Goal: Task Accomplishment & Management: Use online tool/utility

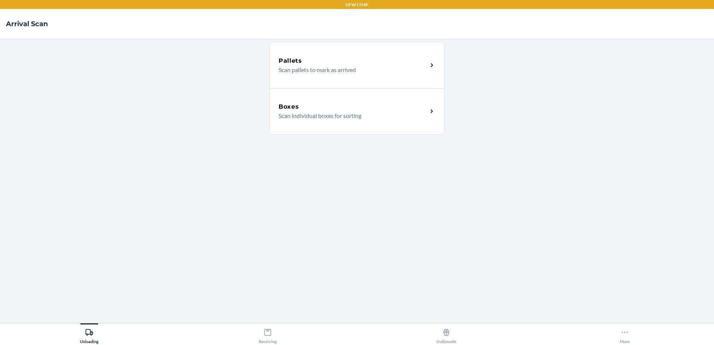
click at [418, 73] on p "Scan pallets to mark as arrived" at bounding box center [350, 69] width 143 height 9
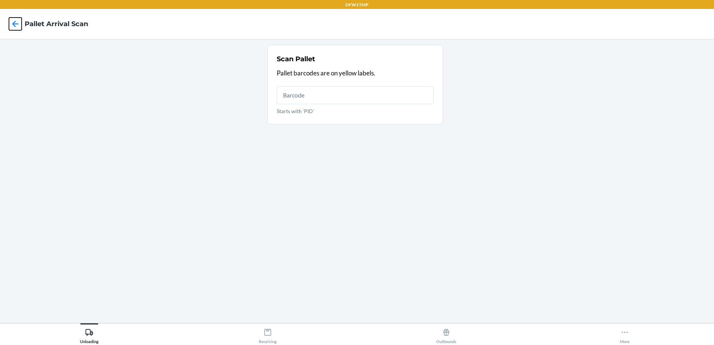
click at [16, 23] on icon at bounding box center [15, 24] width 13 height 13
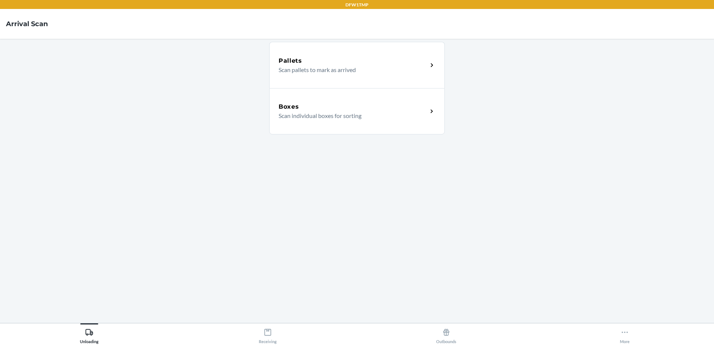
click at [369, 109] on div "Boxes" at bounding box center [353, 106] width 149 height 9
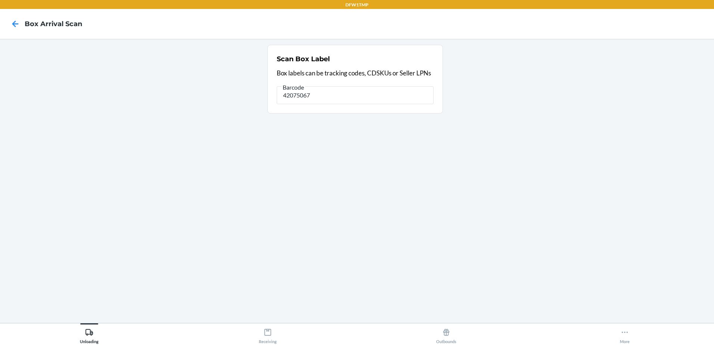
type input "42075067"
type input "4"
type input "1ZH918269004587703"
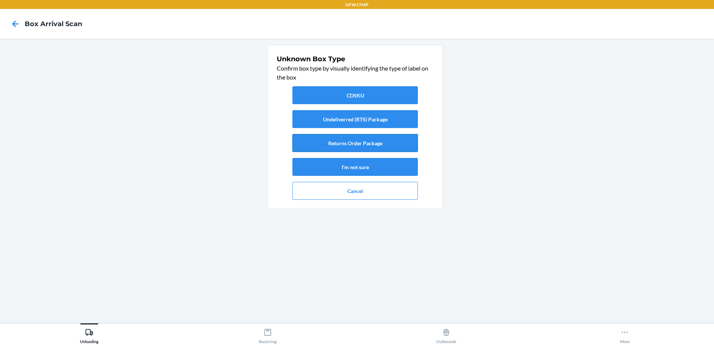
click at [352, 143] on button "Returns Order Package" at bounding box center [356, 143] width 126 height 18
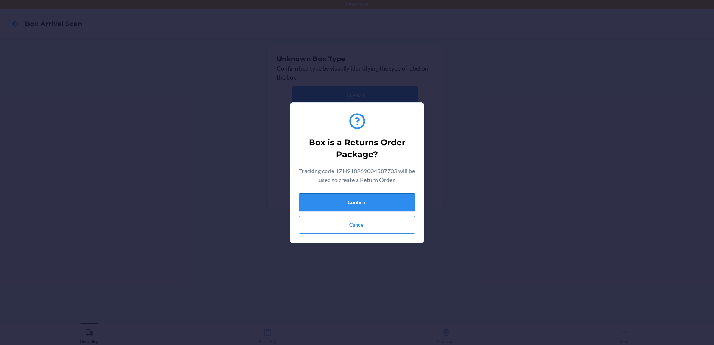
click at [372, 204] on button "Confirm" at bounding box center [357, 203] width 116 height 18
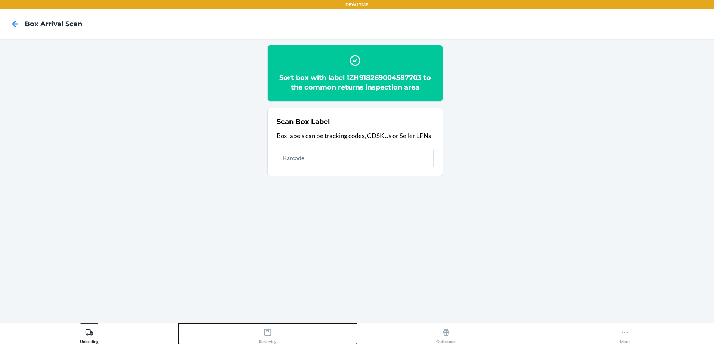
click at [270, 333] on icon at bounding box center [268, 332] width 8 height 8
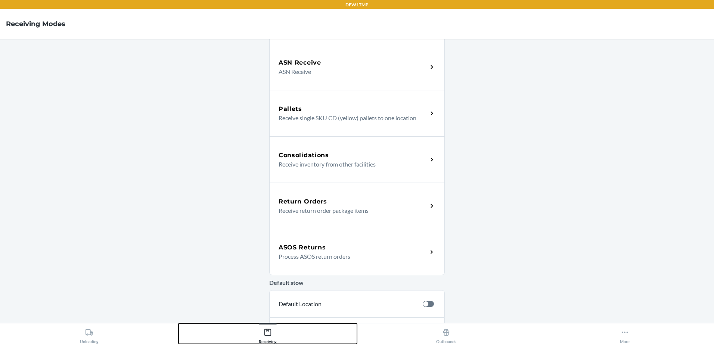
scroll to position [112, 0]
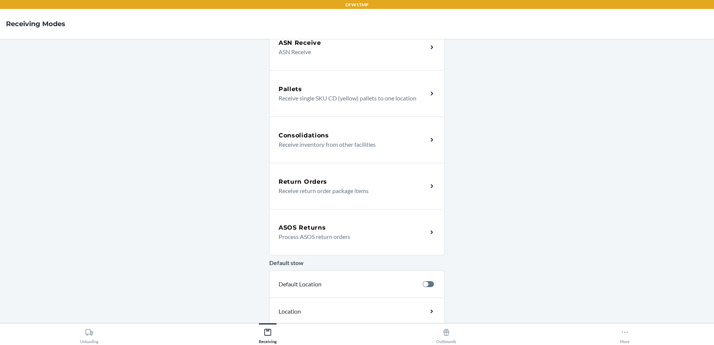
click at [326, 182] on div "Return Orders" at bounding box center [353, 182] width 149 height 9
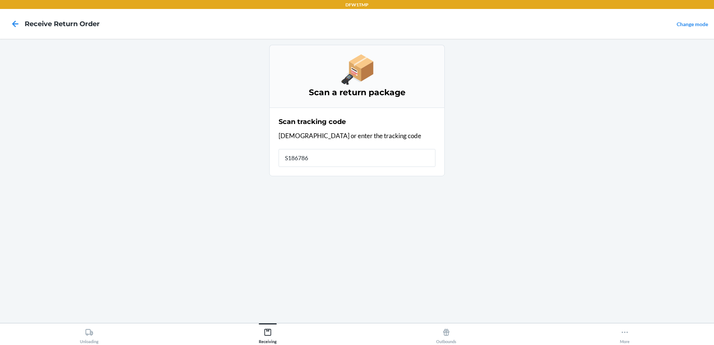
type input "S1867862"
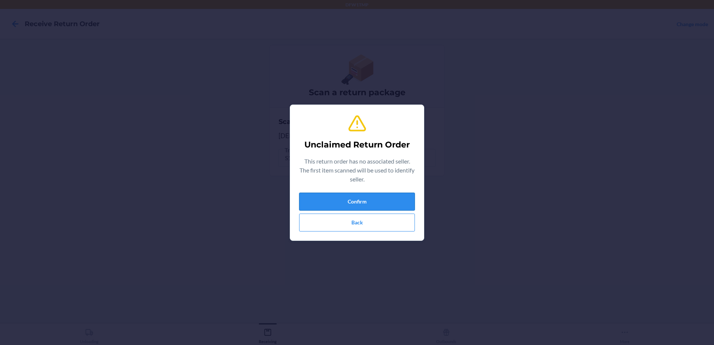
click at [376, 201] on button "Confirm" at bounding box center [357, 202] width 116 height 18
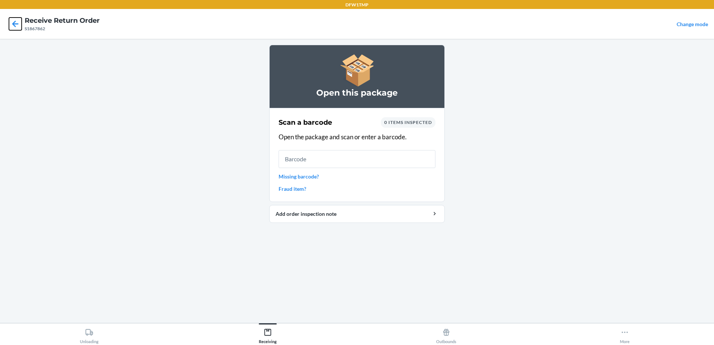
click at [13, 23] on icon at bounding box center [15, 24] width 13 height 13
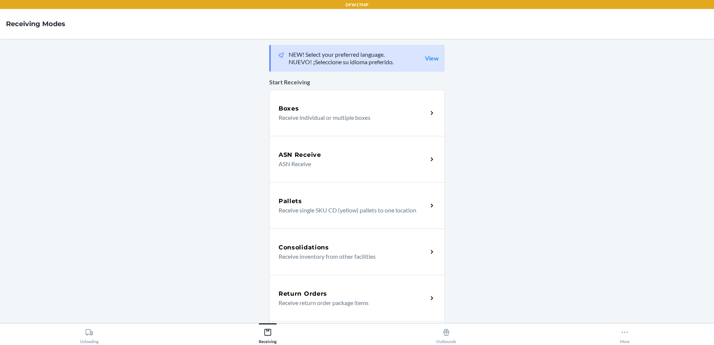
click at [324, 295] on div "Return Orders" at bounding box center [353, 294] width 149 height 9
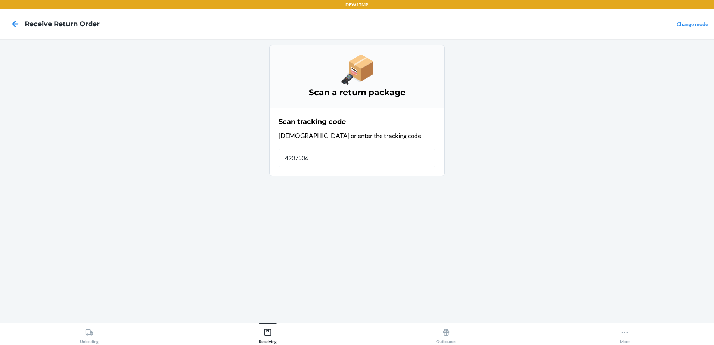
type input "42075067"
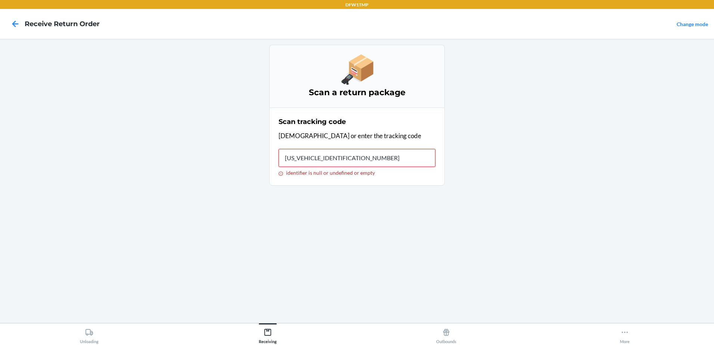
type input "1ZH918269004587703"
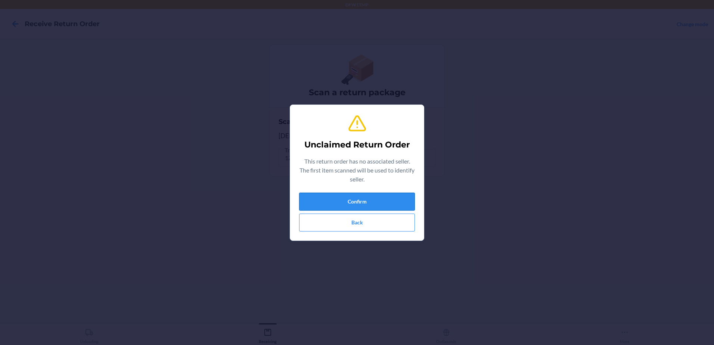
click at [378, 201] on button "Confirm" at bounding box center [357, 202] width 116 height 18
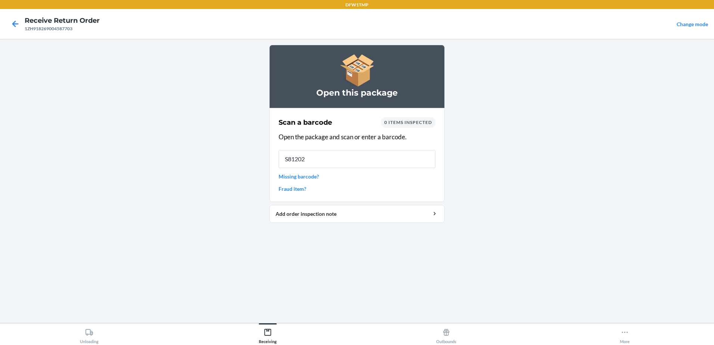
type input "S812028"
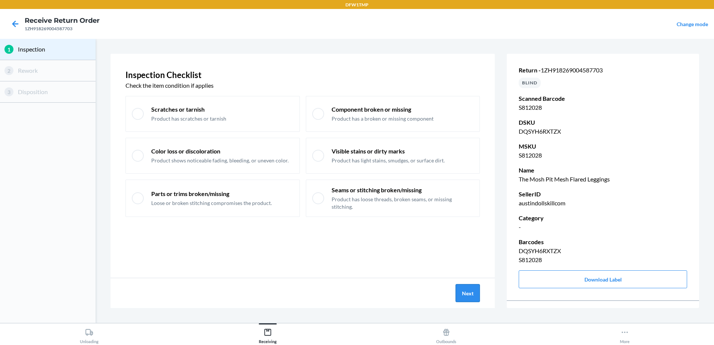
click at [468, 295] on button "Next" at bounding box center [468, 293] width 24 height 18
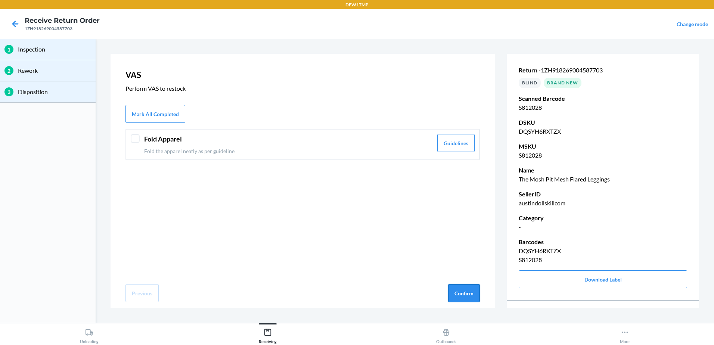
click at [465, 288] on button "Confirm" at bounding box center [464, 293] width 32 height 18
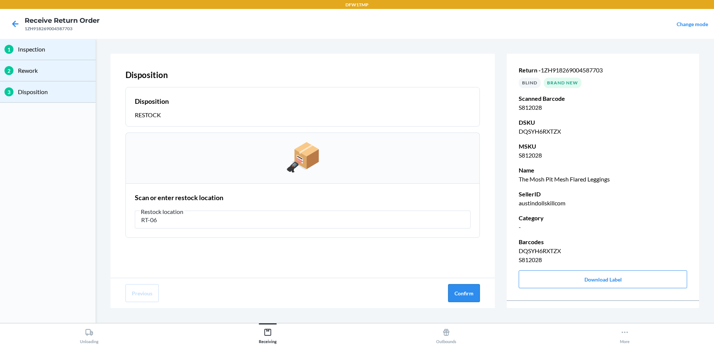
type input "RT-06"
click at [470, 297] on button "Confirm" at bounding box center [464, 293] width 32 height 18
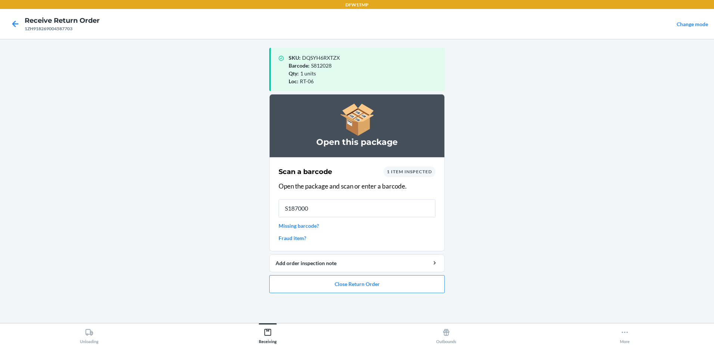
type input "S1870008"
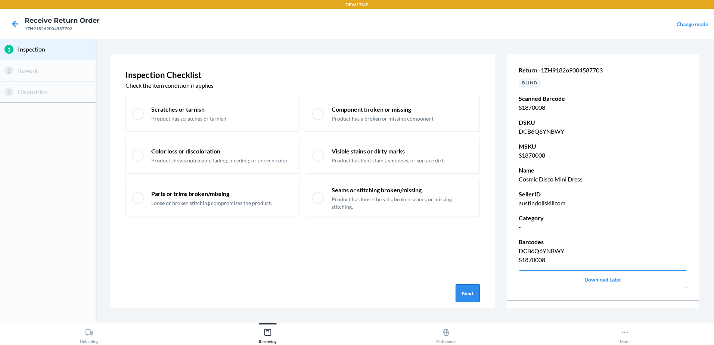
click at [472, 297] on button "Next" at bounding box center [468, 293] width 24 height 18
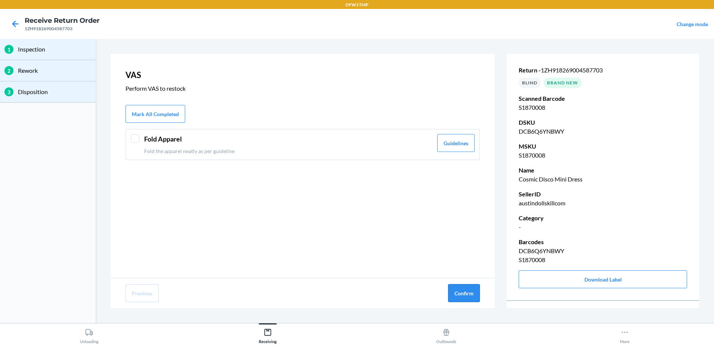
click at [469, 286] on button "Confirm" at bounding box center [464, 293] width 32 height 18
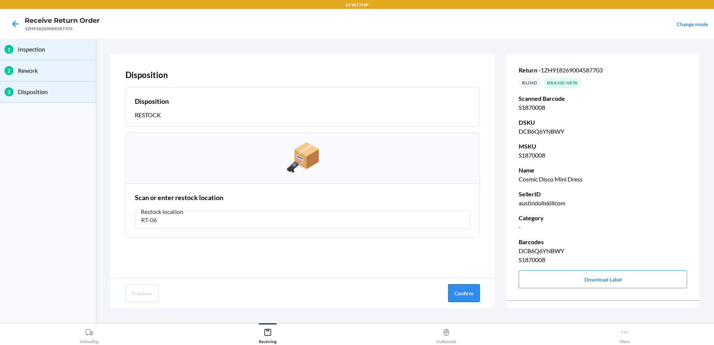
type input "RT-06"
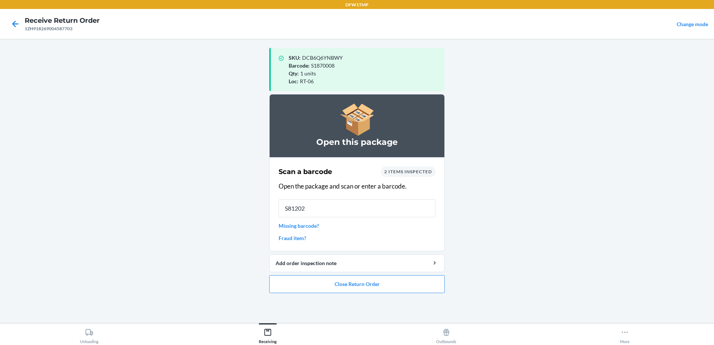
type input "S812028"
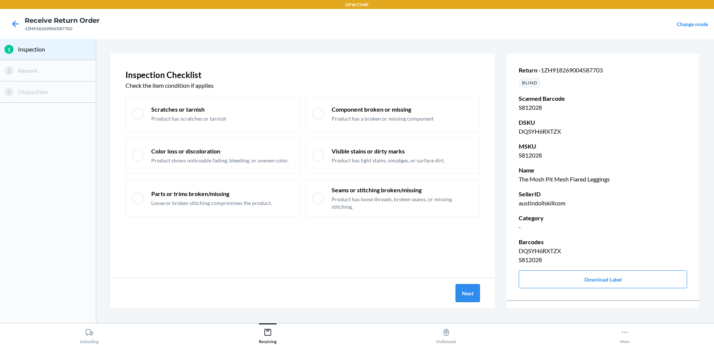
click at [470, 291] on button "Next" at bounding box center [468, 293] width 24 height 18
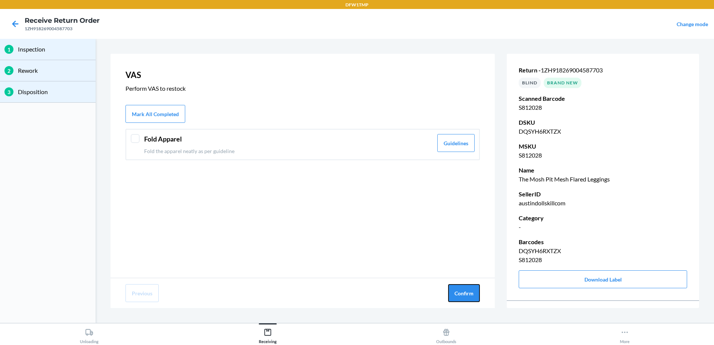
click at [470, 291] on button "Confirm" at bounding box center [464, 293] width 32 height 18
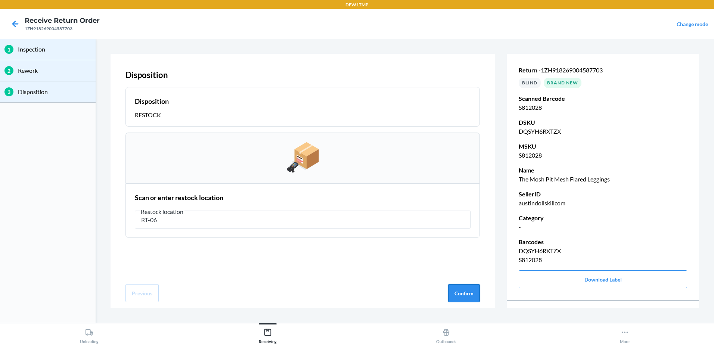
type input "RT-06"
click at [468, 294] on button "Confirm" at bounding box center [464, 293] width 32 height 18
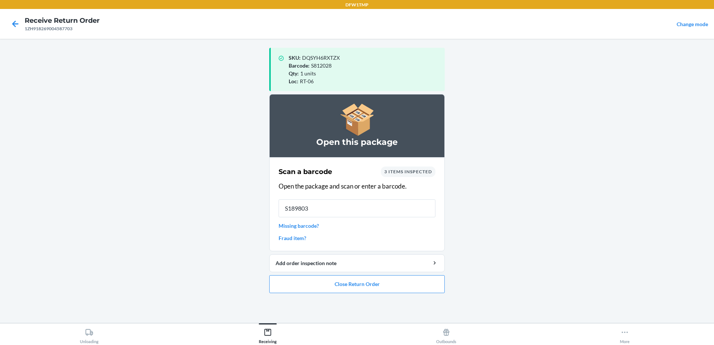
type input "S1898030"
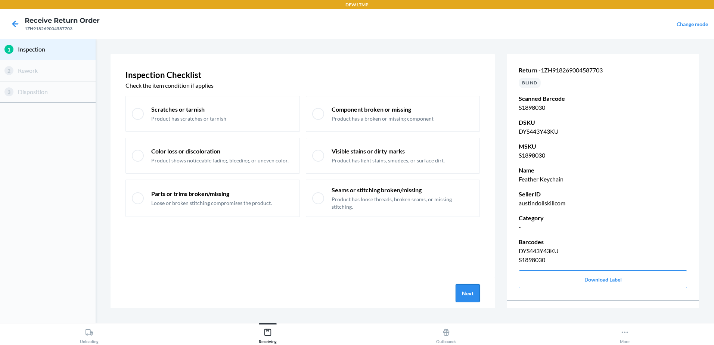
click at [462, 296] on button "Next" at bounding box center [468, 293] width 24 height 18
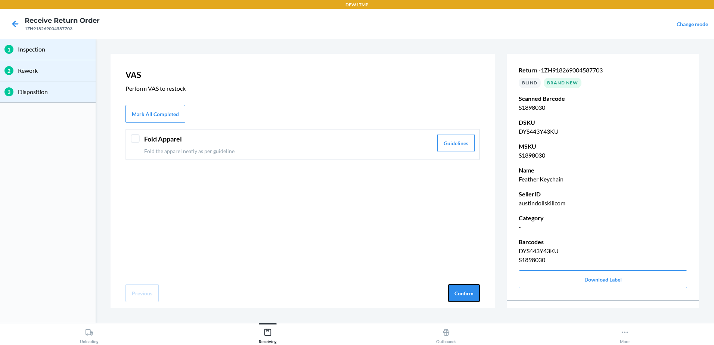
click at [462, 296] on button "Confirm" at bounding box center [464, 293] width 32 height 18
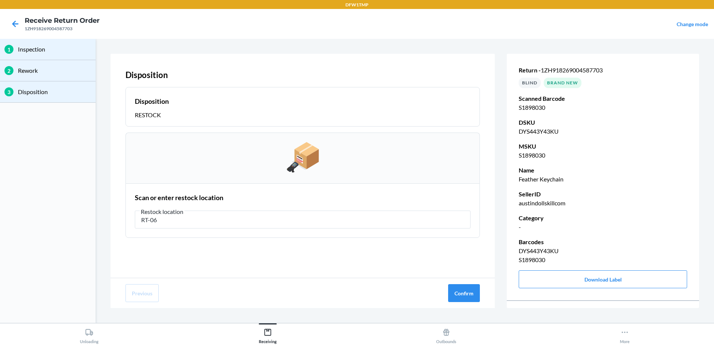
type input "RT-06"
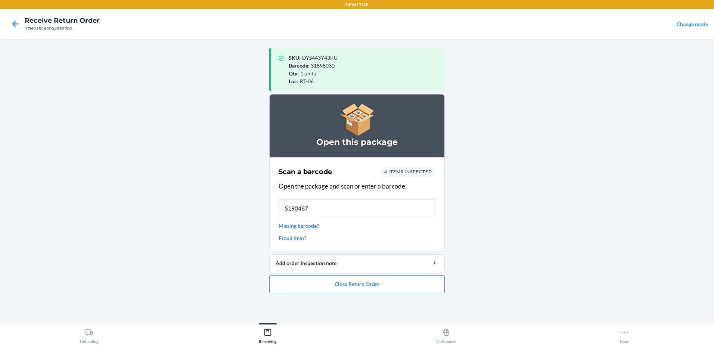
type input "S1904870"
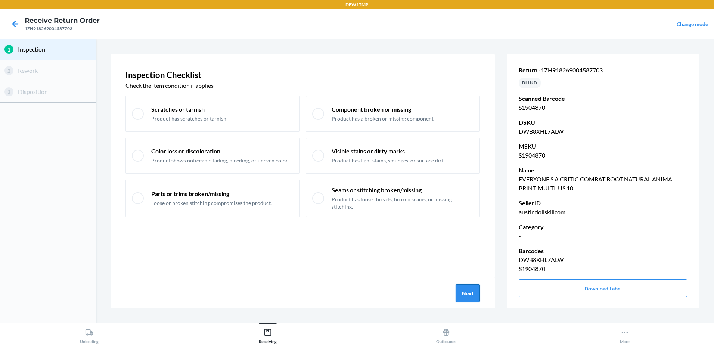
drag, startPoint x: 520, startPoint y: 283, endPoint x: 464, endPoint y: 300, distance: 58.2
click at [464, 300] on button "Next" at bounding box center [468, 293] width 24 height 18
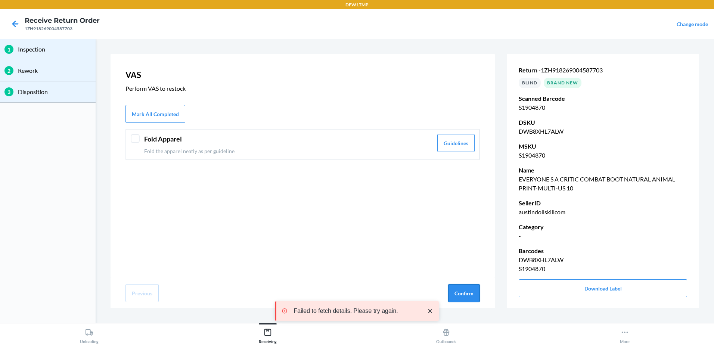
click at [458, 292] on button "Confirm" at bounding box center [464, 293] width 32 height 18
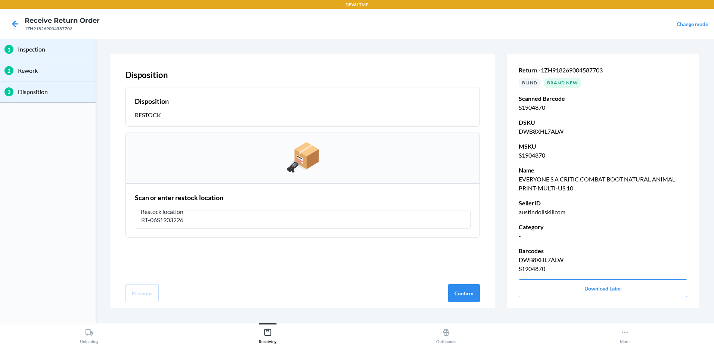
type input "RT-06S1903226"
drag, startPoint x: 203, startPoint y: 221, endPoint x: 108, endPoint y: 217, distance: 94.2
click at [108, 217] on section "Disposition Disposition RESTOCK Scan or enter restock location Restock location…" at bounding box center [405, 181] width 613 height 278
type input "RT-06"
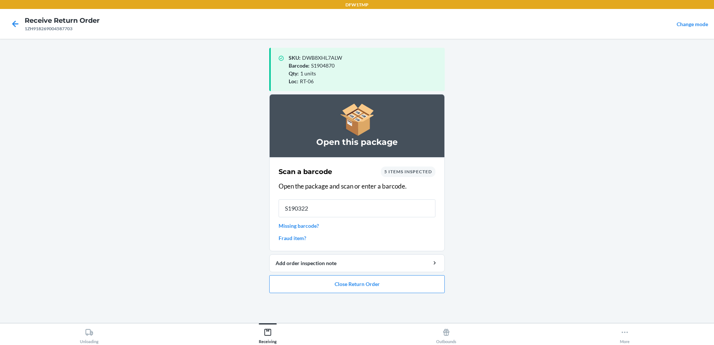
type input "S1903226"
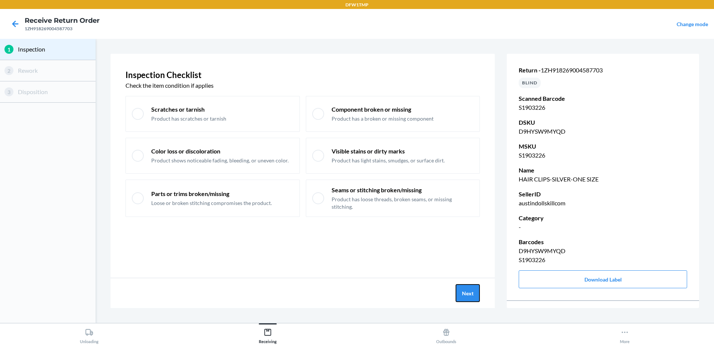
drag, startPoint x: 467, startPoint y: 297, endPoint x: 443, endPoint y: 311, distance: 27.9
click at [443, 311] on section "Inspection Checklist Check the item condition if applies Scratches or tarnish P…" at bounding box center [405, 181] width 613 height 278
click at [465, 292] on button "Next" at bounding box center [468, 293] width 24 height 18
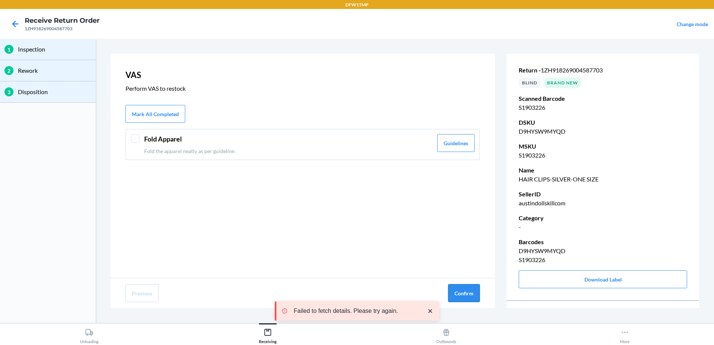
click at [463, 298] on button "Confirm" at bounding box center [464, 293] width 32 height 18
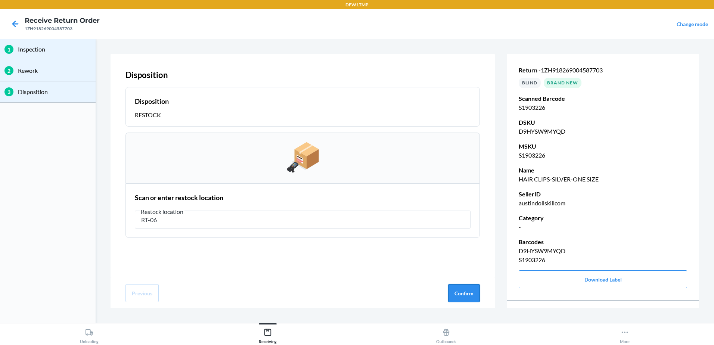
type input "RT-06"
click at [460, 293] on button "Confirm" at bounding box center [464, 293] width 32 height 18
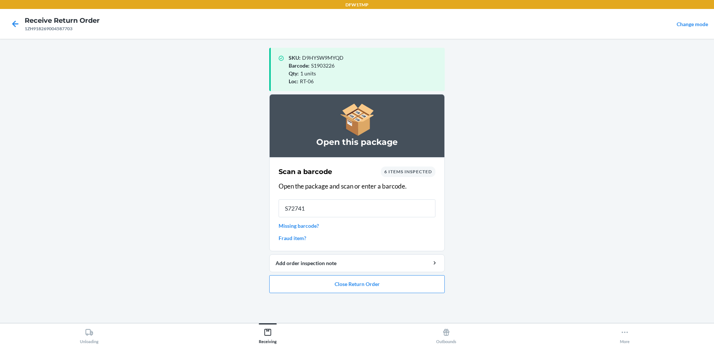
type input "S727411"
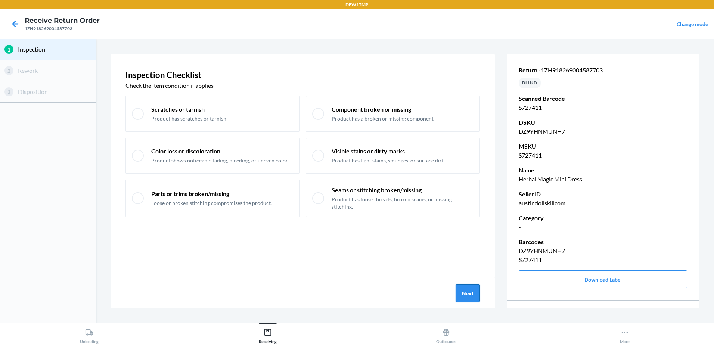
click at [470, 288] on button "Next" at bounding box center [468, 293] width 24 height 18
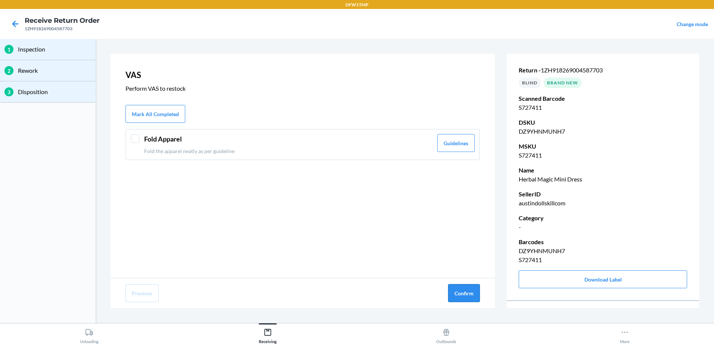
click at [469, 292] on button "Confirm" at bounding box center [464, 293] width 32 height 18
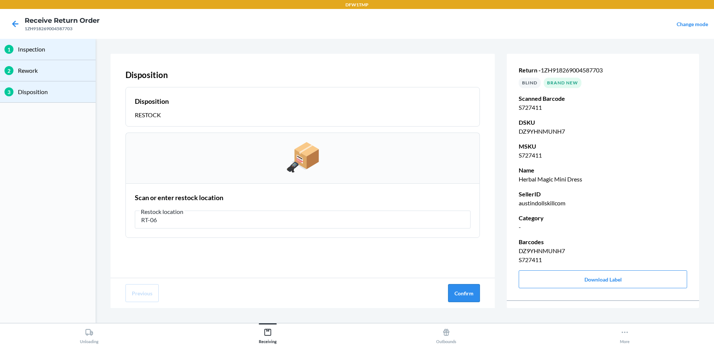
type input "RT-06"
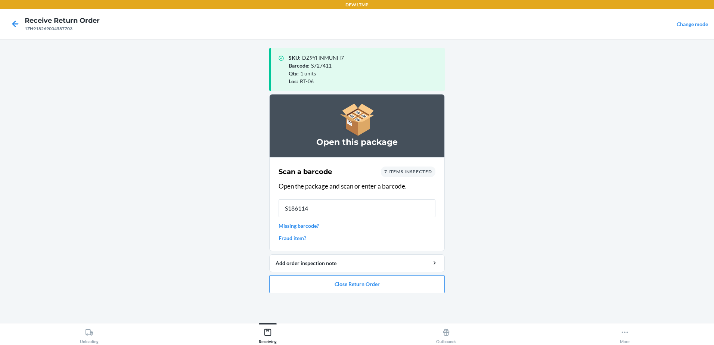
type input "S1861143"
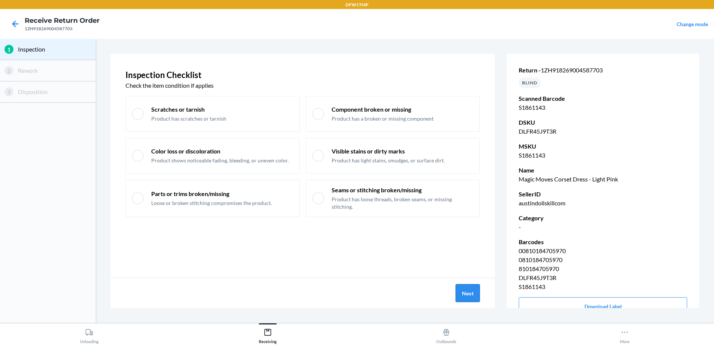
click at [470, 297] on button "Next" at bounding box center [468, 293] width 24 height 18
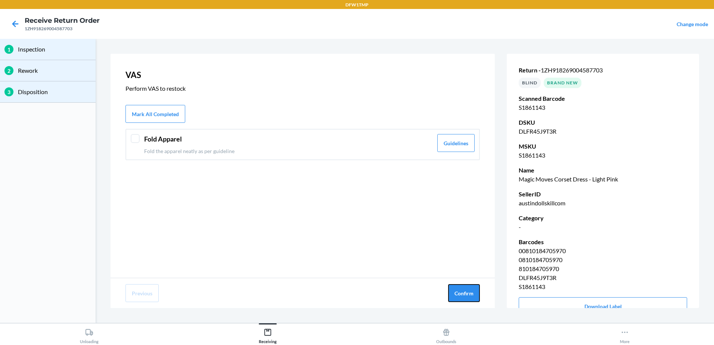
click at [470, 297] on button "Confirm" at bounding box center [464, 293] width 32 height 18
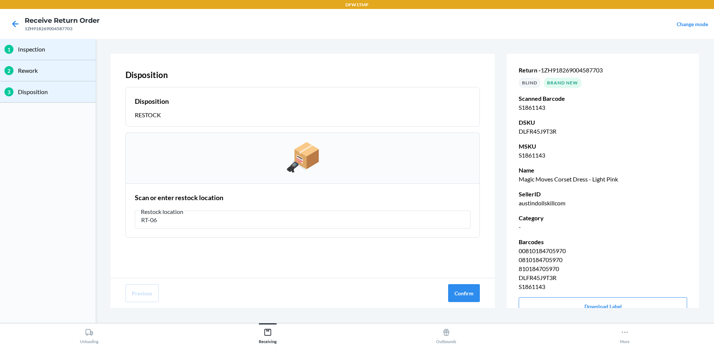
type input "RT-06"
click at [470, 297] on button "Confirm" at bounding box center [464, 293] width 32 height 18
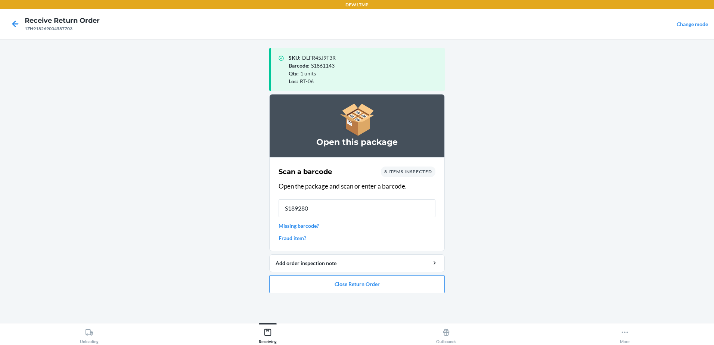
type input "S1892802"
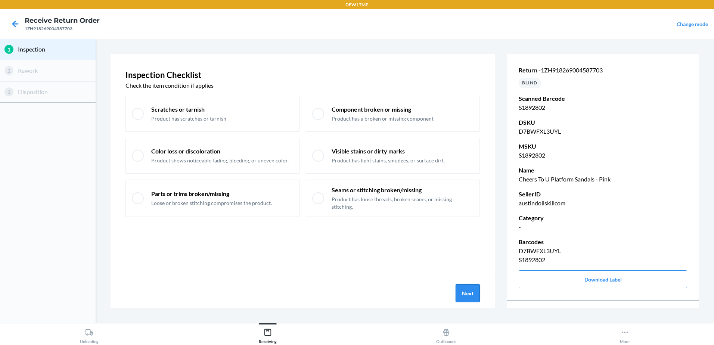
click at [467, 291] on button "Next" at bounding box center [468, 293] width 24 height 18
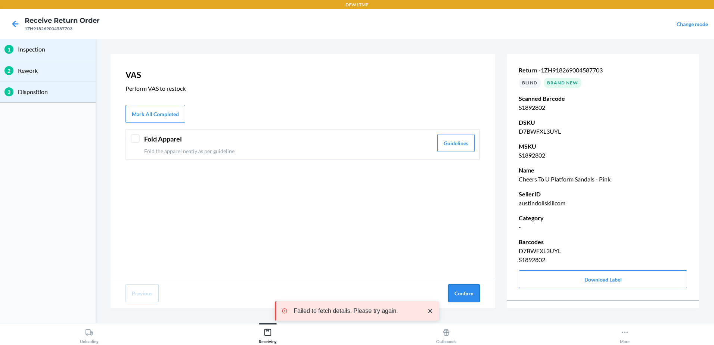
click at [460, 294] on button "Confirm" at bounding box center [464, 293] width 32 height 18
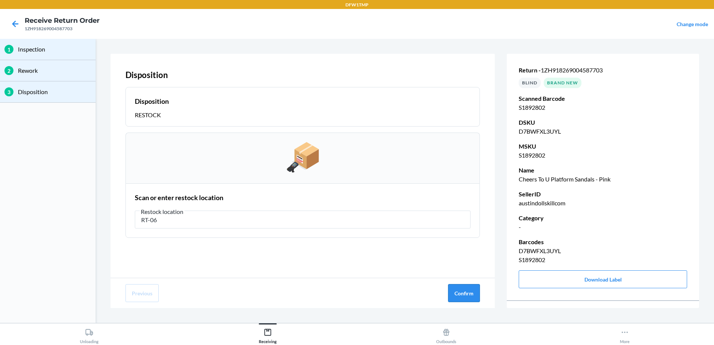
type input "RT-06"
click at [467, 292] on button "Confirm" at bounding box center [464, 293] width 32 height 18
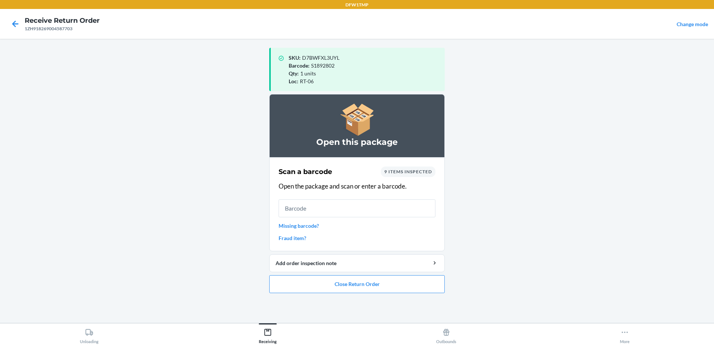
click at [313, 226] on link "Missing barcode?" at bounding box center [357, 226] width 157 height 8
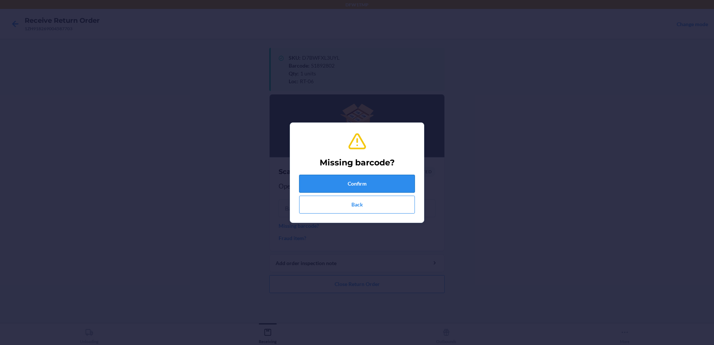
click at [340, 183] on button "Confirm" at bounding box center [357, 184] width 116 height 18
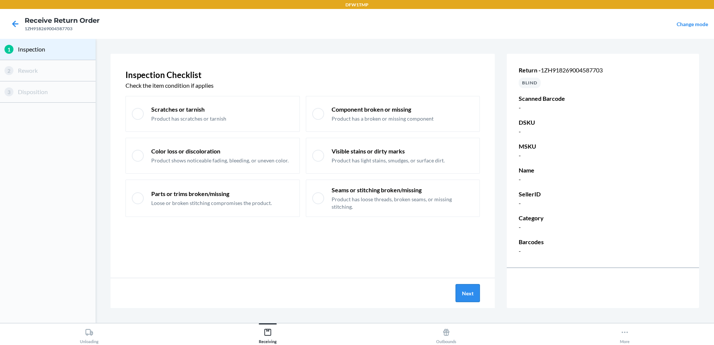
click at [465, 287] on button "Next" at bounding box center [468, 293] width 24 height 18
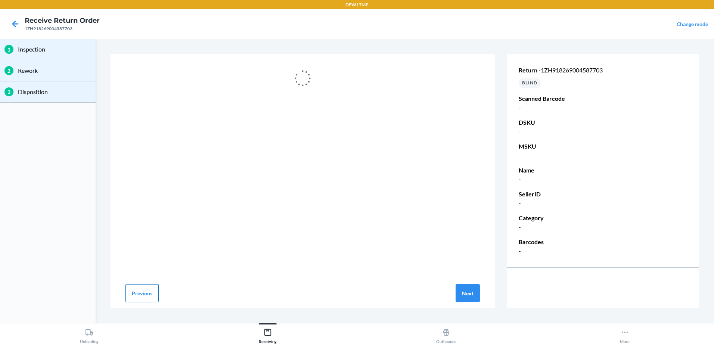
click at [141, 294] on button "Previous" at bounding box center [142, 293] width 33 height 18
click at [145, 292] on button "Previous" at bounding box center [142, 293] width 33 height 18
click at [138, 293] on button "Previous" at bounding box center [142, 293] width 33 height 18
click at [139, 294] on button "Previous" at bounding box center [142, 293] width 33 height 18
click at [137, 293] on button "Previous" at bounding box center [142, 293] width 33 height 18
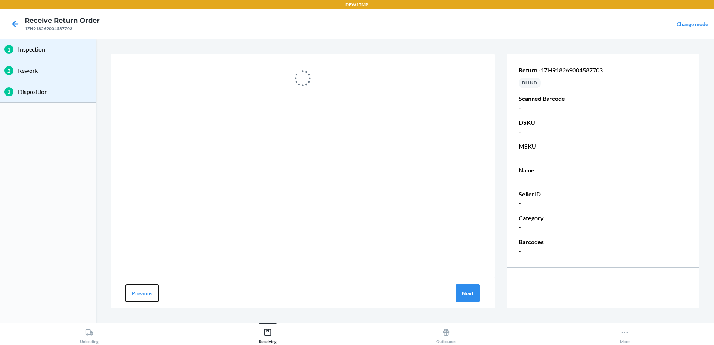
drag, startPoint x: 138, startPoint y: 294, endPoint x: 301, endPoint y: 268, distance: 165.3
click at [215, 284] on div "Previous Next" at bounding box center [303, 293] width 385 height 30
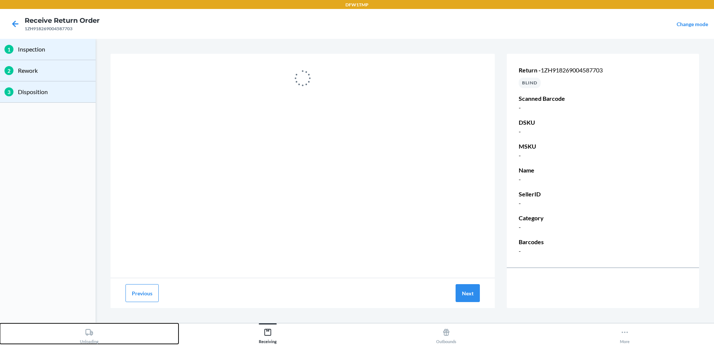
click at [82, 339] on div "Unloading" at bounding box center [89, 334] width 19 height 19
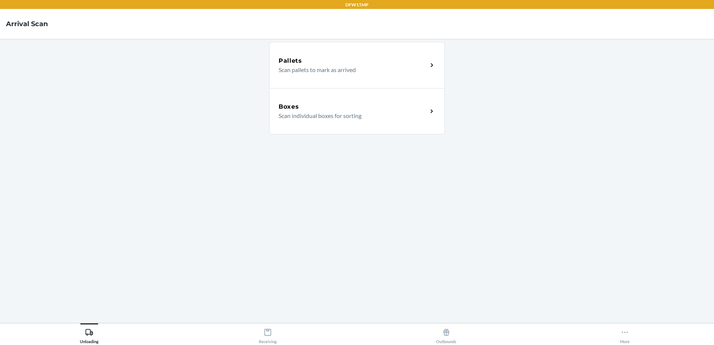
click at [429, 109] on icon at bounding box center [432, 111] width 9 height 9
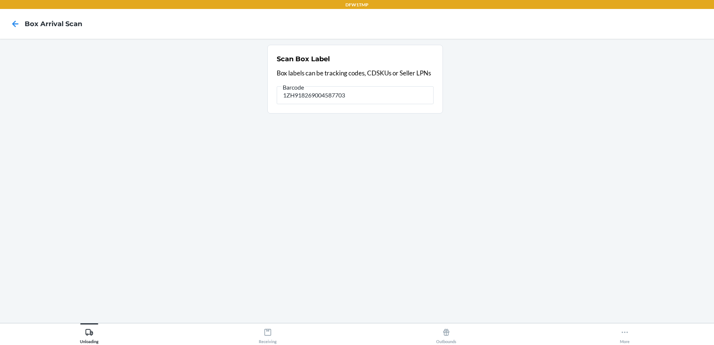
type input "1ZH918269004587703"
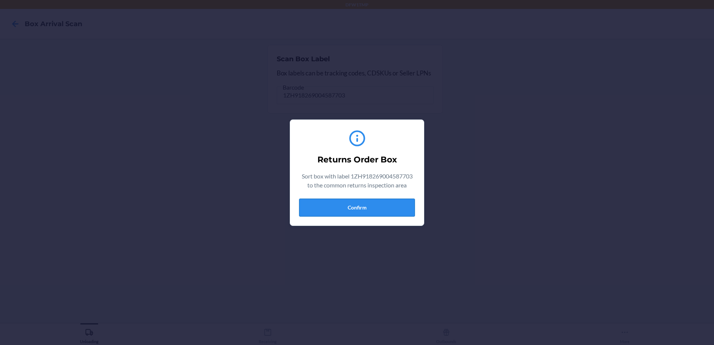
click at [382, 212] on button "Confirm" at bounding box center [357, 208] width 116 height 18
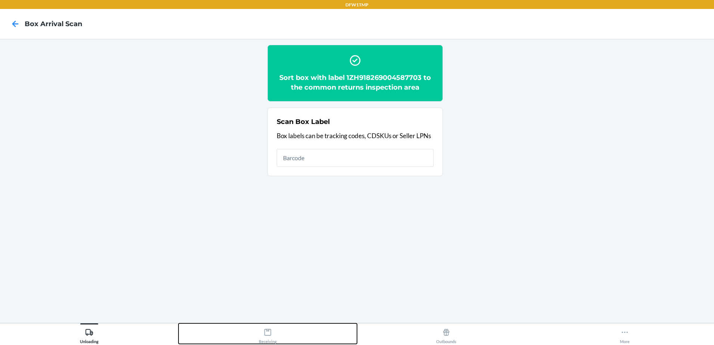
click at [267, 341] on div "Receiving" at bounding box center [268, 334] width 18 height 19
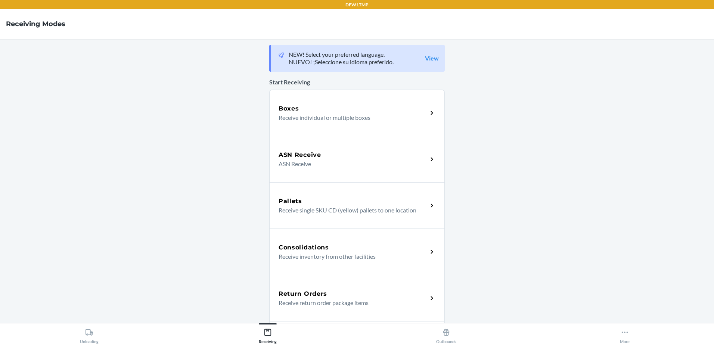
click at [359, 302] on p "Receive return order package items" at bounding box center [350, 303] width 143 height 9
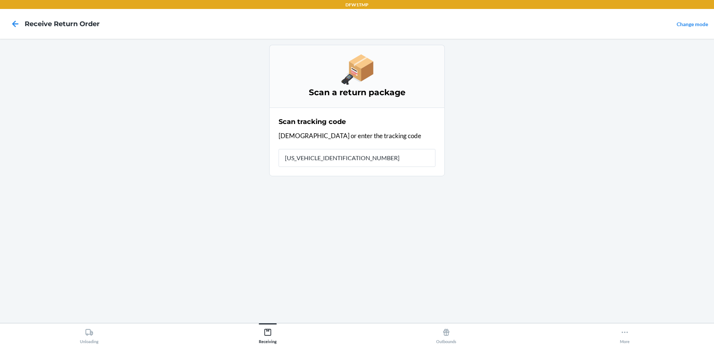
type input "1ZH918269004587703"
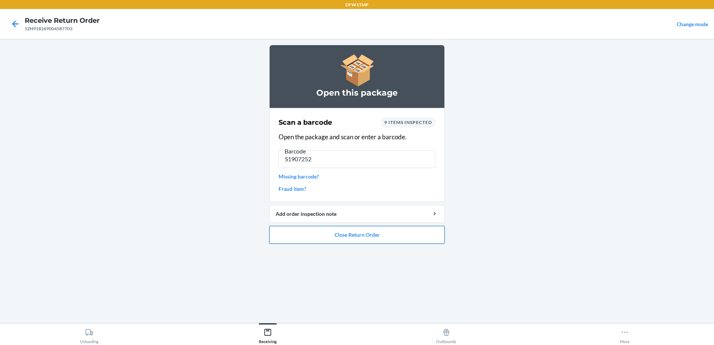
type input "S1907252"
click at [390, 236] on button "Close Return Order" at bounding box center [357, 235] width 176 height 18
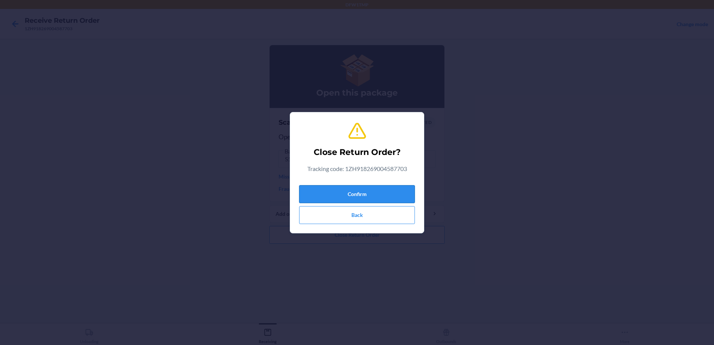
click at [387, 192] on button "Confirm" at bounding box center [357, 194] width 116 height 18
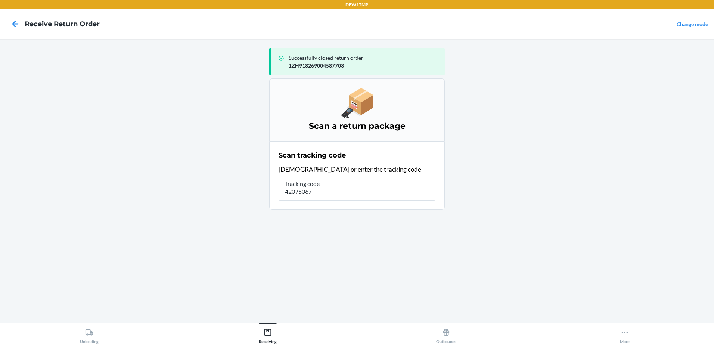
type input "42075067"
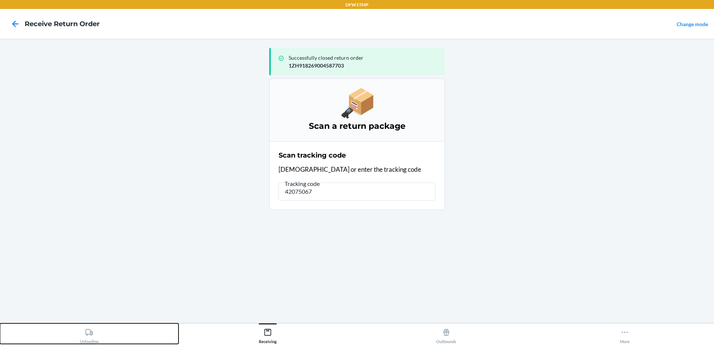
click at [89, 334] on icon at bounding box center [89, 332] width 8 height 8
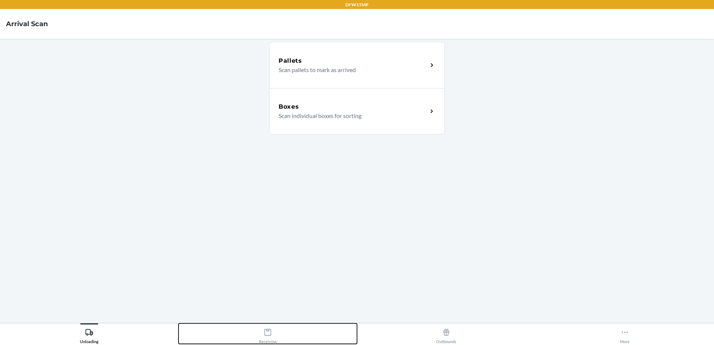
click at [271, 334] on icon at bounding box center [268, 332] width 8 height 8
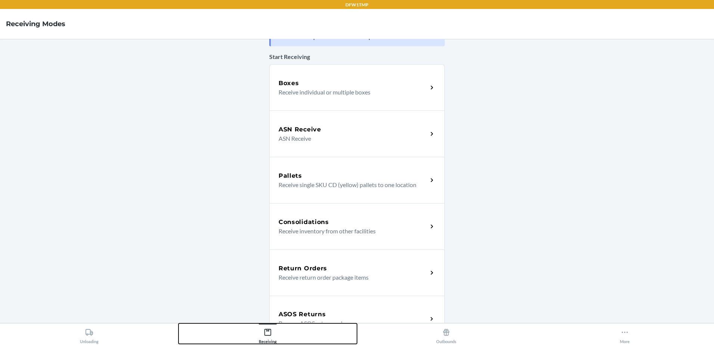
scroll to position [37, 0]
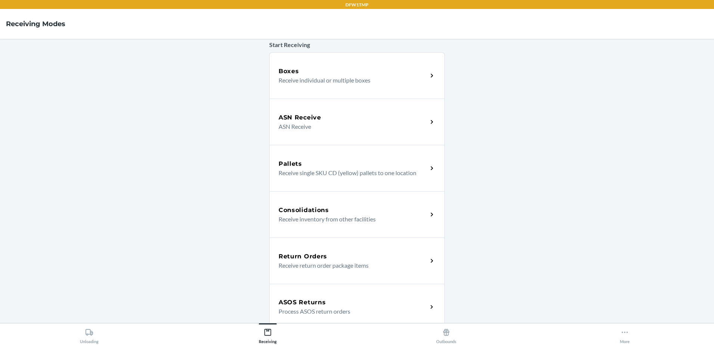
click at [321, 268] on p "Receive return order package items" at bounding box center [350, 265] width 143 height 9
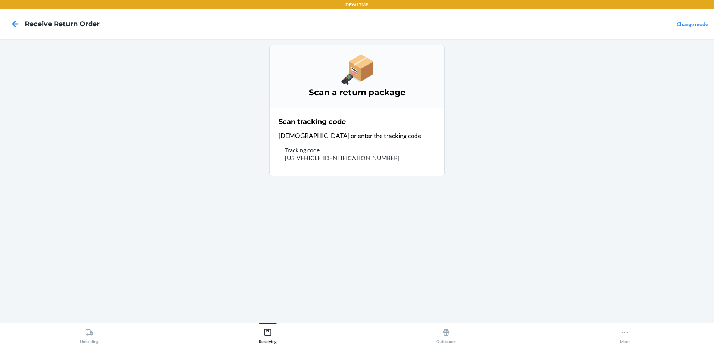
type input "1ZH918269004587703"
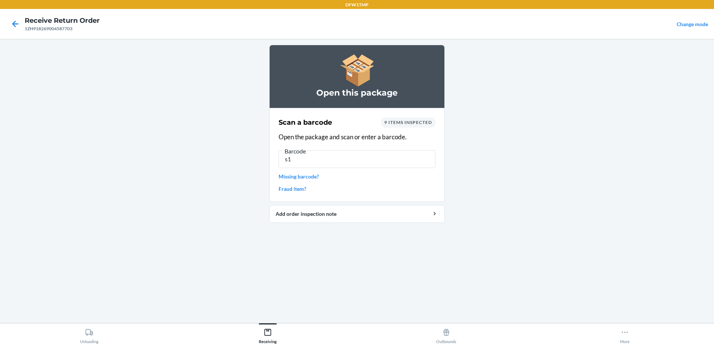
type input "s"
type input "s1895557"
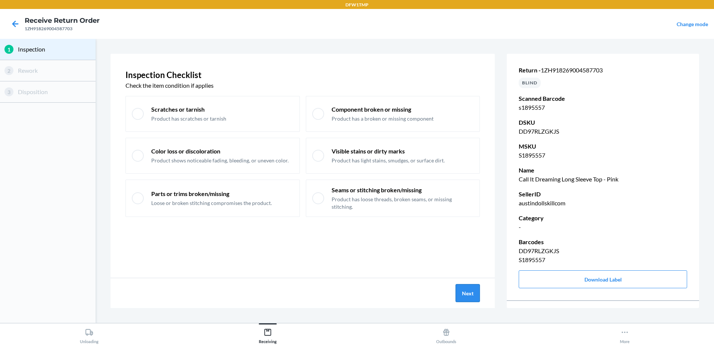
click at [470, 291] on button "Next" at bounding box center [468, 293] width 24 height 18
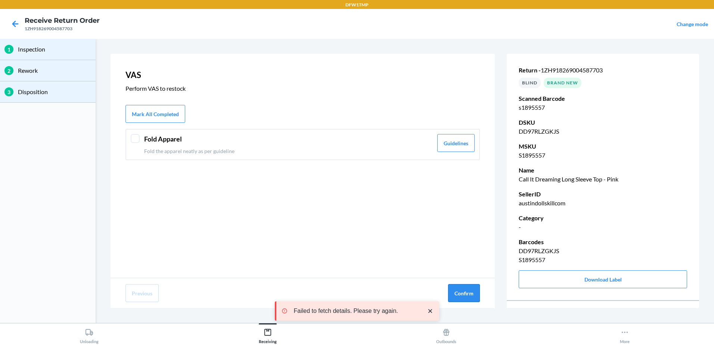
click at [472, 290] on button "Confirm" at bounding box center [464, 293] width 32 height 18
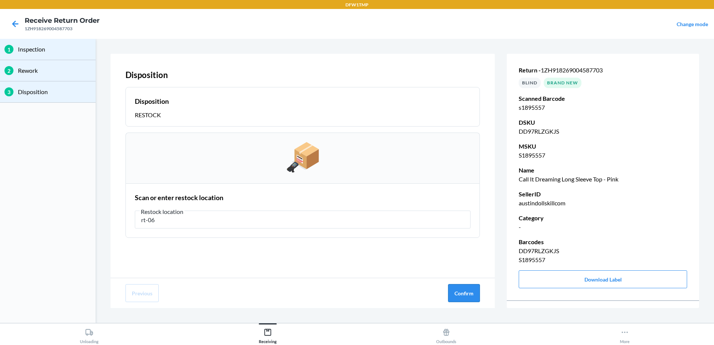
type input "rt-06"
click at [460, 302] on button "Confirm" at bounding box center [464, 293] width 32 height 18
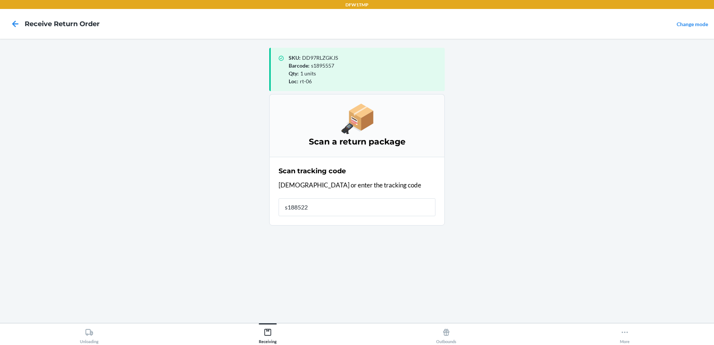
type input "s1885226"
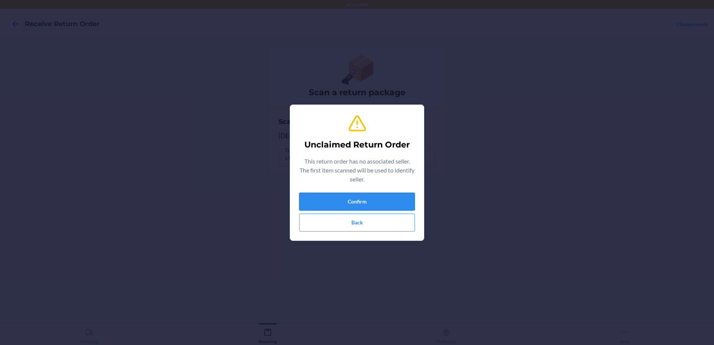
click at [346, 196] on button "Confirm" at bounding box center [357, 202] width 116 height 18
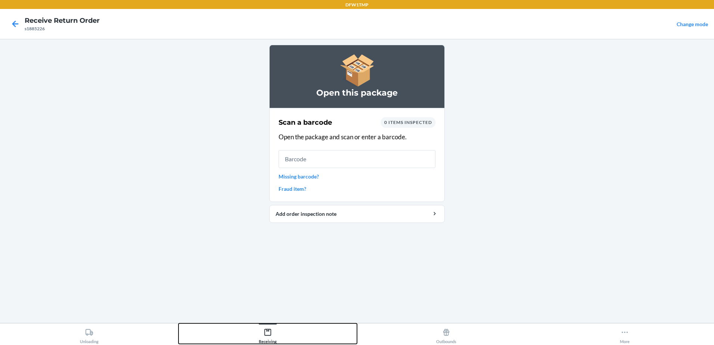
click at [267, 334] on icon at bounding box center [268, 332] width 8 height 8
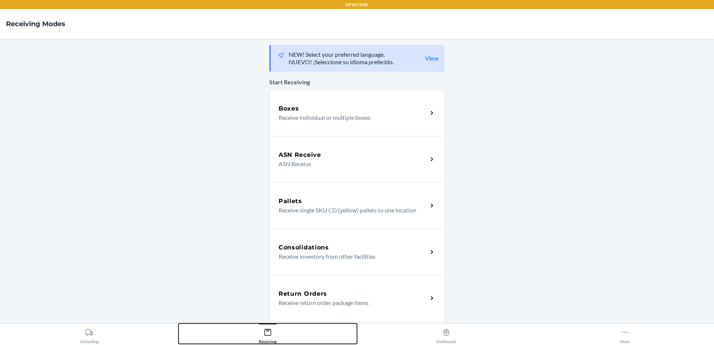
scroll to position [37, 0]
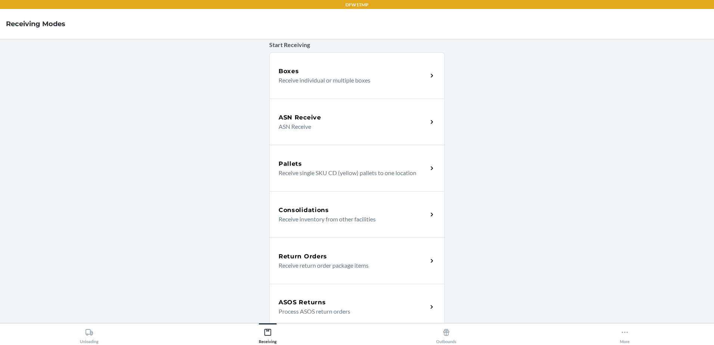
click at [337, 265] on p "Receive return order package items" at bounding box center [350, 265] width 143 height 9
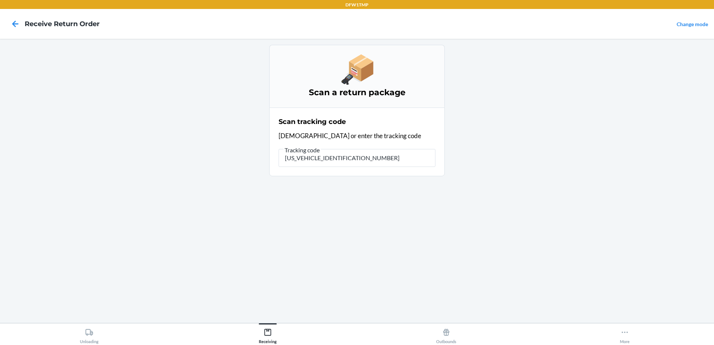
type input "1ZH918269004587703"
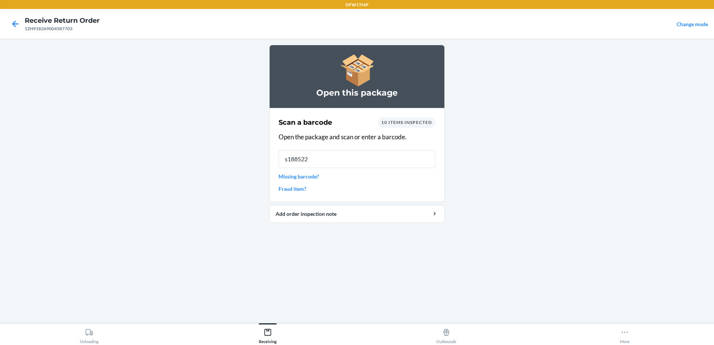
type input "s1885226"
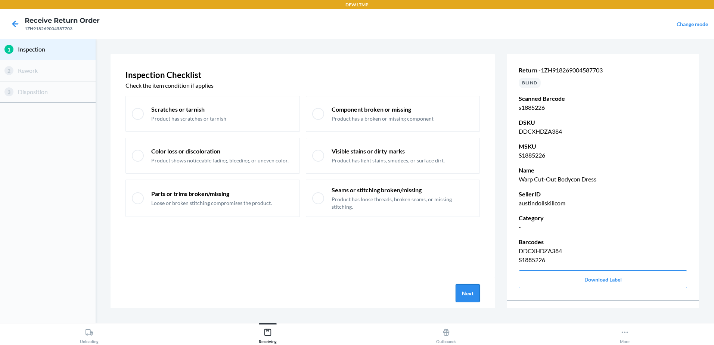
click at [474, 290] on button "Next" at bounding box center [468, 293] width 24 height 18
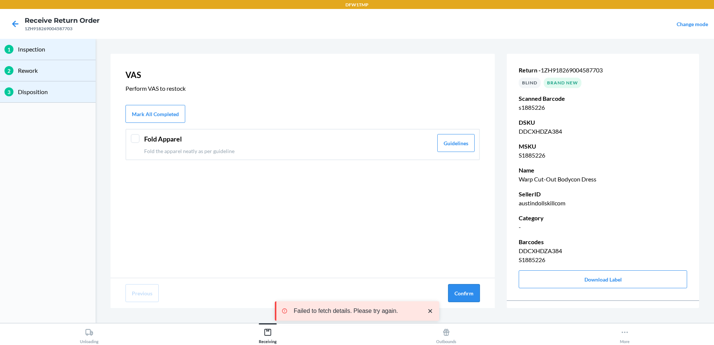
click at [476, 293] on button "Confirm" at bounding box center [464, 293] width 32 height 18
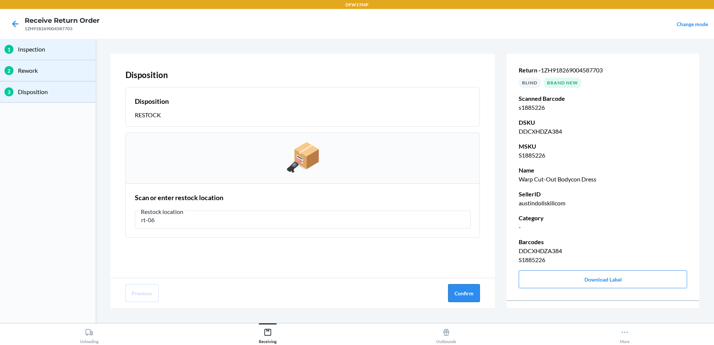
type input "rt-06"
click at [470, 298] on button "Confirm" at bounding box center [464, 293] width 32 height 18
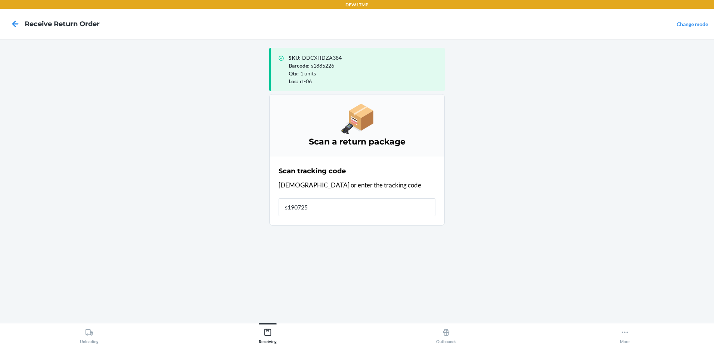
type input "s1907252"
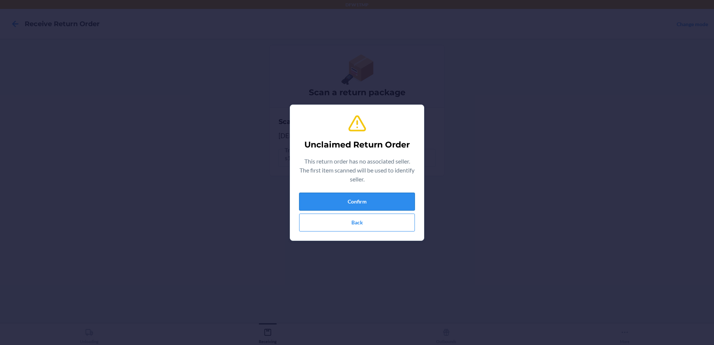
click at [317, 204] on button "Confirm" at bounding box center [357, 202] width 116 height 18
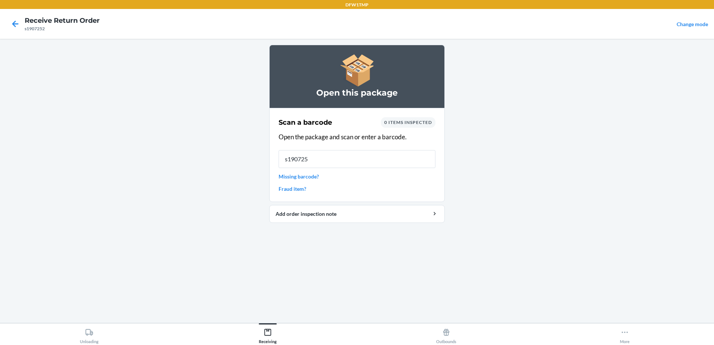
type input "s1907252"
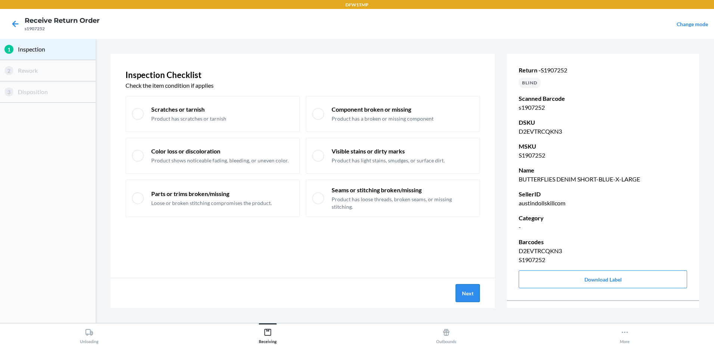
click at [464, 295] on button "Next" at bounding box center [468, 293] width 24 height 18
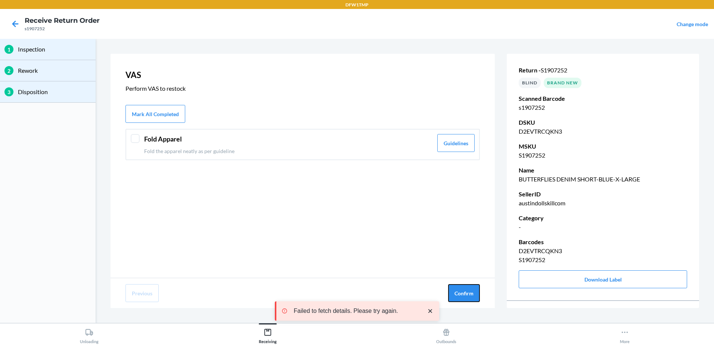
click at [463, 296] on button "Confirm" at bounding box center [464, 293] width 32 height 18
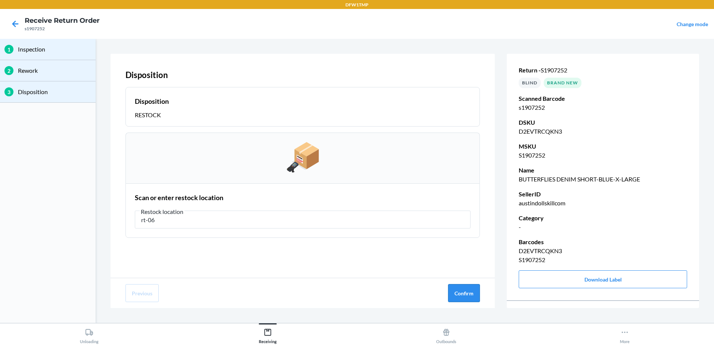
type input "rt-06"
click at [450, 293] on button "Confirm" at bounding box center [464, 293] width 32 height 18
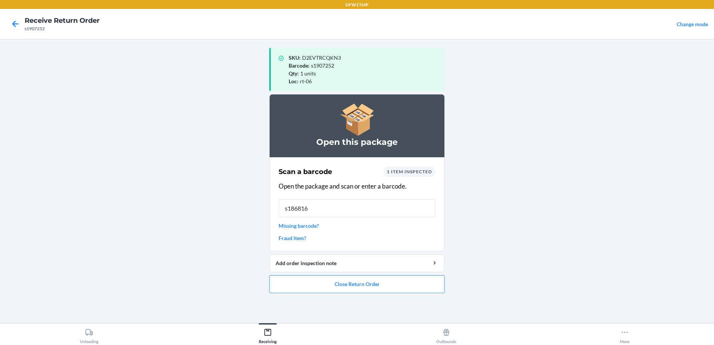
type input "s1868160"
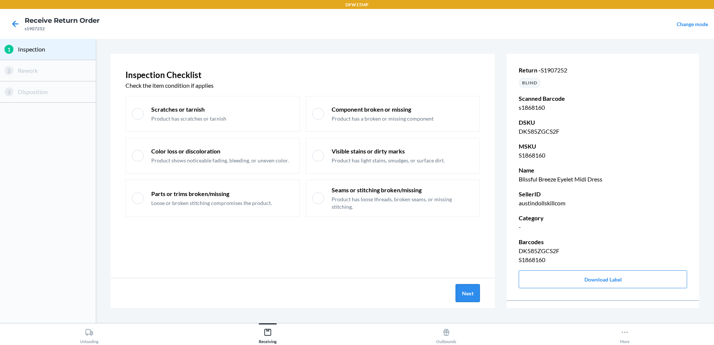
click at [473, 294] on button "Next" at bounding box center [468, 293] width 24 height 18
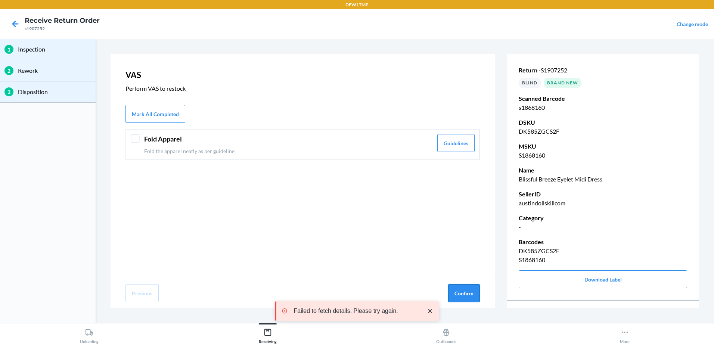
click at [464, 300] on button "Confirm" at bounding box center [464, 293] width 32 height 18
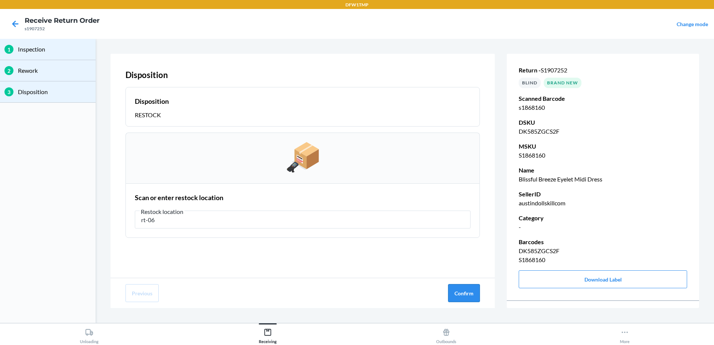
type input "rt-06"
click at [475, 296] on button "Confirm" at bounding box center [464, 293] width 32 height 18
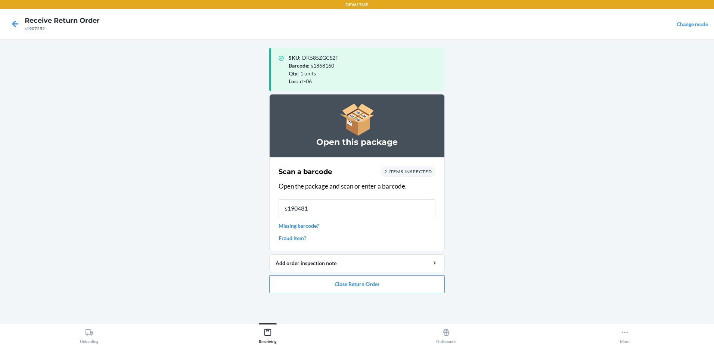
type input "s1904819"
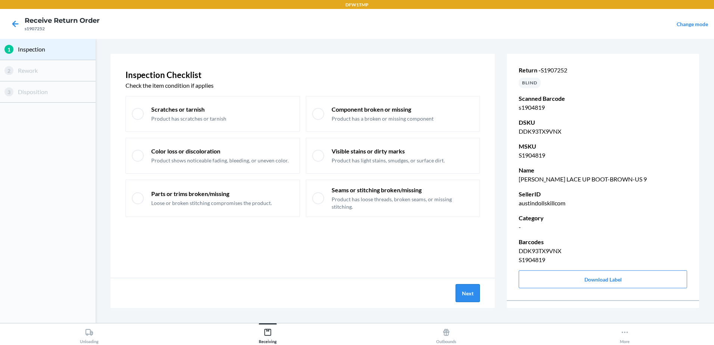
click at [465, 291] on button "Next" at bounding box center [468, 293] width 24 height 18
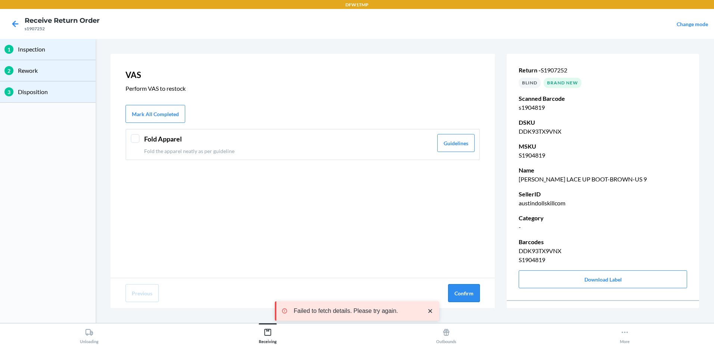
click at [466, 292] on button "Confirm" at bounding box center [464, 293] width 32 height 18
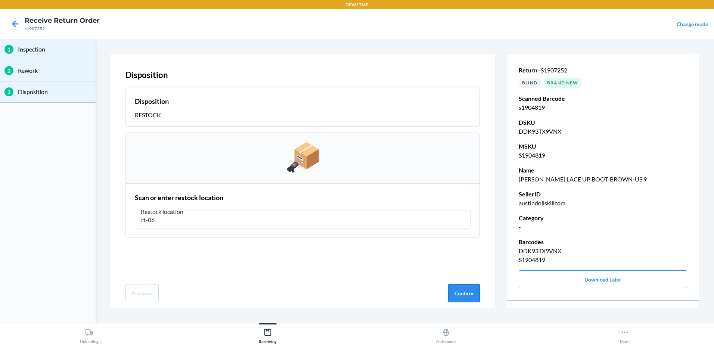
type input "rt-06"
click at [464, 296] on button "Confirm" at bounding box center [464, 293] width 32 height 18
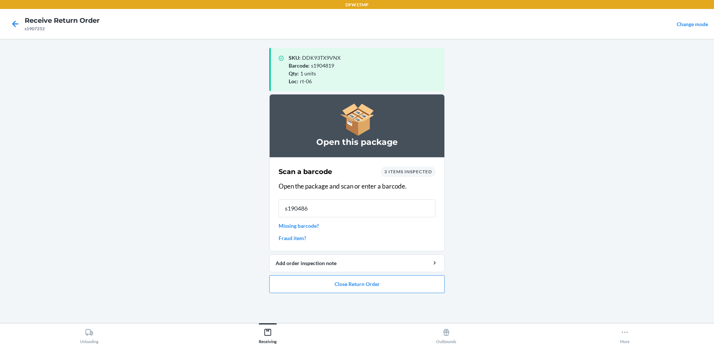
type input "s1904869"
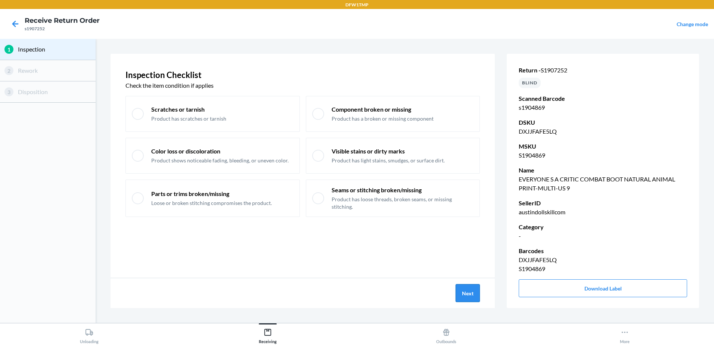
click at [472, 293] on button "Next" at bounding box center [468, 293] width 24 height 18
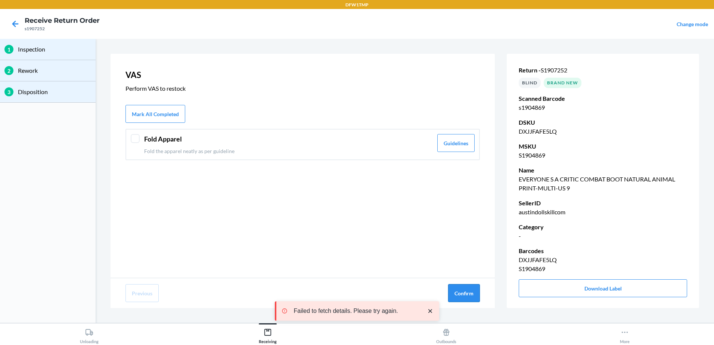
drag, startPoint x: 467, startPoint y: 291, endPoint x: 480, endPoint y: 291, distance: 13.1
click at [477, 291] on button "Confirm" at bounding box center [464, 293] width 32 height 18
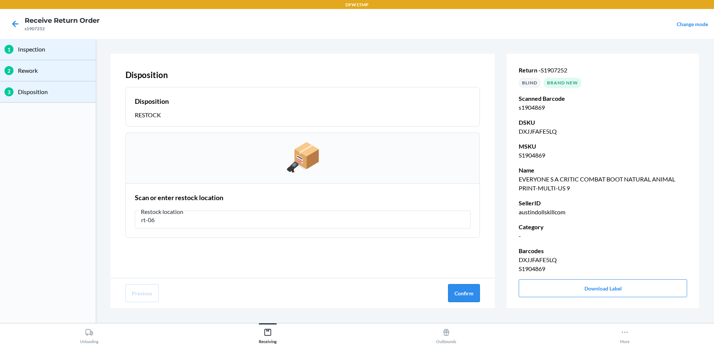
type input "rt-06"
click at [450, 293] on button "Confirm" at bounding box center [464, 293] width 32 height 18
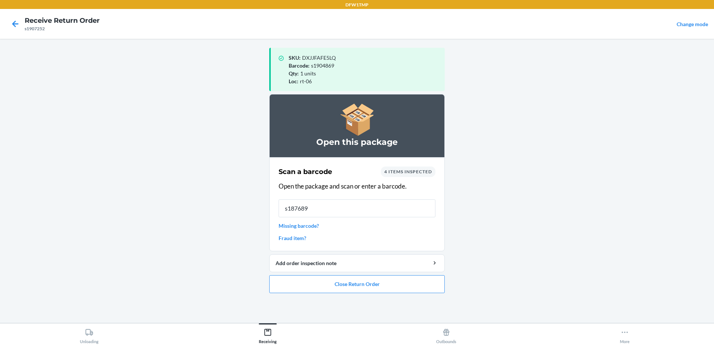
type input "s1876896"
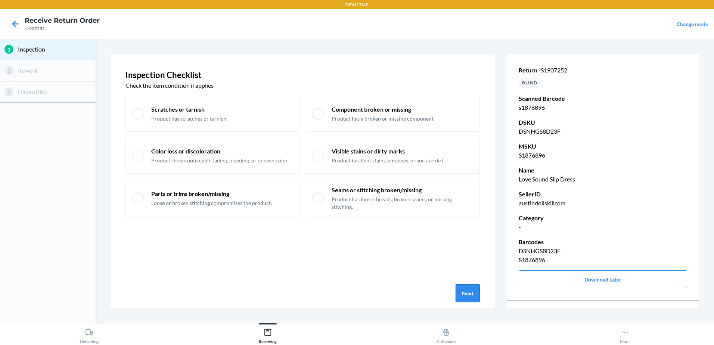
click at [464, 298] on button "Next" at bounding box center [468, 293] width 24 height 18
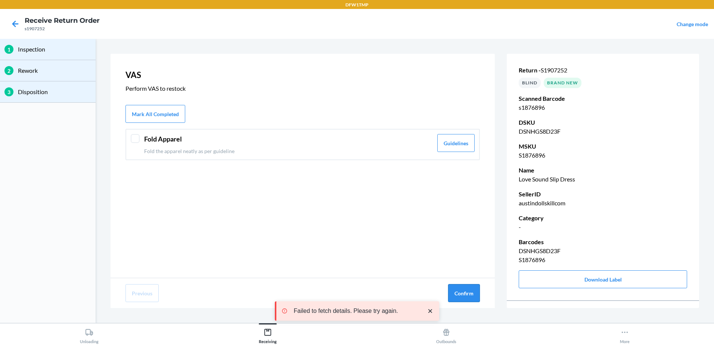
click at [462, 294] on button "Confirm" at bounding box center [464, 293] width 32 height 18
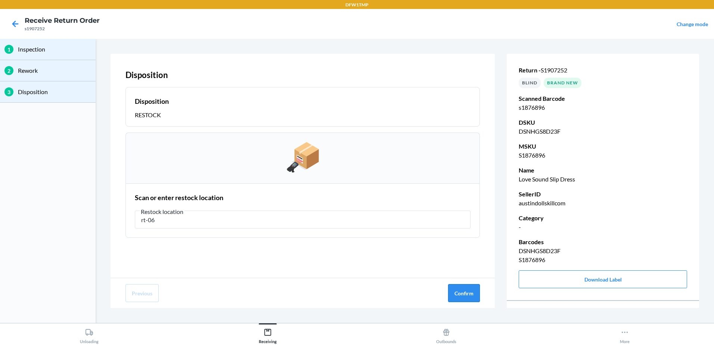
type input "rt-06"
click at [457, 294] on button "Confirm" at bounding box center [464, 293] width 32 height 18
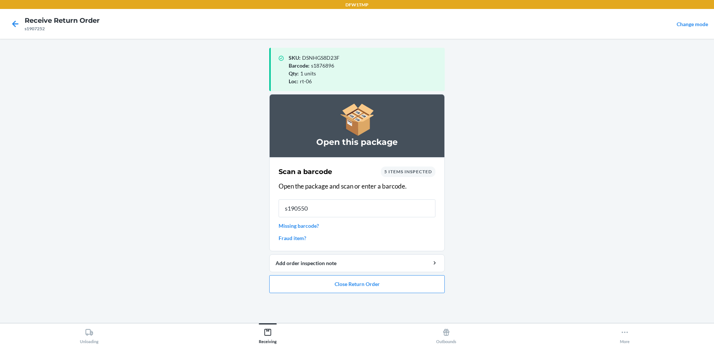
type input "s1905505"
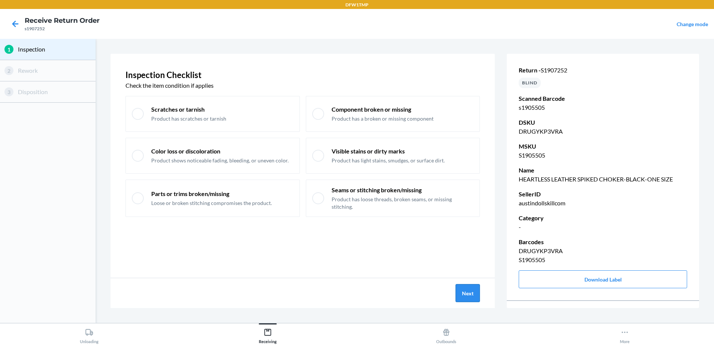
click at [471, 292] on button "Next" at bounding box center [468, 293] width 24 height 18
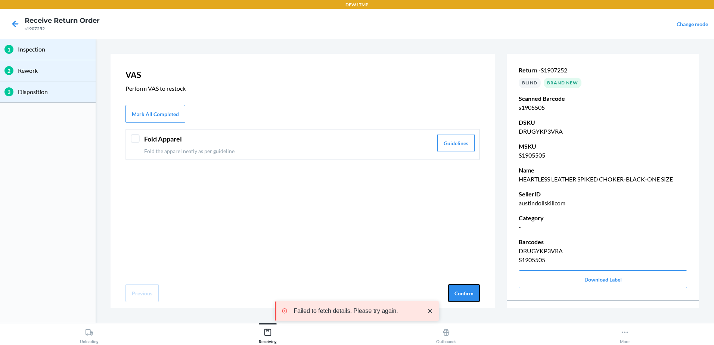
click at [471, 292] on button "Confirm" at bounding box center [464, 293] width 32 height 18
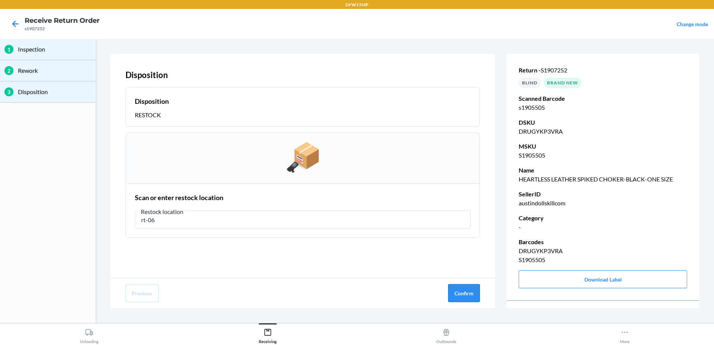
type input "rt-06"
click at [463, 292] on button "Confirm" at bounding box center [464, 293] width 32 height 18
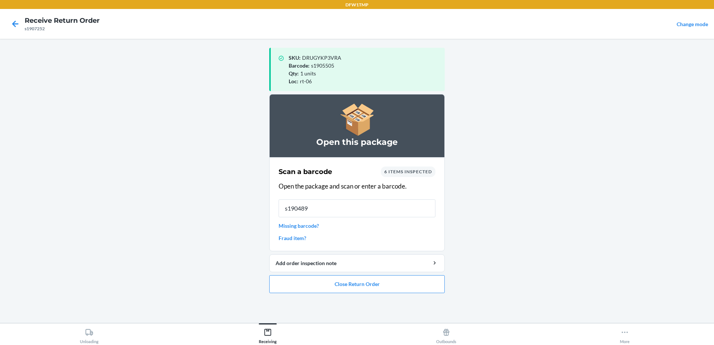
type input "s1904897"
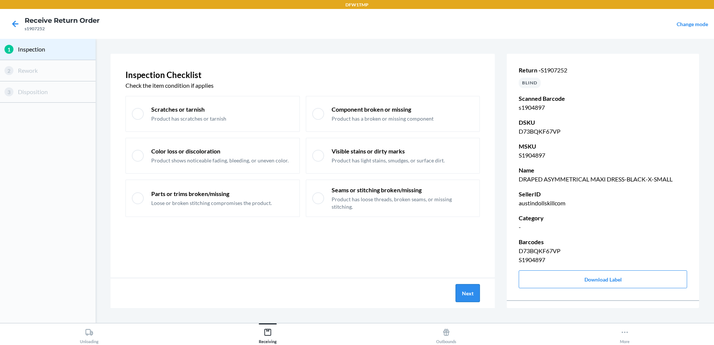
click at [474, 289] on button "Next" at bounding box center [468, 293] width 24 height 18
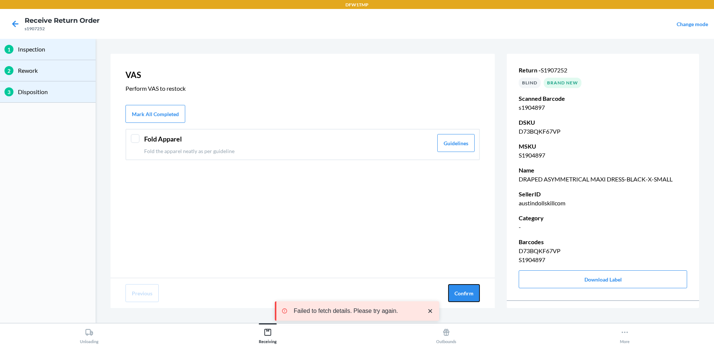
click at [474, 289] on button "Confirm" at bounding box center [464, 293] width 32 height 18
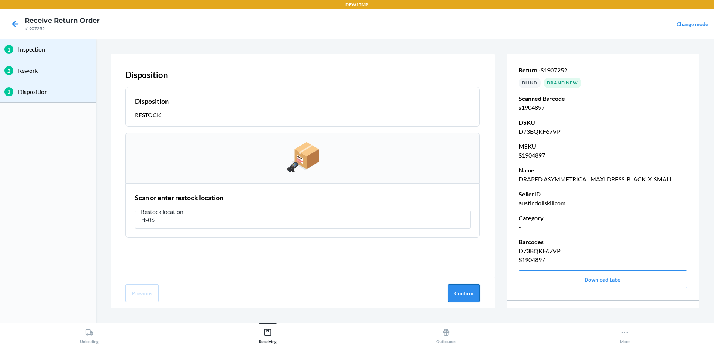
type input "rt-06"
click at [461, 293] on button "Confirm" at bounding box center [464, 293] width 32 height 18
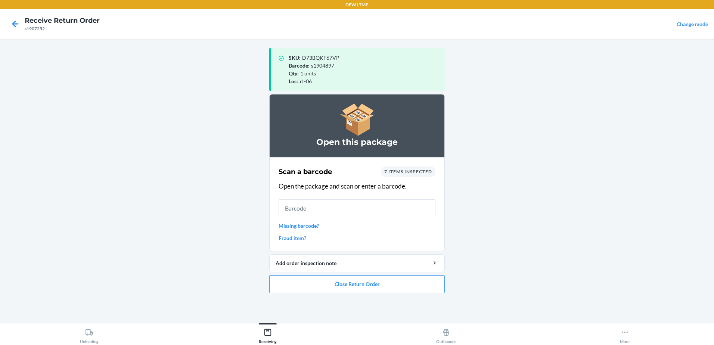
click at [416, 210] on input "text" at bounding box center [357, 209] width 157 height 18
type input "s1896307"
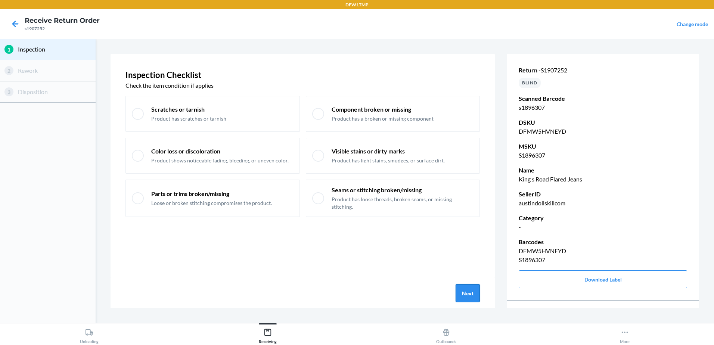
click at [474, 290] on button "Next" at bounding box center [468, 293] width 24 height 18
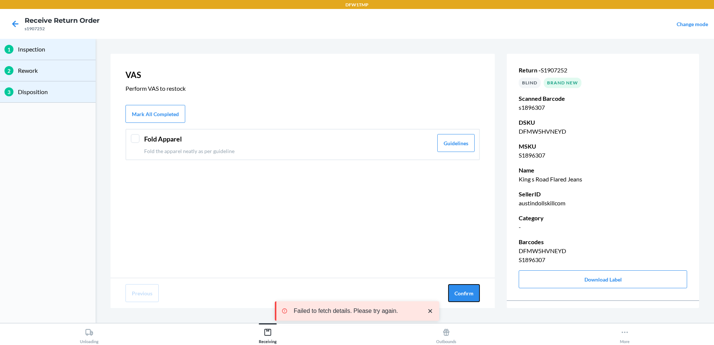
click at [474, 290] on button "Confirm" at bounding box center [464, 293] width 32 height 18
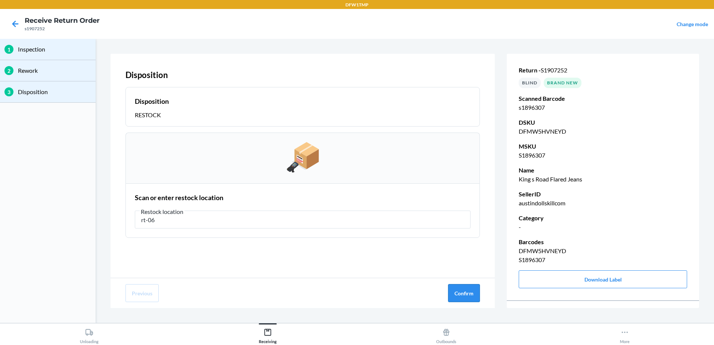
type input "rt-06"
click at [461, 285] on button "Confirm" at bounding box center [464, 293] width 32 height 18
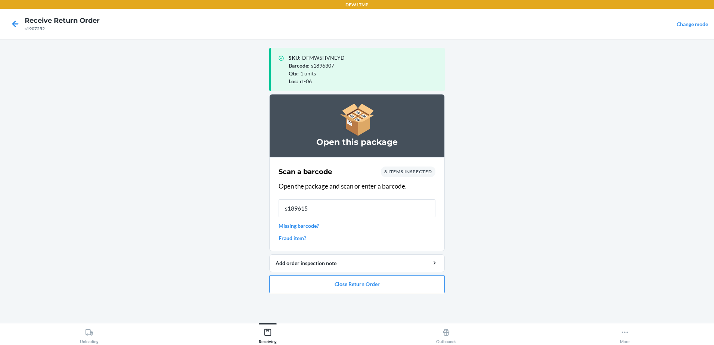
type input "s1896158"
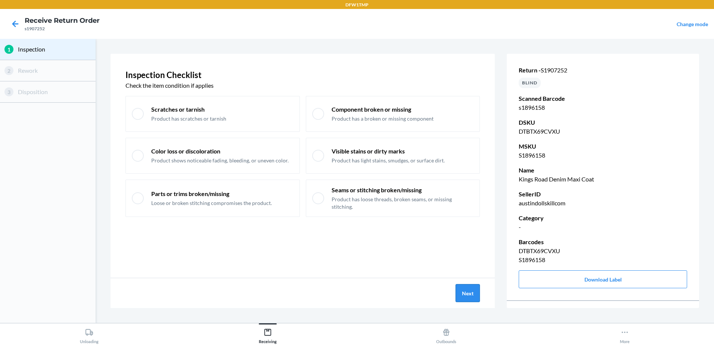
click at [464, 288] on button "Next" at bounding box center [468, 293] width 24 height 18
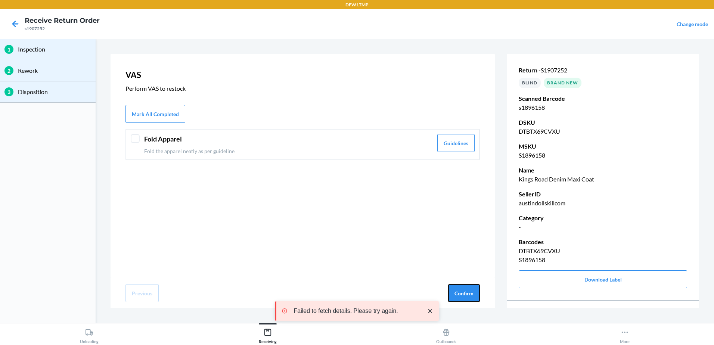
click at [464, 288] on button "Confirm" at bounding box center [464, 293] width 32 height 18
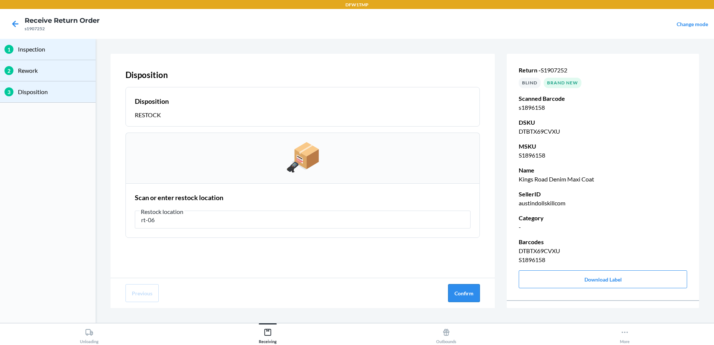
type input "rt-06"
click at [469, 291] on button "Confirm" at bounding box center [464, 293] width 32 height 18
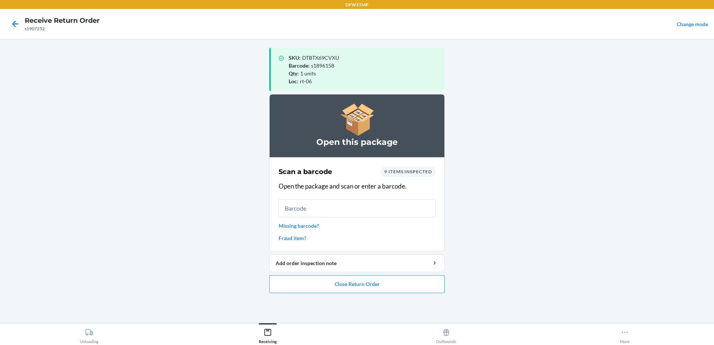
click at [470, 290] on main "SKU : DTBTX69CVXU Barcode : s1896158 Qty : 1 units Loc : rt-06 Open this packag…" at bounding box center [357, 181] width 714 height 284
drag, startPoint x: 299, startPoint y: 198, endPoint x: 298, endPoint y: 204, distance: 6.9
click at [299, 201] on div "Scan a barcode 9 items inspected Open the package and scan or enter a barcode. …" at bounding box center [357, 204] width 157 height 80
click at [295, 208] on input "text" at bounding box center [357, 209] width 157 height 18
type input "s831574"
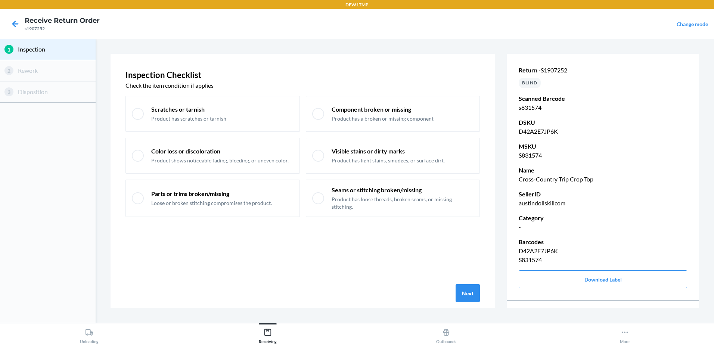
drag, startPoint x: 597, startPoint y: 243, endPoint x: 430, endPoint y: 364, distance: 206.0
drag, startPoint x: 430, startPoint y: 364, endPoint x: 327, endPoint y: 247, distance: 156.2
click at [319, 259] on div "Inspection Checklist Check the item condition if applies Scratches or tarnish P…" at bounding box center [303, 166] width 385 height 224
click at [471, 289] on button "Next" at bounding box center [468, 293] width 24 height 18
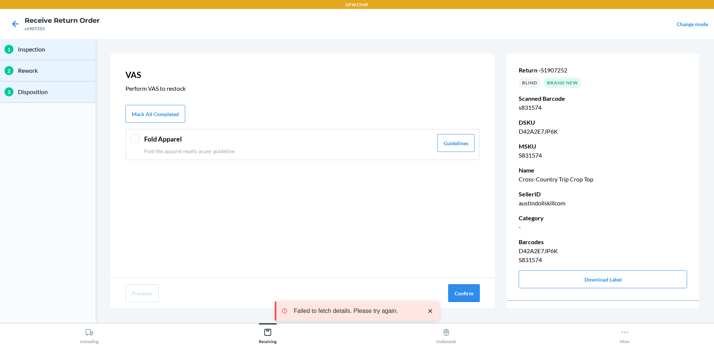
click at [143, 141] on div "Fold Apparel Fold the apparel neatly as per guideline Guidelines" at bounding box center [303, 144] width 355 height 31
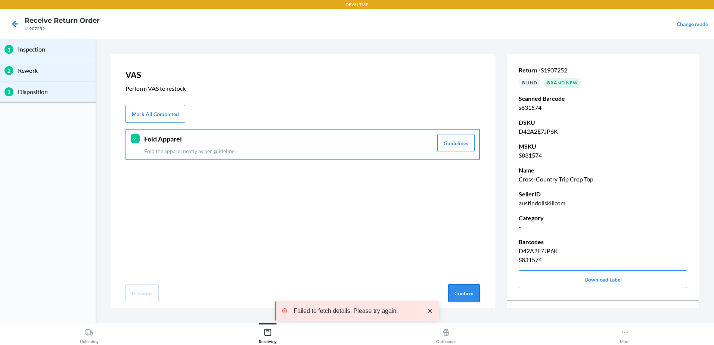
click at [478, 290] on button "Confirm" at bounding box center [464, 293] width 32 height 18
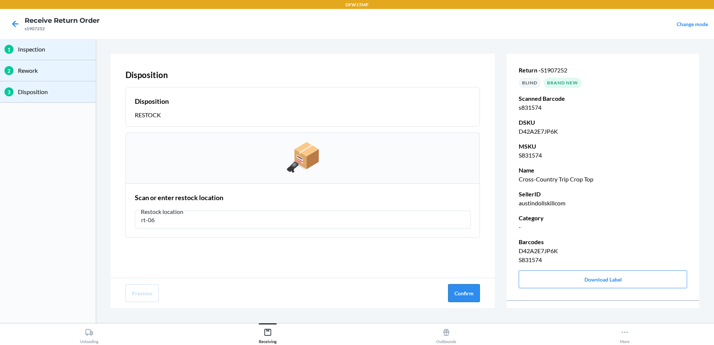
type input "rt-06"
click at [451, 291] on button "Confirm" at bounding box center [464, 293] width 32 height 18
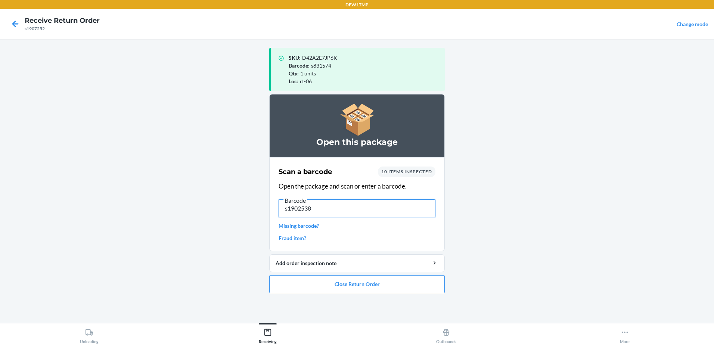
type input "s1902538"
click at [339, 210] on input "s1902538" at bounding box center [357, 209] width 157 height 18
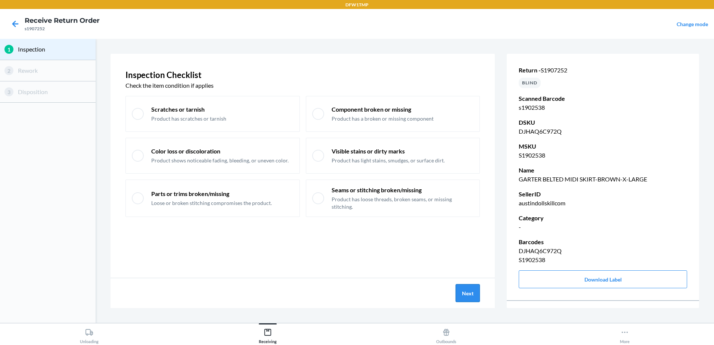
click at [462, 293] on button "Next" at bounding box center [468, 293] width 24 height 18
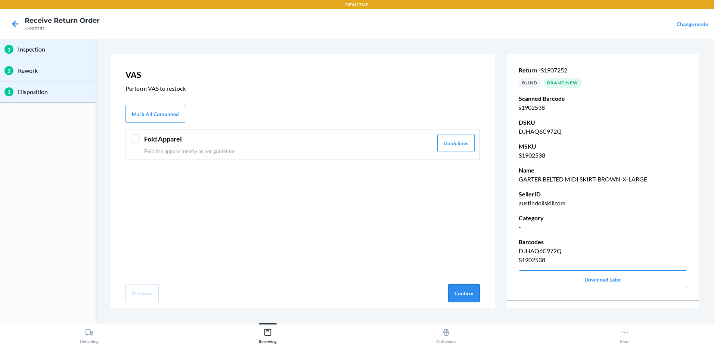
click at [462, 293] on button "Confirm" at bounding box center [464, 293] width 32 height 18
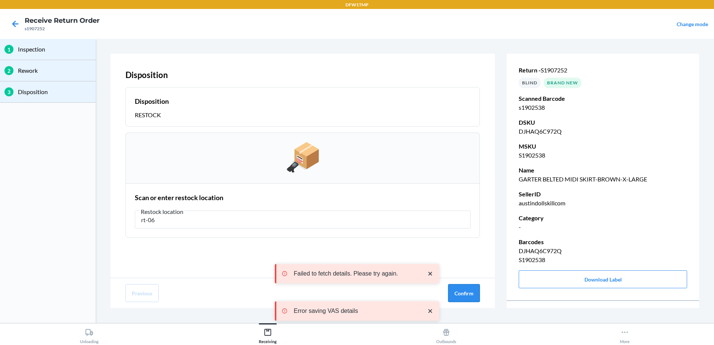
type input "rt-06"
click at [470, 296] on button "Confirm" at bounding box center [464, 293] width 32 height 18
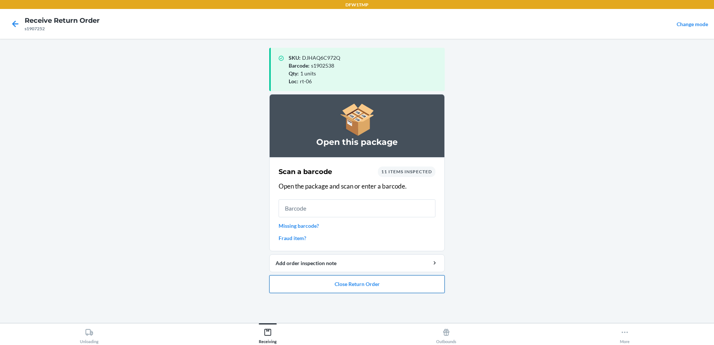
click at [416, 281] on button "Close Return Order" at bounding box center [357, 284] width 176 height 18
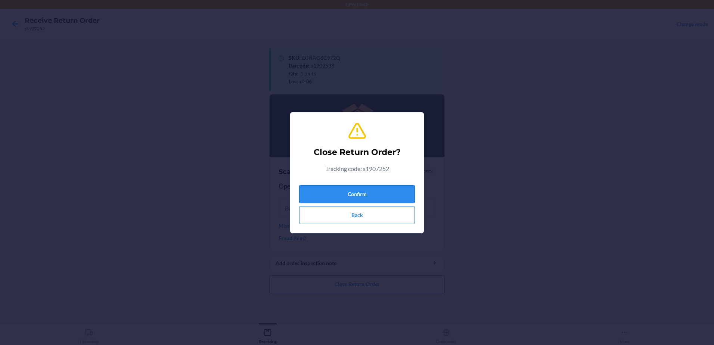
click at [379, 189] on button "Confirm" at bounding box center [357, 194] width 116 height 18
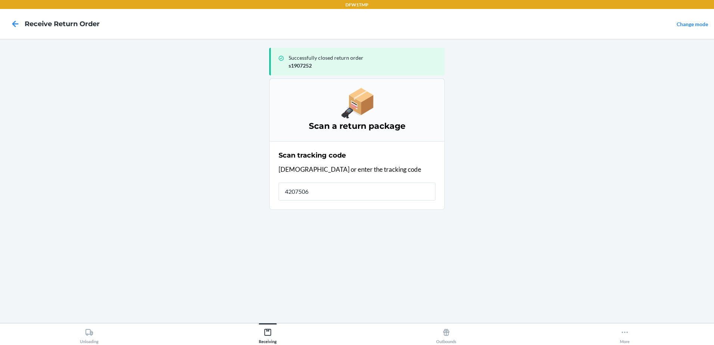
type input "42075067"
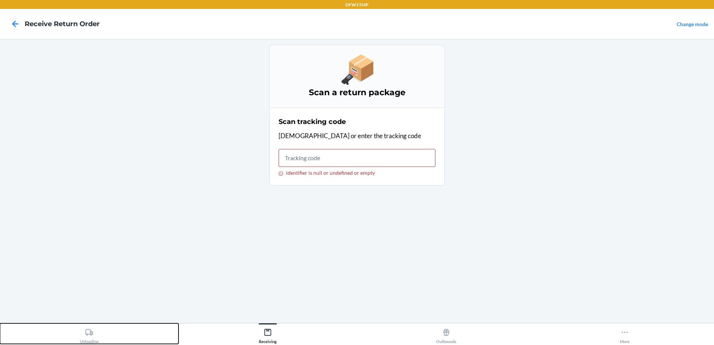
click at [86, 335] on icon at bounding box center [89, 332] width 8 height 8
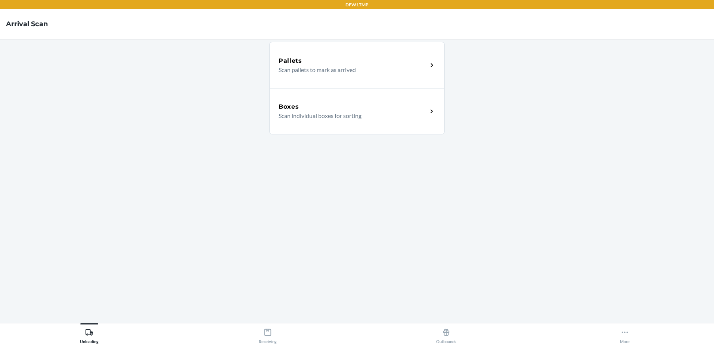
click at [435, 113] on icon at bounding box center [432, 111] width 9 height 9
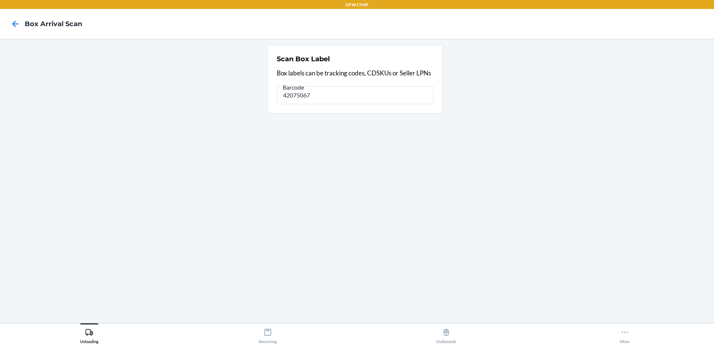
type input "42075067"
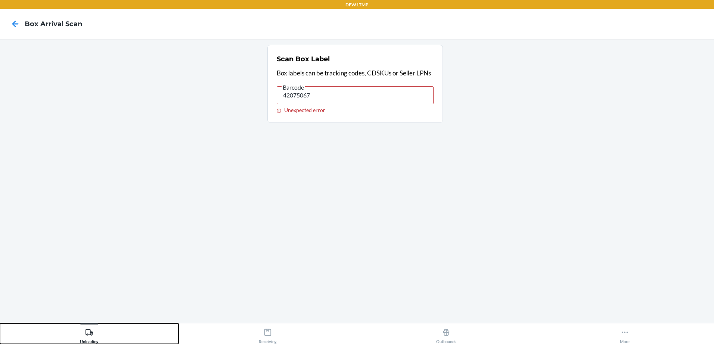
click at [87, 331] on icon at bounding box center [89, 332] width 8 height 8
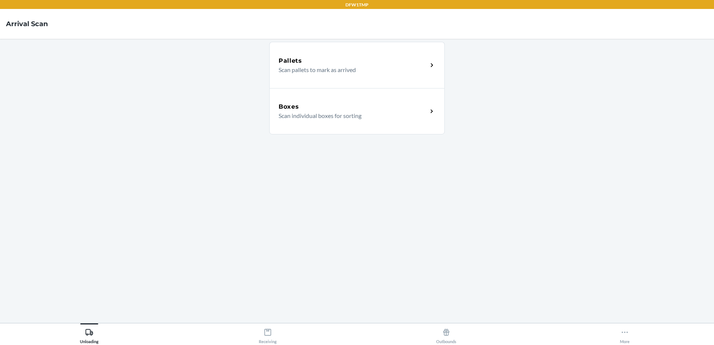
click at [436, 120] on div "Boxes Scan individual boxes for sorting" at bounding box center [357, 111] width 176 height 46
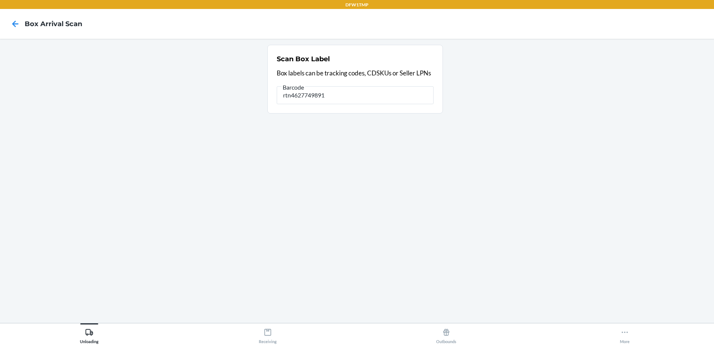
type input "rtn4627749891"
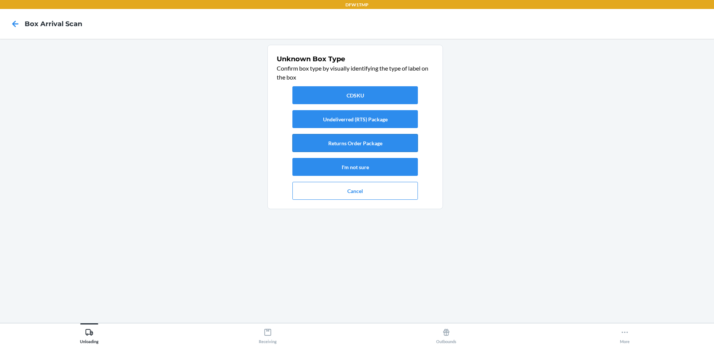
click at [355, 141] on button "Returns Order Package" at bounding box center [356, 143] width 126 height 18
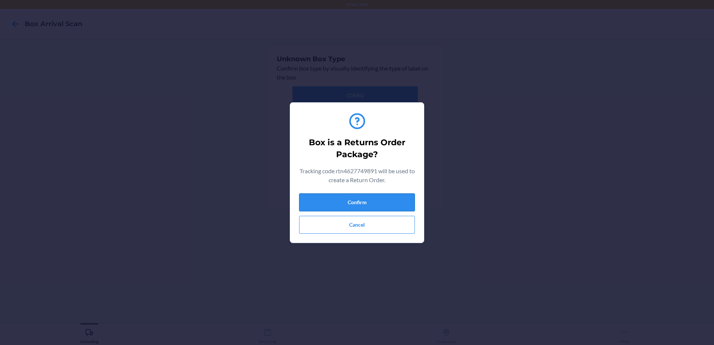
click at [373, 200] on button "Confirm" at bounding box center [357, 203] width 116 height 18
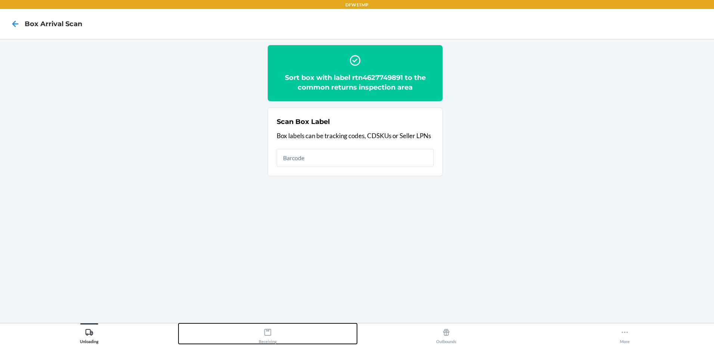
click at [271, 334] on icon at bounding box center [268, 332] width 8 height 8
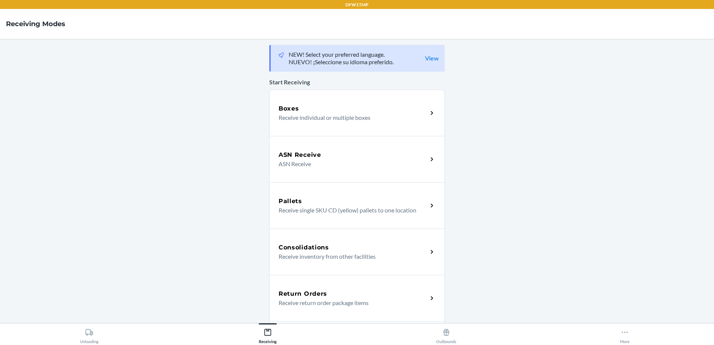
click at [337, 281] on div "Return Orders Receive return order package items" at bounding box center [357, 298] width 176 height 46
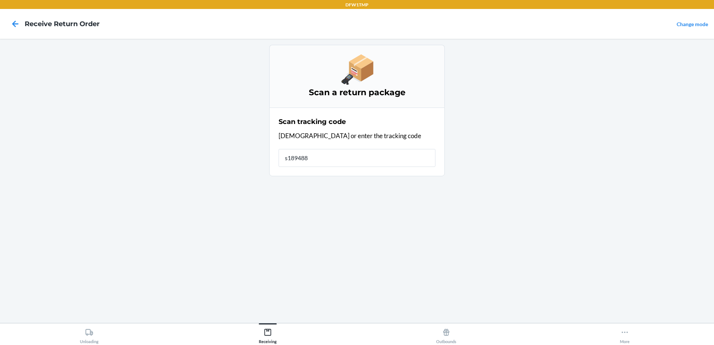
type input "s1894881"
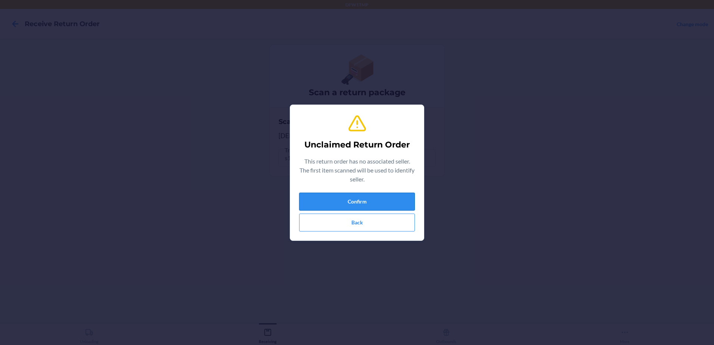
click at [383, 197] on button "Confirm" at bounding box center [357, 202] width 116 height 18
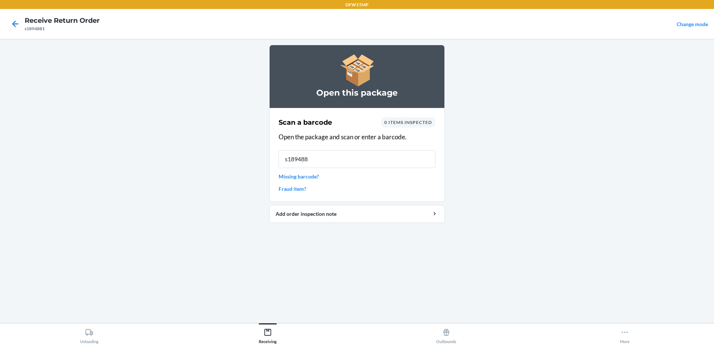
type input "s1894881"
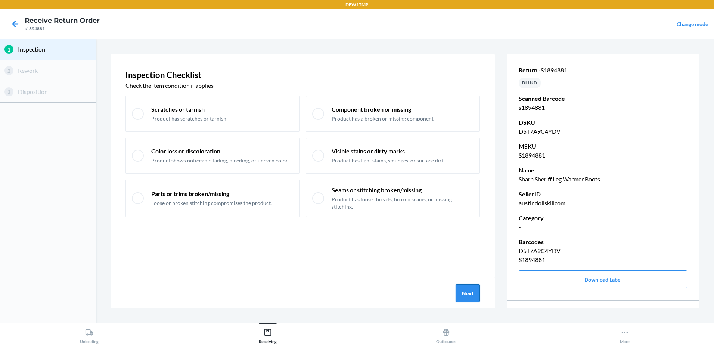
click at [467, 295] on button "Next" at bounding box center [468, 293] width 24 height 18
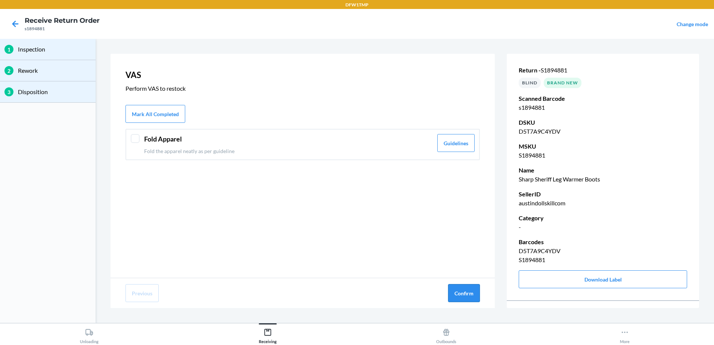
click at [465, 295] on button "Confirm" at bounding box center [464, 293] width 32 height 18
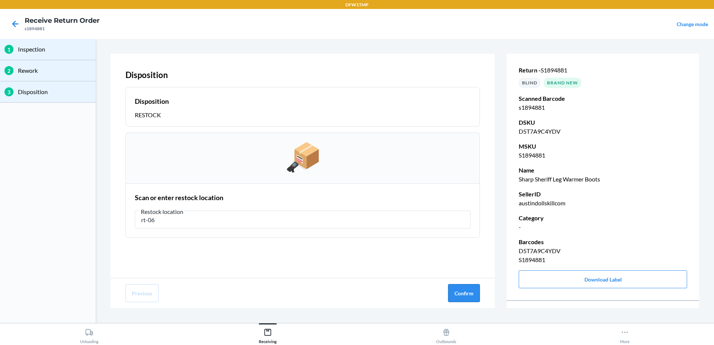
type input "rt-06"
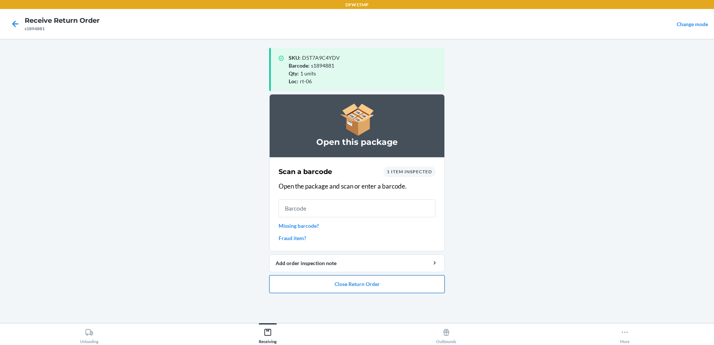
click at [362, 288] on button "Close Return Order" at bounding box center [357, 284] width 176 height 18
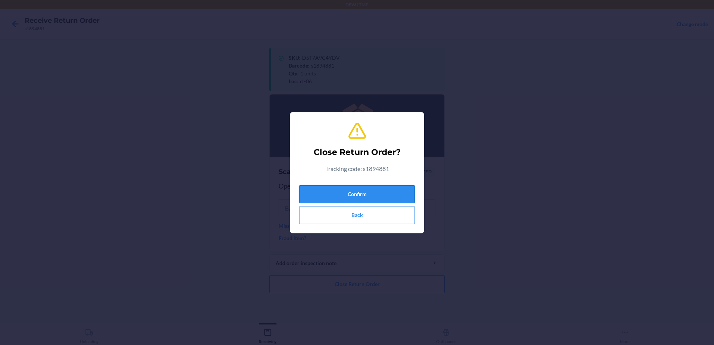
click at [358, 191] on button "Confirm" at bounding box center [357, 194] width 116 height 18
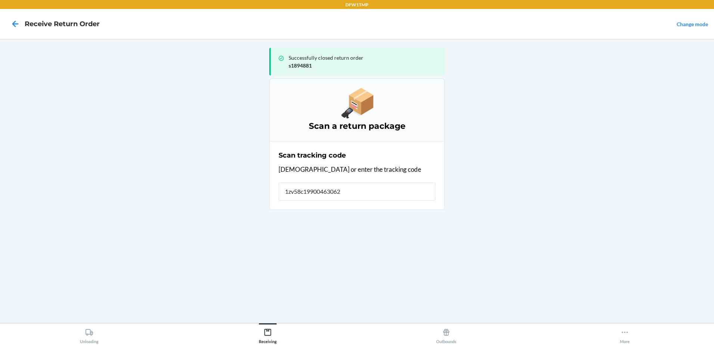
type input "1zv58c199004630629"
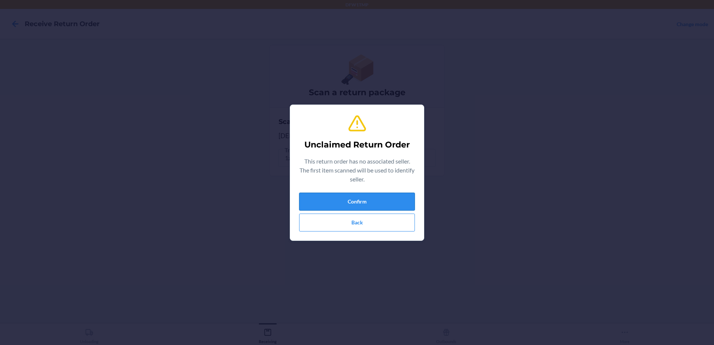
click at [374, 202] on button "Confirm" at bounding box center [357, 202] width 116 height 18
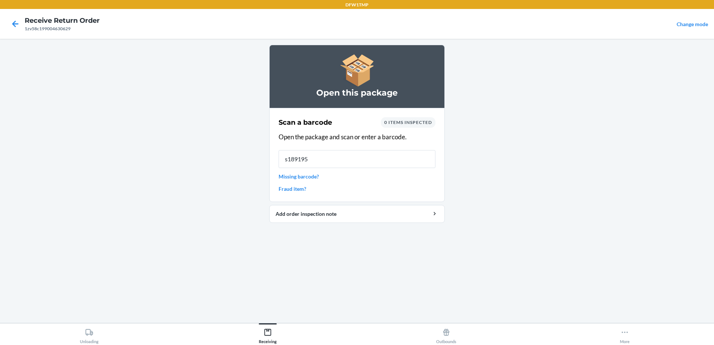
type input "s1891952"
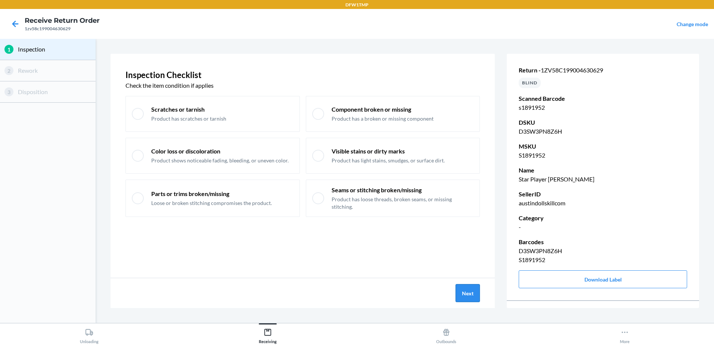
click at [467, 293] on button "Next" at bounding box center [468, 293] width 24 height 18
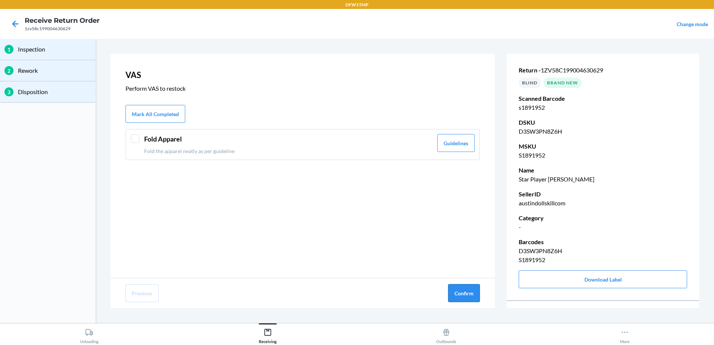
drag, startPoint x: 467, startPoint y: 292, endPoint x: 473, endPoint y: 294, distance: 6.3
click at [467, 292] on button "Confirm" at bounding box center [464, 293] width 32 height 18
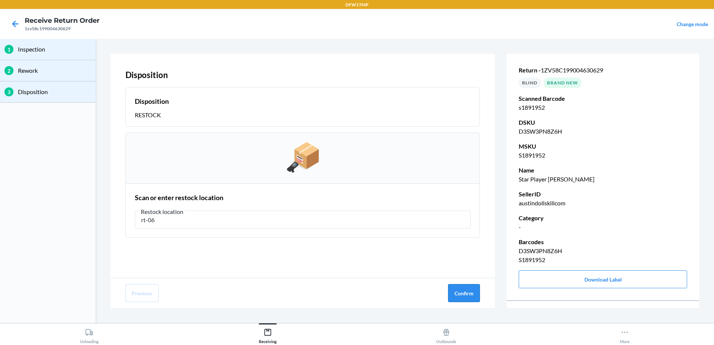
type input "rt-06"
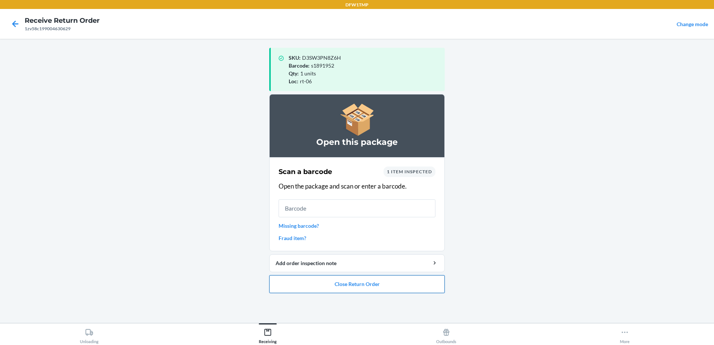
click at [384, 285] on button "Close Return Order" at bounding box center [357, 284] width 176 height 18
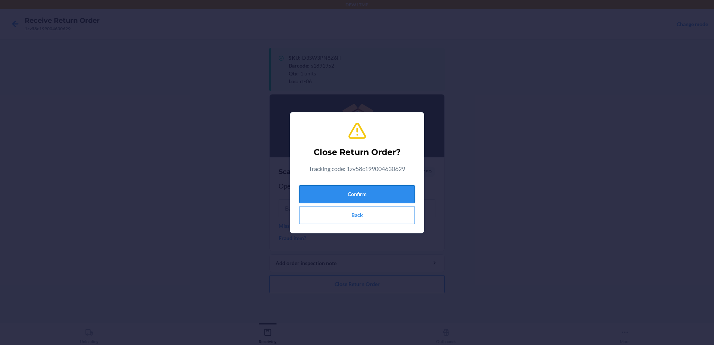
click at [392, 193] on button "Confirm" at bounding box center [357, 194] width 116 height 18
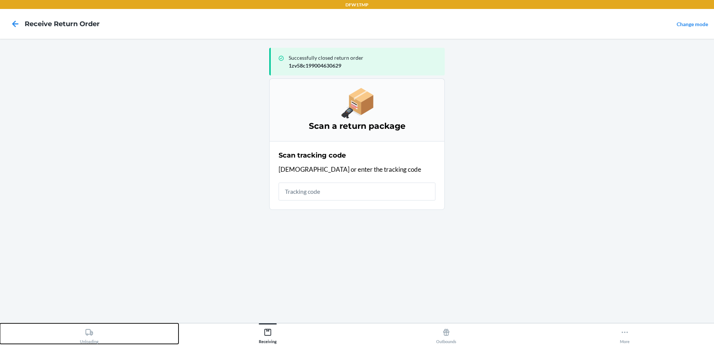
drag, startPoint x: 90, startPoint y: 333, endPoint x: 95, endPoint y: 334, distance: 5.2
click at [90, 333] on icon at bounding box center [89, 332] width 8 height 8
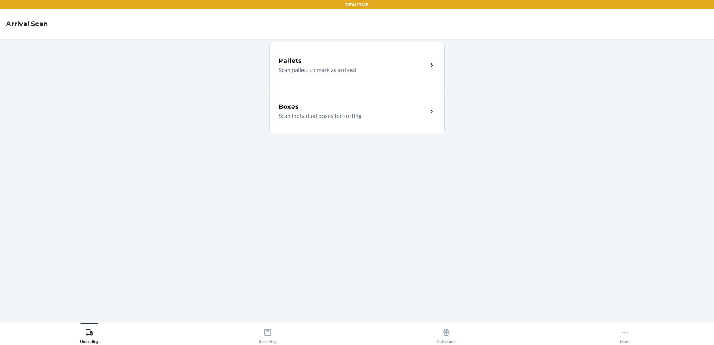
click at [284, 103] on h5 "Boxes" at bounding box center [289, 106] width 21 height 9
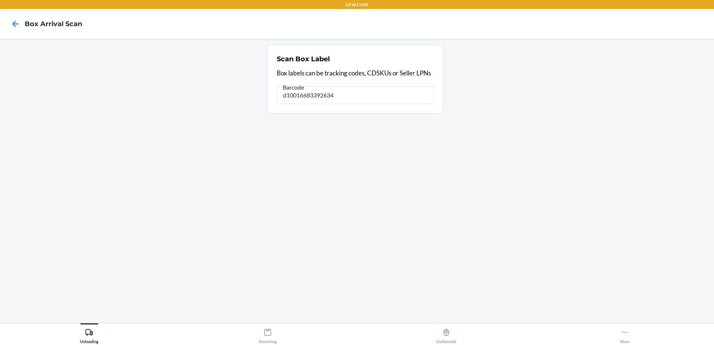
type input "d10016683392634"
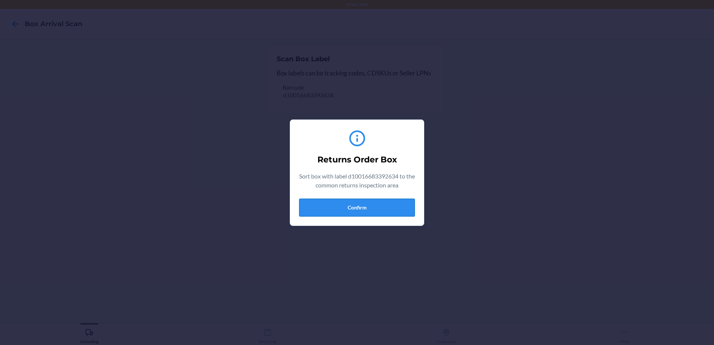
click at [379, 210] on button "Confirm" at bounding box center [357, 208] width 116 height 18
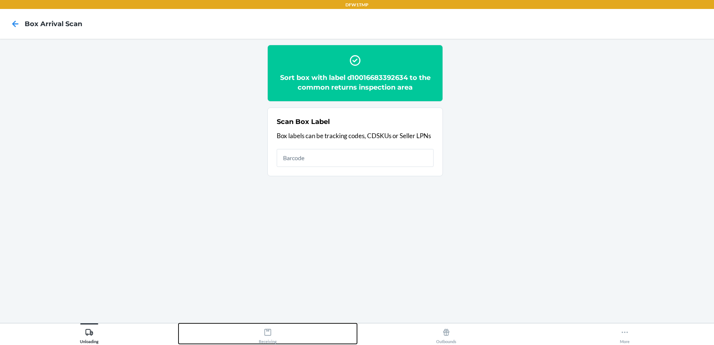
click at [274, 335] on div "Receiving" at bounding box center [268, 334] width 18 height 19
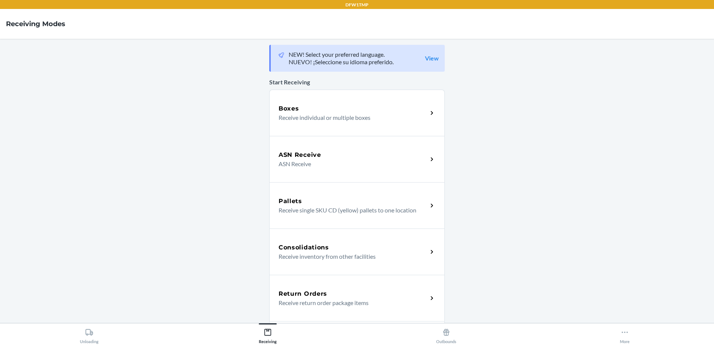
click at [328, 294] on div "Return Orders" at bounding box center [353, 294] width 149 height 9
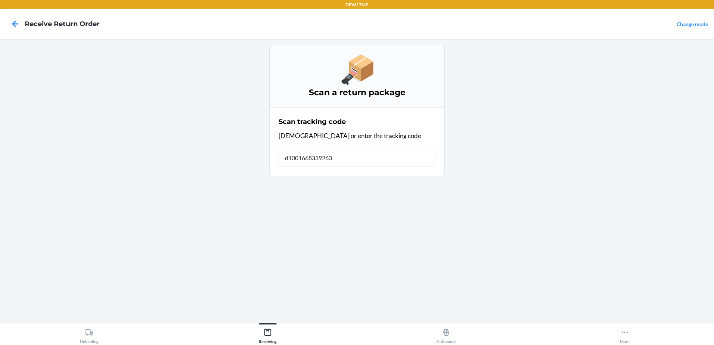
type input "d10016683392634"
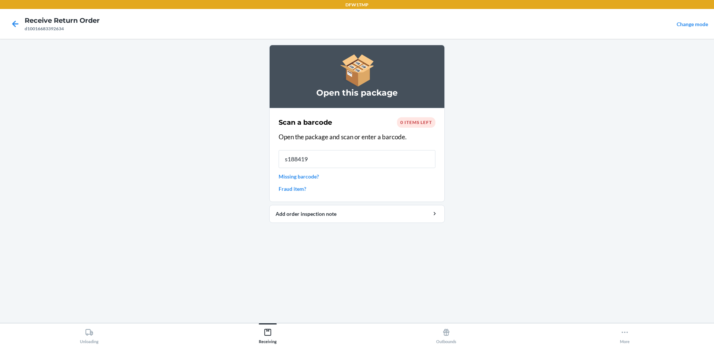
type input "s1884199"
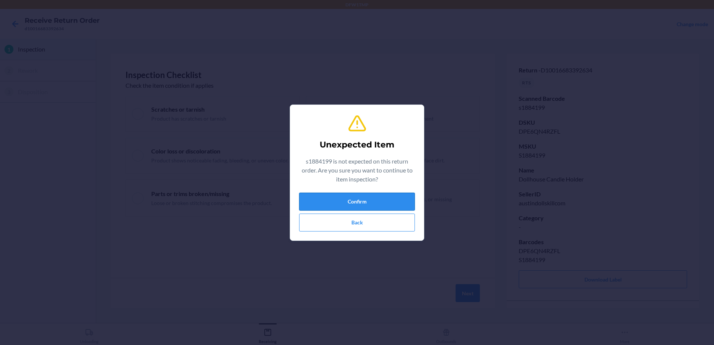
click at [360, 201] on button "Confirm" at bounding box center [357, 202] width 116 height 18
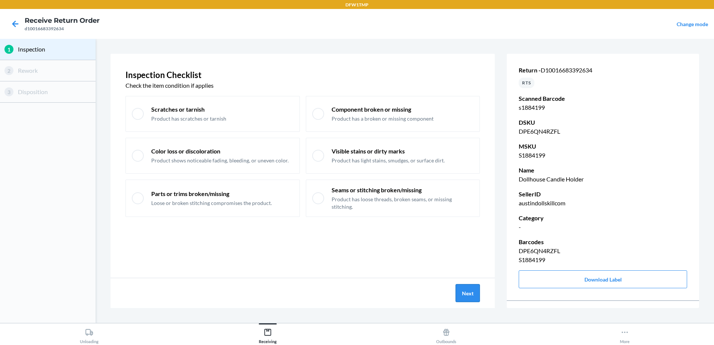
click at [474, 291] on button "Next" at bounding box center [468, 293] width 24 height 18
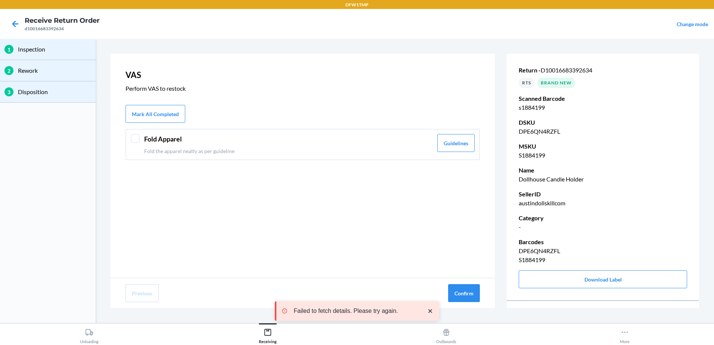
click at [164, 138] on header "Fold Apparel" at bounding box center [288, 139] width 289 height 10
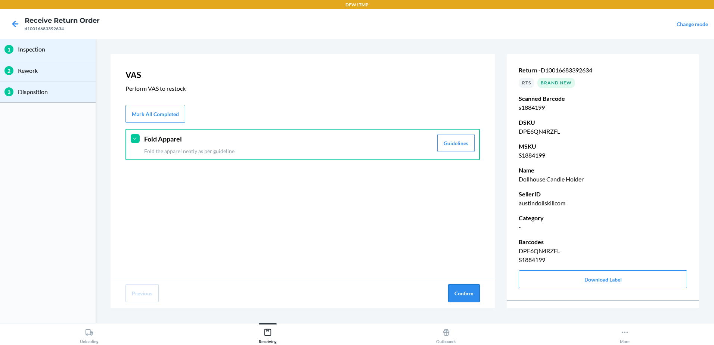
click at [469, 295] on button "Confirm" at bounding box center [464, 293] width 32 height 18
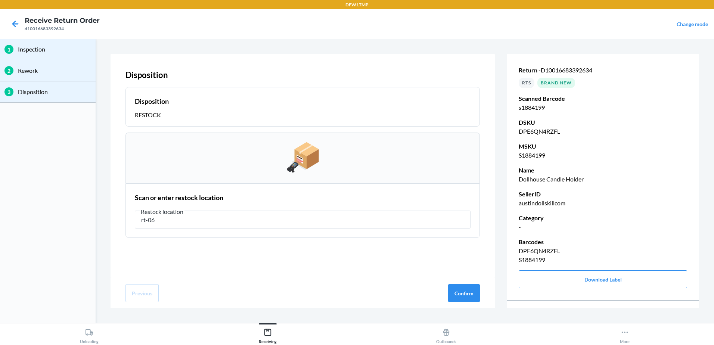
type input "rt-06"
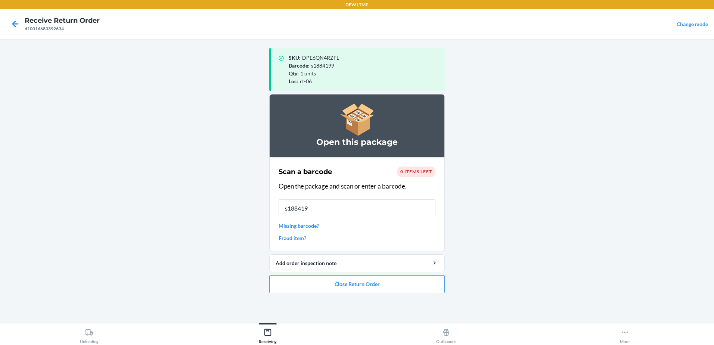
type input "s1884199"
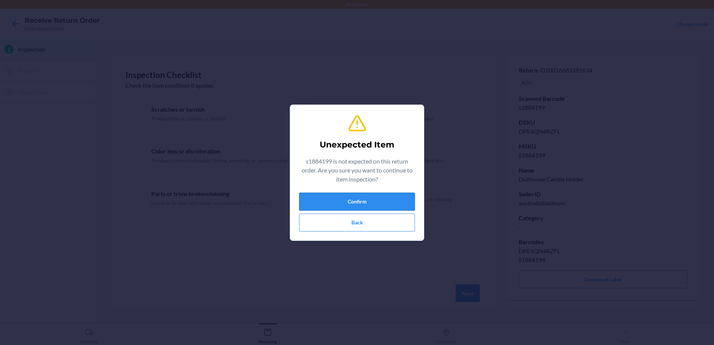
click at [376, 203] on button "Confirm" at bounding box center [357, 202] width 116 height 18
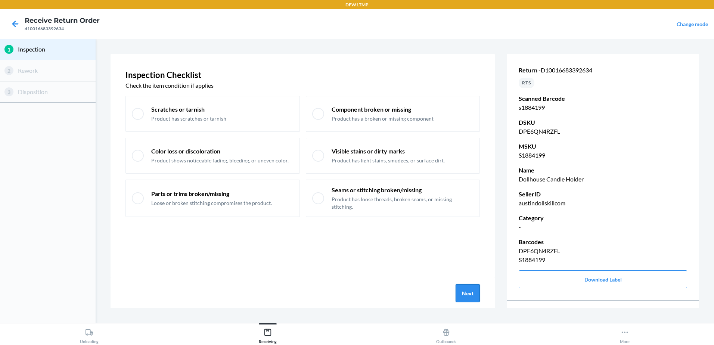
click at [477, 296] on button "Next" at bounding box center [468, 293] width 24 height 18
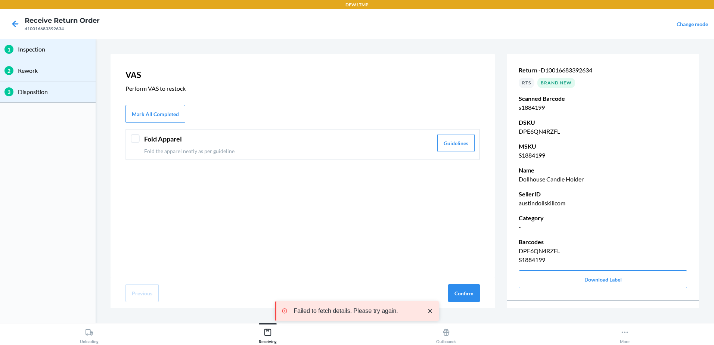
click at [194, 133] on div "Fold Apparel Fold the apparel neatly as per guideline Guidelines" at bounding box center [303, 144] width 355 height 31
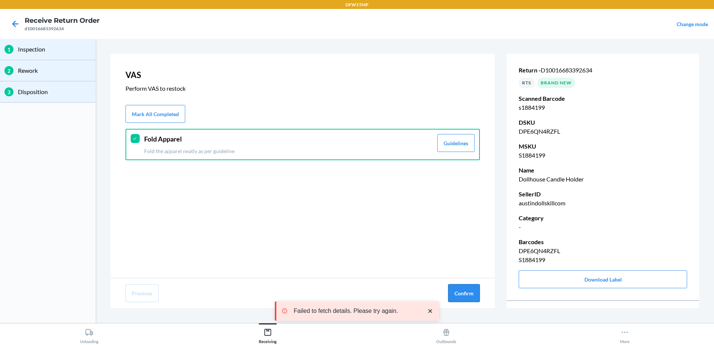
click at [457, 291] on button "Confirm" at bounding box center [464, 293] width 32 height 18
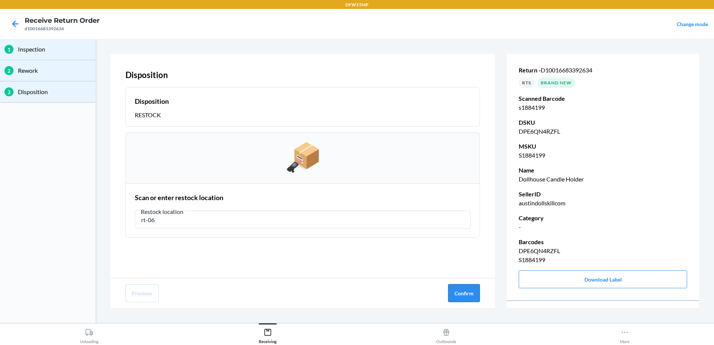
type input "rt-06"
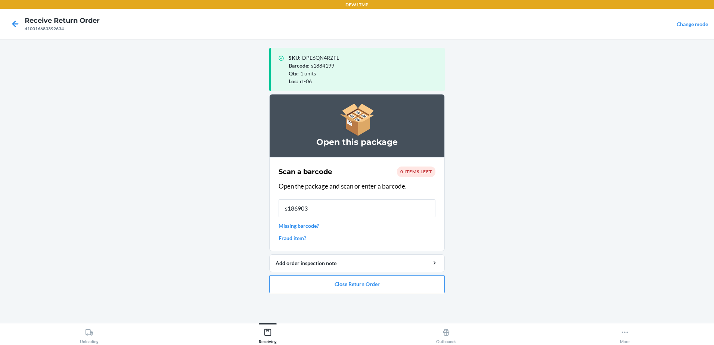
type input "s1869030"
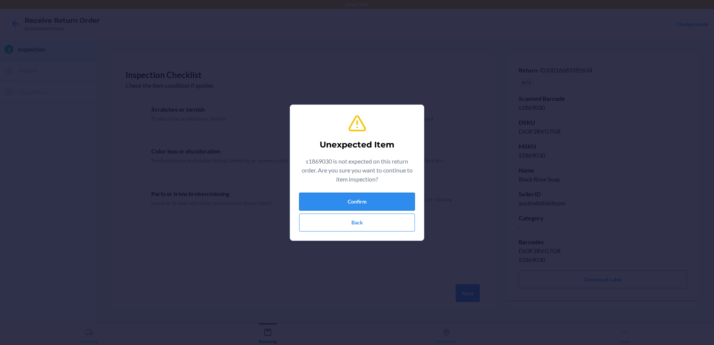
click at [392, 208] on button "Confirm" at bounding box center [357, 202] width 116 height 18
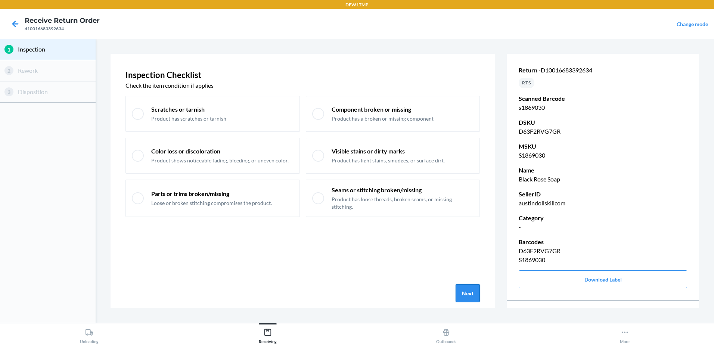
click at [471, 294] on button "Next" at bounding box center [468, 293] width 24 height 18
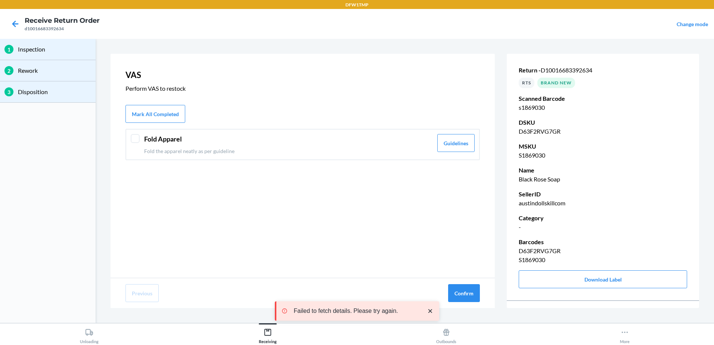
click at [203, 172] on div "VAS Perform VAS to restock Mark All Completed Fold Apparel Fold the apparel nea…" at bounding box center [303, 166] width 385 height 224
click at [217, 162] on div "VAS Perform VAS to restock Mark All Completed Fold Apparel Fold the apparel nea…" at bounding box center [303, 166] width 385 height 224
drag, startPoint x: 217, startPoint y: 162, endPoint x: 301, endPoint y: 162, distance: 84.1
click at [249, 152] on p "Fold the apparel neatly as per guideline" at bounding box center [288, 151] width 289 height 8
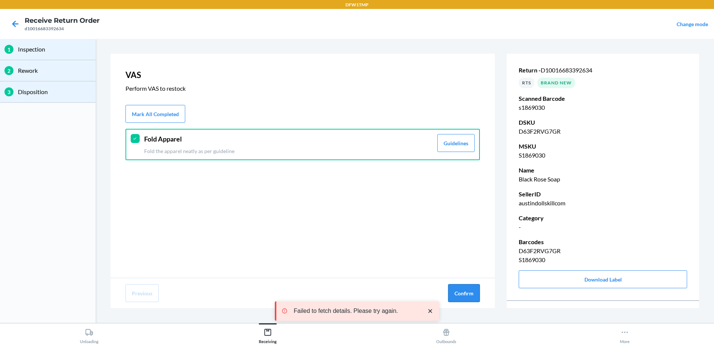
drag, startPoint x: 468, startPoint y: 294, endPoint x: 460, endPoint y: 287, distance: 11.1
click at [469, 294] on button "Confirm" at bounding box center [464, 293] width 32 height 18
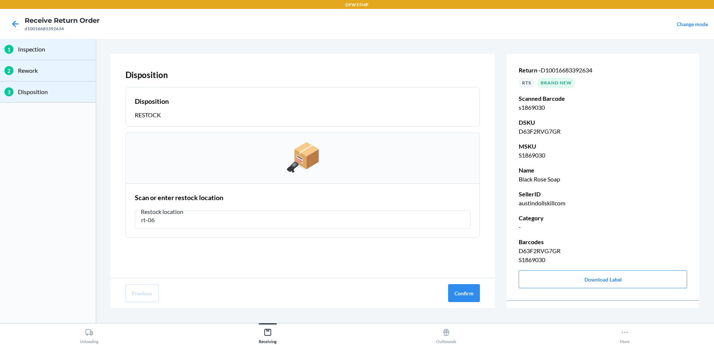
type input "rt-06"
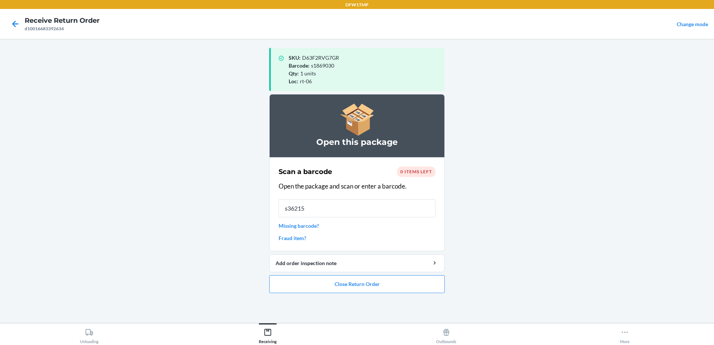
type input "s362158"
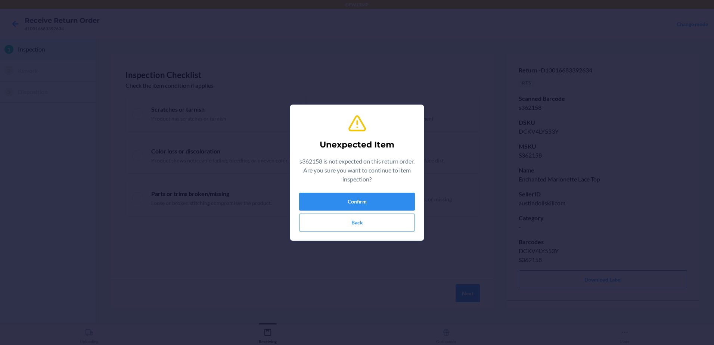
click at [410, 212] on div "Confirm Back" at bounding box center [357, 212] width 116 height 39
click at [410, 206] on button "Confirm" at bounding box center [357, 202] width 116 height 18
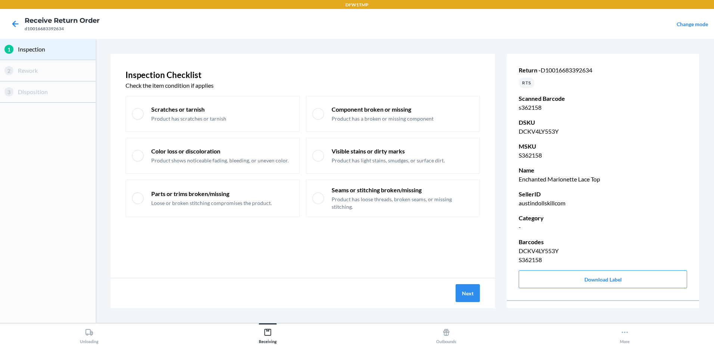
click at [466, 304] on div "Next" at bounding box center [303, 293] width 385 height 30
click at [465, 298] on button "Next" at bounding box center [468, 293] width 24 height 18
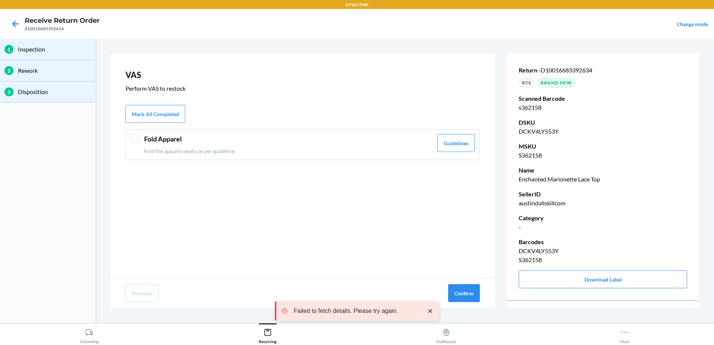
click at [268, 150] on p "Fold the apparel neatly as per guideline" at bounding box center [288, 151] width 289 height 8
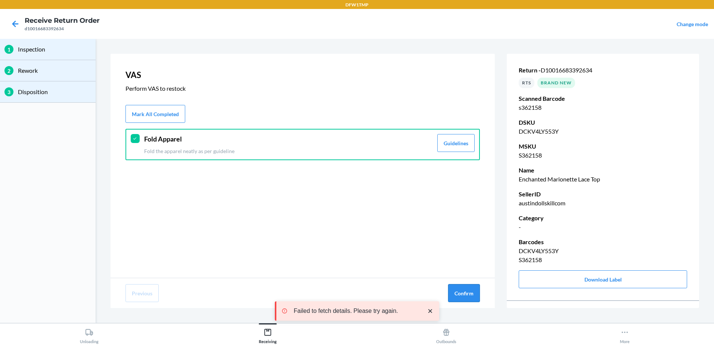
click at [476, 291] on button "Confirm" at bounding box center [464, 293] width 32 height 18
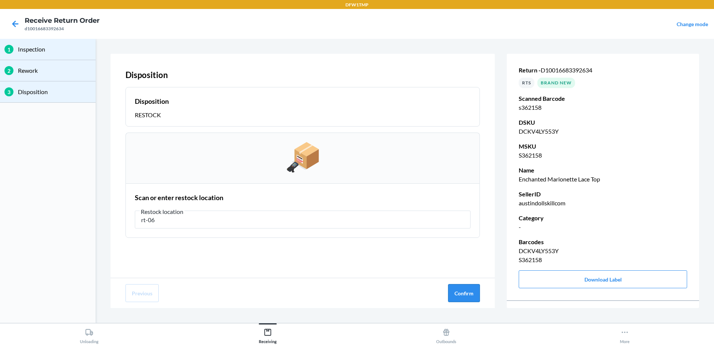
type input "rt-06"
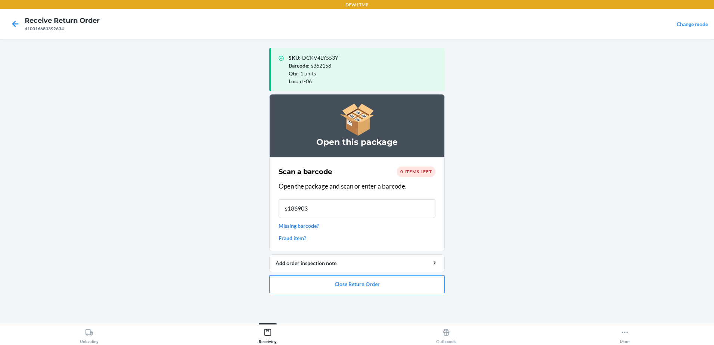
type input "s1869030"
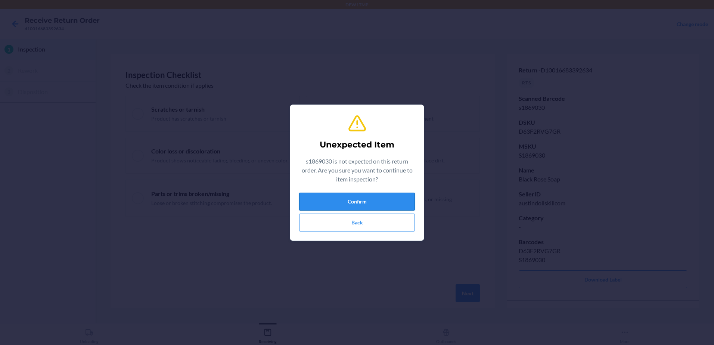
click at [397, 200] on button "Confirm" at bounding box center [357, 202] width 116 height 18
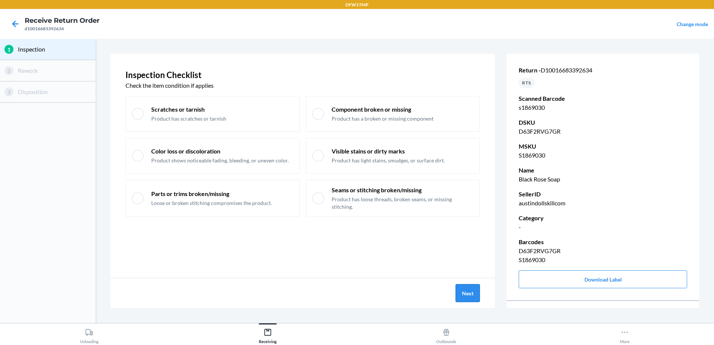
click at [469, 294] on button "Next" at bounding box center [468, 293] width 24 height 18
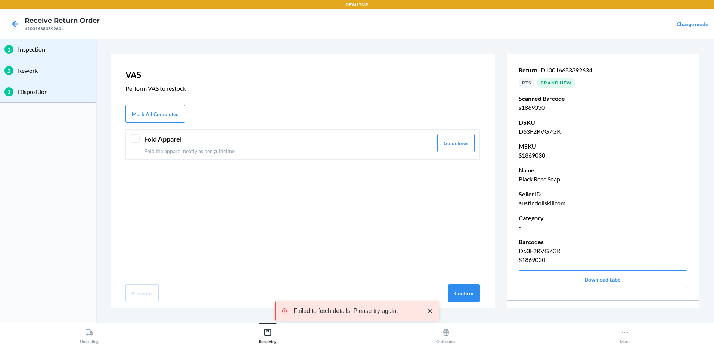
click at [291, 156] on div "Fold Apparel Fold the apparel neatly as per guideline Guidelines" at bounding box center [303, 144] width 355 height 31
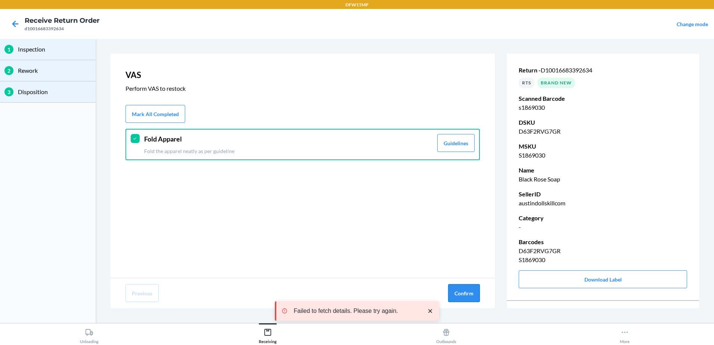
click at [464, 280] on div "Previous Confirm" at bounding box center [303, 293] width 385 height 30
click at [463, 292] on button "Confirm" at bounding box center [464, 293] width 32 height 18
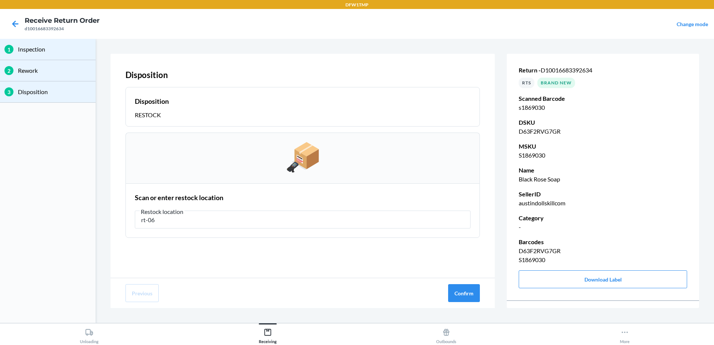
type input "rt-06"
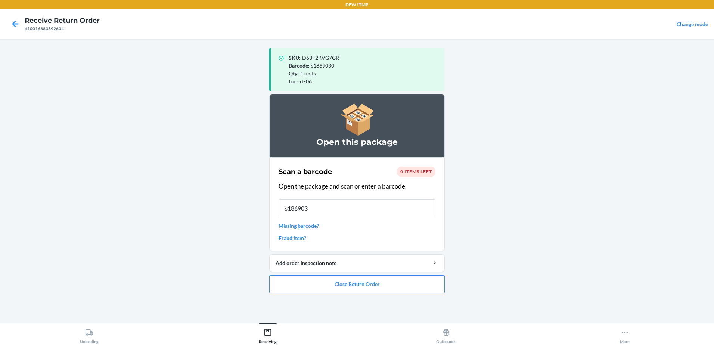
type input "s1869030"
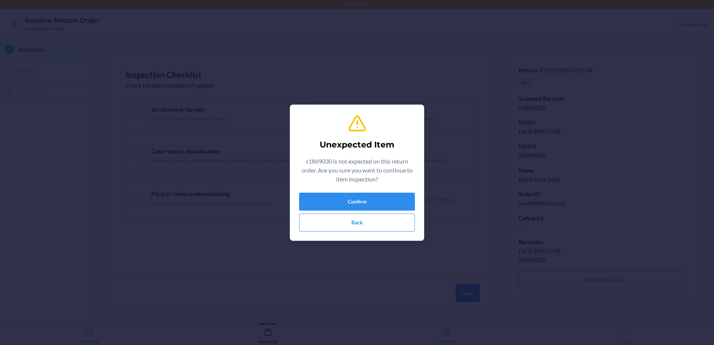
click at [402, 212] on div "Confirm Back" at bounding box center [357, 212] width 116 height 39
click at [406, 196] on button "Confirm" at bounding box center [357, 202] width 116 height 18
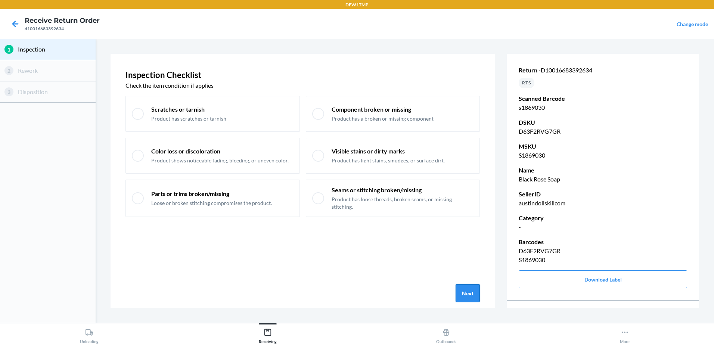
click at [472, 301] on button "Next" at bounding box center [468, 293] width 24 height 18
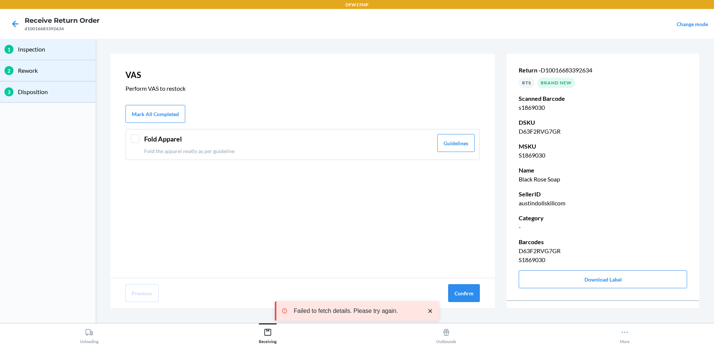
drag, startPoint x: 250, startPoint y: 135, endPoint x: 250, endPoint y: 127, distance: 7.9
click at [250, 128] on div "VAS Perform VAS to restock Mark All Completed Fold Apparel Fold the apparel nea…" at bounding box center [303, 166] width 385 height 224
click at [260, 139] on header "Fold Apparel" at bounding box center [288, 139] width 289 height 10
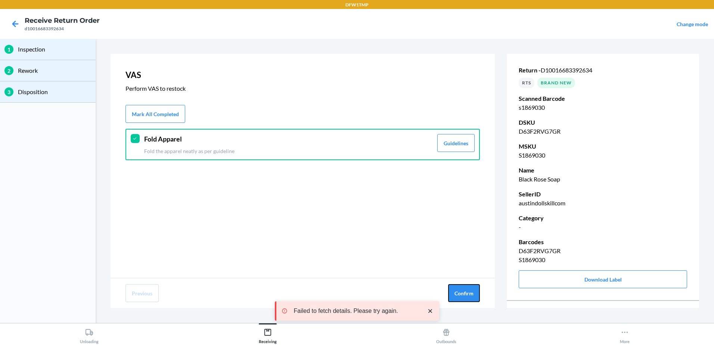
click at [473, 283] on div "Previous Confirm" at bounding box center [303, 293] width 385 height 30
click at [467, 287] on button "Confirm" at bounding box center [464, 293] width 32 height 18
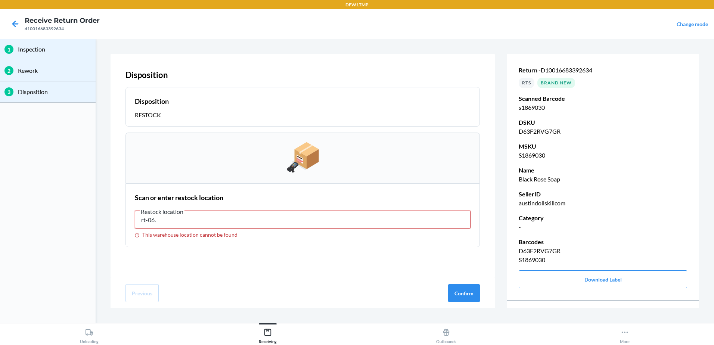
click at [408, 214] on input "rt-06." at bounding box center [303, 220] width 336 height 18
type input "rt-06"
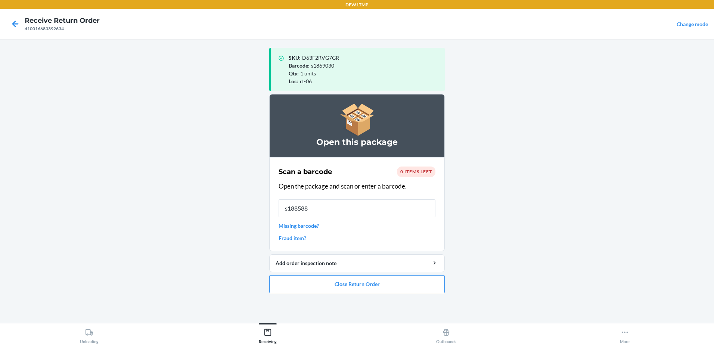
type input "s1885885"
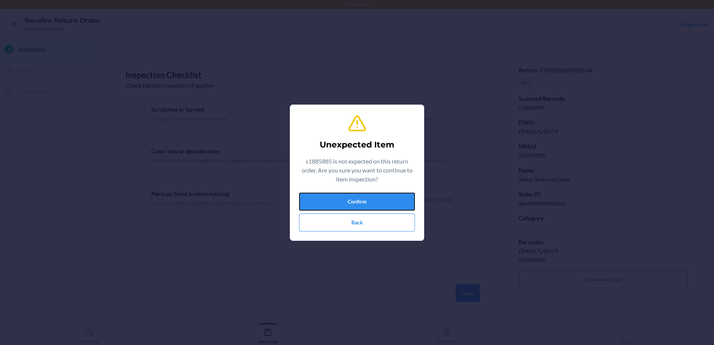
drag, startPoint x: 401, startPoint y: 201, endPoint x: 406, endPoint y: 207, distance: 6.9
click at [405, 206] on button "Confirm" at bounding box center [357, 202] width 116 height 18
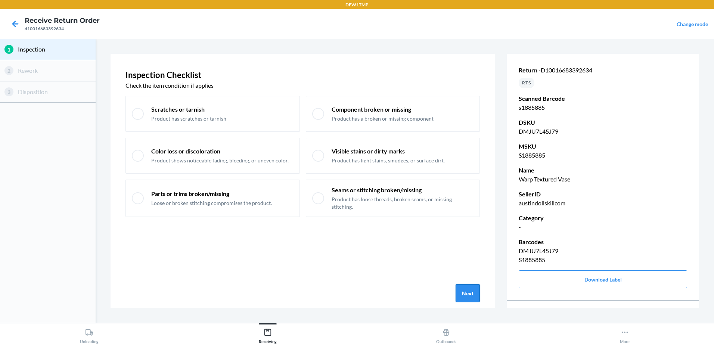
click at [466, 290] on button "Next" at bounding box center [468, 293] width 24 height 18
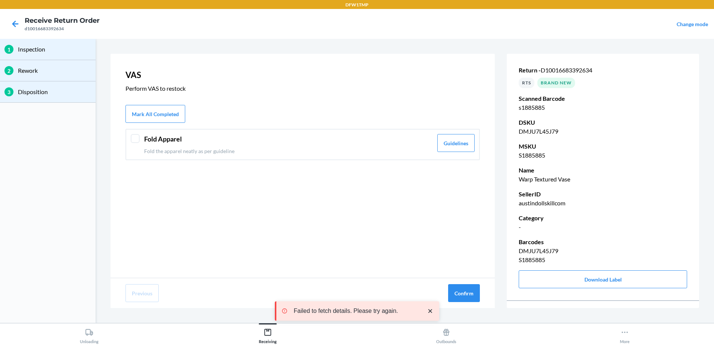
click at [226, 140] on header "Fold Apparel" at bounding box center [288, 139] width 289 height 10
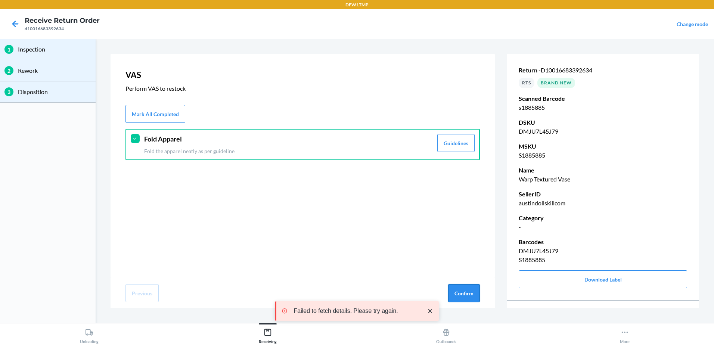
click at [473, 289] on button "Confirm" at bounding box center [464, 293] width 32 height 18
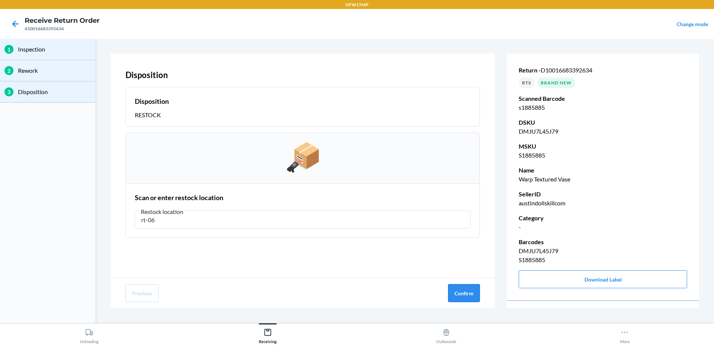
type input "rt-06"
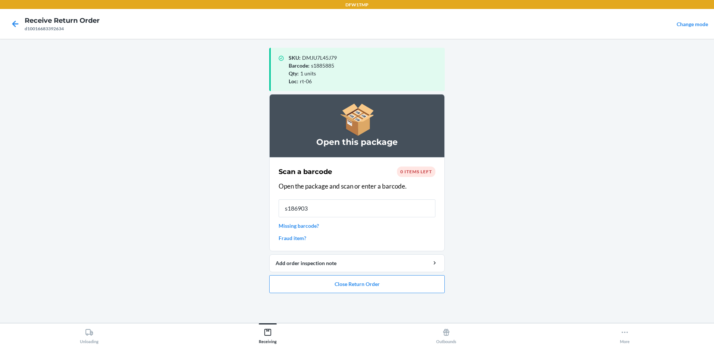
type input "s1869030"
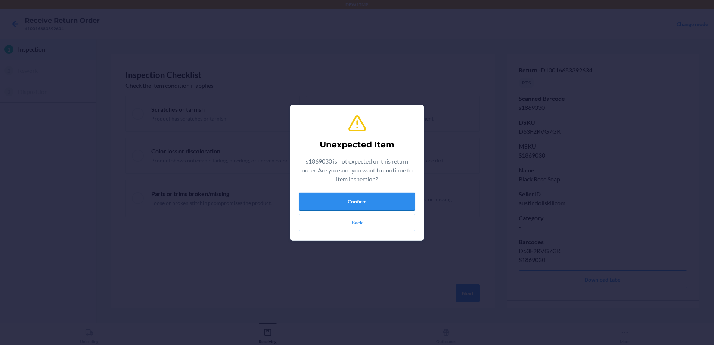
click at [388, 202] on button "Confirm" at bounding box center [357, 202] width 116 height 18
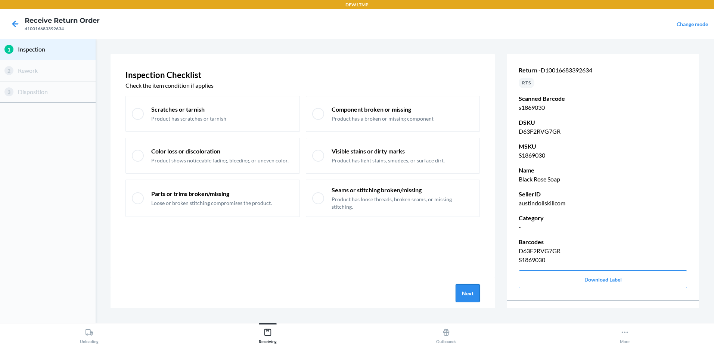
click at [459, 291] on button "Next" at bounding box center [468, 293] width 24 height 18
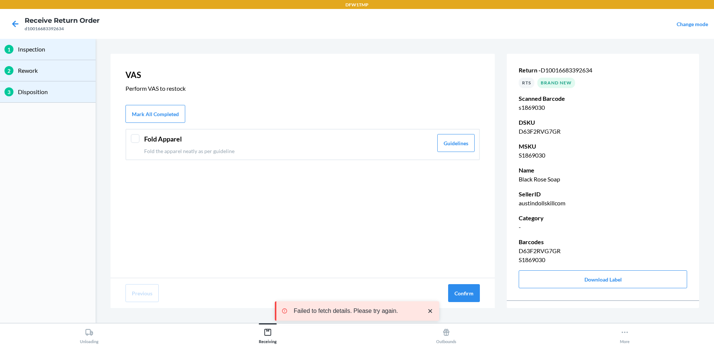
click at [260, 150] on p "Fold the apparel neatly as per guideline" at bounding box center [288, 151] width 289 height 8
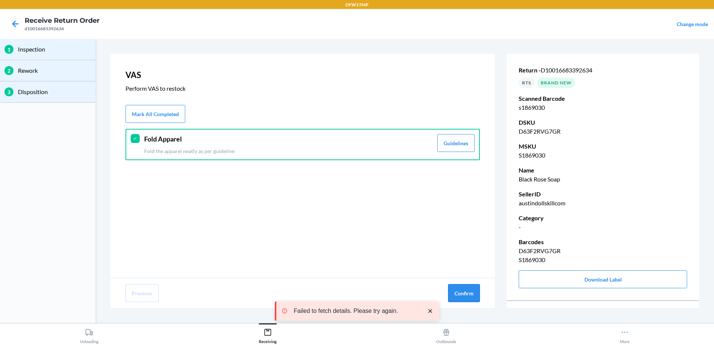
click at [454, 293] on button "Confirm" at bounding box center [464, 293] width 32 height 18
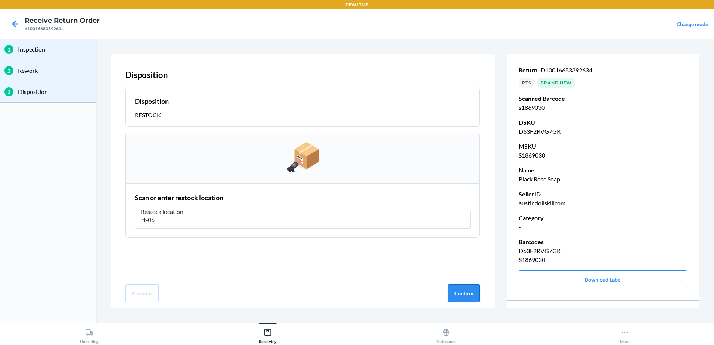
type input "rt-06"
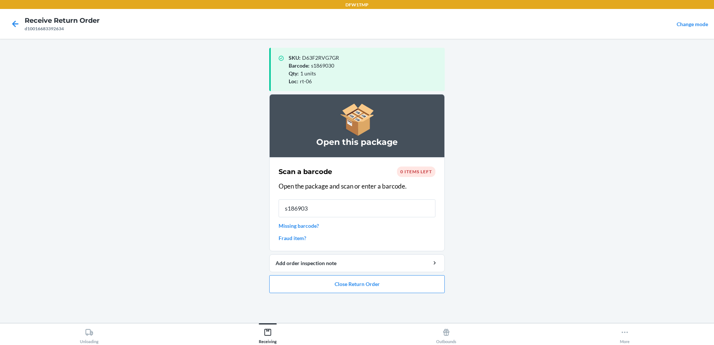
type input "s1869030"
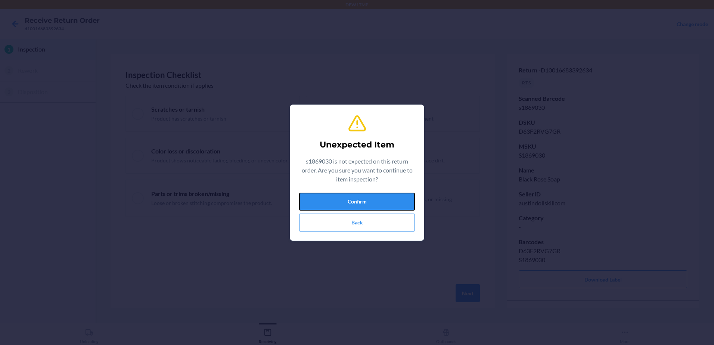
drag, startPoint x: 414, startPoint y: 200, endPoint x: 416, endPoint y: 189, distance: 10.2
click at [416, 189] on section "Unexpected Item s1869030 is not expected on this return order. Are you sure you…" at bounding box center [357, 173] width 135 height 136
drag, startPoint x: 390, startPoint y: 200, endPoint x: 390, endPoint y: 196, distance: 4.1
click at [390, 197] on button "Confirm" at bounding box center [357, 202] width 116 height 18
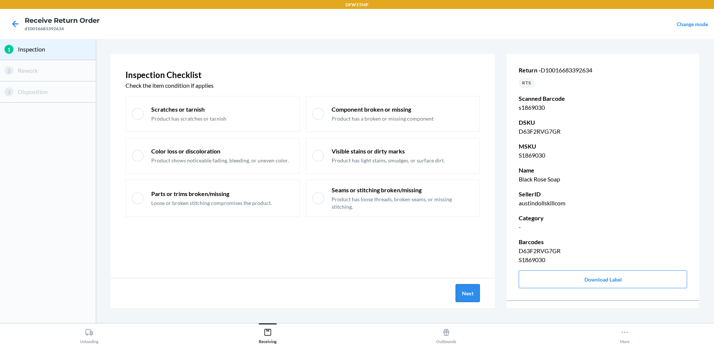
click at [459, 292] on button "Next" at bounding box center [468, 293] width 24 height 18
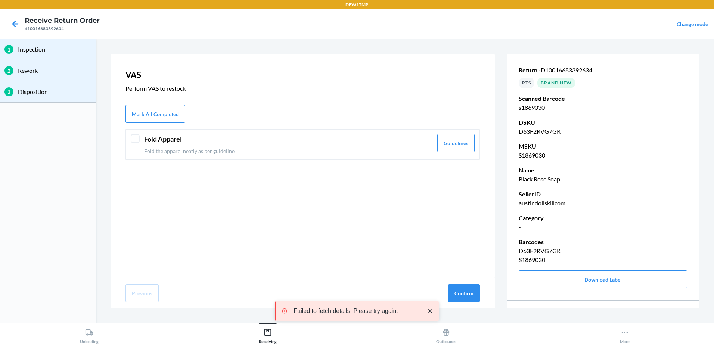
click at [305, 136] on header "Fold Apparel" at bounding box center [288, 139] width 289 height 10
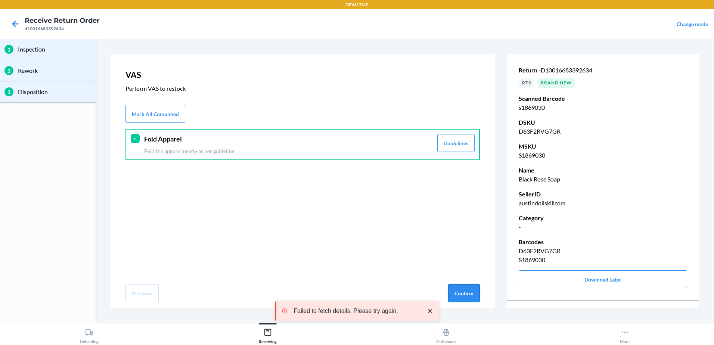
click at [466, 287] on button "Confirm" at bounding box center [464, 293] width 32 height 18
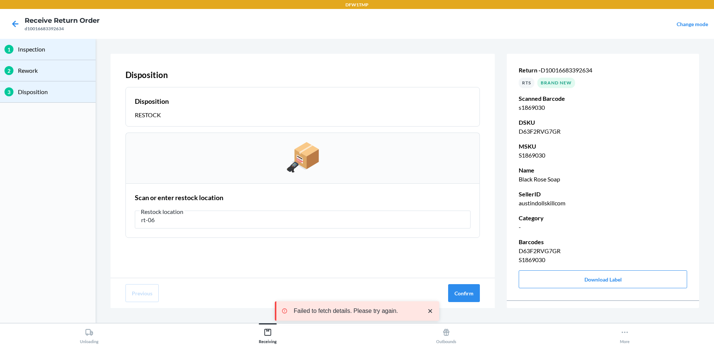
type input "rt-06"
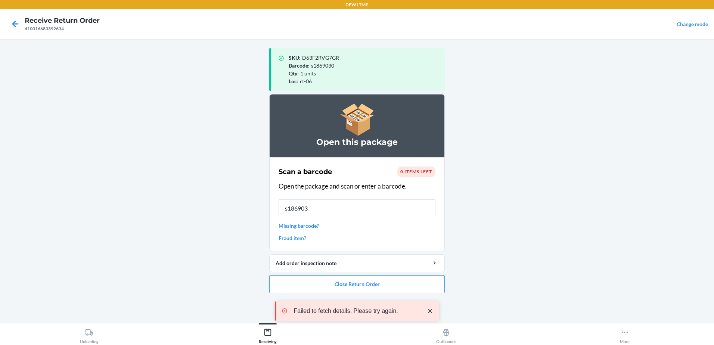
type input "s1869030"
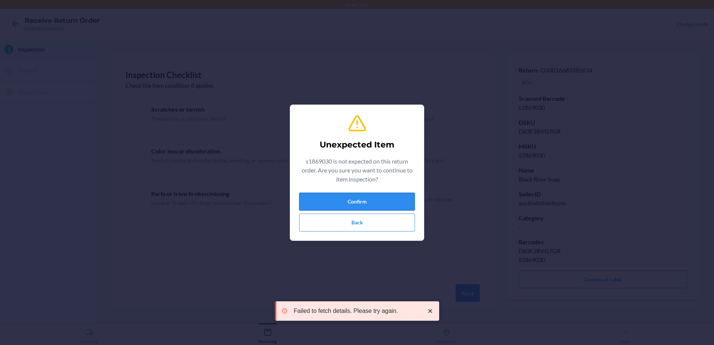
click at [370, 207] on button "Confirm" at bounding box center [357, 202] width 116 height 18
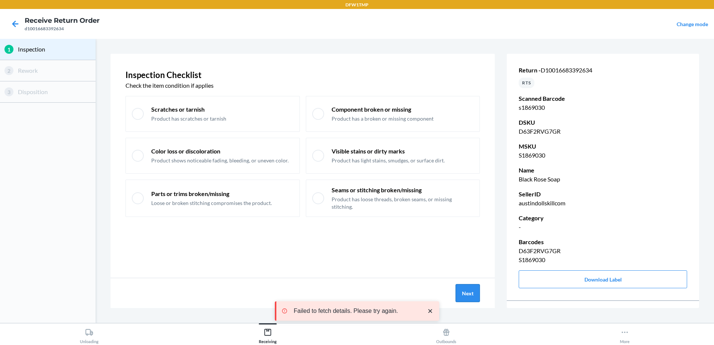
click at [467, 291] on button "Next" at bounding box center [468, 293] width 24 height 18
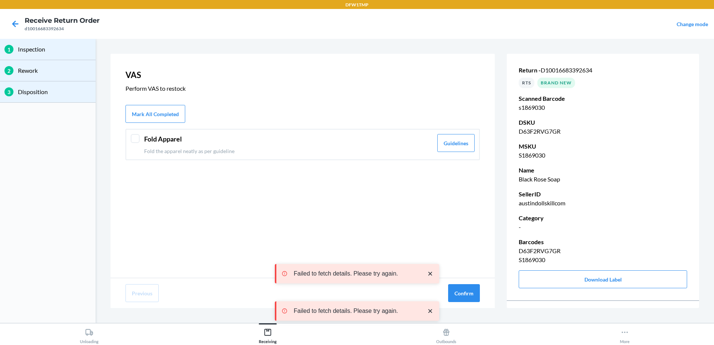
click at [233, 155] on div "Fold Apparel Fold the apparel neatly as per guideline Guidelines" at bounding box center [303, 144] width 355 height 31
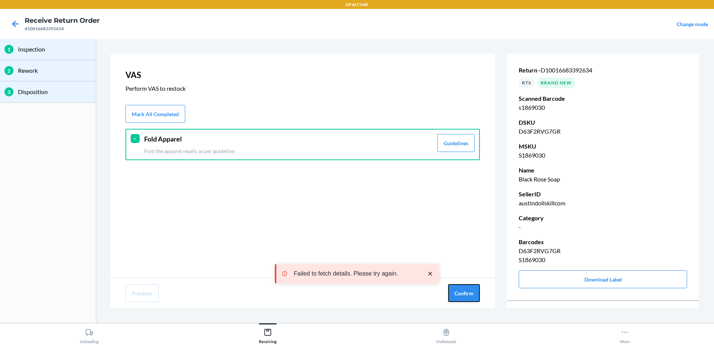
drag, startPoint x: 462, startPoint y: 298, endPoint x: 435, endPoint y: 293, distance: 27.4
click at [460, 297] on button "Confirm" at bounding box center [464, 293] width 32 height 18
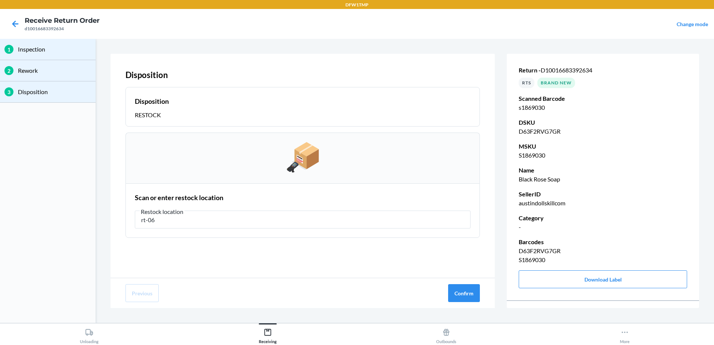
type input "rt-06"
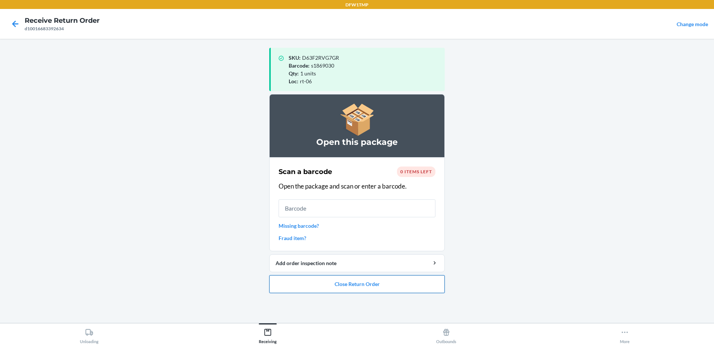
drag, startPoint x: 382, startPoint y: 287, endPoint x: 386, endPoint y: 288, distance: 4.0
click at [386, 288] on button "Close Return Order" at bounding box center [357, 284] width 176 height 18
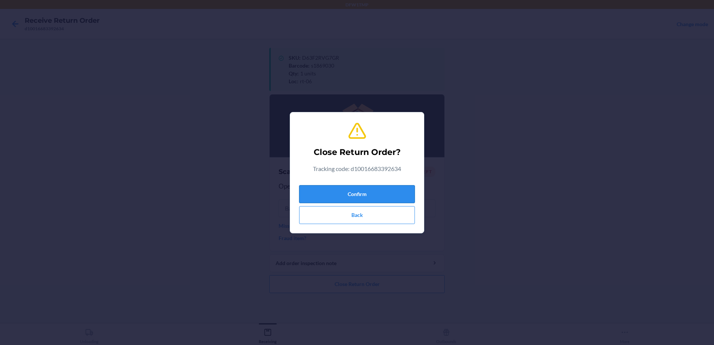
click at [359, 193] on button "Confirm" at bounding box center [357, 194] width 116 height 18
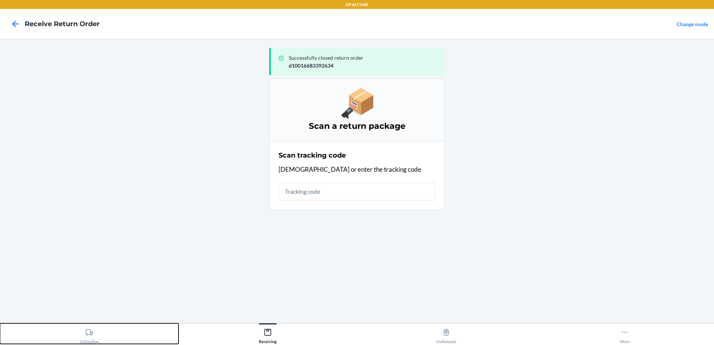
click at [79, 334] on button "Unloading" at bounding box center [89, 334] width 179 height 21
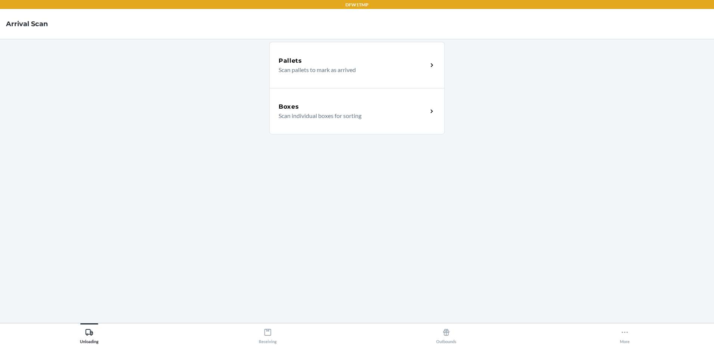
click at [336, 117] on p "Scan individual boxes for sorting" at bounding box center [350, 115] width 143 height 9
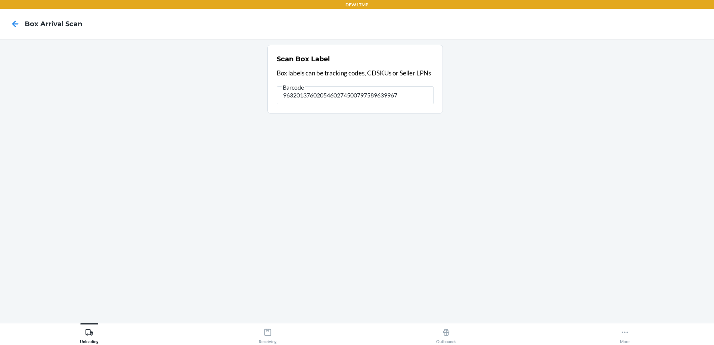
type input "9632013760205460274500797589639967"
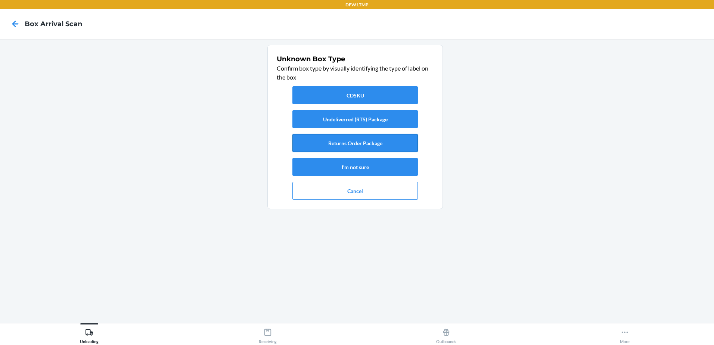
click at [336, 140] on button "Returns Order Package" at bounding box center [356, 143] width 126 height 18
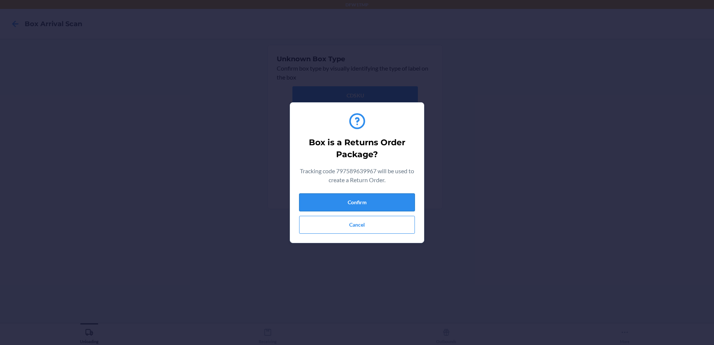
click at [362, 197] on button "Confirm" at bounding box center [357, 203] width 116 height 18
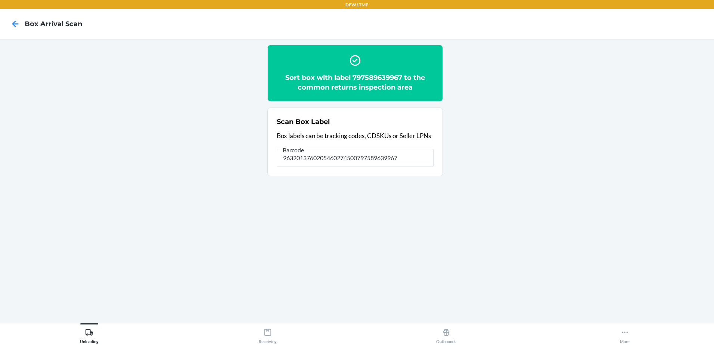
type input "9632013760205460274500797589639967"
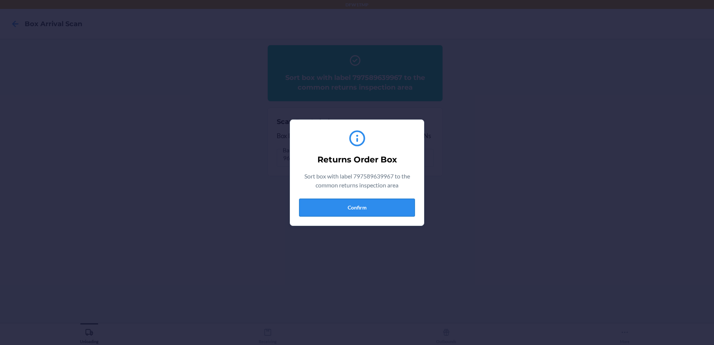
click at [409, 201] on button "Confirm" at bounding box center [357, 208] width 116 height 18
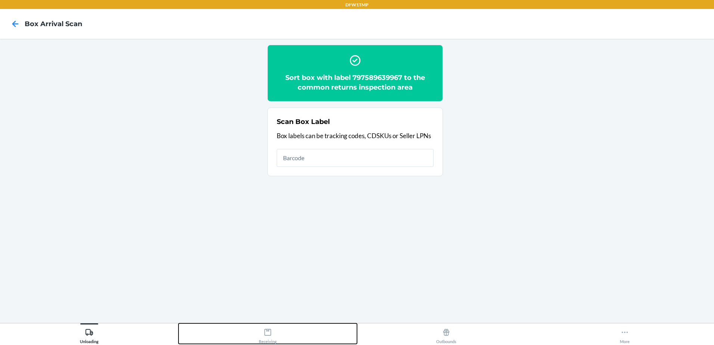
click at [269, 338] on div "Receiving" at bounding box center [268, 334] width 18 height 19
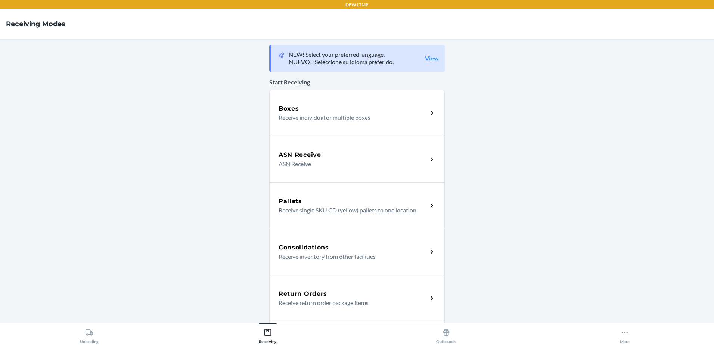
click at [325, 297] on div "Return Orders" at bounding box center [353, 294] width 149 height 9
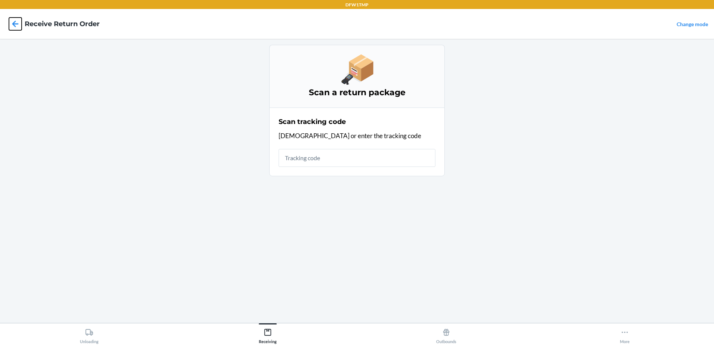
click at [16, 24] on icon at bounding box center [15, 24] width 6 height 6
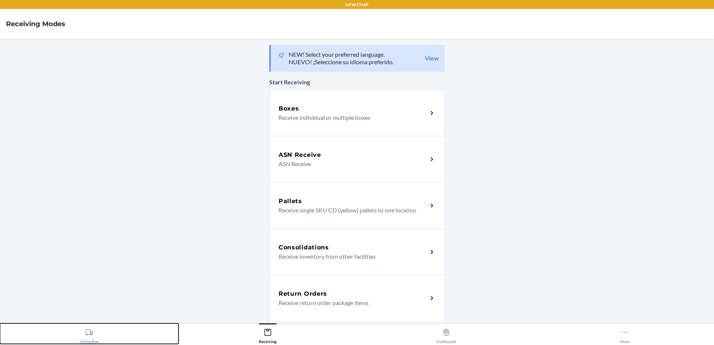
click at [98, 336] on div "Unloading" at bounding box center [89, 334] width 19 height 19
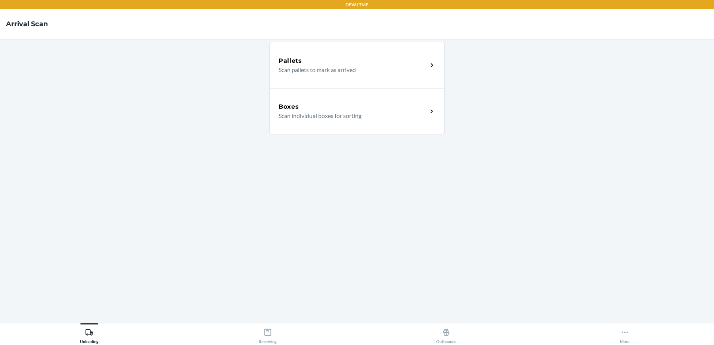
click at [350, 123] on div "Boxes Scan individual boxes for sorting" at bounding box center [357, 111] width 176 height 46
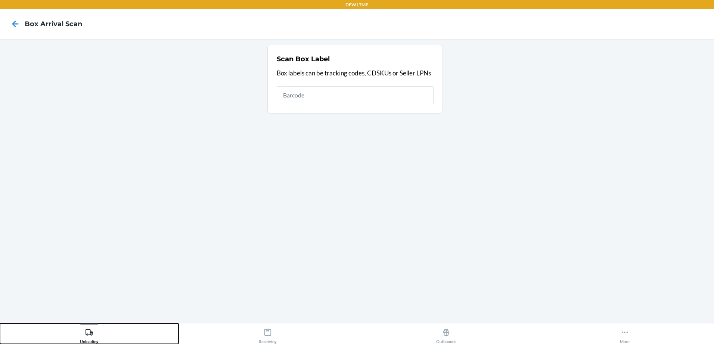
click at [92, 334] on icon at bounding box center [89, 332] width 7 height 6
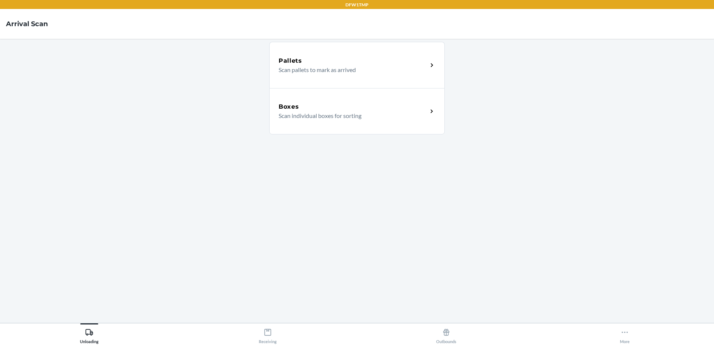
click at [433, 117] on div "Boxes Scan individual boxes for sorting" at bounding box center [357, 111] width 176 height 46
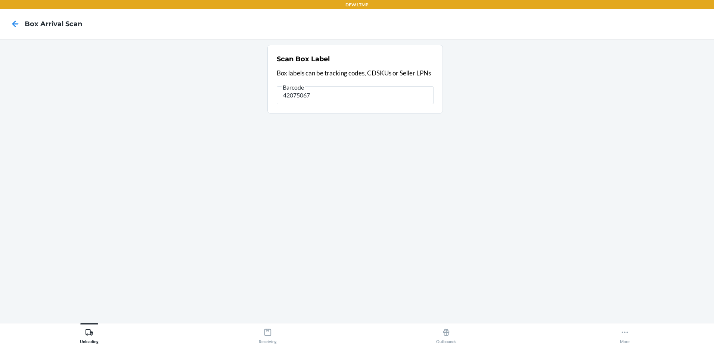
type input "42075067"
type input "4"
type input "s689915"
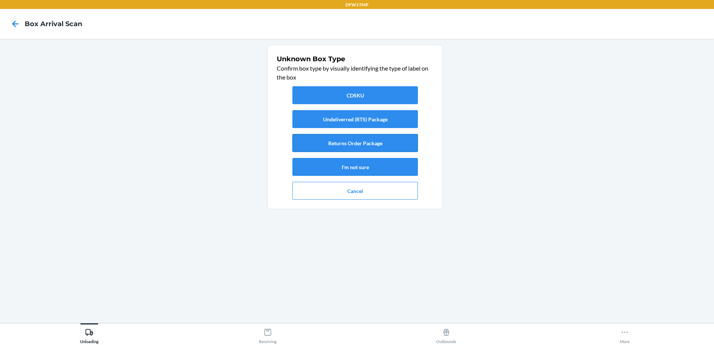
click at [346, 145] on button "Returns Order Package" at bounding box center [356, 143] width 126 height 18
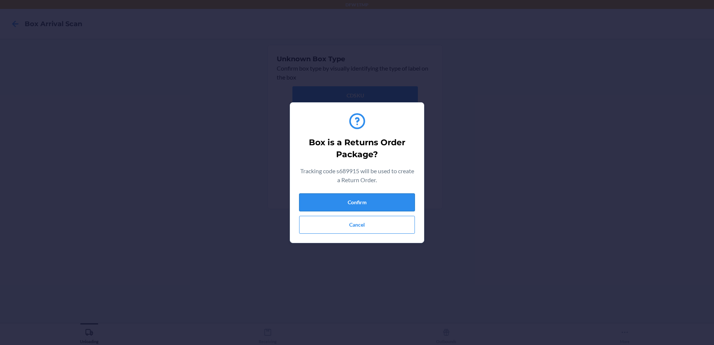
click at [358, 203] on button "Confirm" at bounding box center [357, 203] width 116 height 18
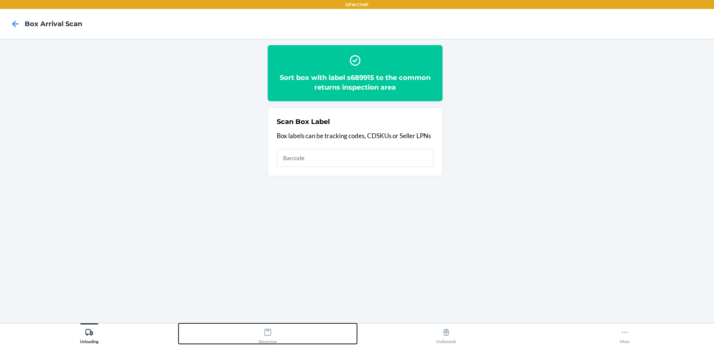
click at [268, 333] on icon at bounding box center [268, 332] width 8 height 8
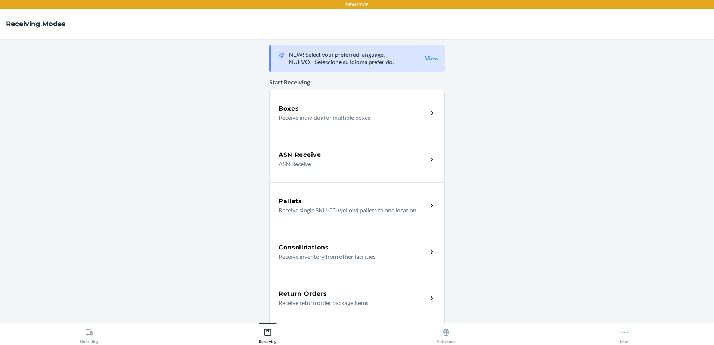
click at [384, 302] on p "Receive return order package items" at bounding box center [350, 303] width 143 height 9
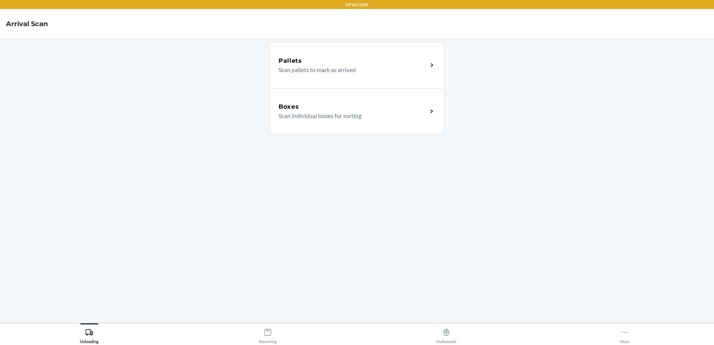
click at [355, 115] on p "Scan individual boxes for sorting" at bounding box center [350, 115] width 143 height 9
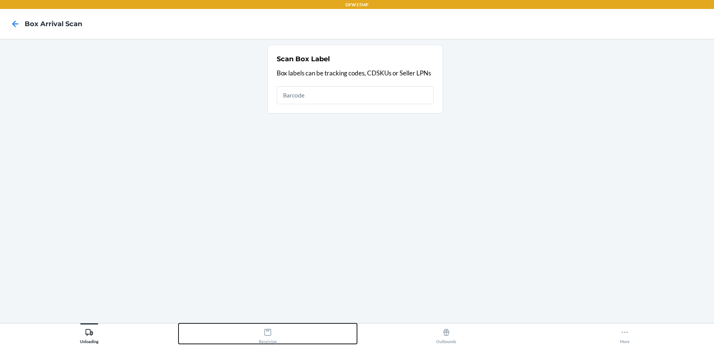
click at [265, 333] on icon at bounding box center [268, 332] width 7 height 7
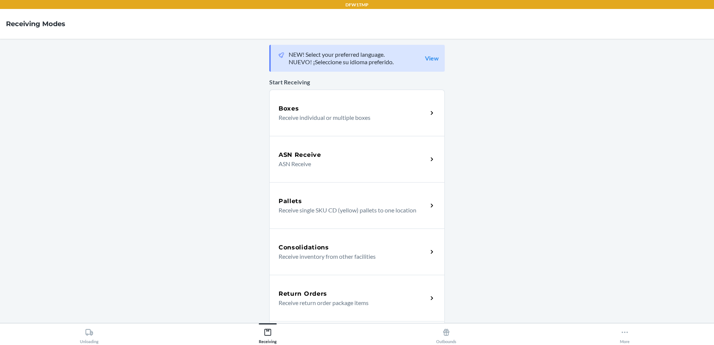
click at [326, 304] on p "Receive return order package items" at bounding box center [350, 303] width 143 height 9
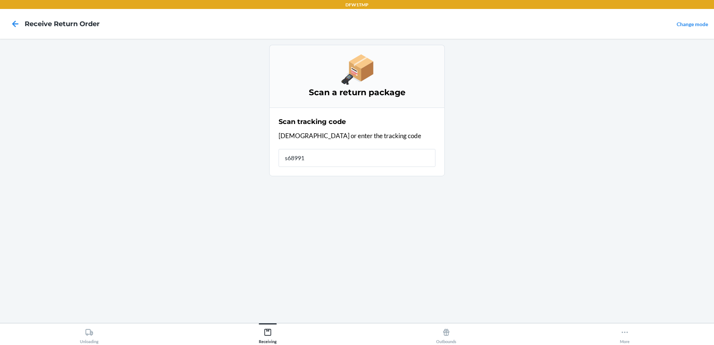
type input "s689915"
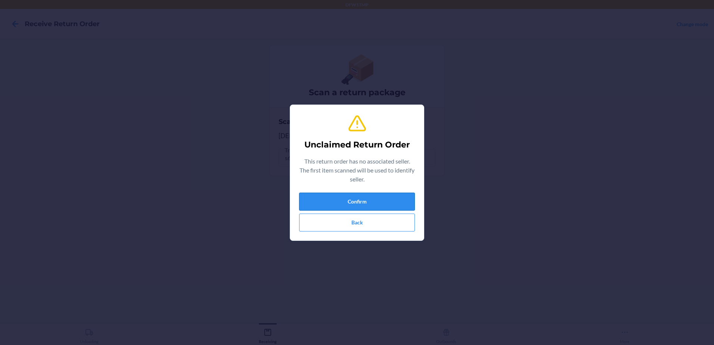
click at [351, 204] on button "Confirm" at bounding box center [357, 202] width 116 height 18
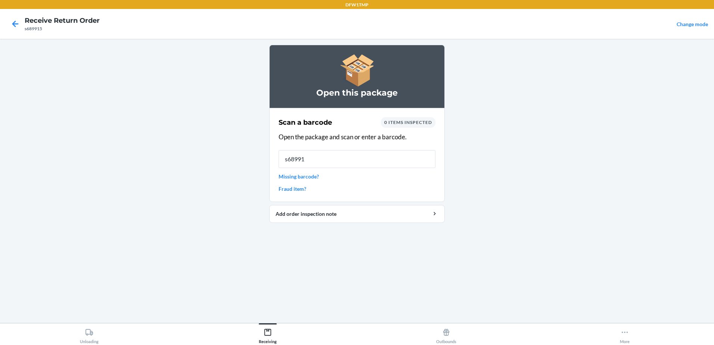
type input "s689915"
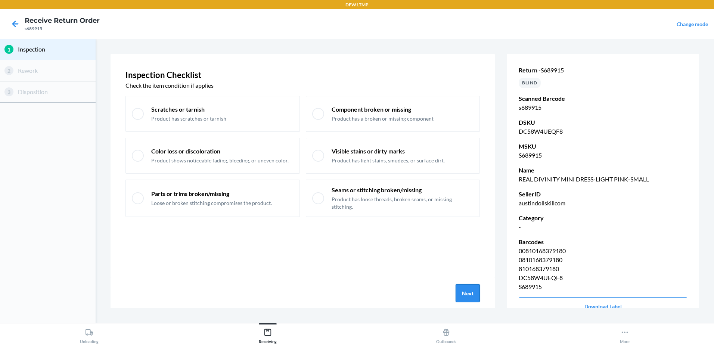
click at [470, 292] on button "Next" at bounding box center [468, 293] width 24 height 18
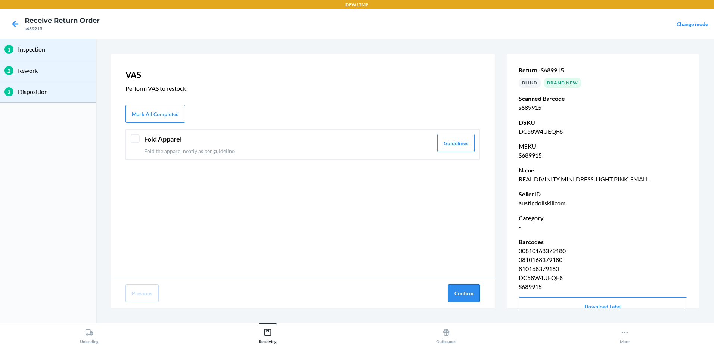
click at [470, 292] on button "Confirm" at bounding box center [464, 293] width 32 height 18
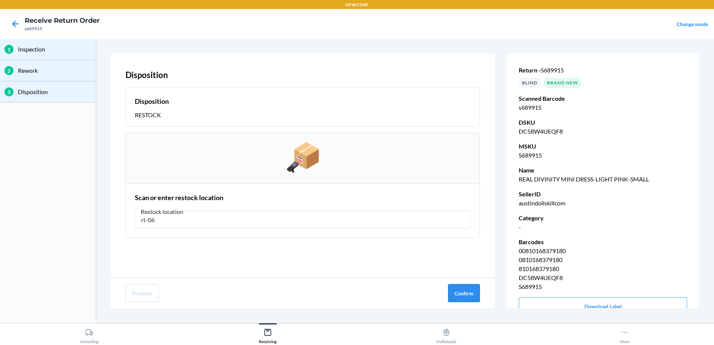
type input "rt-06"
click at [467, 291] on button "Confirm" at bounding box center [464, 293] width 32 height 18
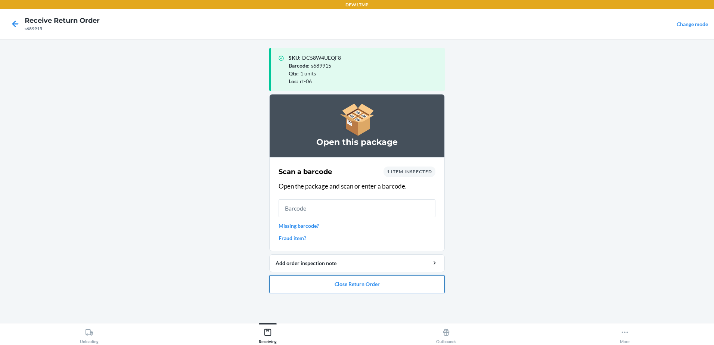
click at [384, 282] on button "Close Return Order" at bounding box center [357, 284] width 176 height 18
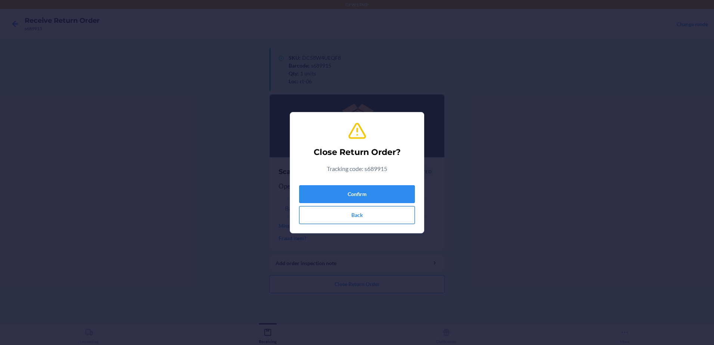
click at [373, 212] on button "Back" at bounding box center [357, 215] width 116 height 18
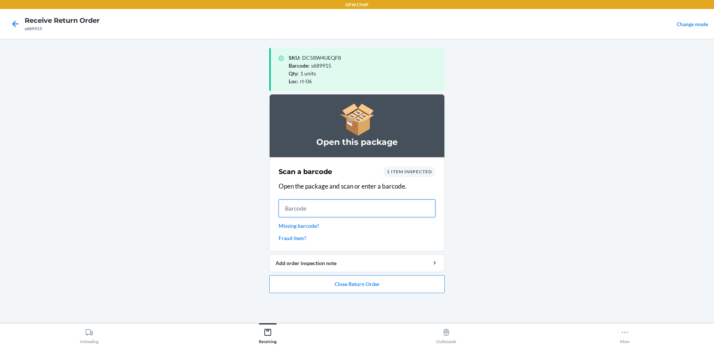
drag, startPoint x: 295, startPoint y: 207, endPoint x: 291, endPoint y: 207, distance: 4.2
click at [295, 207] on input "text" at bounding box center [357, 209] width 157 height 18
type input "s1901045"
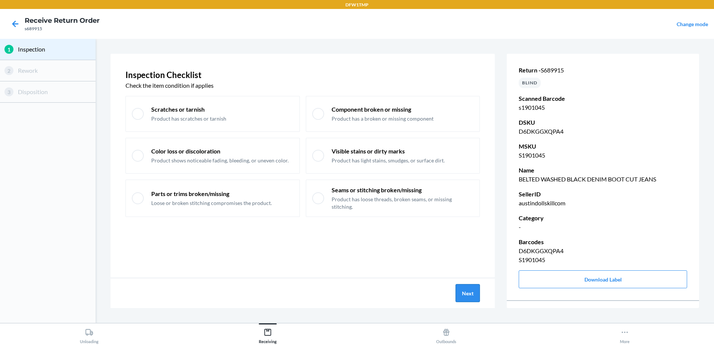
click at [472, 293] on button "Next" at bounding box center [468, 293] width 24 height 18
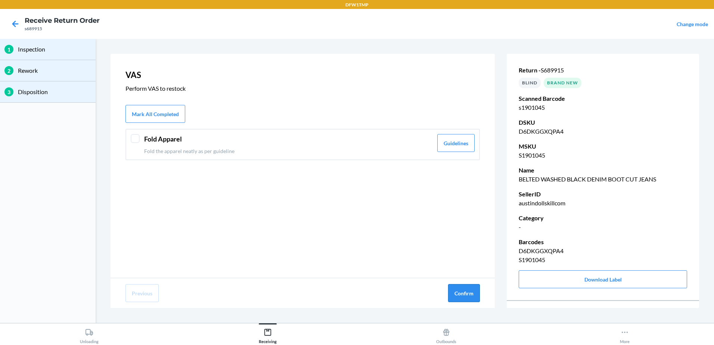
click at [466, 291] on button "Confirm" at bounding box center [464, 293] width 32 height 18
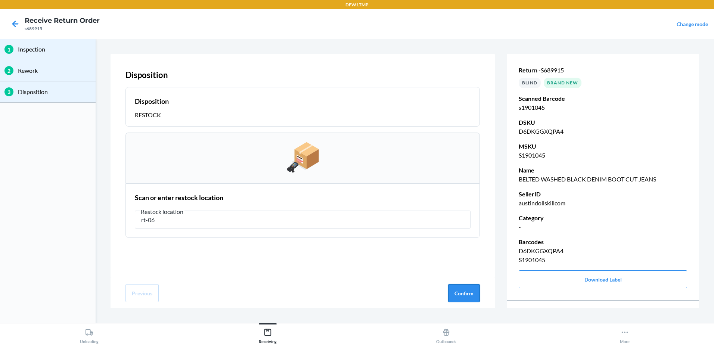
type input "rt-06"
click at [460, 295] on button "Confirm" at bounding box center [464, 293] width 32 height 18
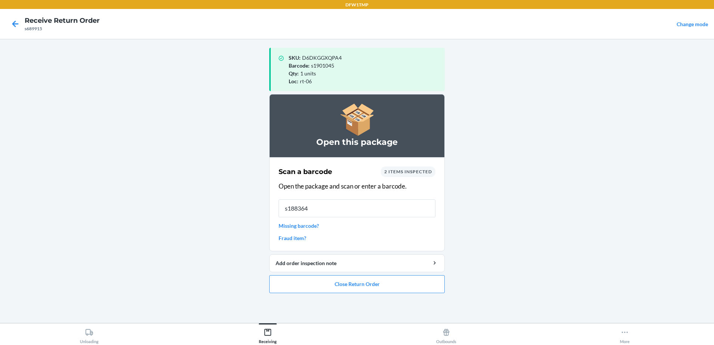
type input "s1883648"
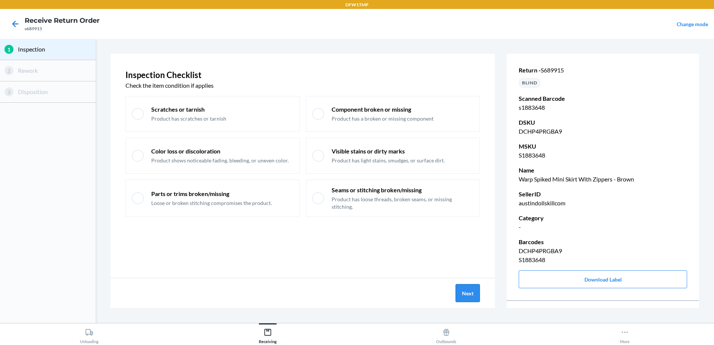
click at [474, 296] on button "Next" at bounding box center [468, 293] width 24 height 18
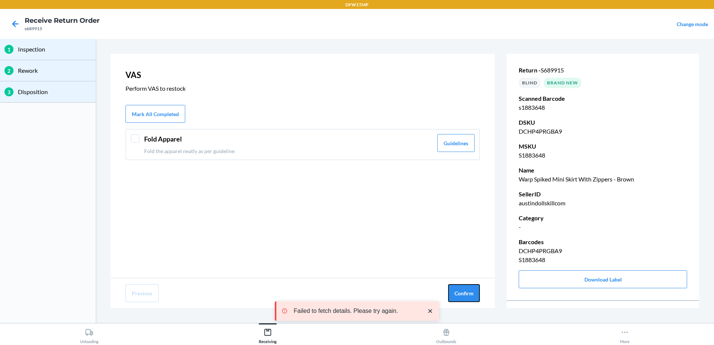
click at [474, 296] on button "Confirm" at bounding box center [464, 293] width 32 height 18
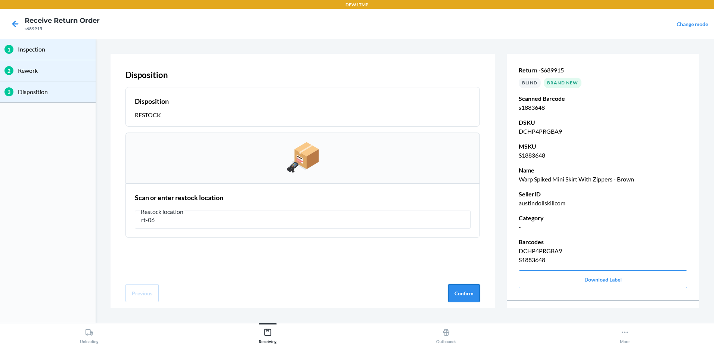
type input "rt-06"
click at [462, 290] on button "Confirm" at bounding box center [464, 293] width 32 height 18
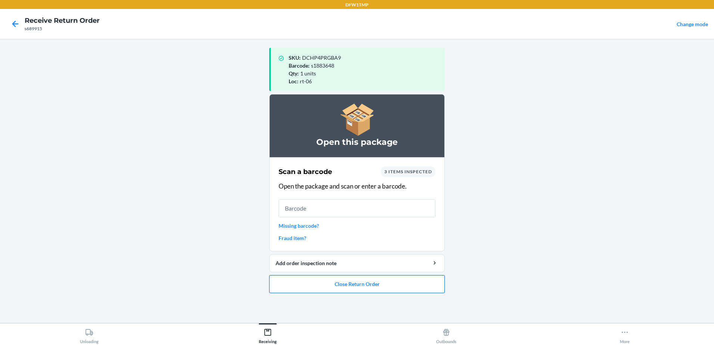
click at [385, 287] on button "Close Return Order" at bounding box center [357, 284] width 176 height 18
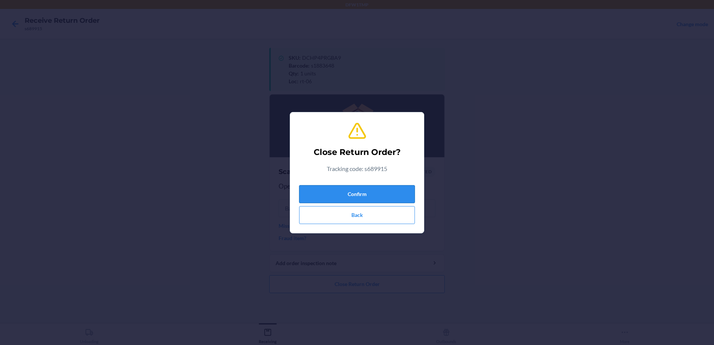
click at [368, 194] on button "Confirm" at bounding box center [357, 194] width 116 height 18
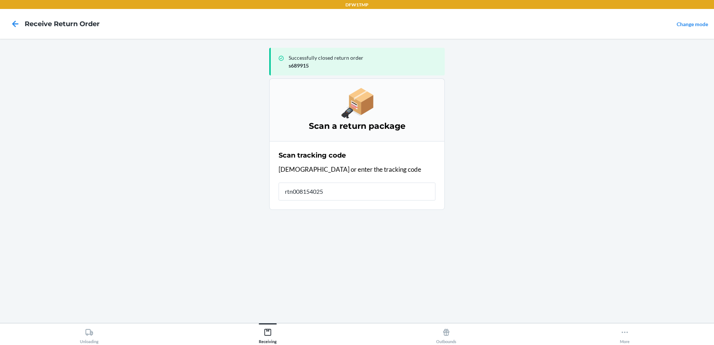
type input "rtn0081540250"
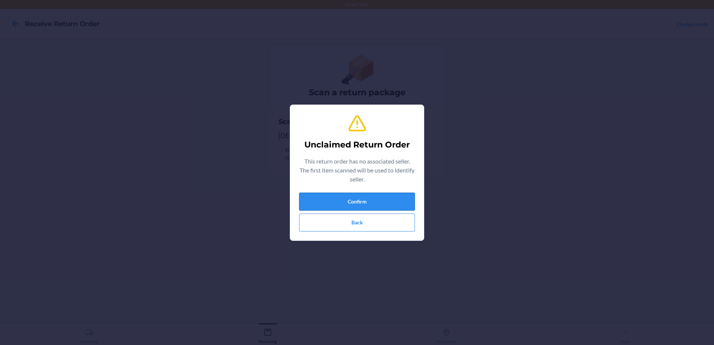
click at [362, 200] on button "Confirm" at bounding box center [357, 202] width 116 height 18
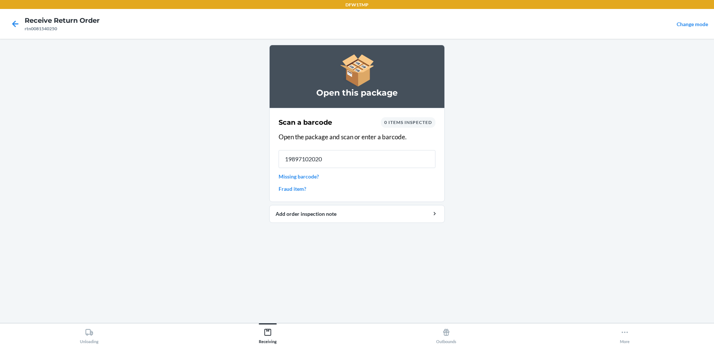
type input "198971020209"
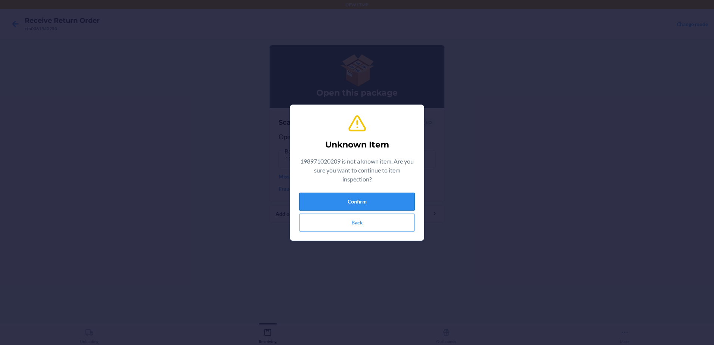
click at [356, 202] on button "Confirm" at bounding box center [357, 202] width 116 height 18
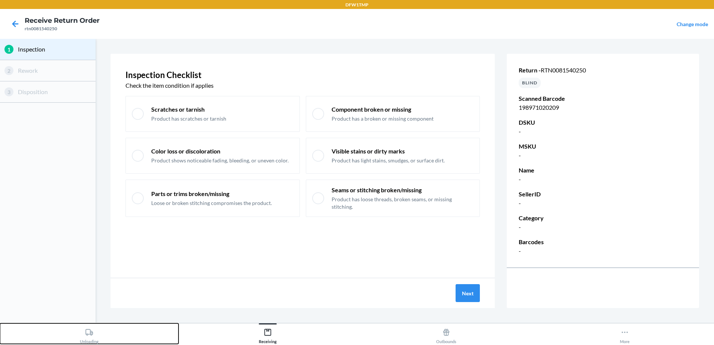
click at [89, 337] on div "Unloading" at bounding box center [89, 334] width 19 height 19
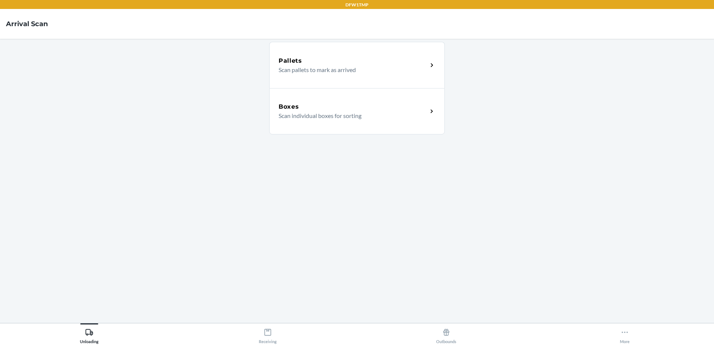
click at [428, 114] on icon at bounding box center [432, 111] width 9 height 9
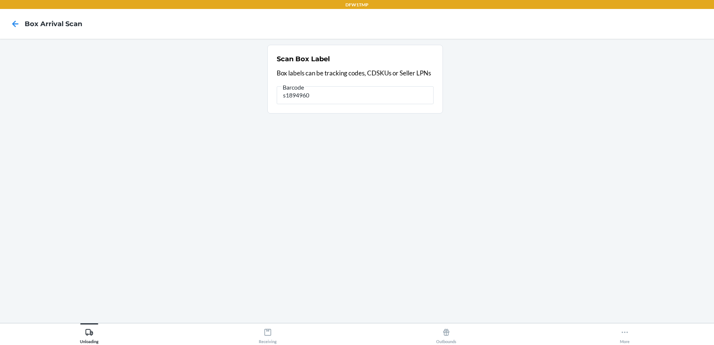
type input "s1894960"
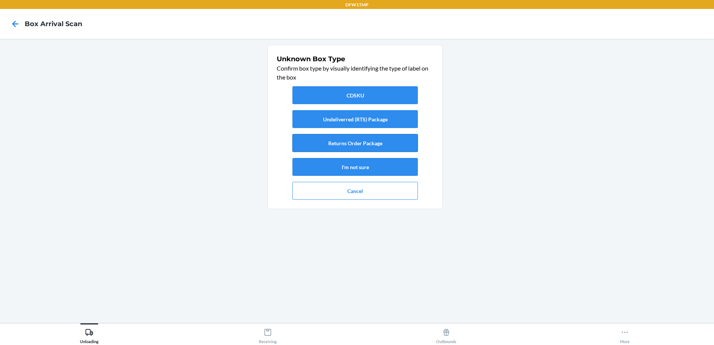
click at [407, 142] on button "Returns Order Package" at bounding box center [356, 143] width 126 height 18
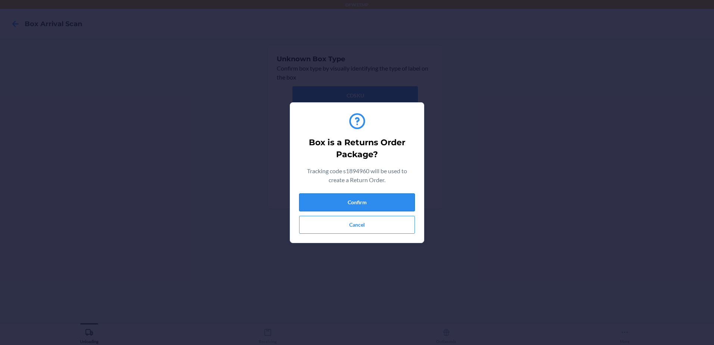
click at [373, 201] on button "Confirm" at bounding box center [357, 203] width 116 height 18
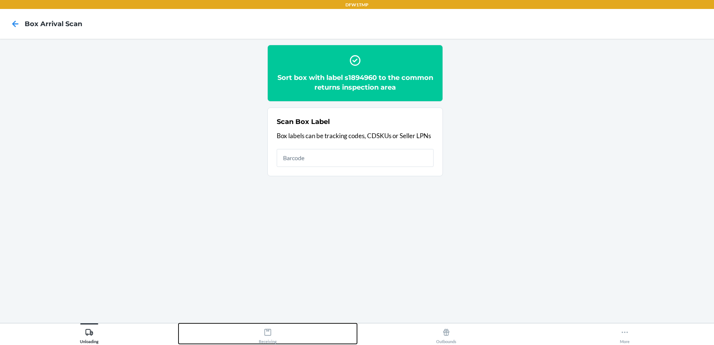
click at [269, 334] on icon at bounding box center [268, 332] width 8 height 8
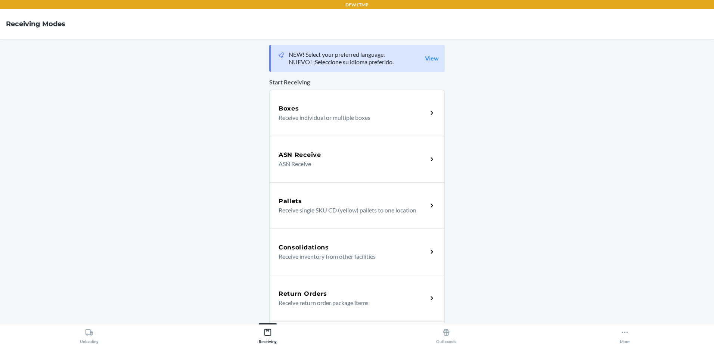
click at [378, 298] on div "Return Orders" at bounding box center [353, 294] width 149 height 9
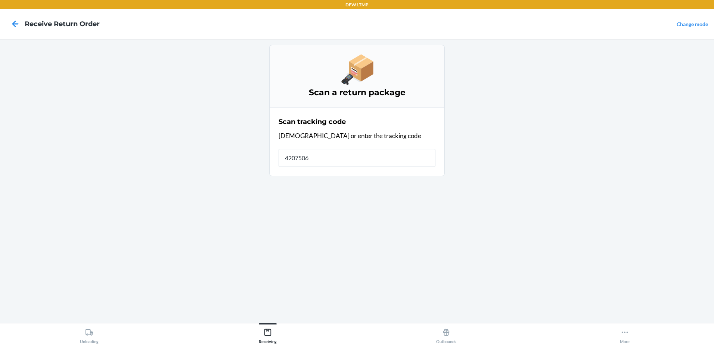
type input "42075067"
type input "rtn0081540250"
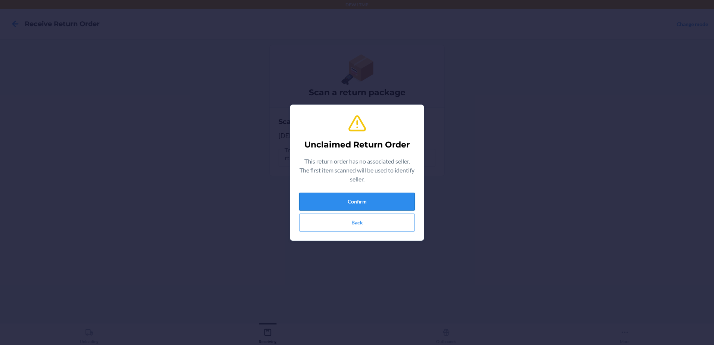
click at [386, 198] on button "Confirm" at bounding box center [357, 202] width 116 height 18
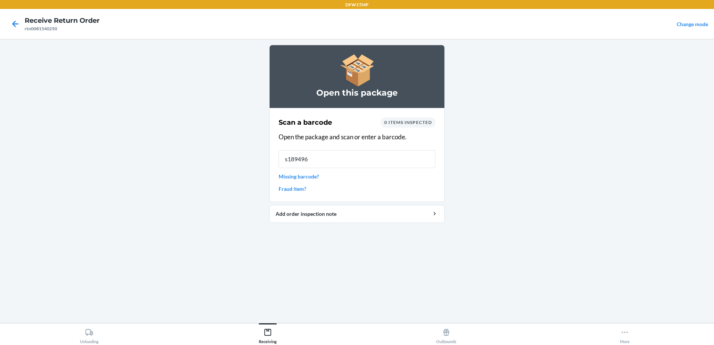
type input "s1894960"
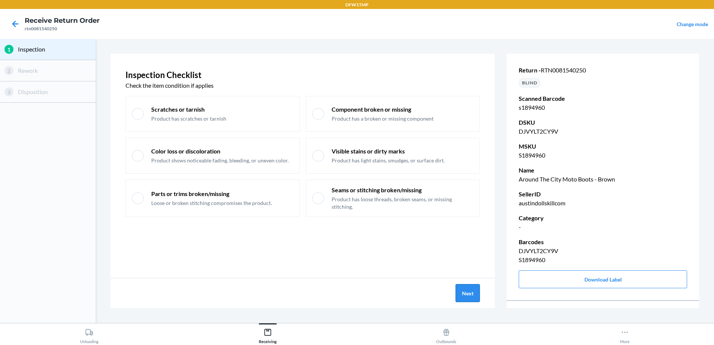
click at [464, 294] on button "Next" at bounding box center [468, 293] width 24 height 18
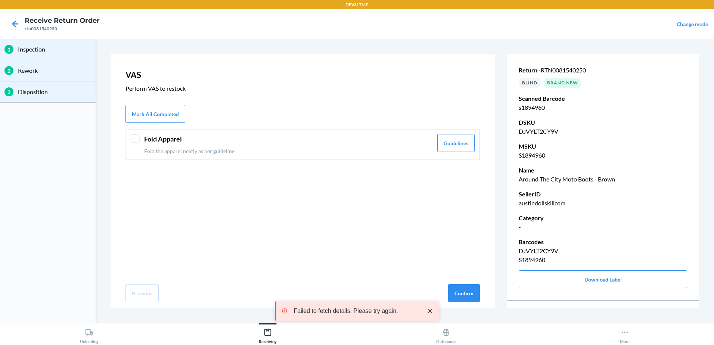
click at [161, 130] on div "Fold Apparel Fold the apparel neatly as per guideline Guidelines" at bounding box center [303, 144] width 355 height 31
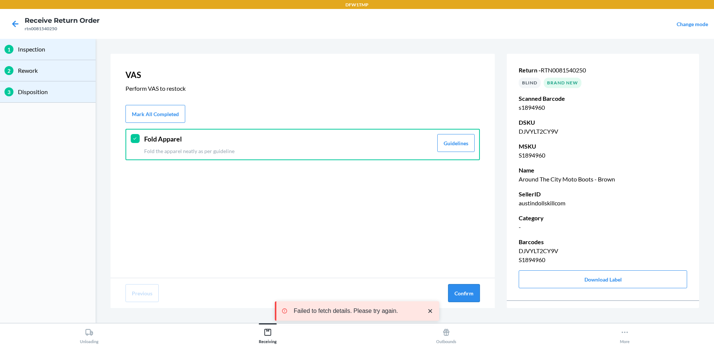
click at [453, 288] on button "Confirm" at bounding box center [464, 293] width 32 height 18
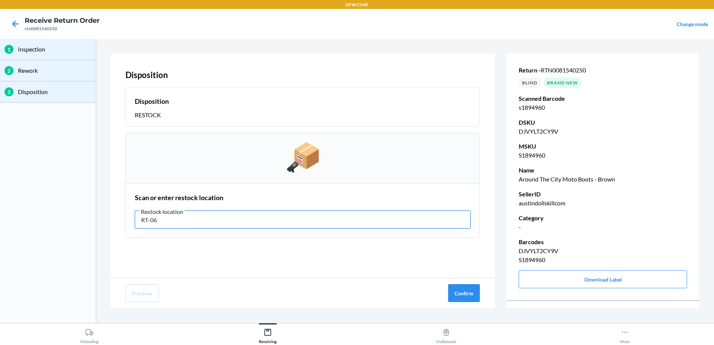
type input "RT-06"
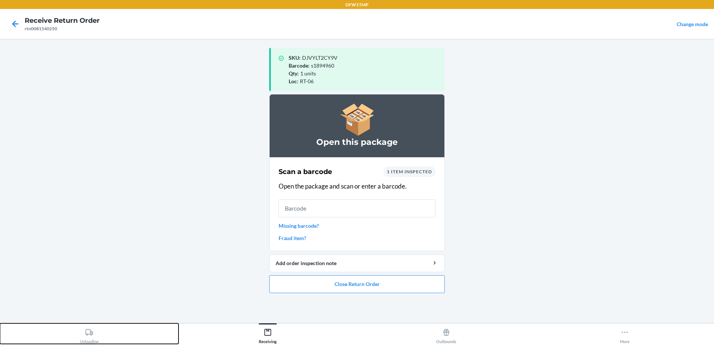
click at [83, 335] on div "Unloading" at bounding box center [89, 334] width 19 height 19
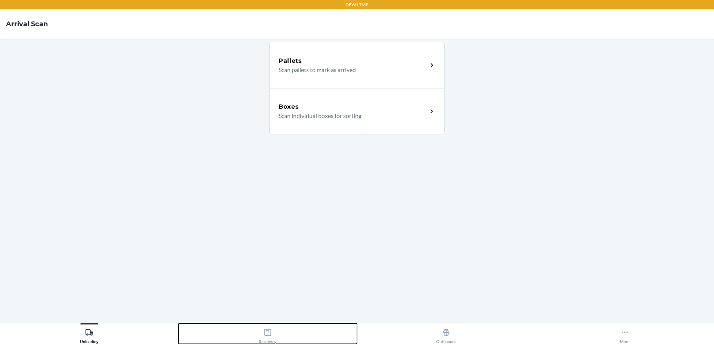
click at [274, 331] on div "Receiving" at bounding box center [268, 334] width 18 height 19
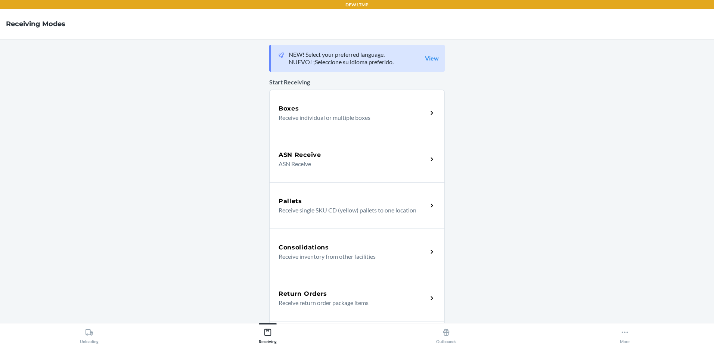
click at [317, 292] on h5 "Return Orders" at bounding box center [303, 294] width 49 height 9
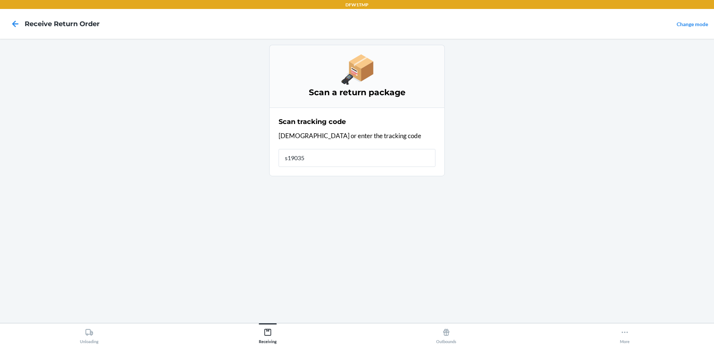
type input "s1903532"
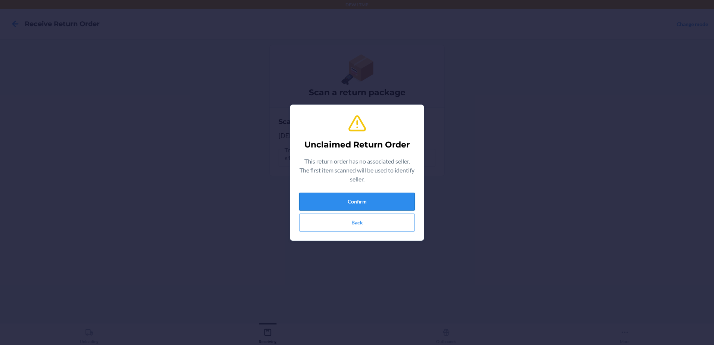
click at [383, 202] on button "Confirm" at bounding box center [357, 202] width 116 height 18
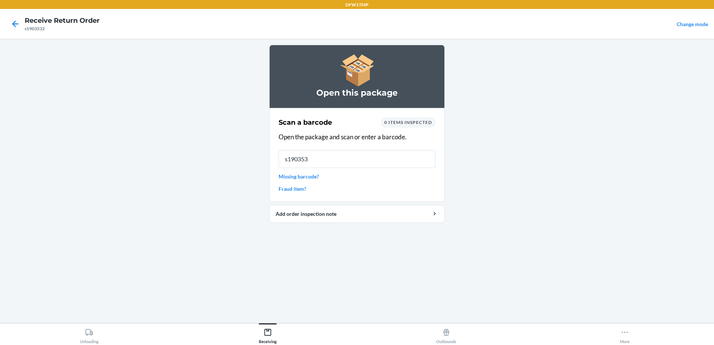
type input "s1903532"
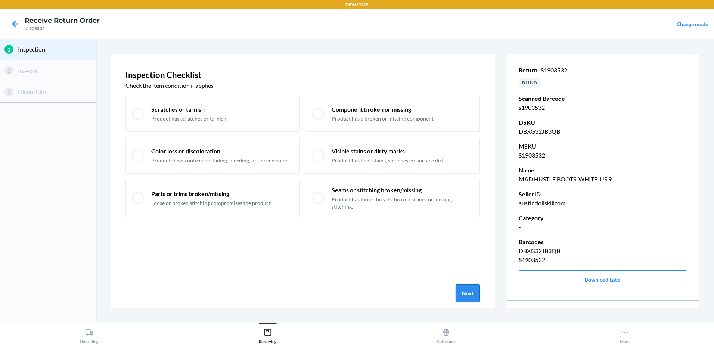
click at [469, 298] on button "Next" at bounding box center [468, 293] width 24 height 18
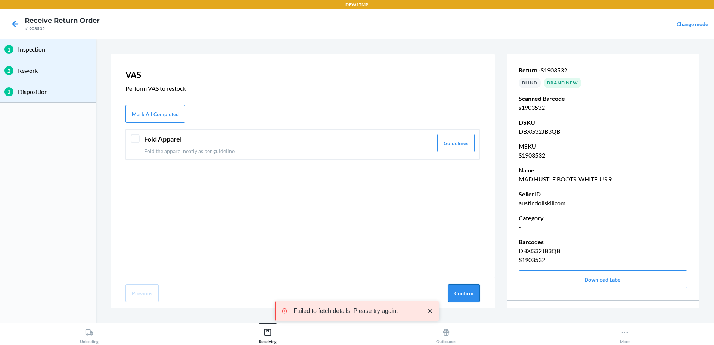
click at [455, 291] on button "Confirm" at bounding box center [464, 293] width 32 height 18
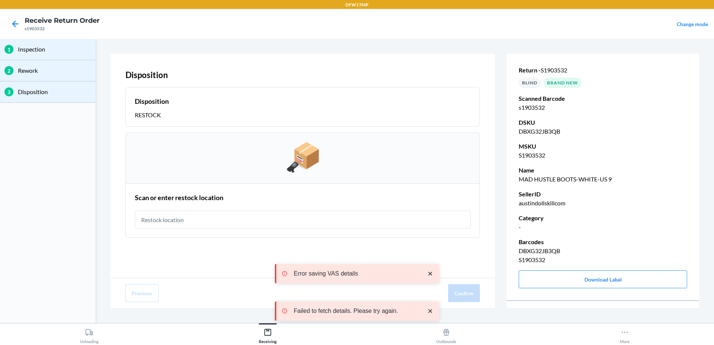
click at [186, 218] on input "text" at bounding box center [303, 220] width 336 height 18
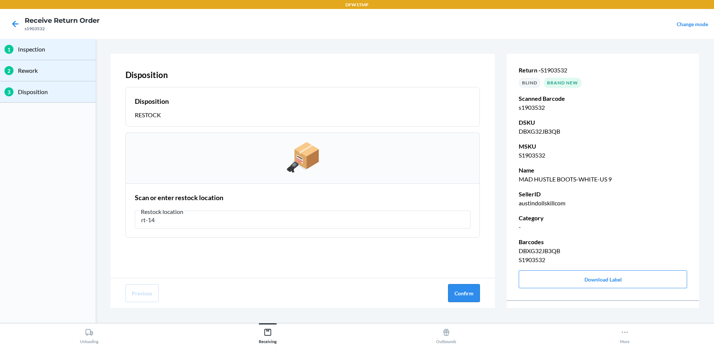
type input "rt-14"
click at [476, 296] on button "Confirm" at bounding box center [464, 293] width 32 height 18
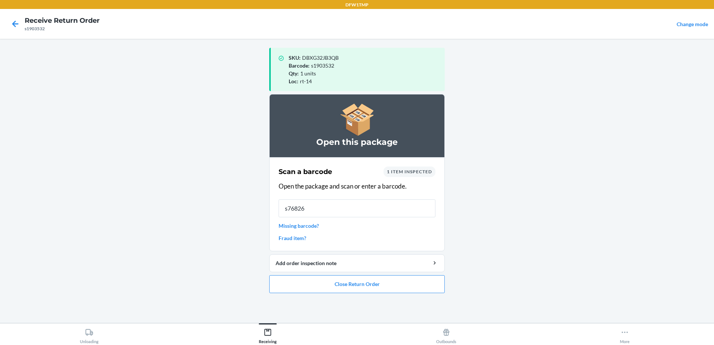
type input "s768263"
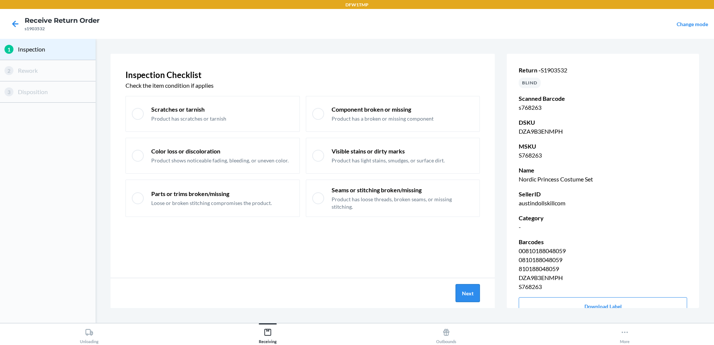
click at [466, 294] on button "Next" at bounding box center [468, 293] width 24 height 18
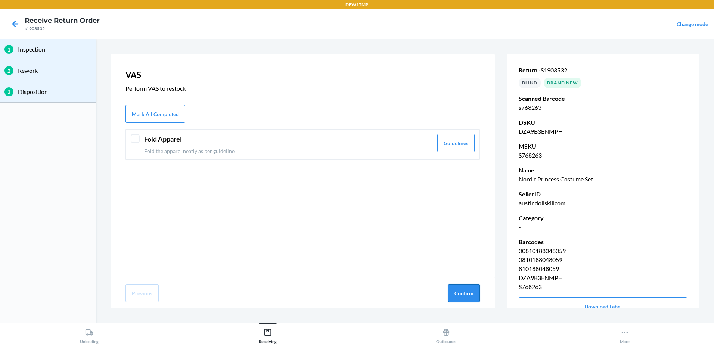
click at [467, 293] on button "Confirm" at bounding box center [464, 293] width 32 height 18
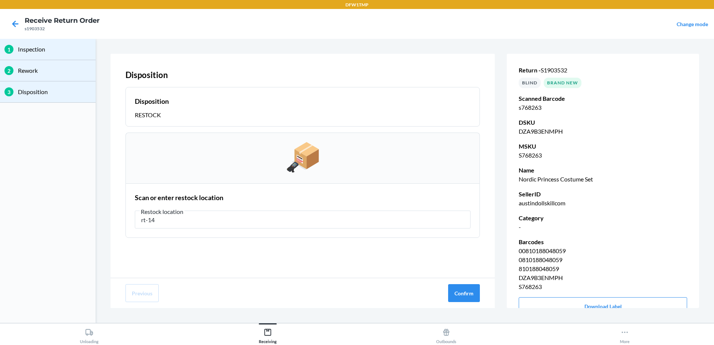
type input "rt-14"
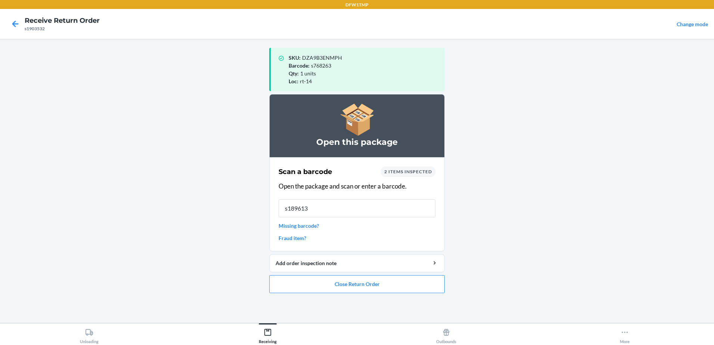
type input "s1896132"
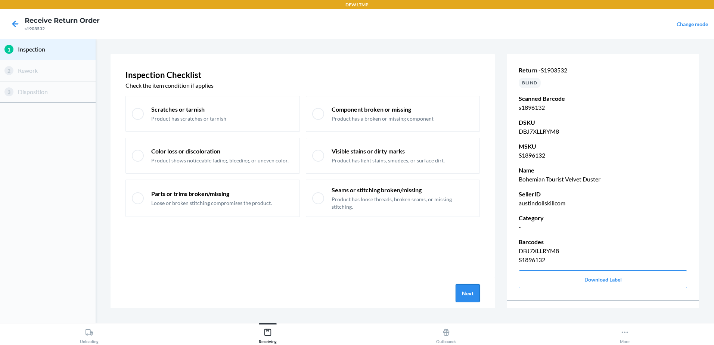
click at [467, 296] on button "Next" at bounding box center [468, 293] width 24 height 18
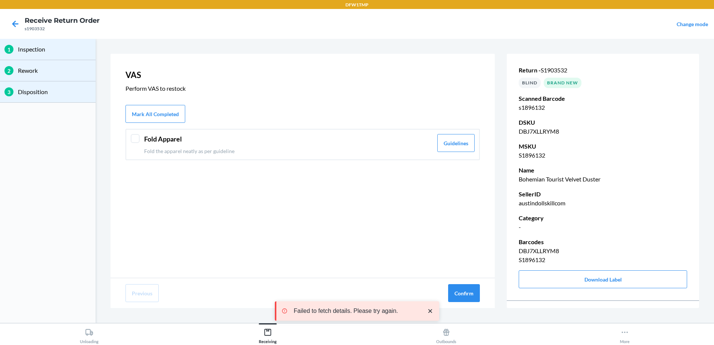
click at [139, 140] on div at bounding box center [135, 138] width 9 height 9
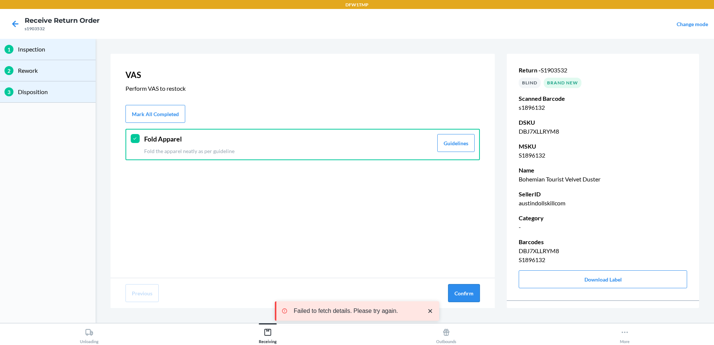
click at [462, 292] on button "Confirm" at bounding box center [464, 293] width 32 height 18
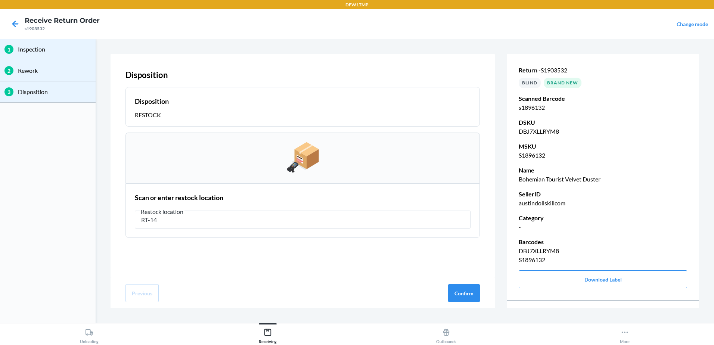
type input "RT-14"
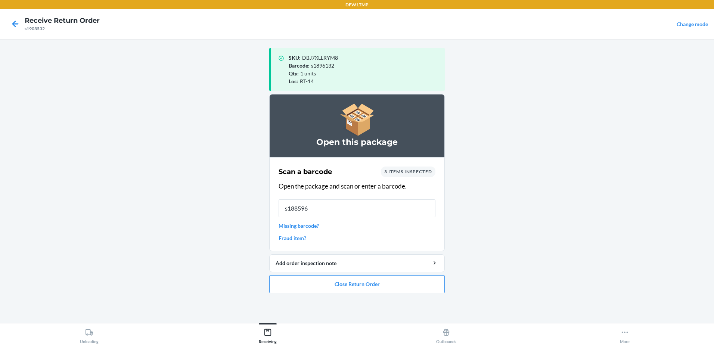
type input "s1885967"
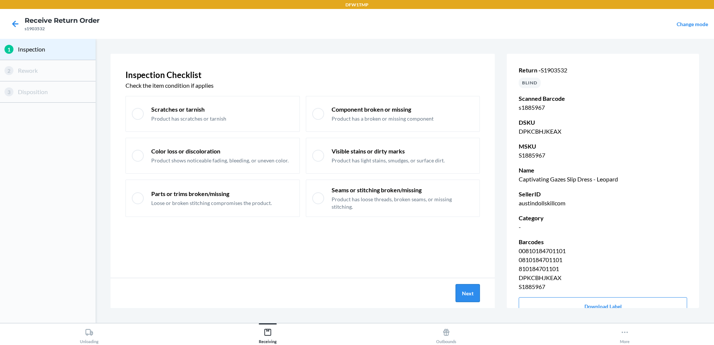
click at [465, 291] on button "Next" at bounding box center [468, 293] width 24 height 18
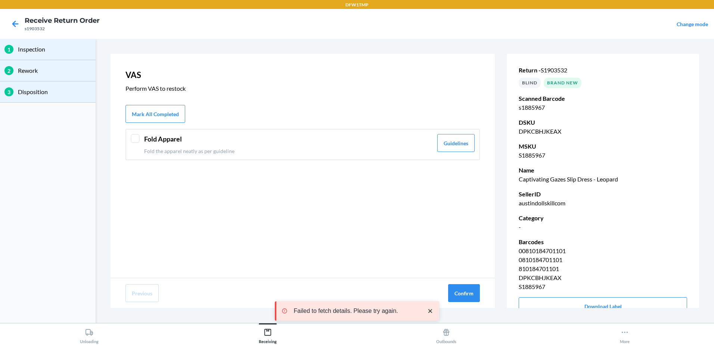
click at [138, 138] on div at bounding box center [135, 138] width 9 height 9
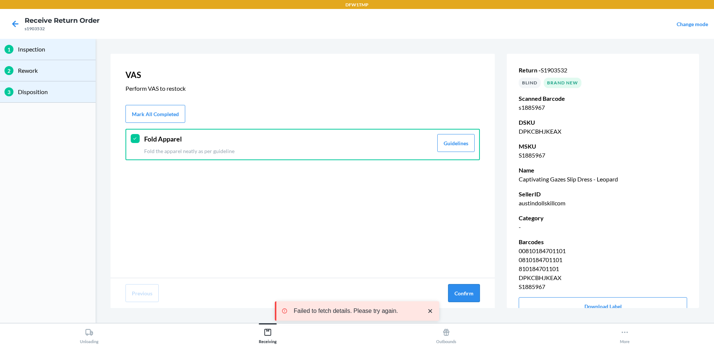
click at [470, 293] on button "Confirm" at bounding box center [464, 293] width 32 height 18
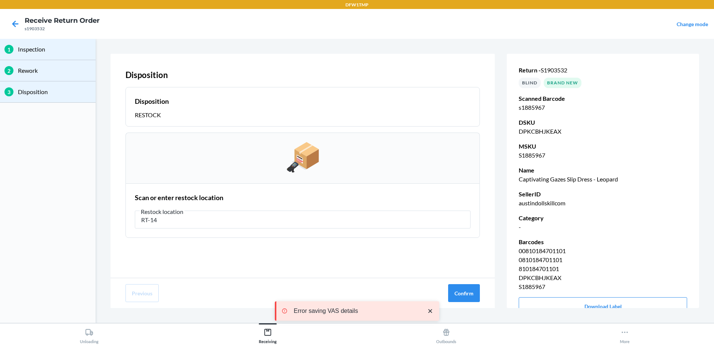
type input "RT-14"
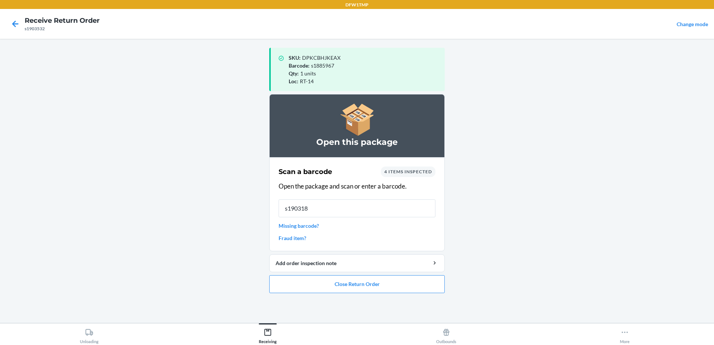
type input "s1903180"
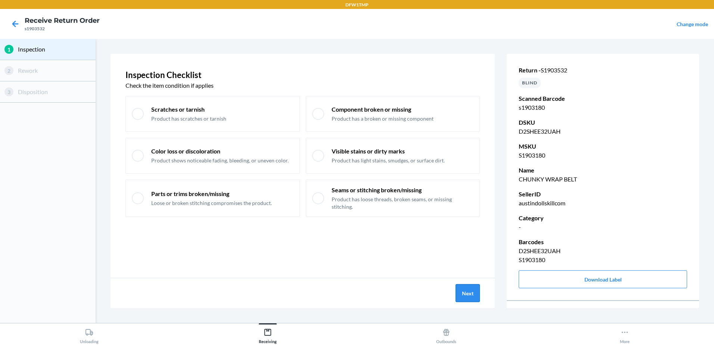
click at [469, 293] on button "Next" at bounding box center [468, 293] width 24 height 18
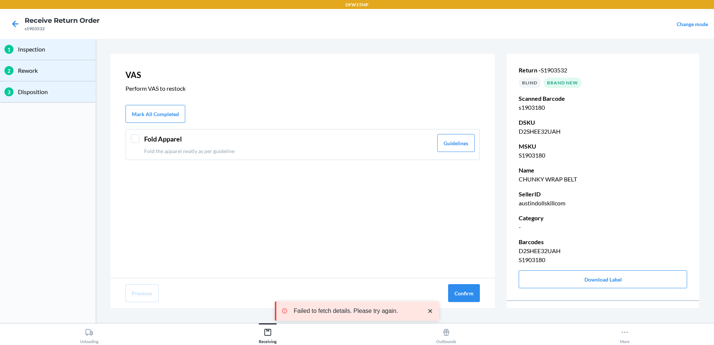
click at [141, 138] on div "Fold Apparel Fold the apparel neatly as per guideline Guidelines" at bounding box center [303, 144] width 355 height 31
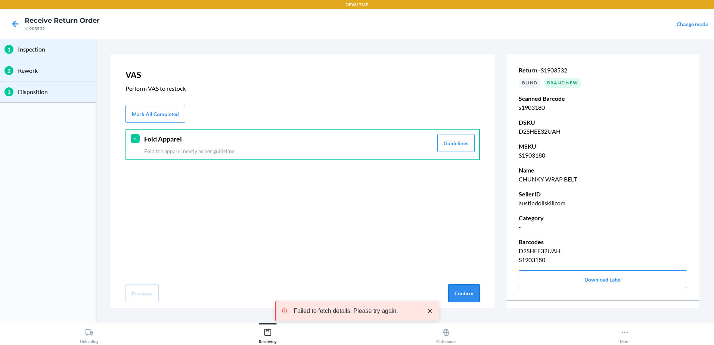
click at [459, 291] on button "Confirm" at bounding box center [464, 293] width 32 height 18
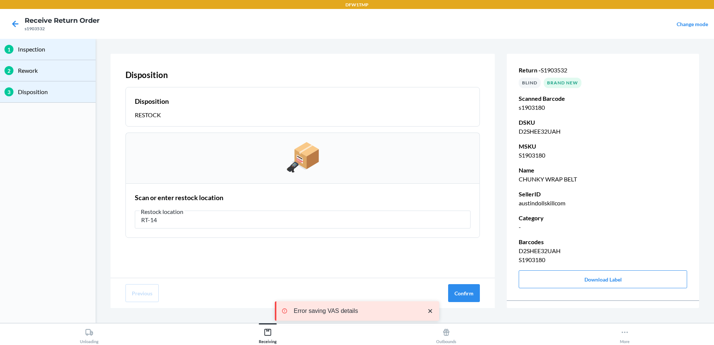
type input "RT-14"
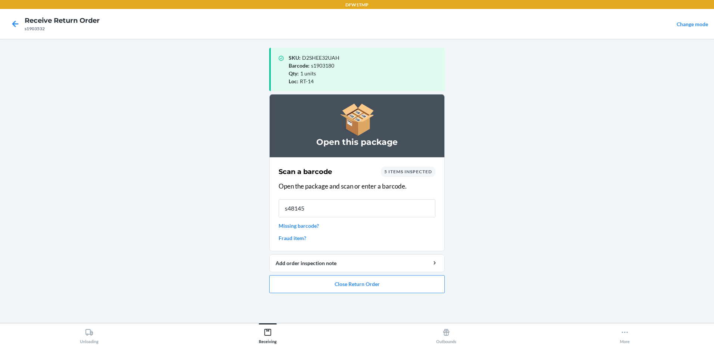
type input "s481453"
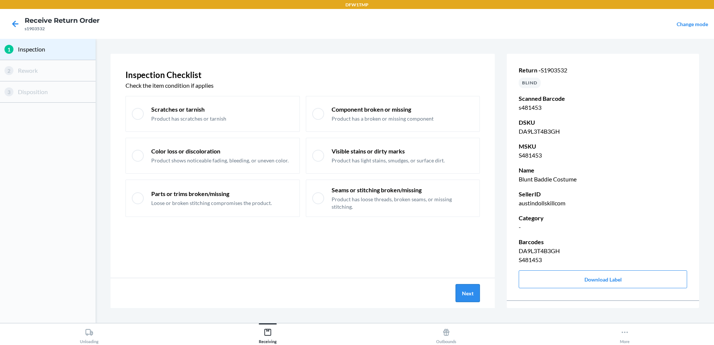
click at [468, 293] on button "Next" at bounding box center [468, 293] width 24 height 18
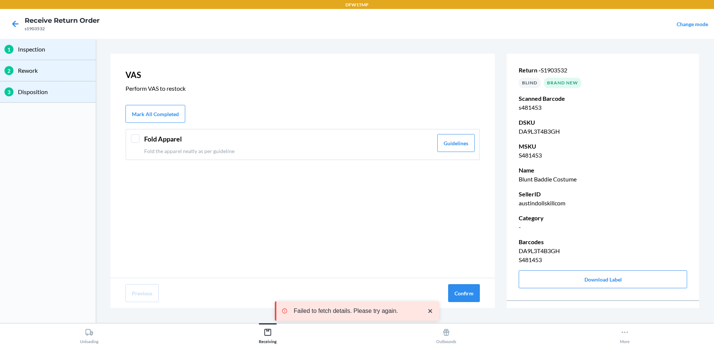
click at [139, 139] on div at bounding box center [135, 138] width 9 height 9
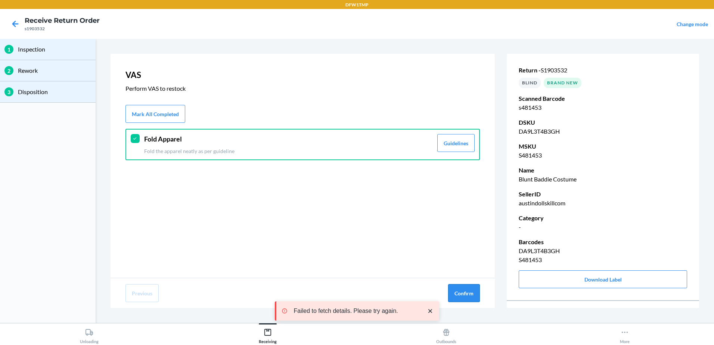
click at [466, 294] on button "Confirm" at bounding box center [464, 293] width 32 height 18
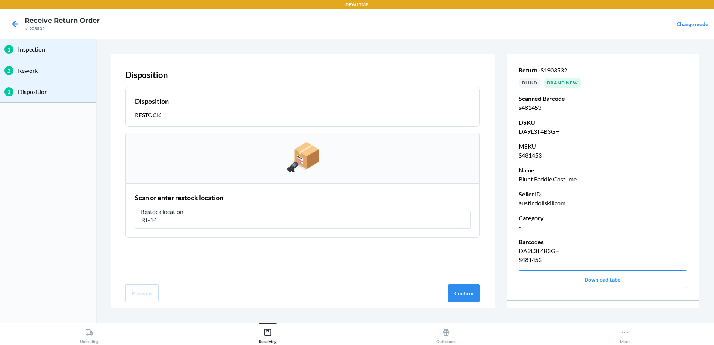
type input "RT-14"
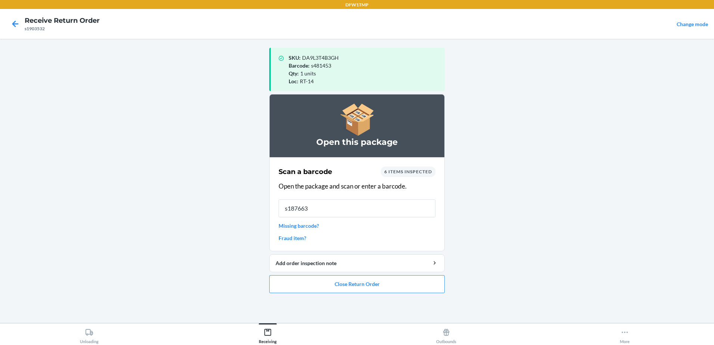
type input "s1876632"
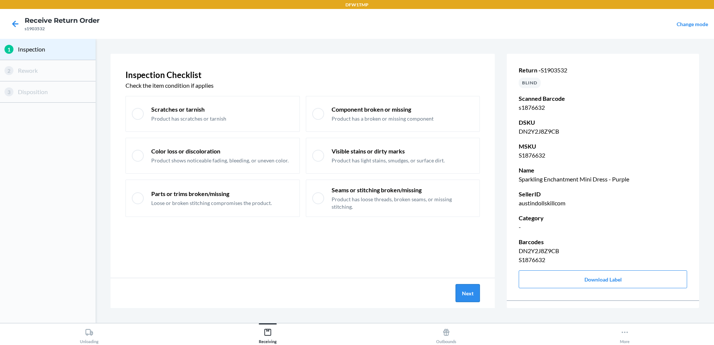
click at [472, 289] on button "Next" at bounding box center [468, 293] width 24 height 18
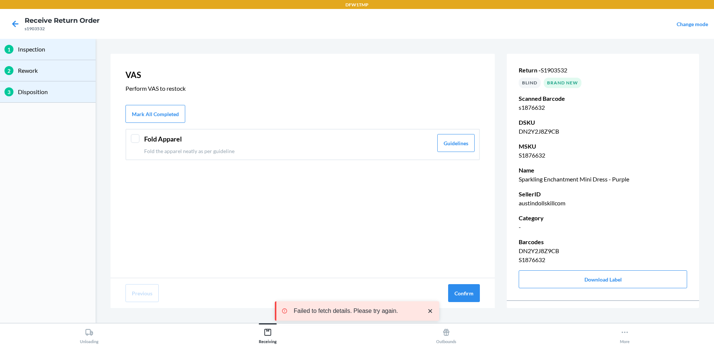
click at [138, 139] on div at bounding box center [135, 138] width 9 height 9
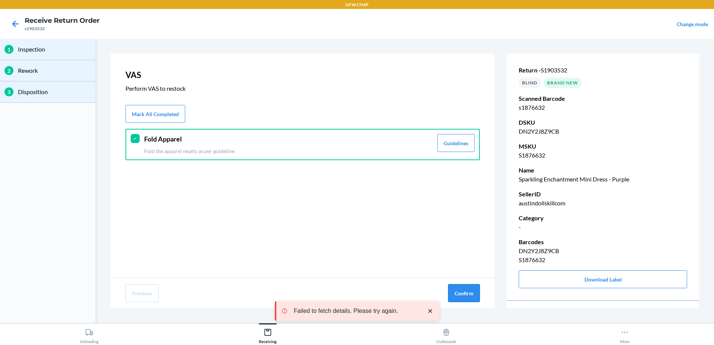
click at [464, 290] on button "Confirm" at bounding box center [464, 293] width 32 height 18
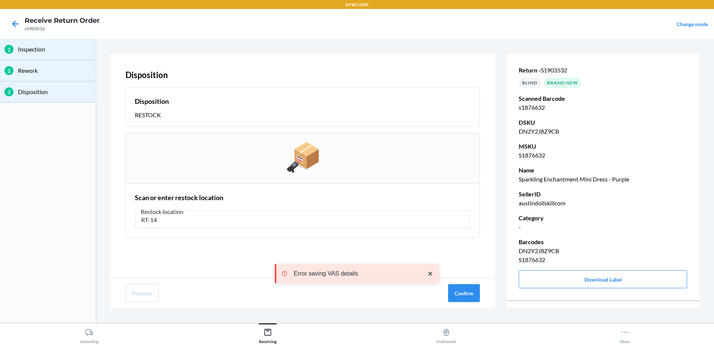
type input "RT-14"
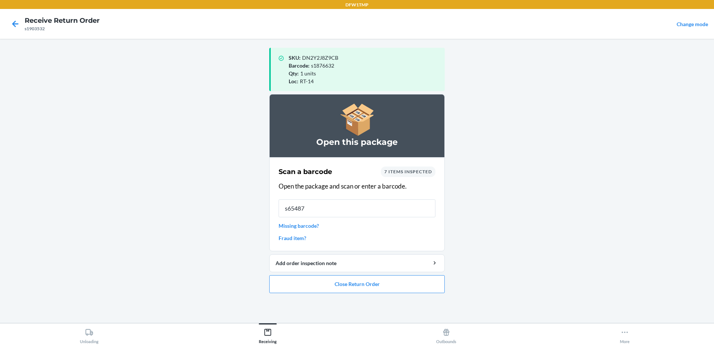
type input "s654870"
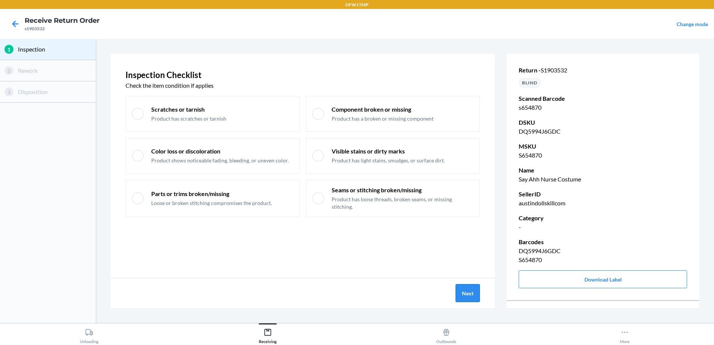
click at [465, 297] on button "Next" at bounding box center [468, 293] width 24 height 18
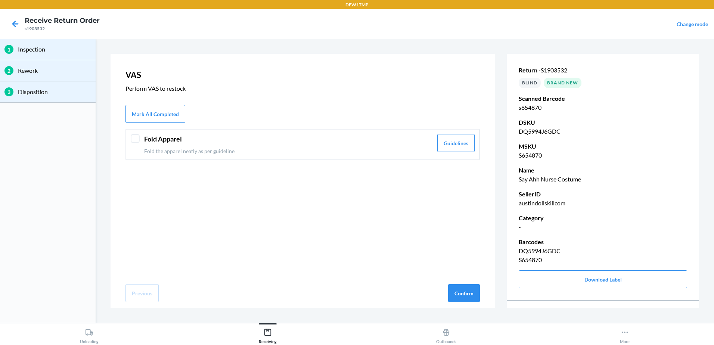
click at [133, 135] on div at bounding box center [135, 138] width 9 height 9
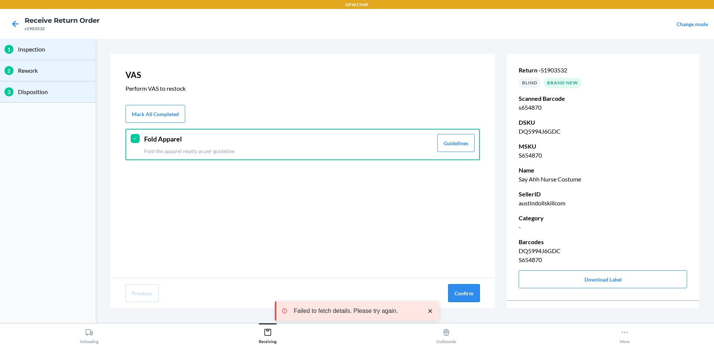
click at [460, 293] on button "Confirm" at bounding box center [464, 293] width 32 height 18
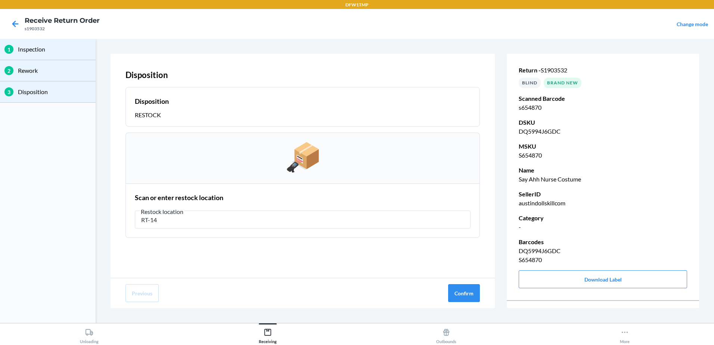
type input "RT-14"
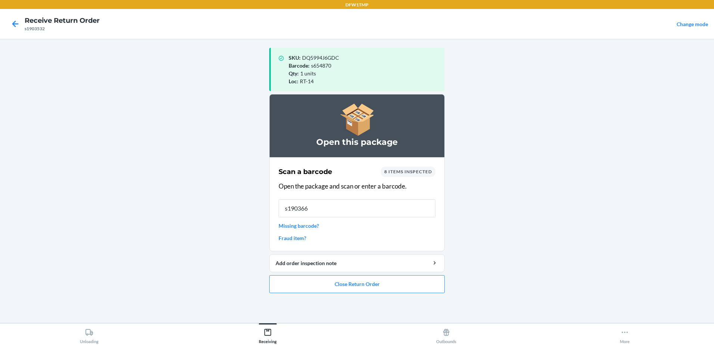
type input "s1903665"
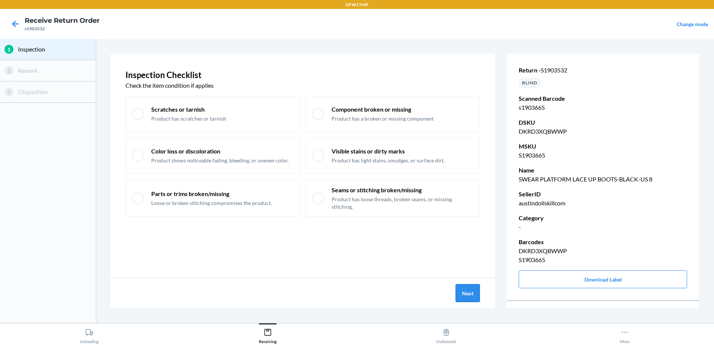
click at [475, 297] on button "Next" at bounding box center [468, 293] width 24 height 18
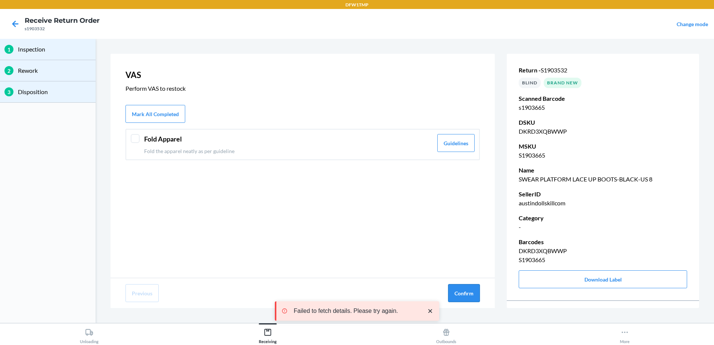
click at [464, 289] on button "Confirm" at bounding box center [464, 293] width 32 height 18
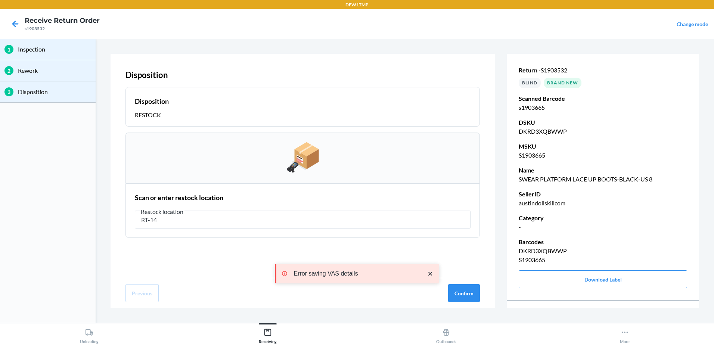
type input "RT-14"
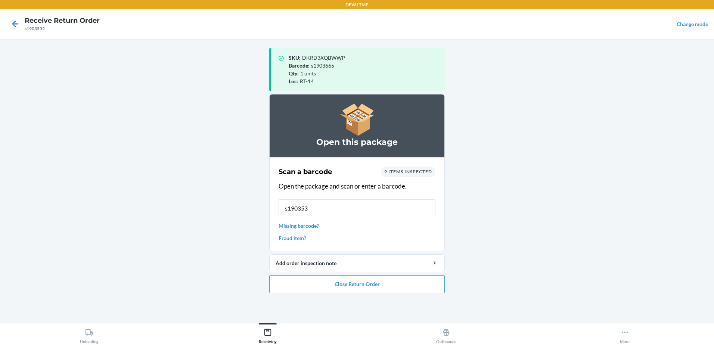
type input "s1903531"
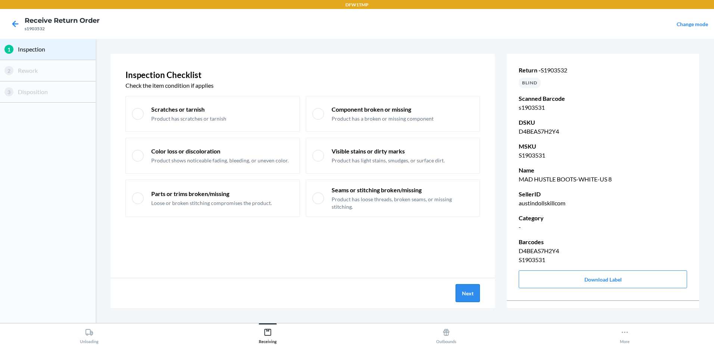
click at [466, 291] on button "Next" at bounding box center [468, 293] width 24 height 18
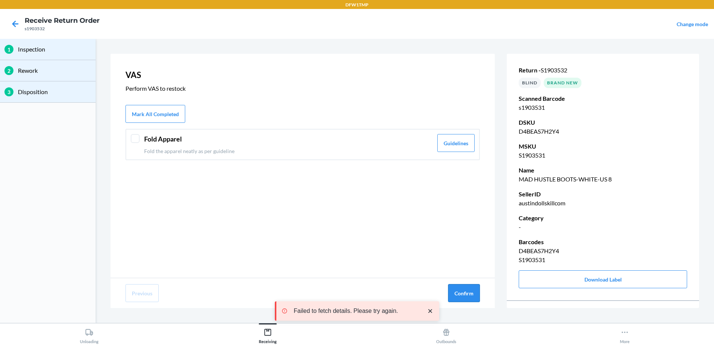
click at [460, 293] on button "Confirm" at bounding box center [464, 293] width 32 height 18
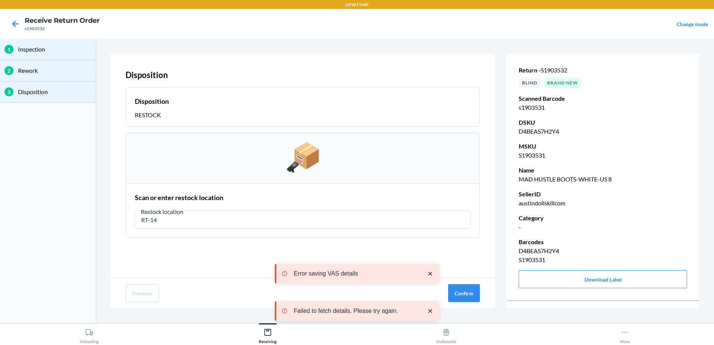
type input "RT-14"
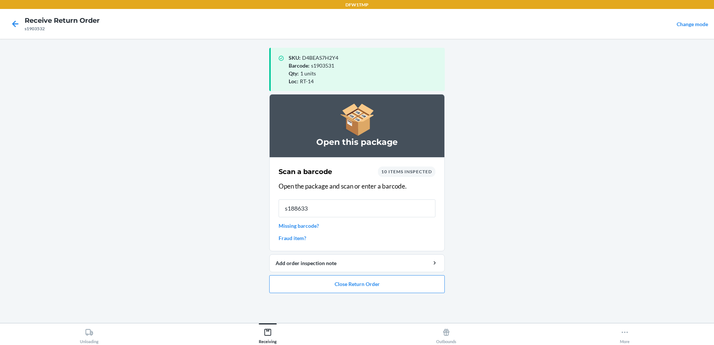
type input "s1886331"
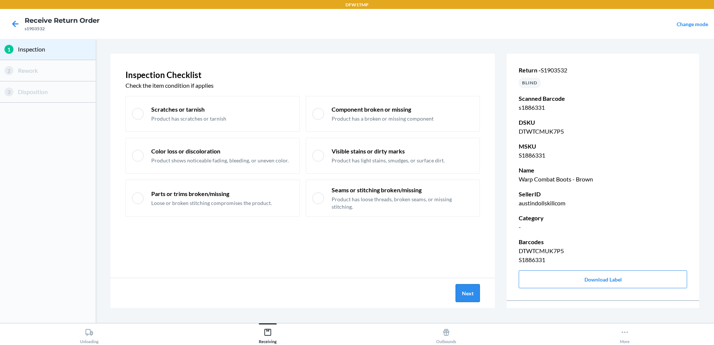
click at [471, 296] on button "Next" at bounding box center [468, 293] width 24 height 18
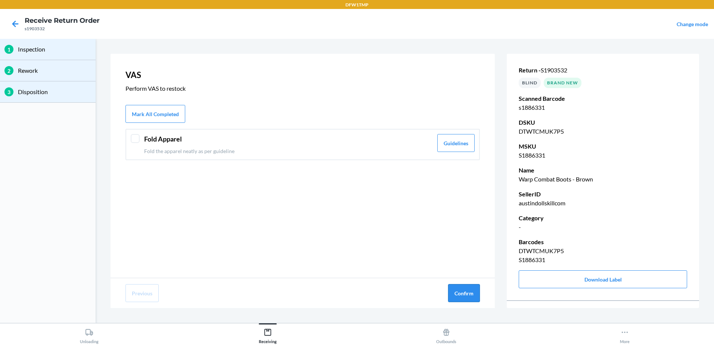
click at [461, 287] on button "Confirm" at bounding box center [464, 293] width 32 height 18
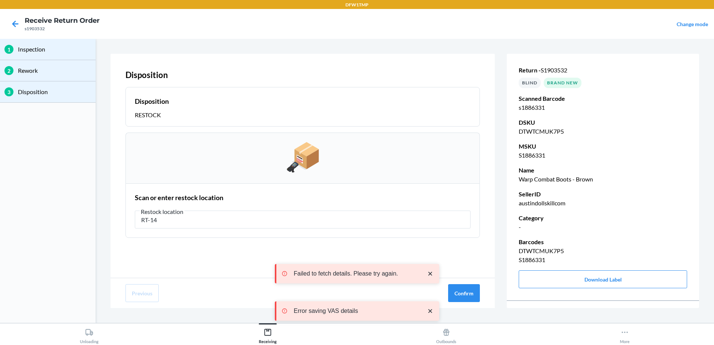
type input "RT-14"
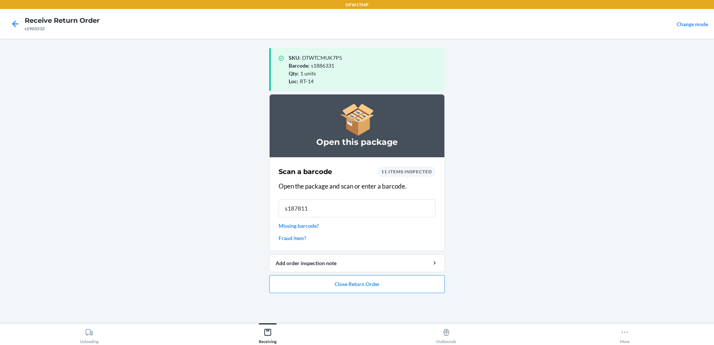
type input "s1878118"
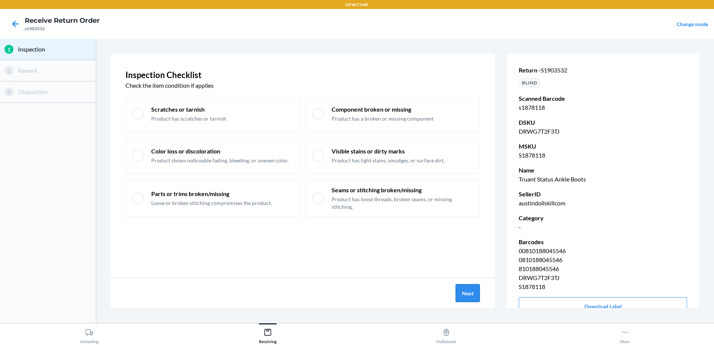
click at [460, 293] on button "Next" at bounding box center [468, 293] width 24 height 18
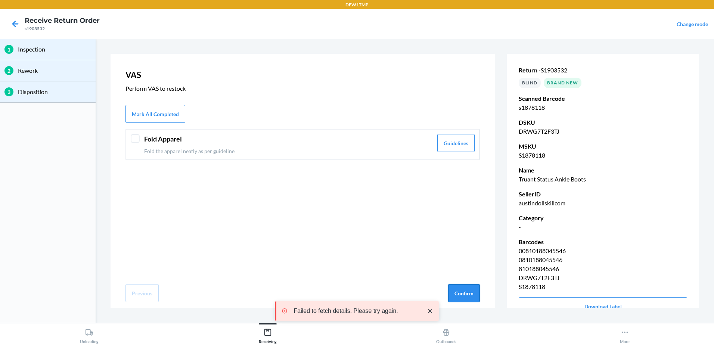
click at [470, 294] on button "Confirm" at bounding box center [464, 293] width 32 height 18
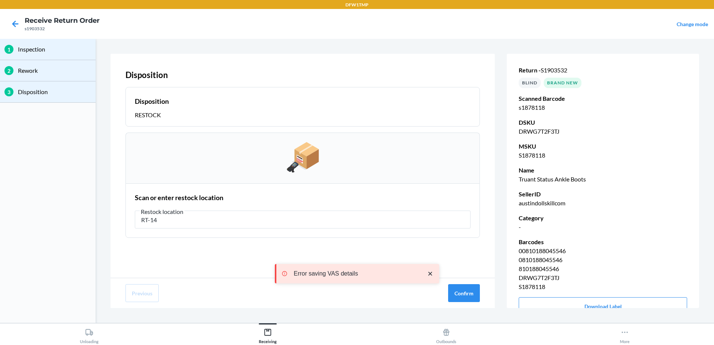
type input "RT-14"
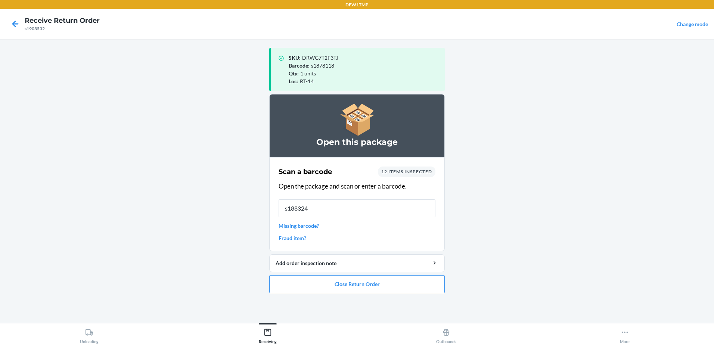
type input "s1883240"
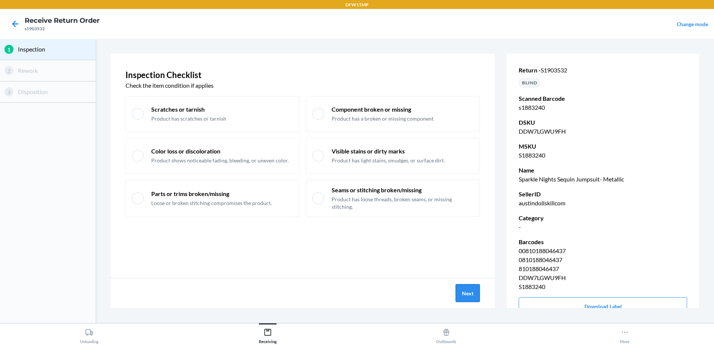
click at [478, 295] on button "Next" at bounding box center [468, 293] width 24 height 18
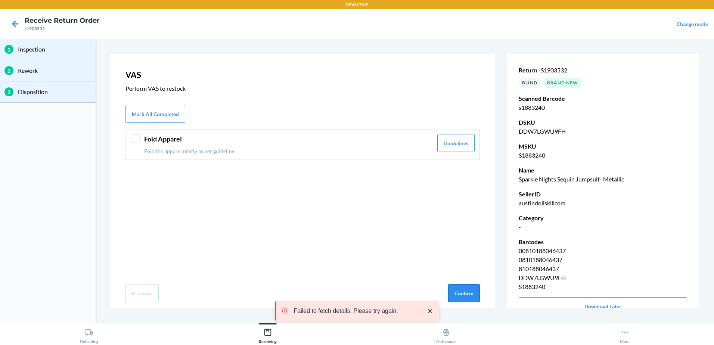
click at [461, 289] on button "Confirm" at bounding box center [464, 293] width 32 height 18
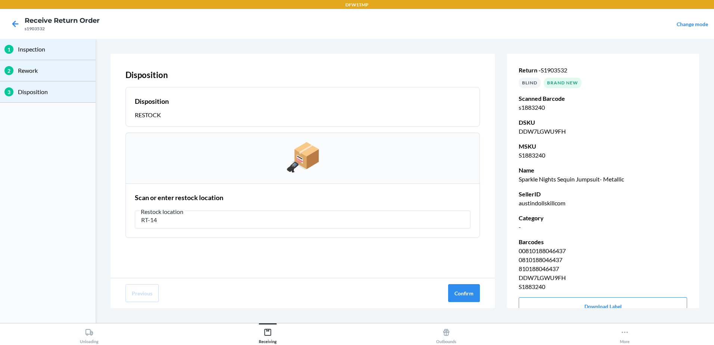
type input "RT-14"
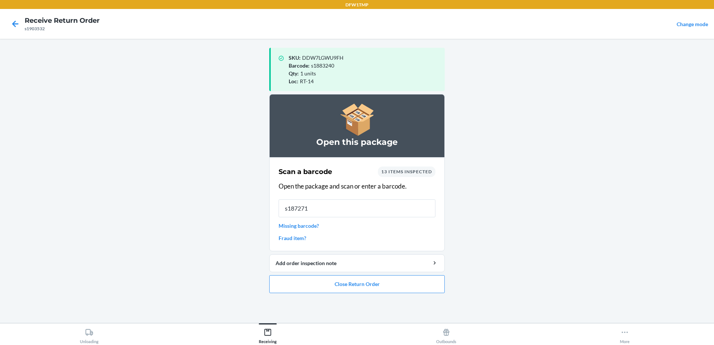
type input "s1872714"
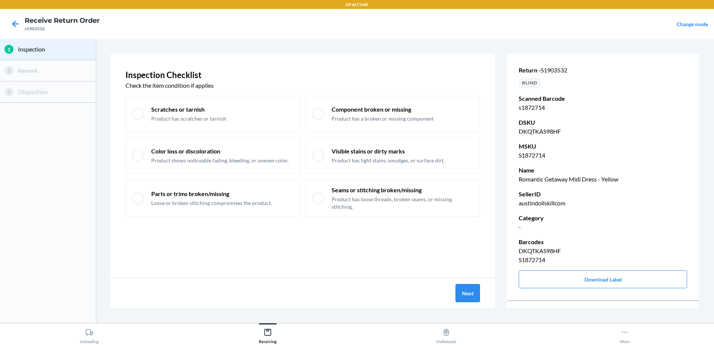
click at [479, 290] on button "Next" at bounding box center [468, 293] width 24 height 18
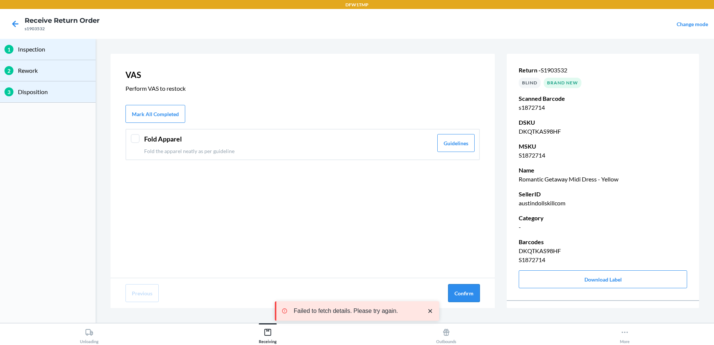
click at [468, 296] on button "Confirm" at bounding box center [464, 293] width 32 height 18
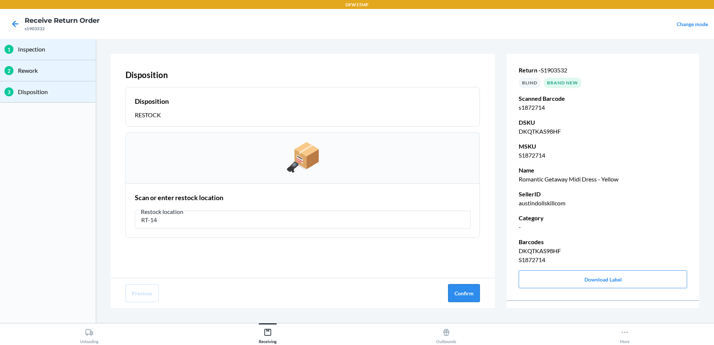
type input "RT-14"
click at [464, 296] on button "Confirm" at bounding box center [464, 293] width 32 height 18
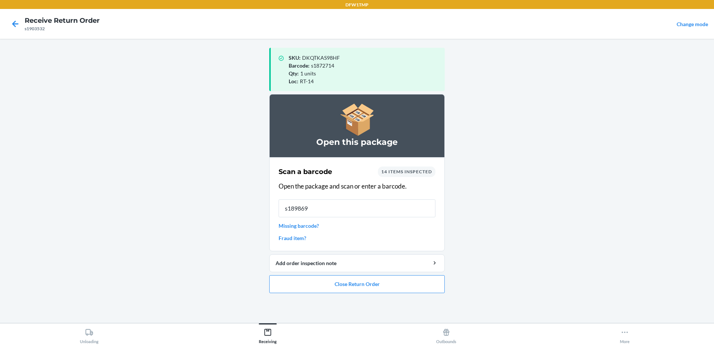
type input "s1898696"
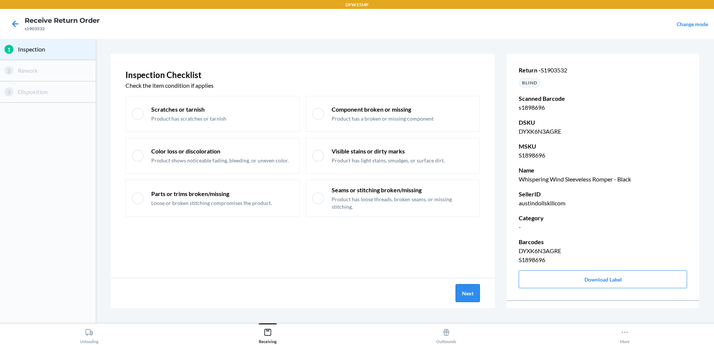
drag, startPoint x: 476, startPoint y: 299, endPoint x: 475, endPoint y: 295, distance: 3.9
click at [475, 295] on button "Next" at bounding box center [468, 293] width 24 height 18
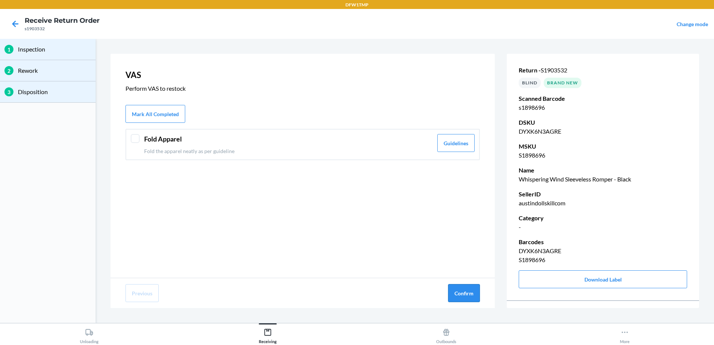
click at [472, 291] on button "Confirm" at bounding box center [464, 293] width 32 height 18
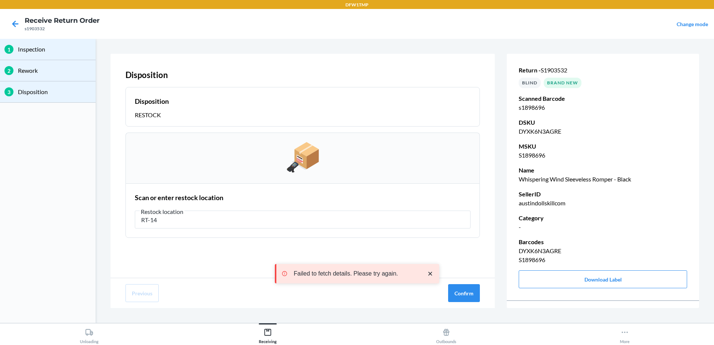
type input "RT-14"
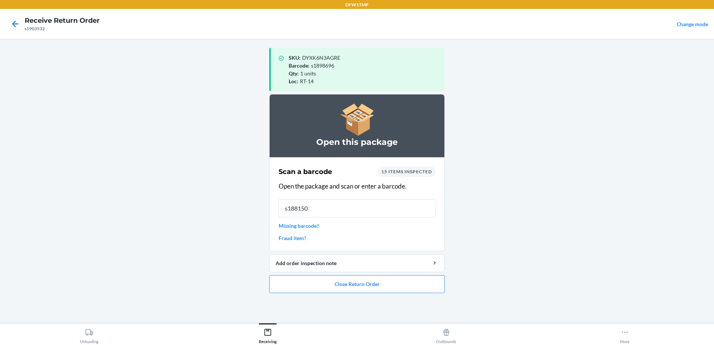
type input "s1881500"
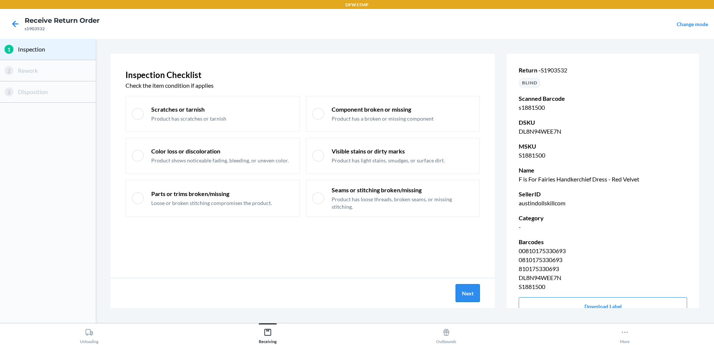
click at [460, 288] on button "Next" at bounding box center [468, 293] width 24 height 18
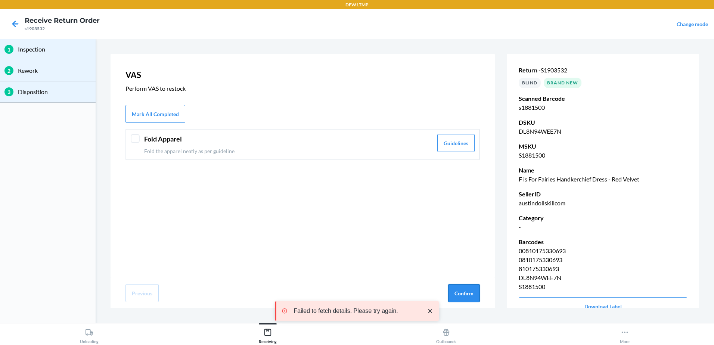
click at [453, 295] on button "Confirm" at bounding box center [464, 293] width 32 height 18
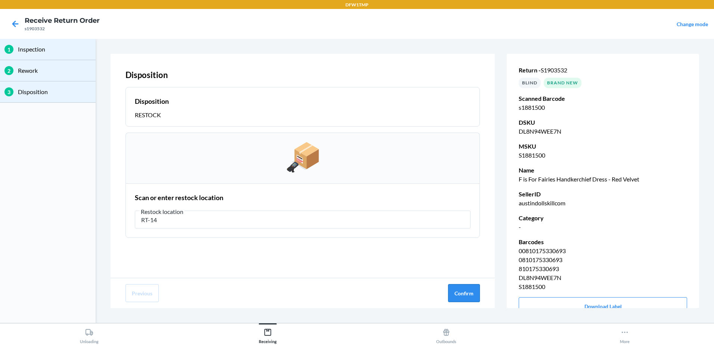
type input "RT-14"
click at [465, 295] on button "Confirm" at bounding box center [464, 293] width 32 height 18
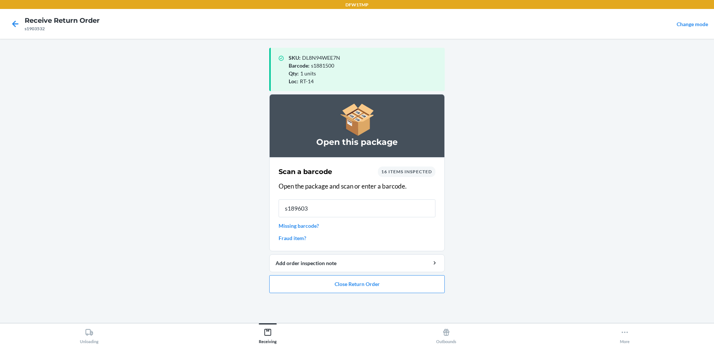
type input "s1896032"
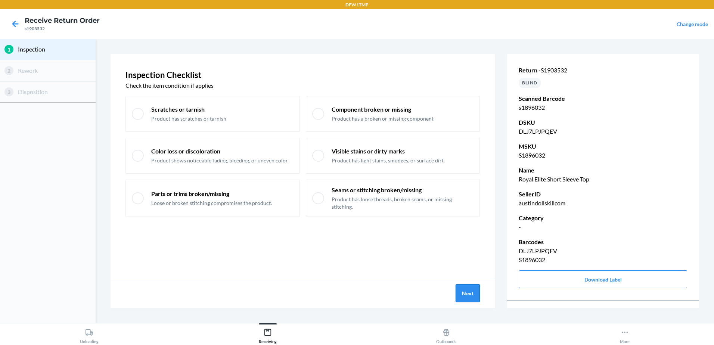
click at [472, 294] on button "Next" at bounding box center [468, 293] width 24 height 18
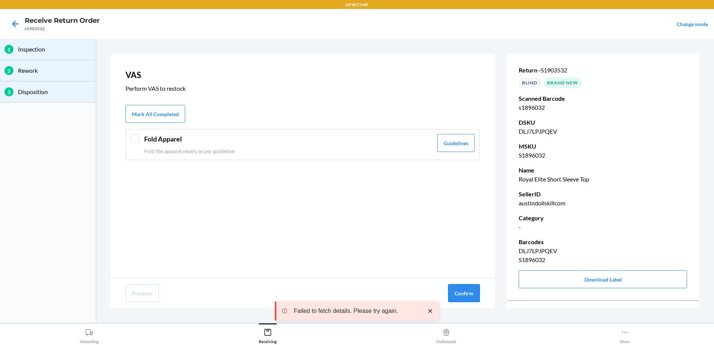
click at [465, 292] on button "Confirm" at bounding box center [464, 293] width 32 height 18
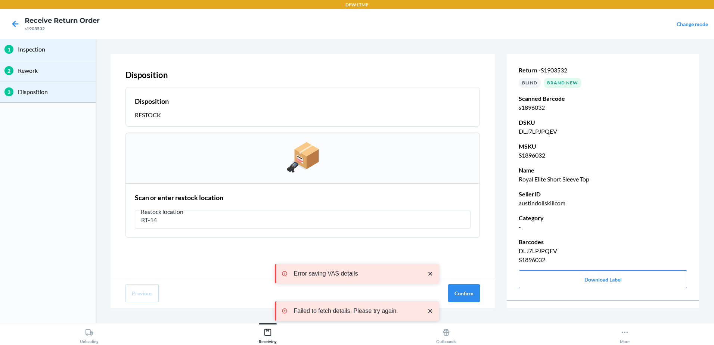
type input "RT-14"
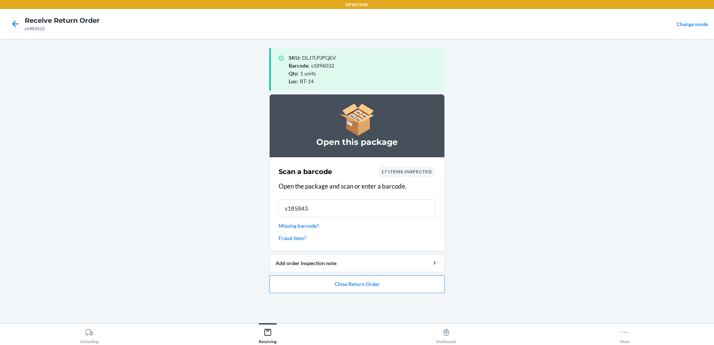
type input "s1858439"
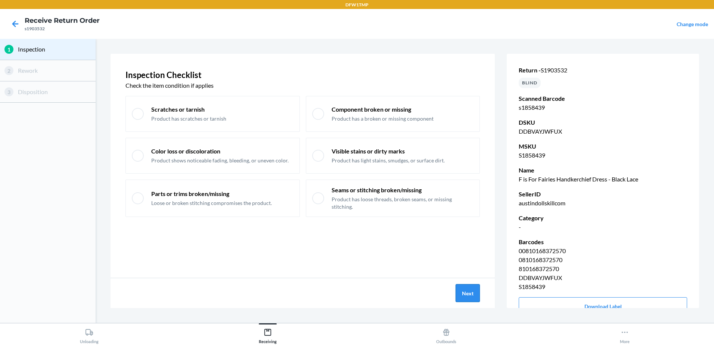
click at [461, 290] on button "Next" at bounding box center [468, 293] width 24 height 18
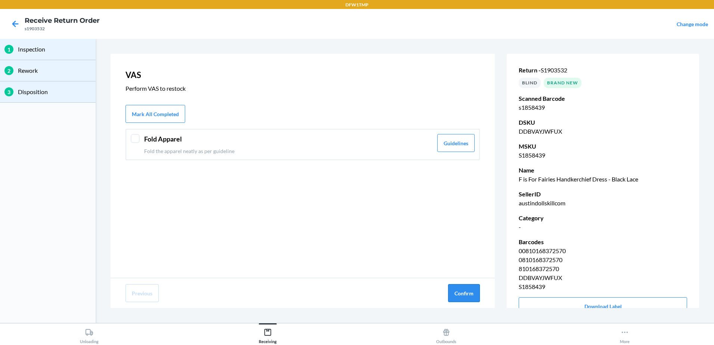
click at [470, 295] on button "Confirm" at bounding box center [464, 293] width 32 height 18
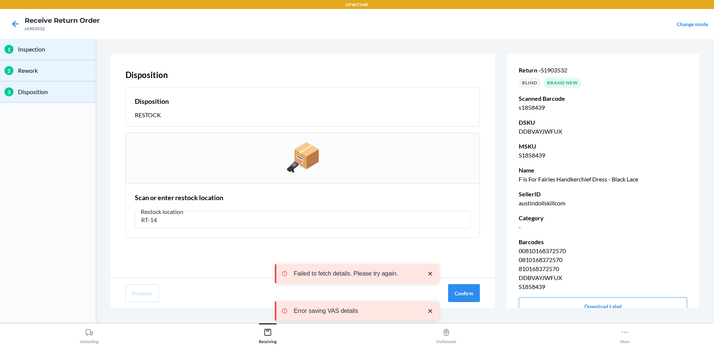
type input "RT-14"
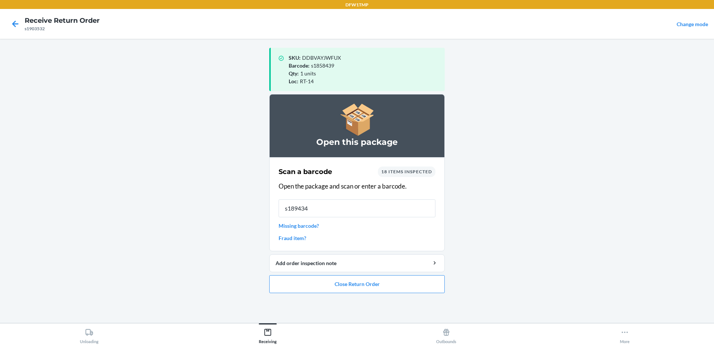
type input "s1894343"
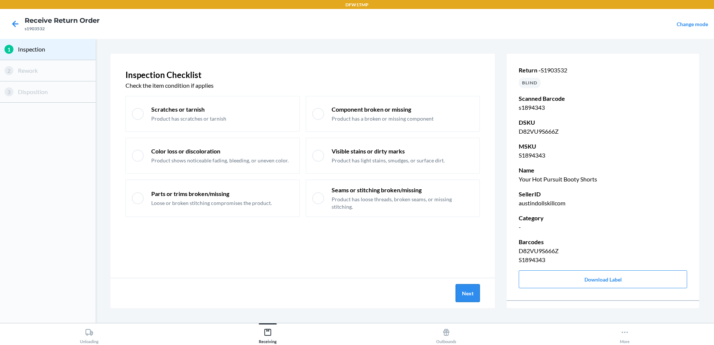
click at [469, 298] on button "Next" at bounding box center [468, 293] width 24 height 18
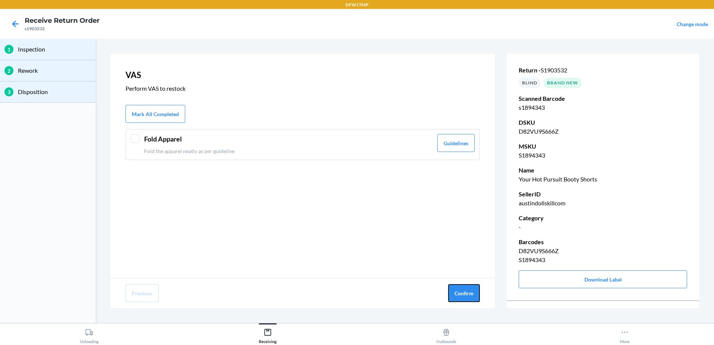
click at [469, 298] on button "Confirm" at bounding box center [464, 293] width 32 height 18
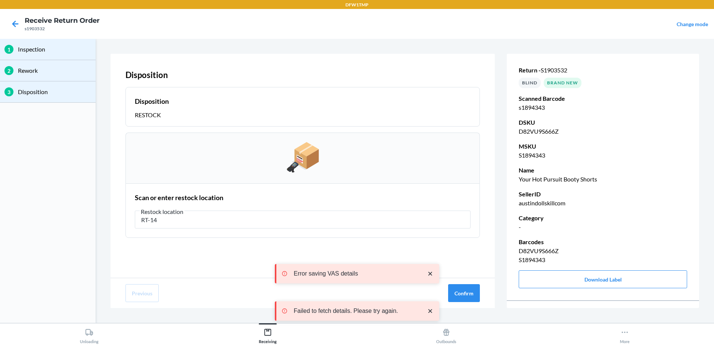
type input "RT-14"
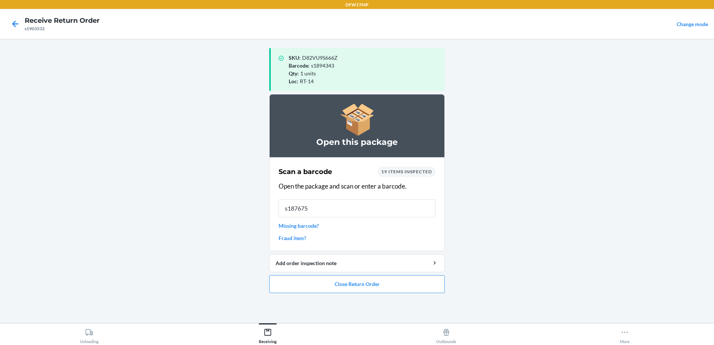
type input "s1876755"
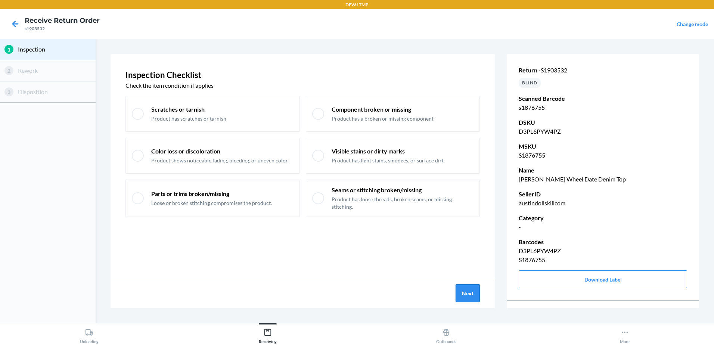
click at [464, 292] on button "Next" at bounding box center [468, 293] width 24 height 18
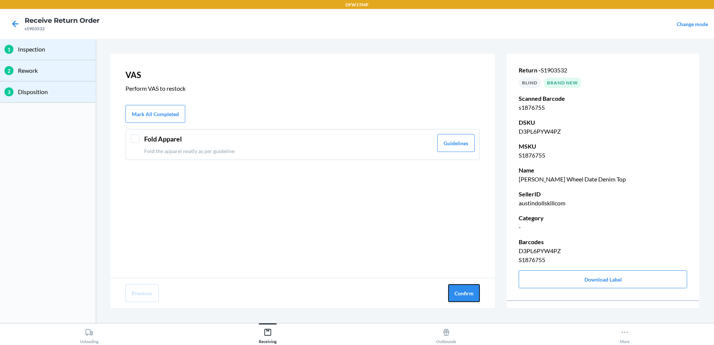
click at [464, 292] on button "Confirm" at bounding box center [464, 293] width 32 height 18
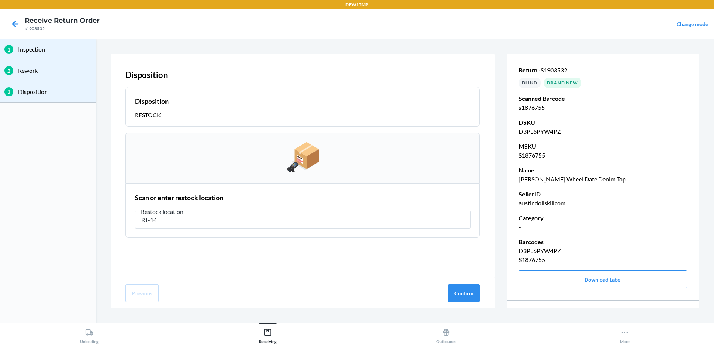
type input "RT-14"
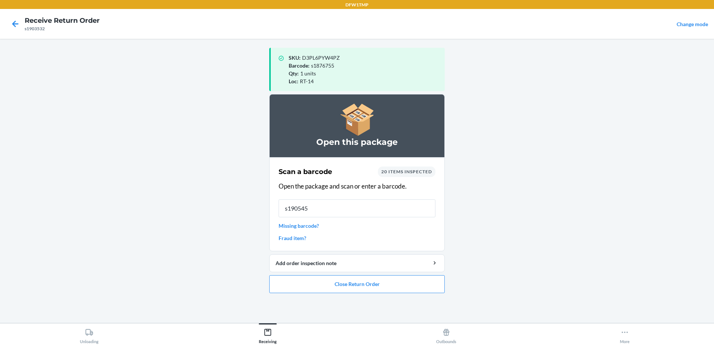
type input "s1905458"
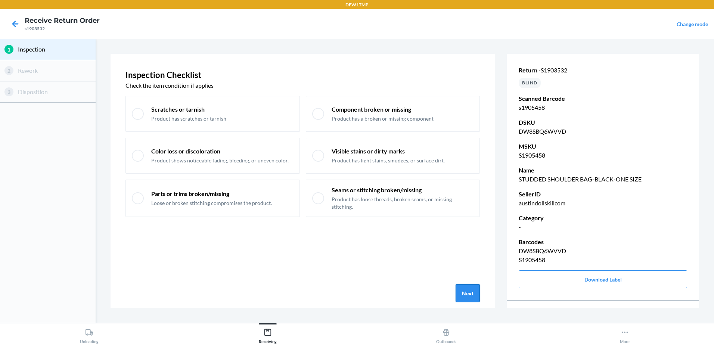
click at [478, 295] on button "Next" at bounding box center [468, 293] width 24 height 18
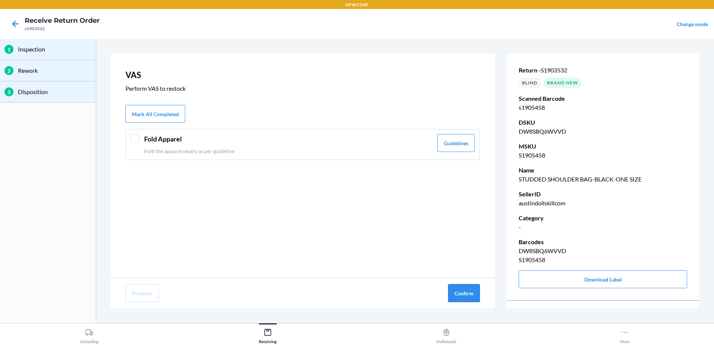
click at [477, 295] on button "Confirm" at bounding box center [464, 293] width 32 height 18
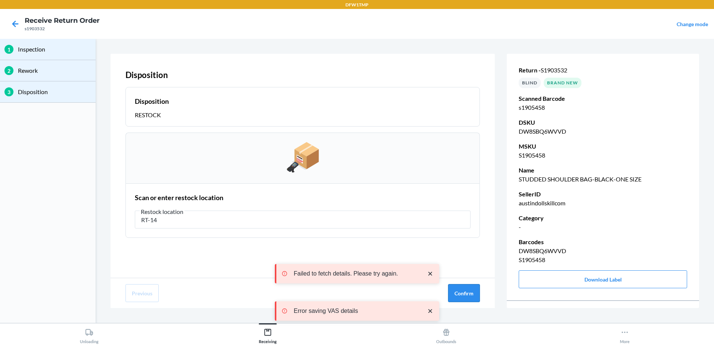
type input "RT-14"
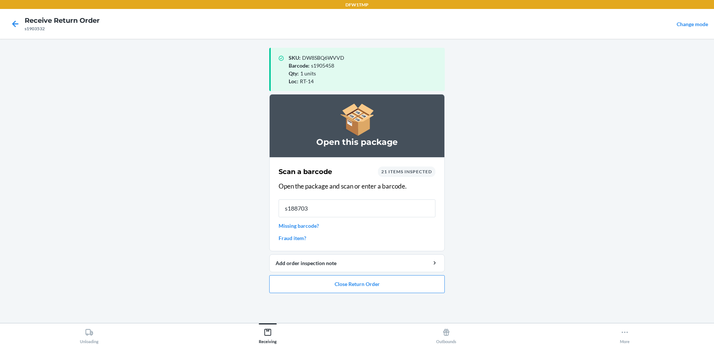
type input "s1887031"
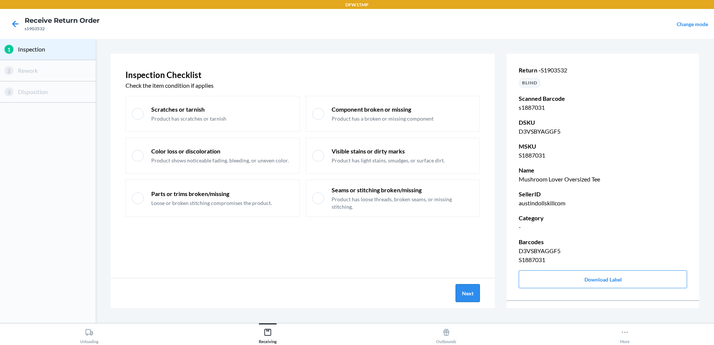
click at [473, 296] on button "Next" at bounding box center [468, 293] width 24 height 18
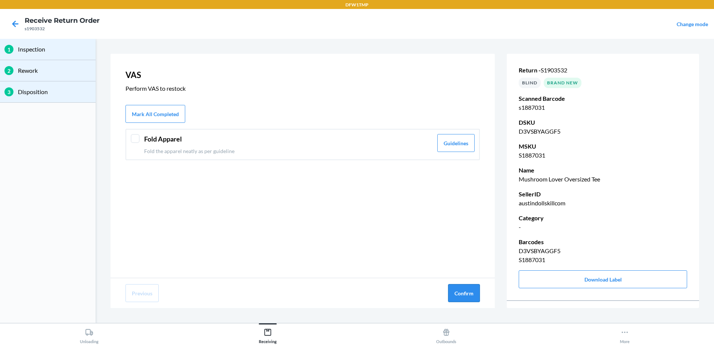
click at [474, 297] on button "Confirm" at bounding box center [464, 293] width 32 height 18
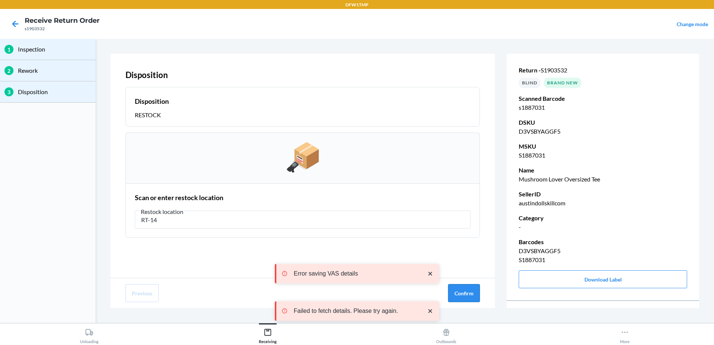
type input "RT-14"
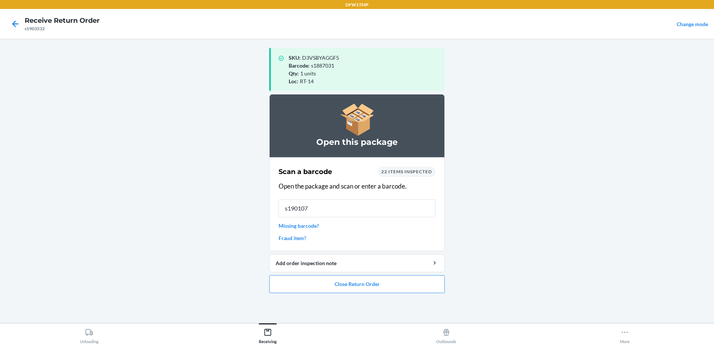
type input "s1901074"
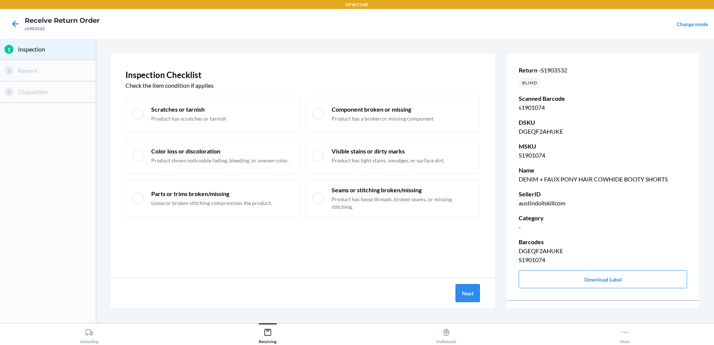
click at [473, 300] on button "Next" at bounding box center [468, 293] width 24 height 18
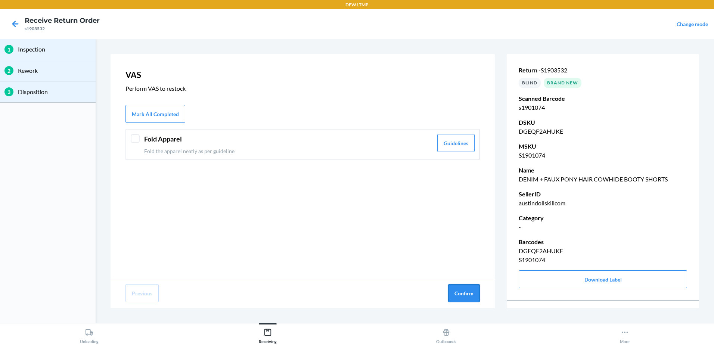
click at [476, 298] on button "Confirm" at bounding box center [464, 293] width 32 height 18
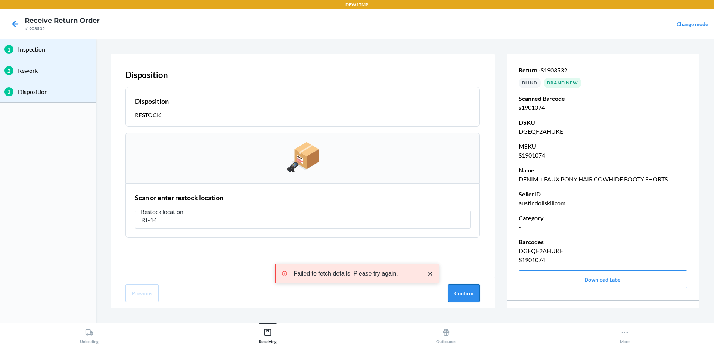
type input "RT-14"
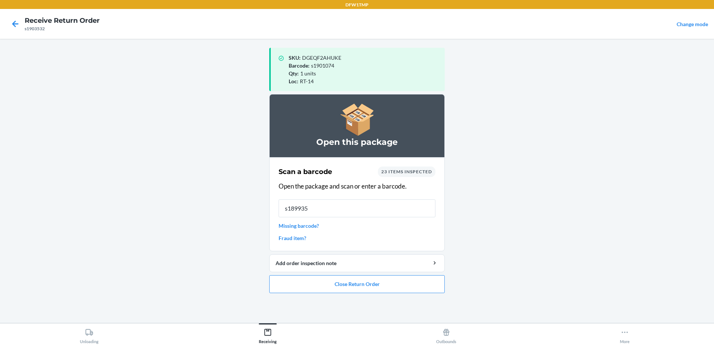
type input "s1899351"
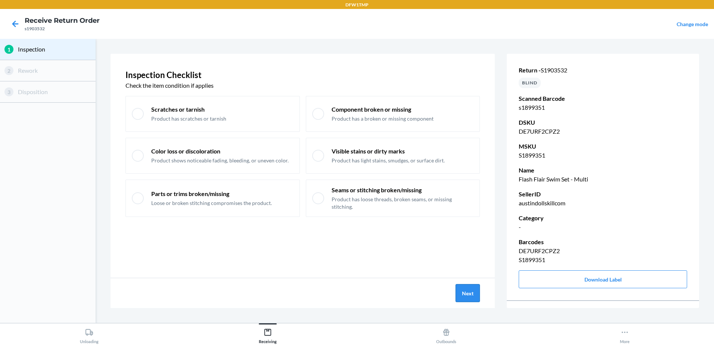
click at [467, 291] on button "Next" at bounding box center [468, 293] width 24 height 18
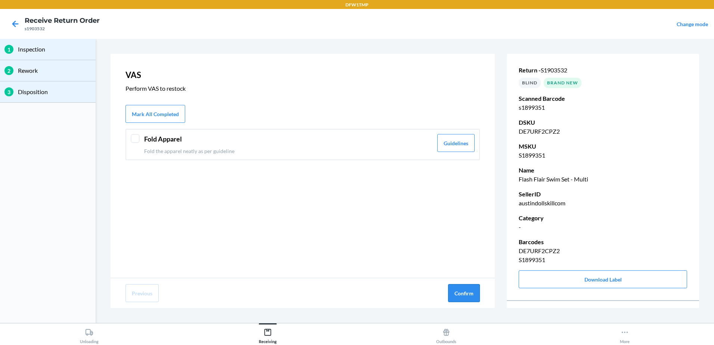
click at [466, 291] on button "Confirm" at bounding box center [464, 293] width 32 height 18
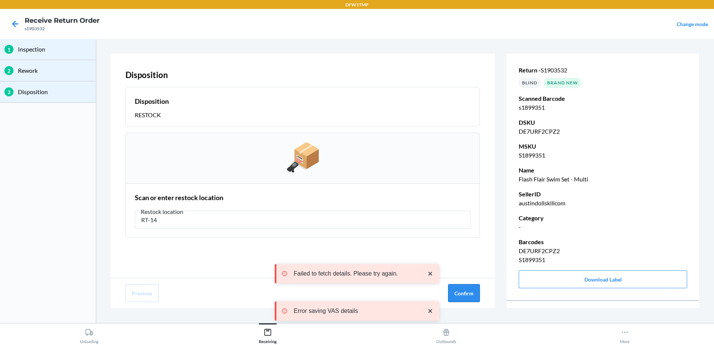
type input "RT-14"
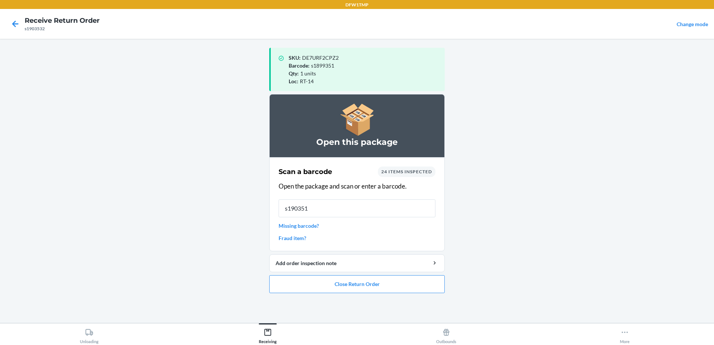
type input "s1903516"
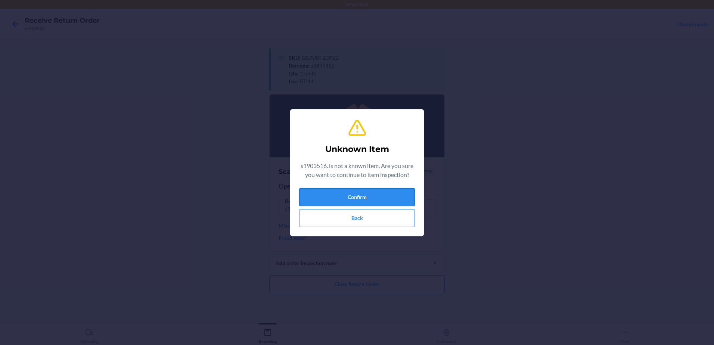
click at [361, 195] on button "Confirm" at bounding box center [357, 197] width 116 height 18
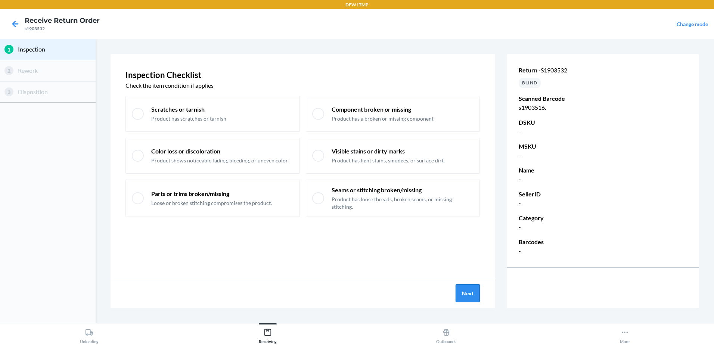
click at [465, 292] on button "Next" at bounding box center [468, 293] width 24 height 18
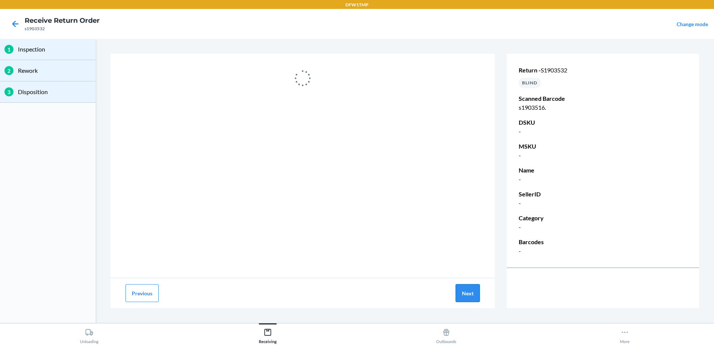
click at [471, 289] on button "Next" at bounding box center [468, 293] width 24 height 18
click at [469, 291] on button "Next" at bounding box center [468, 293] width 24 height 18
click at [466, 292] on button "Next" at bounding box center [468, 293] width 24 height 18
click at [465, 292] on button "Next" at bounding box center [468, 293] width 24 height 18
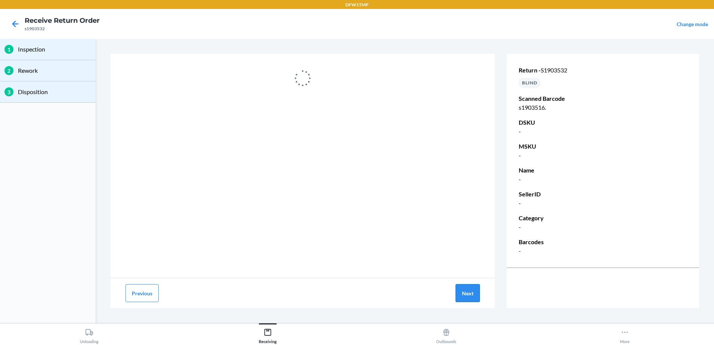
click at [465, 292] on button "Next" at bounding box center [468, 293] width 24 height 18
click at [467, 292] on button "Next" at bounding box center [468, 293] width 24 height 18
click at [472, 295] on button "Next" at bounding box center [468, 293] width 24 height 18
click at [483, 300] on div "Previous Next" at bounding box center [303, 293] width 385 height 30
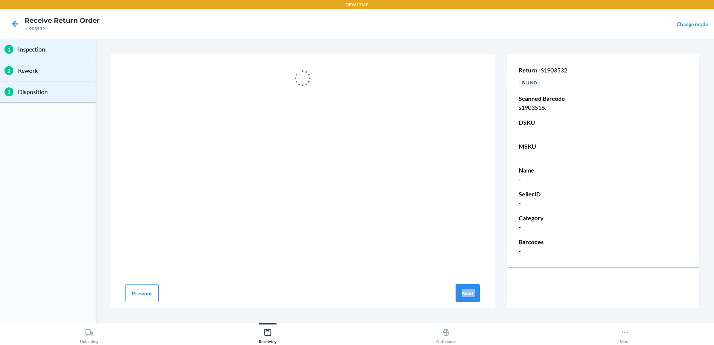
click at [484, 300] on div "Previous Next" at bounding box center [303, 293] width 385 height 30
drag, startPoint x: 484, startPoint y: 300, endPoint x: 469, endPoint y: 306, distance: 15.6
click at [469, 306] on div "Previous Next" at bounding box center [303, 293] width 385 height 30
click at [466, 291] on button "Next" at bounding box center [468, 293] width 24 height 18
click at [467, 291] on button "Next" at bounding box center [468, 293] width 24 height 18
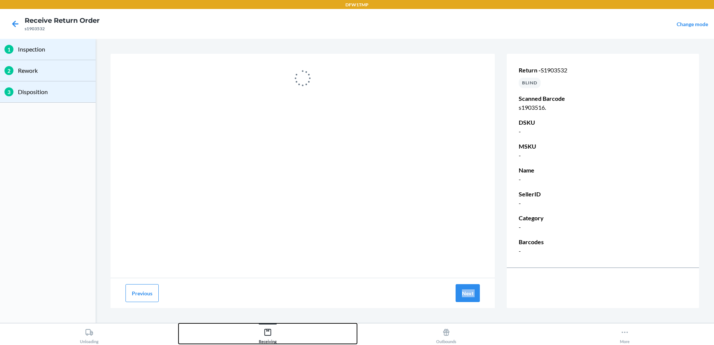
click at [271, 331] on icon at bounding box center [268, 332] width 7 height 7
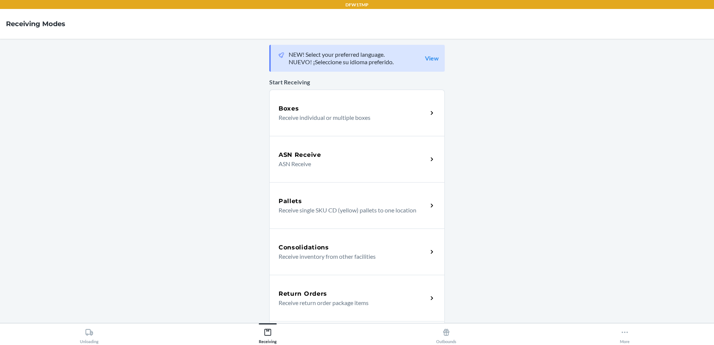
click at [309, 302] on p "Receive return order package items" at bounding box center [350, 303] width 143 height 9
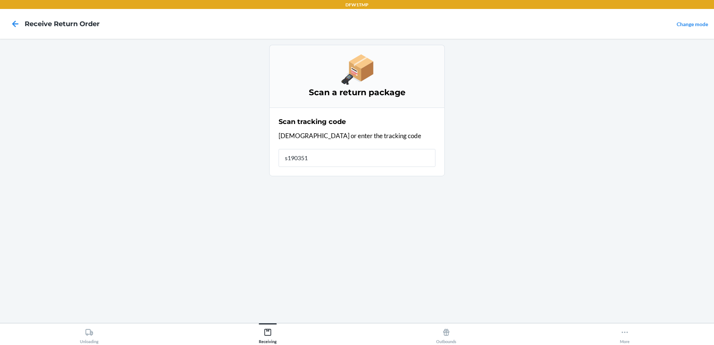
type input "s1903516"
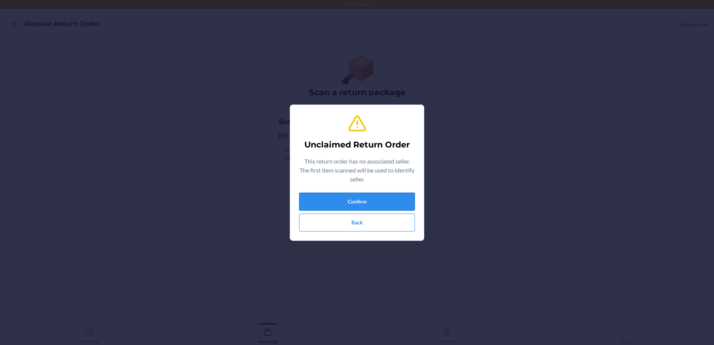
click at [406, 206] on button "Confirm" at bounding box center [357, 202] width 116 height 18
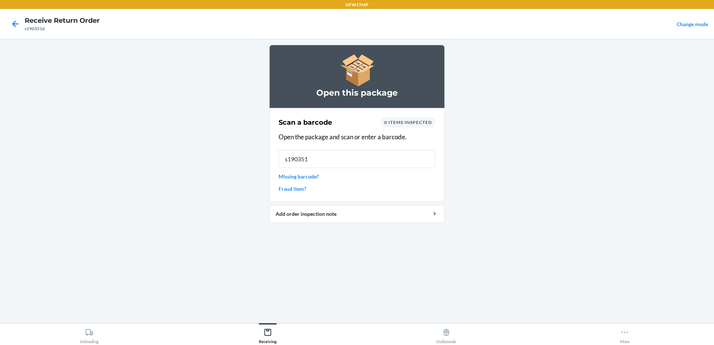
type input "s1903516"
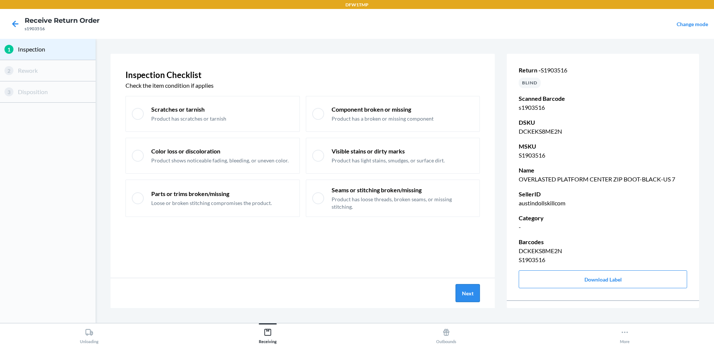
click at [467, 294] on button "Next" at bounding box center [468, 293] width 24 height 18
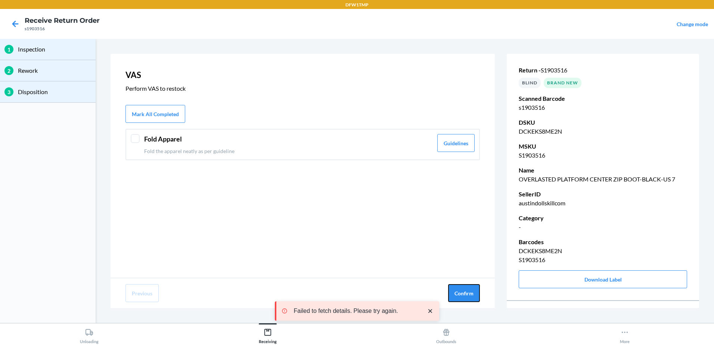
click at [466, 293] on button "Confirm" at bounding box center [464, 293] width 32 height 18
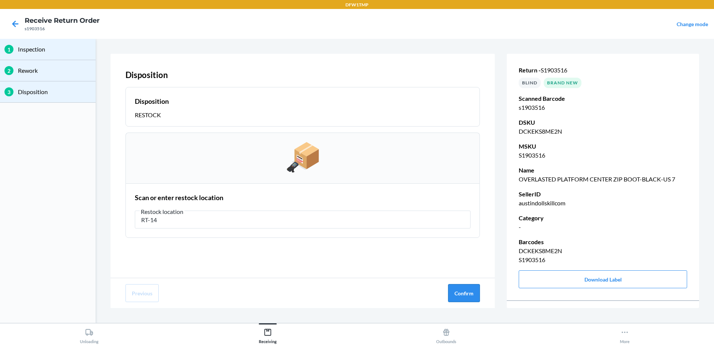
type input "RT-14"
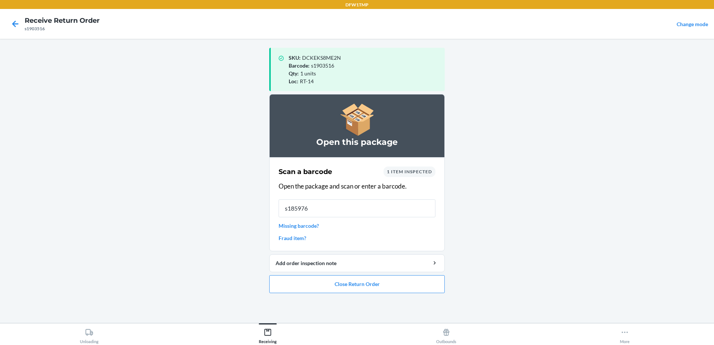
type input "s1859767"
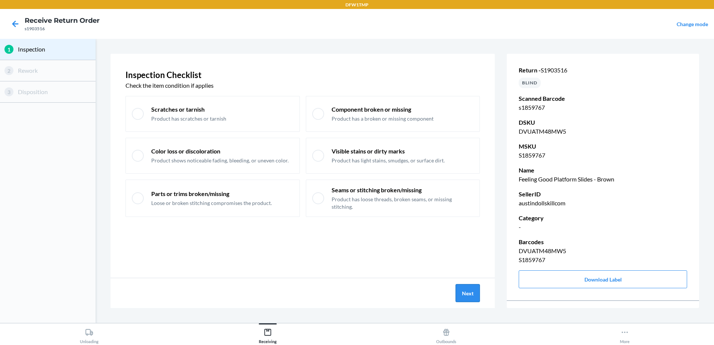
click at [475, 299] on button "Next" at bounding box center [468, 293] width 24 height 18
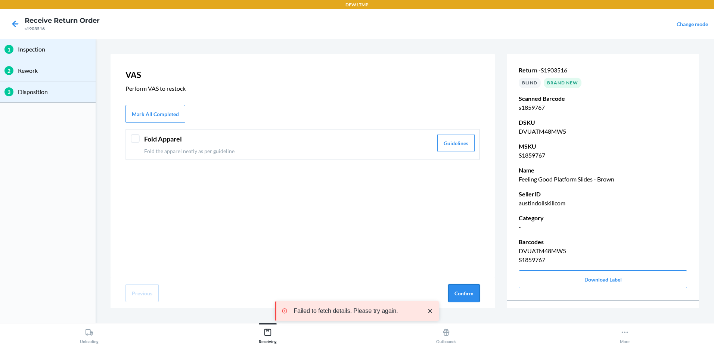
click at [472, 292] on button "Confirm" at bounding box center [464, 293] width 32 height 18
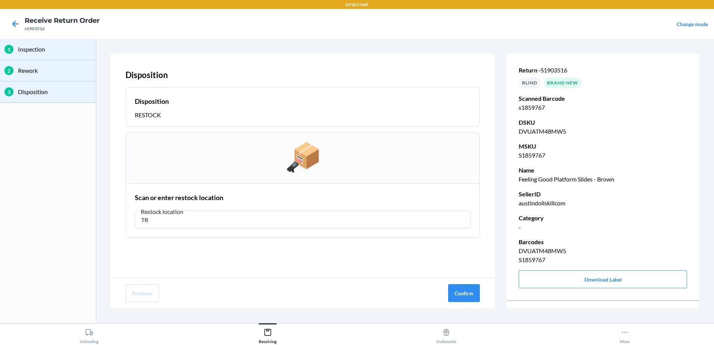
type input "T"
type input "RT-14"
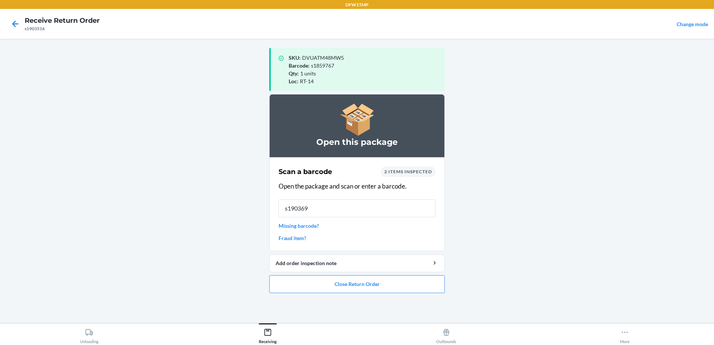
type input "s1903694"
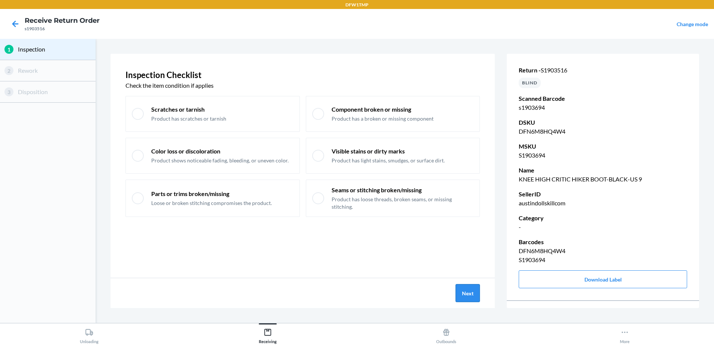
click at [475, 296] on button "Next" at bounding box center [468, 293] width 24 height 18
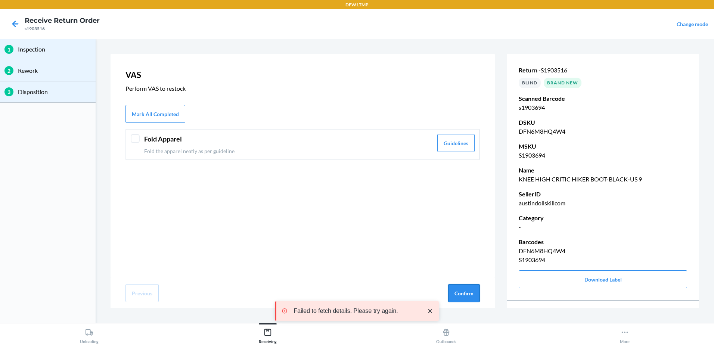
click at [470, 292] on button "Confirm" at bounding box center [464, 293] width 32 height 18
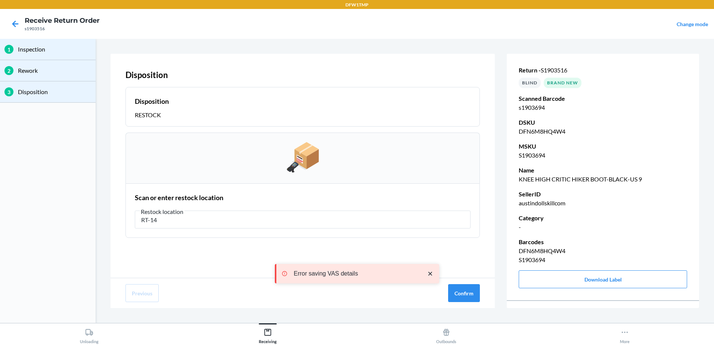
type input "RT-14"
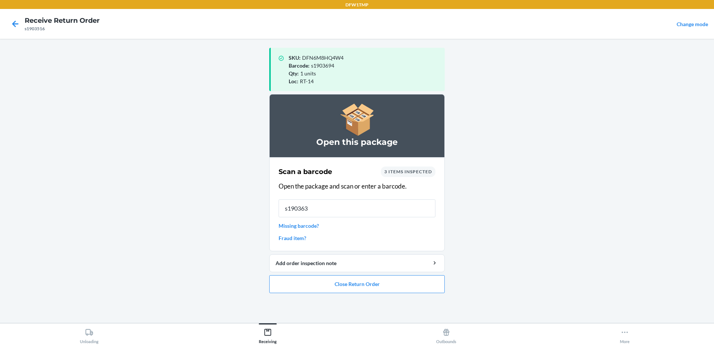
type input "s1903638"
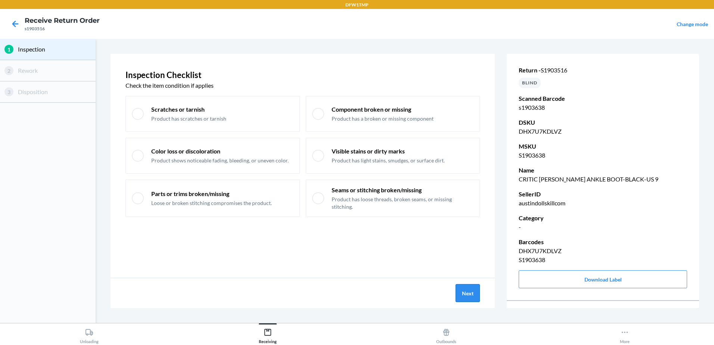
click at [468, 294] on button "Next" at bounding box center [468, 293] width 24 height 18
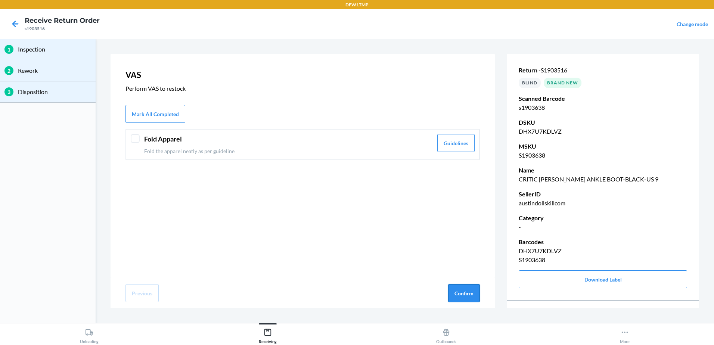
click at [468, 294] on button "Confirm" at bounding box center [464, 293] width 32 height 18
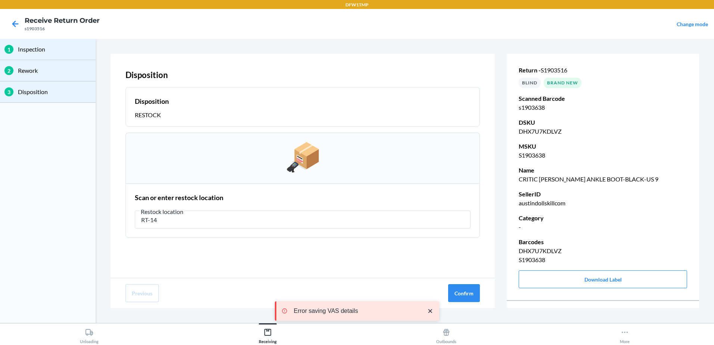
type input "RT-14"
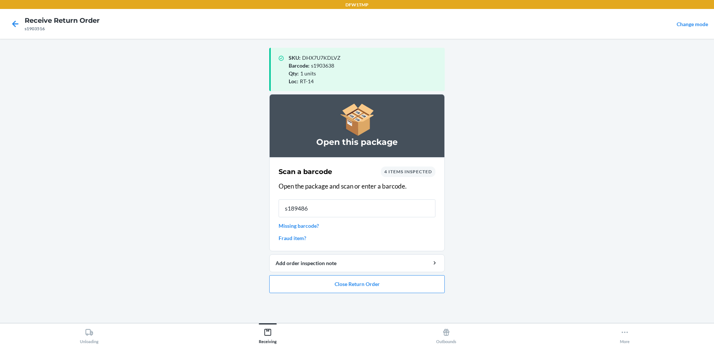
type input "s1894861"
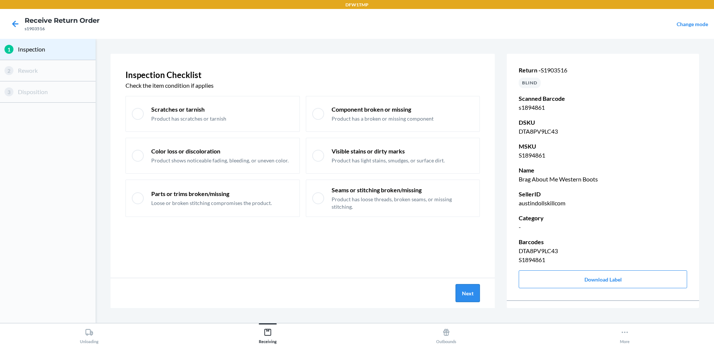
click at [466, 293] on button "Next" at bounding box center [468, 293] width 24 height 18
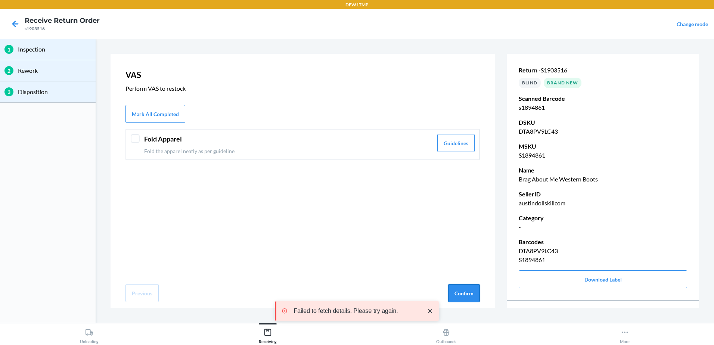
click at [465, 293] on button "Confirm" at bounding box center [464, 293] width 32 height 18
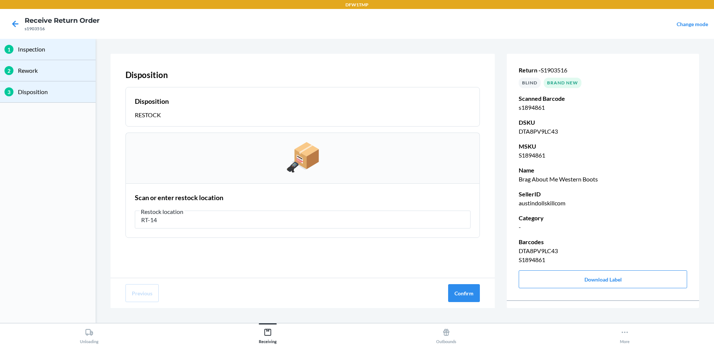
type input "RT-14"
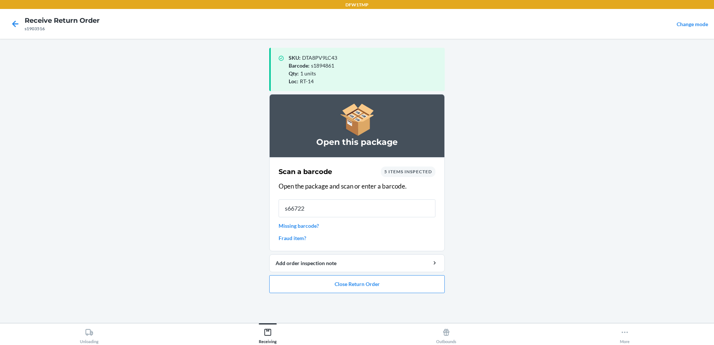
type input "s667223"
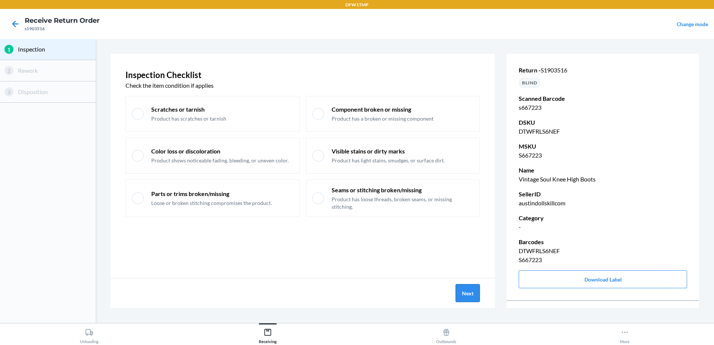
click at [466, 287] on button "Next" at bounding box center [468, 293] width 24 height 18
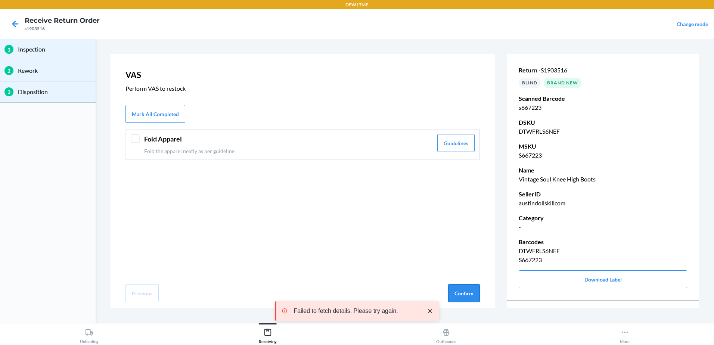
click at [468, 291] on button "Confirm" at bounding box center [464, 293] width 32 height 18
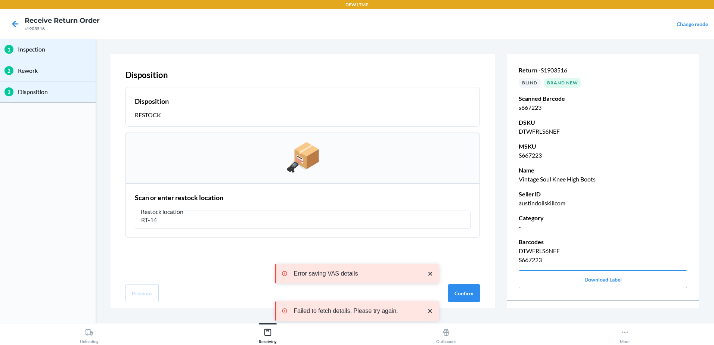
type input "RT-14"
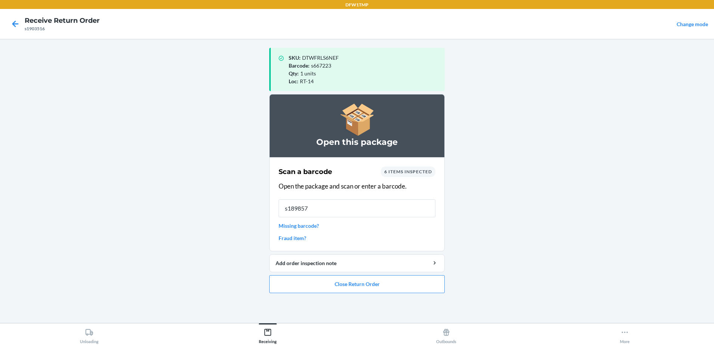
type input "s1898577"
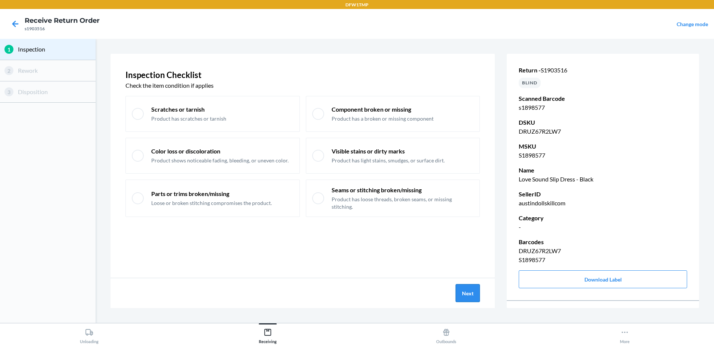
click at [465, 291] on button "Next" at bounding box center [468, 293] width 24 height 18
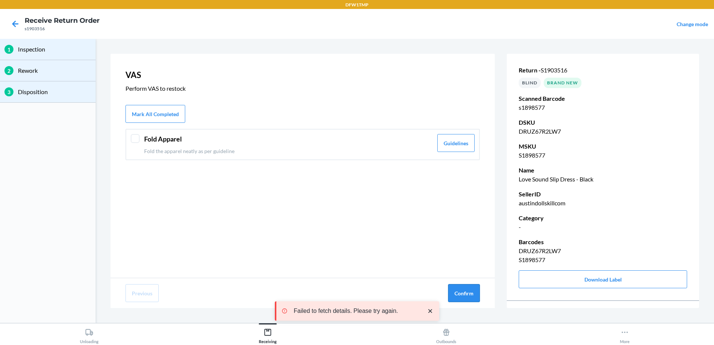
click at [466, 293] on button "Confirm" at bounding box center [464, 293] width 32 height 18
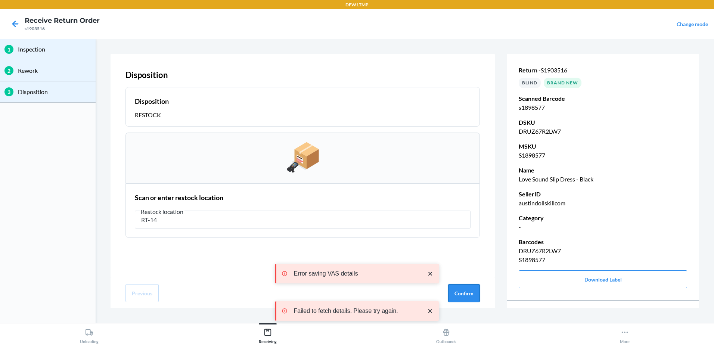
type input "RT-14"
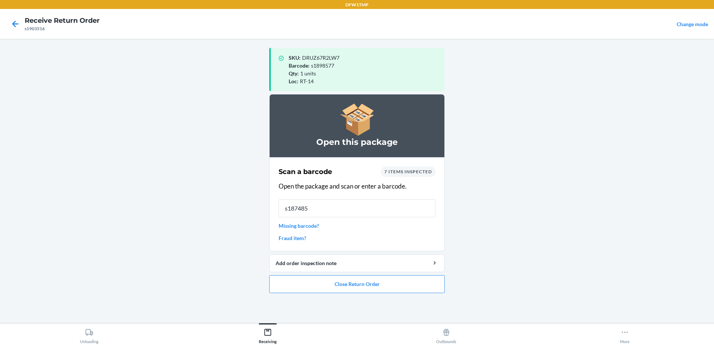
type input "s1874857"
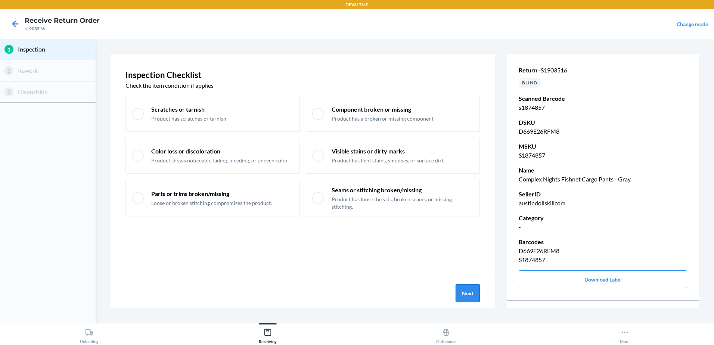
click at [460, 289] on button "Next" at bounding box center [468, 293] width 24 height 18
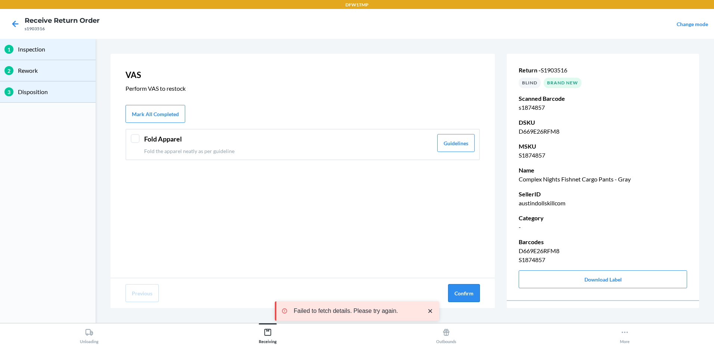
click at [467, 293] on button "Confirm" at bounding box center [464, 293] width 32 height 18
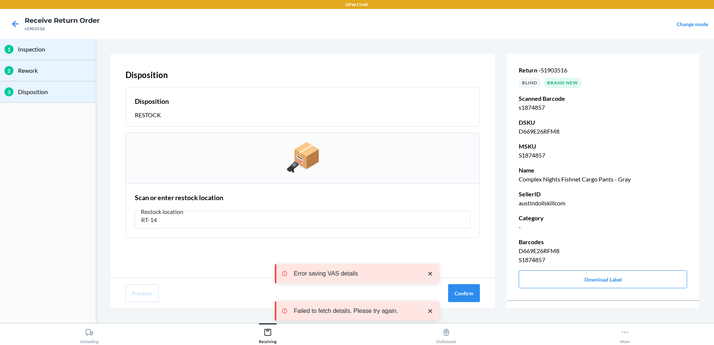
type input "RT-14"
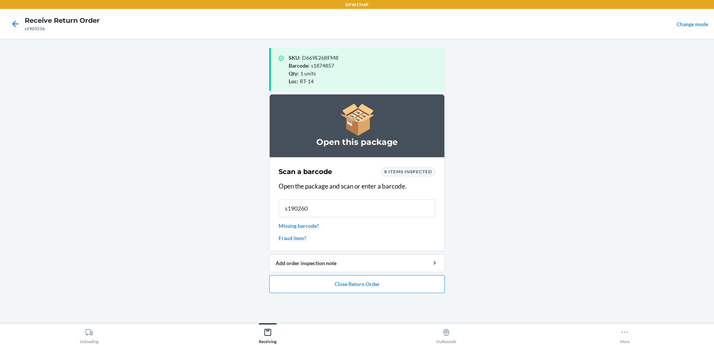
type input "s1902606"
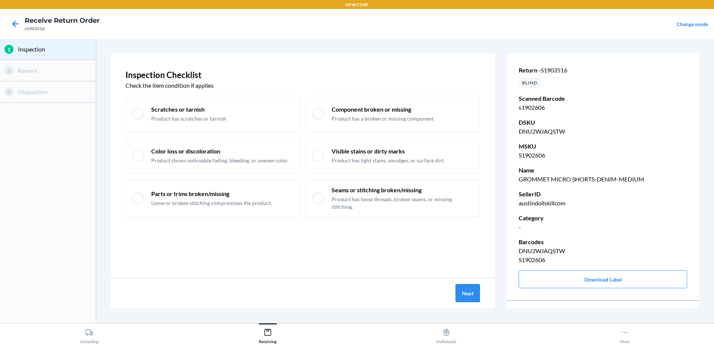
click at [471, 296] on button "Next" at bounding box center [468, 293] width 24 height 18
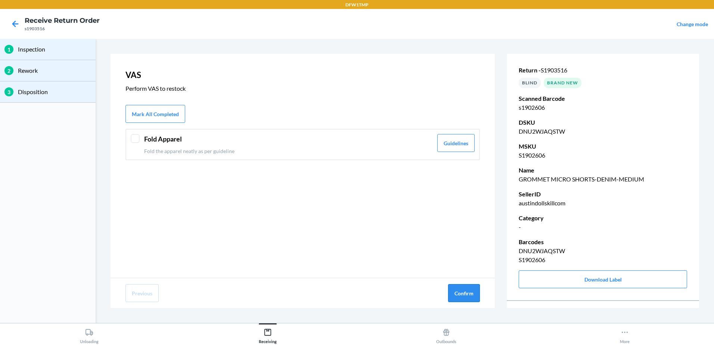
click at [471, 294] on button "Confirm" at bounding box center [464, 293] width 32 height 18
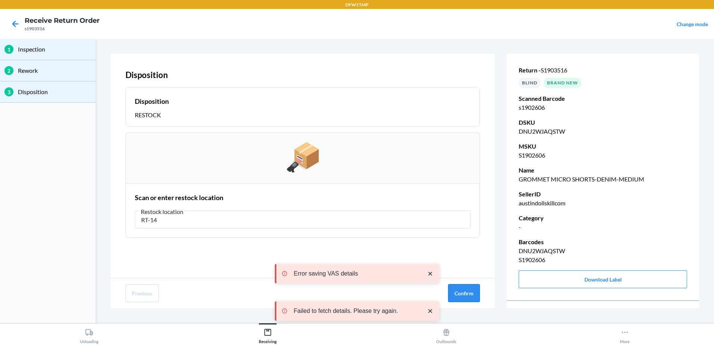
type input "RT-14"
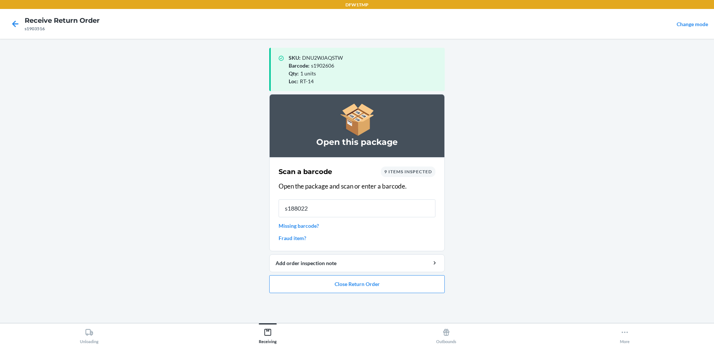
type input "s1880224"
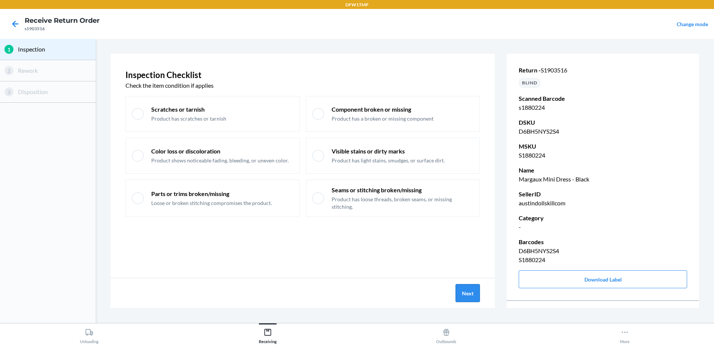
click at [473, 297] on button "Next" at bounding box center [468, 293] width 24 height 18
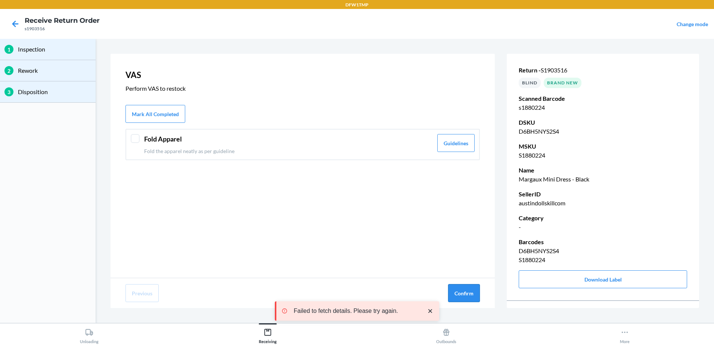
click at [464, 295] on button "Confirm" at bounding box center [464, 293] width 32 height 18
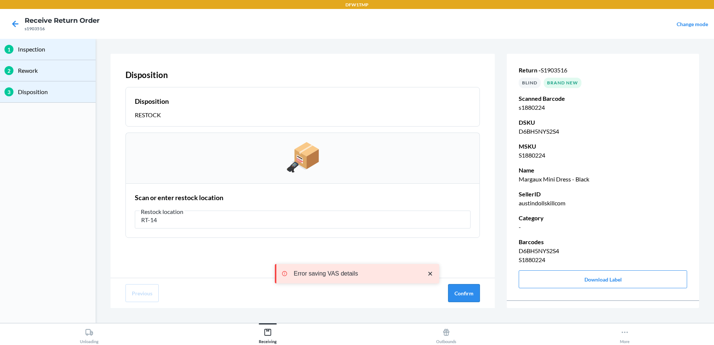
type input "RT-14"
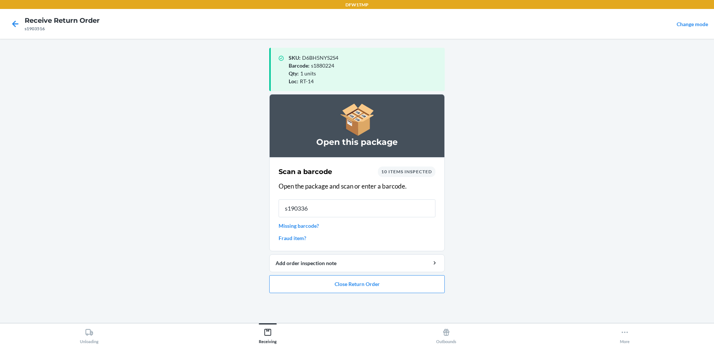
type input "s1903366"
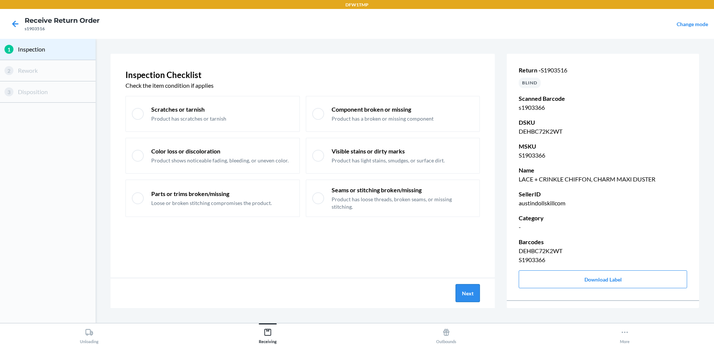
click at [469, 290] on button "Next" at bounding box center [468, 293] width 24 height 18
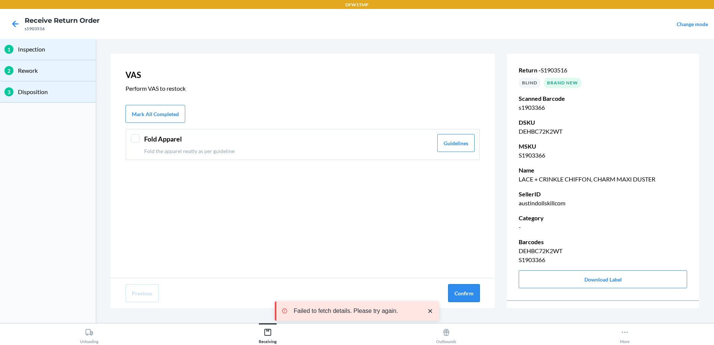
click at [472, 290] on button "Confirm" at bounding box center [464, 293] width 32 height 18
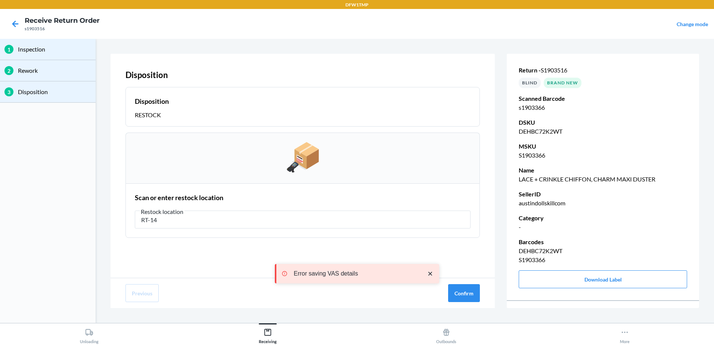
type input "RT-14"
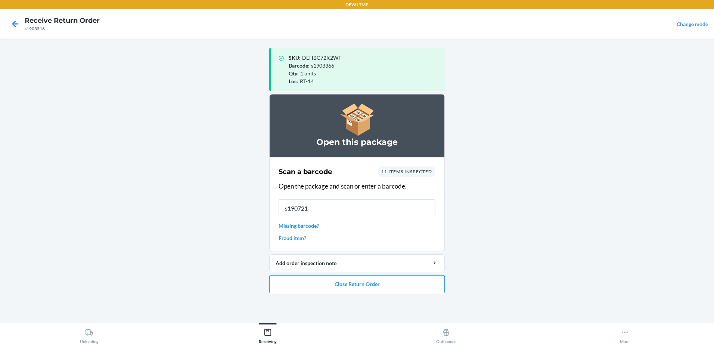
type input "s1907213"
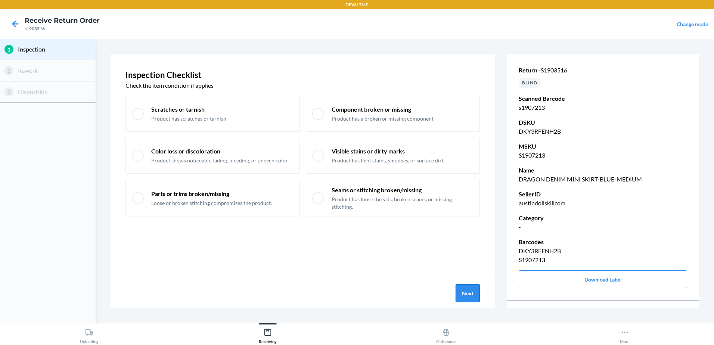
click at [466, 298] on button "Next" at bounding box center [468, 293] width 24 height 18
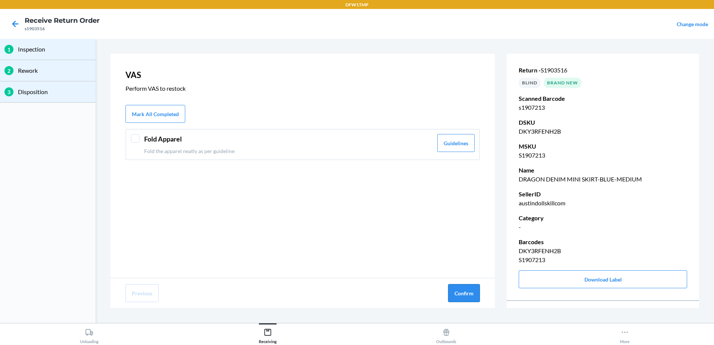
drag, startPoint x: 467, startPoint y: 294, endPoint x: 471, endPoint y: 297, distance: 4.4
click at [471, 297] on button "Confirm" at bounding box center [464, 293] width 32 height 18
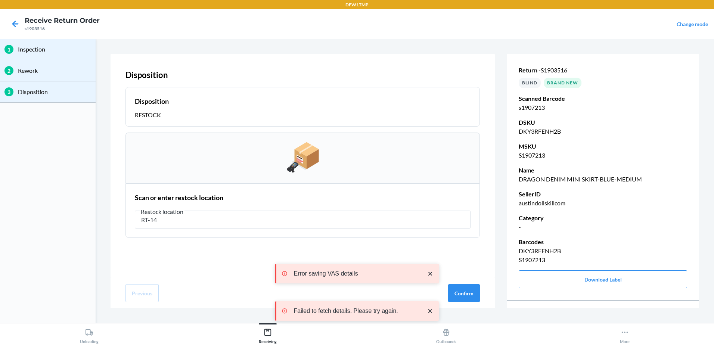
type input "RT-14"
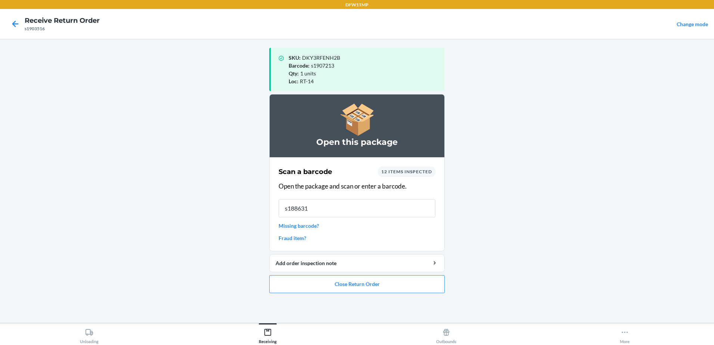
type input "s1886313"
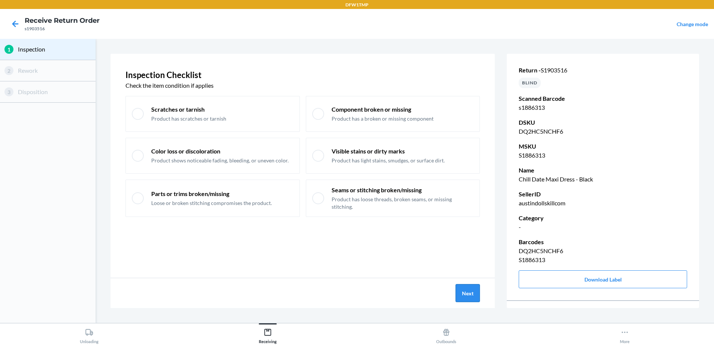
click at [473, 293] on button "Next" at bounding box center [468, 293] width 24 height 18
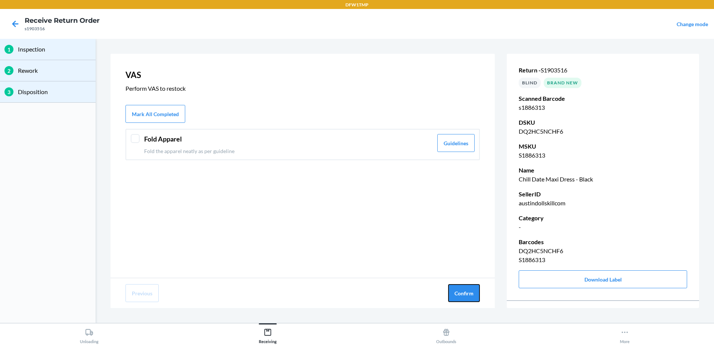
click at [473, 293] on button "Confirm" at bounding box center [464, 293] width 32 height 18
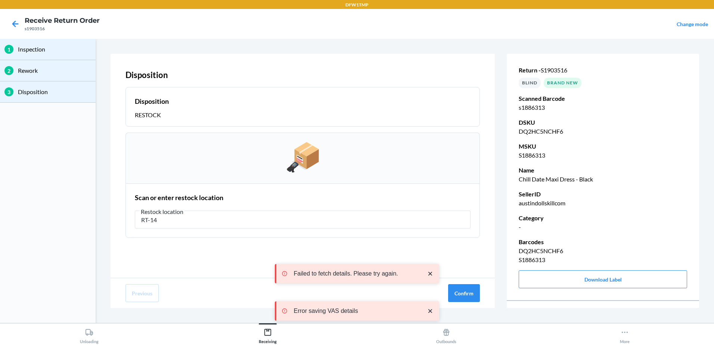
type input "RT-14"
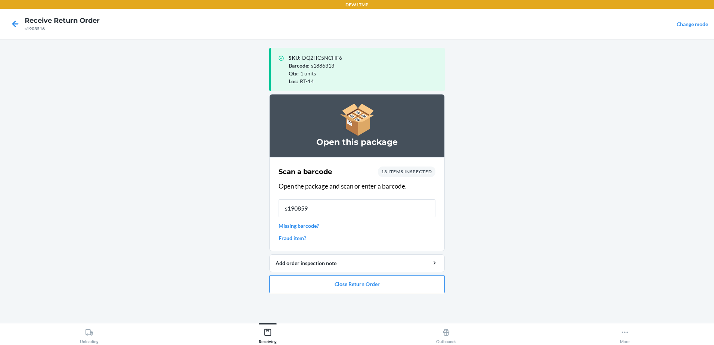
type input "s1908598"
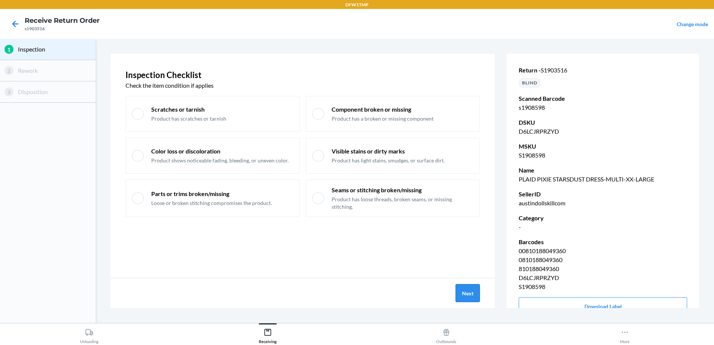
click at [459, 297] on button "Next" at bounding box center [468, 293] width 24 height 18
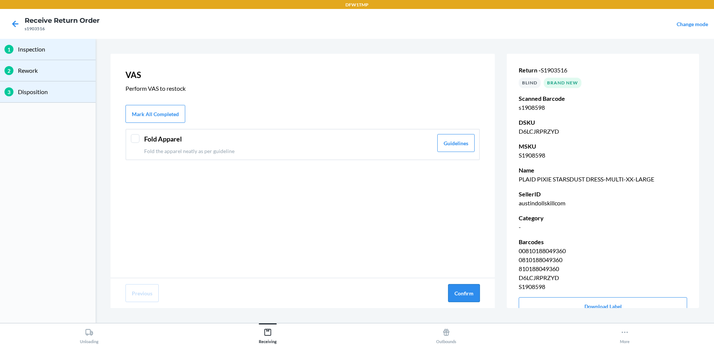
click at [461, 296] on button "Confirm" at bounding box center [464, 293] width 32 height 18
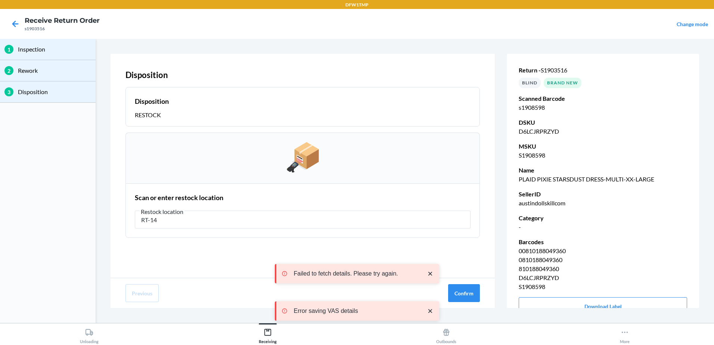
type input "RT-14"
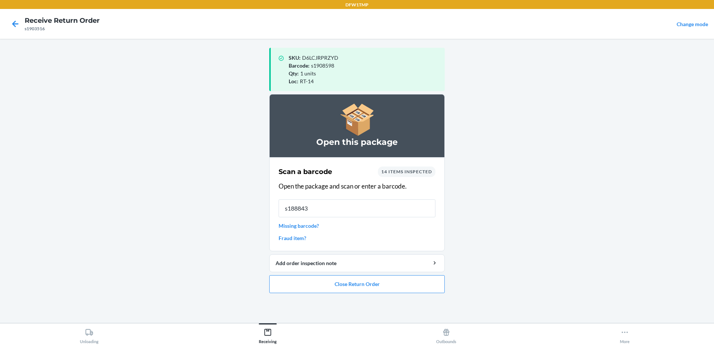
type input "s1888437"
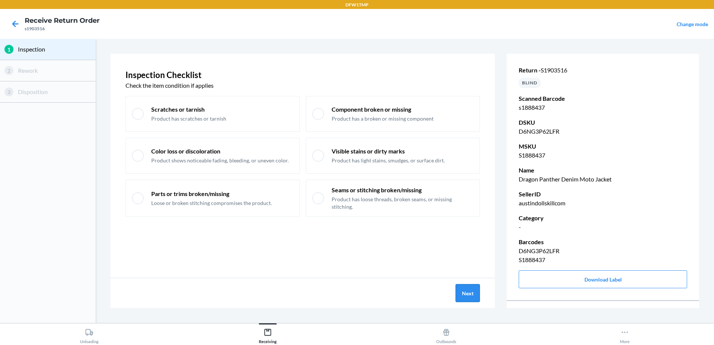
click at [472, 297] on button "Next" at bounding box center [468, 293] width 24 height 18
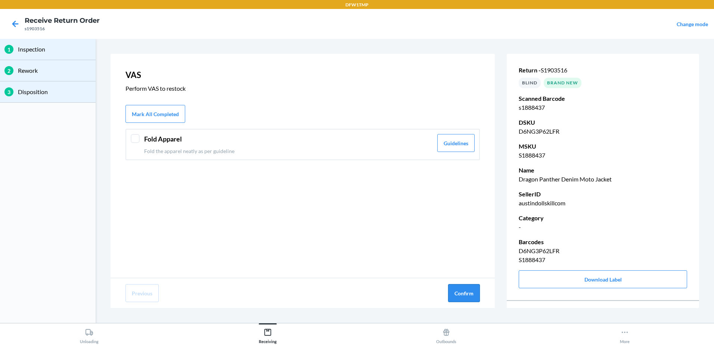
click at [472, 295] on button "Confirm" at bounding box center [464, 293] width 32 height 18
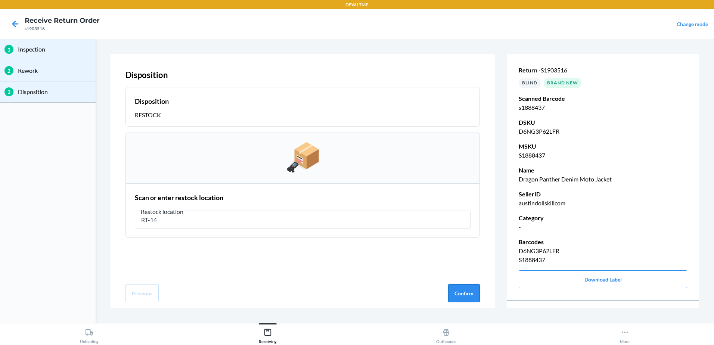
type input "RT-14"
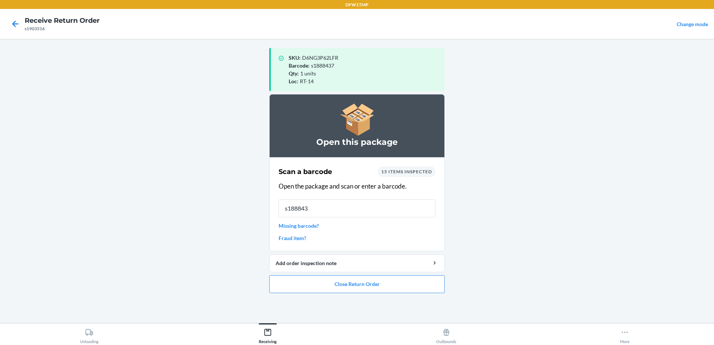
type input "s1888437"
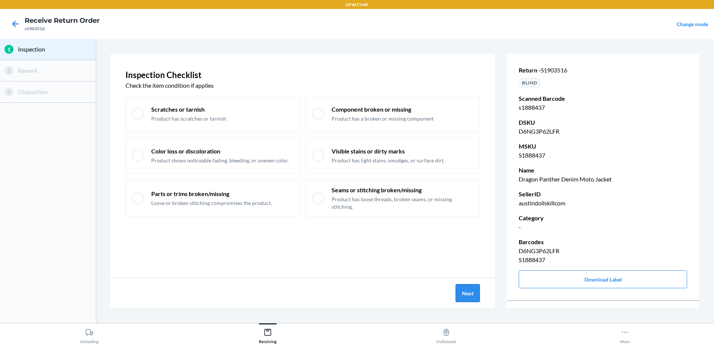
click at [466, 294] on button "Next" at bounding box center [468, 293] width 24 height 18
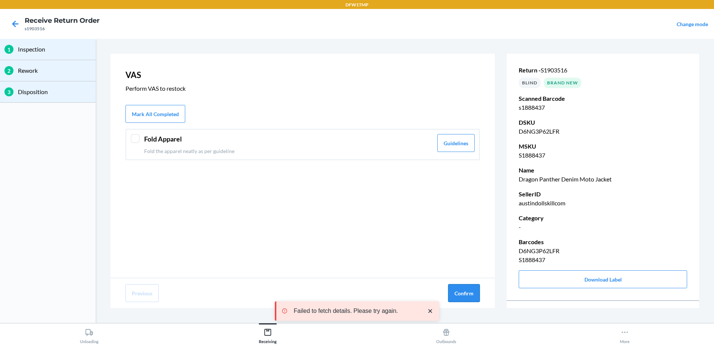
click at [468, 295] on button "Confirm" at bounding box center [464, 293] width 32 height 18
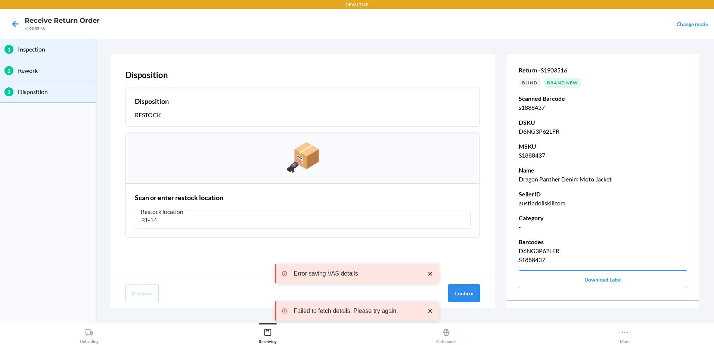
type input "RT-14"
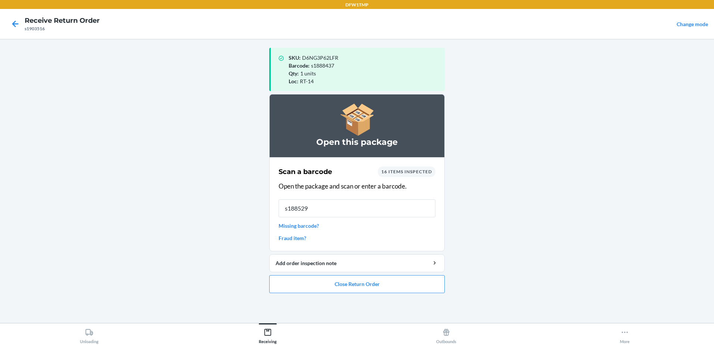
type input "s1885298"
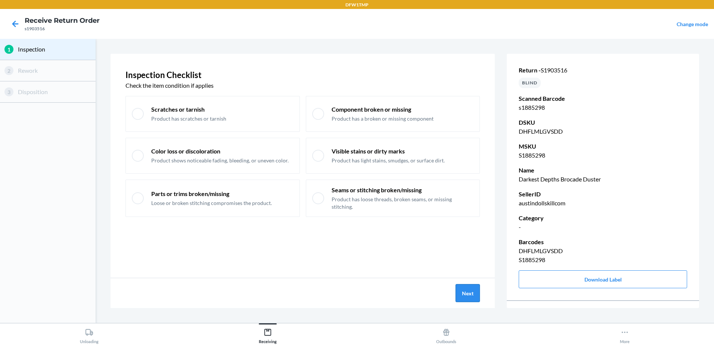
click at [463, 293] on button "Next" at bounding box center [468, 293] width 24 height 18
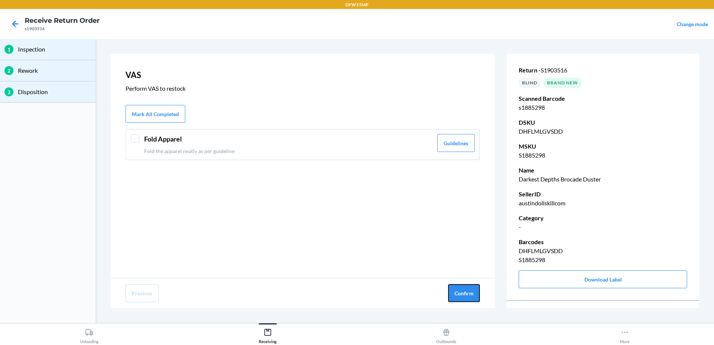
click at [463, 293] on button "Confirm" at bounding box center [464, 293] width 32 height 18
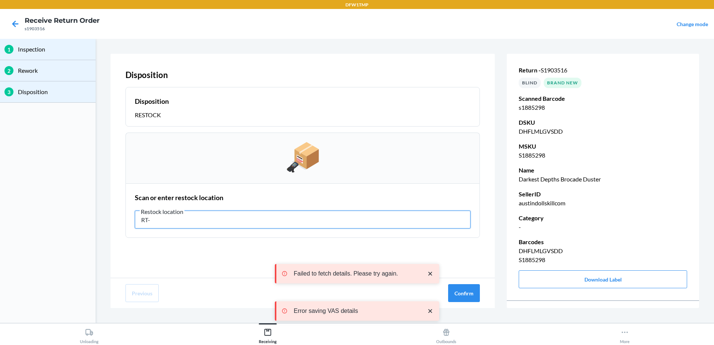
click at [198, 221] on input "RT-" at bounding box center [303, 220] width 336 height 18
type input "RT-14"
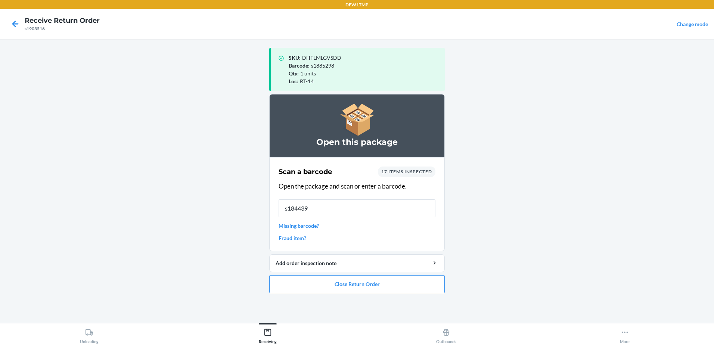
type input "s1844397"
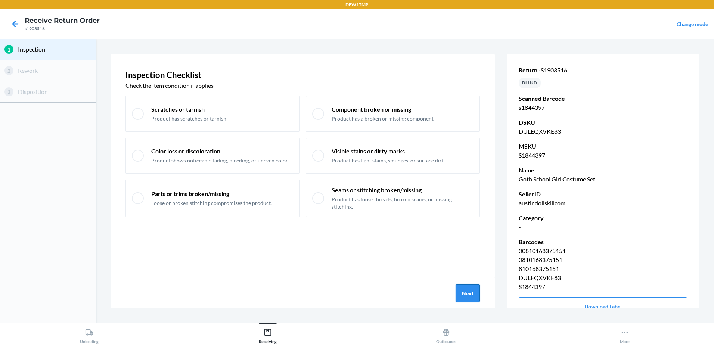
click at [458, 293] on button "Next" at bounding box center [468, 293] width 24 height 18
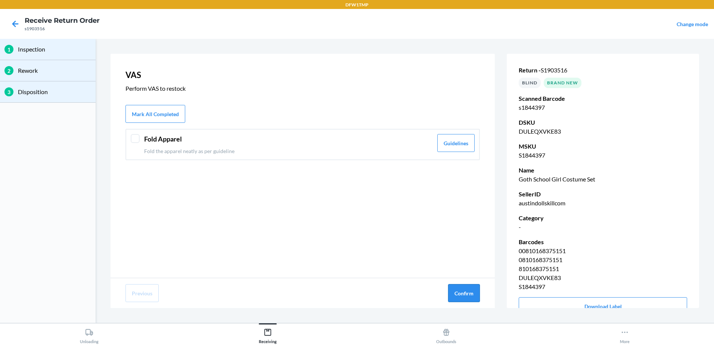
click at [459, 292] on button "Confirm" at bounding box center [464, 293] width 32 height 18
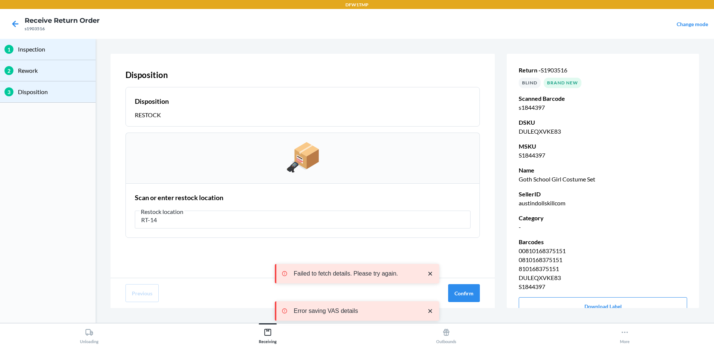
type input "RT-14"
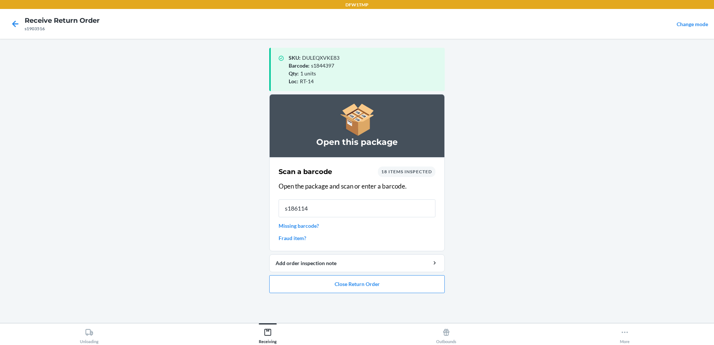
type input "s1861146"
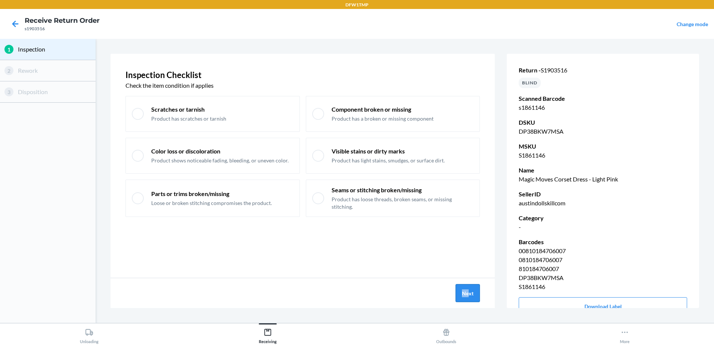
drag, startPoint x: 459, startPoint y: 281, endPoint x: 469, endPoint y: 297, distance: 19.0
click at [469, 297] on div "Next" at bounding box center [303, 293] width 385 height 30
drag, startPoint x: 469, startPoint y: 297, endPoint x: 462, endPoint y: 293, distance: 8.0
click at [462, 293] on button "Next" at bounding box center [468, 293] width 24 height 18
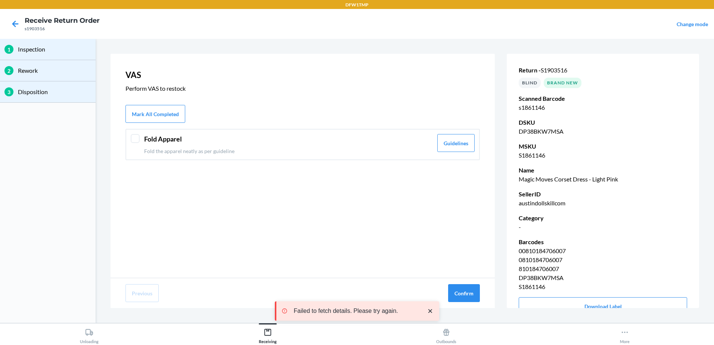
drag, startPoint x: 462, startPoint y: 293, endPoint x: 423, endPoint y: 255, distance: 54.7
click at [423, 255] on div "VAS Perform VAS to restock Mark All Completed Fold Apparel Fold the apparel nea…" at bounding box center [303, 166] width 385 height 224
click at [463, 296] on button "Confirm" at bounding box center [464, 293] width 32 height 18
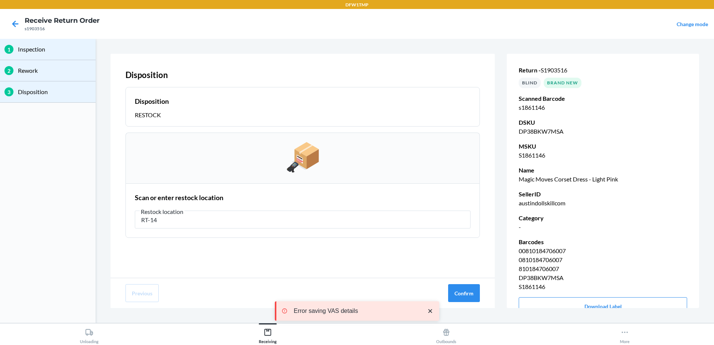
type input "RT-14"
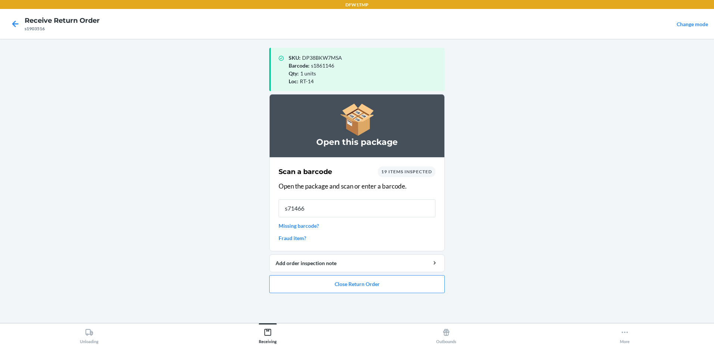
type input "s714664"
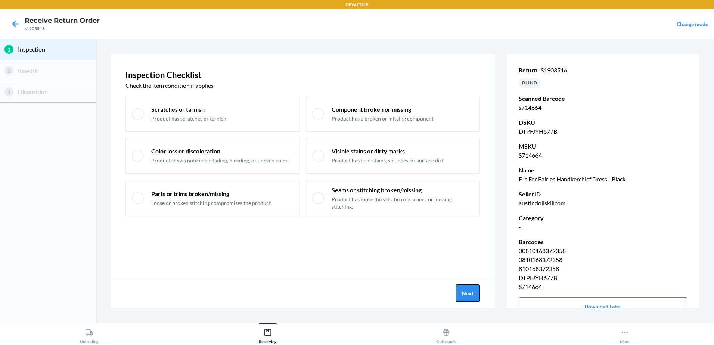
drag, startPoint x: 477, startPoint y: 297, endPoint x: 475, endPoint y: 281, distance: 17.0
click at [478, 282] on div "Next" at bounding box center [303, 293] width 385 height 30
click at [470, 301] on div "Next" at bounding box center [303, 293] width 385 height 30
click at [470, 298] on button "Next" at bounding box center [468, 293] width 24 height 18
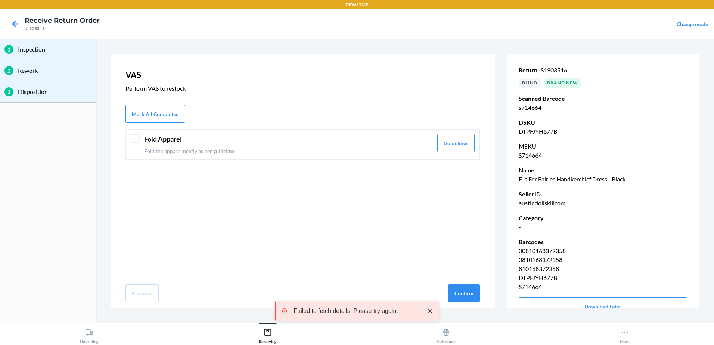
click at [131, 135] on div at bounding box center [135, 138] width 9 height 9
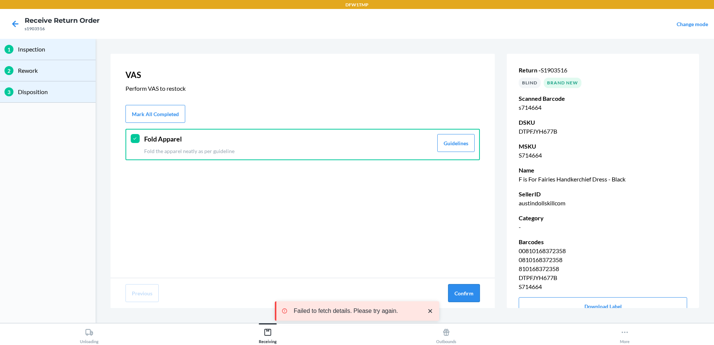
click at [476, 294] on button "Confirm" at bounding box center [464, 293] width 32 height 18
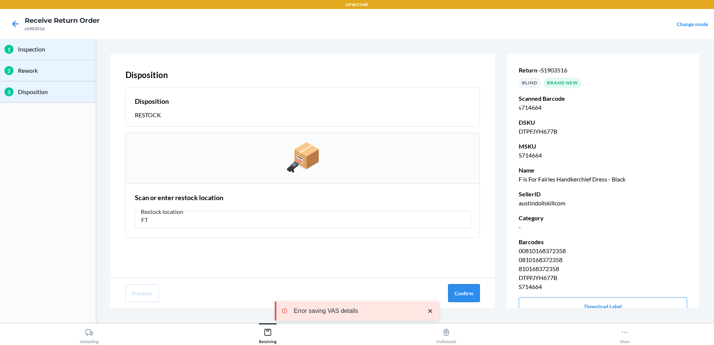
type input "F"
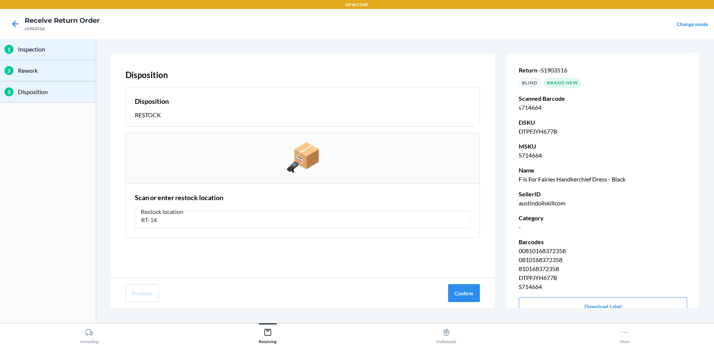
type input "RT-14"
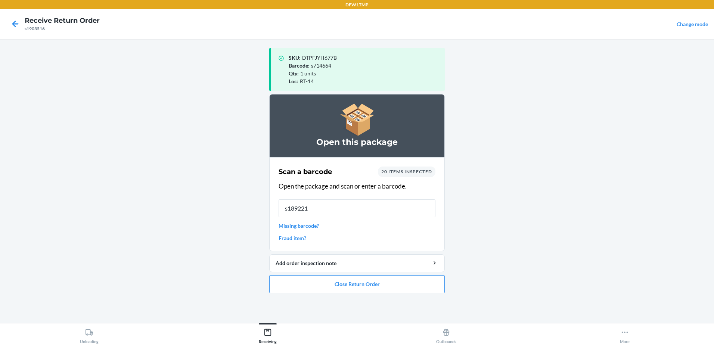
type input "s1892215"
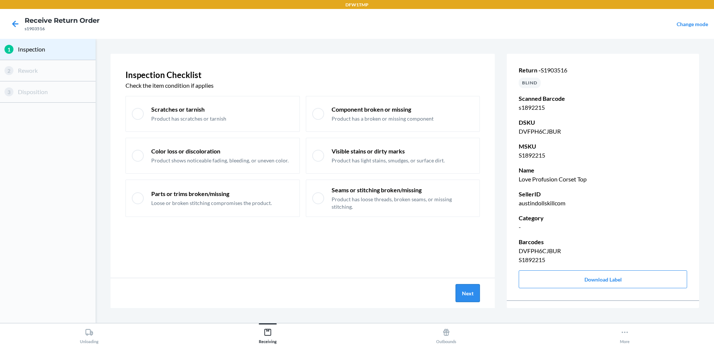
click at [474, 294] on button "Next" at bounding box center [468, 293] width 24 height 18
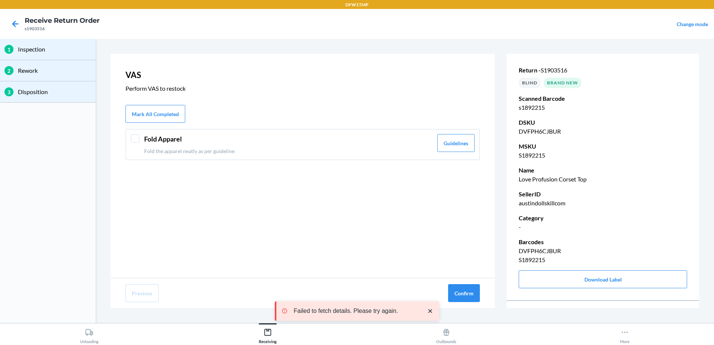
click at [131, 139] on div at bounding box center [135, 138] width 9 height 9
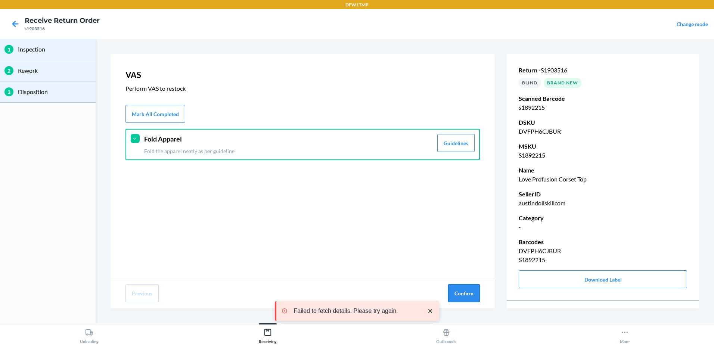
click at [469, 296] on button "Confirm" at bounding box center [464, 293] width 32 height 18
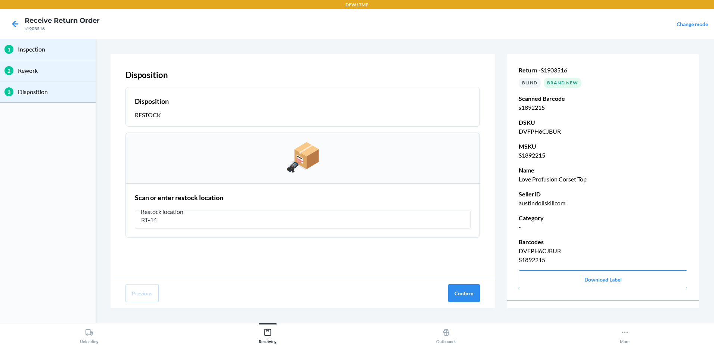
type input "RT-14"
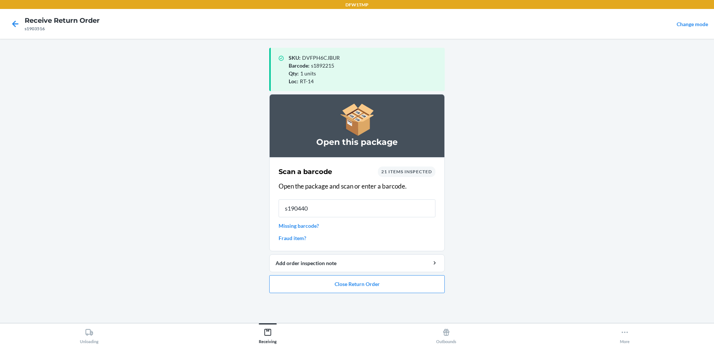
type input "s1904404"
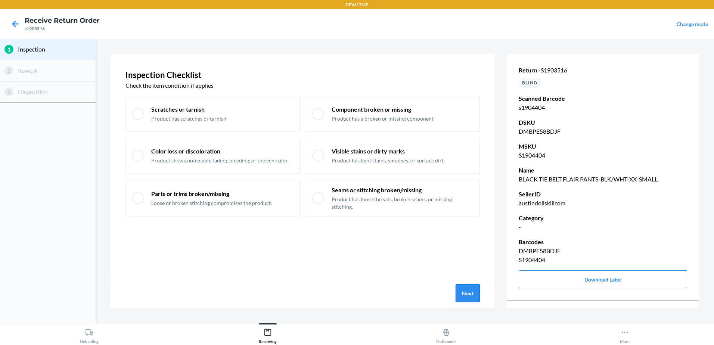
click at [464, 294] on button "Next" at bounding box center [468, 293] width 24 height 18
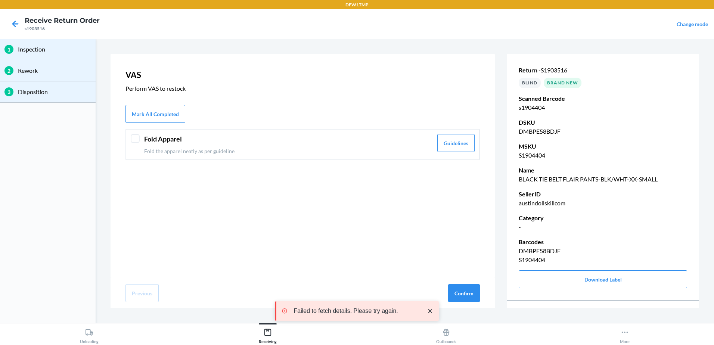
click at [139, 138] on div at bounding box center [135, 138] width 9 height 9
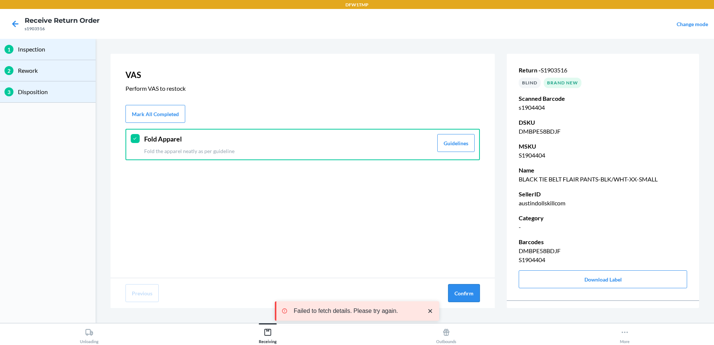
click at [475, 296] on button "Confirm" at bounding box center [464, 293] width 32 height 18
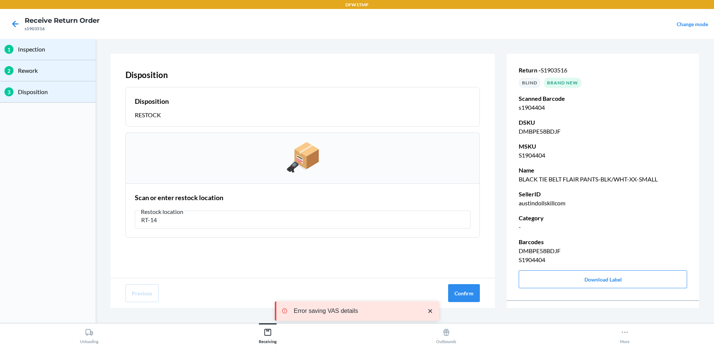
type input "RT-14"
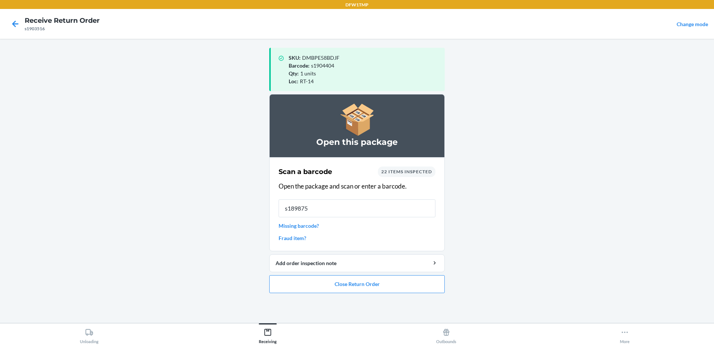
type input "s1898753"
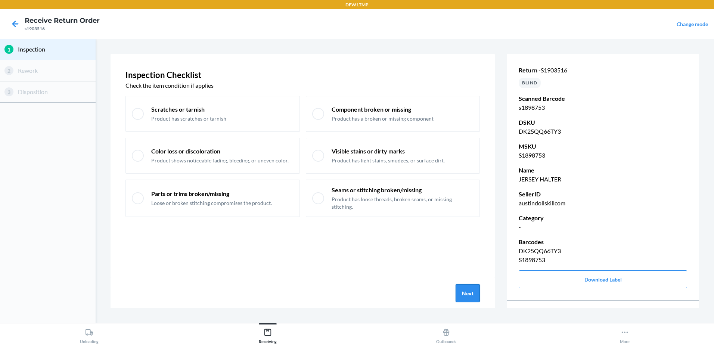
click at [475, 292] on button "Next" at bounding box center [468, 293] width 24 height 18
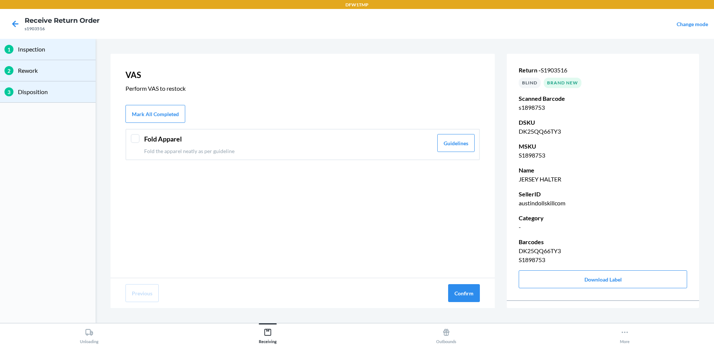
click at [131, 138] on div at bounding box center [135, 138] width 9 height 9
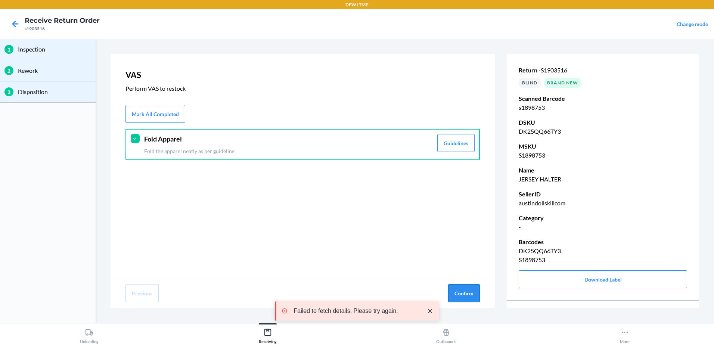
click at [460, 294] on button "Confirm" at bounding box center [464, 293] width 32 height 18
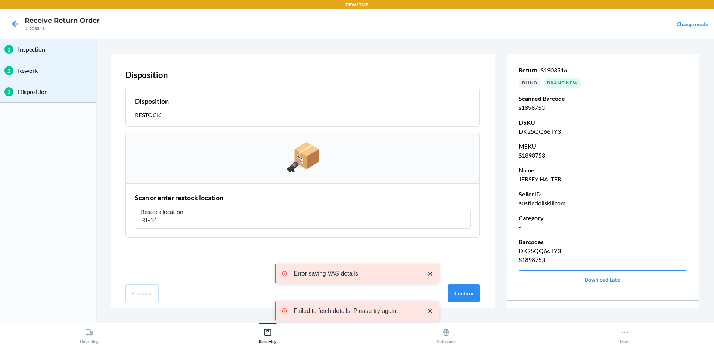
type input "RT-14"
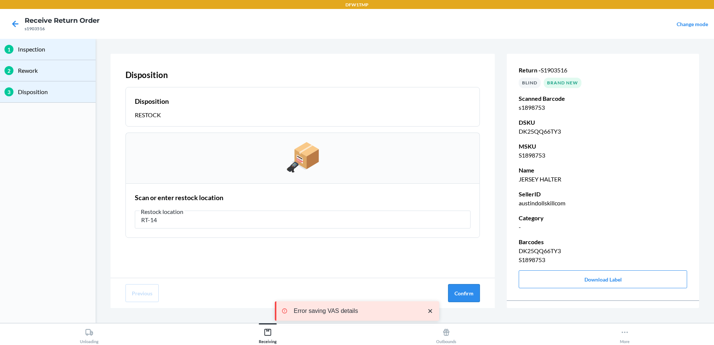
click at [462, 293] on button "Confirm" at bounding box center [464, 293] width 32 height 18
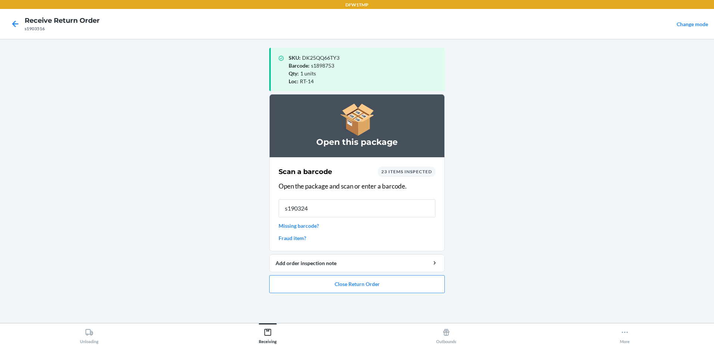
type input "s1903242"
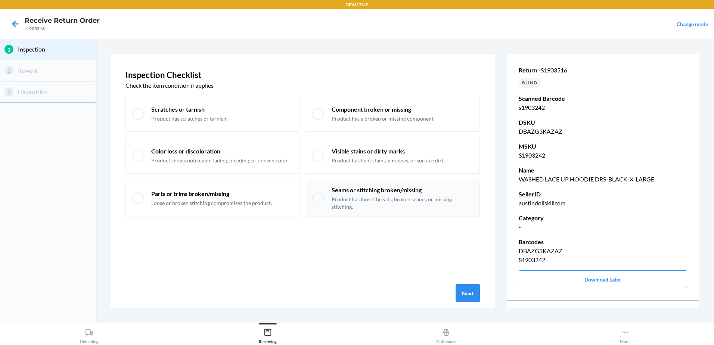
click at [321, 194] on div at bounding box center [318, 198] width 12 height 12
checkbox input "true"
click at [468, 299] on button "Next" at bounding box center [468, 293] width 24 height 18
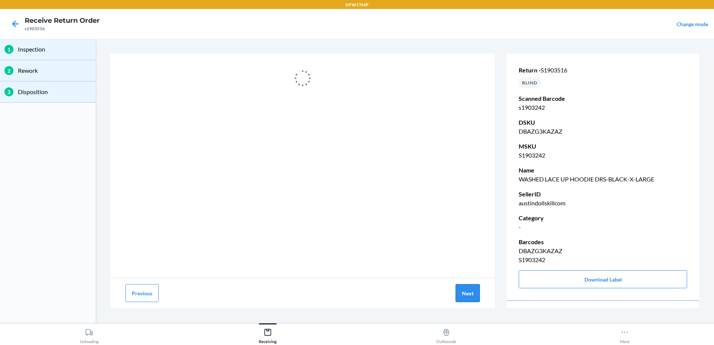
click at [466, 294] on button "Next" at bounding box center [468, 293] width 24 height 18
click at [472, 287] on button "Next" at bounding box center [468, 293] width 24 height 18
click at [466, 287] on button "Next" at bounding box center [468, 293] width 24 height 18
click at [460, 293] on button "Next" at bounding box center [468, 293] width 24 height 18
click at [456, 284] on button "Next" at bounding box center [468, 293] width 24 height 18
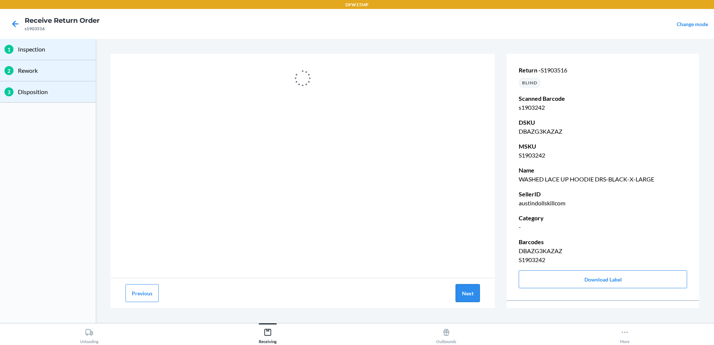
click at [464, 291] on button "Next" at bounding box center [468, 293] width 24 height 18
click at [456, 284] on button "Next" at bounding box center [468, 293] width 24 height 18
click at [151, 293] on button "Previous" at bounding box center [142, 293] width 33 height 18
click at [469, 293] on button "Next" at bounding box center [468, 293] width 24 height 18
drag, startPoint x: 463, startPoint y: 290, endPoint x: 467, endPoint y: 290, distance: 4.1
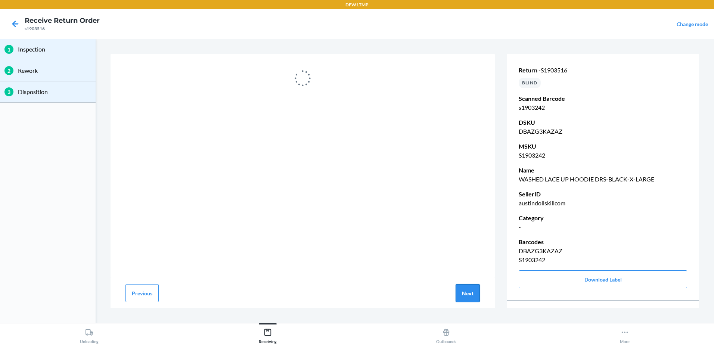
click at [463, 290] on button "Next" at bounding box center [468, 293] width 24 height 18
drag, startPoint x: 467, startPoint y: 290, endPoint x: 471, endPoint y: 290, distance: 4.5
click at [469, 290] on button "Next" at bounding box center [468, 293] width 24 height 18
click at [472, 290] on button "Next" at bounding box center [468, 293] width 24 height 18
click at [456, 284] on button "Next" at bounding box center [468, 293] width 24 height 18
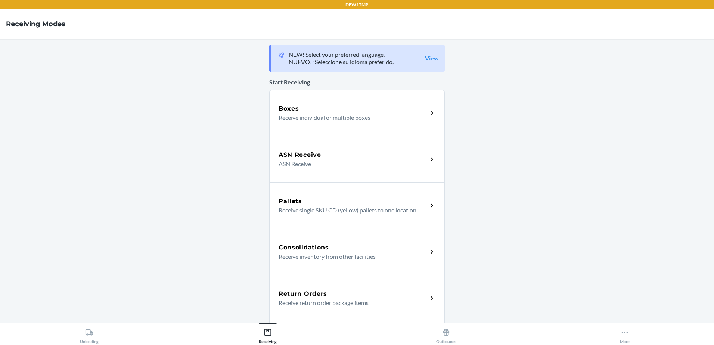
click at [331, 293] on div "Return Orders" at bounding box center [353, 294] width 149 height 9
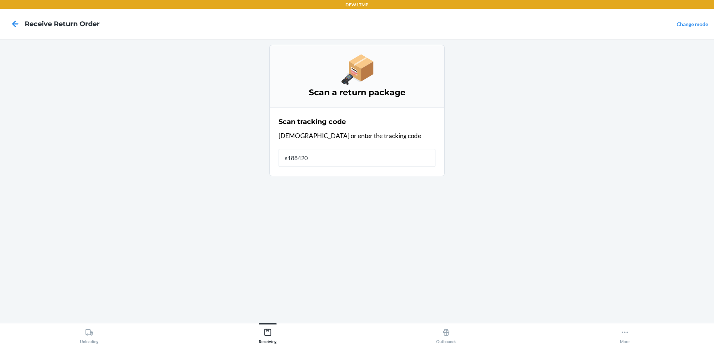
type input "s1884206"
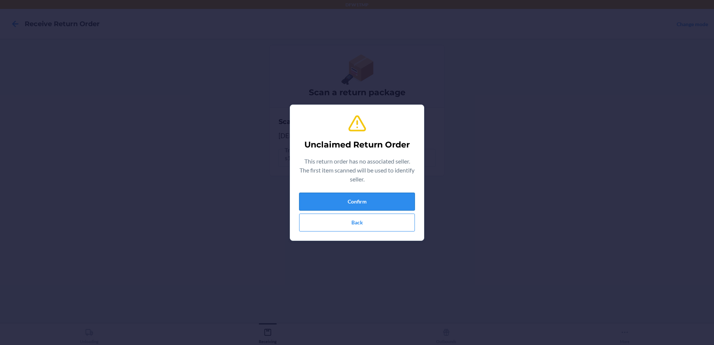
click at [387, 206] on button "Confirm" at bounding box center [357, 202] width 116 height 18
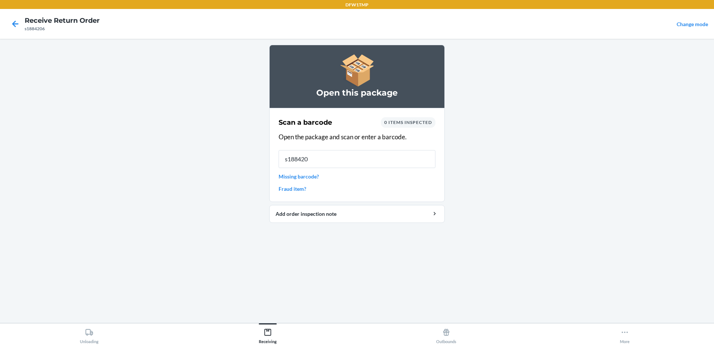
type input "s1884206"
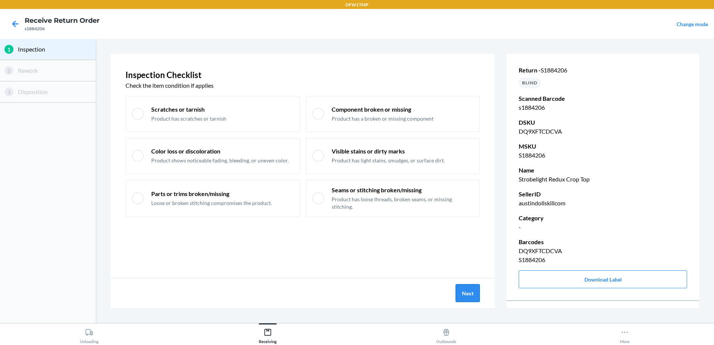
click at [472, 292] on button "Next" at bounding box center [468, 293] width 24 height 18
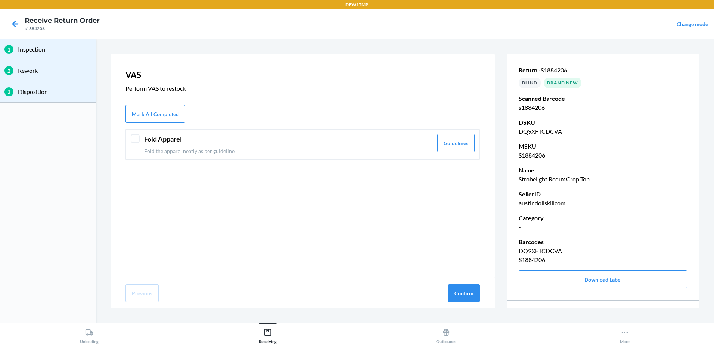
click at [134, 140] on div at bounding box center [135, 138] width 9 height 9
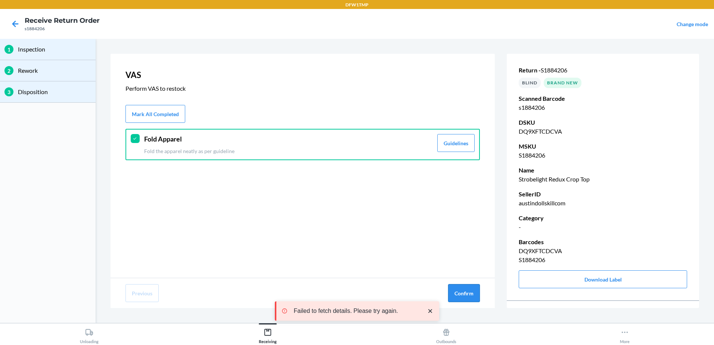
click at [466, 294] on button "Confirm" at bounding box center [464, 293] width 32 height 18
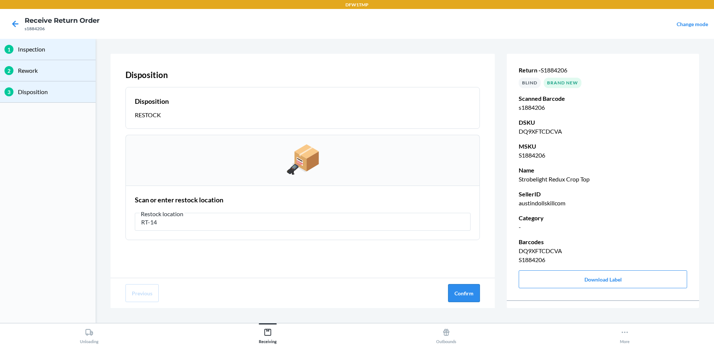
type input "RT-14"
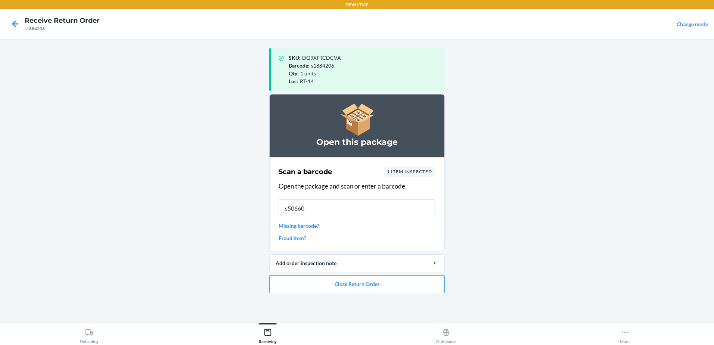
type input "s506606"
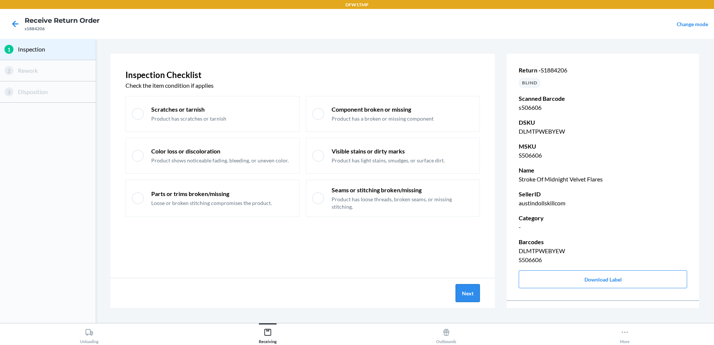
click at [461, 295] on button "Next" at bounding box center [468, 293] width 24 height 18
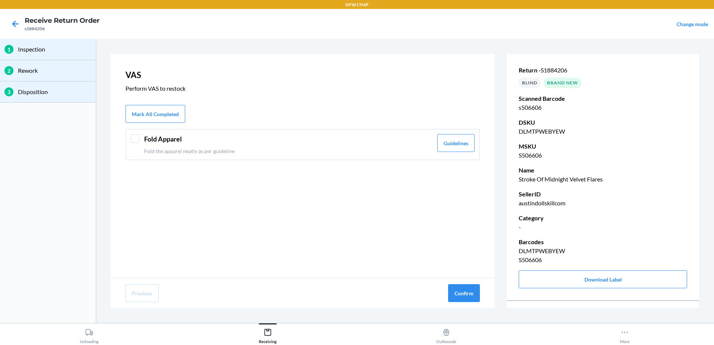
drag, startPoint x: 137, startPoint y: 141, endPoint x: 141, endPoint y: 138, distance: 4.8
click at [139, 138] on div at bounding box center [135, 138] width 9 height 9
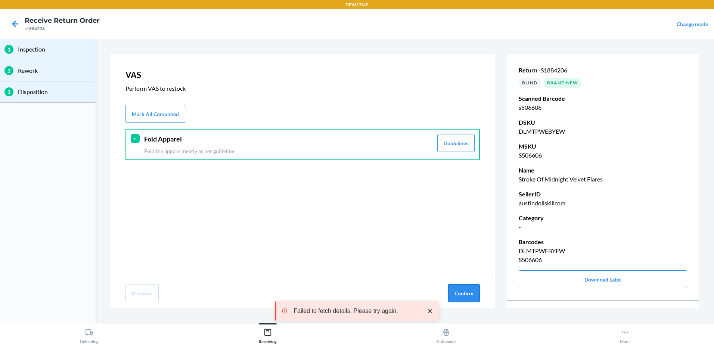
click at [474, 297] on button "Confirm" at bounding box center [464, 293] width 32 height 18
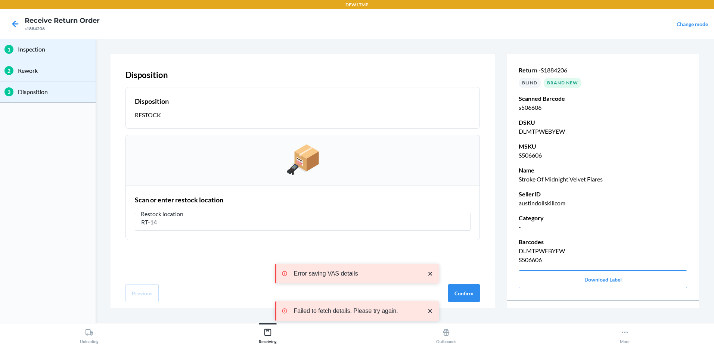
type input "RT-14"
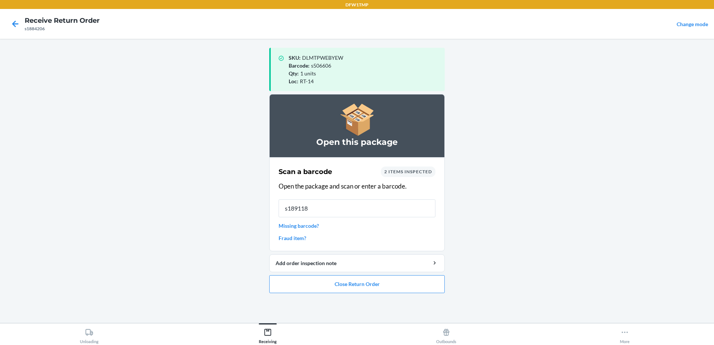
type input "s1891189"
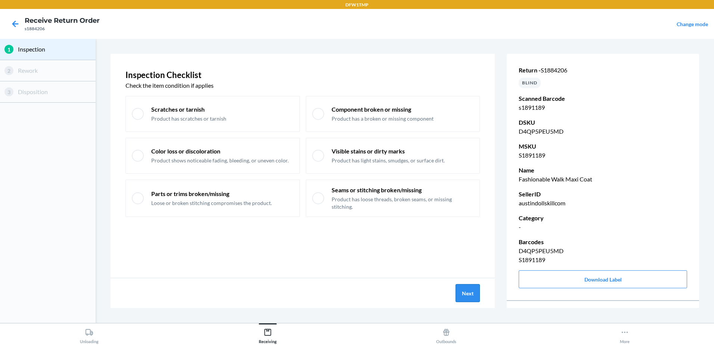
click at [480, 294] on button "Next" at bounding box center [468, 293] width 24 height 18
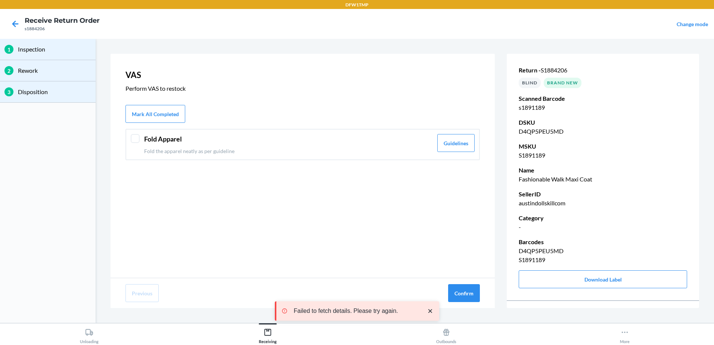
click at [129, 137] on div "Fold Apparel Fold the apparel neatly as per guideline Guidelines" at bounding box center [303, 144] width 355 height 31
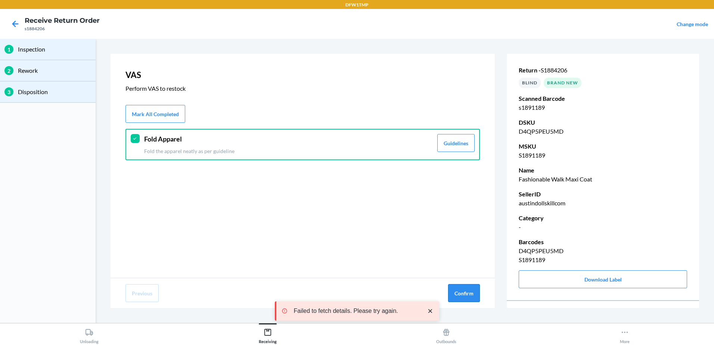
click at [461, 293] on button "Confirm" at bounding box center [464, 293] width 32 height 18
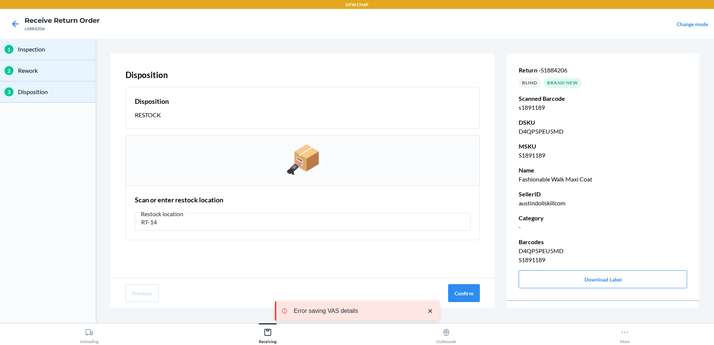
type input "RT-14"
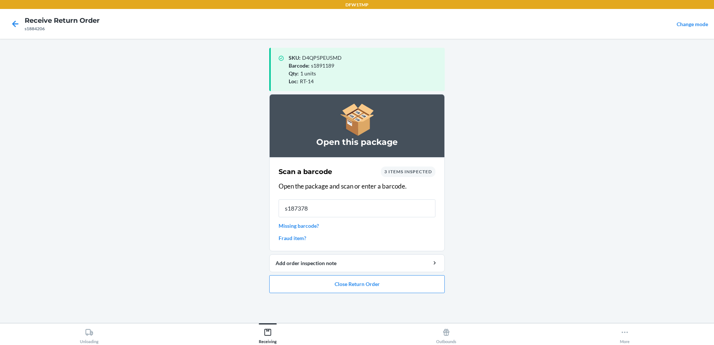
type input "s1873780"
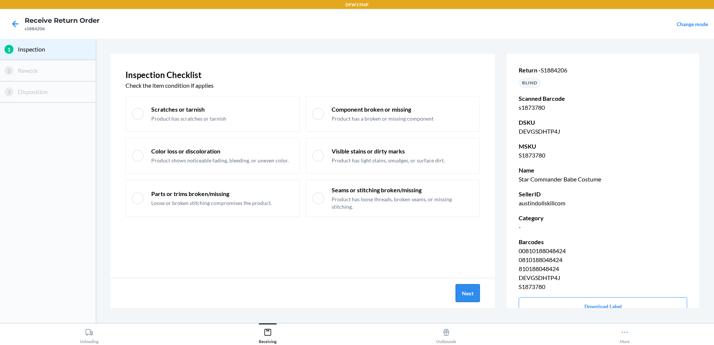
click at [470, 293] on button "Next" at bounding box center [468, 293] width 24 height 18
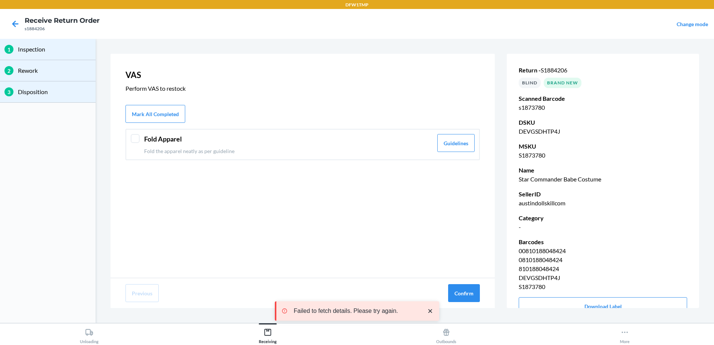
click at [136, 141] on div at bounding box center [135, 138] width 9 height 9
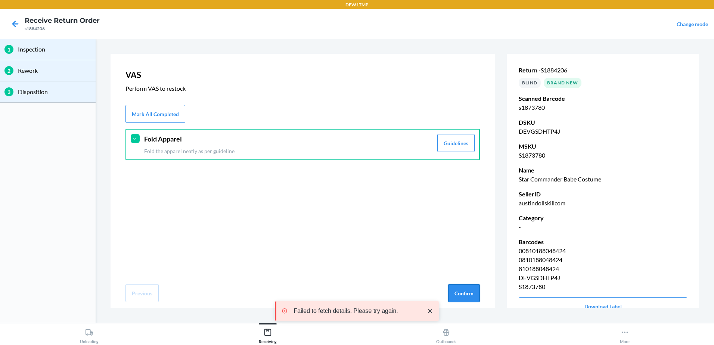
click at [464, 294] on button "Confirm" at bounding box center [464, 293] width 32 height 18
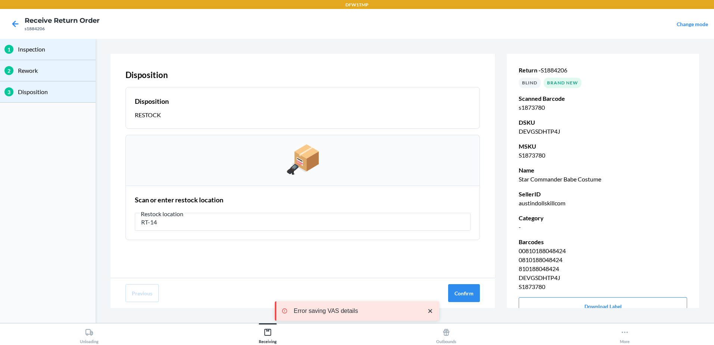
type input "RT-14"
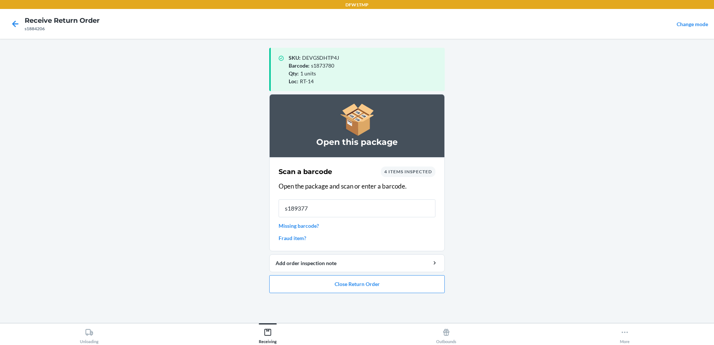
type input "s1893774"
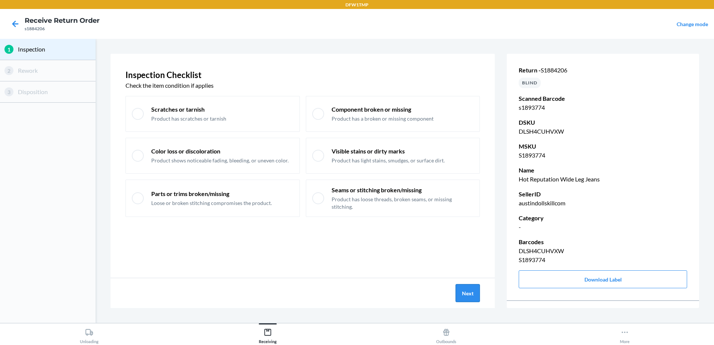
click at [458, 292] on button "Next" at bounding box center [468, 293] width 24 height 18
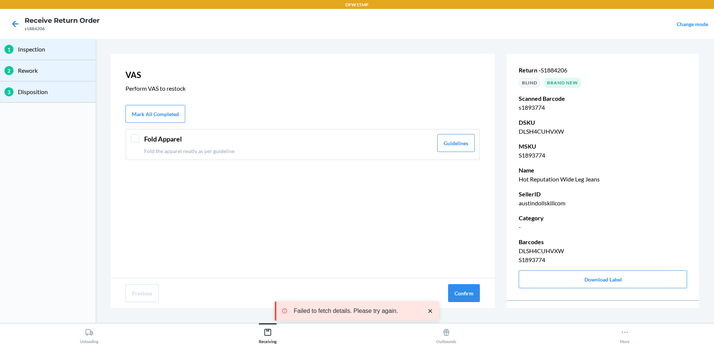
click at [140, 138] on div "Fold Apparel Fold the apparel neatly as per guideline Guidelines" at bounding box center [303, 144] width 355 height 31
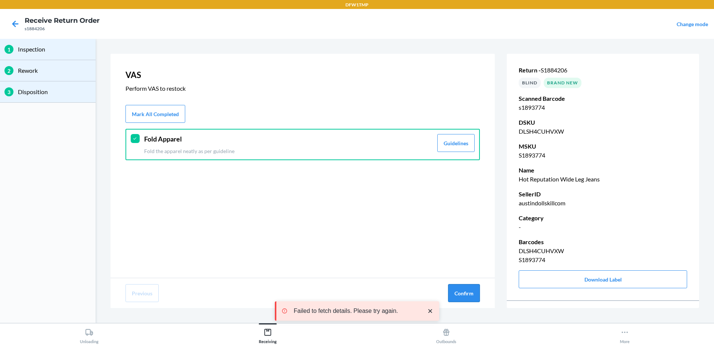
drag, startPoint x: 480, startPoint y: 299, endPoint x: 466, endPoint y: 299, distance: 13.8
click at [480, 299] on button "Confirm" at bounding box center [464, 293] width 32 height 18
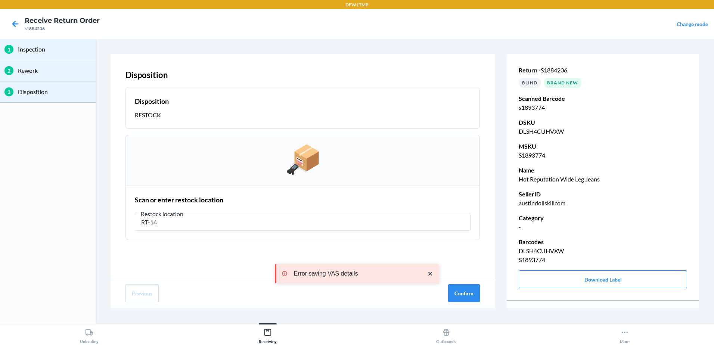
type input "RT-14"
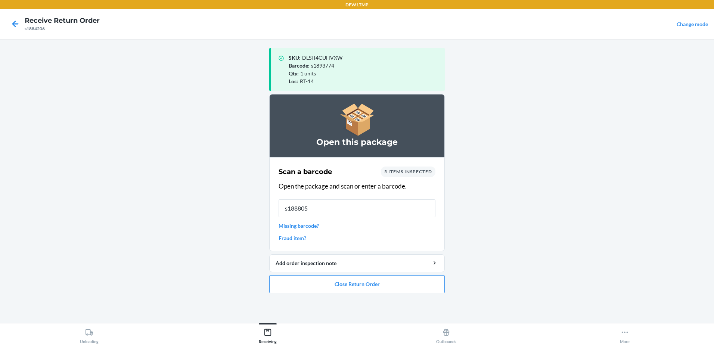
type input "s1888055"
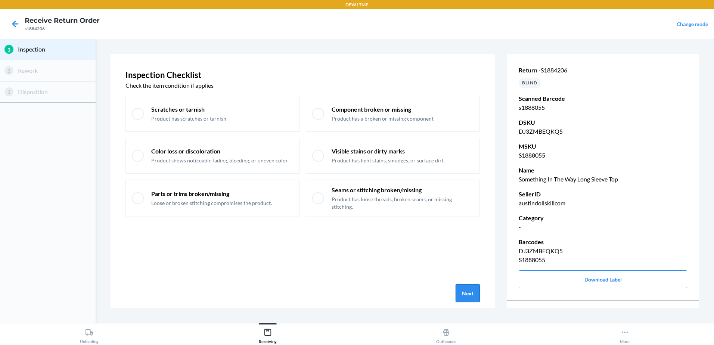
click at [463, 292] on button "Next" at bounding box center [468, 293] width 24 height 18
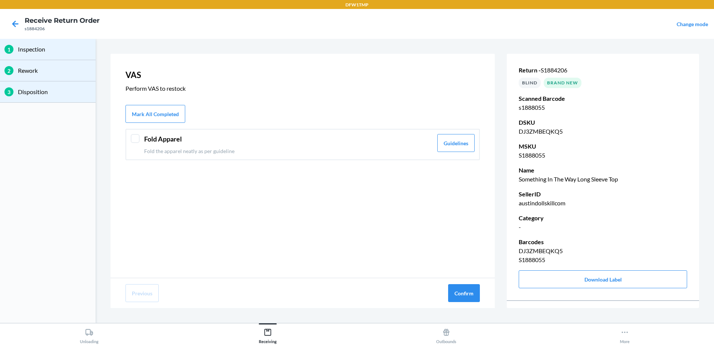
click at [133, 138] on div at bounding box center [135, 138] width 9 height 9
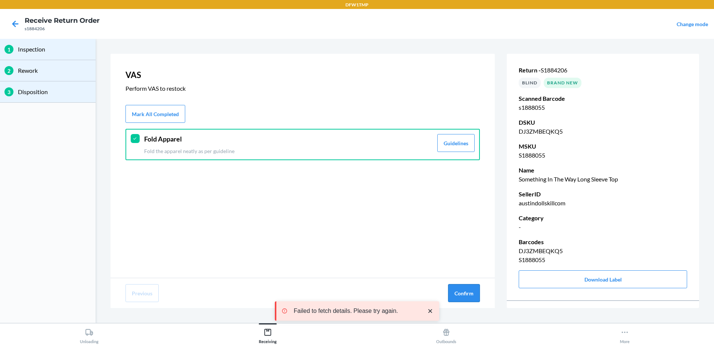
click at [473, 298] on button "Confirm" at bounding box center [464, 293] width 32 height 18
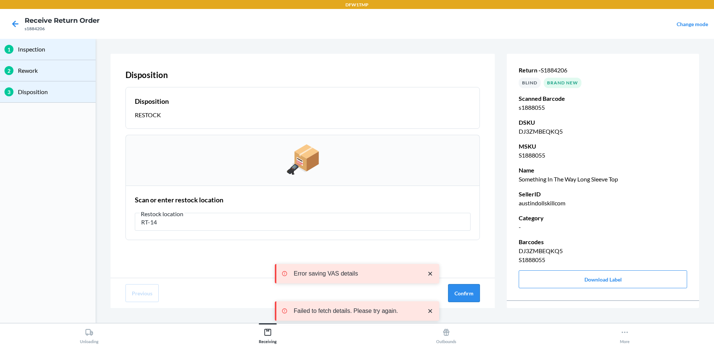
type input "RT-14"
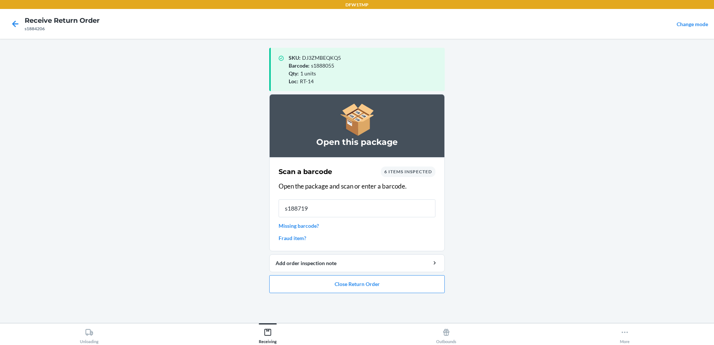
type input "s1887197"
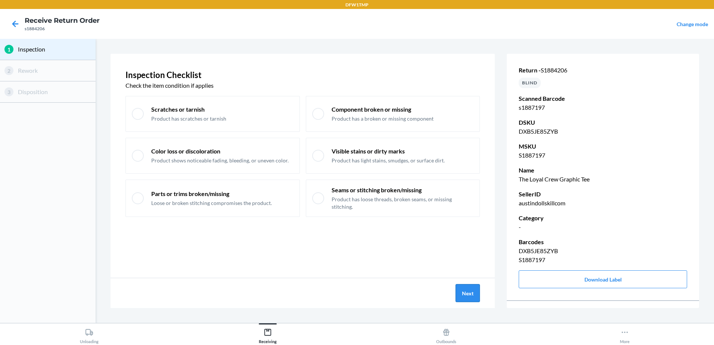
click at [474, 289] on button "Next" at bounding box center [468, 293] width 24 height 18
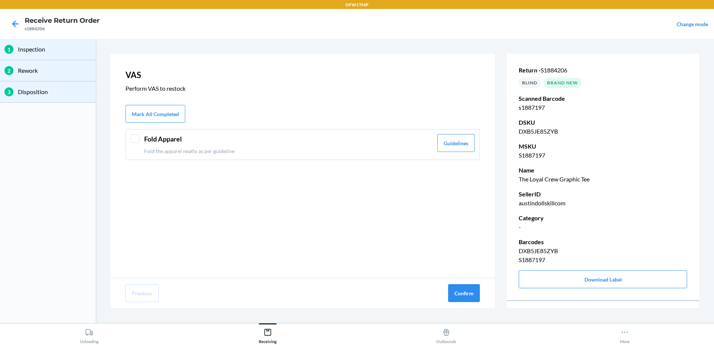
click at [135, 135] on div at bounding box center [135, 138] width 9 height 9
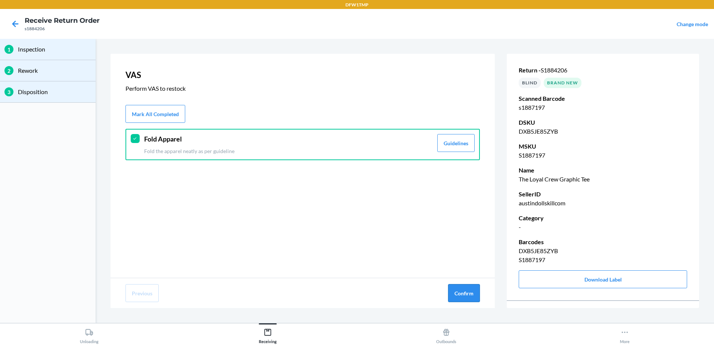
click at [469, 291] on button "Confirm" at bounding box center [464, 293] width 32 height 18
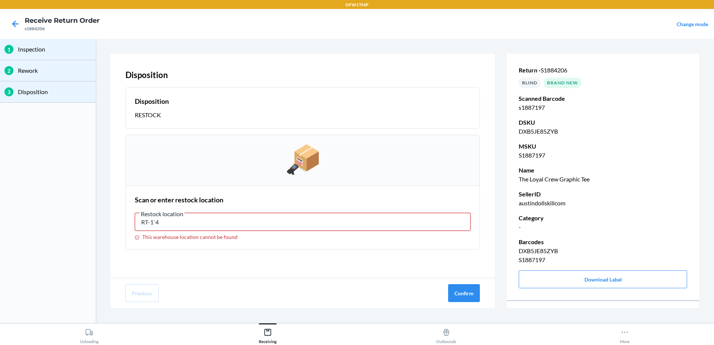
click at [176, 225] on input "RT-1`4" at bounding box center [303, 222] width 336 height 18
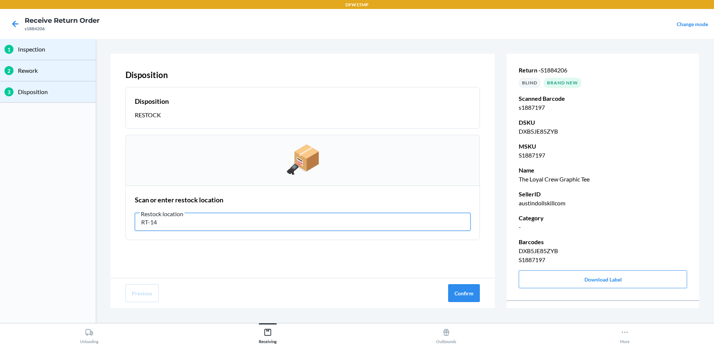
type input "RT-14"
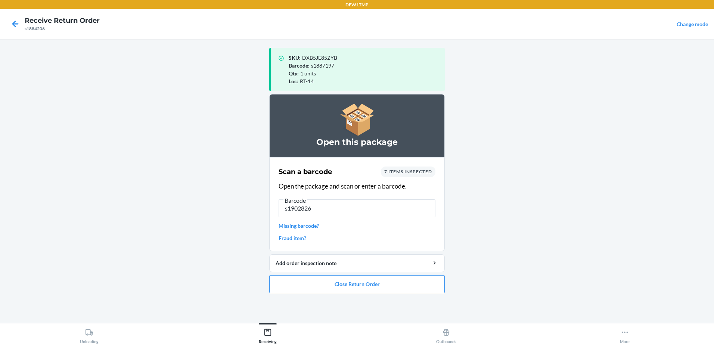
type input "s1902826"
drag, startPoint x: 212, startPoint y: 244, endPoint x: 216, endPoint y: 246, distance: 4.0
drag, startPoint x: 216, startPoint y: 246, endPoint x: 160, endPoint y: 284, distance: 67.7
drag, startPoint x: 160, startPoint y: 284, endPoint x: 569, endPoint y: 211, distance: 415.3
click at [569, 211] on main "SKU : DXB5JE85ZYB Barcode : s1887197 Qty : 1 units Loc : RT-14 Open this packag…" at bounding box center [357, 181] width 714 height 284
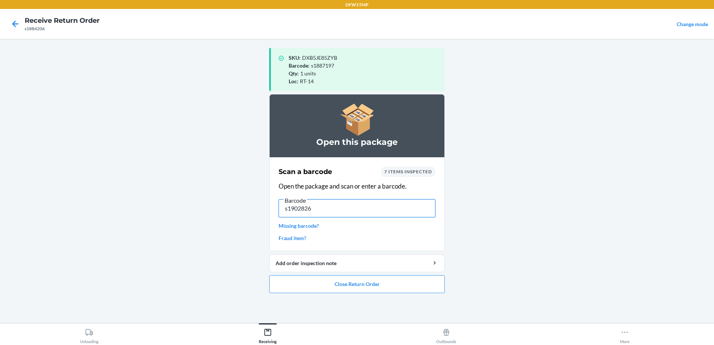
click at [411, 214] on input "s1902826" at bounding box center [357, 209] width 157 height 18
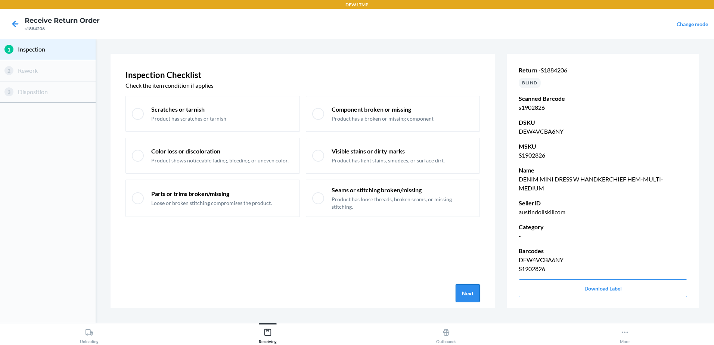
drag, startPoint x: 465, startPoint y: 294, endPoint x: 464, endPoint y: 290, distance: 4.9
click at [464, 290] on button "Next" at bounding box center [468, 293] width 24 height 18
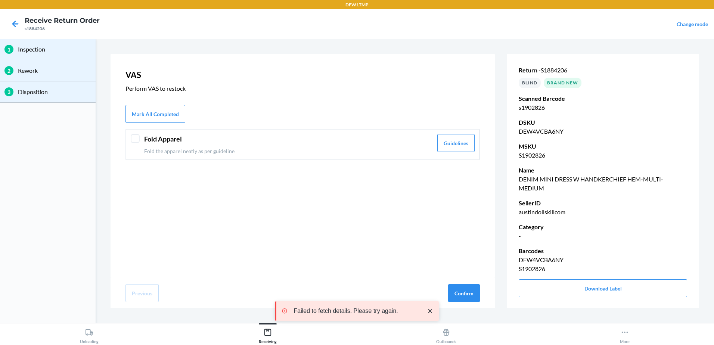
click at [130, 143] on div "Fold Apparel Fold the apparel neatly as per guideline Guidelines" at bounding box center [303, 144] width 355 height 31
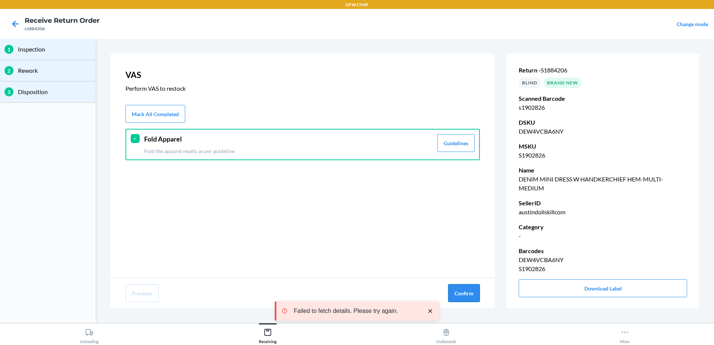
click at [468, 292] on button "Confirm" at bounding box center [464, 293] width 32 height 18
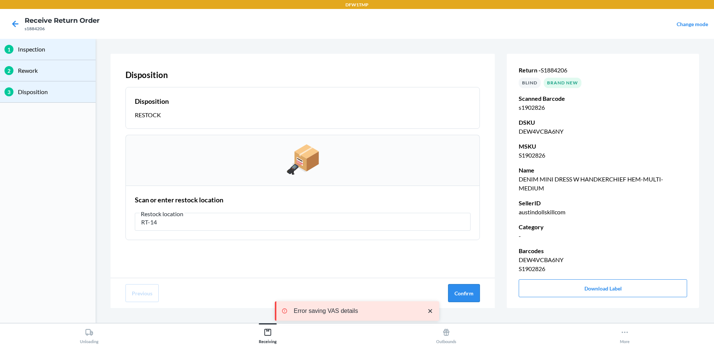
type input "RT-14"
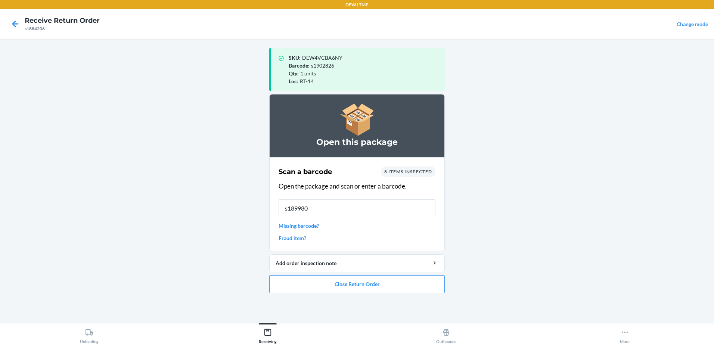
type input "s1899800"
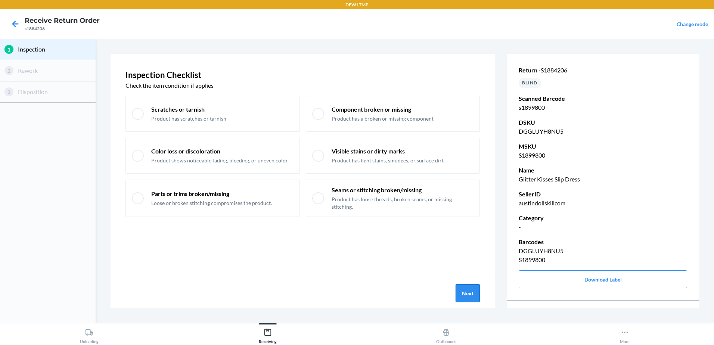
click at [471, 297] on button "Next" at bounding box center [468, 293] width 24 height 18
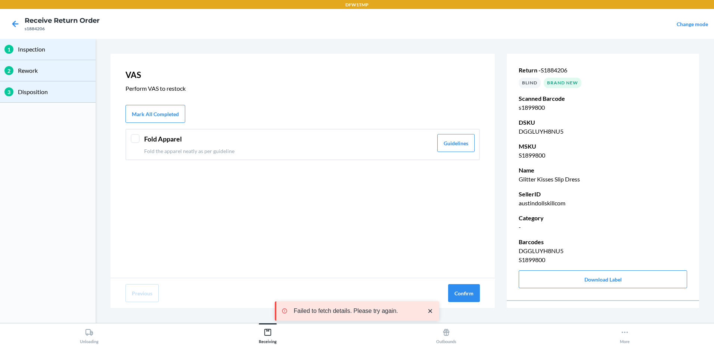
click at [135, 139] on div "Fold Apparel Fold the apparel neatly as per guideline Guidelines" at bounding box center [303, 144] width 355 height 31
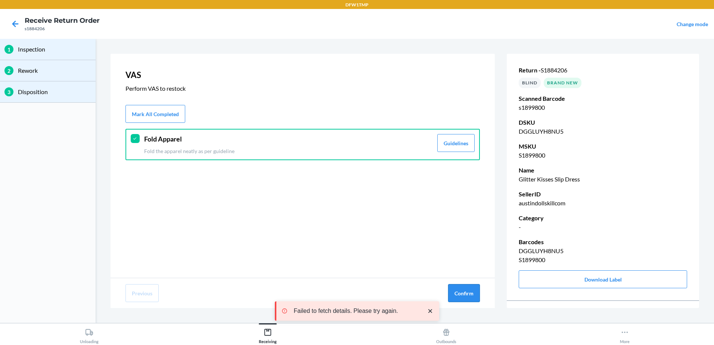
click at [466, 296] on button "Confirm" at bounding box center [464, 293] width 32 height 18
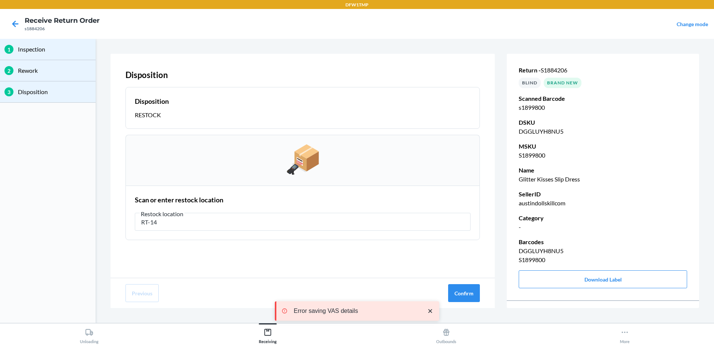
type input "RT-14"
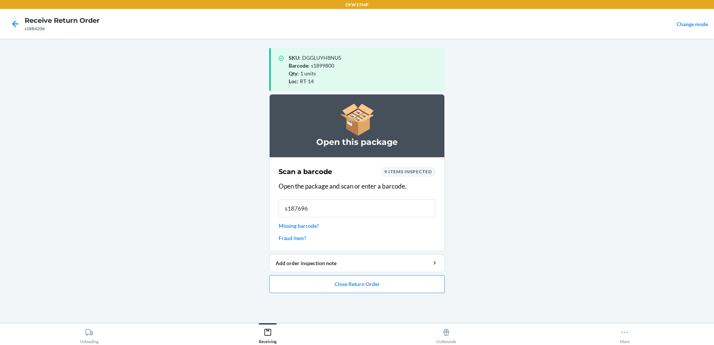
type input "s1876965"
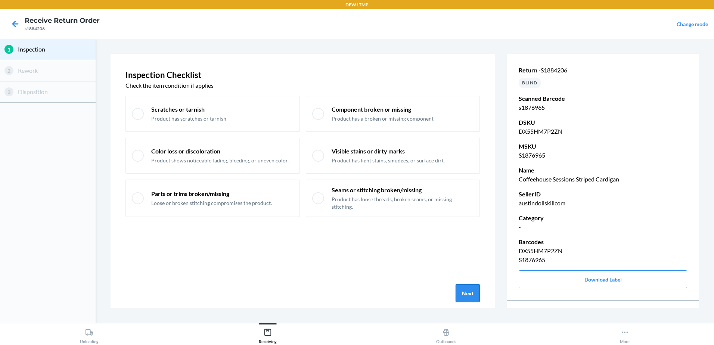
click at [476, 293] on button "Next" at bounding box center [468, 293] width 24 height 18
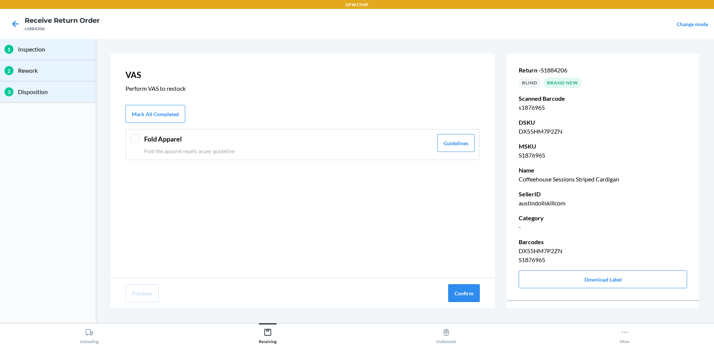
click at [135, 139] on div at bounding box center [135, 138] width 9 height 9
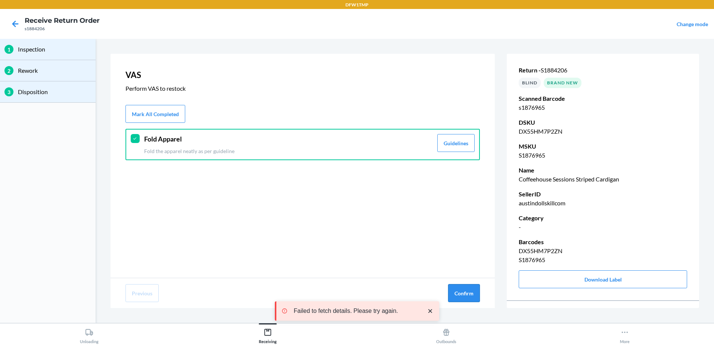
click at [462, 296] on button "Confirm" at bounding box center [464, 293] width 32 height 18
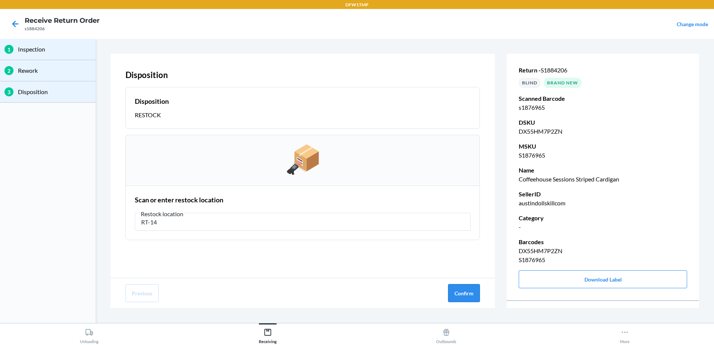
type input "RT-14"
click at [456, 290] on button "Confirm" at bounding box center [464, 293] width 32 height 18
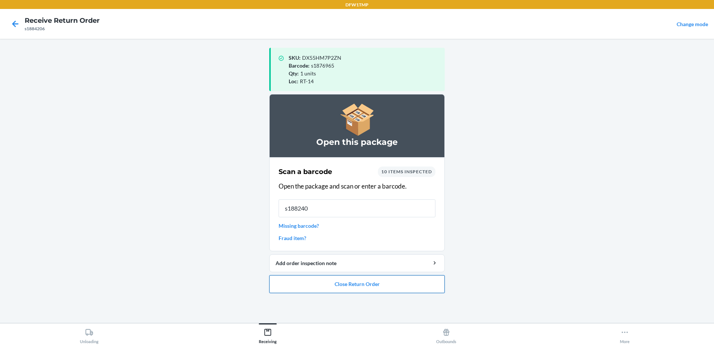
type input "s1882406"
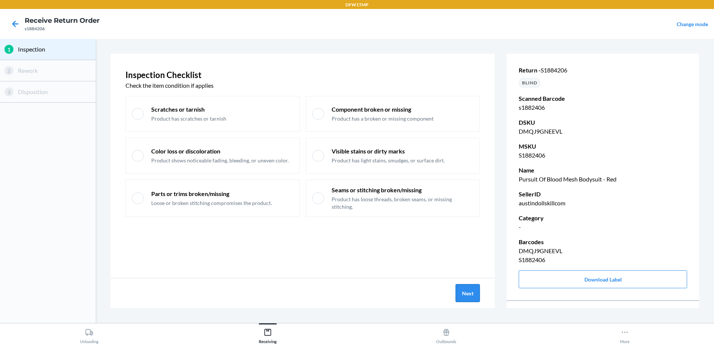
click at [476, 287] on button "Next" at bounding box center [468, 293] width 24 height 18
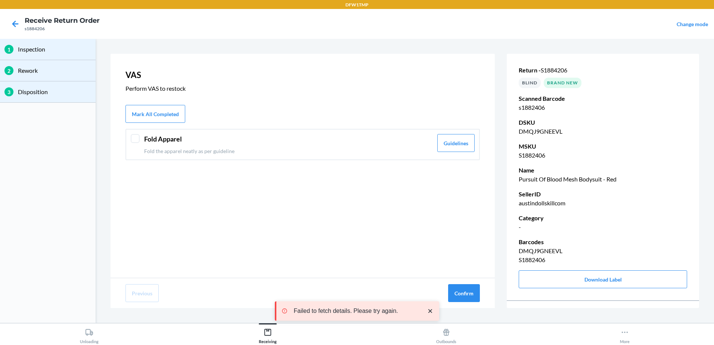
click at [138, 141] on div at bounding box center [135, 138] width 9 height 9
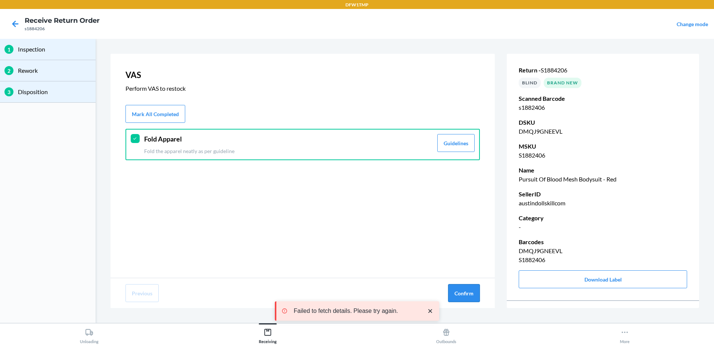
click at [470, 296] on button "Confirm" at bounding box center [464, 293] width 32 height 18
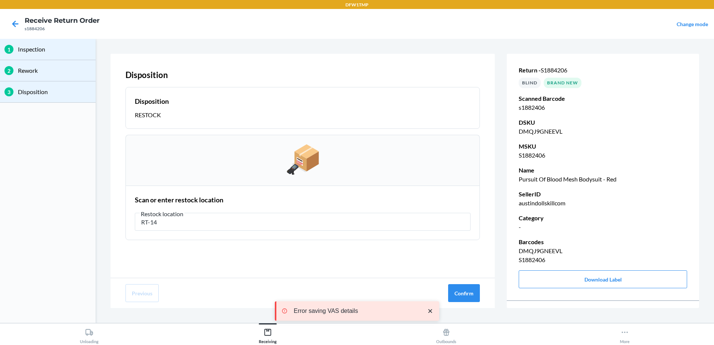
type input "RT-14"
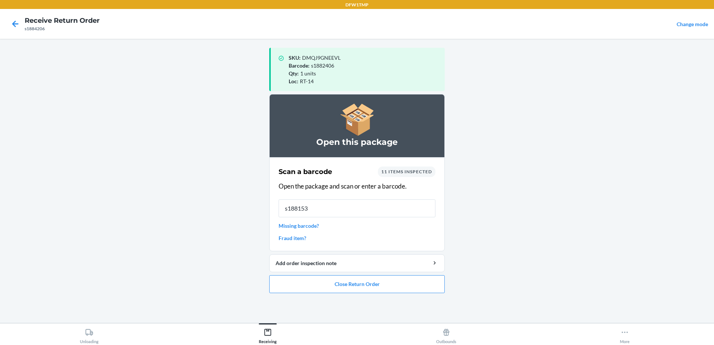
type input "s1881538"
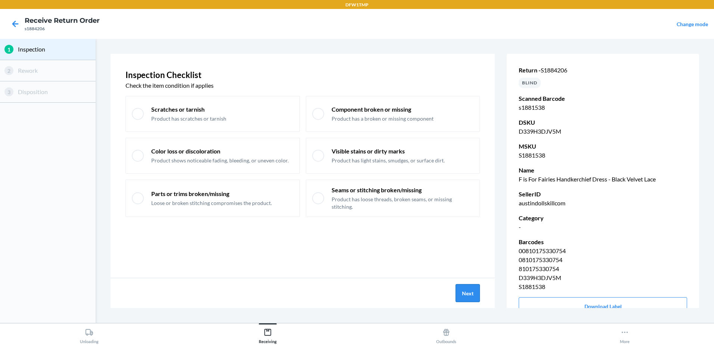
click at [475, 299] on button "Next" at bounding box center [468, 293] width 24 height 18
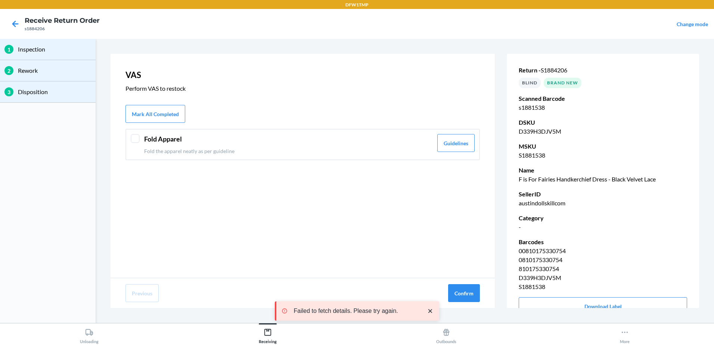
click at [136, 139] on div at bounding box center [135, 138] width 9 height 9
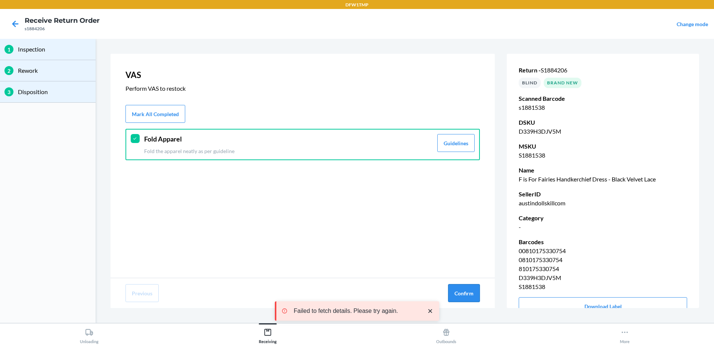
click at [475, 293] on button "Confirm" at bounding box center [464, 293] width 32 height 18
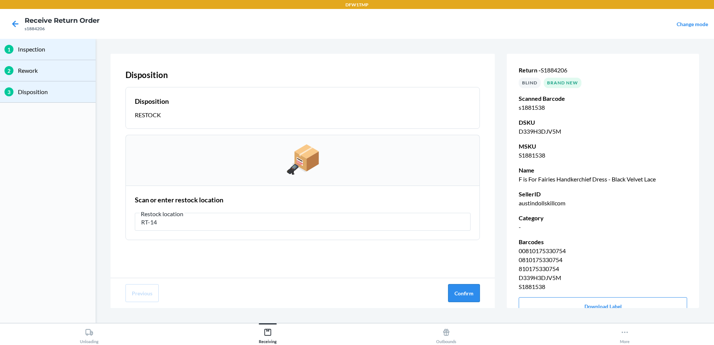
type input "RT-14"
click at [475, 299] on button "Confirm" at bounding box center [464, 293] width 32 height 18
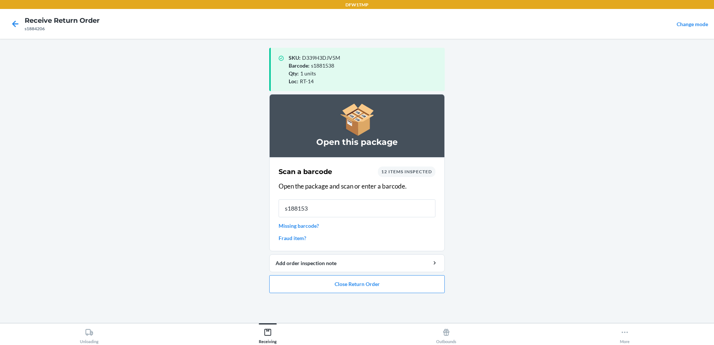
type input "s1881538"
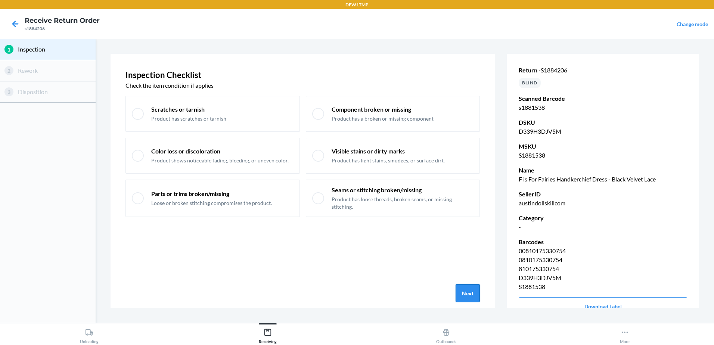
click at [469, 297] on button "Next" at bounding box center [468, 293] width 24 height 18
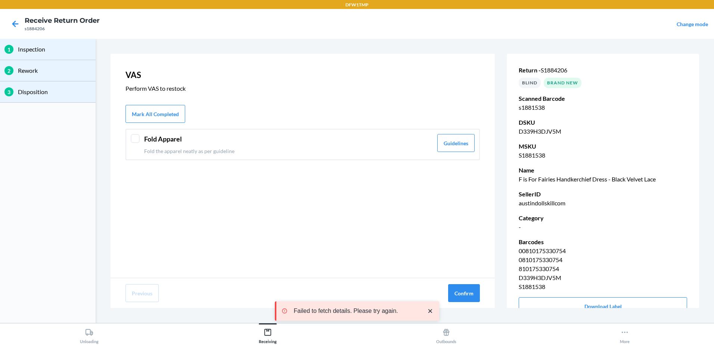
click at [131, 142] on div "Fold Apparel Fold the apparel neatly as per guideline Guidelines" at bounding box center [303, 144] width 355 height 31
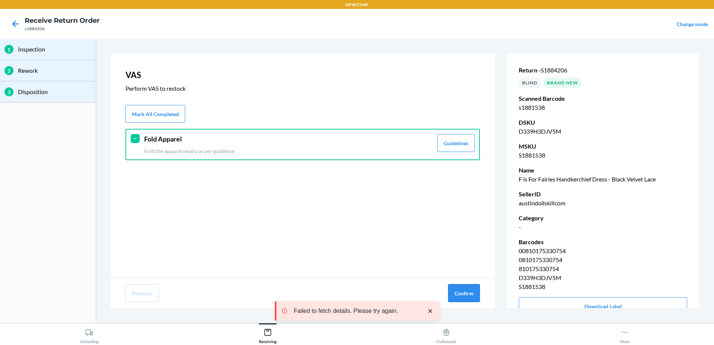
click at [469, 296] on button "Confirm" at bounding box center [464, 293] width 32 height 18
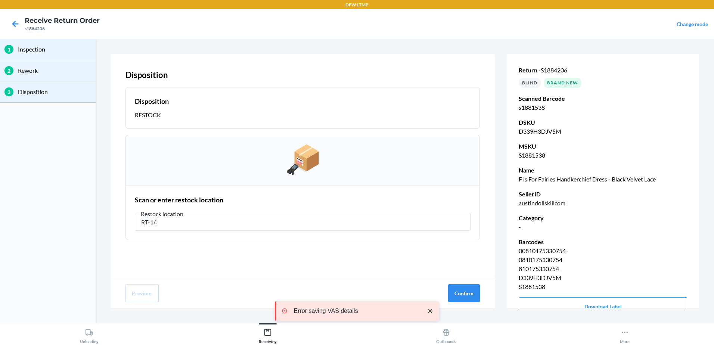
type input "RT-14"
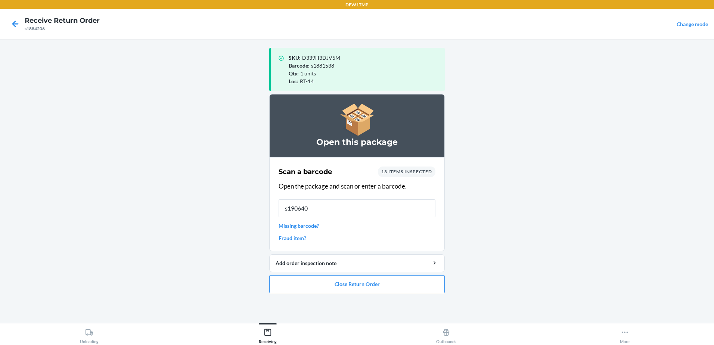
type input "s1906403"
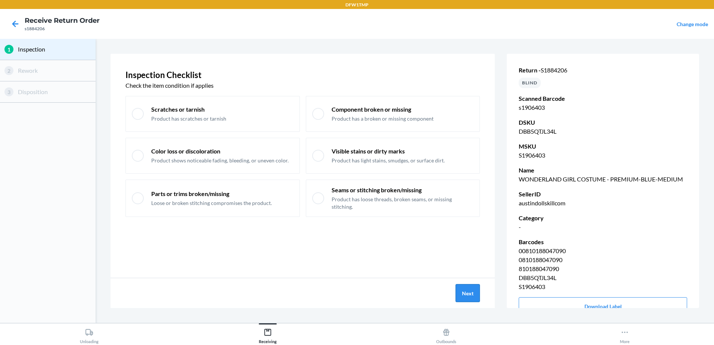
click at [469, 293] on button "Next" at bounding box center [468, 293] width 24 height 18
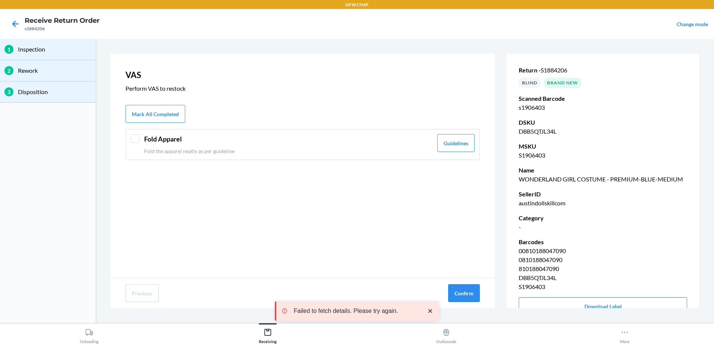
click at [131, 142] on div "Fold Apparel Fold the apparel neatly as per guideline Guidelines" at bounding box center [303, 144] width 355 height 31
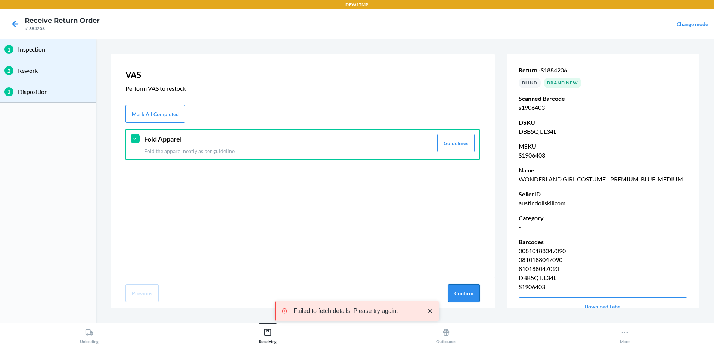
click at [478, 295] on button "Confirm" at bounding box center [464, 293] width 32 height 18
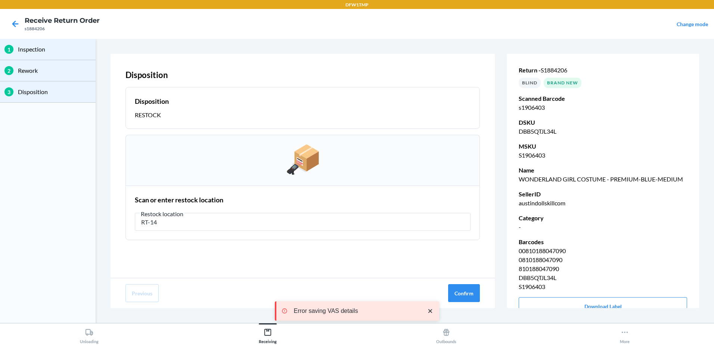
type input "RT-14"
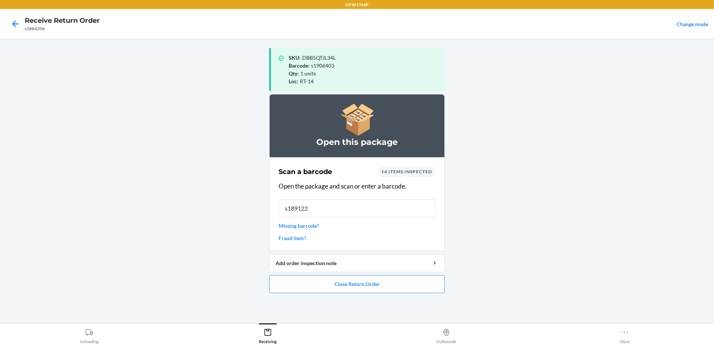
type input "s1891222"
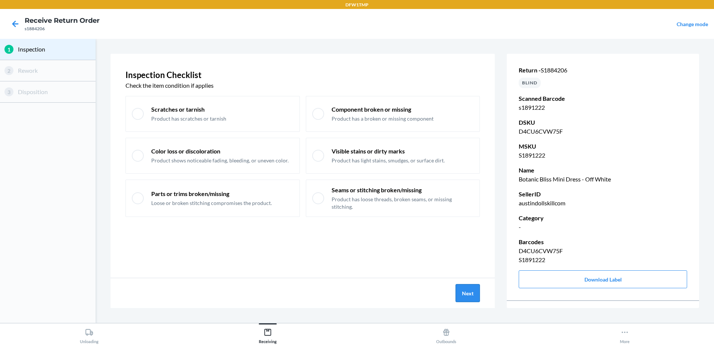
click at [473, 298] on button "Next" at bounding box center [468, 293] width 24 height 18
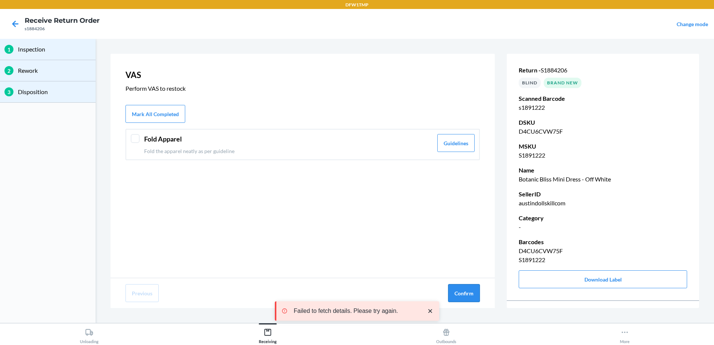
click at [471, 291] on button "Confirm" at bounding box center [464, 293] width 32 height 18
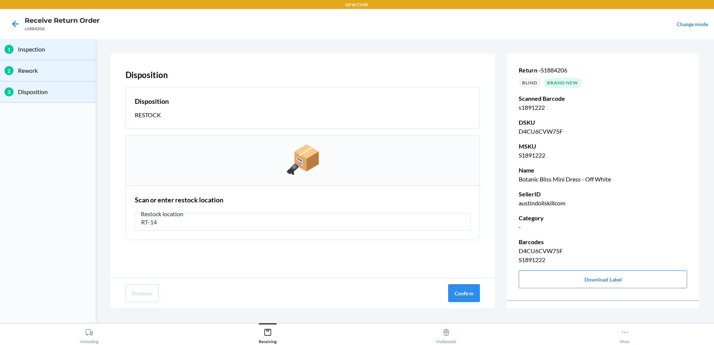
type input "RT-14"
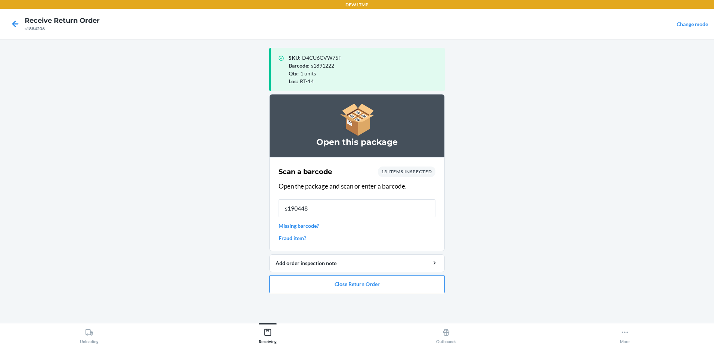
type input "s1904486"
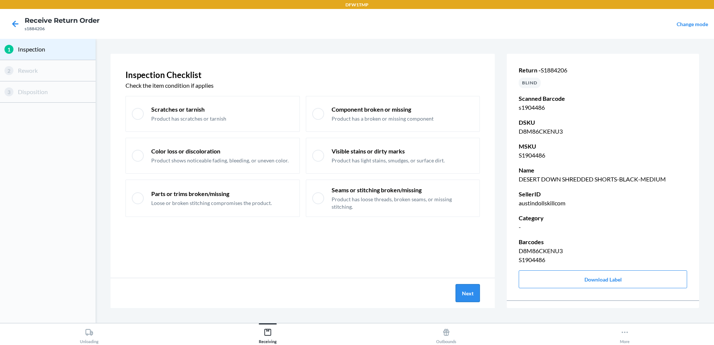
click at [472, 291] on button "Next" at bounding box center [468, 293] width 24 height 18
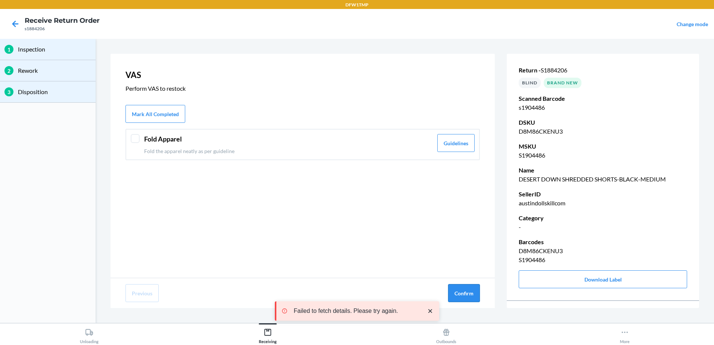
click at [470, 290] on button "Confirm" at bounding box center [464, 293] width 32 height 18
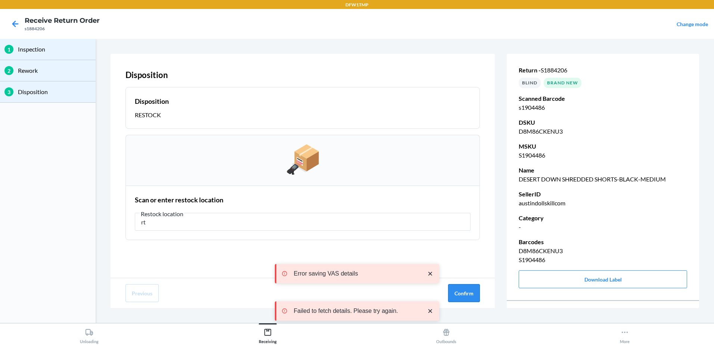
type input "r"
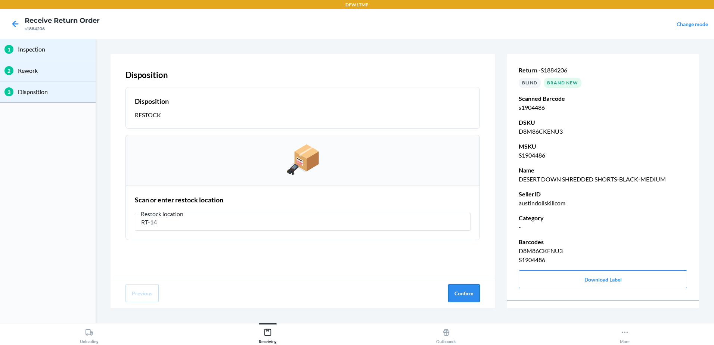
type input "RT-14"
click at [466, 297] on button "Confirm" at bounding box center [464, 293] width 32 height 18
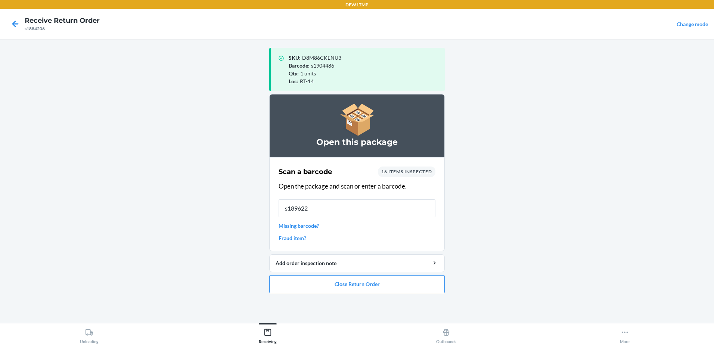
type input "s1896222"
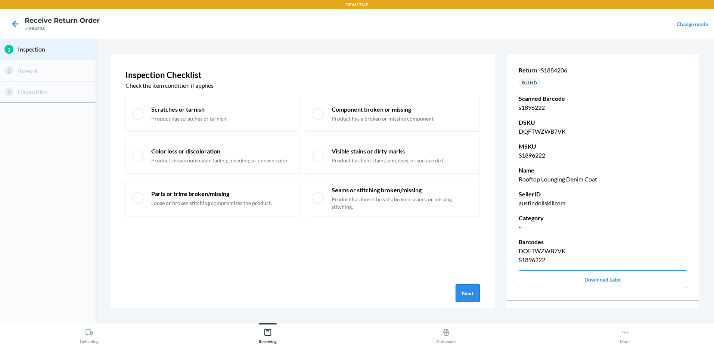
click at [464, 297] on button "Next" at bounding box center [468, 293] width 24 height 18
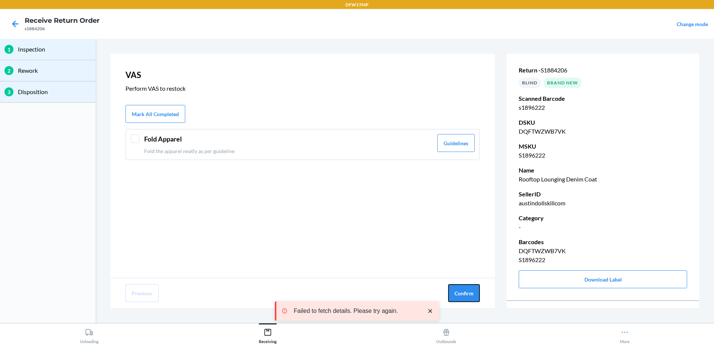
click at [464, 297] on button "Confirm" at bounding box center [464, 293] width 32 height 18
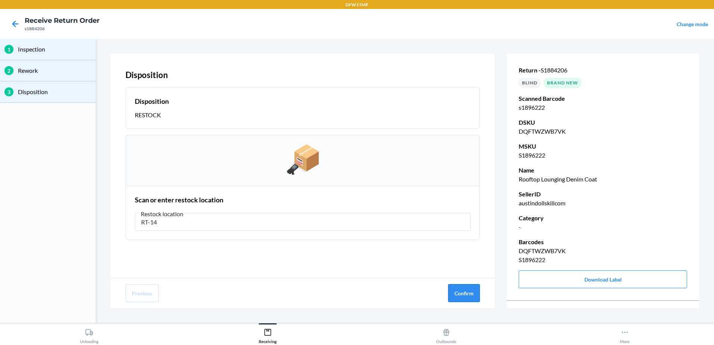
type input "RT-14"
click at [466, 297] on button "Confirm" at bounding box center [464, 293] width 32 height 18
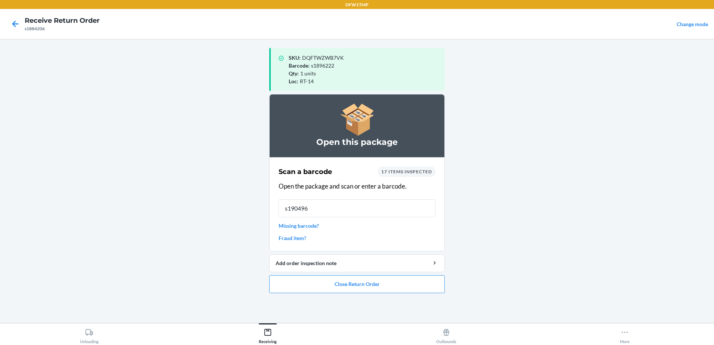
type input "s1904966"
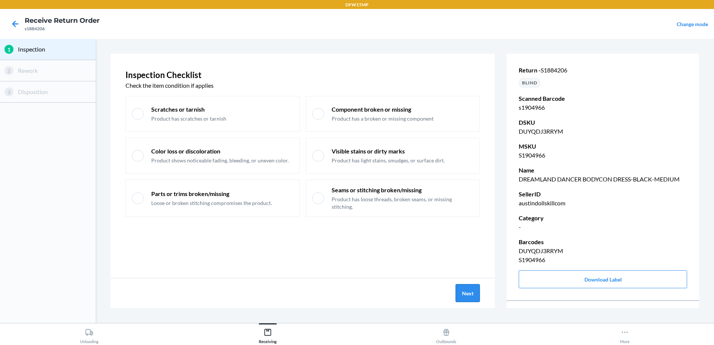
click at [473, 284] on button "Next" at bounding box center [468, 293] width 24 height 18
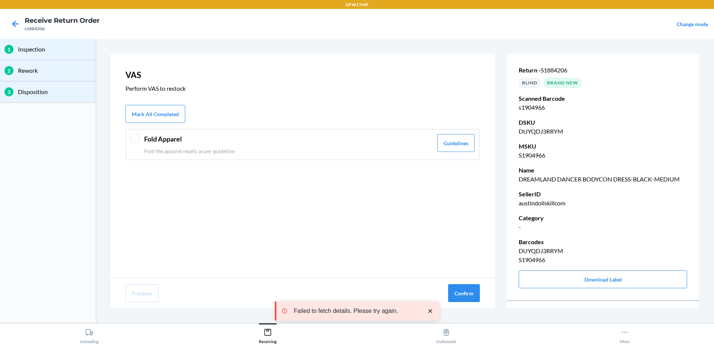
click at [132, 138] on div at bounding box center [135, 138] width 9 height 9
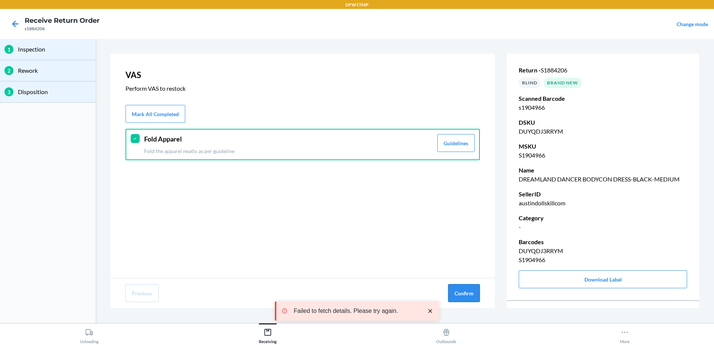
click at [472, 285] on button "Confirm" at bounding box center [464, 293] width 32 height 18
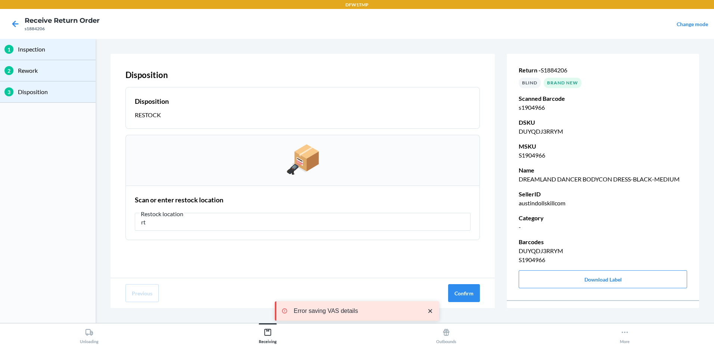
type input "r"
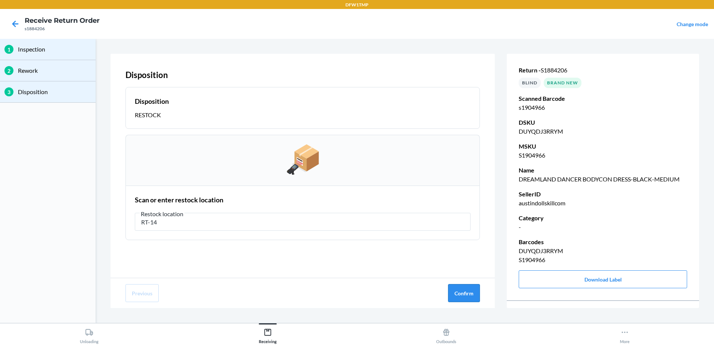
type input "RT-14"
click at [458, 287] on button "Confirm" at bounding box center [464, 293] width 32 height 18
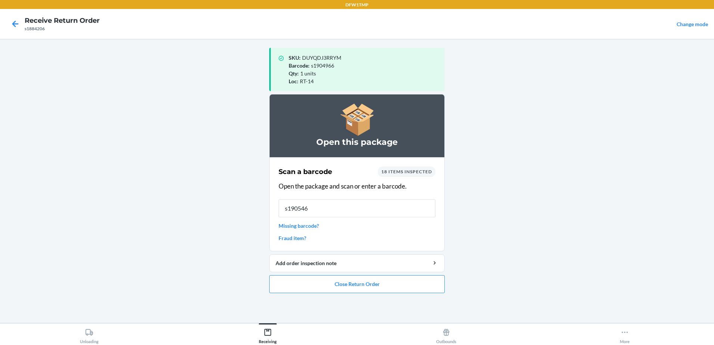
type input "s1905461"
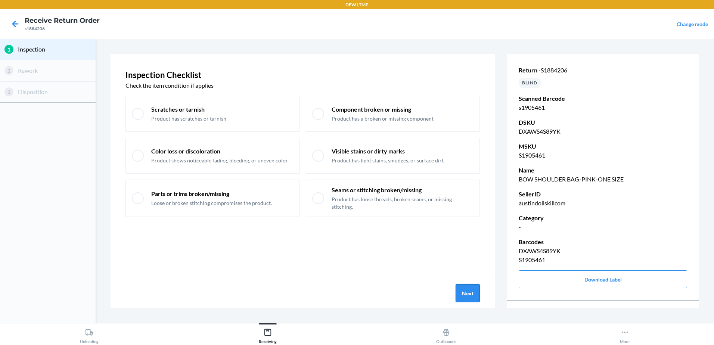
click at [464, 294] on button "Next" at bounding box center [468, 293] width 24 height 18
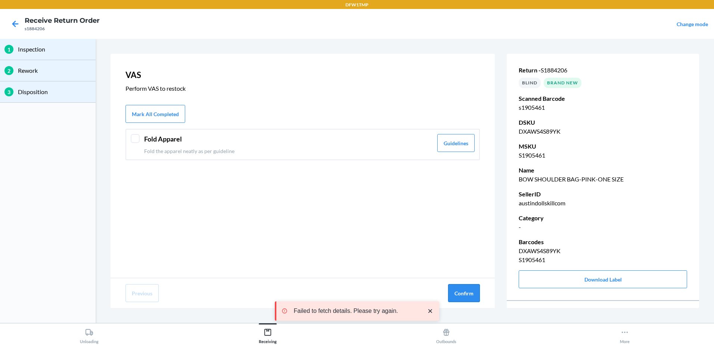
click at [472, 291] on button "Confirm" at bounding box center [464, 293] width 32 height 18
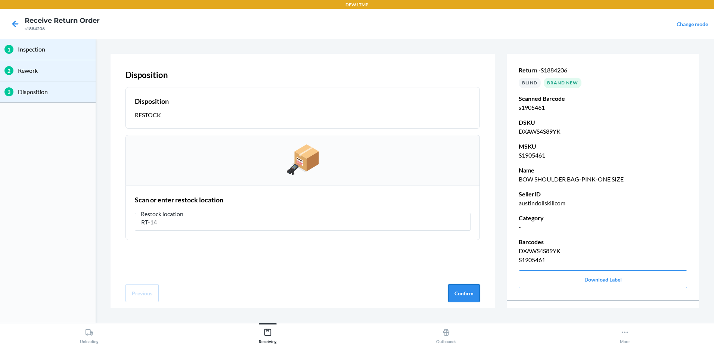
type input "RT-14"
click at [465, 294] on button "Confirm" at bounding box center [464, 293] width 32 height 18
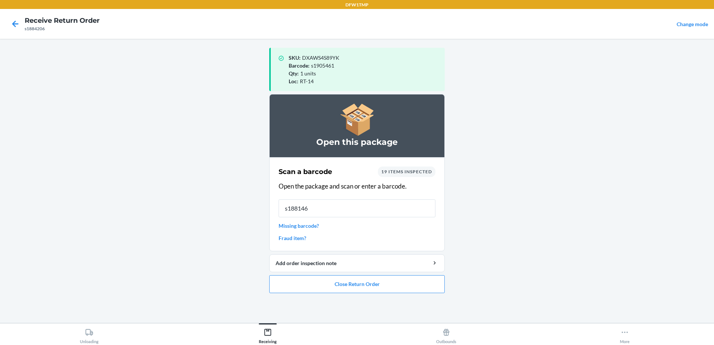
type input "s1881466"
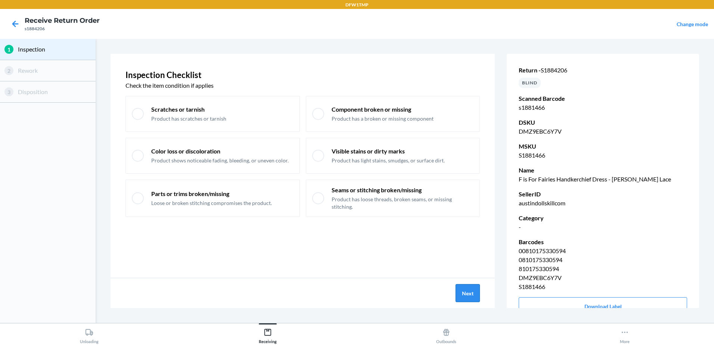
click at [472, 296] on button "Next" at bounding box center [468, 293] width 24 height 18
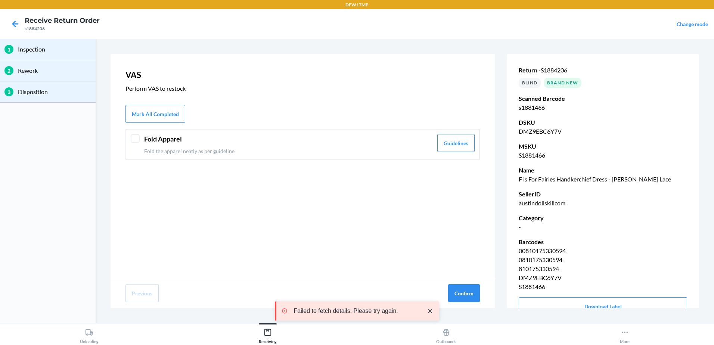
click at [135, 136] on div at bounding box center [135, 138] width 9 height 9
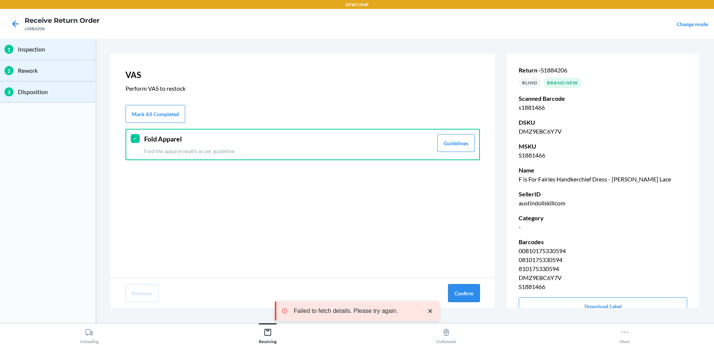
click at [463, 290] on button "Confirm" at bounding box center [464, 293] width 32 height 18
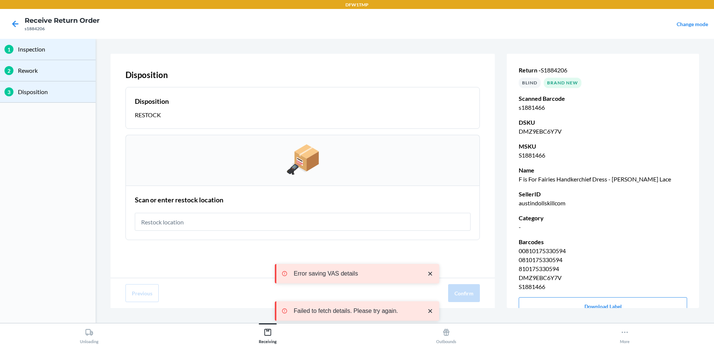
type input "T"
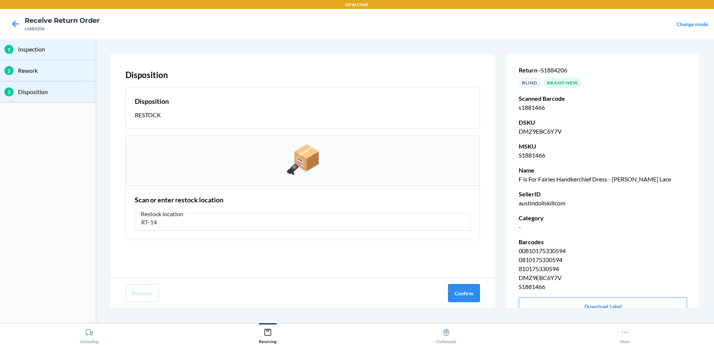
type input "RT-14"
click at [472, 286] on button "Confirm" at bounding box center [464, 293] width 32 height 18
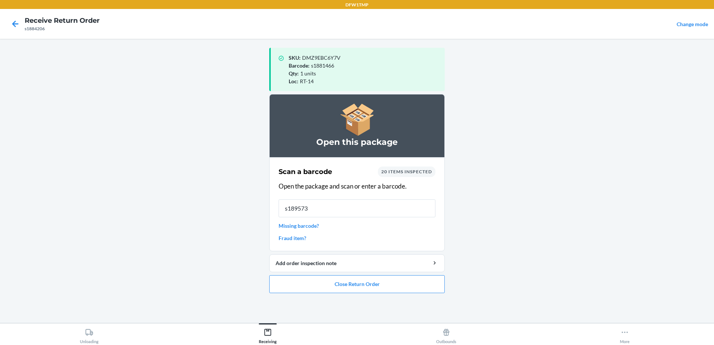
type input "s1895735"
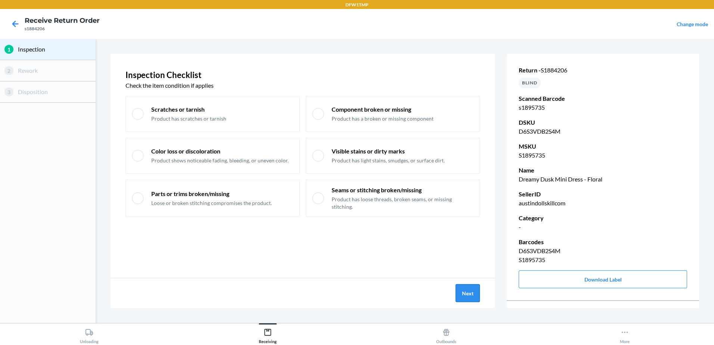
drag, startPoint x: 474, startPoint y: 292, endPoint x: 478, endPoint y: 288, distance: 5.8
click at [478, 288] on button "Next" at bounding box center [468, 293] width 24 height 18
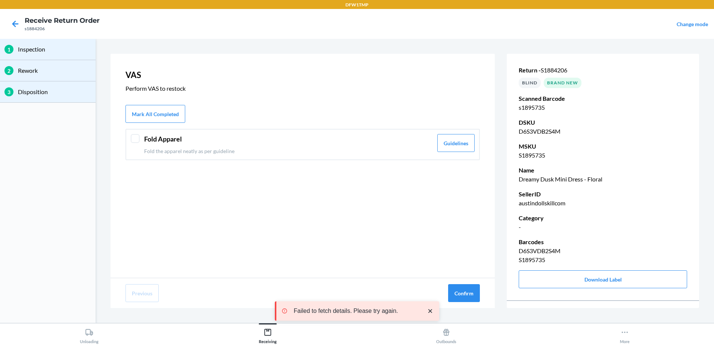
click at [135, 140] on div at bounding box center [135, 138] width 9 height 9
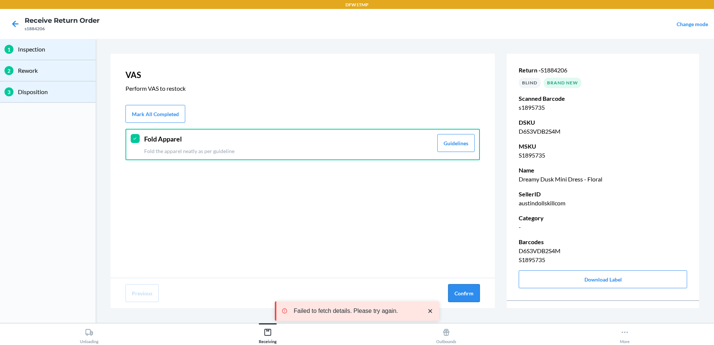
click at [465, 293] on button "Confirm" at bounding box center [464, 293] width 32 height 18
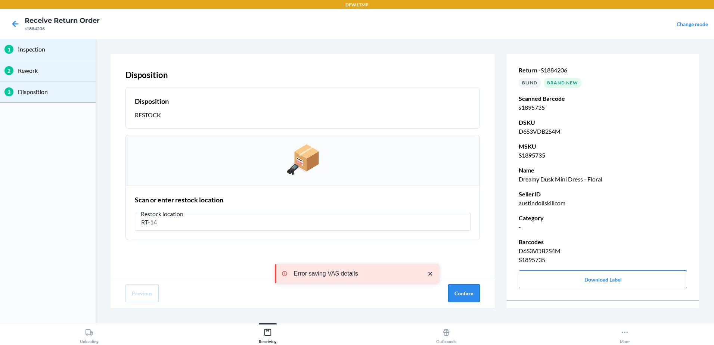
type input "RT-14"
drag, startPoint x: 470, startPoint y: 293, endPoint x: 467, endPoint y: 284, distance: 9.7
click at [470, 292] on button "Confirm" at bounding box center [464, 293] width 32 height 18
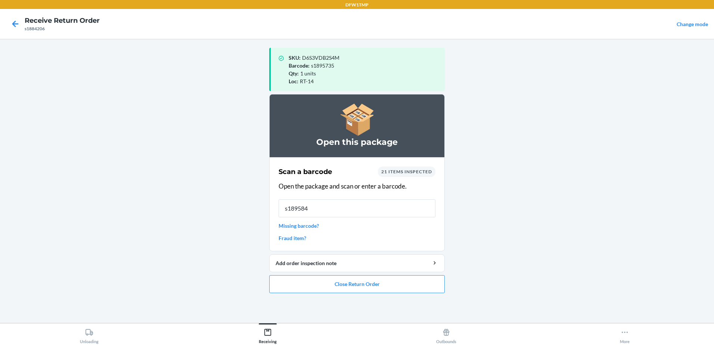
type input "s1895849"
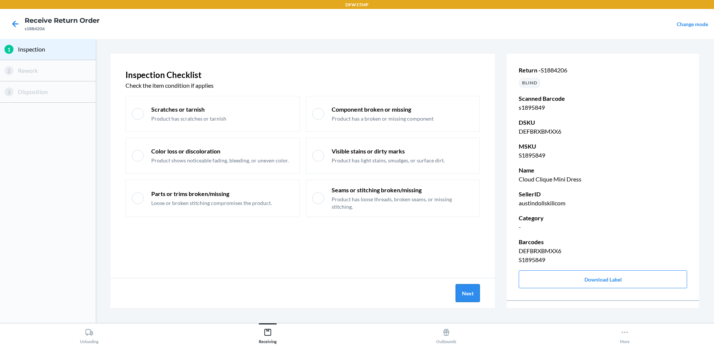
click at [463, 290] on button "Next" at bounding box center [468, 293] width 24 height 18
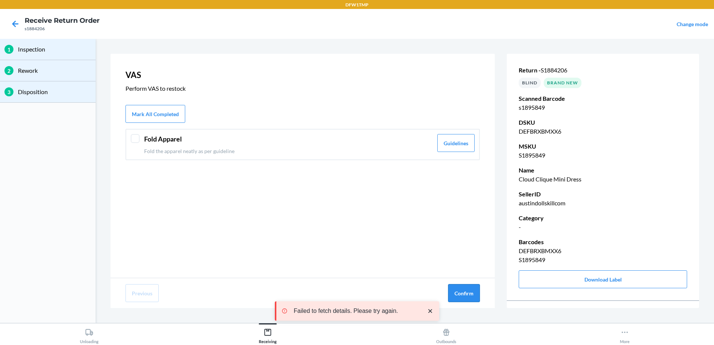
click at [454, 295] on button "Confirm" at bounding box center [464, 293] width 32 height 18
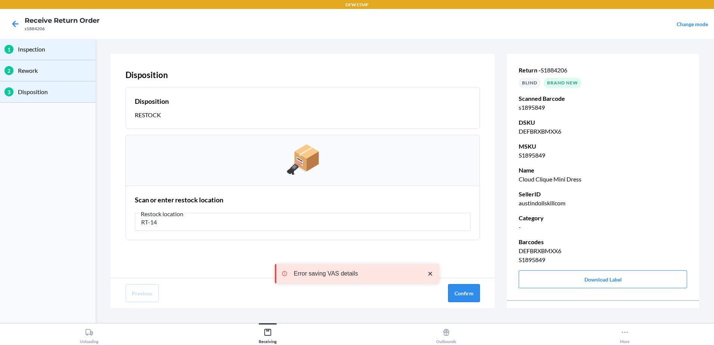
type input "RT-14"
click at [457, 289] on button "Confirm" at bounding box center [464, 293] width 32 height 18
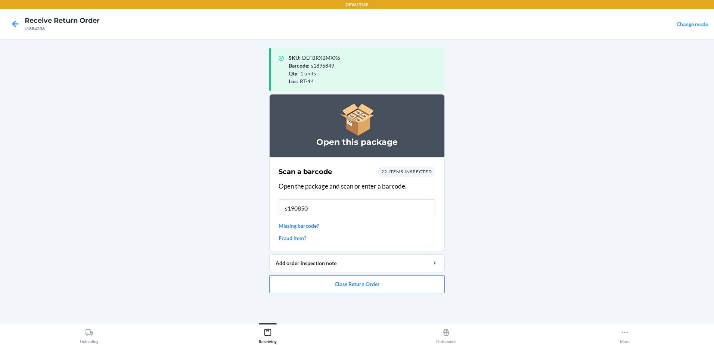
type input "s1908506"
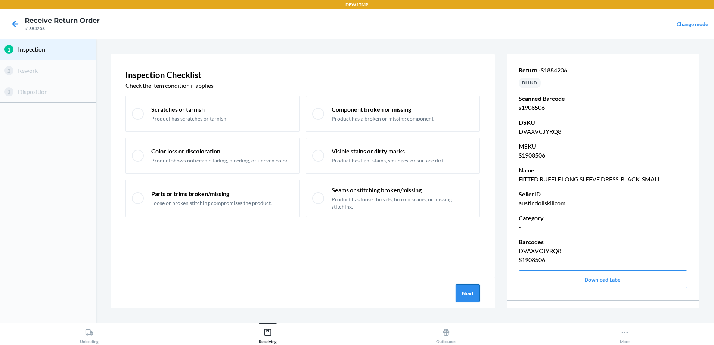
click at [462, 294] on button "Next" at bounding box center [468, 293] width 24 height 18
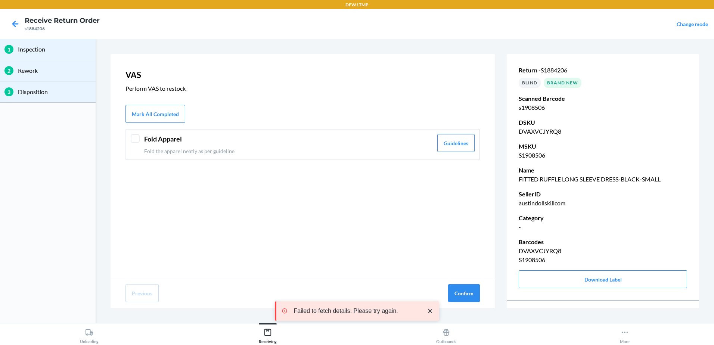
click at [138, 137] on div at bounding box center [135, 138] width 9 height 9
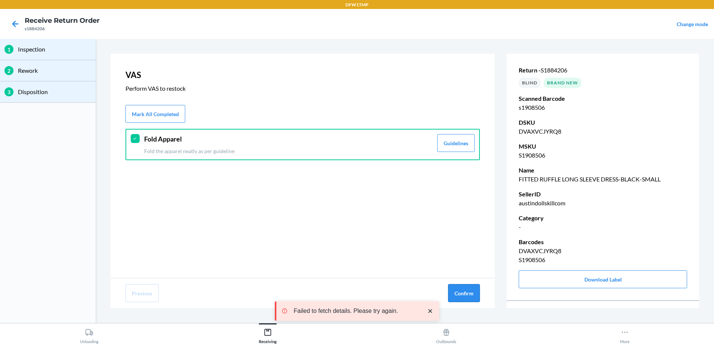
click at [475, 292] on button "Confirm" at bounding box center [464, 293] width 32 height 18
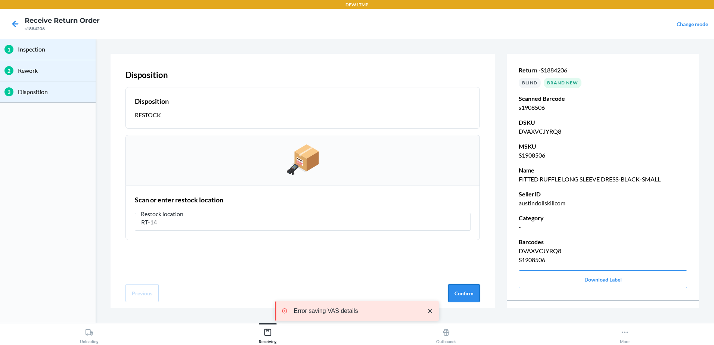
type input "RT-14"
click at [461, 289] on button "Confirm" at bounding box center [464, 293] width 32 height 18
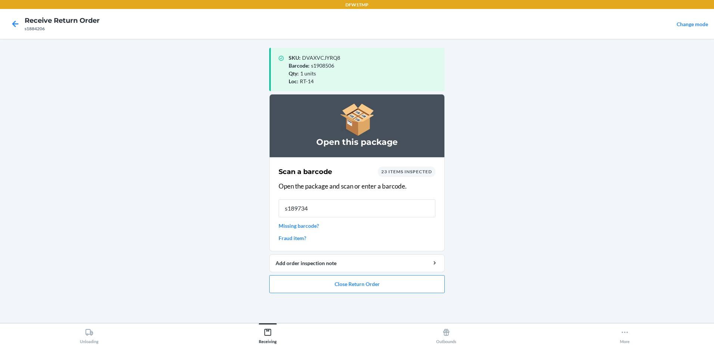
type input "s1897347"
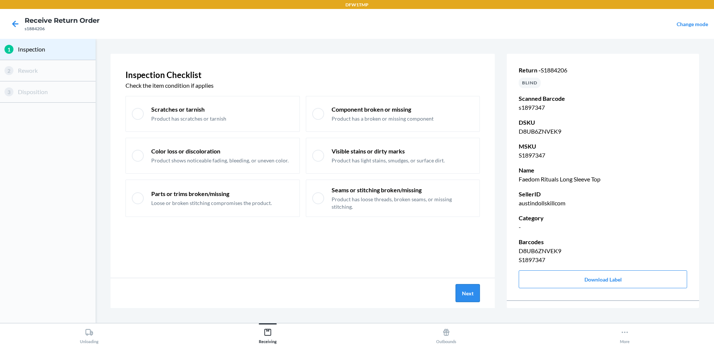
click at [468, 296] on button "Next" at bounding box center [468, 293] width 24 height 18
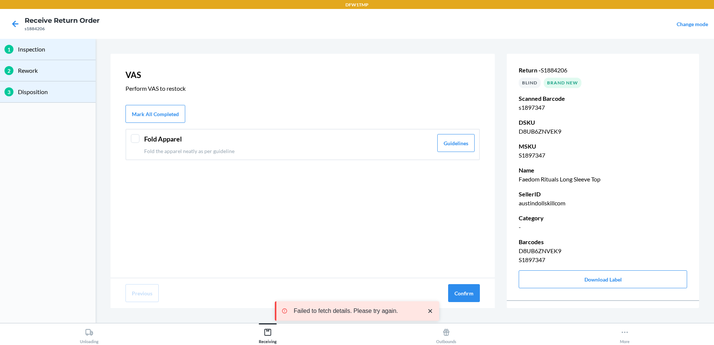
click at [135, 137] on div at bounding box center [135, 138] width 9 height 9
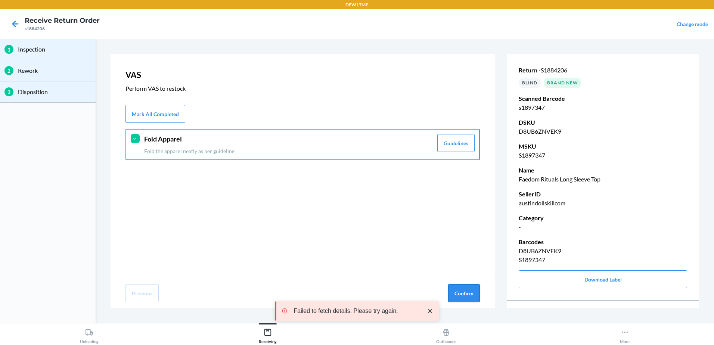
click at [469, 291] on button "Confirm" at bounding box center [464, 293] width 32 height 18
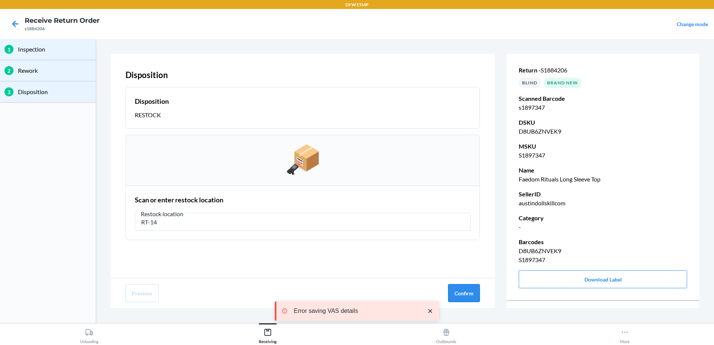
type input "RT-14"
drag, startPoint x: 472, startPoint y: 291, endPoint x: 472, endPoint y: 287, distance: 4.2
click at [472, 287] on button "Confirm" at bounding box center [464, 293] width 32 height 18
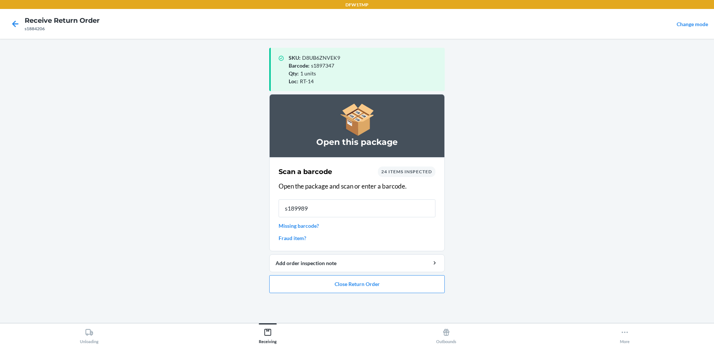
type input "s1899896"
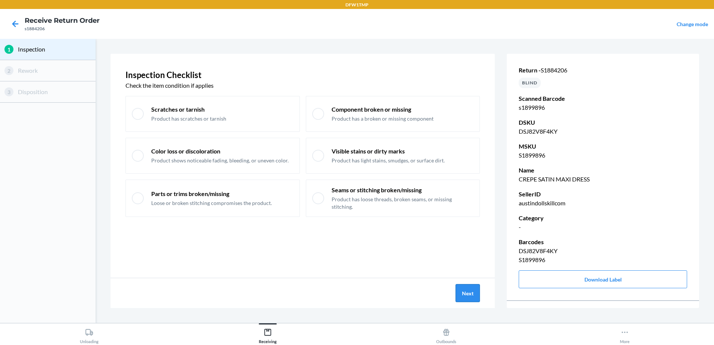
click at [473, 300] on button "Next" at bounding box center [468, 293] width 24 height 18
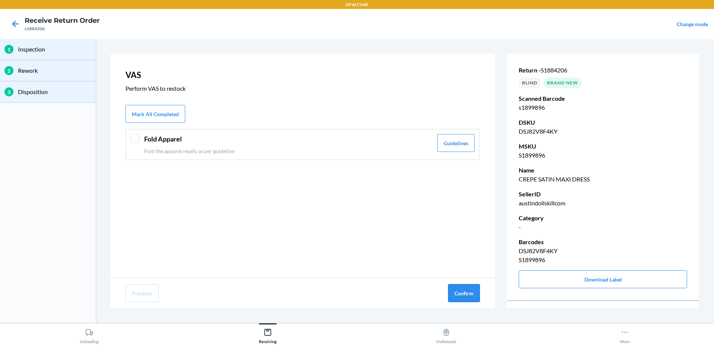
click at [473, 298] on button "Confirm" at bounding box center [464, 293] width 32 height 18
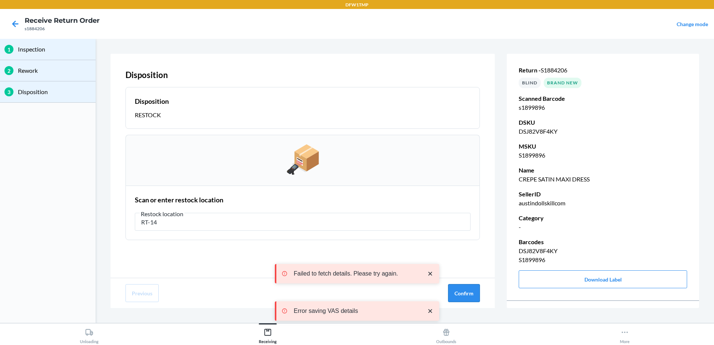
type input "RT-14"
click at [465, 291] on button "Confirm" at bounding box center [464, 293] width 32 height 18
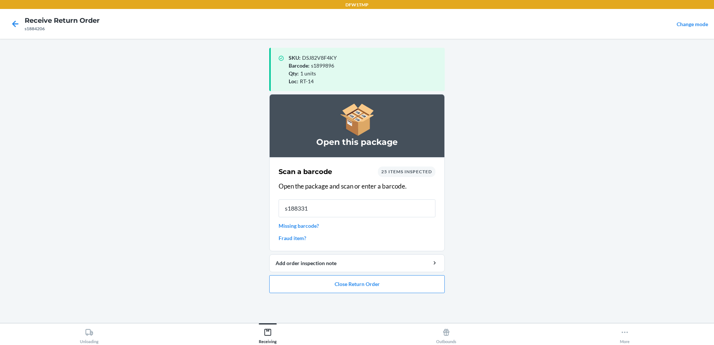
type input "s1883313"
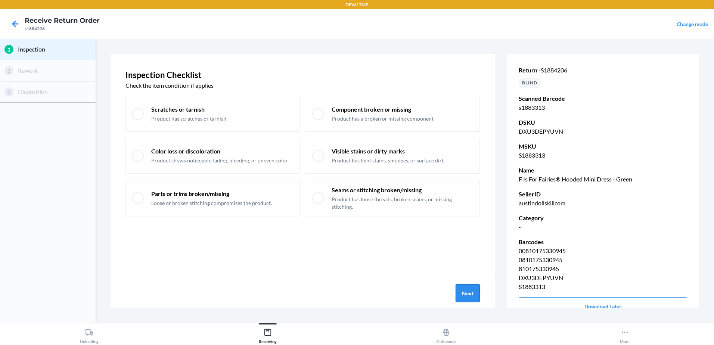
click at [464, 296] on button "Next" at bounding box center [468, 293] width 24 height 18
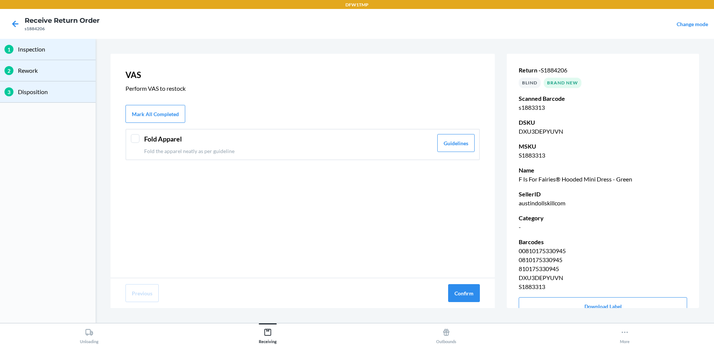
click at [129, 139] on div "Fold Apparel Fold the apparel neatly as per guideline Guidelines" at bounding box center [303, 144] width 355 height 31
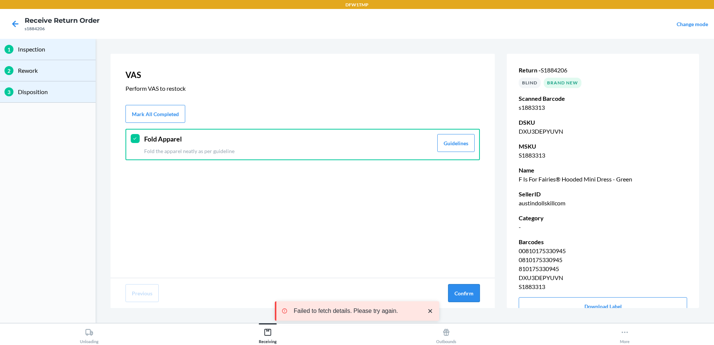
click at [457, 290] on button "Confirm" at bounding box center [464, 293] width 32 height 18
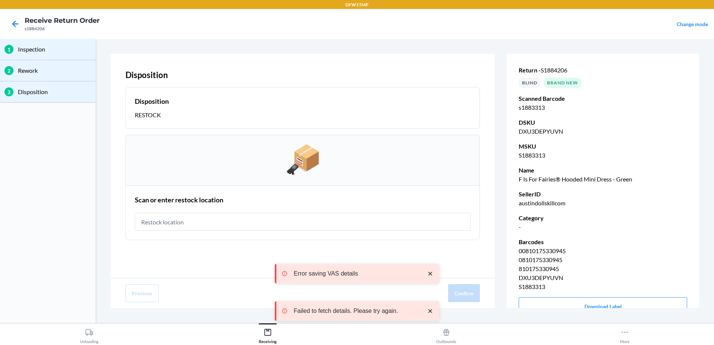
click at [229, 217] on input "text" at bounding box center [303, 222] width 336 height 18
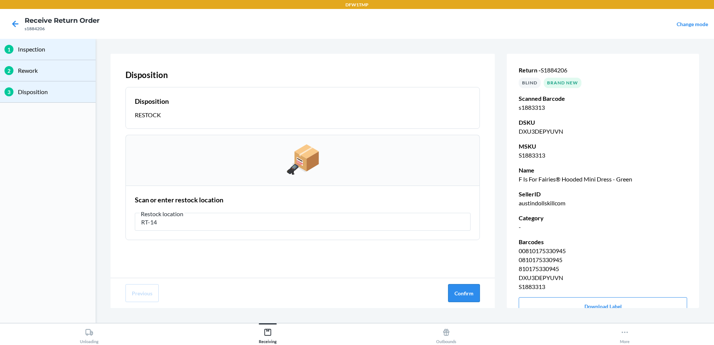
type input "RT-14"
click at [457, 289] on button "Confirm" at bounding box center [464, 293] width 32 height 18
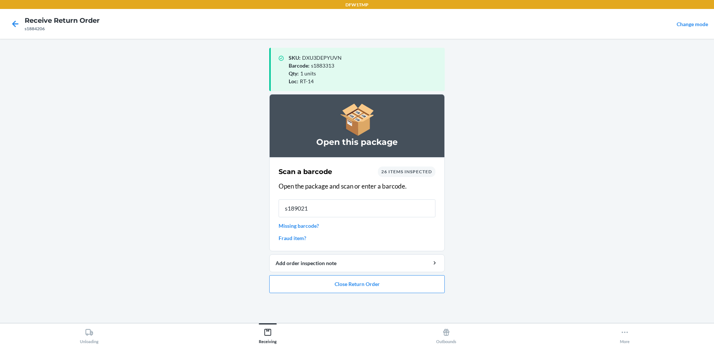
type input "s1890216"
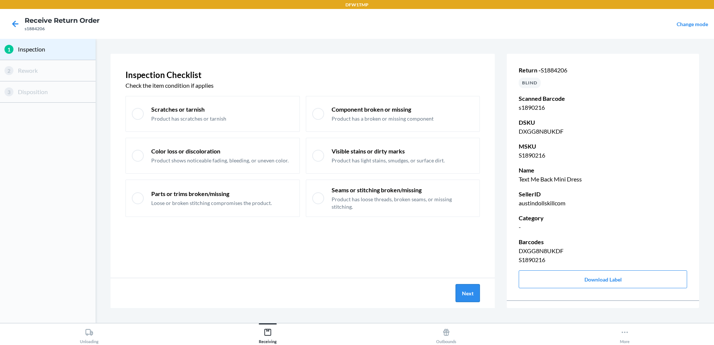
click at [466, 295] on button "Next" at bounding box center [468, 293] width 24 height 18
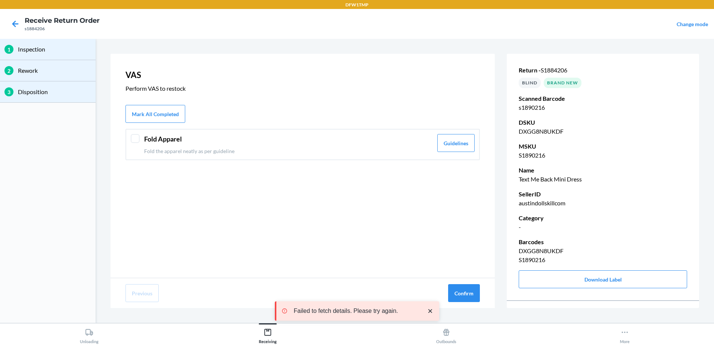
click at [138, 138] on div at bounding box center [135, 138] width 9 height 9
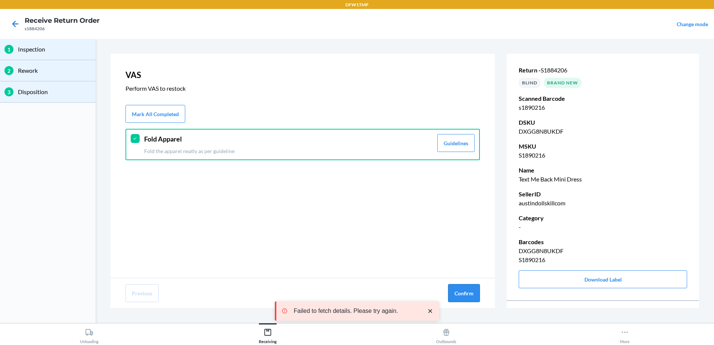
click at [470, 290] on button "Confirm" at bounding box center [464, 293] width 32 height 18
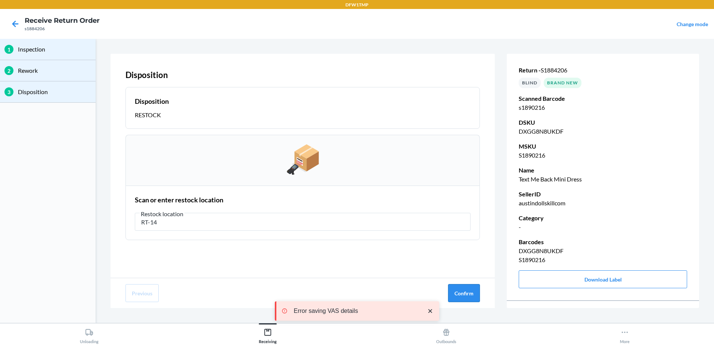
type input "RT-14"
click at [468, 289] on button "Confirm" at bounding box center [464, 293] width 32 height 18
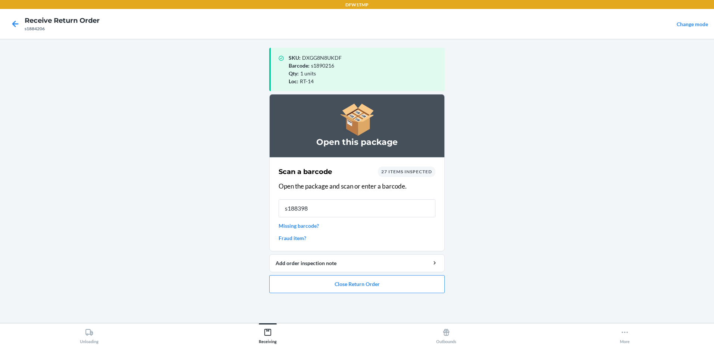
type input "s1883986"
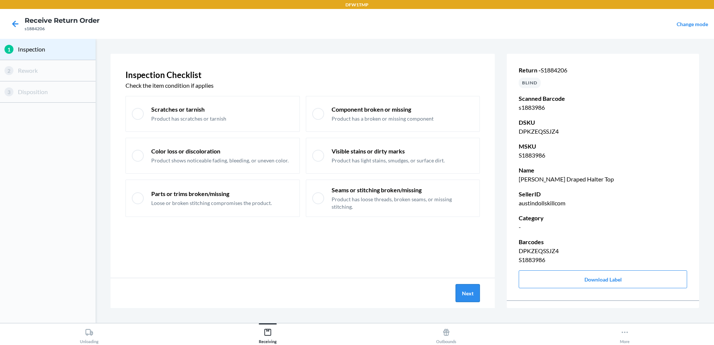
click at [462, 293] on button "Next" at bounding box center [468, 293] width 24 height 18
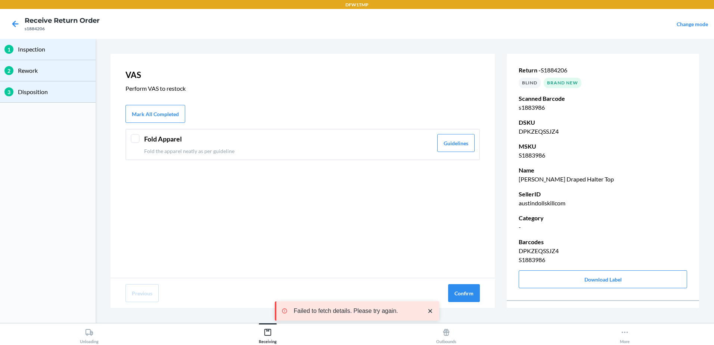
click at [138, 138] on div at bounding box center [135, 138] width 9 height 9
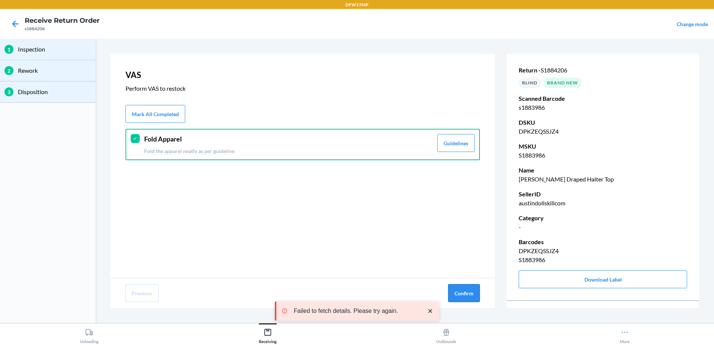
click at [466, 295] on button "Confirm" at bounding box center [464, 293] width 32 height 18
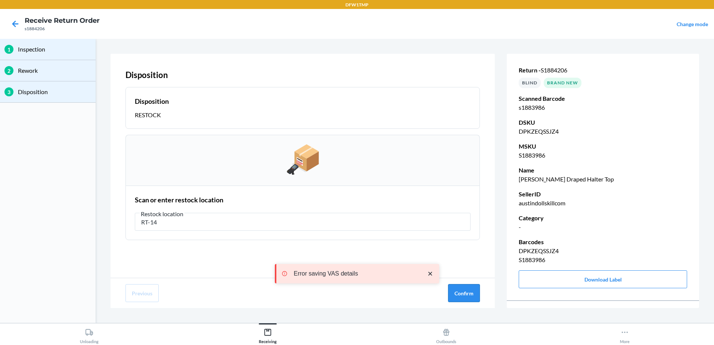
type input "RT-14"
click at [450, 290] on button "Confirm" at bounding box center [464, 293] width 32 height 18
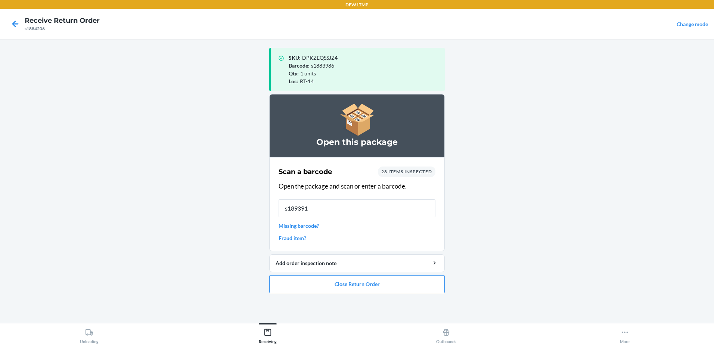
type input "s1893911"
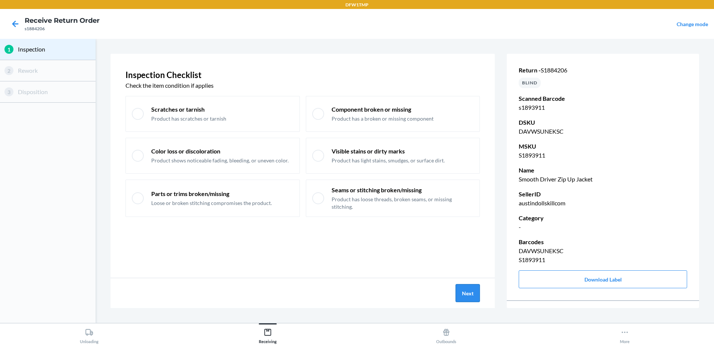
click at [467, 296] on button "Next" at bounding box center [468, 293] width 24 height 18
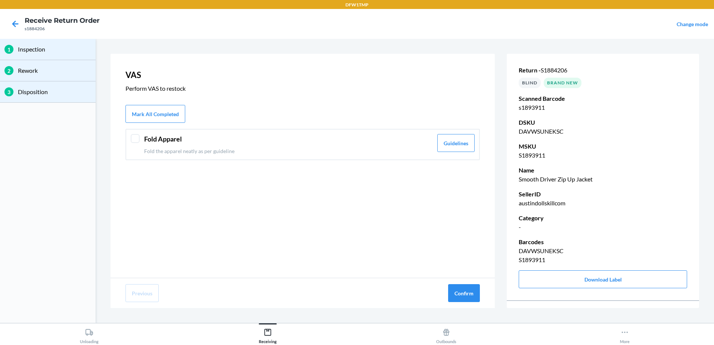
click at [133, 136] on div at bounding box center [135, 138] width 9 height 9
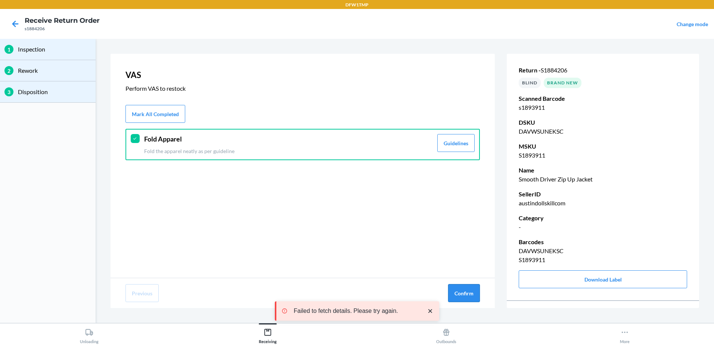
click at [462, 292] on button "Confirm" at bounding box center [464, 293] width 32 height 18
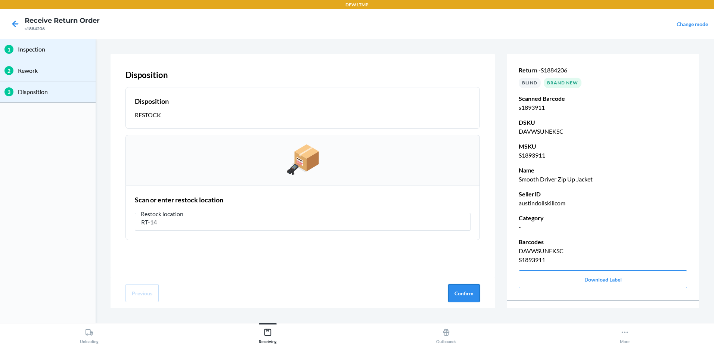
type input "RT-14"
click at [471, 293] on button "Confirm" at bounding box center [464, 293] width 32 height 18
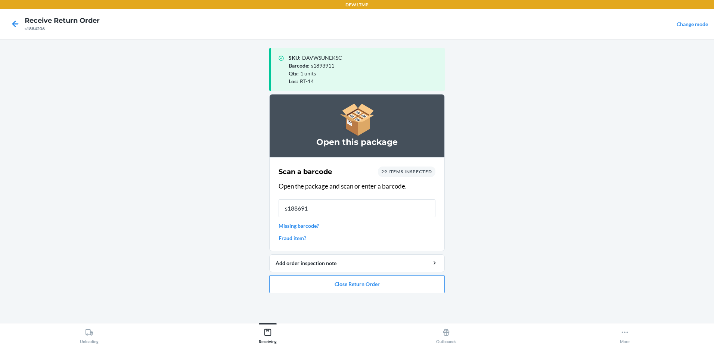
type input "s1886918"
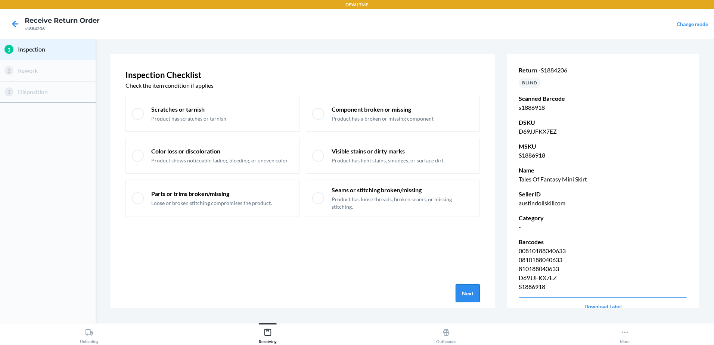
click at [469, 293] on button "Next" at bounding box center [468, 293] width 24 height 18
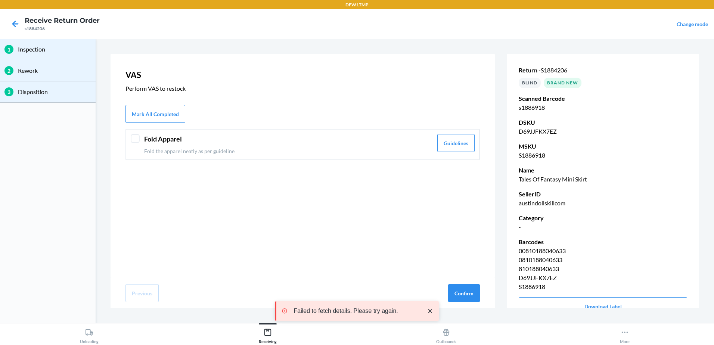
click at [136, 141] on div at bounding box center [135, 138] width 9 height 9
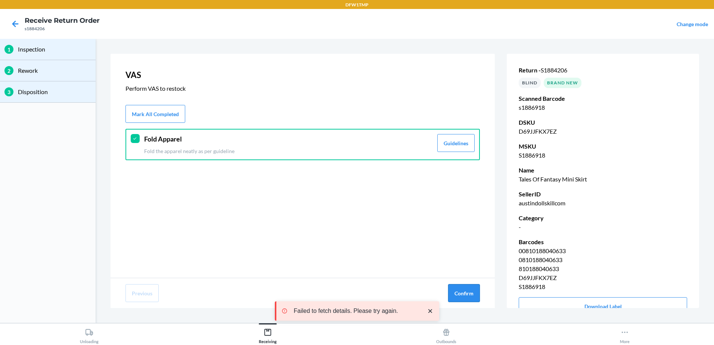
click at [470, 287] on button "Confirm" at bounding box center [464, 293] width 32 height 18
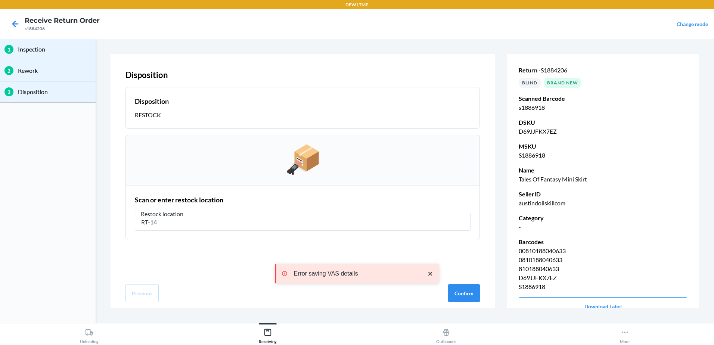
type input "RT-14"
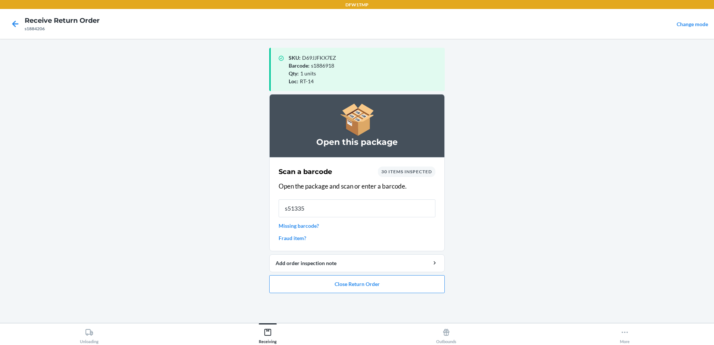
type input "s513351"
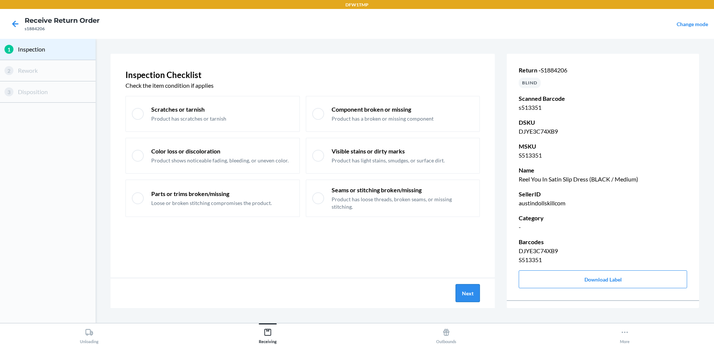
click at [473, 296] on button "Next" at bounding box center [468, 293] width 24 height 18
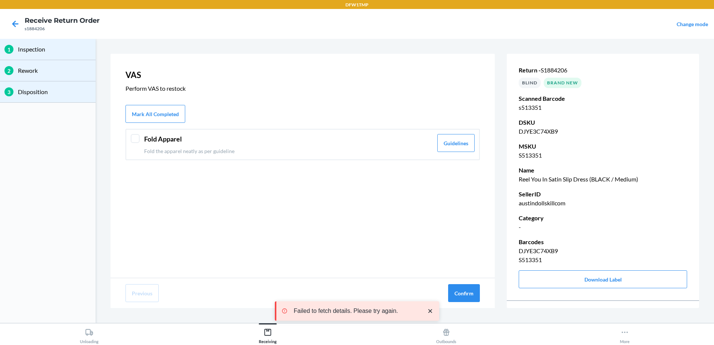
click at [137, 137] on div at bounding box center [135, 138] width 9 height 9
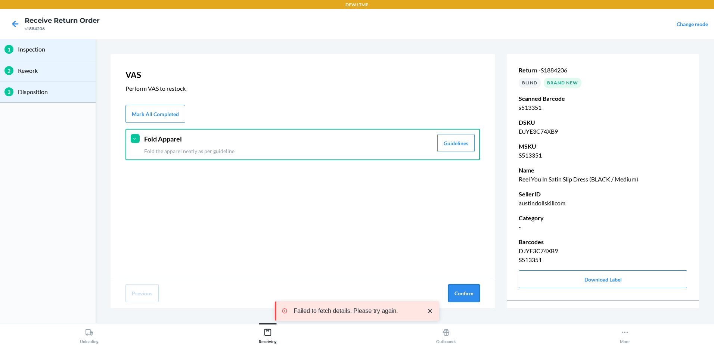
click at [467, 295] on button "Confirm" at bounding box center [464, 293] width 32 height 18
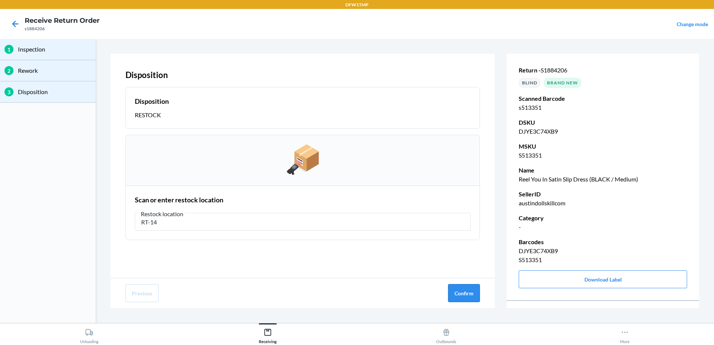
type input "RT-14"
click at [455, 293] on button "Confirm" at bounding box center [464, 293] width 32 height 18
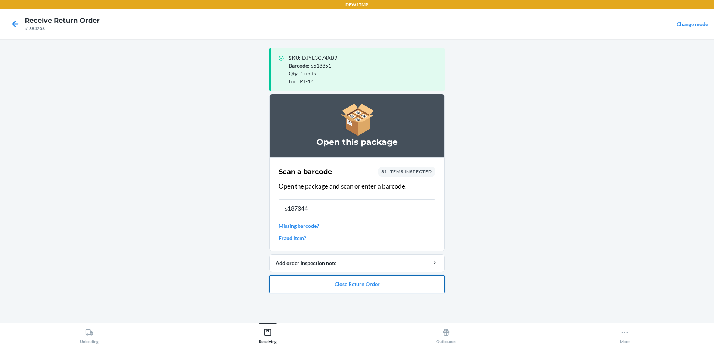
type input "s1873444"
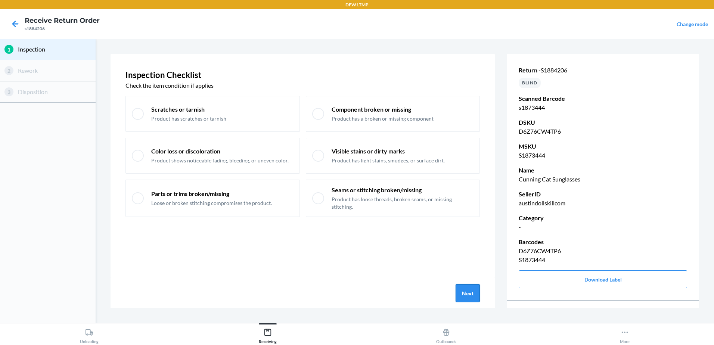
click at [464, 297] on button "Next" at bounding box center [468, 293] width 24 height 18
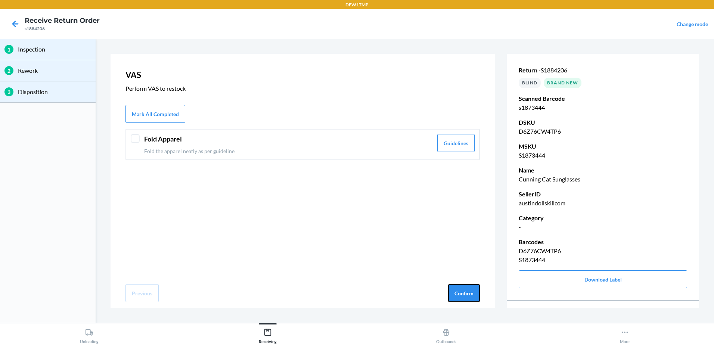
click at [464, 297] on button "Confirm" at bounding box center [464, 293] width 32 height 18
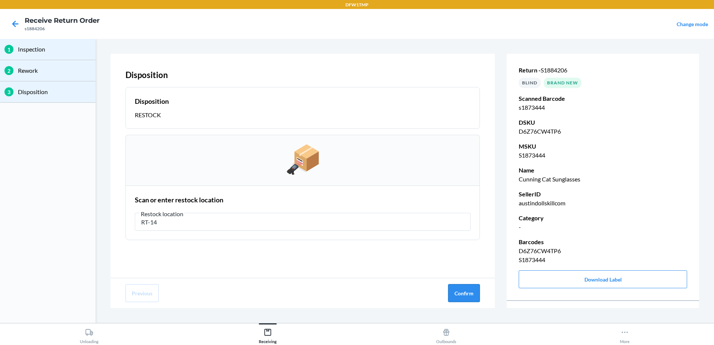
type input "RT-14"
click at [468, 298] on button "Confirm" at bounding box center [464, 293] width 32 height 18
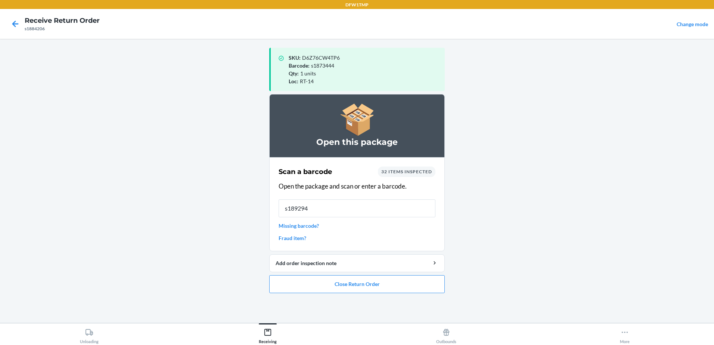
type input "s1892940"
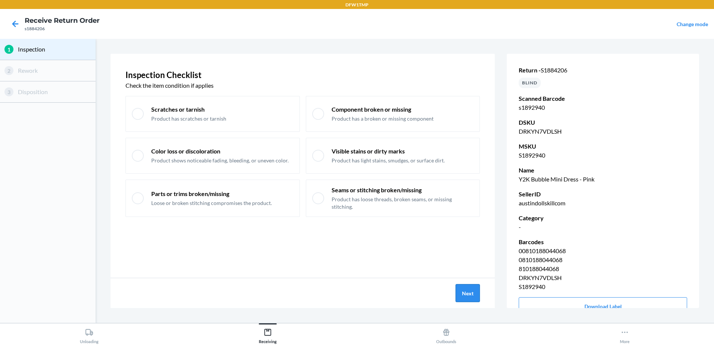
click at [469, 292] on button "Next" at bounding box center [468, 293] width 24 height 18
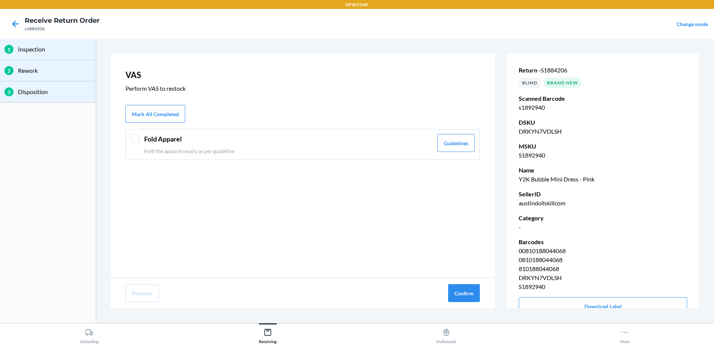
click at [133, 137] on div at bounding box center [135, 138] width 9 height 9
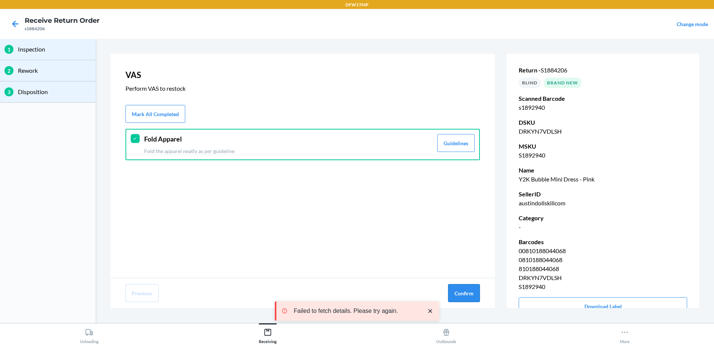
click at [467, 291] on button "Confirm" at bounding box center [464, 293] width 32 height 18
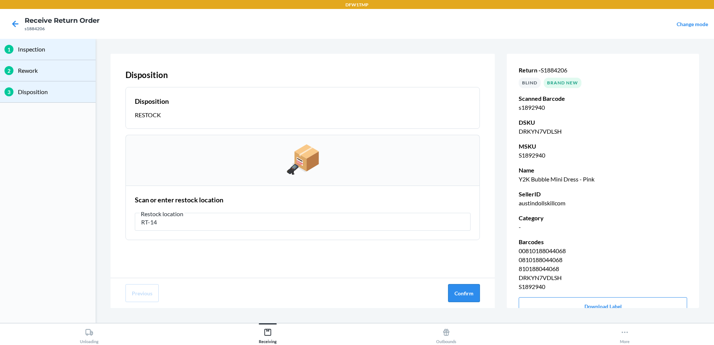
type input "RT-14"
click at [466, 290] on button "Confirm" at bounding box center [464, 293] width 32 height 18
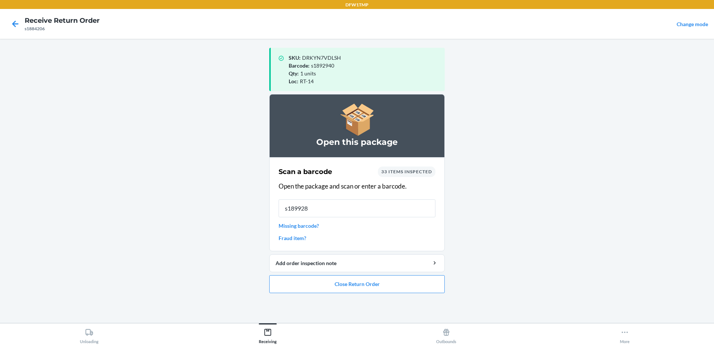
type input "s1899280"
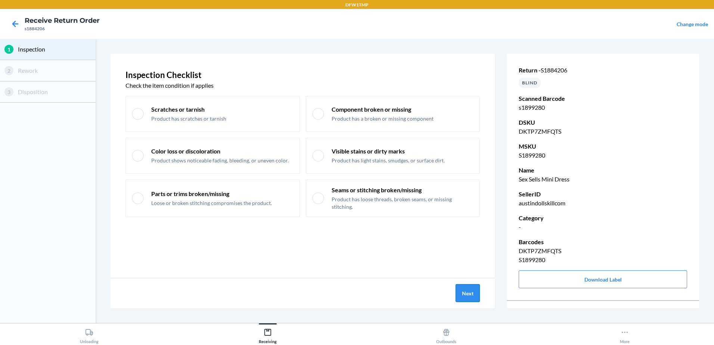
click at [463, 293] on button "Next" at bounding box center [468, 293] width 24 height 18
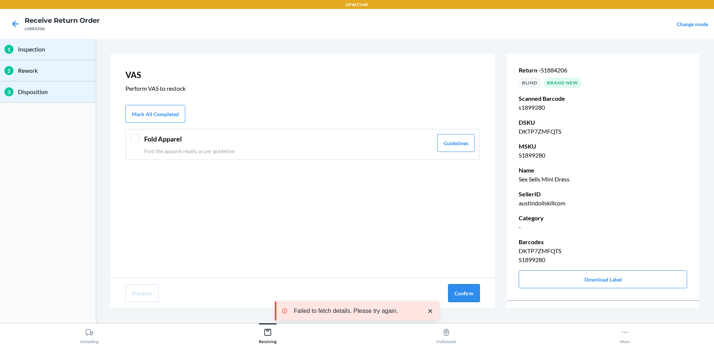
click at [468, 294] on button "Confirm" at bounding box center [464, 293] width 32 height 18
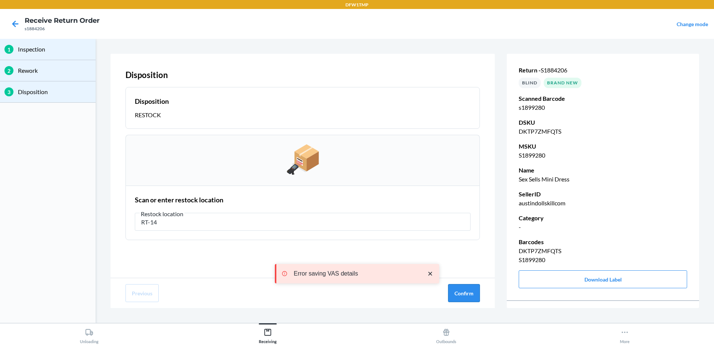
type input "RT-14"
click at [462, 290] on button "Confirm" at bounding box center [464, 293] width 32 height 18
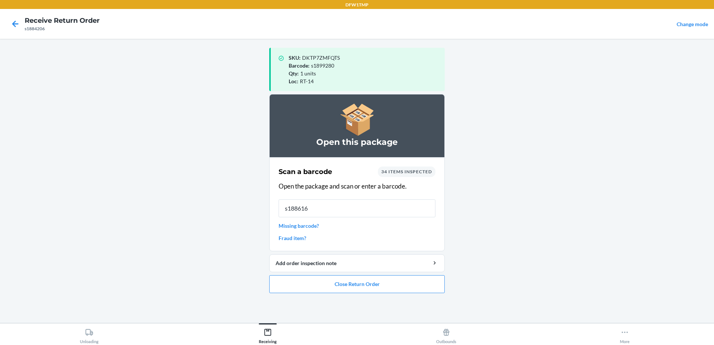
type input "s1886166"
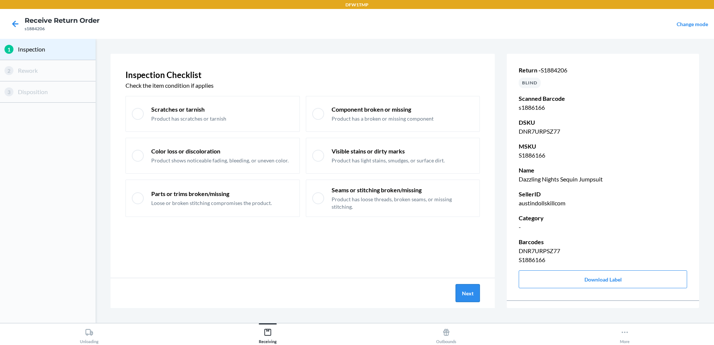
click at [465, 291] on button "Next" at bounding box center [468, 293] width 24 height 18
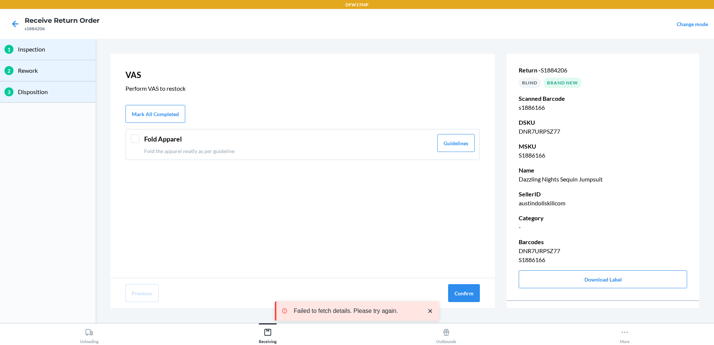
click at [132, 139] on div at bounding box center [135, 138] width 9 height 9
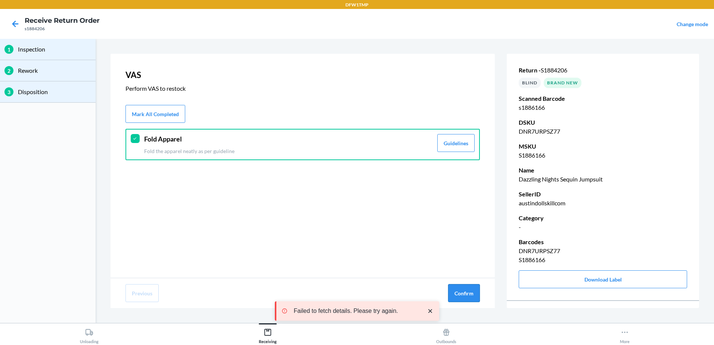
click at [462, 291] on button "Confirm" at bounding box center [464, 293] width 32 height 18
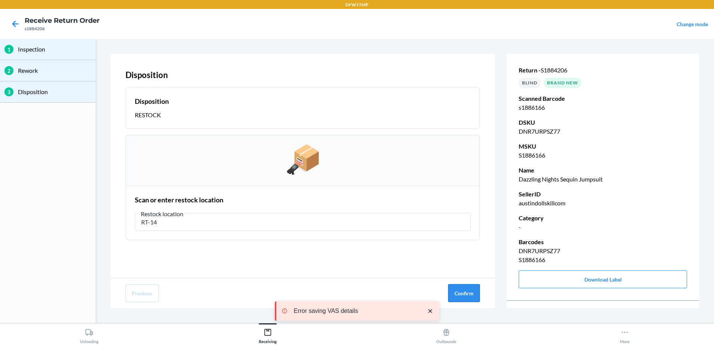
type input "RT-14"
click at [473, 294] on button "Confirm" at bounding box center [464, 293] width 32 height 18
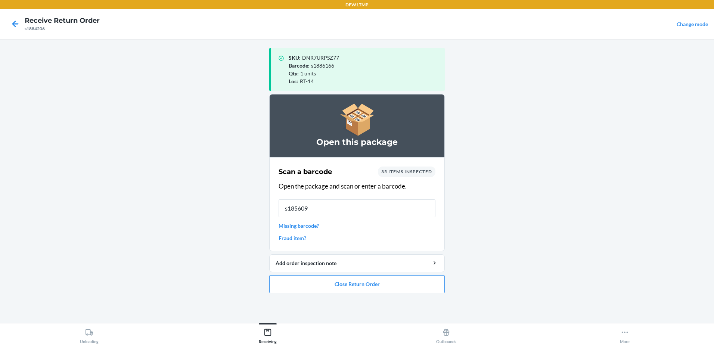
type input "s1856098"
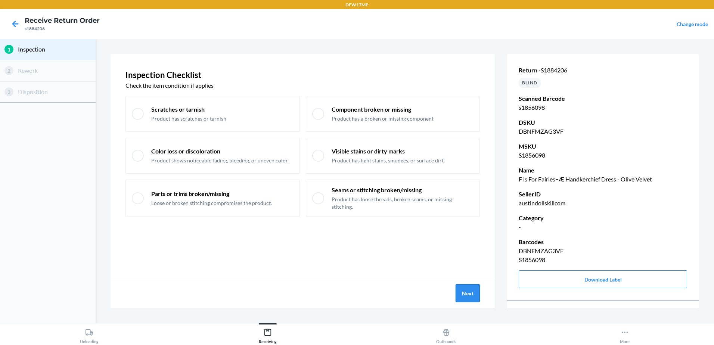
click at [461, 292] on button "Next" at bounding box center [468, 293] width 24 height 18
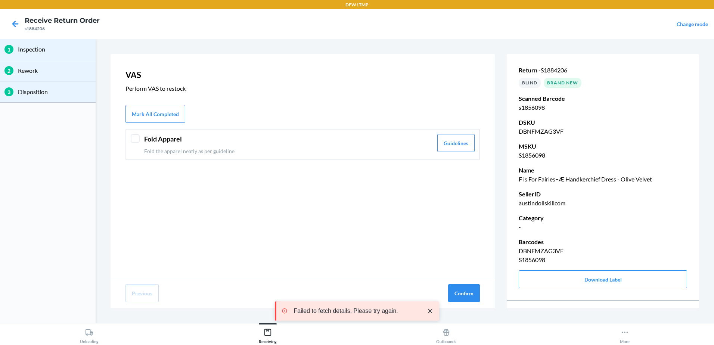
click at [134, 134] on div "Fold Apparel Fold the apparel neatly as per guideline Guidelines" at bounding box center [303, 144] width 355 height 31
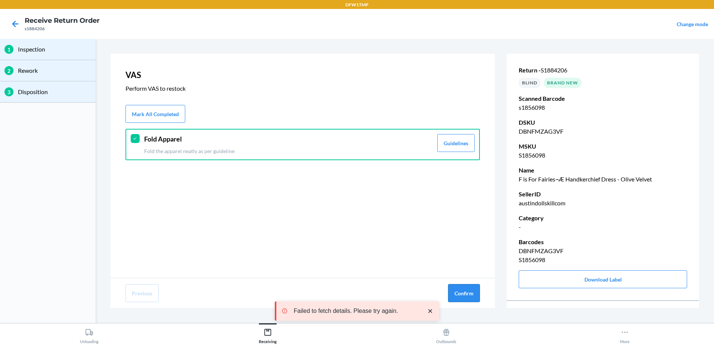
click at [469, 295] on button "Confirm" at bounding box center [464, 293] width 32 height 18
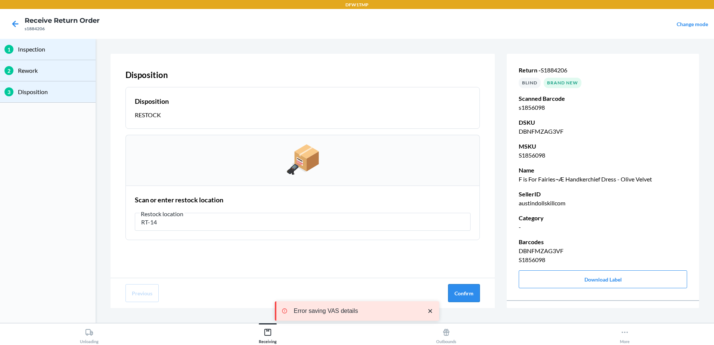
type input "RT-14"
click at [472, 296] on button "Confirm" at bounding box center [464, 293] width 32 height 18
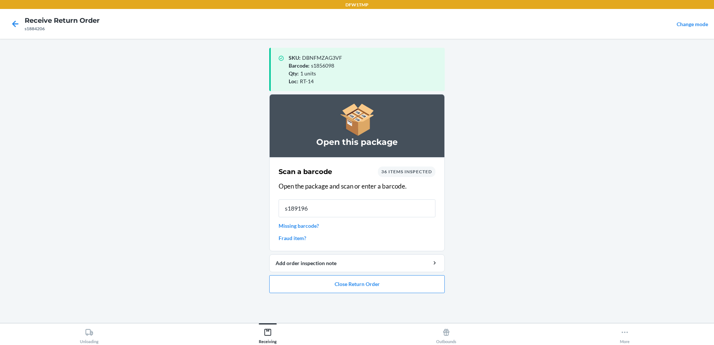
type input "s1891963"
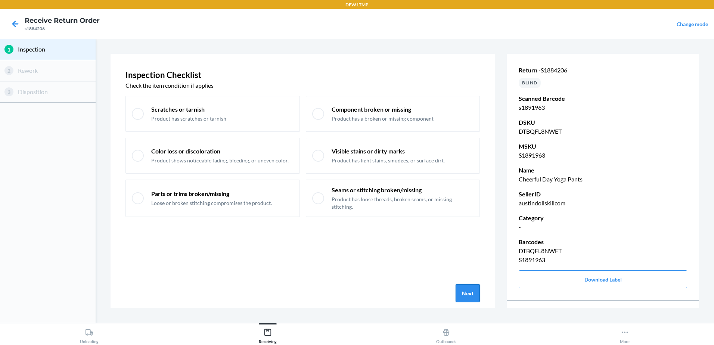
click at [462, 294] on button "Next" at bounding box center [468, 293] width 24 height 18
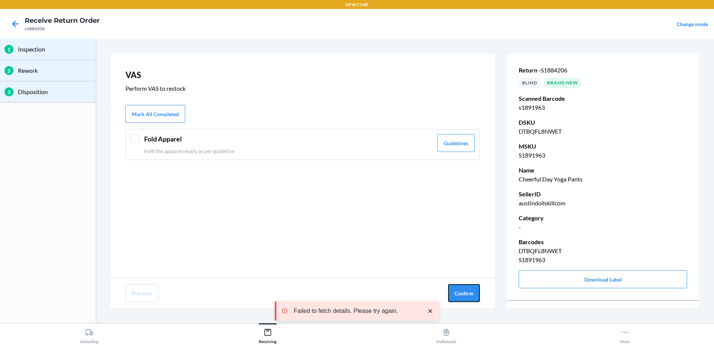
click at [462, 294] on button "Confirm" at bounding box center [464, 293] width 32 height 18
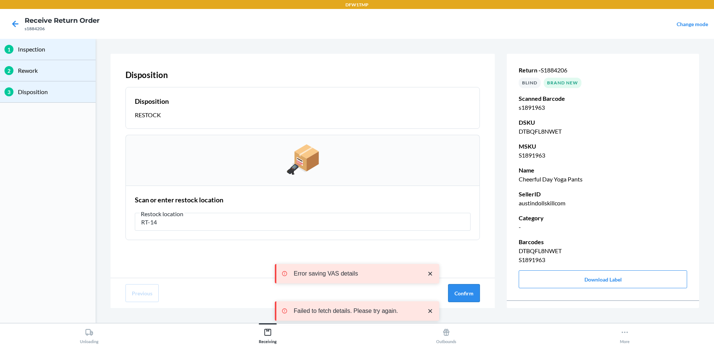
type input "RT-14"
click at [467, 289] on button "Confirm" at bounding box center [464, 293] width 32 height 18
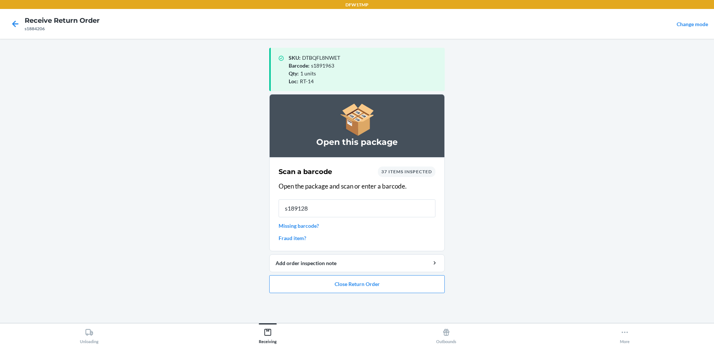
type input "s1891286"
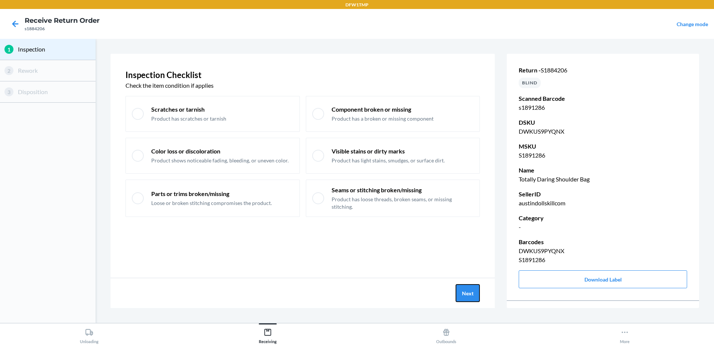
click at [469, 293] on button "Next" at bounding box center [468, 293] width 24 height 18
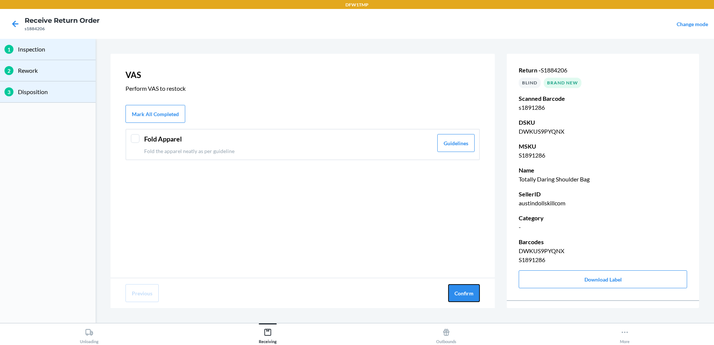
click at [469, 293] on button "Confirm" at bounding box center [464, 293] width 32 height 18
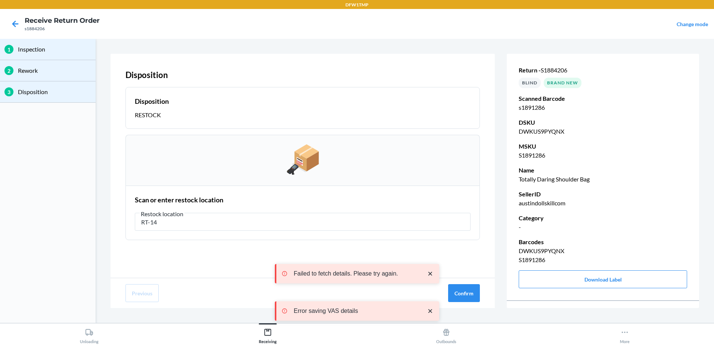
type input "RT-14"
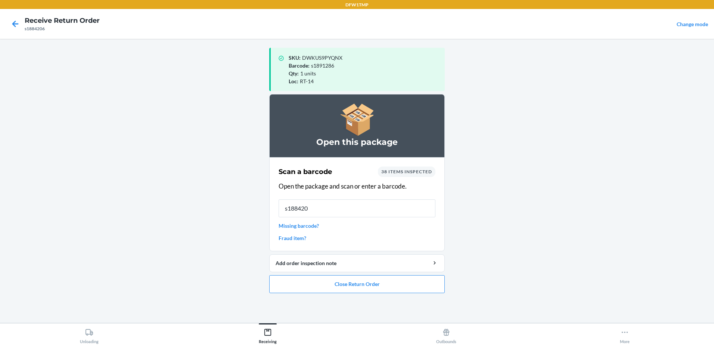
type input "s1884207"
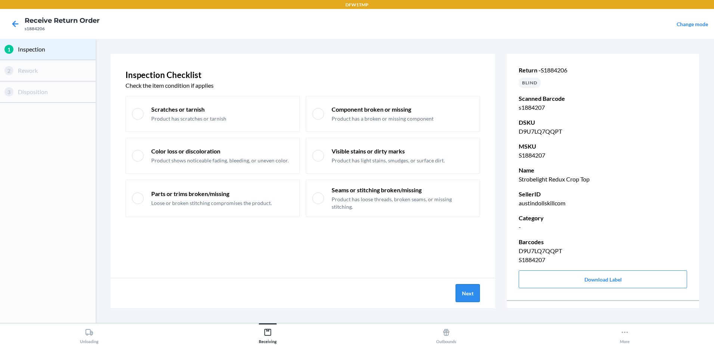
click at [464, 293] on button "Next" at bounding box center [468, 293] width 24 height 18
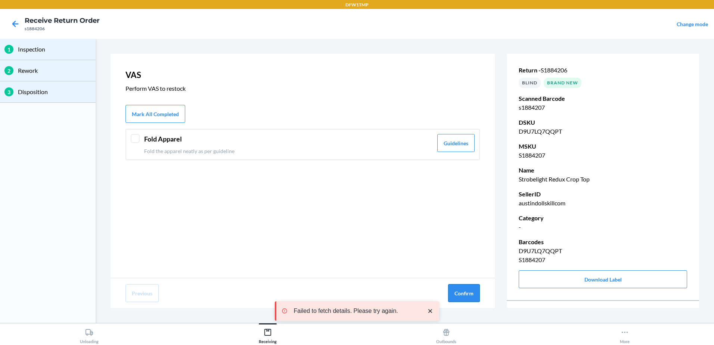
click at [479, 300] on button "Confirm" at bounding box center [464, 293] width 32 height 18
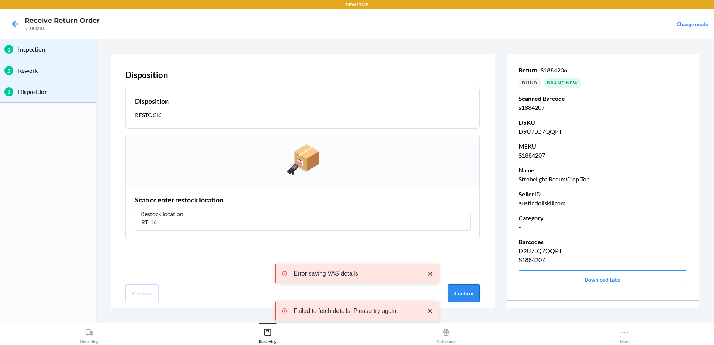
type input "RT-14"
click at [469, 291] on button "Confirm" at bounding box center [464, 293] width 32 height 18
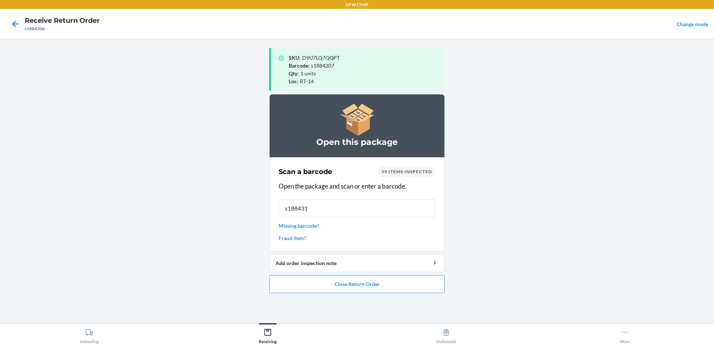
type input "s1884317"
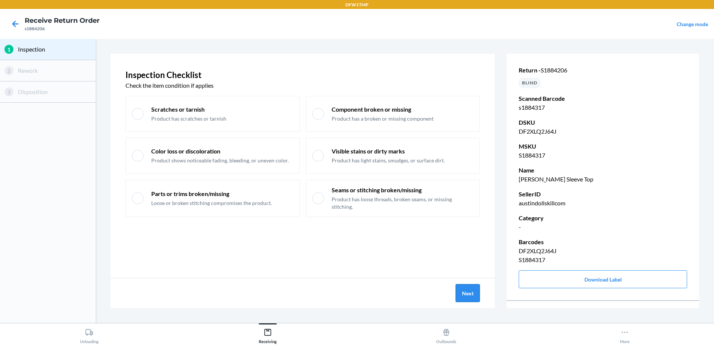
click at [464, 287] on button "Next" at bounding box center [468, 293] width 24 height 18
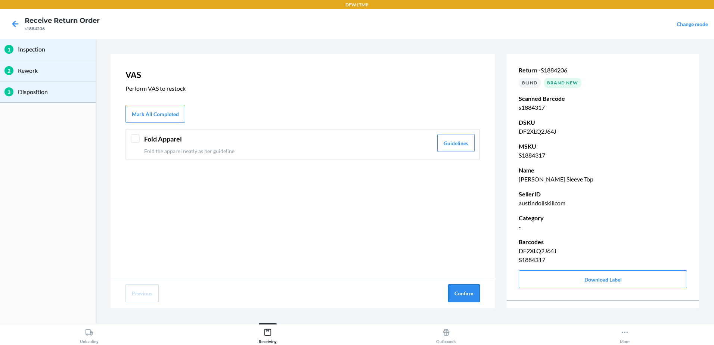
click at [464, 287] on button "Confirm" at bounding box center [464, 293] width 32 height 18
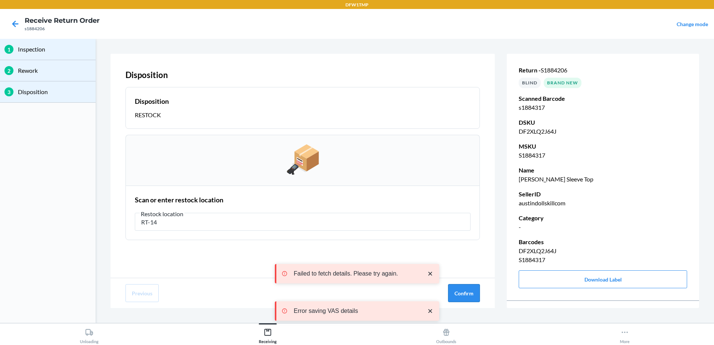
type input "RT-14"
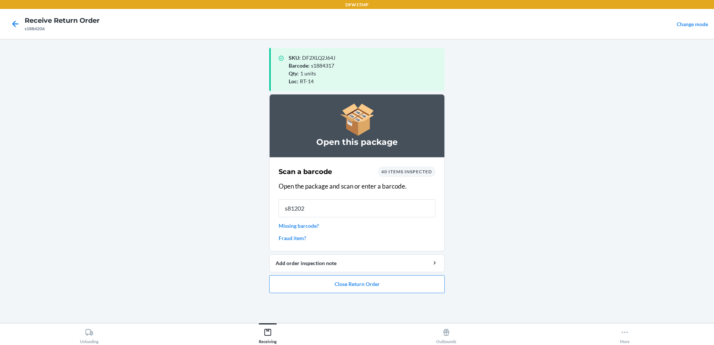
type input "s812029"
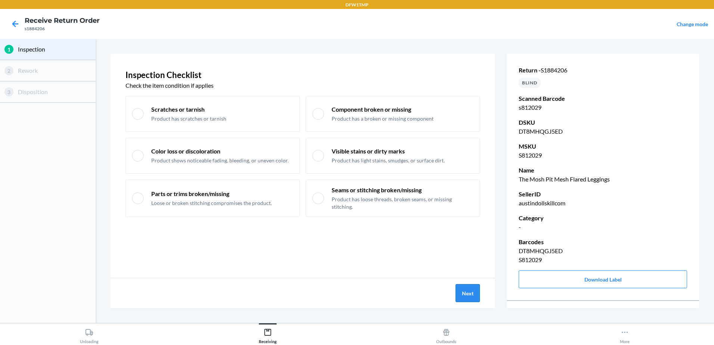
click at [461, 291] on button "Next" at bounding box center [468, 293] width 24 height 18
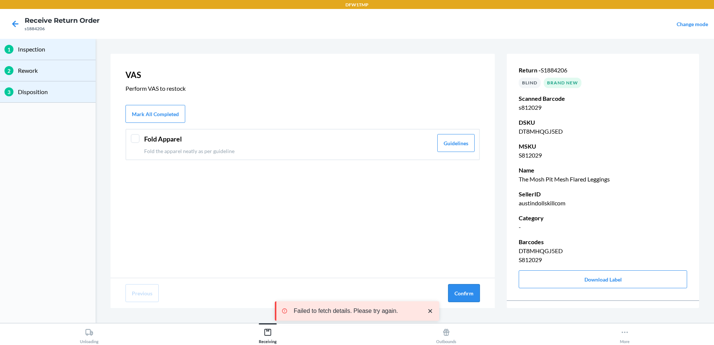
click at [461, 291] on button "Confirm" at bounding box center [464, 293] width 32 height 18
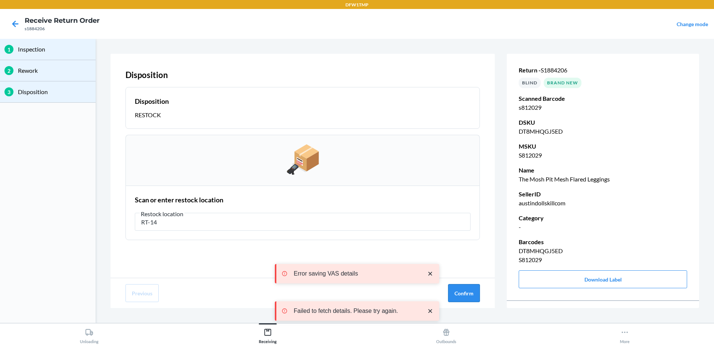
type input "RT-14"
click at [461, 291] on button "Confirm" at bounding box center [464, 293] width 32 height 18
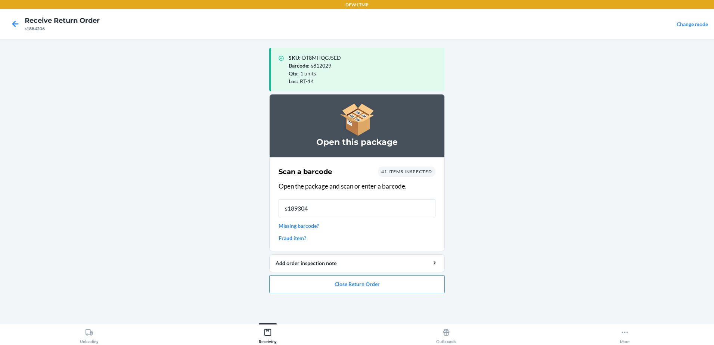
type input "s1893048"
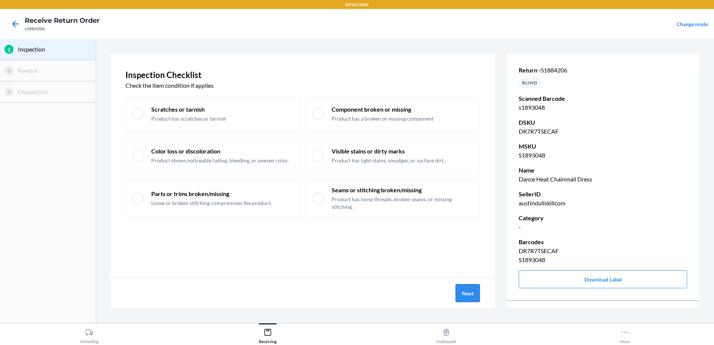
click at [460, 287] on button "Next" at bounding box center [468, 293] width 24 height 18
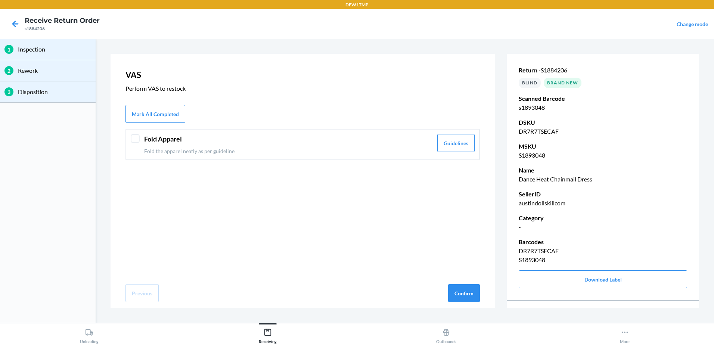
click at [132, 136] on div at bounding box center [135, 138] width 9 height 9
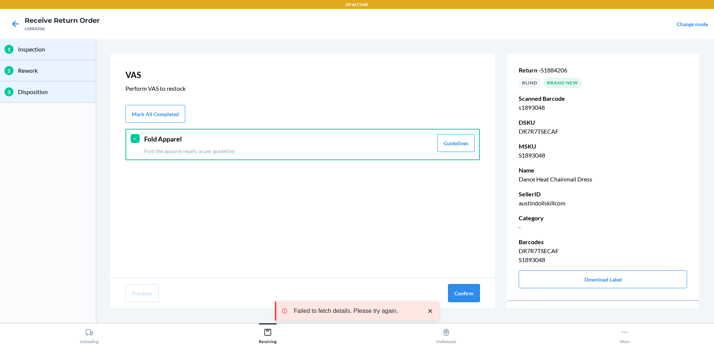
click at [460, 292] on button "Confirm" at bounding box center [464, 293] width 32 height 18
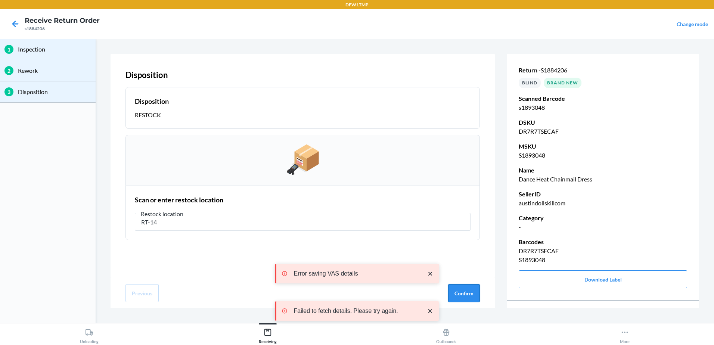
type input "RT-14"
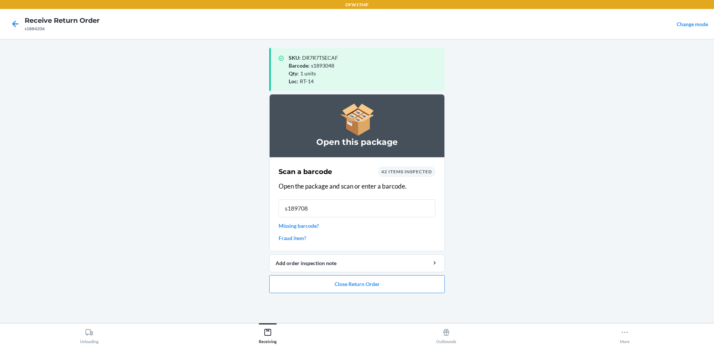
type input "s1897085"
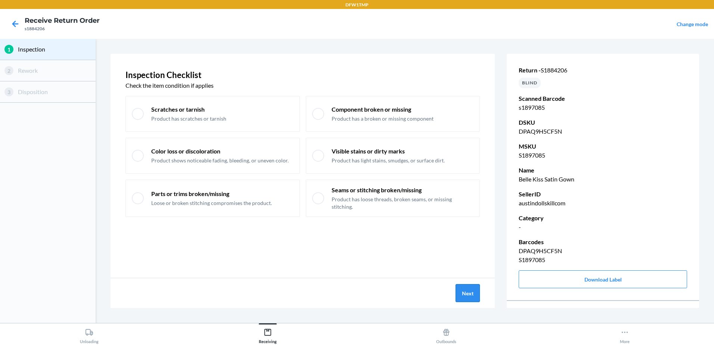
click at [463, 296] on button "Next" at bounding box center [468, 293] width 24 height 18
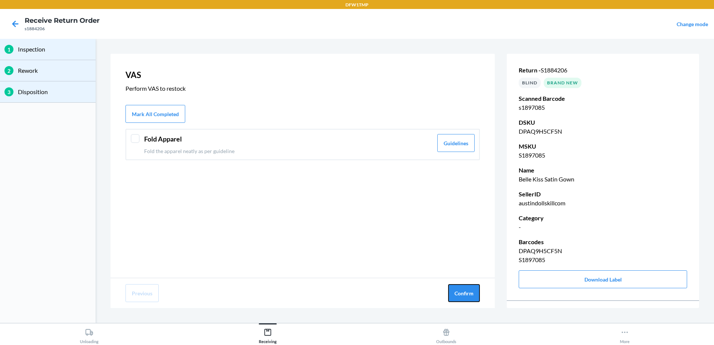
click at [463, 297] on button "Confirm" at bounding box center [464, 293] width 32 height 18
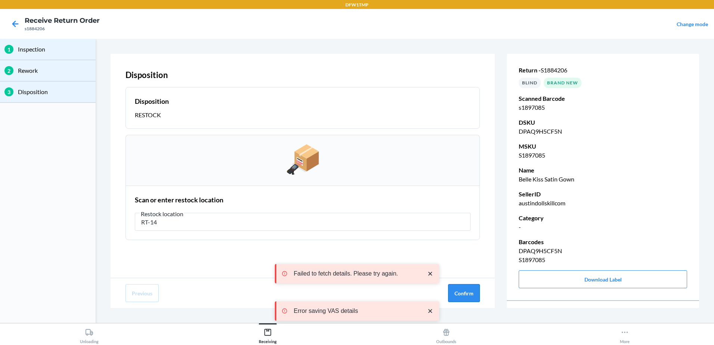
type input "RT-14"
click at [453, 288] on button "Confirm" at bounding box center [464, 293] width 32 height 18
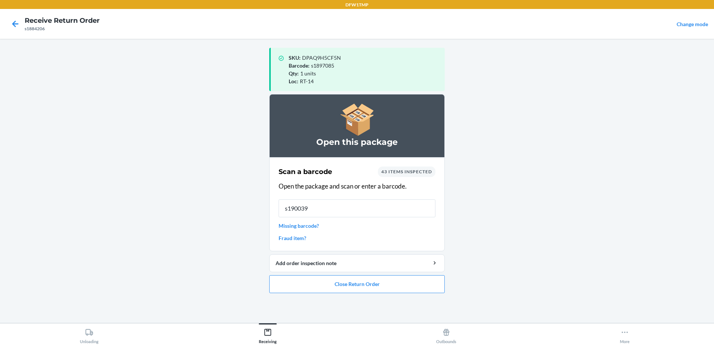
type input "s1900399"
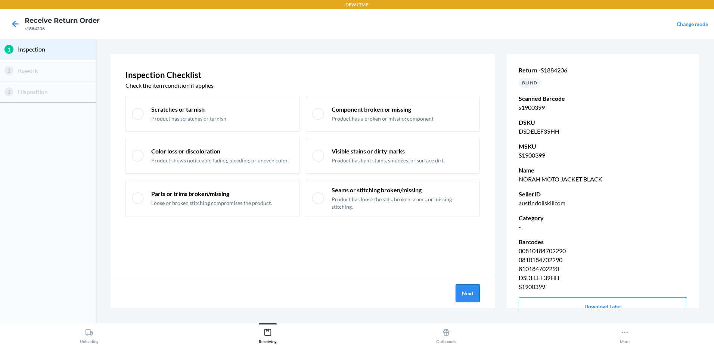
click at [462, 297] on button "Next" at bounding box center [468, 293] width 24 height 18
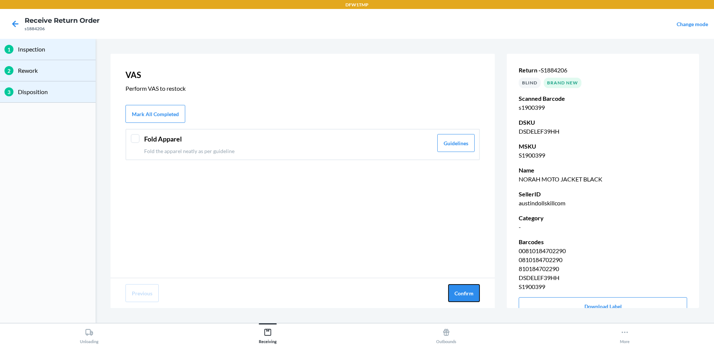
click at [462, 297] on button "Confirm" at bounding box center [464, 293] width 32 height 18
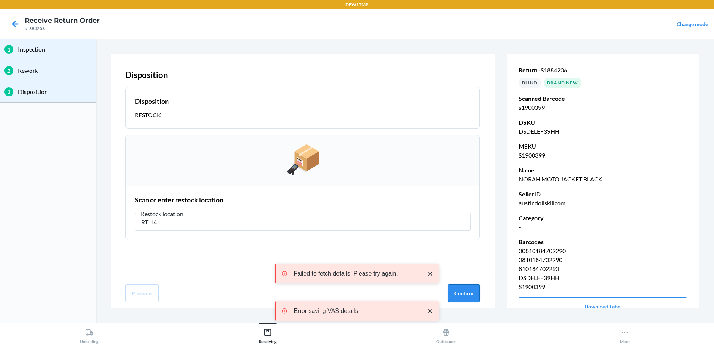
type input "RT-14"
click at [456, 288] on button "Confirm" at bounding box center [464, 293] width 32 height 18
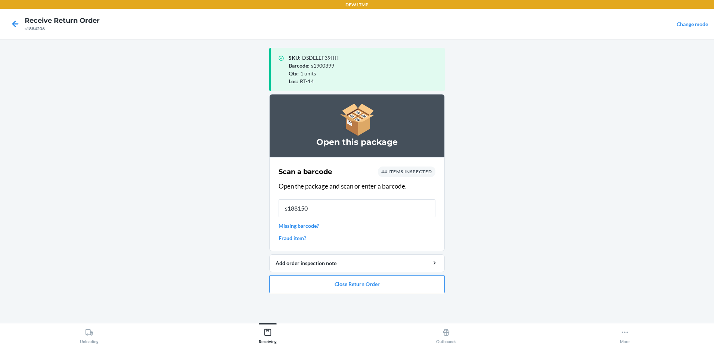
type input "s1881501"
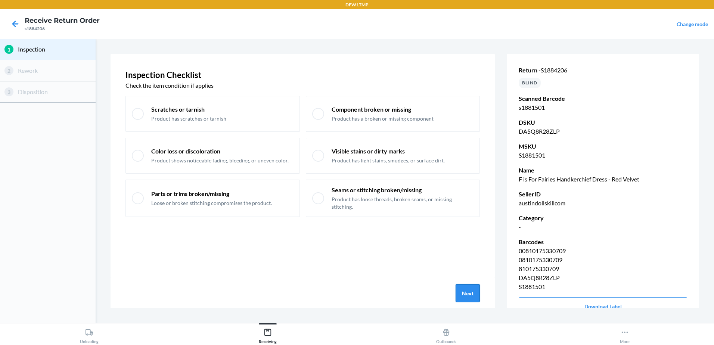
click at [470, 291] on button "Next" at bounding box center [468, 293] width 24 height 18
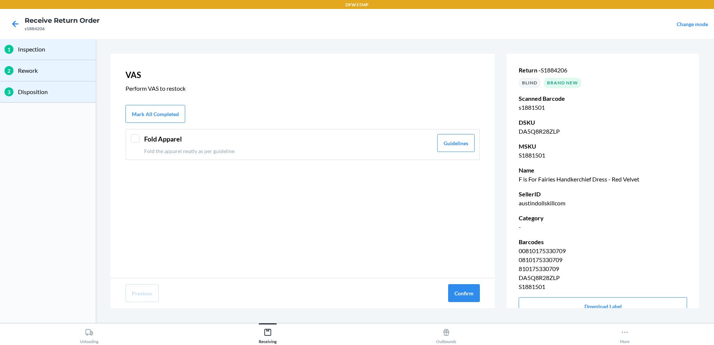
click at [134, 138] on div at bounding box center [135, 138] width 9 height 9
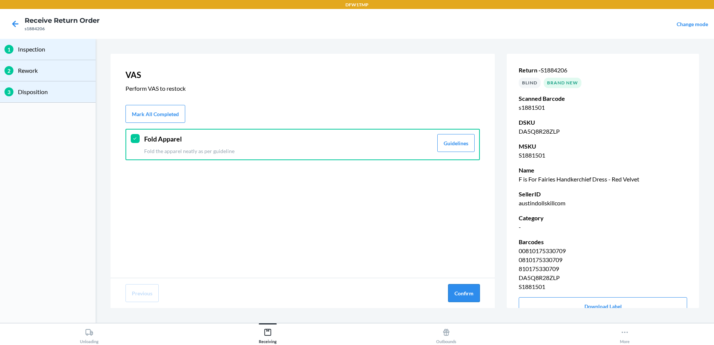
click at [474, 297] on button "Confirm" at bounding box center [464, 293] width 32 height 18
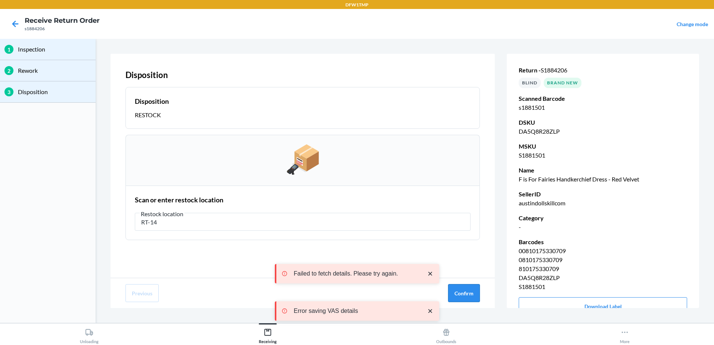
type input "RT-14"
click at [472, 295] on button "Confirm" at bounding box center [464, 293] width 32 height 18
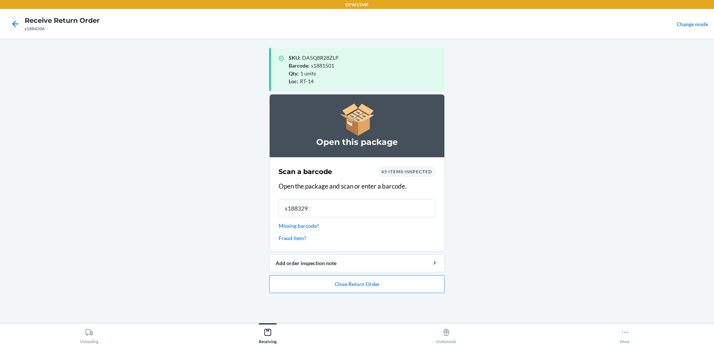
type input "s1883291"
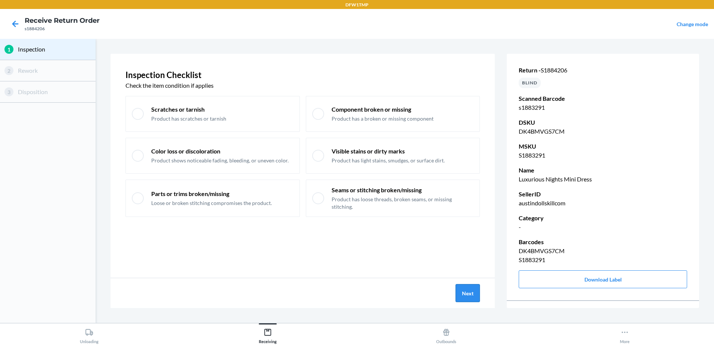
click at [463, 294] on button "Next" at bounding box center [468, 293] width 24 height 18
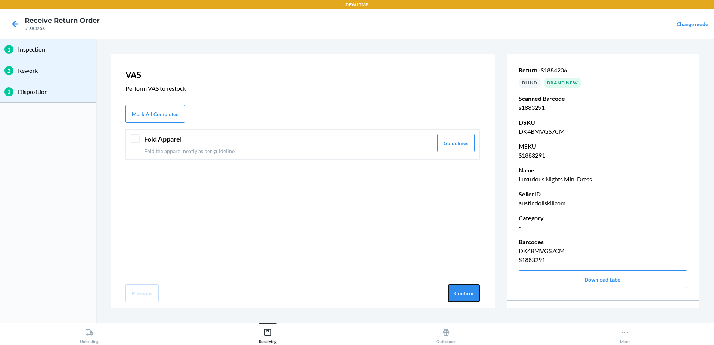
click at [463, 294] on button "Confirm" at bounding box center [464, 293] width 32 height 18
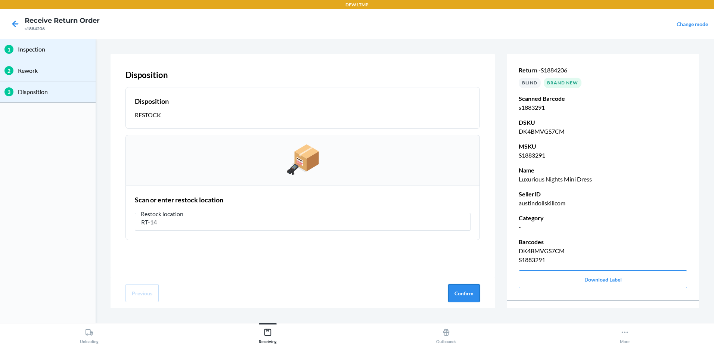
type input "RT-14"
click at [470, 300] on button "Confirm" at bounding box center [464, 293] width 32 height 18
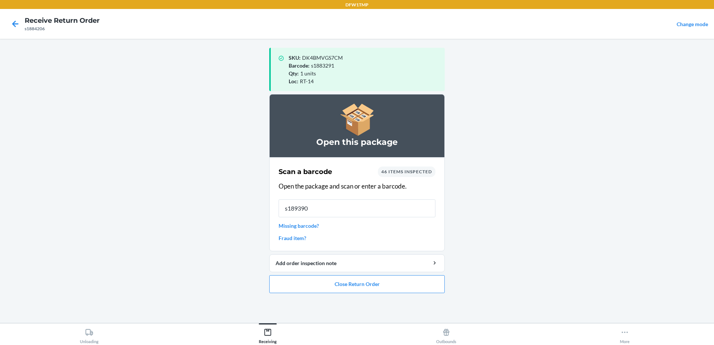
type input "s1893903"
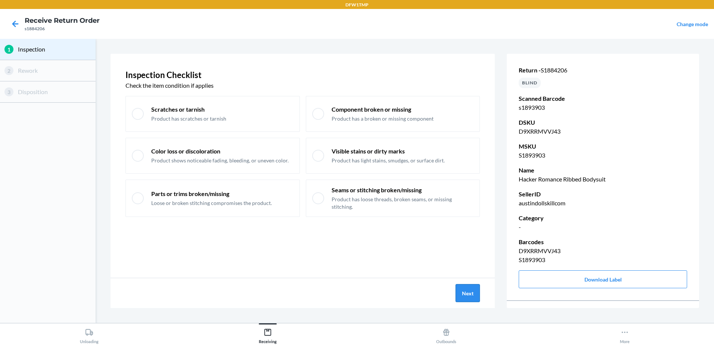
click at [475, 295] on button "Next" at bounding box center [468, 293] width 24 height 18
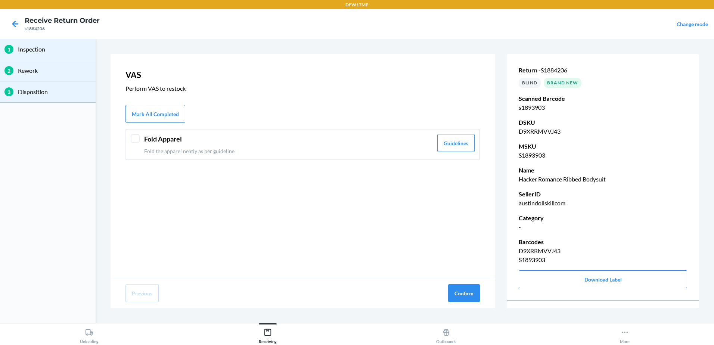
click at [135, 136] on div at bounding box center [135, 138] width 9 height 9
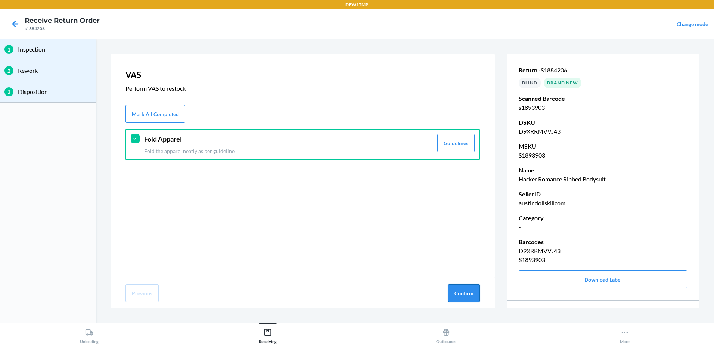
click at [470, 291] on button "Confirm" at bounding box center [464, 293] width 32 height 18
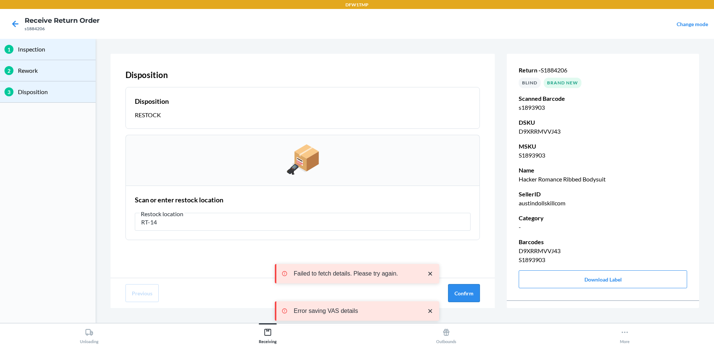
type input "RT-14"
click at [469, 290] on button "Confirm" at bounding box center [464, 293] width 32 height 18
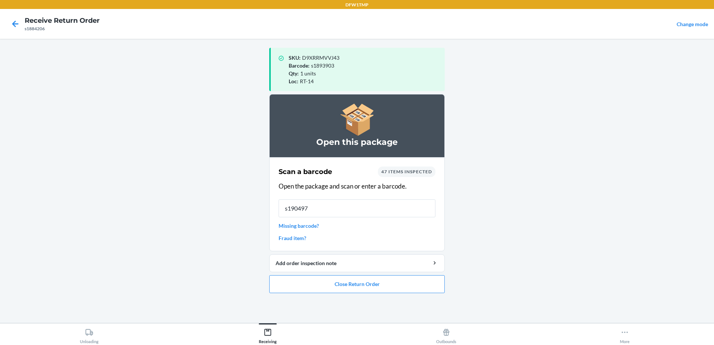
type input "s1904979"
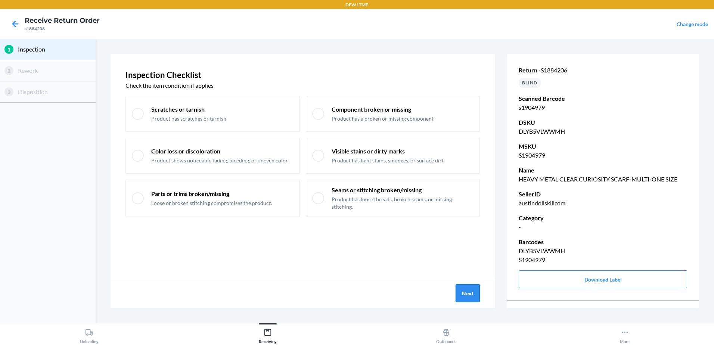
click at [469, 288] on button "Next" at bounding box center [468, 293] width 24 height 18
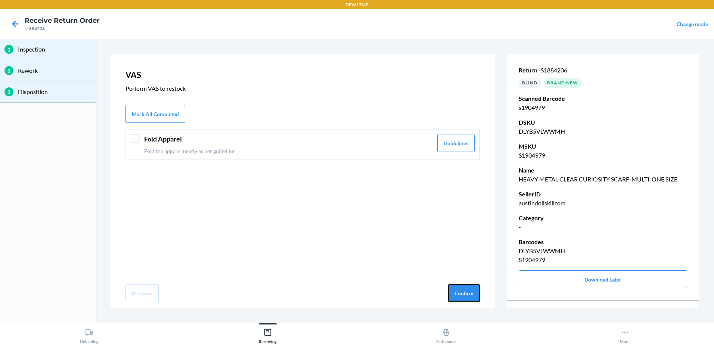
click at [469, 288] on button "Confirm" at bounding box center [464, 293] width 32 height 18
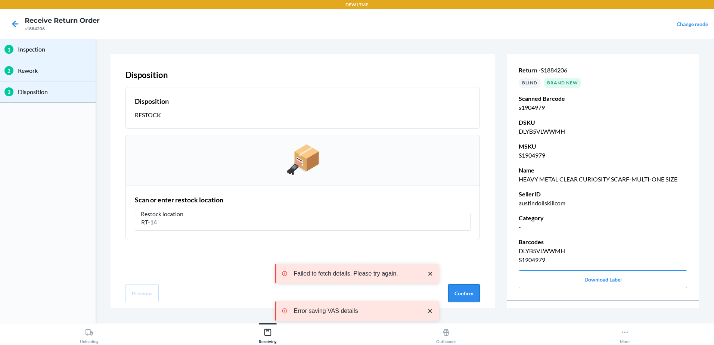
type input "RT-14"
click at [460, 299] on button "Confirm" at bounding box center [464, 293] width 32 height 18
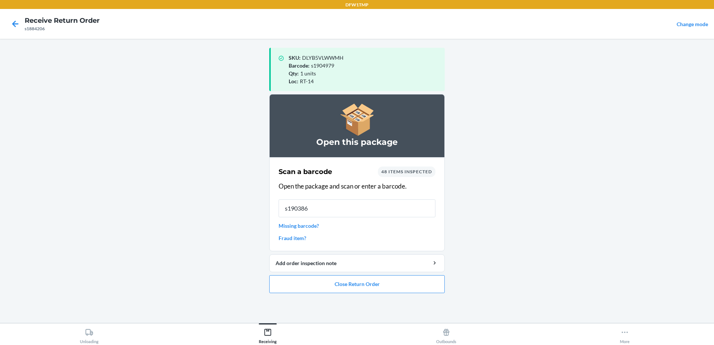
type input "s1903861"
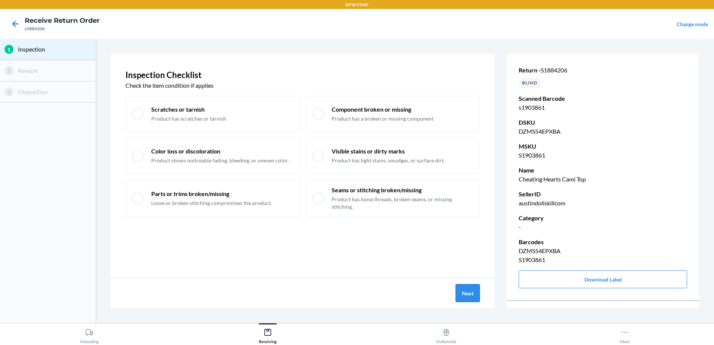
click at [470, 290] on button "Next" at bounding box center [468, 293] width 24 height 18
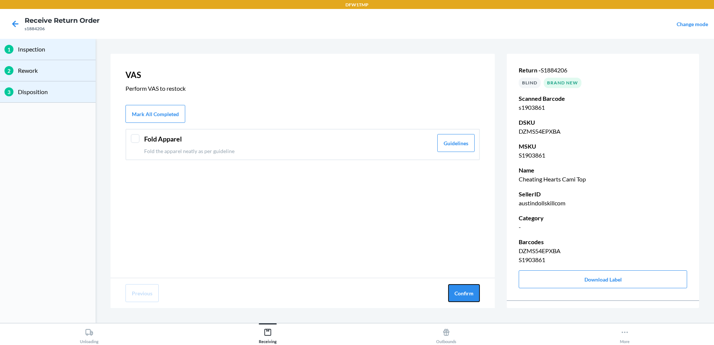
click at [470, 290] on button "Confirm" at bounding box center [464, 293] width 32 height 18
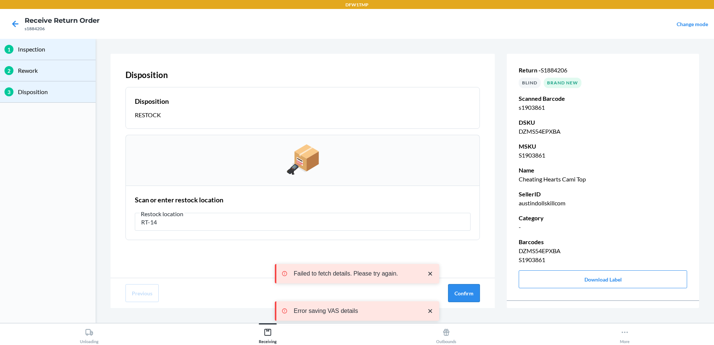
type input "RT-14"
click at [472, 299] on button "Confirm" at bounding box center [464, 293] width 32 height 18
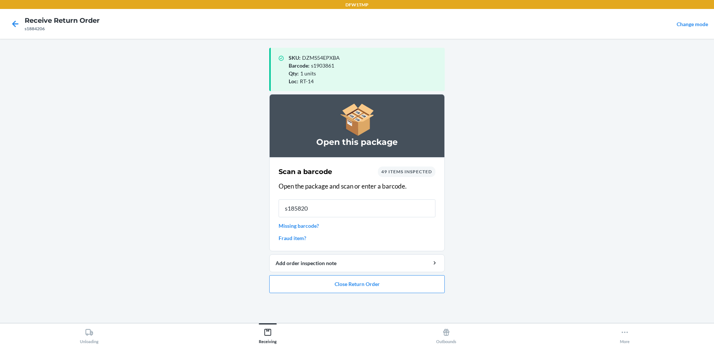
type input "s1858206"
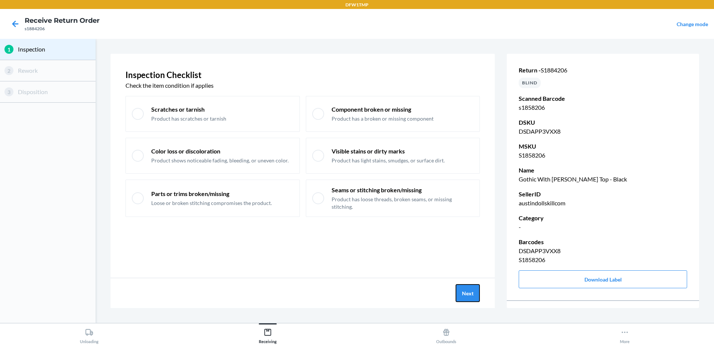
click at [476, 302] on button "Next" at bounding box center [468, 293] width 24 height 18
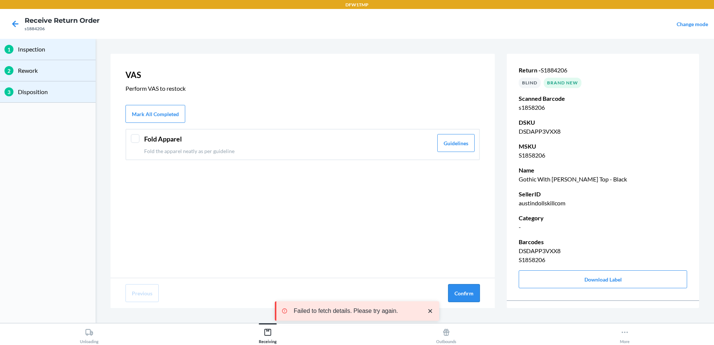
click at [475, 297] on button "Confirm" at bounding box center [464, 293] width 32 height 18
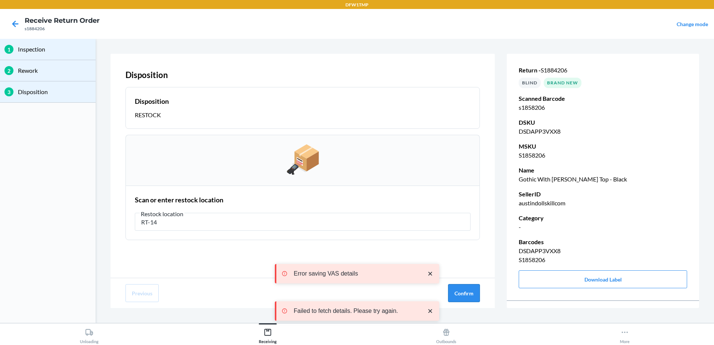
type input "RT-14"
click at [469, 296] on button "Confirm" at bounding box center [464, 293] width 32 height 18
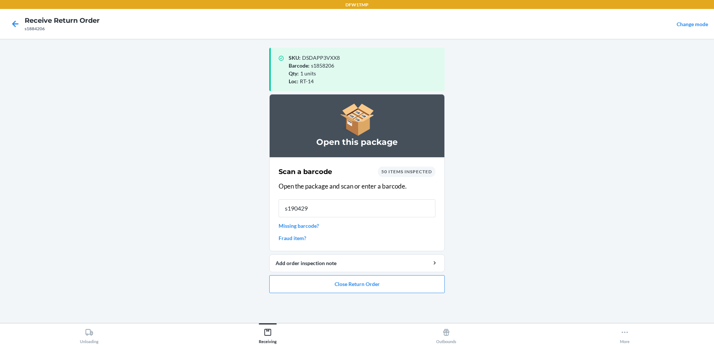
type input "s1904299"
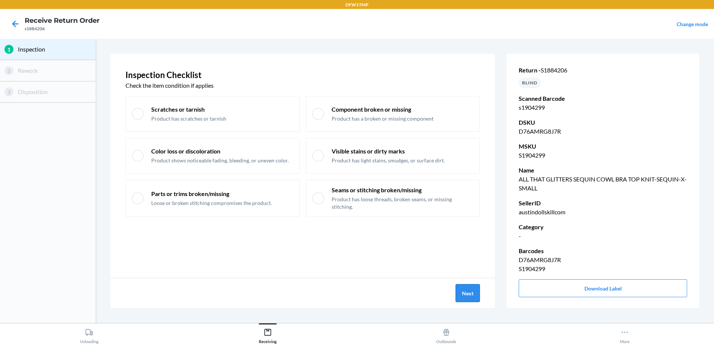
click at [465, 298] on button "Next" at bounding box center [468, 293] width 24 height 18
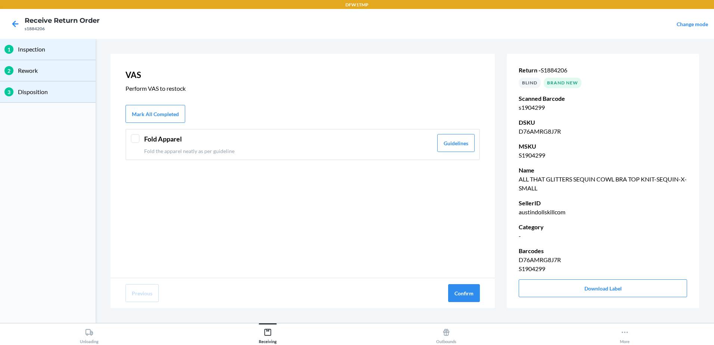
click at [131, 139] on div at bounding box center [135, 138] width 9 height 9
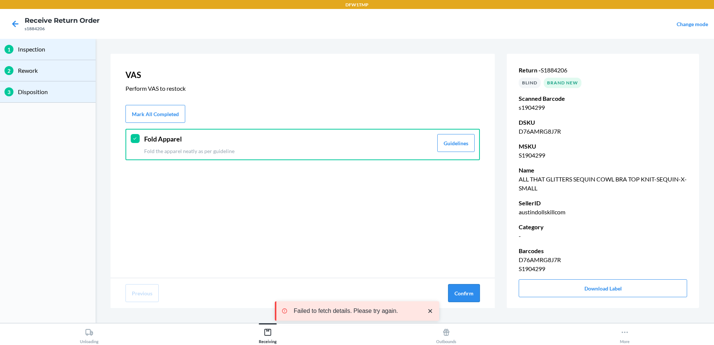
click at [466, 294] on button "Confirm" at bounding box center [464, 293] width 32 height 18
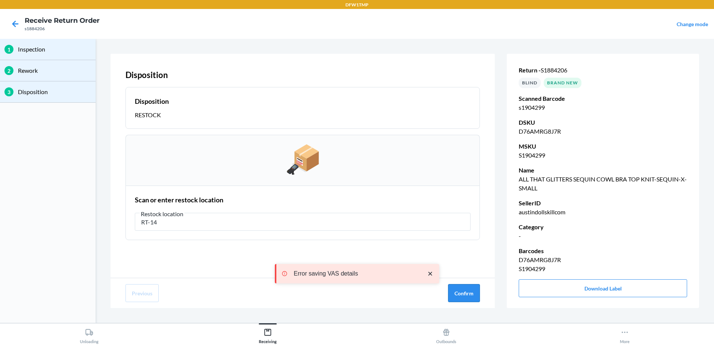
type input "RT-14"
click at [469, 296] on button "Confirm" at bounding box center [464, 293] width 32 height 18
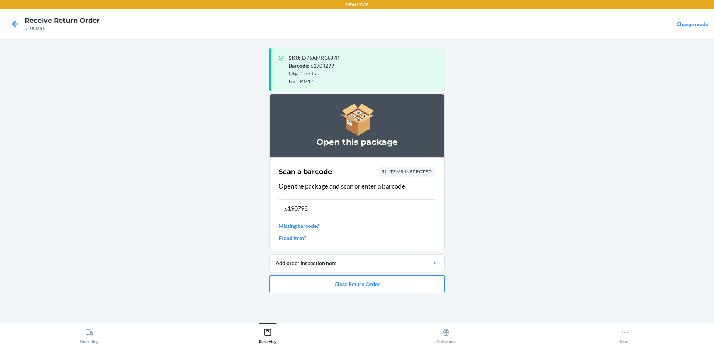
type input "s1907981"
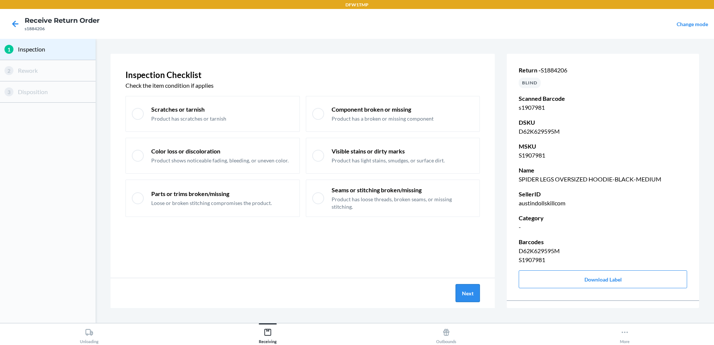
click at [469, 297] on button "Next" at bounding box center [468, 293] width 24 height 18
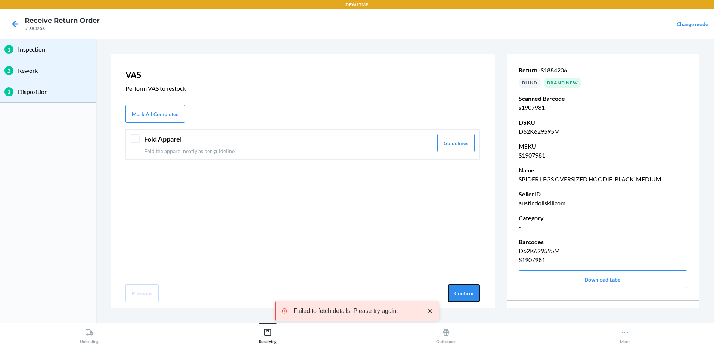
click at [469, 297] on button "Confirm" at bounding box center [464, 293] width 32 height 18
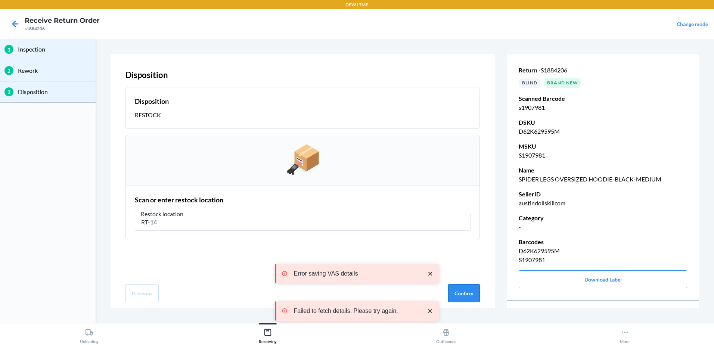
type input "RT-14"
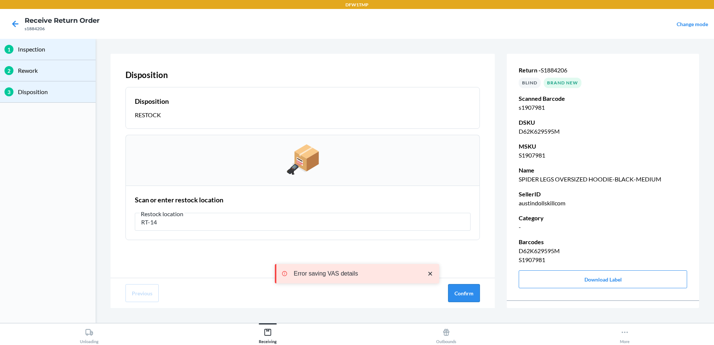
click at [466, 293] on button "Confirm" at bounding box center [464, 293] width 32 height 18
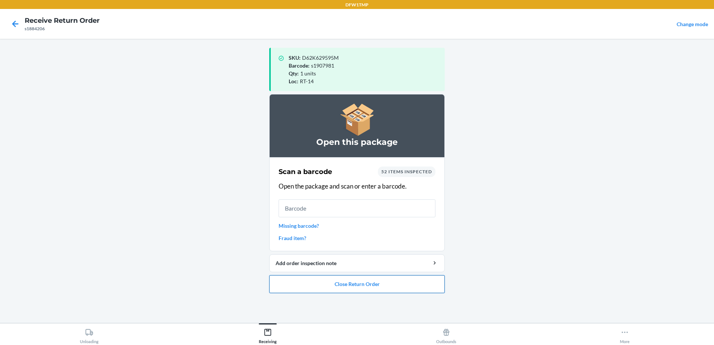
click at [359, 282] on button "Close Return Order" at bounding box center [357, 284] width 176 height 18
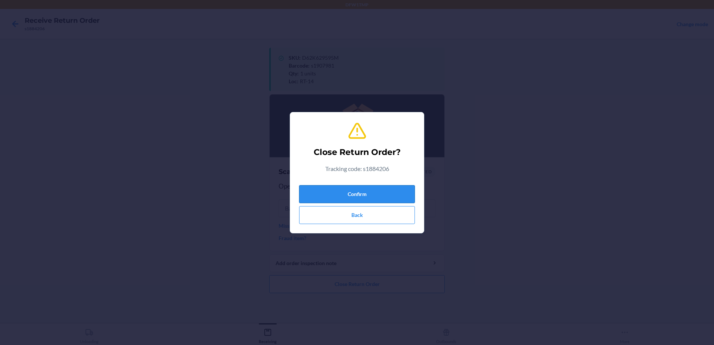
click at [370, 189] on button "Confirm" at bounding box center [357, 194] width 116 height 18
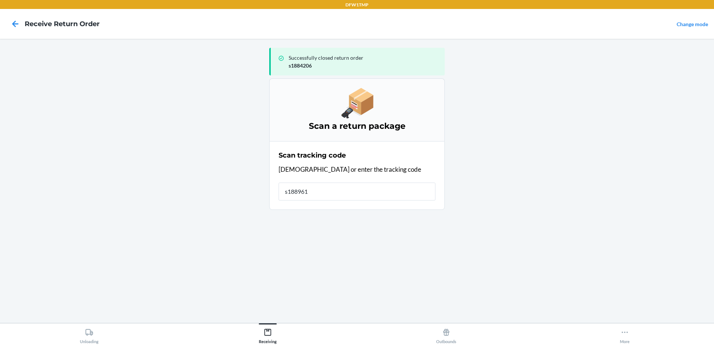
type input "s1889611"
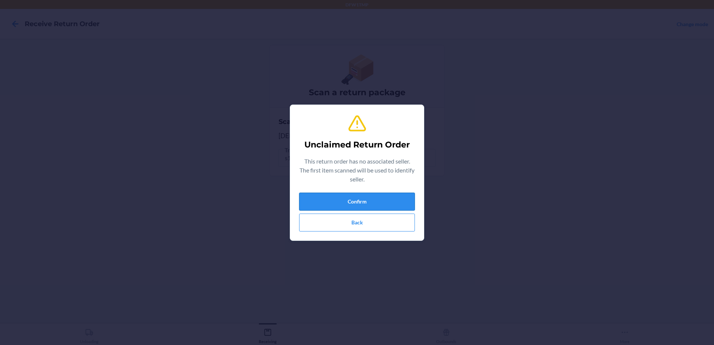
click at [346, 199] on button "Confirm" at bounding box center [357, 202] width 116 height 18
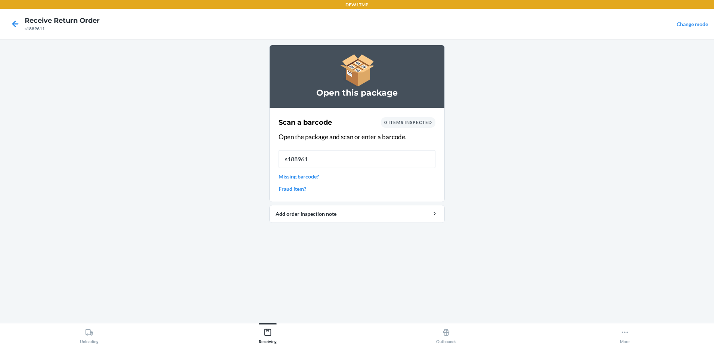
type input "s1889611"
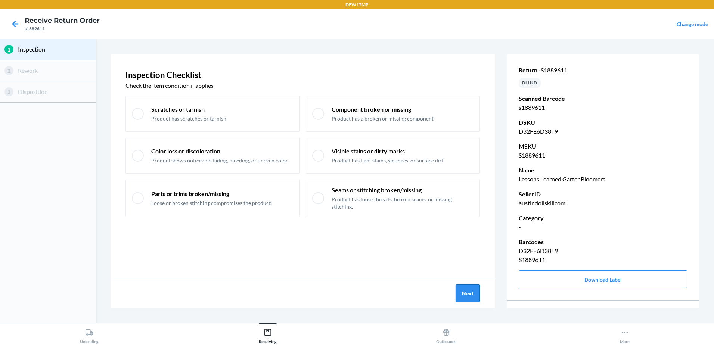
click at [476, 296] on button "Next" at bounding box center [468, 293] width 24 height 18
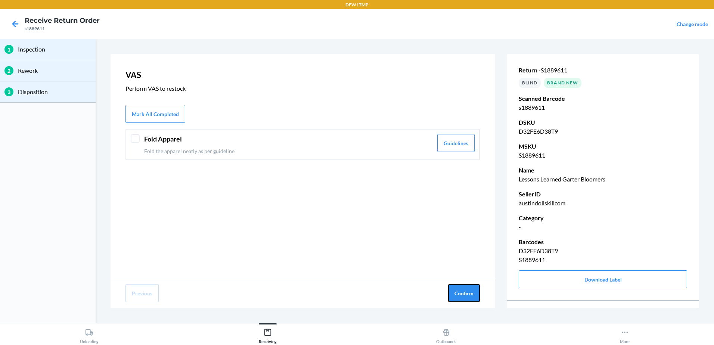
click at [476, 296] on button "Confirm" at bounding box center [464, 293] width 32 height 18
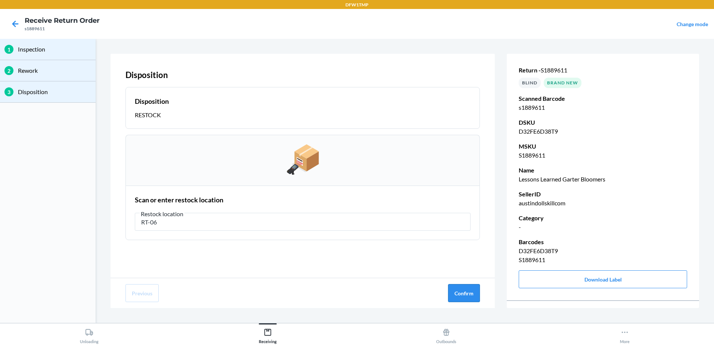
type input "RT-06"
click at [457, 297] on button "Confirm" at bounding box center [464, 293] width 32 height 18
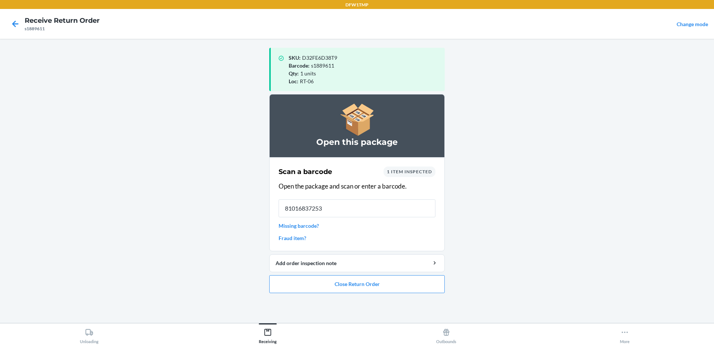
type input "810168372532"
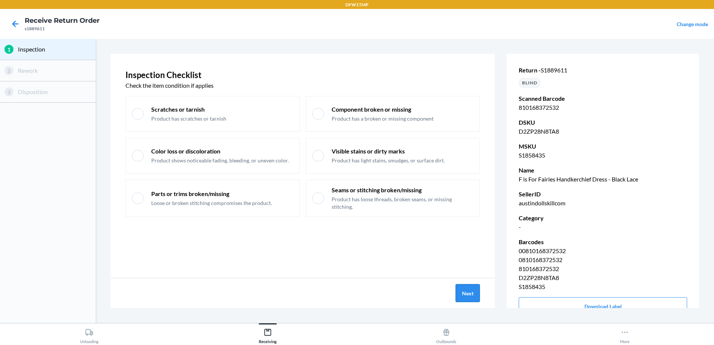
click at [460, 291] on button "Next" at bounding box center [468, 293] width 24 height 18
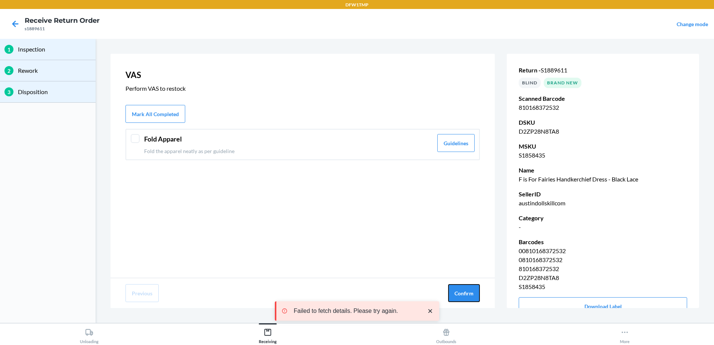
click at [460, 291] on button "Confirm" at bounding box center [464, 293] width 32 height 18
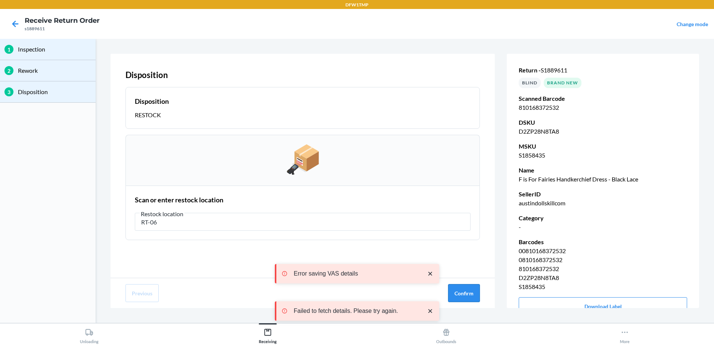
type input "RT-06"
click at [463, 294] on button "Confirm" at bounding box center [464, 293] width 32 height 18
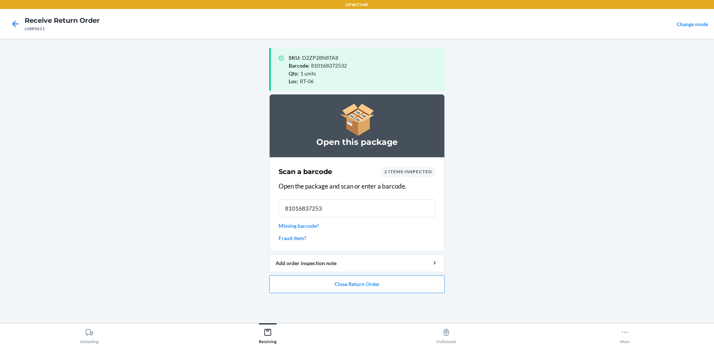
type input "810168372532"
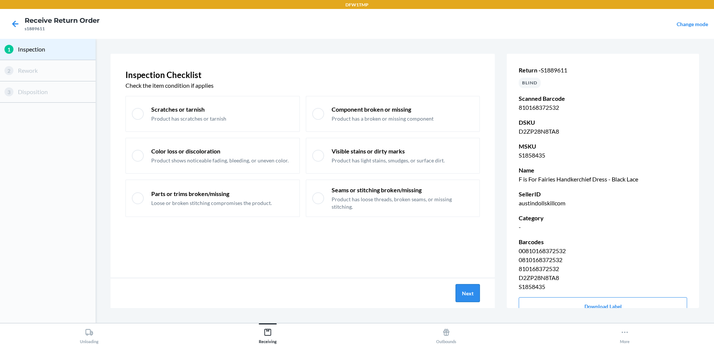
click at [468, 295] on button "Next" at bounding box center [468, 293] width 24 height 18
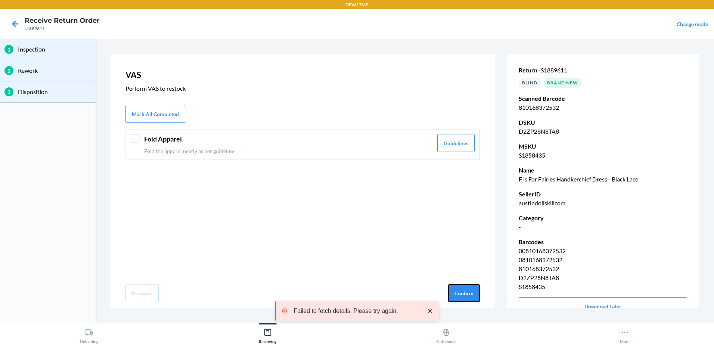
click at [468, 295] on button "Confirm" at bounding box center [464, 293] width 32 height 18
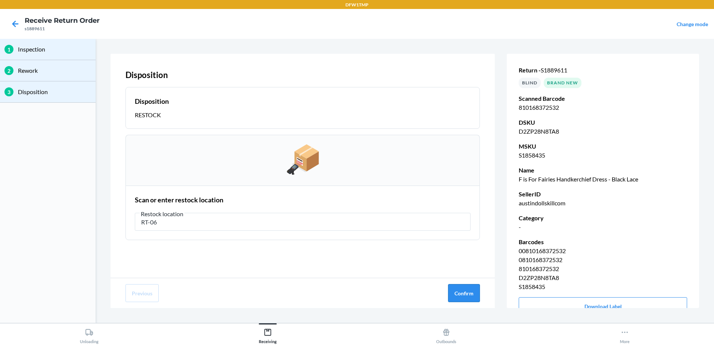
type input "RT-06"
click at [472, 291] on button "Confirm" at bounding box center [464, 293] width 32 height 18
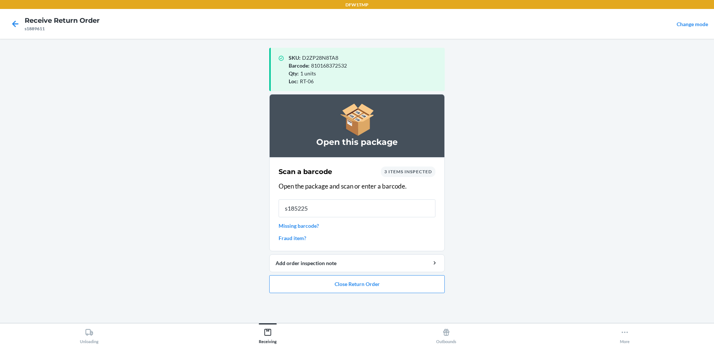
type input "s1852254"
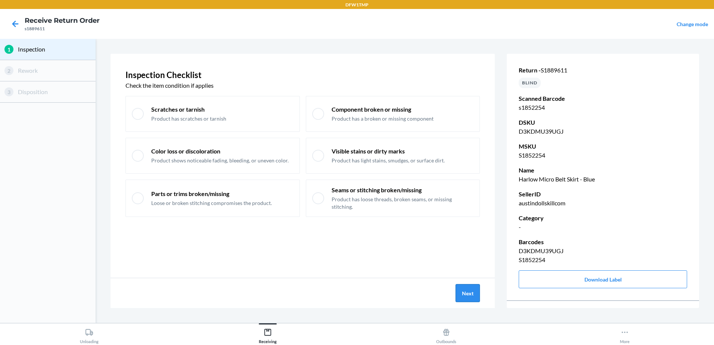
click at [470, 297] on button "Next" at bounding box center [468, 293] width 24 height 18
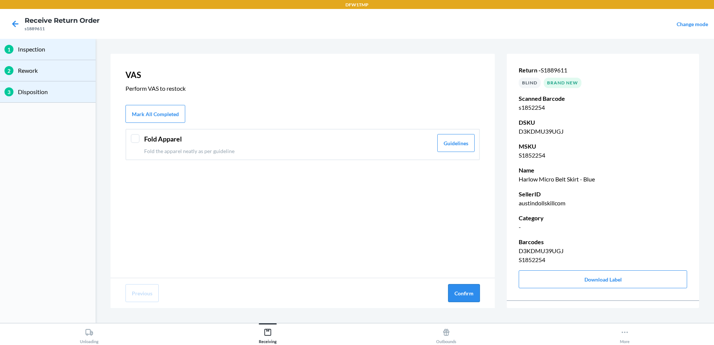
click at [460, 291] on button "Confirm" at bounding box center [464, 293] width 32 height 18
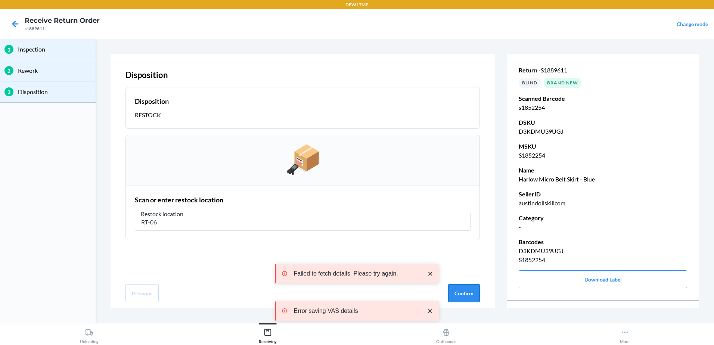
type input "RT-06"
click at [476, 299] on button "Confirm" at bounding box center [464, 293] width 32 height 18
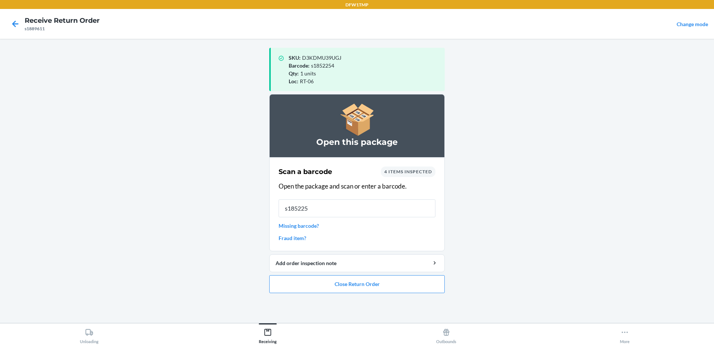
type input "s1852257"
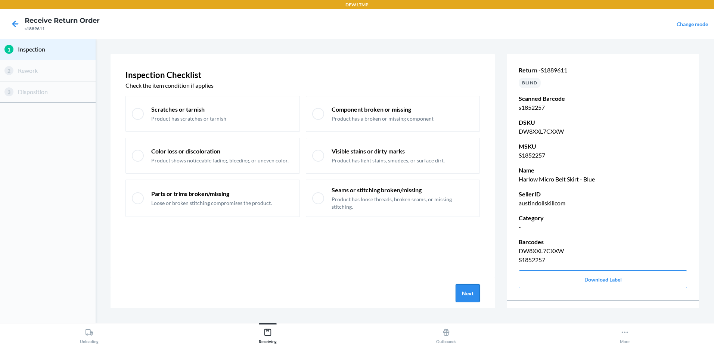
click at [469, 291] on button "Next" at bounding box center [468, 293] width 24 height 18
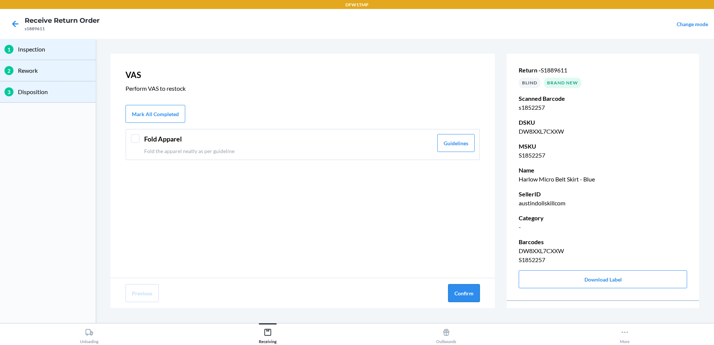
click at [473, 293] on button "Confirm" at bounding box center [464, 293] width 32 height 18
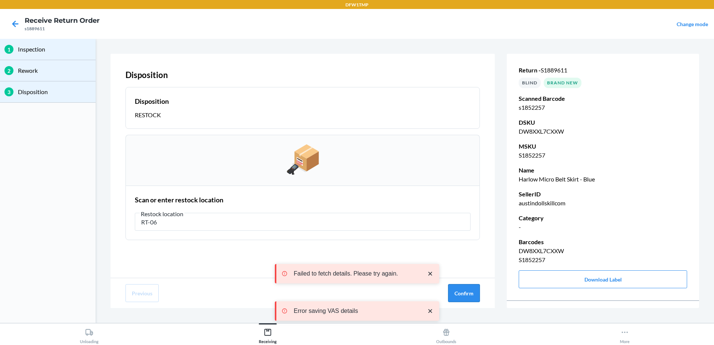
type input "RT-06"
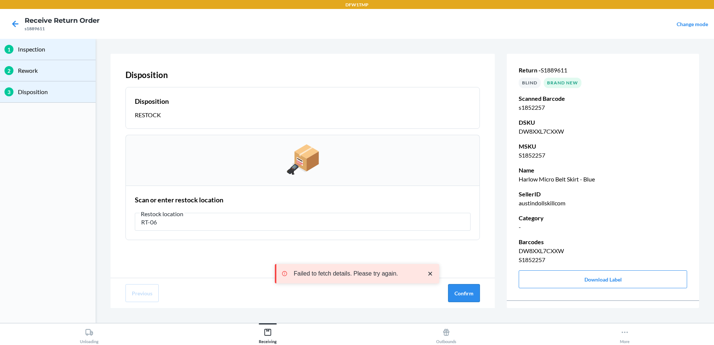
click at [460, 294] on button "Confirm" at bounding box center [464, 293] width 32 height 18
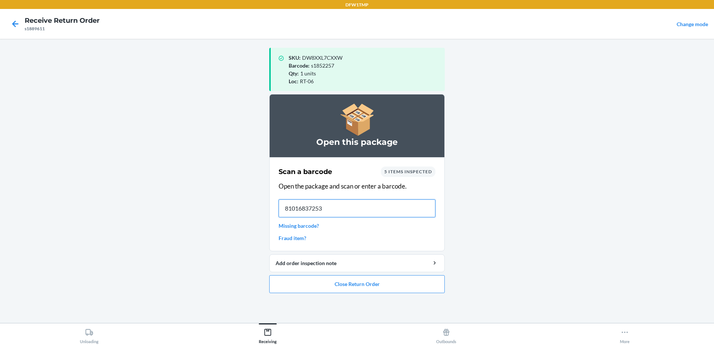
type input "810168372532"
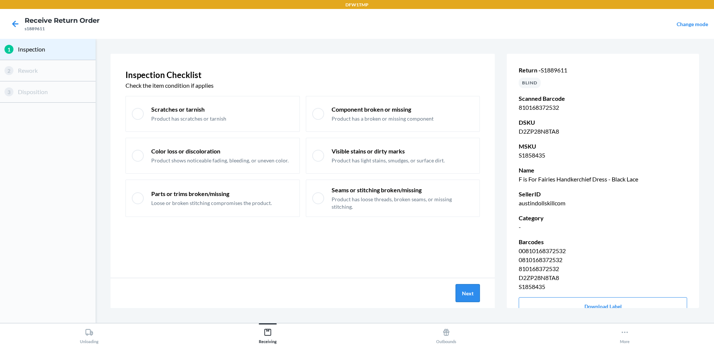
click at [475, 296] on button "Next" at bounding box center [468, 293] width 24 height 18
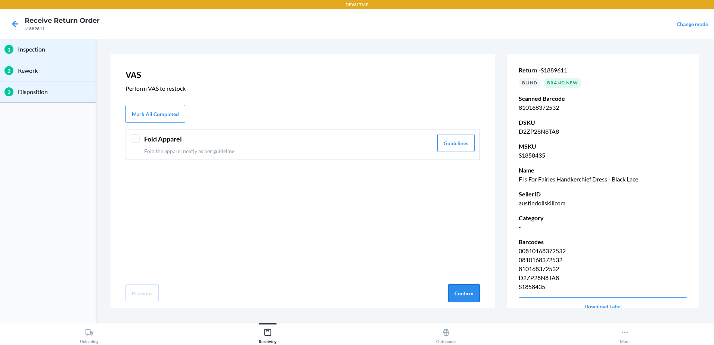
click at [462, 286] on button "Confirm" at bounding box center [464, 293] width 32 height 18
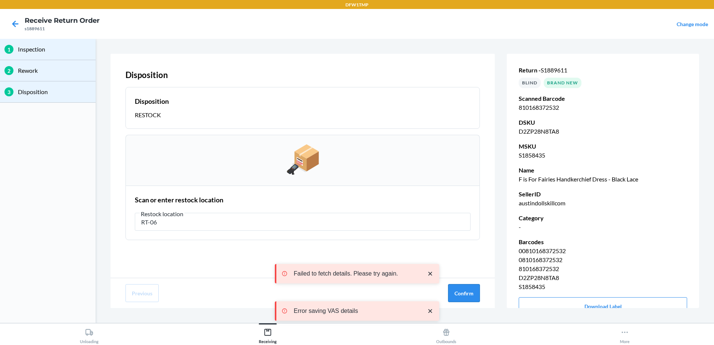
type input "RT-06"
click at [472, 294] on button "Confirm" at bounding box center [464, 293] width 32 height 18
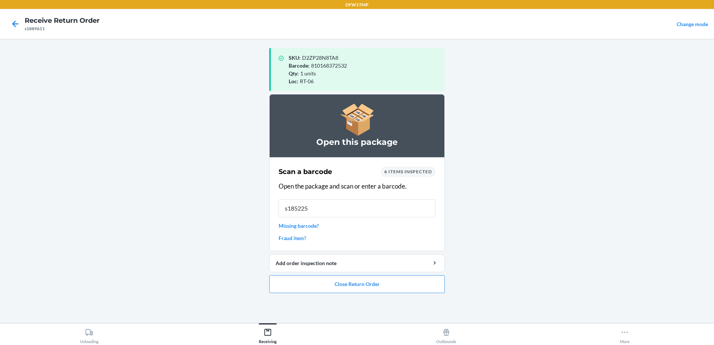
type input "s1852257"
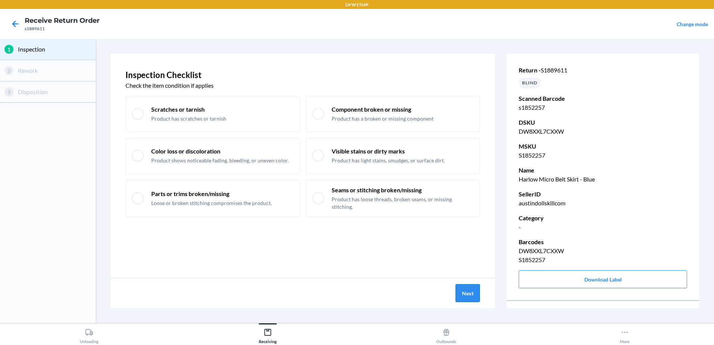
click at [458, 290] on button "Next" at bounding box center [468, 293] width 24 height 18
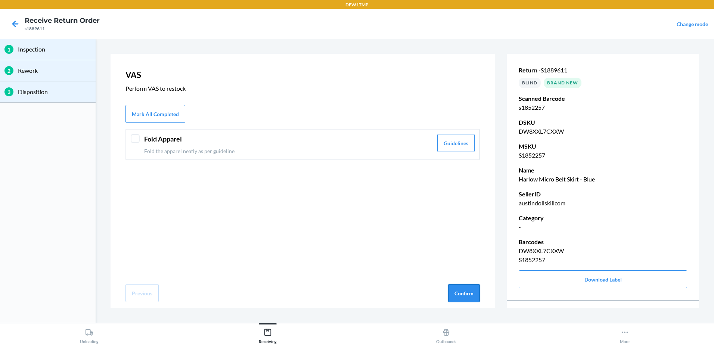
click at [460, 293] on button "Confirm" at bounding box center [464, 293] width 32 height 18
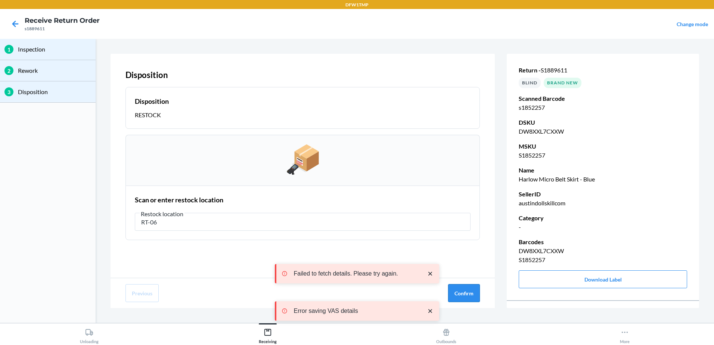
type input "RT-06"
click at [459, 296] on button "Confirm" at bounding box center [464, 293] width 32 height 18
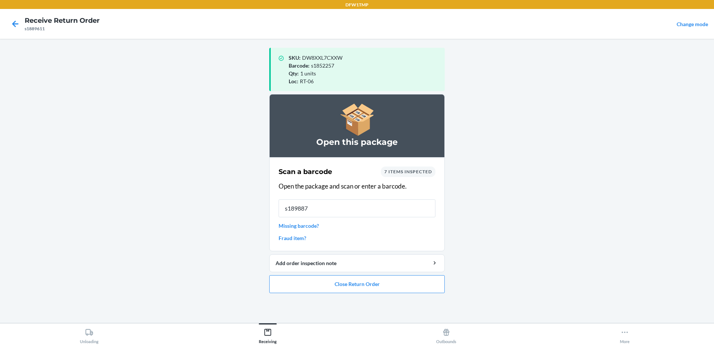
type input "s1898879"
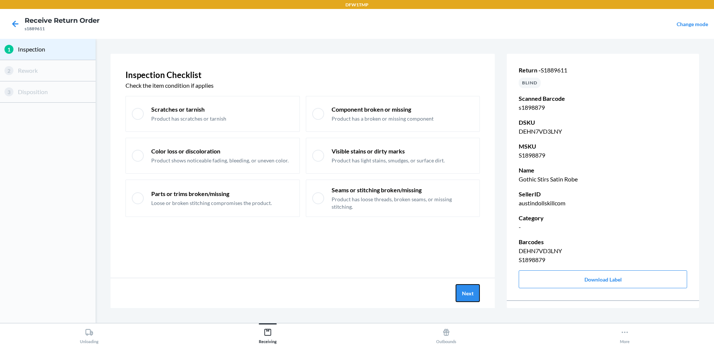
click at [459, 296] on button "Next" at bounding box center [468, 293] width 24 height 18
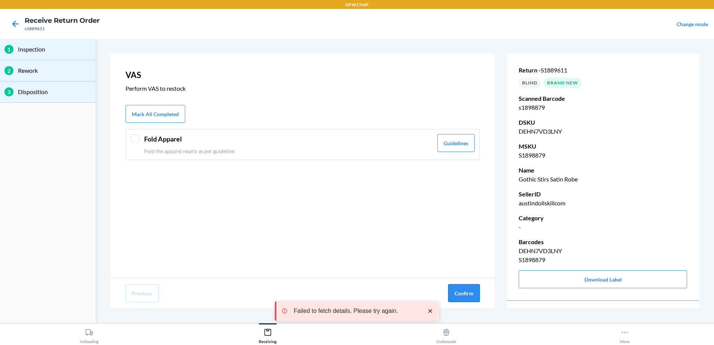
click at [461, 287] on button "Confirm" at bounding box center [464, 293] width 32 height 18
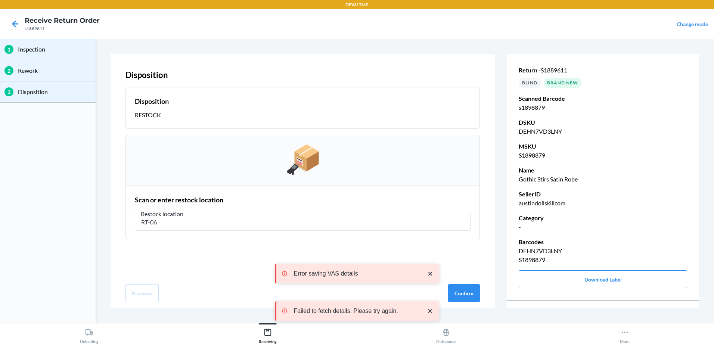
type input "RT-06"
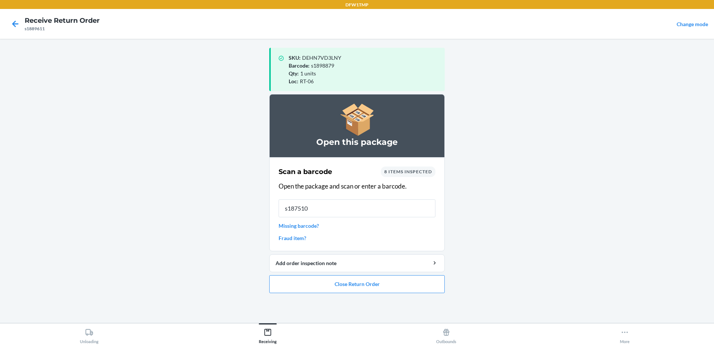
type input "s1875103"
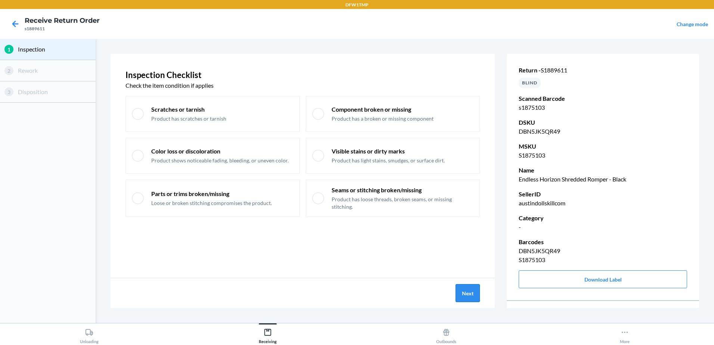
click at [464, 297] on button "Next" at bounding box center [468, 293] width 24 height 18
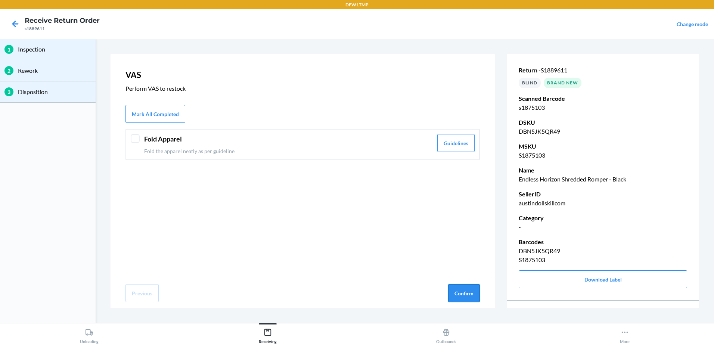
click at [459, 292] on button "Confirm" at bounding box center [464, 293] width 32 height 18
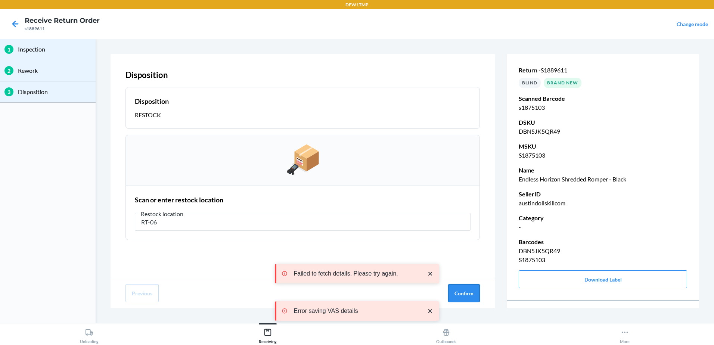
type input "RT-06"
click at [473, 294] on button "Confirm" at bounding box center [464, 293] width 32 height 18
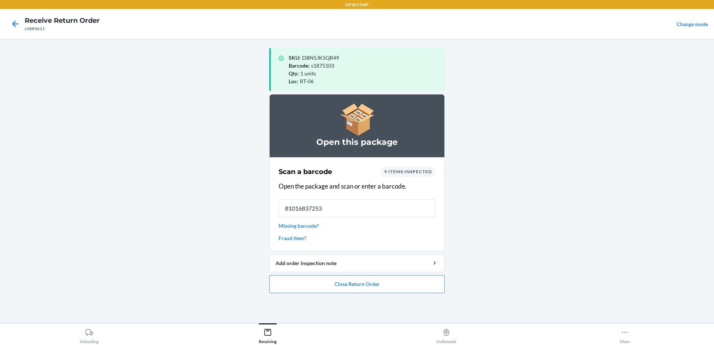
type input "810168372532"
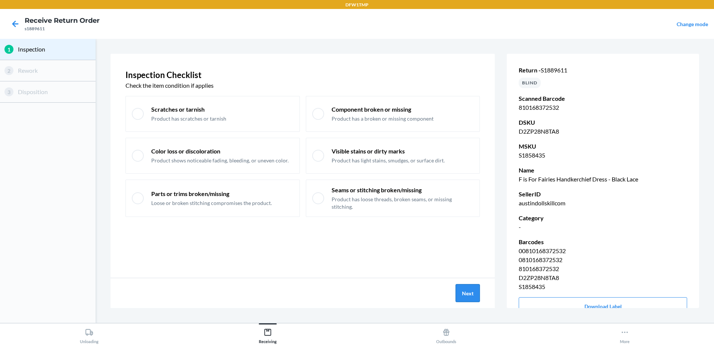
click at [473, 295] on button "Next" at bounding box center [468, 293] width 24 height 18
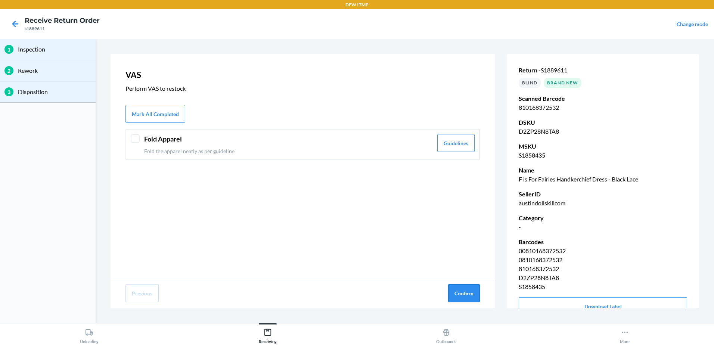
click at [463, 293] on button "Confirm" at bounding box center [464, 293] width 32 height 18
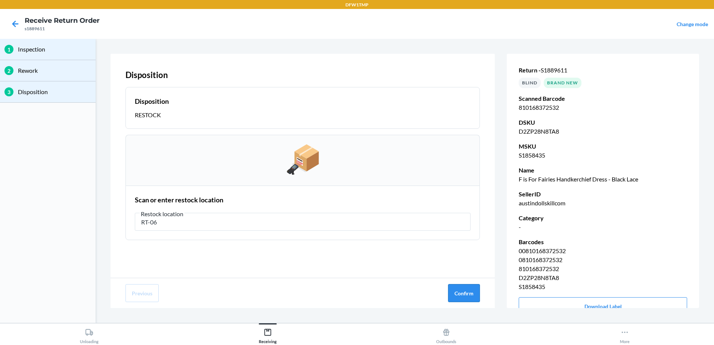
type input "RT-06"
click at [466, 295] on button "Confirm" at bounding box center [464, 293] width 32 height 18
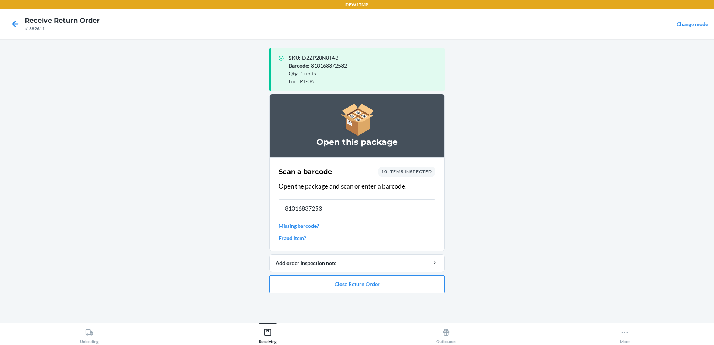
type input "810168372532"
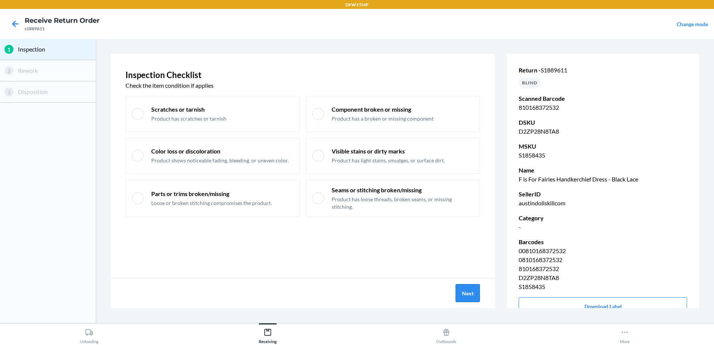
click at [465, 291] on button "Next" at bounding box center [468, 293] width 24 height 18
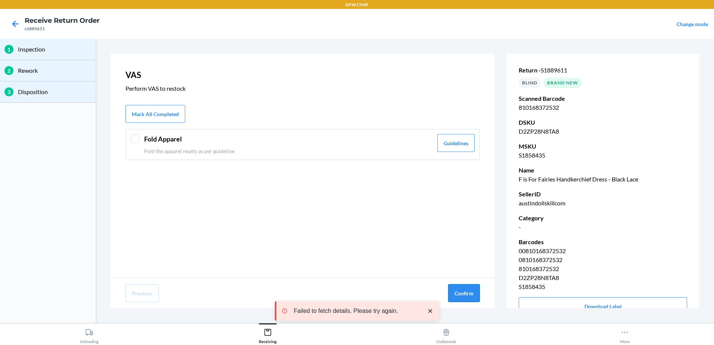
click at [463, 290] on button "Confirm" at bounding box center [464, 293] width 32 height 18
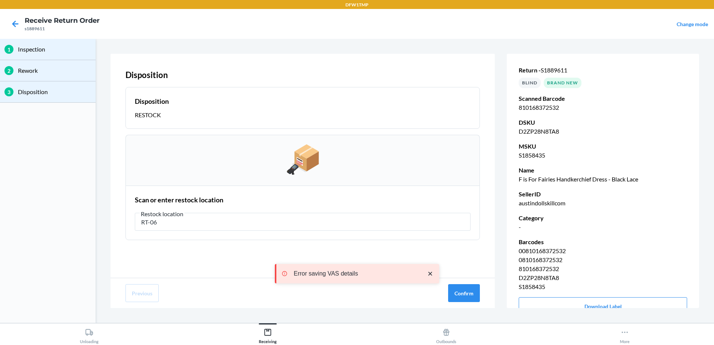
type input "RT-06"
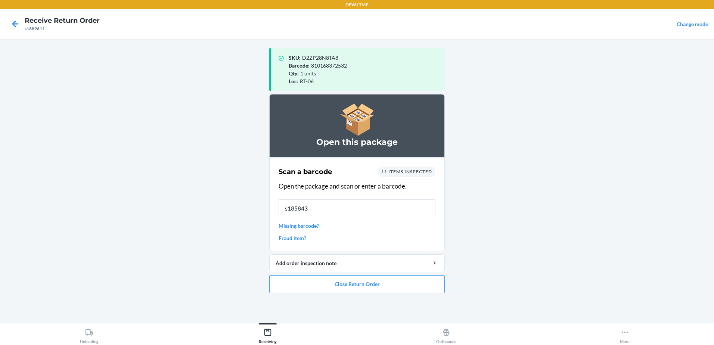
type input "s1858435"
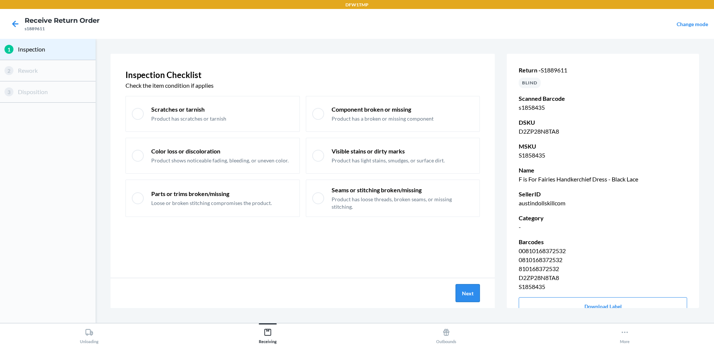
click at [467, 298] on button "Next" at bounding box center [468, 293] width 24 height 18
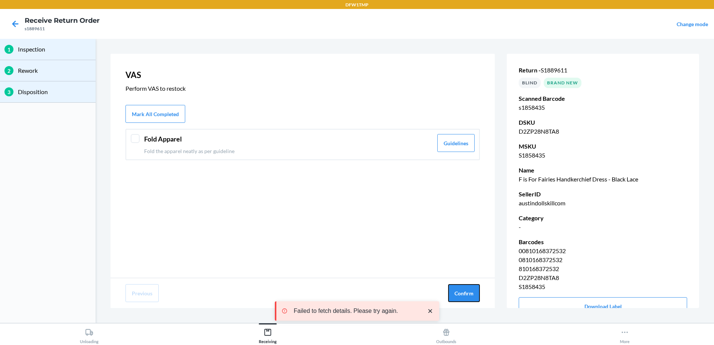
click at [467, 298] on button "Confirm" at bounding box center [464, 293] width 32 height 18
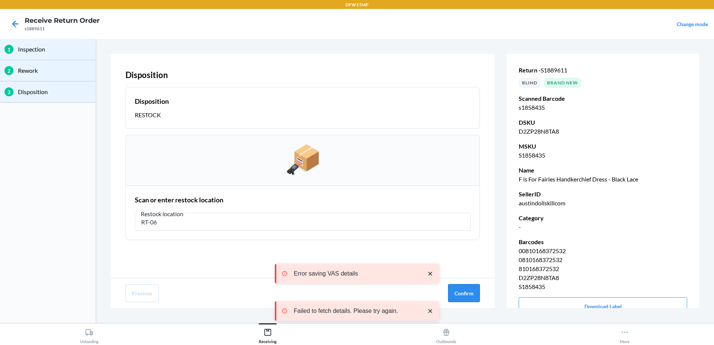
type input "RT-06"
click at [470, 295] on button "Confirm" at bounding box center [464, 293] width 32 height 18
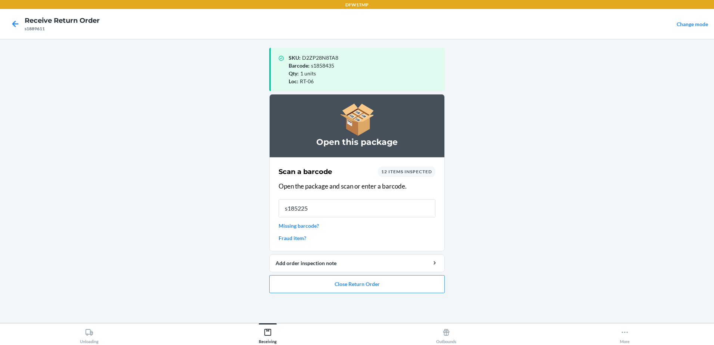
type input "s1852254"
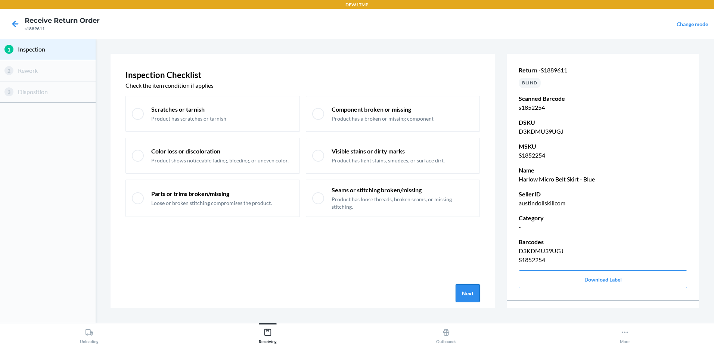
click at [468, 295] on button "Next" at bounding box center [468, 293] width 24 height 18
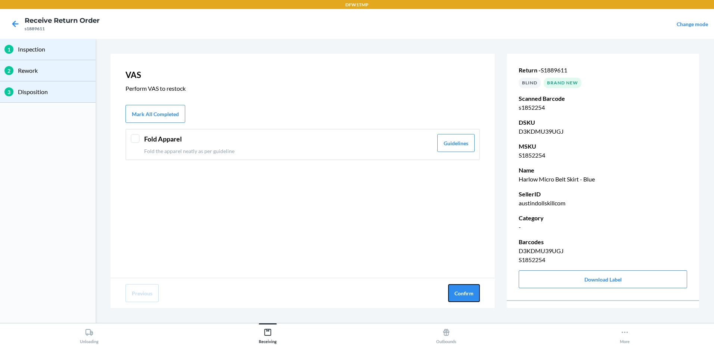
click at [468, 295] on button "Confirm" at bounding box center [464, 293] width 32 height 18
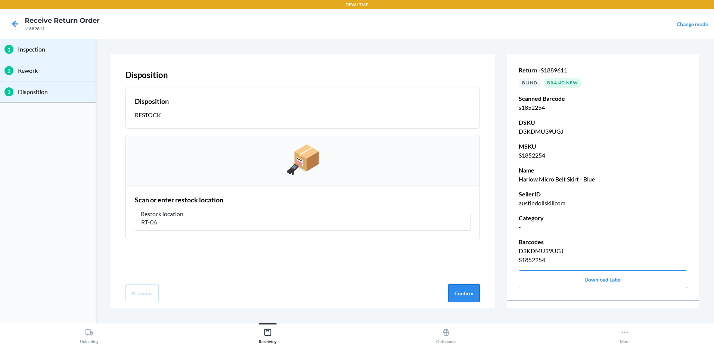
type input "RT-06"
click at [454, 288] on button "Confirm" at bounding box center [464, 293] width 32 height 18
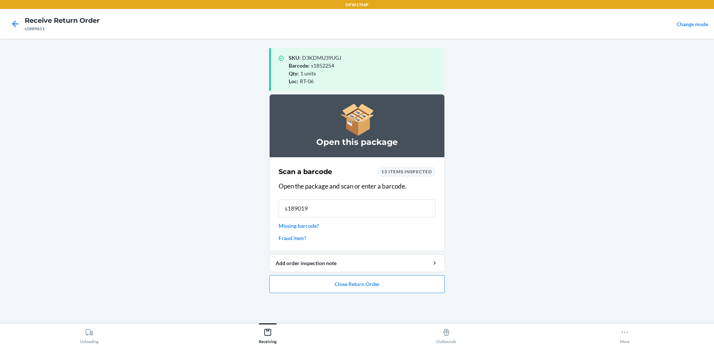
type input "s1890190"
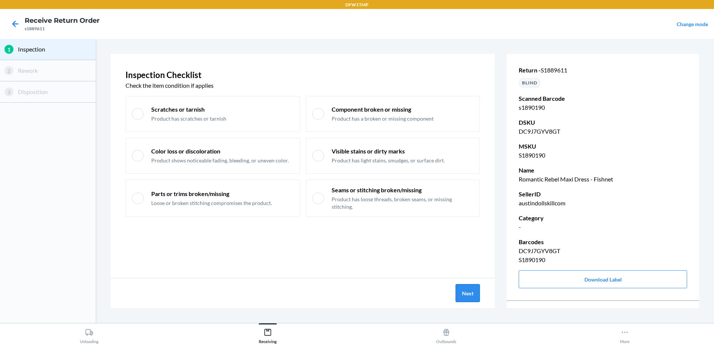
click at [465, 294] on button "Next" at bounding box center [468, 293] width 24 height 18
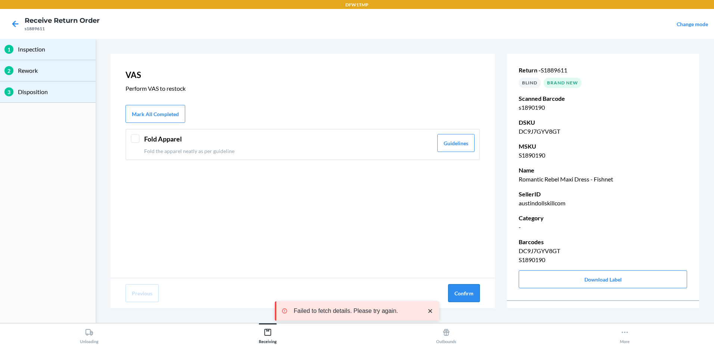
click at [466, 292] on button "Confirm" at bounding box center [464, 293] width 32 height 18
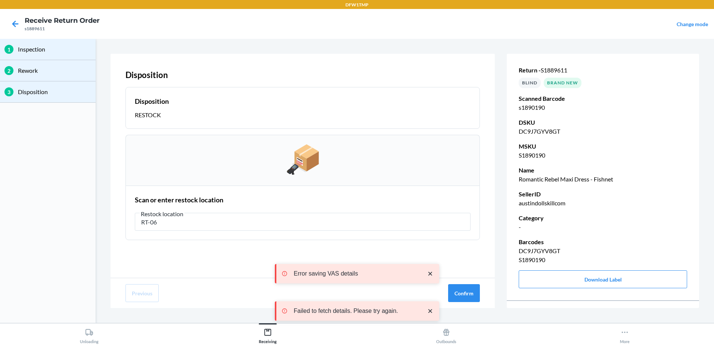
type input "RT-06"
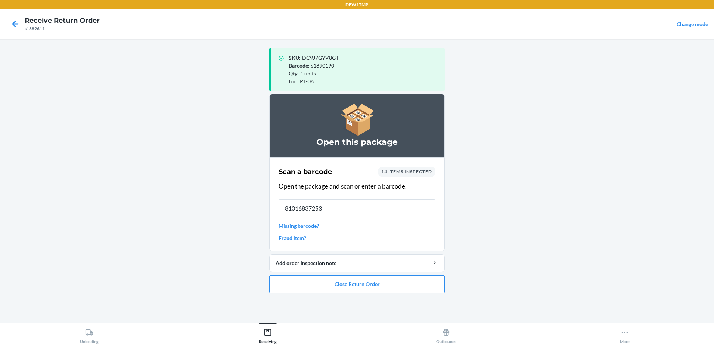
type input "810168372532"
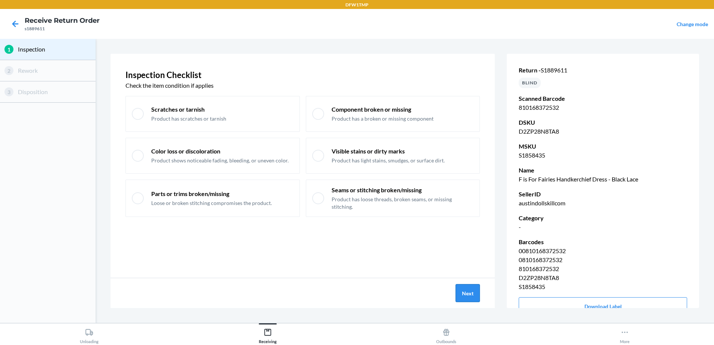
click at [470, 293] on button "Next" at bounding box center [468, 293] width 24 height 18
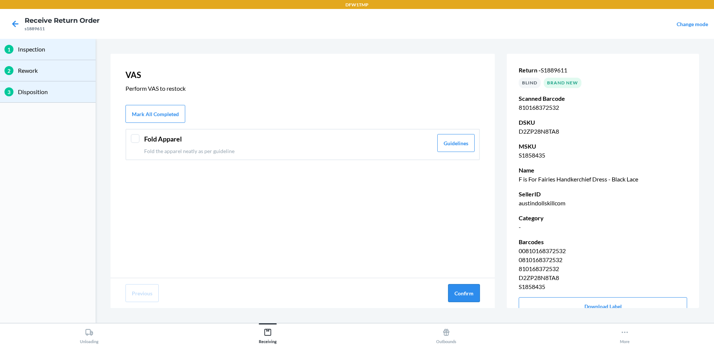
click at [472, 295] on button "Confirm" at bounding box center [464, 293] width 32 height 18
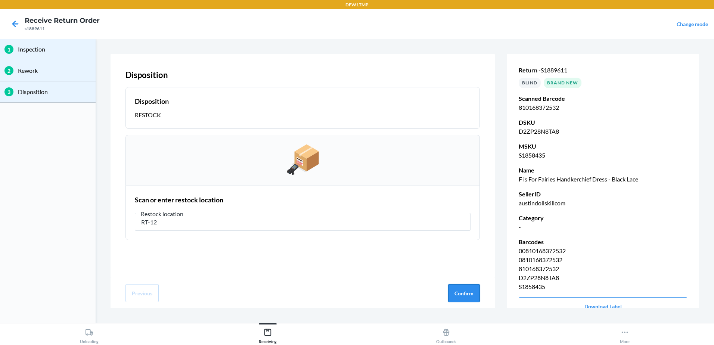
type input "RT-12"
click at [456, 289] on button "Confirm" at bounding box center [464, 293] width 32 height 18
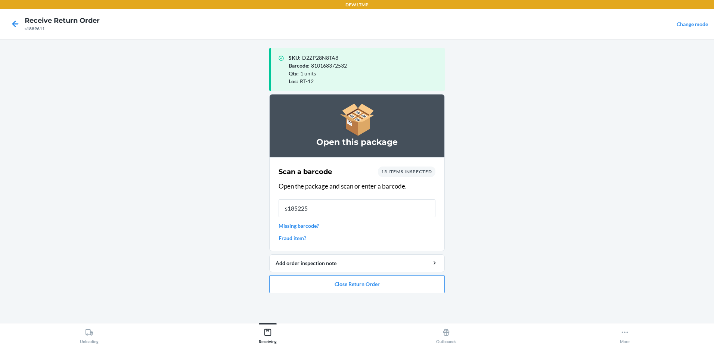
type input "s1852257"
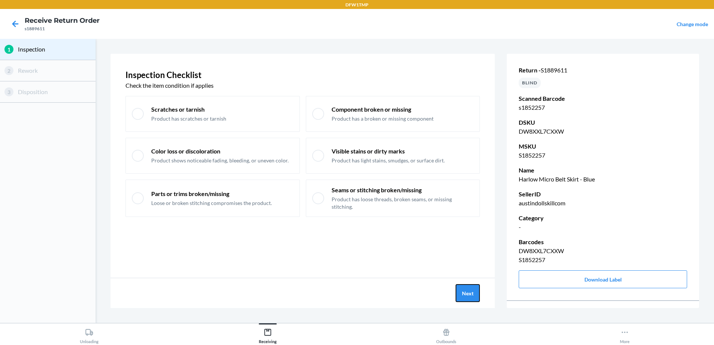
click at [462, 291] on button "Next" at bounding box center [468, 293] width 24 height 18
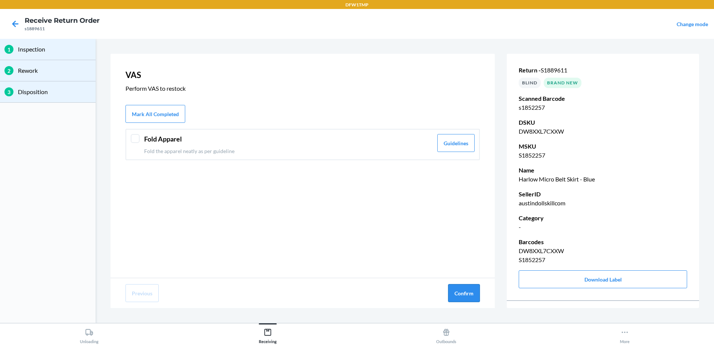
click at [463, 293] on button "Confirm" at bounding box center [464, 293] width 32 height 18
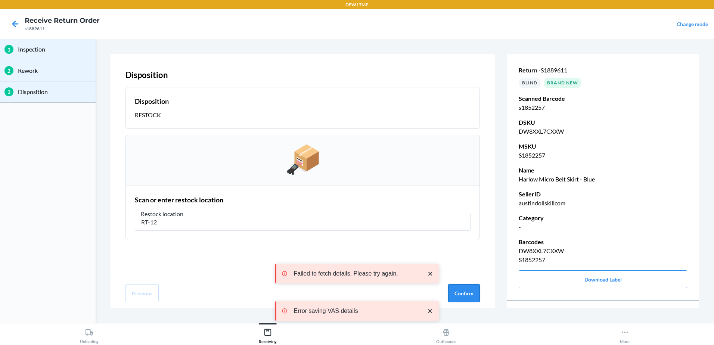
type input "RT-12"
click at [457, 287] on button "Confirm" at bounding box center [464, 293] width 32 height 18
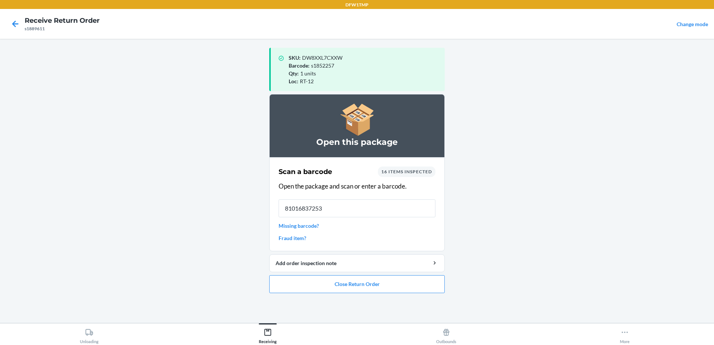
type input "810168372532"
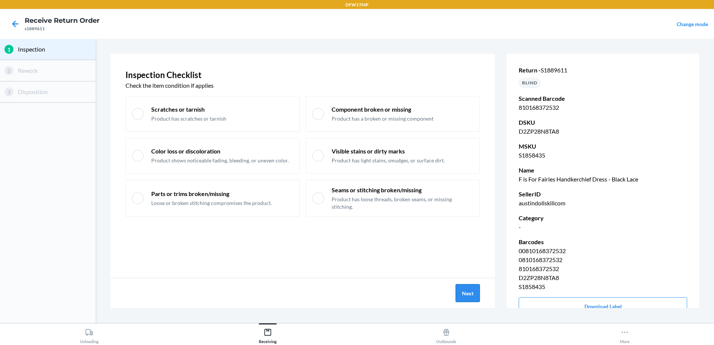
click at [473, 300] on button "Next" at bounding box center [468, 293] width 24 height 18
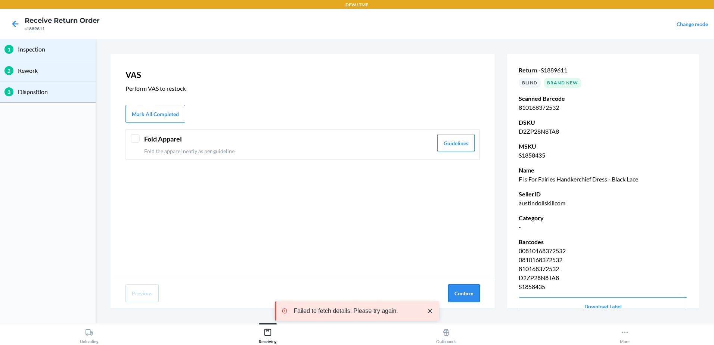
click at [469, 293] on button "Confirm" at bounding box center [464, 293] width 32 height 18
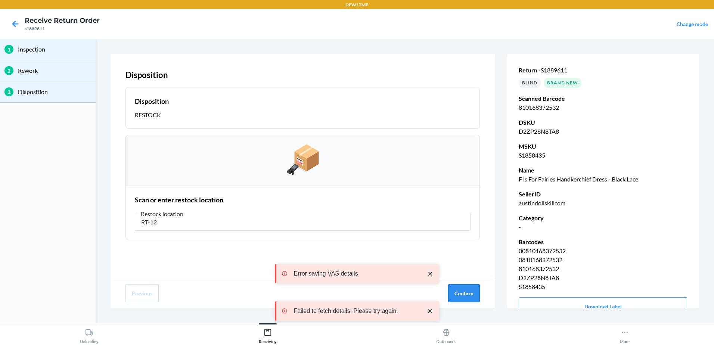
type input "RT-12"
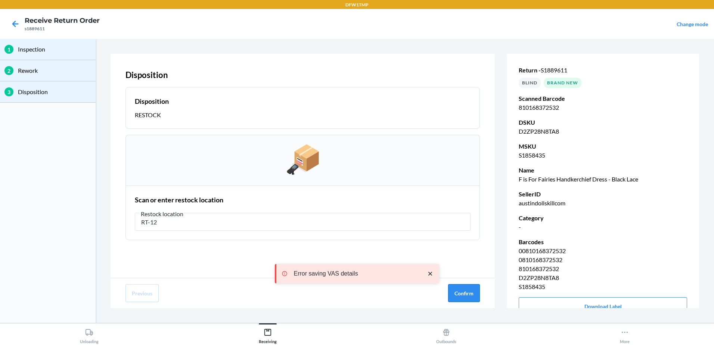
click at [463, 294] on button "Confirm" at bounding box center [464, 293] width 32 height 18
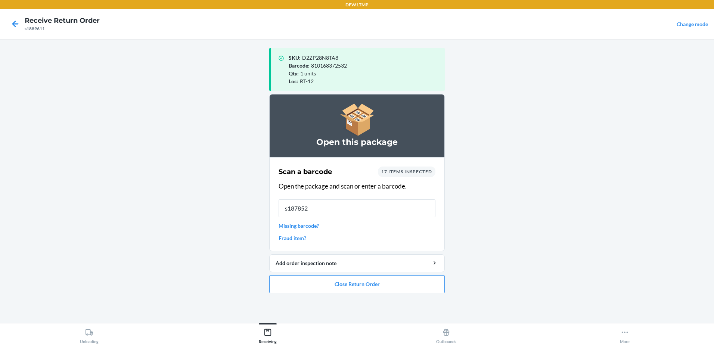
type input "s1878522"
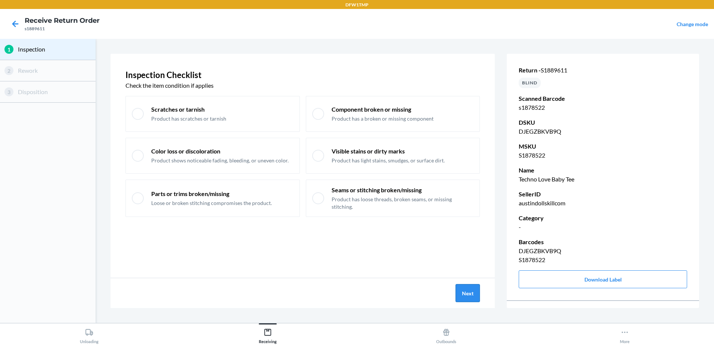
click at [467, 300] on button "Next" at bounding box center [468, 293] width 24 height 18
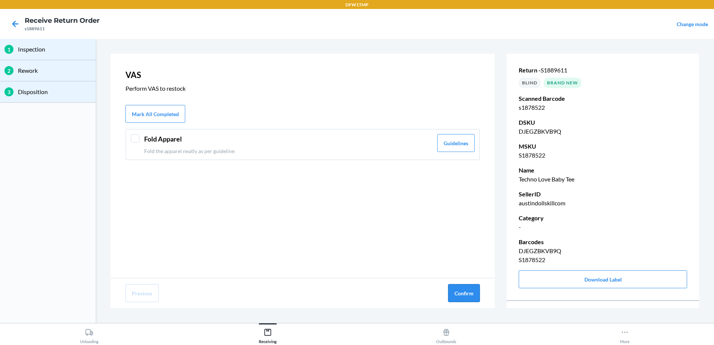
click at [467, 294] on button "Confirm" at bounding box center [464, 293] width 32 height 18
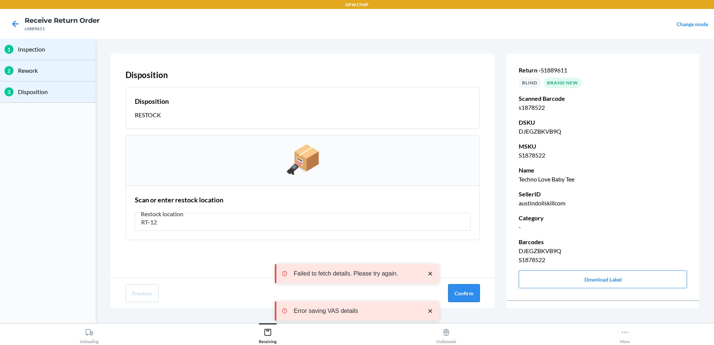
type input "RT-12"
click at [470, 288] on button "Confirm" at bounding box center [464, 293] width 32 height 18
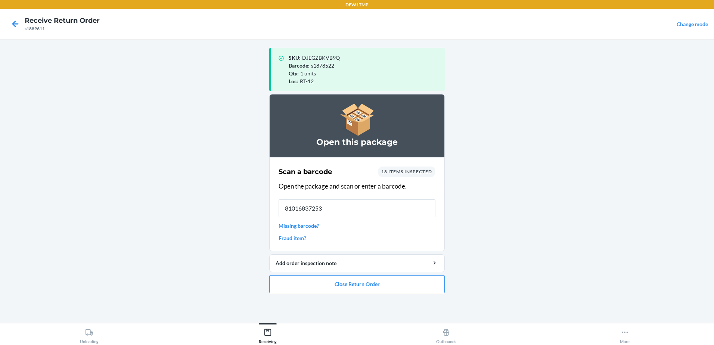
type input "810168372532"
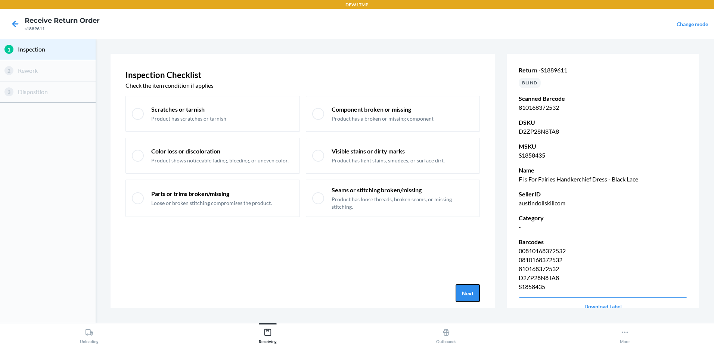
click at [470, 288] on button "Next" at bounding box center [468, 293] width 24 height 18
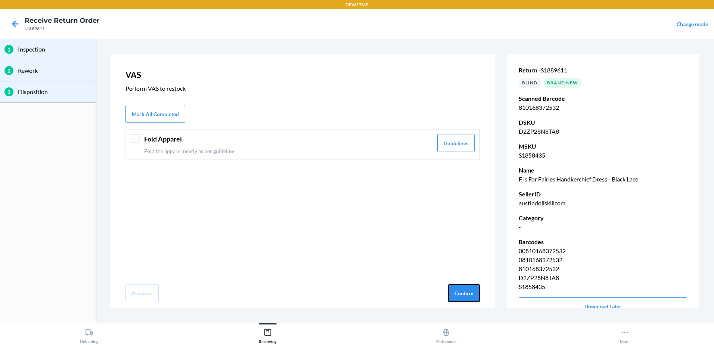
click at [470, 288] on button "Confirm" at bounding box center [464, 293] width 32 height 18
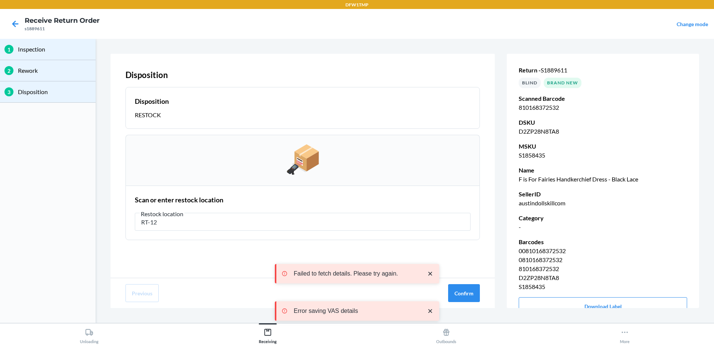
type input "RT-12"
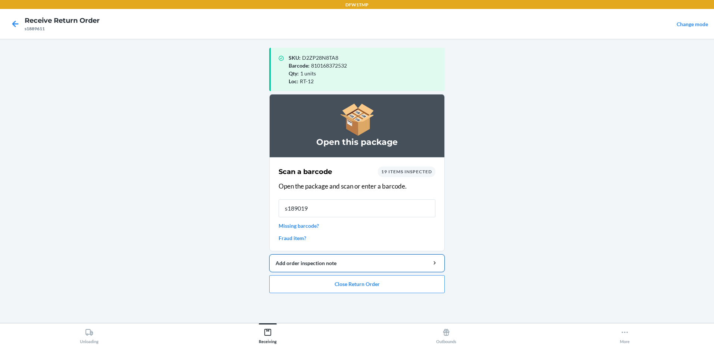
type input "s1890199"
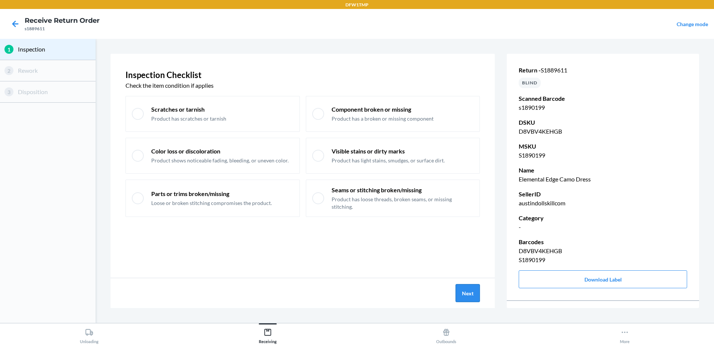
click at [461, 295] on button "Next" at bounding box center [468, 293] width 24 height 18
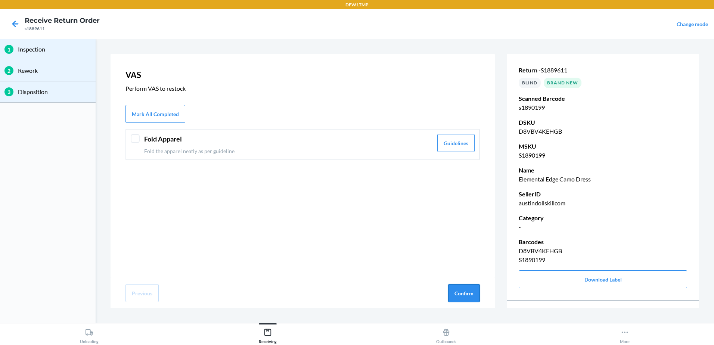
click at [462, 295] on button "Confirm" at bounding box center [464, 293] width 32 height 18
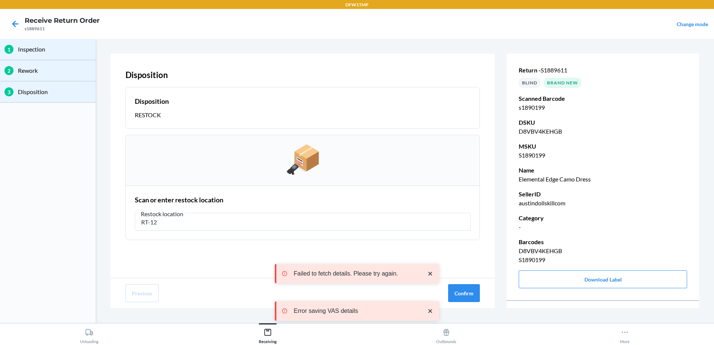
type input "RT-12"
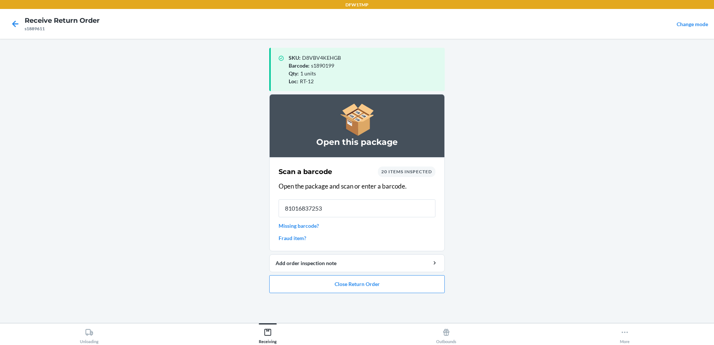
type input "810168372532"
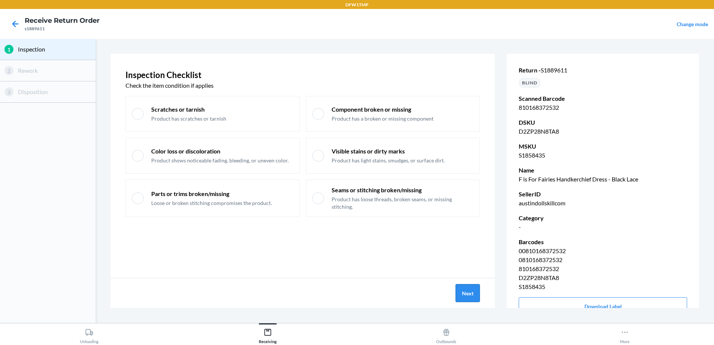
click at [466, 299] on button "Next" at bounding box center [468, 293] width 24 height 18
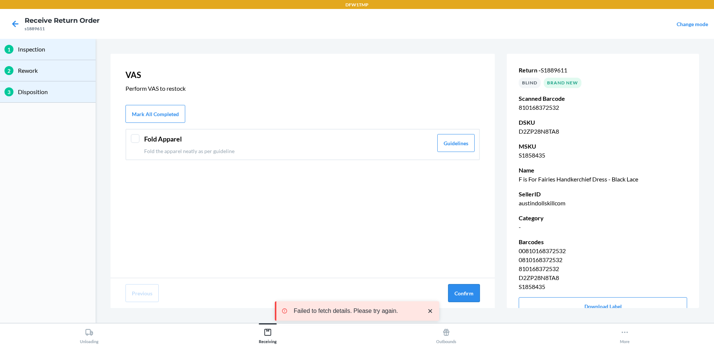
click at [463, 297] on button "Confirm" at bounding box center [464, 293] width 32 height 18
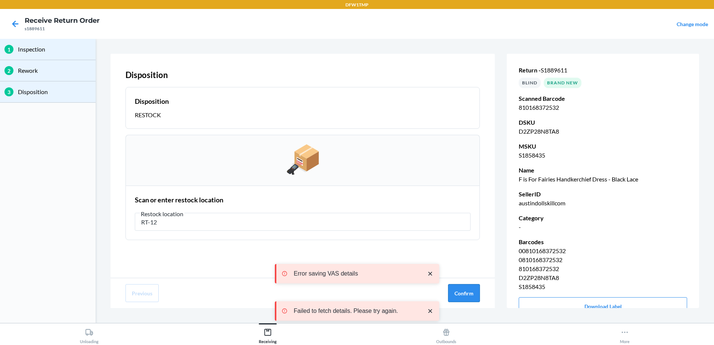
type input "RT-12"
click at [464, 295] on button "Confirm" at bounding box center [464, 293] width 32 height 18
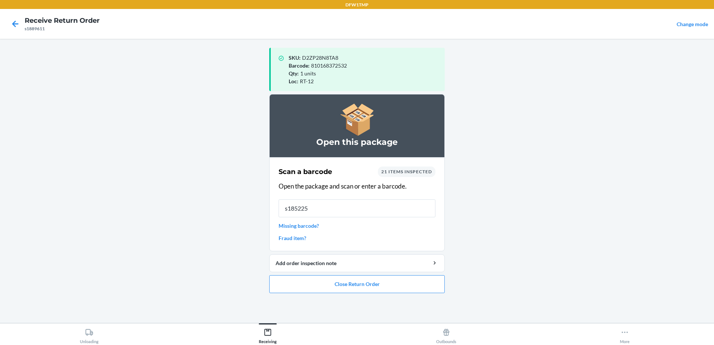
type input "s1852254"
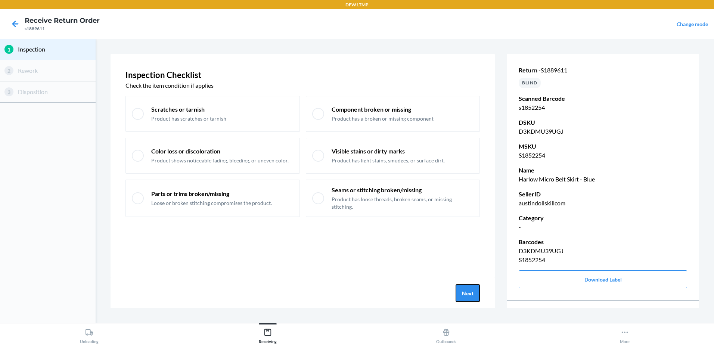
click at [464, 295] on button "Next" at bounding box center [468, 293] width 24 height 18
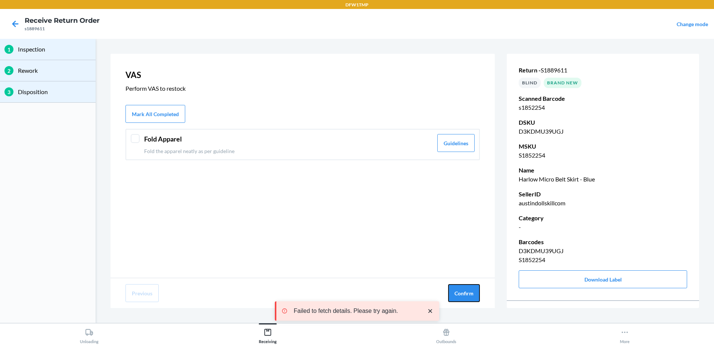
click at [464, 295] on button "Confirm" at bounding box center [464, 293] width 32 height 18
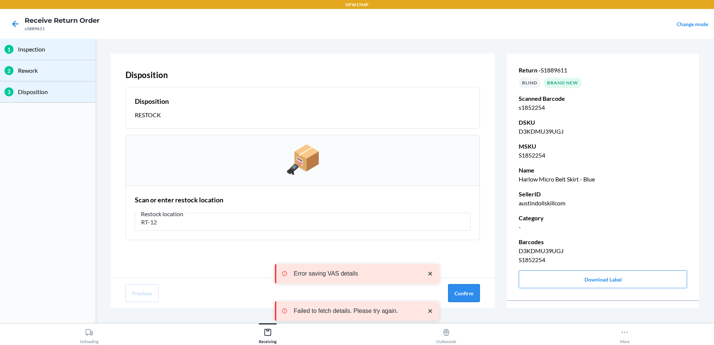
type input "RT-12"
click at [470, 290] on button "Confirm" at bounding box center [464, 293] width 32 height 18
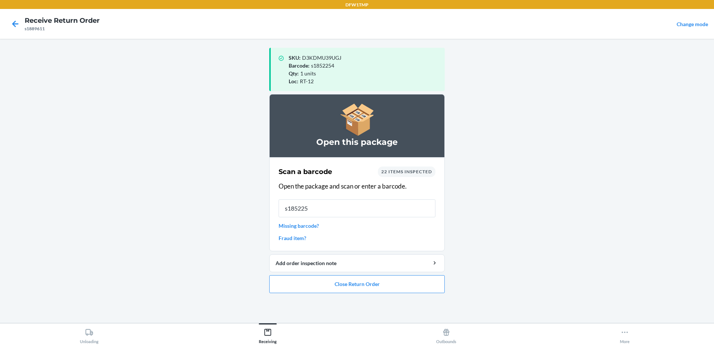
type input "s1852254"
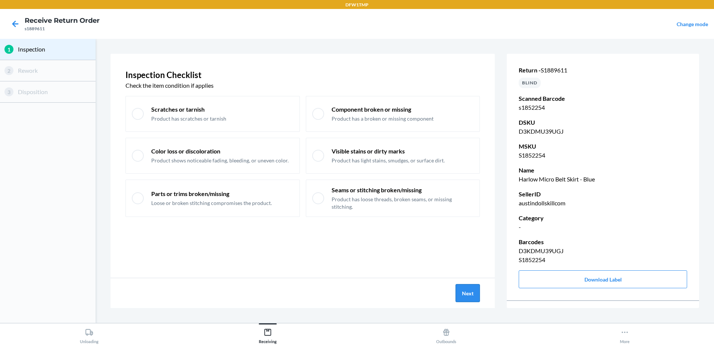
click at [463, 289] on button "Next" at bounding box center [468, 293] width 24 height 18
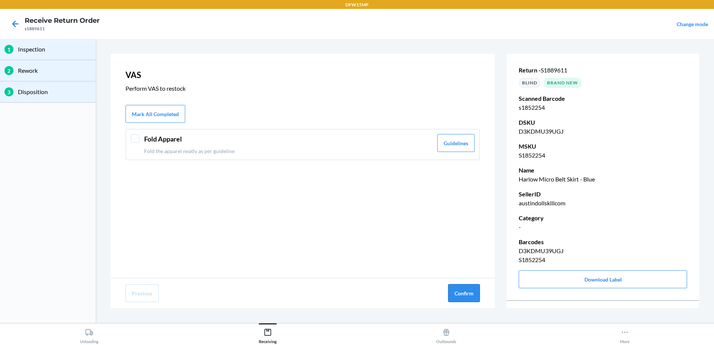
click at [461, 285] on button "Confirm" at bounding box center [464, 293] width 32 height 18
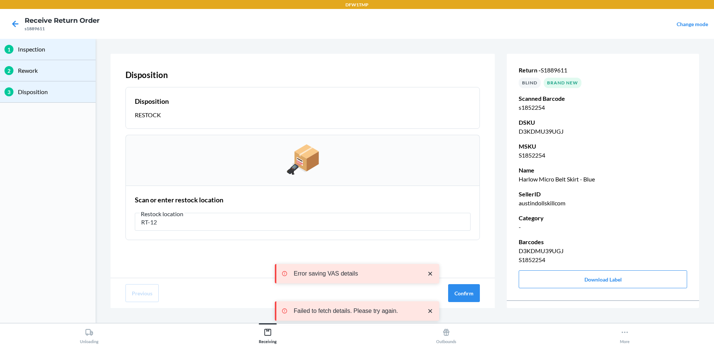
type input "RT-12"
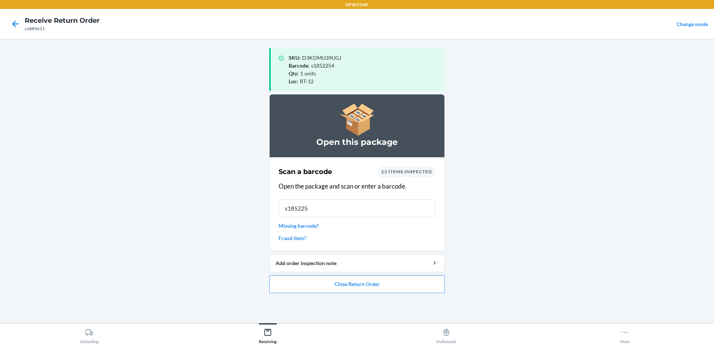
type input "s1852254"
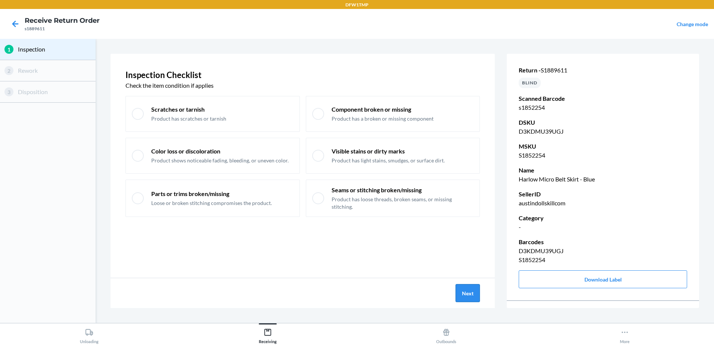
click at [462, 291] on button "Next" at bounding box center [468, 293] width 24 height 18
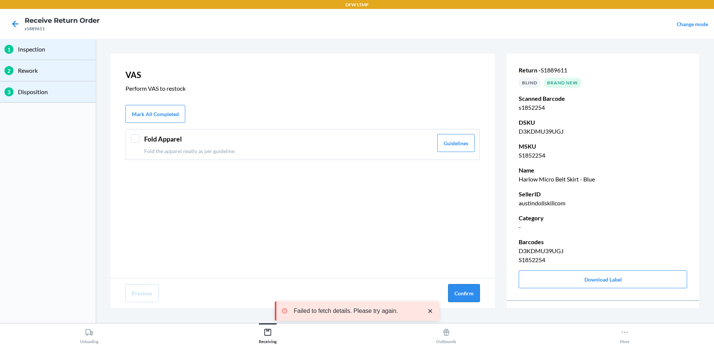
click at [463, 290] on button "Confirm" at bounding box center [464, 293] width 32 height 18
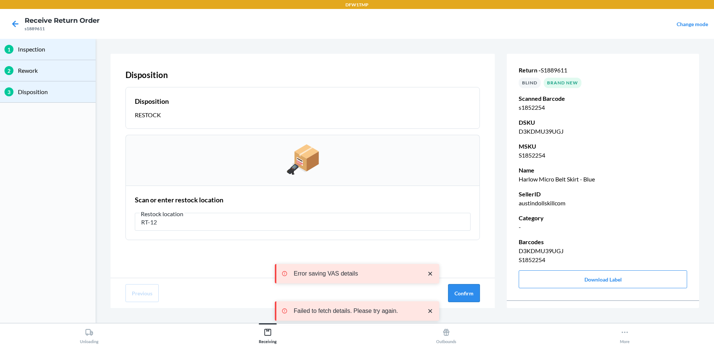
type input "RT-12"
click at [472, 287] on button "Confirm" at bounding box center [464, 293] width 32 height 18
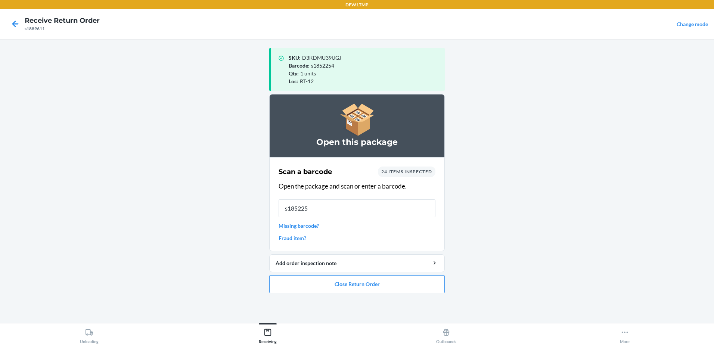
type input "s1852254"
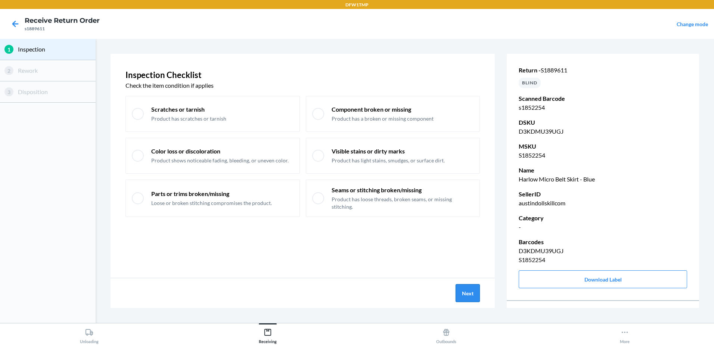
click at [462, 293] on button "Next" at bounding box center [468, 293] width 24 height 18
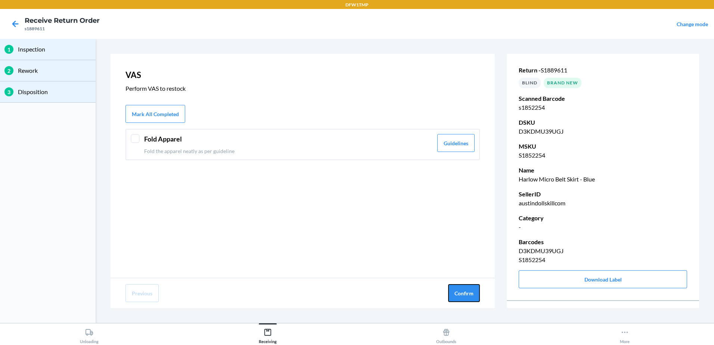
click at [462, 293] on button "Confirm" at bounding box center [464, 293] width 32 height 18
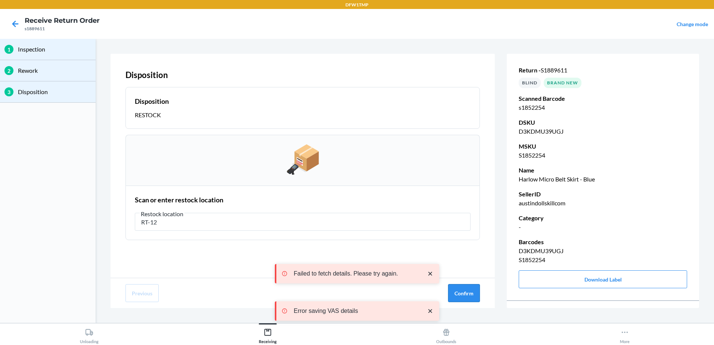
type input "RT-12"
click at [463, 293] on button "Confirm" at bounding box center [464, 293] width 32 height 18
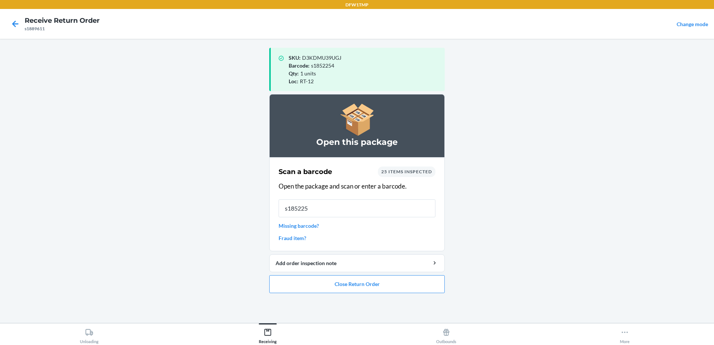
type input "s1852257"
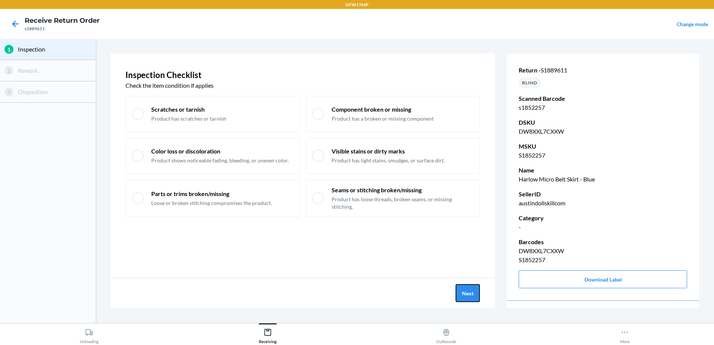
click at [463, 293] on button "Next" at bounding box center [468, 293] width 24 height 18
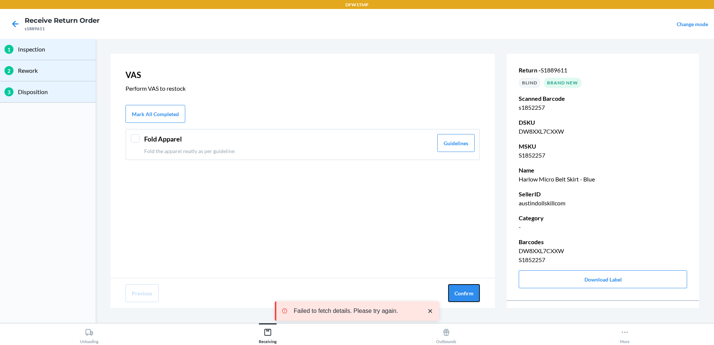
click at [463, 293] on button "Confirm" at bounding box center [464, 293] width 32 height 18
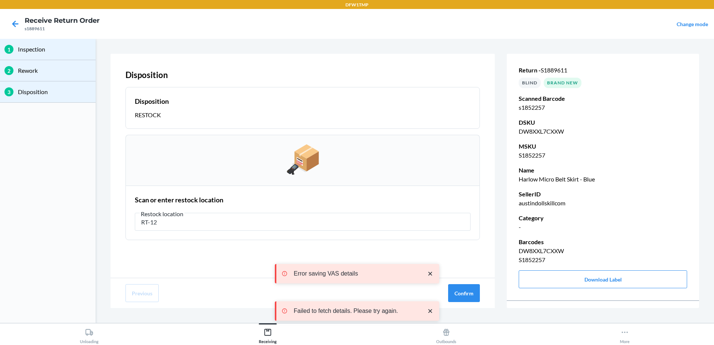
type input "RT-12"
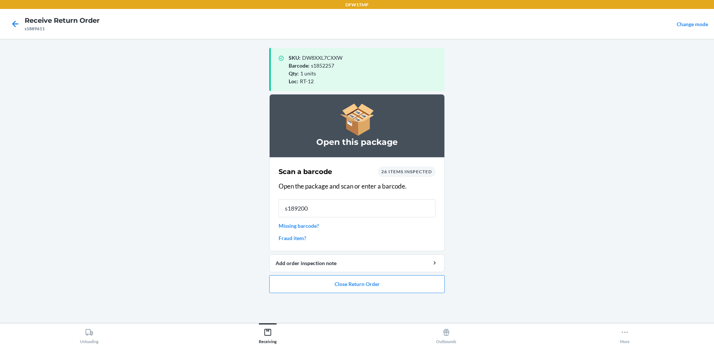
type input "s1892006"
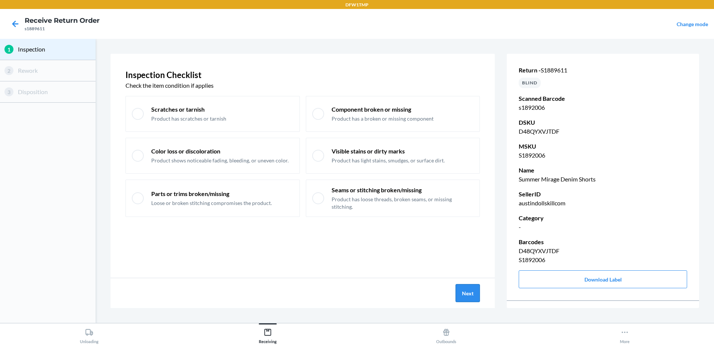
click at [464, 298] on button "Next" at bounding box center [468, 293] width 24 height 18
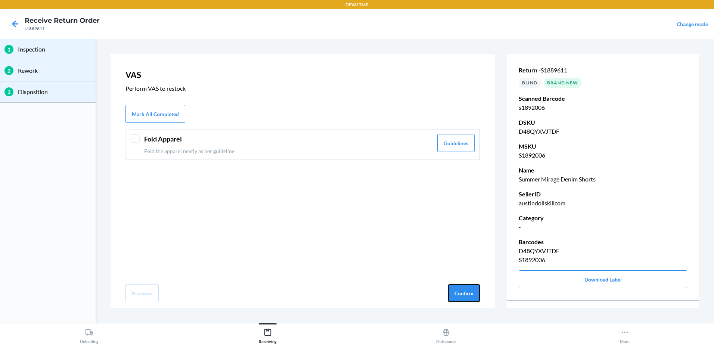
click at [464, 298] on button "Confirm" at bounding box center [464, 293] width 32 height 18
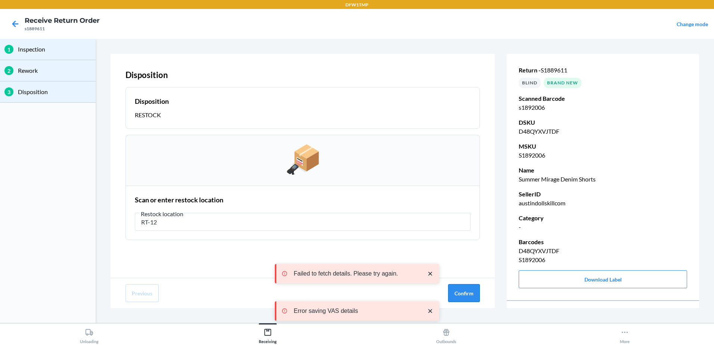
type input "RT-12"
click at [466, 286] on button "Confirm" at bounding box center [464, 293] width 32 height 18
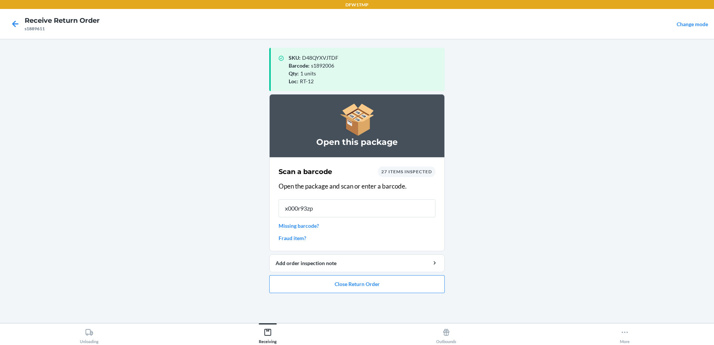
type input "x000r93zpr"
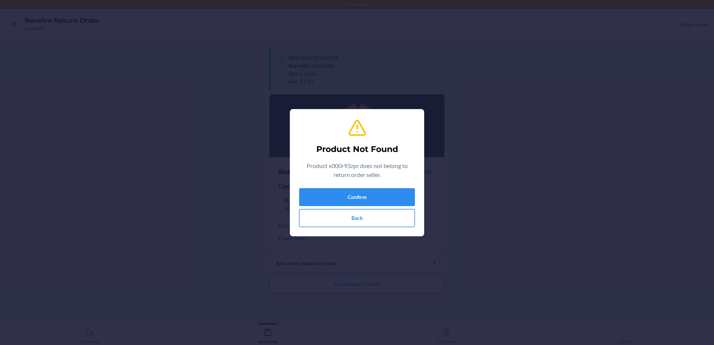
click at [374, 216] on button "Back" at bounding box center [357, 218] width 116 height 18
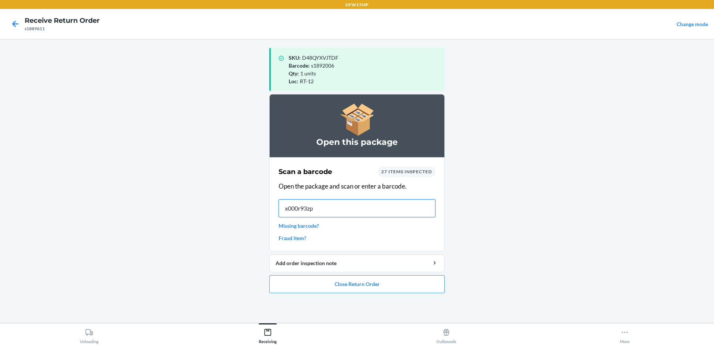
type input "x000r93zpr"
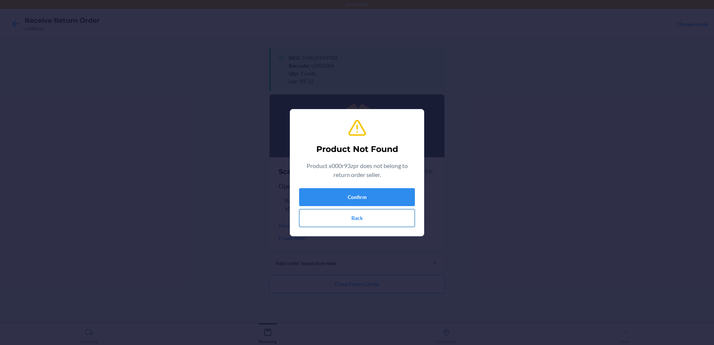
click at [320, 211] on button "Back" at bounding box center [357, 218] width 116 height 18
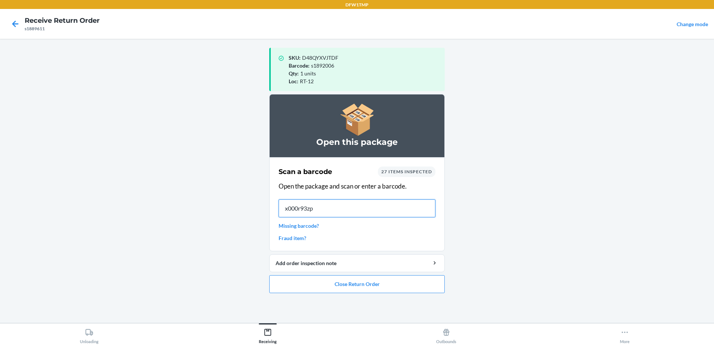
type input "x000r93zpr"
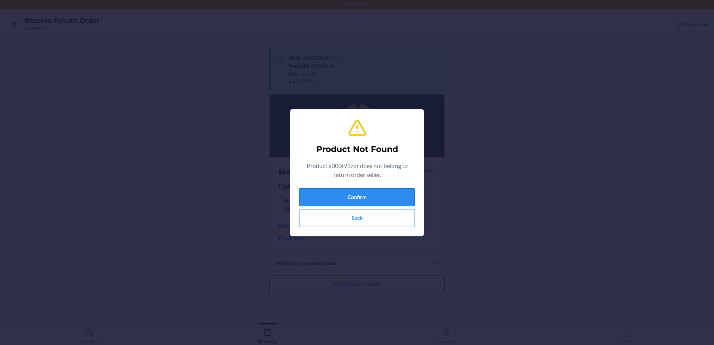
click at [391, 188] on div "Product Not Found Product x000r93zpr does not belong to return order seller. Co…" at bounding box center [357, 172] width 116 height 115
drag, startPoint x: 391, startPoint y: 188, endPoint x: 391, endPoint y: 194, distance: 5.2
click at [391, 194] on button "Confirm" at bounding box center [357, 197] width 116 height 18
click at [391, 192] on button "Confirm" at bounding box center [357, 197] width 116 height 18
click at [386, 191] on button "Confirm" at bounding box center [357, 197] width 116 height 18
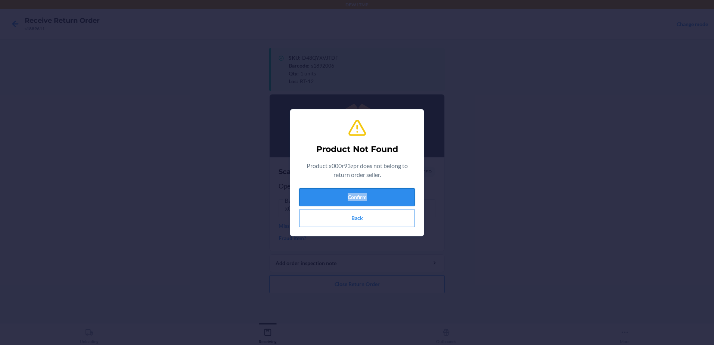
click at [366, 191] on button "Confirm" at bounding box center [357, 197] width 116 height 18
click at [355, 215] on button "Back" at bounding box center [357, 218] width 116 height 18
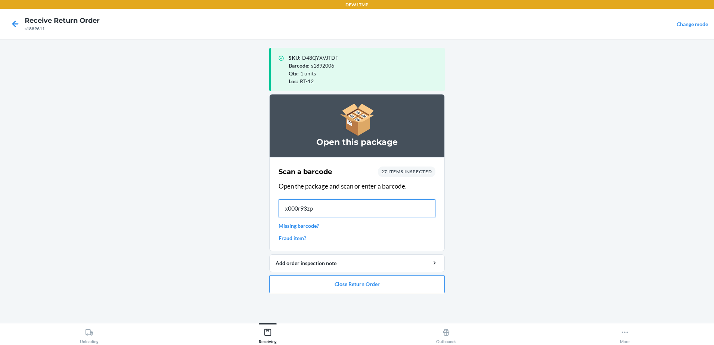
type input "x000r93zpr"
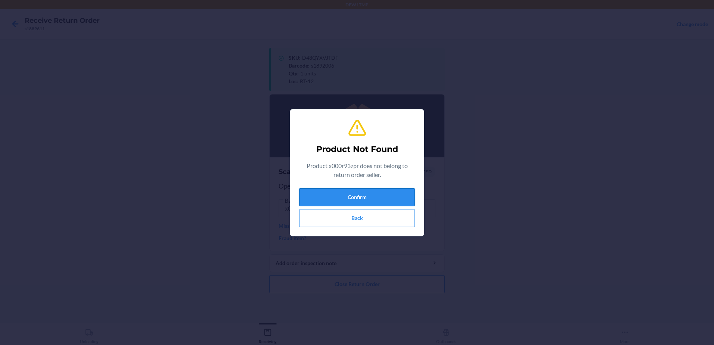
click at [362, 198] on button "Confirm" at bounding box center [357, 197] width 116 height 18
click at [363, 198] on button "Confirm" at bounding box center [357, 197] width 116 height 18
click at [362, 217] on button "Back" at bounding box center [357, 218] width 116 height 18
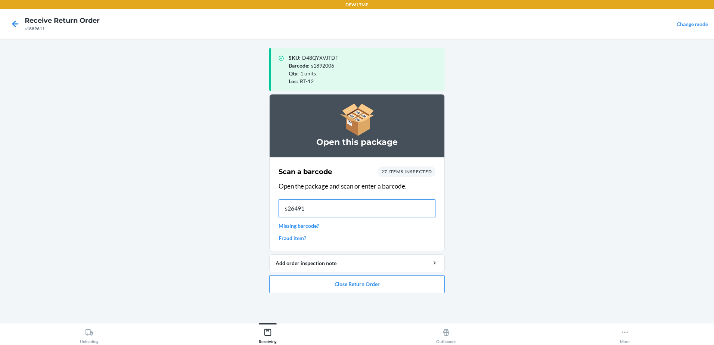
type input "s264910"
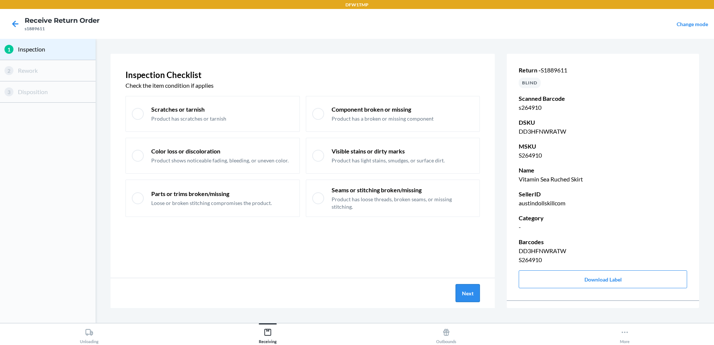
click at [473, 293] on button "Next" at bounding box center [468, 293] width 24 height 18
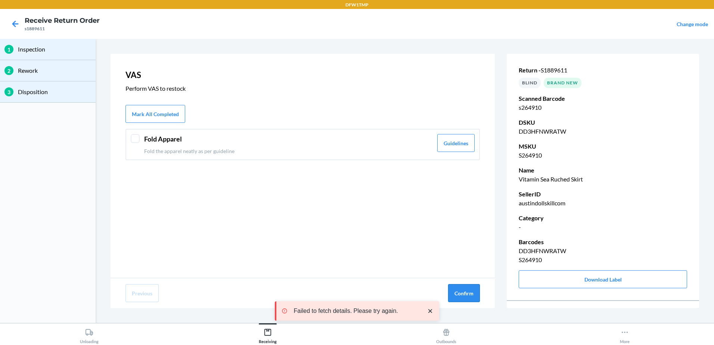
click at [472, 294] on button "Confirm" at bounding box center [464, 293] width 32 height 18
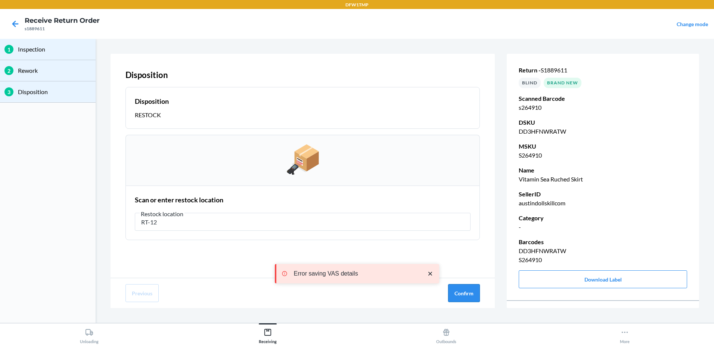
type input "RT-12"
click at [476, 289] on button "Confirm" at bounding box center [464, 293] width 32 height 18
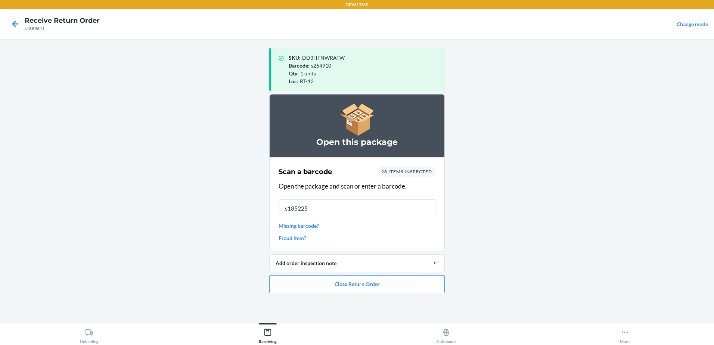
type input "s1852257"
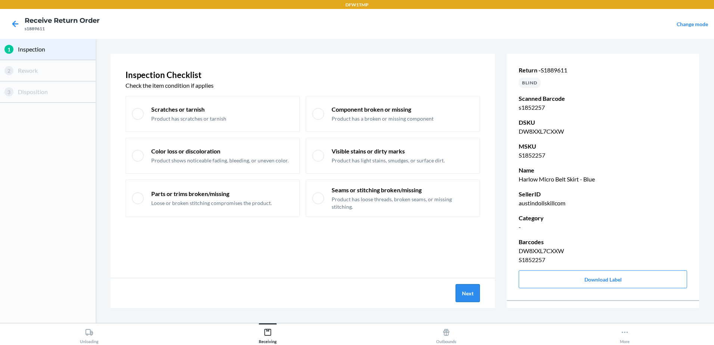
click at [457, 290] on button "Next" at bounding box center [468, 293] width 24 height 18
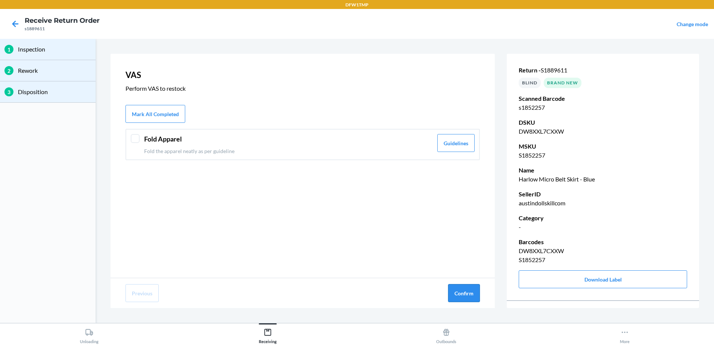
click at [462, 291] on button "Confirm" at bounding box center [464, 293] width 32 height 18
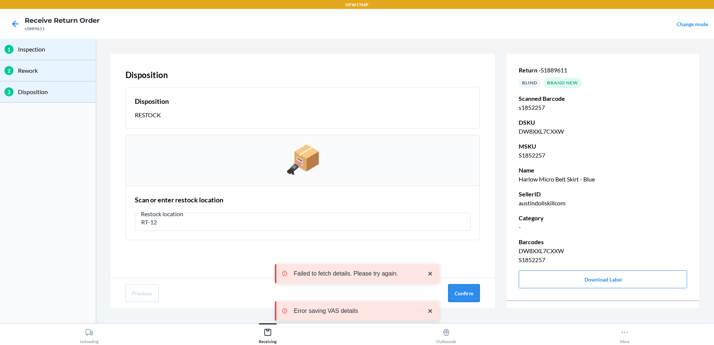
type input "RT-12"
click at [467, 295] on button "Confirm" at bounding box center [464, 293] width 32 height 18
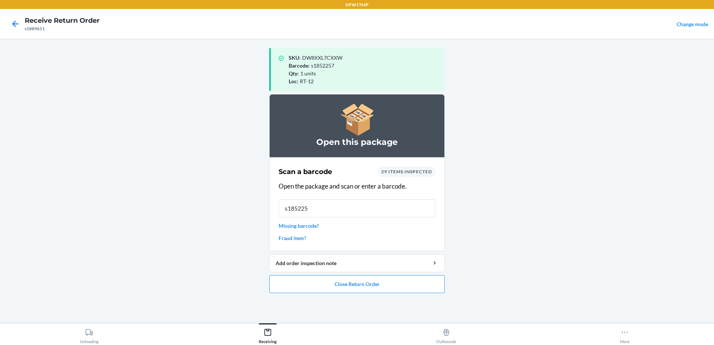
type input "s1852257"
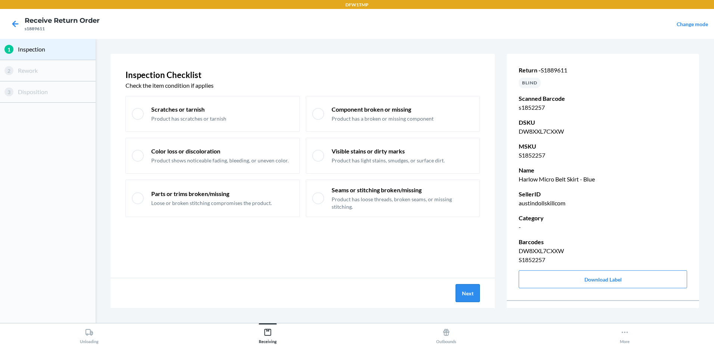
click at [466, 298] on button "Next" at bounding box center [468, 293] width 24 height 18
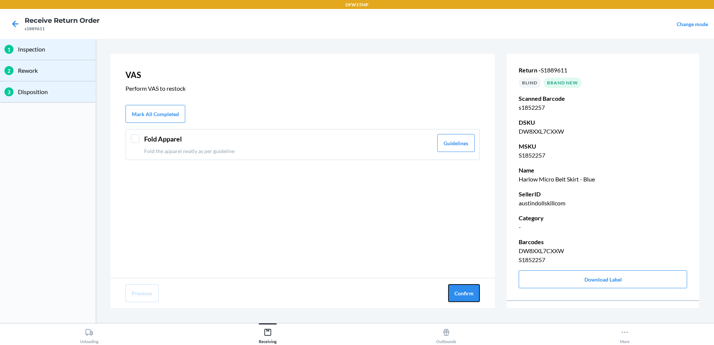
click at [466, 298] on button "Confirm" at bounding box center [464, 293] width 32 height 18
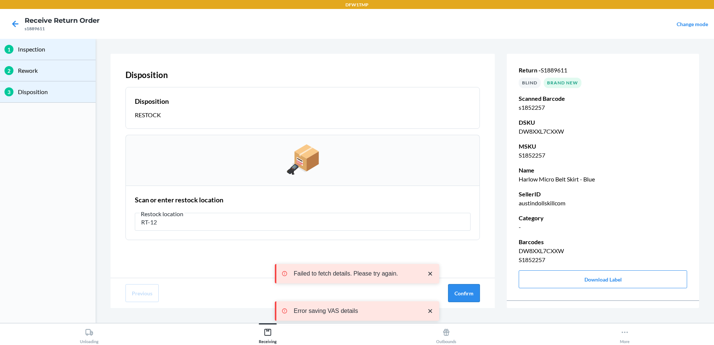
type input "RT-12"
click at [472, 297] on button "Confirm" at bounding box center [464, 293] width 32 height 18
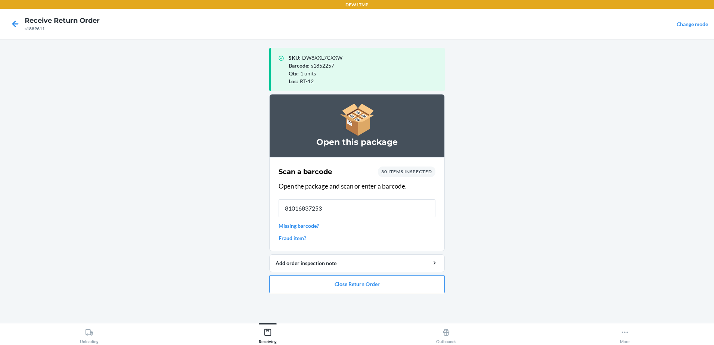
type input "810168372532"
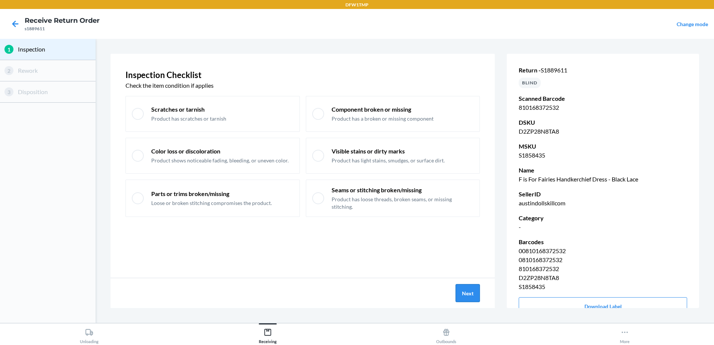
click at [471, 298] on button "Next" at bounding box center [468, 293] width 24 height 18
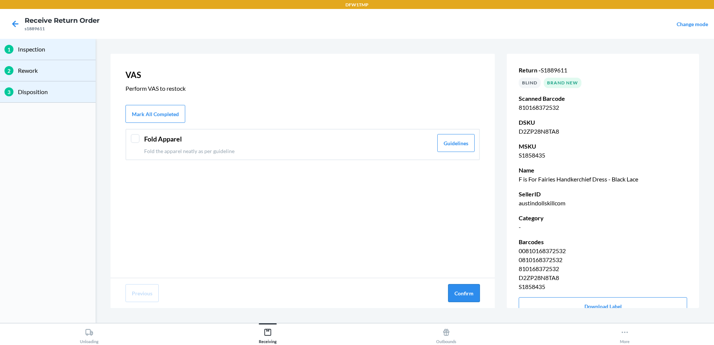
click at [470, 296] on button "Confirm" at bounding box center [464, 293] width 32 height 18
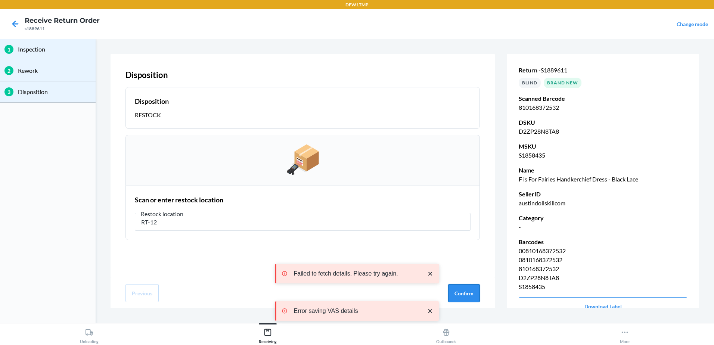
type input "RT-12"
click at [472, 290] on button "Confirm" at bounding box center [464, 293] width 32 height 18
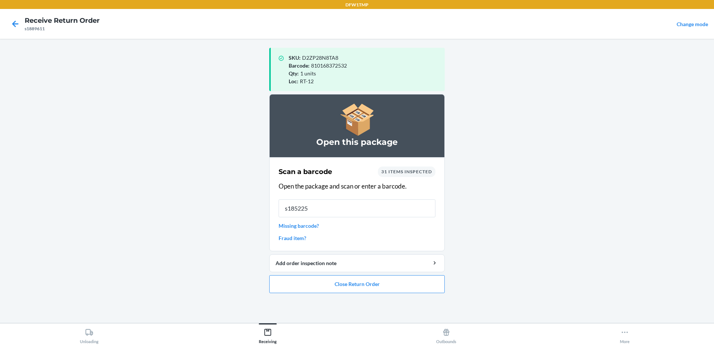
type input "s1852257"
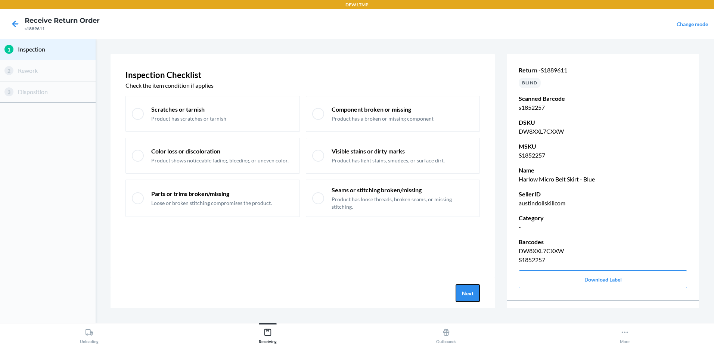
click at [472, 290] on button "Next" at bounding box center [468, 293] width 24 height 18
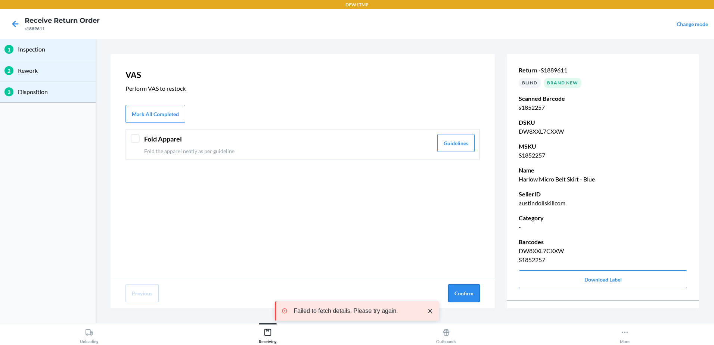
click at [473, 292] on button "Confirm" at bounding box center [464, 293] width 32 height 18
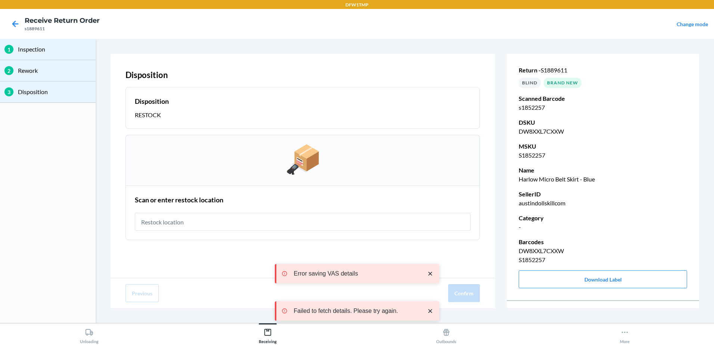
type input "T"
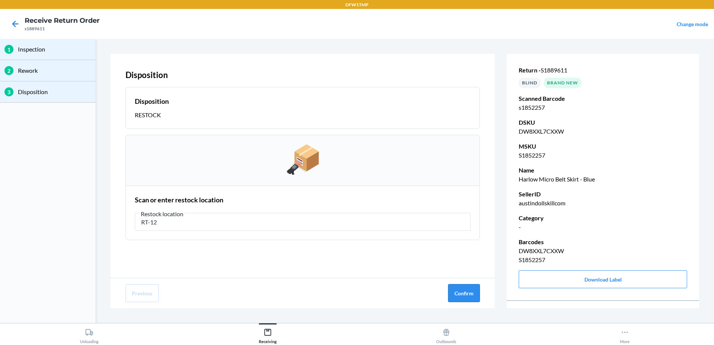
type input "RT-12"
click at [458, 290] on button "Confirm" at bounding box center [464, 293] width 32 height 18
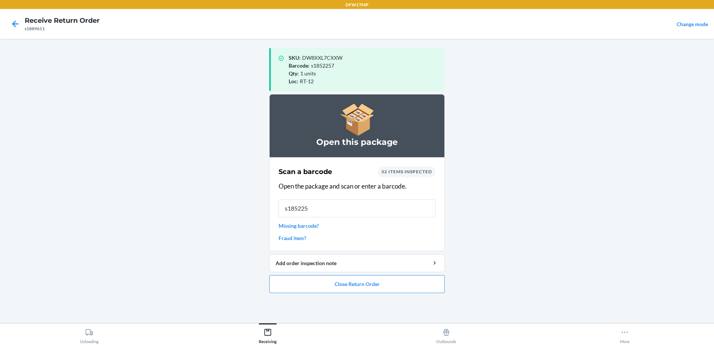
type input "s1852257"
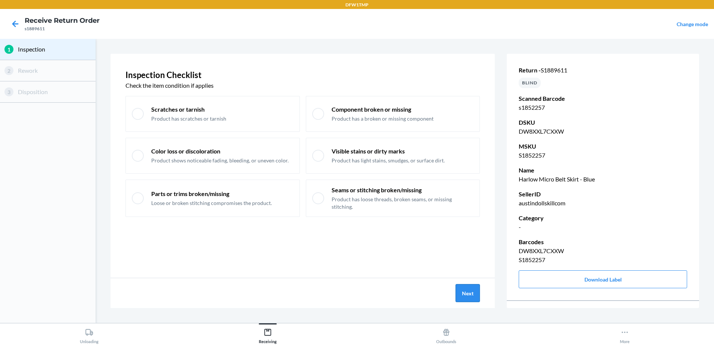
click at [471, 296] on button "Next" at bounding box center [468, 293] width 24 height 18
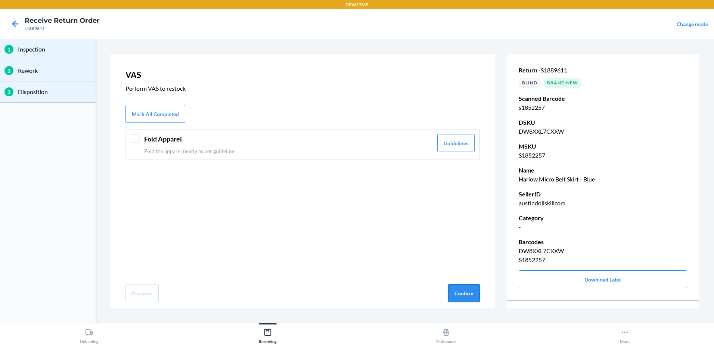
click at [470, 295] on button "Confirm" at bounding box center [464, 293] width 32 height 18
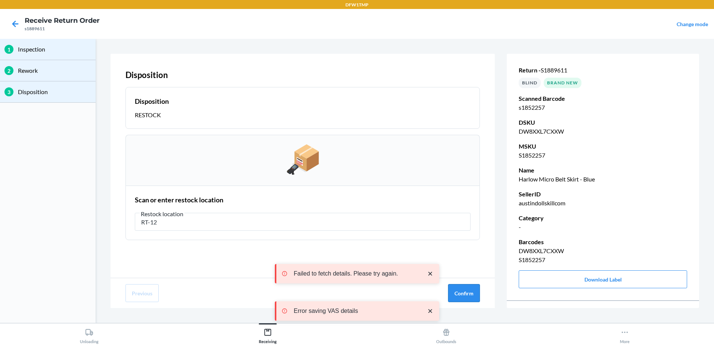
type input "RT-12"
click at [466, 297] on button "Confirm" at bounding box center [464, 293] width 32 height 18
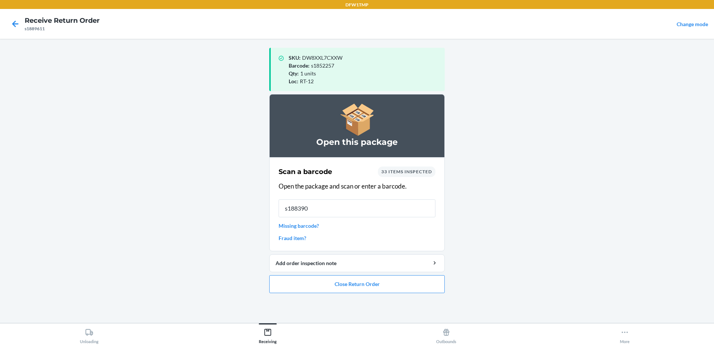
type input "s1883906"
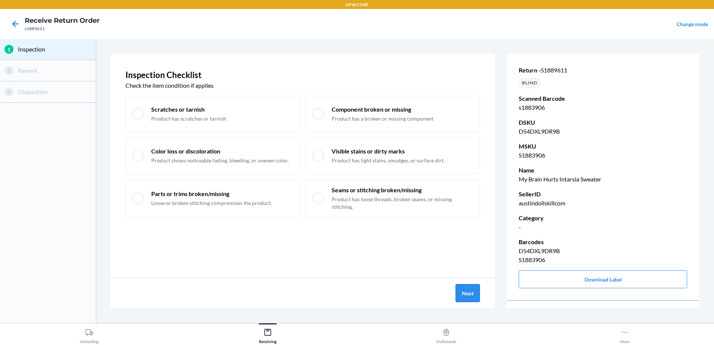
click at [460, 292] on button "Next" at bounding box center [468, 293] width 24 height 18
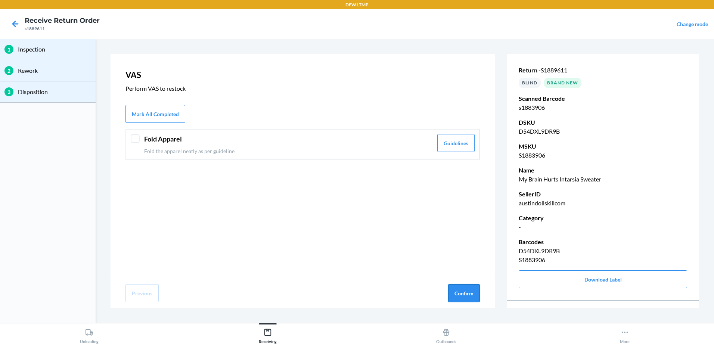
click at [459, 292] on button "Confirm" at bounding box center [464, 293] width 32 height 18
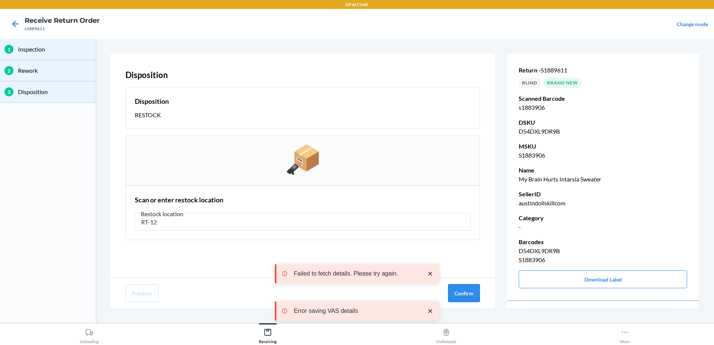
type input "RT-12"
click at [460, 291] on button "Confirm" at bounding box center [464, 293] width 32 height 18
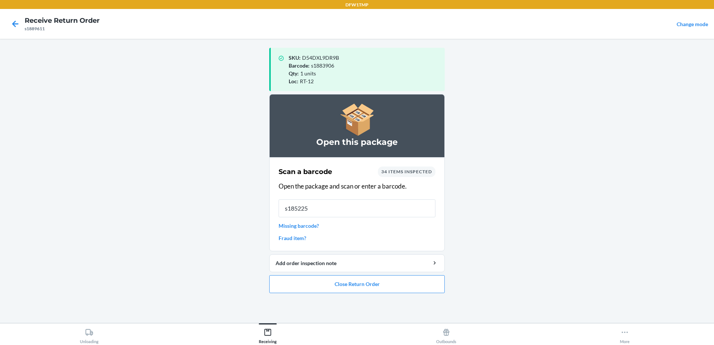
type input "s1852257"
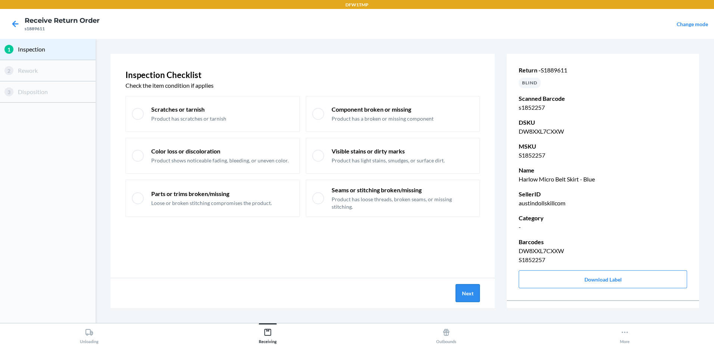
click at [469, 291] on button "Next" at bounding box center [468, 293] width 24 height 18
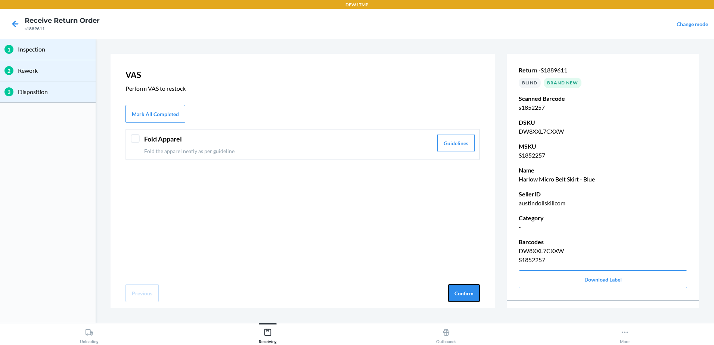
click at [469, 291] on button "Confirm" at bounding box center [464, 293] width 32 height 18
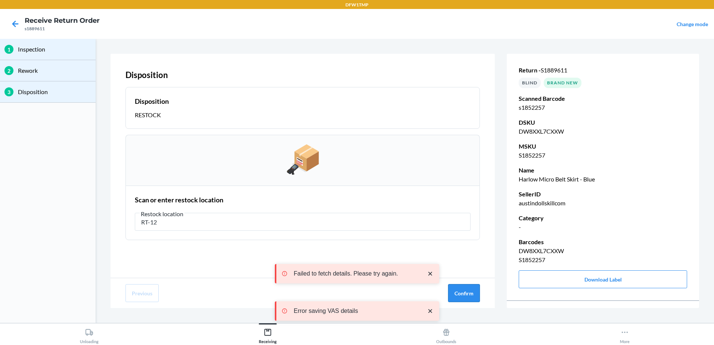
type input "RT-12"
click at [455, 291] on button "Confirm" at bounding box center [464, 293] width 32 height 18
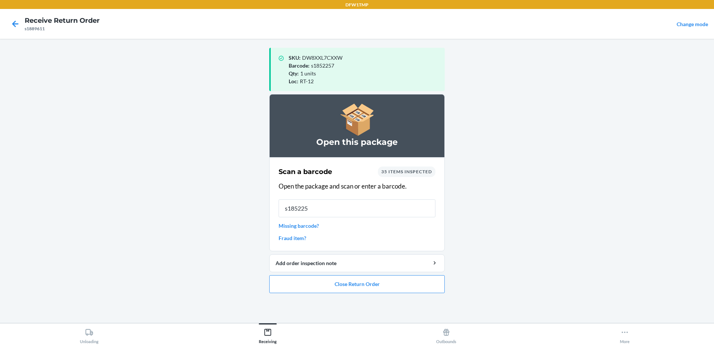
type input "s1852254"
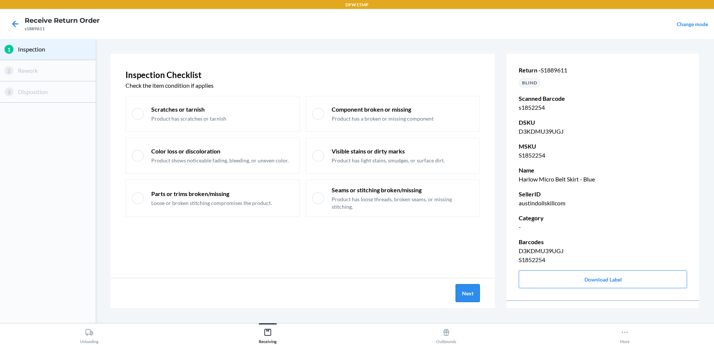
click at [460, 292] on button "Next" at bounding box center [468, 293] width 24 height 18
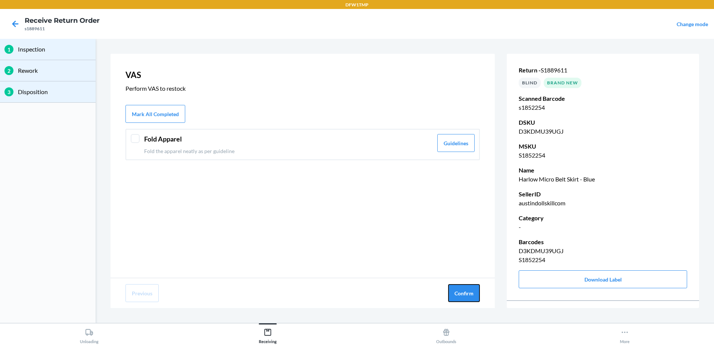
click at [460, 292] on button "Confirm" at bounding box center [464, 293] width 32 height 18
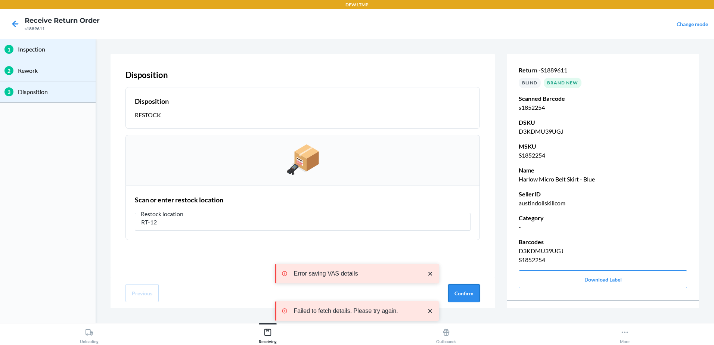
type input "RT-12"
click at [468, 295] on button "Confirm" at bounding box center [464, 293] width 32 height 18
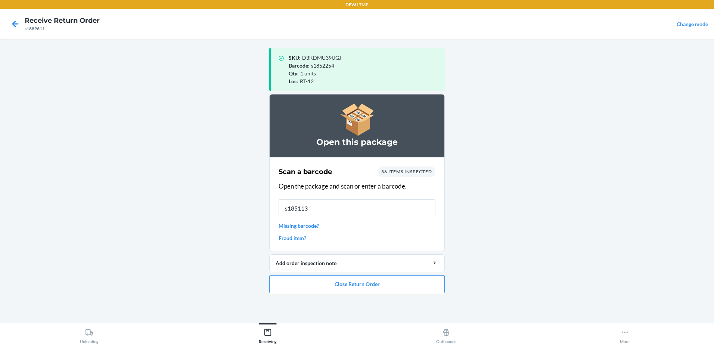
type input "s1851132"
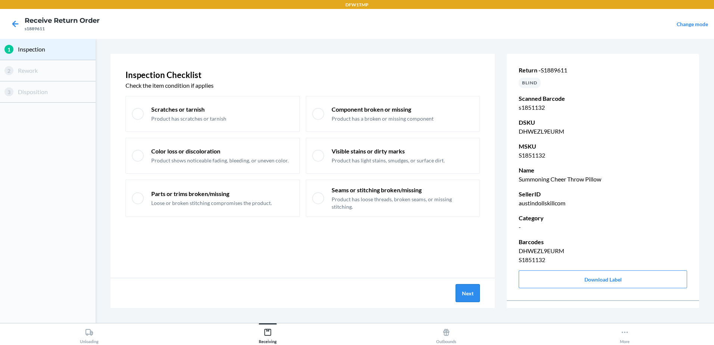
click at [469, 293] on button "Next" at bounding box center [468, 293] width 24 height 18
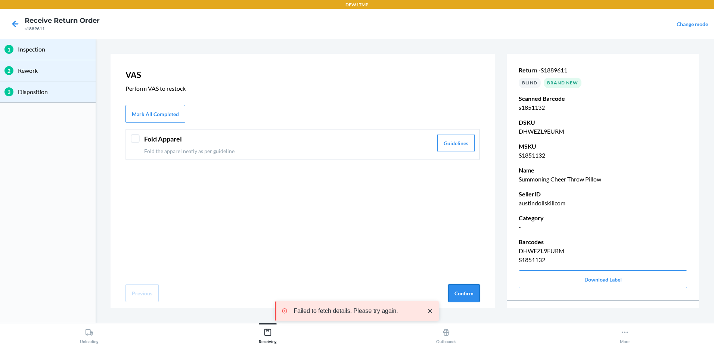
click at [464, 289] on button "Confirm" at bounding box center [464, 293] width 32 height 18
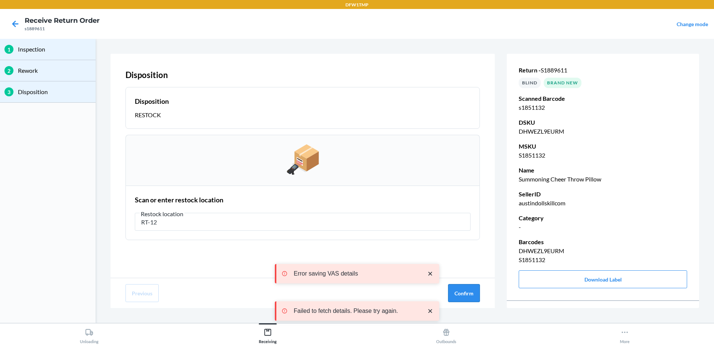
type input "RT-12"
click at [458, 288] on button "Confirm" at bounding box center [464, 293] width 32 height 18
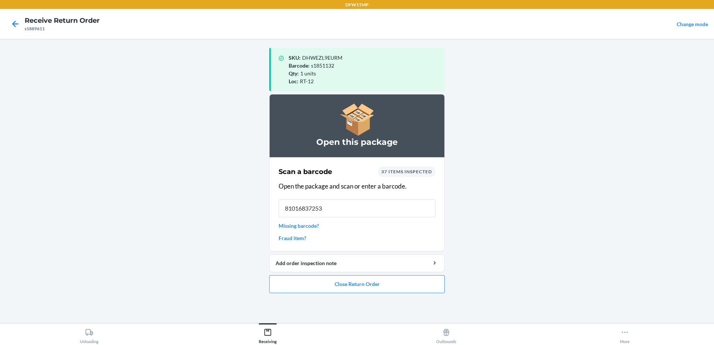
type input "810168372532"
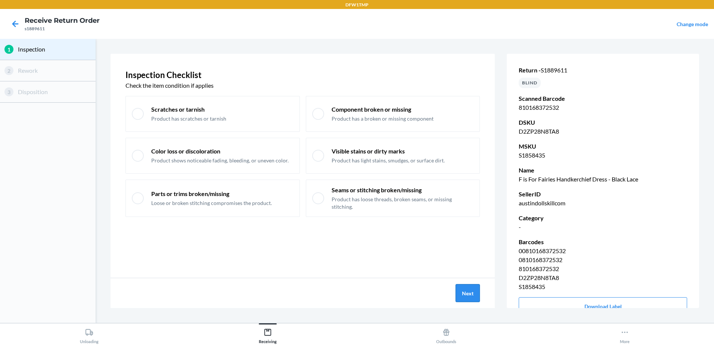
click at [460, 288] on button "Next" at bounding box center [468, 293] width 24 height 18
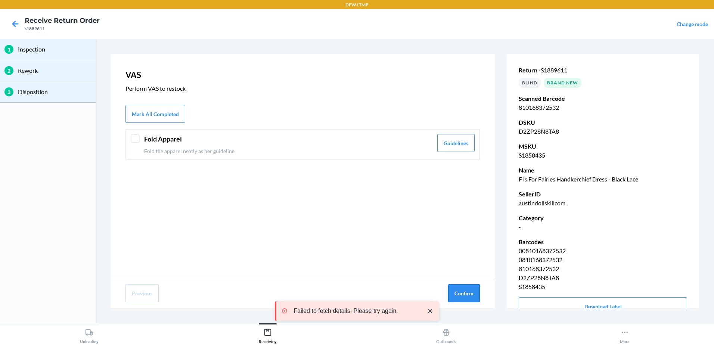
click at [459, 290] on button "Confirm" at bounding box center [464, 293] width 32 height 18
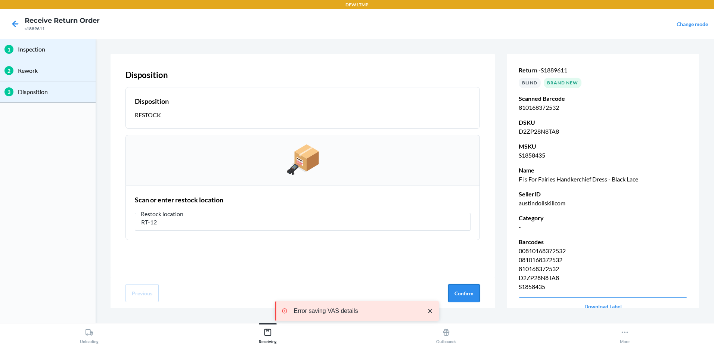
type input "RT-12"
click at [460, 294] on button "Confirm" at bounding box center [464, 293] width 32 height 18
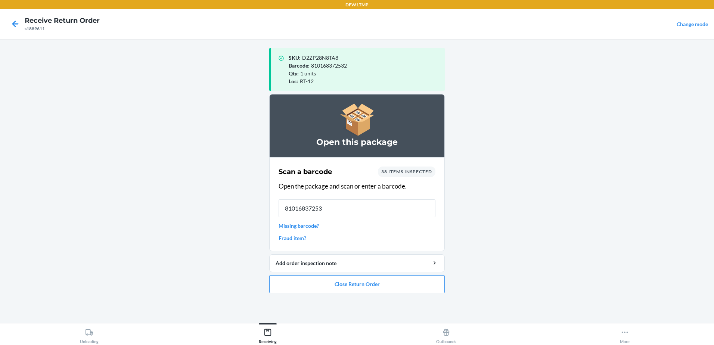
type input "810168372532"
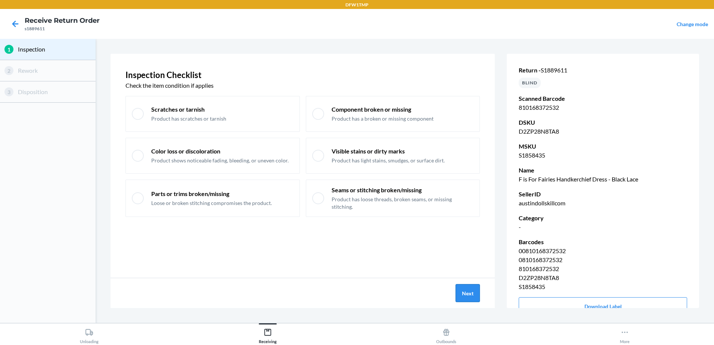
click at [468, 295] on button "Next" at bounding box center [468, 293] width 24 height 18
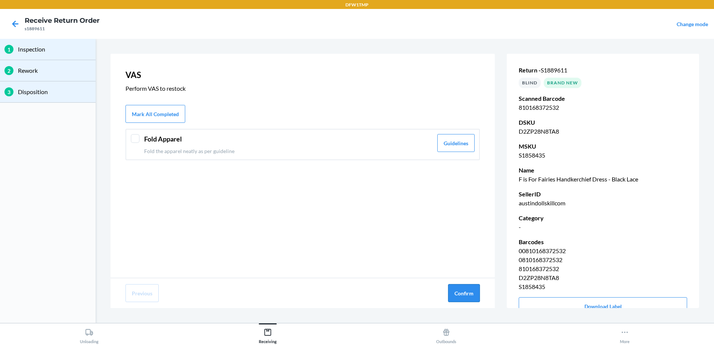
click at [468, 296] on button "Confirm" at bounding box center [464, 293] width 32 height 18
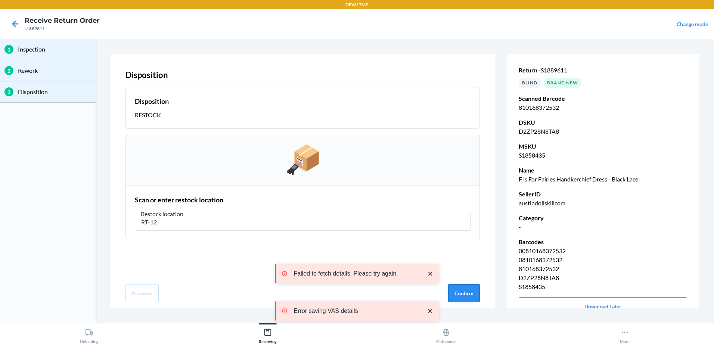
type input "RT-12"
click at [473, 291] on button "Confirm" at bounding box center [464, 293] width 32 height 18
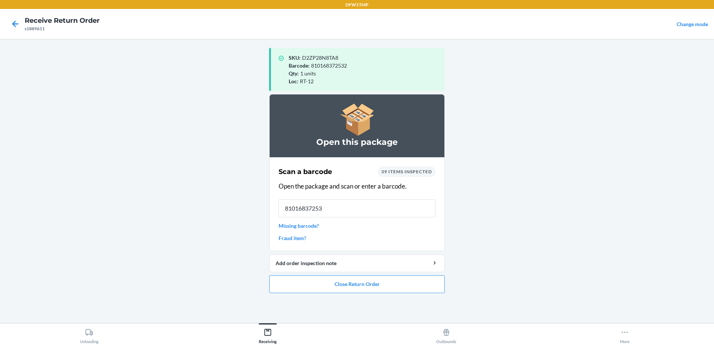
type input "810168372532"
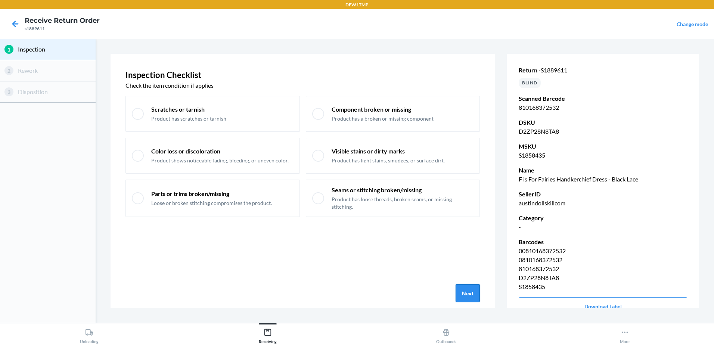
click at [470, 293] on button "Next" at bounding box center [468, 293] width 24 height 18
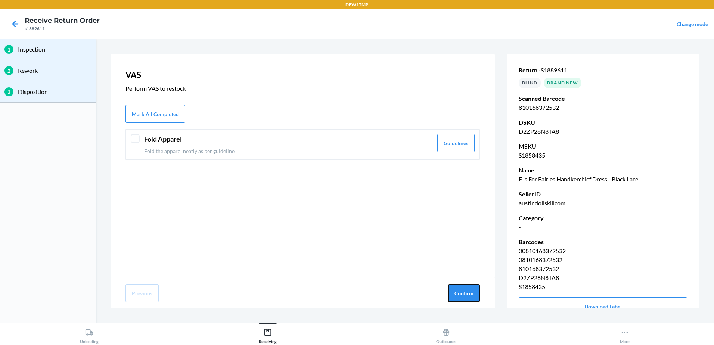
click at [470, 293] on button "Confirm" at bounding box center [464, 293] width 32 height 18
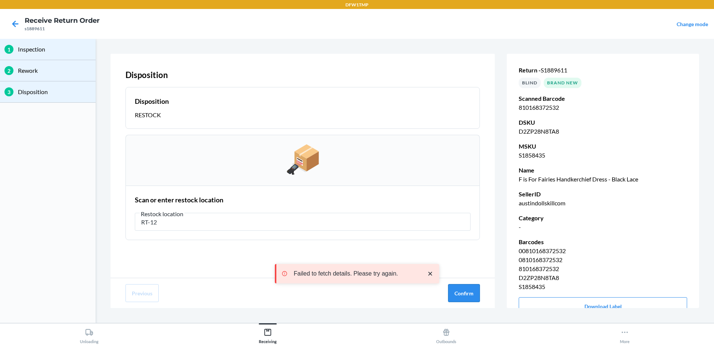
type input "RT-12"
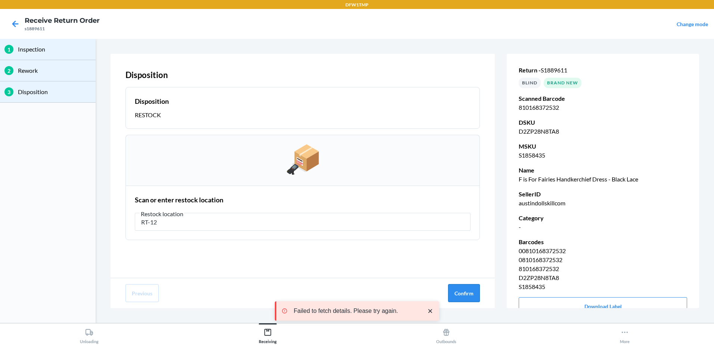
click at [464, 290] on button "Confirm" at bounding box center [464, 293] width 32 height 18
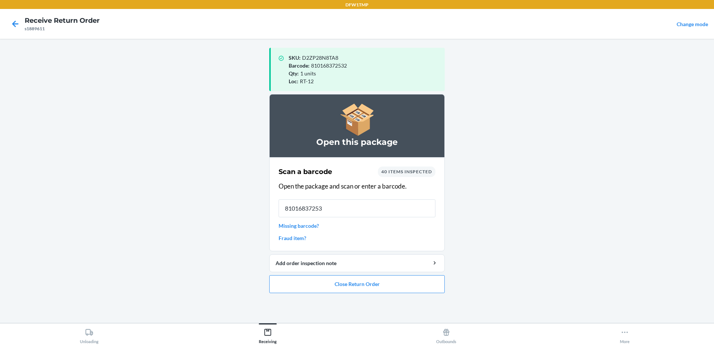
type input "810168372532"
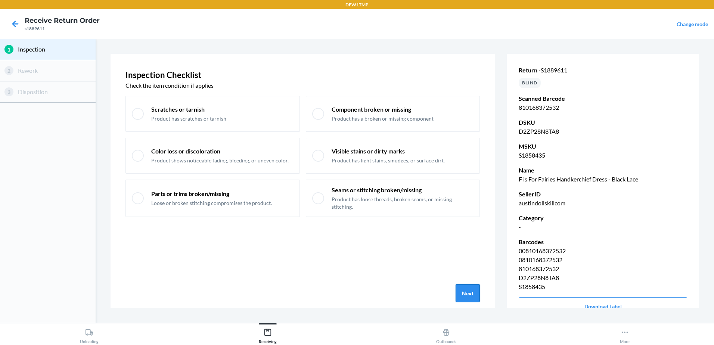
click at [463, 290] on button "Next" at bounding box center [468, 293] width 24 height 18
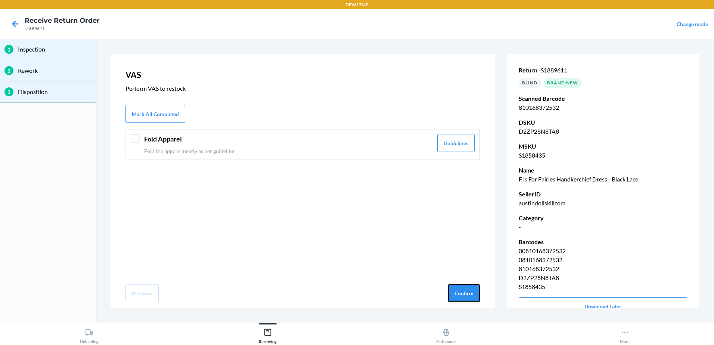
click at [463, 290] on button "Confirm" at bounding box center [464, 293] width 32 height 18
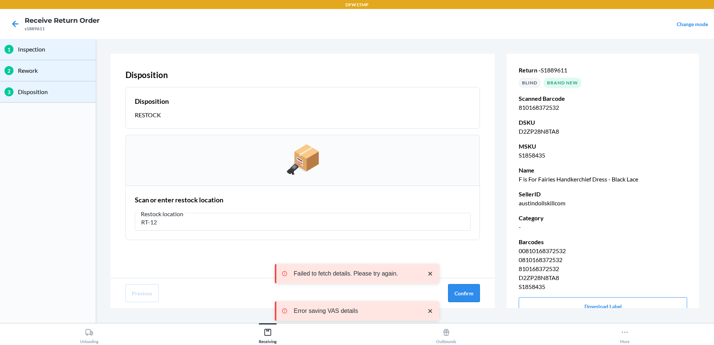
type input "RT-12"
click at [466, 287] on button "Confirm" at bounding box center [464, 293] width 32 height 18
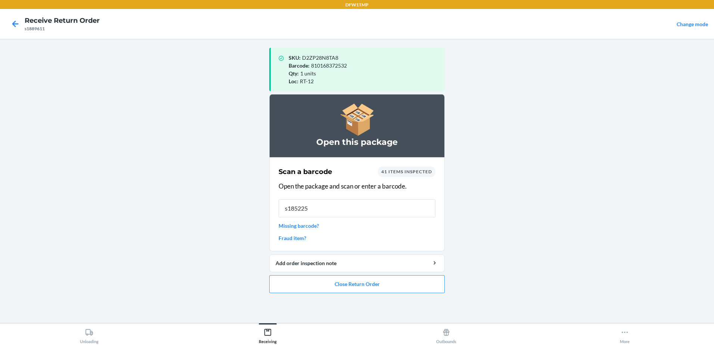
type input "s1852257"
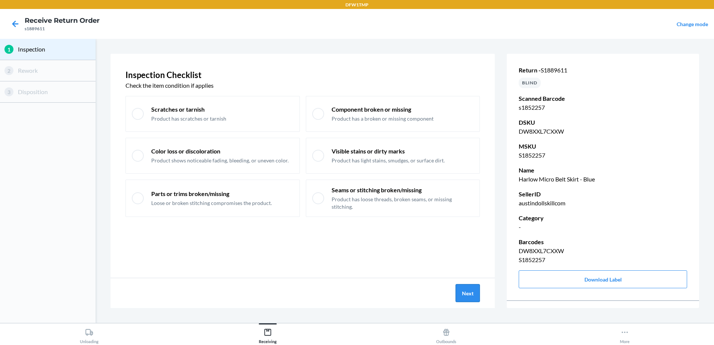
click at [461, 290] on button "Next" at bounding box center [468, 293] width 24 height 18
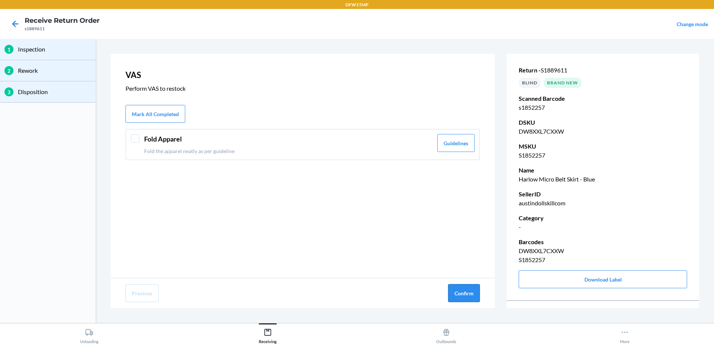
click at [462, 292] on button "Confirm" at bounding box center [464, 293] width 32 height 18
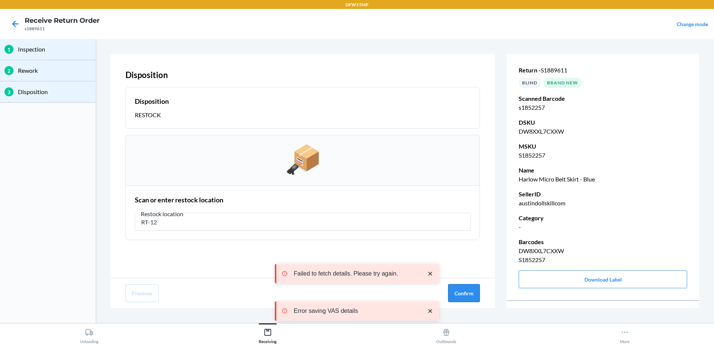
type input "RT-12"
click at [459, 285] on button "Confirm" at bounding box center [464, 293] width 32 height 18
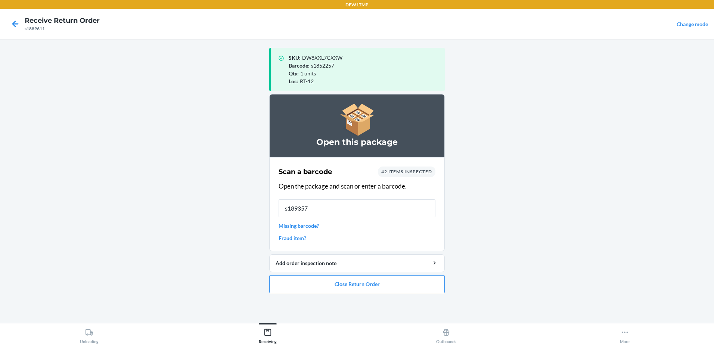
type input "s1893578"
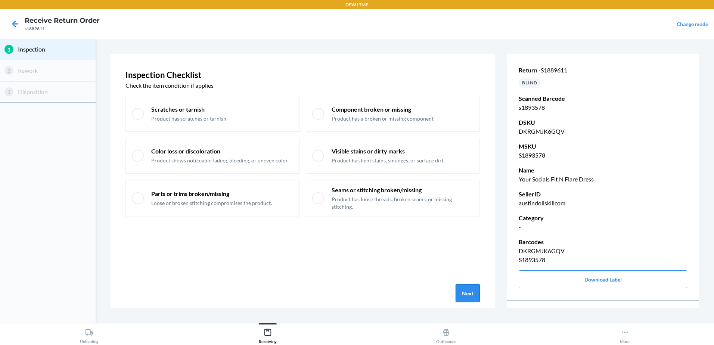
click at [467, 296] on button "Next" at bounding box center [468, 293] width 24 height 18
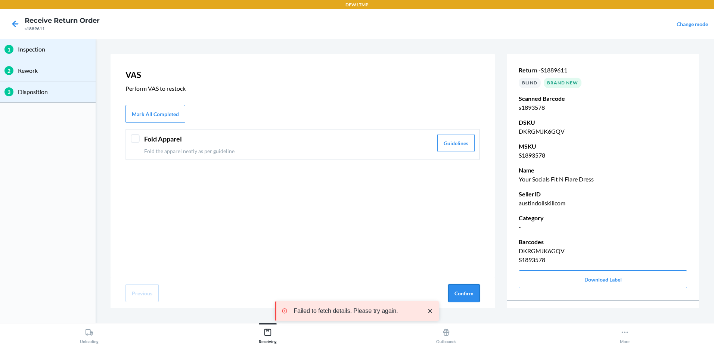
click at [470, 296] on button "Confirm" at bounding box center [464, 293] width 32 height 18
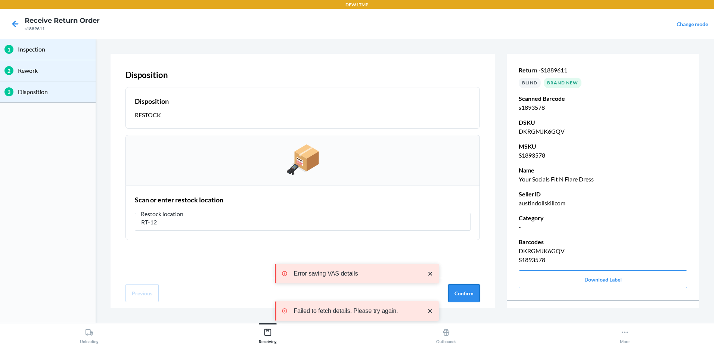
click at [469, 295] on button "Confirm" at bounding box center [464, 293] width 32 height 18
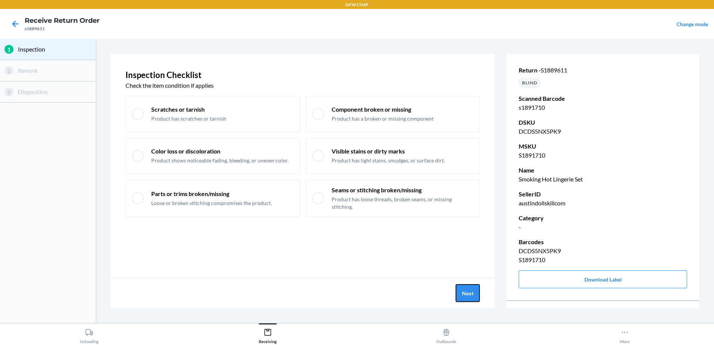
click at [474, 297] on button "Next" at bounding box center [468, 293] width 24 height 18
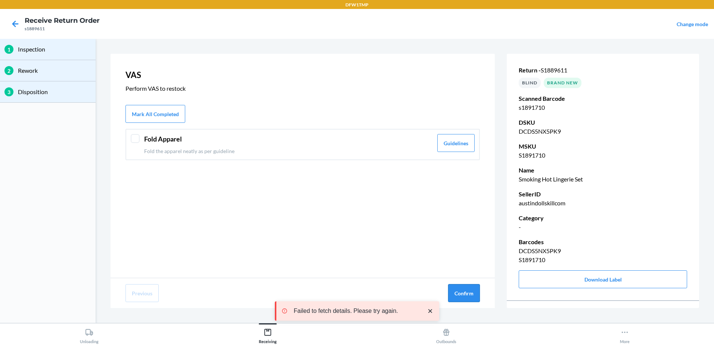
click at [473, 294] on button "Confirm" at bounding box center [464, 293] width 32 height 18
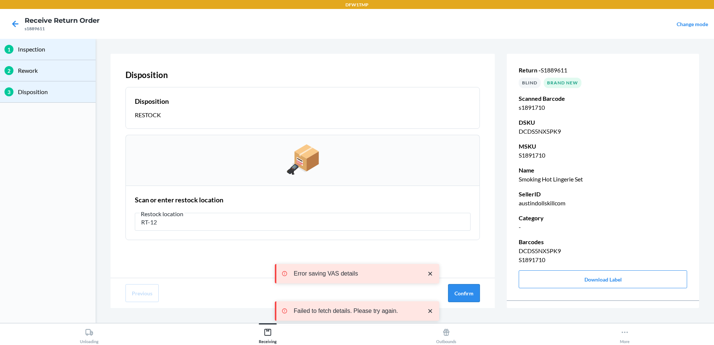
click at [475, 293] on button "Confirm" at bounding box center [464, 293] width 32 height 18
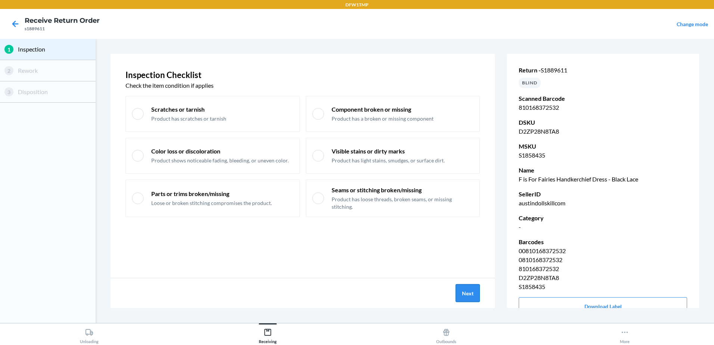
click at [470, 288] on button "Next" at bounding box center [468, 293] width 24 height 18
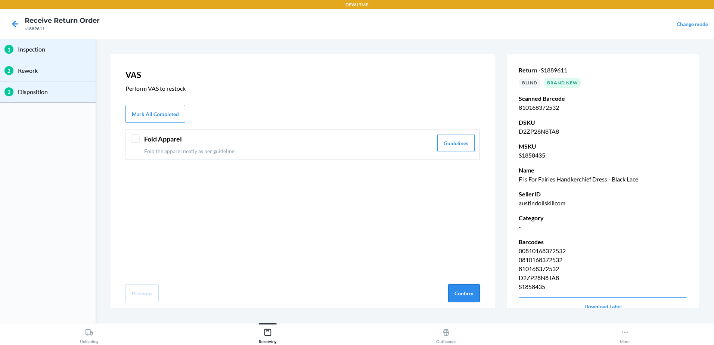
click at [466, 291] on button "Confirm" at bounding box center [464, 293] width 32 height 18
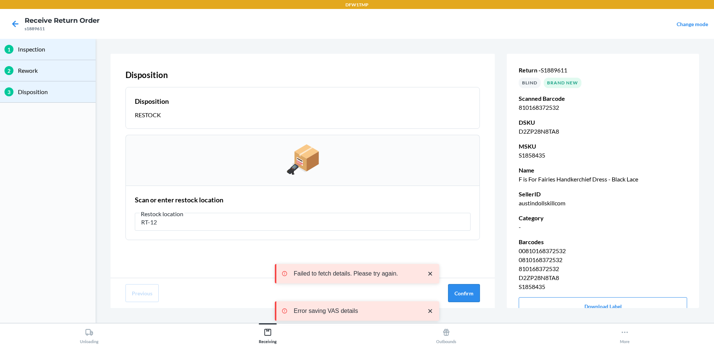
click at [469, 294] on button "Confirm" at bounding box center [464, 293] width 32 height 18
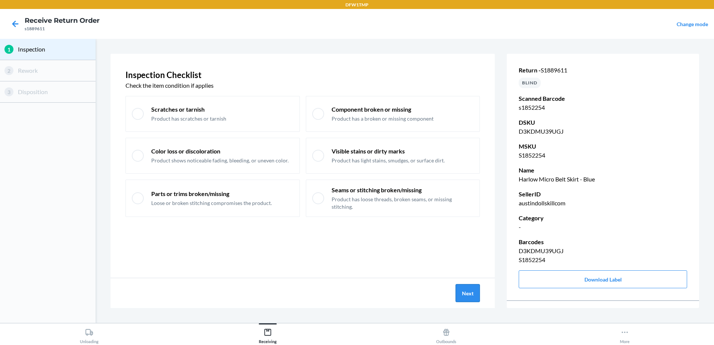
click at [473, 298] on button "Next" at bounding box center [468, 293] width 24 height 18
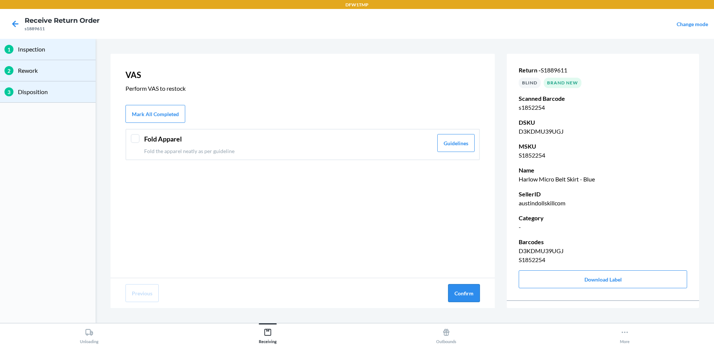
click at [464, 288] on button "Confirm" at bounding box center [464, 293] width 32 height 18
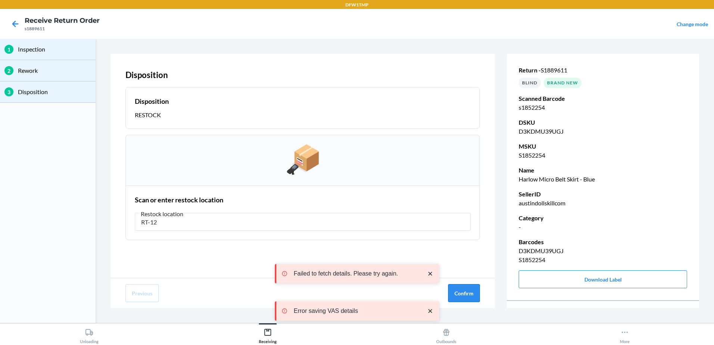
click at [469, 295] on button "Confirm" at bounding box center [464, 293] width 32 height 18
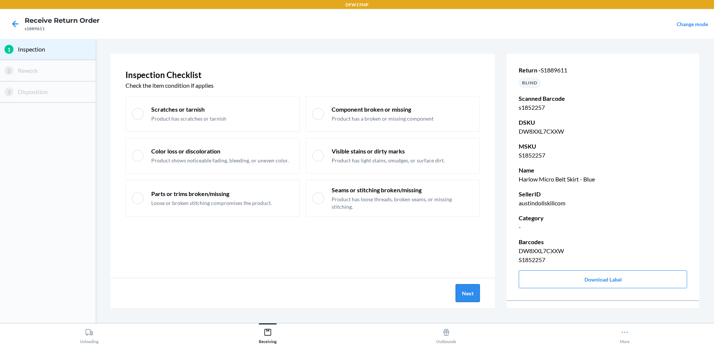
click at [467, 293] on button "Next" at bounding box center [468, 293] width 24 height 18
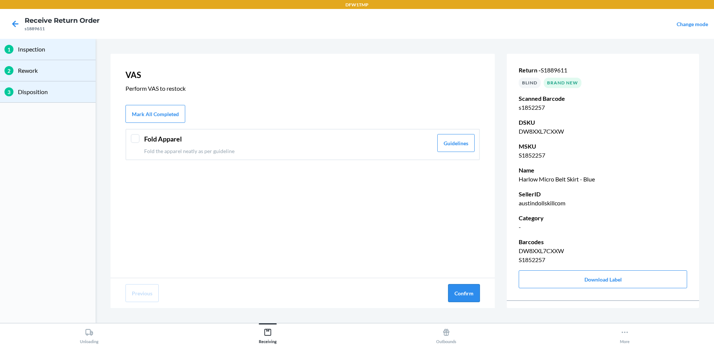
click at [463, 293] on button "Confirm" at bounding box center [464, 293] width 32 height 18
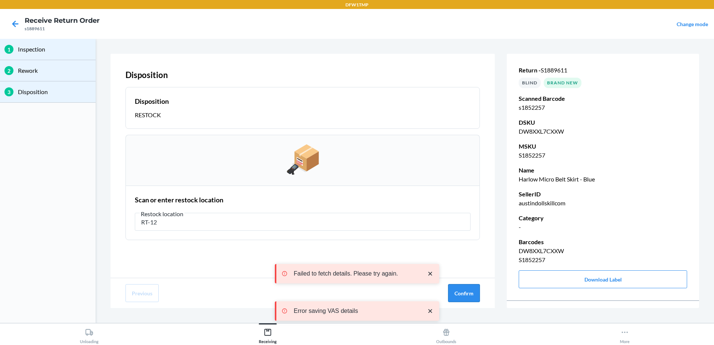
click at [471, 288] on button "Confirm" at bounding box center [464, 293] width 32 height 18
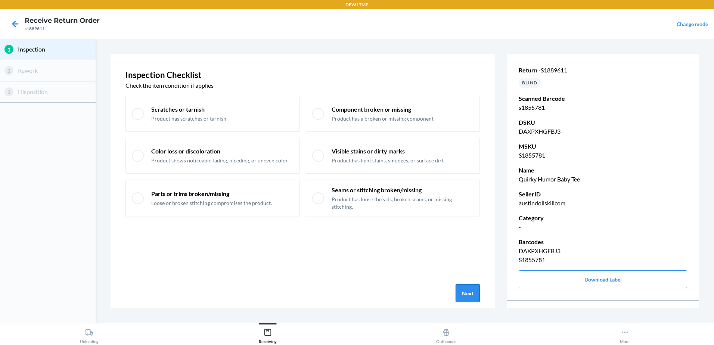
click at [475, 294] on button "Next" at bounding box center [468, 293] width 24 height 18
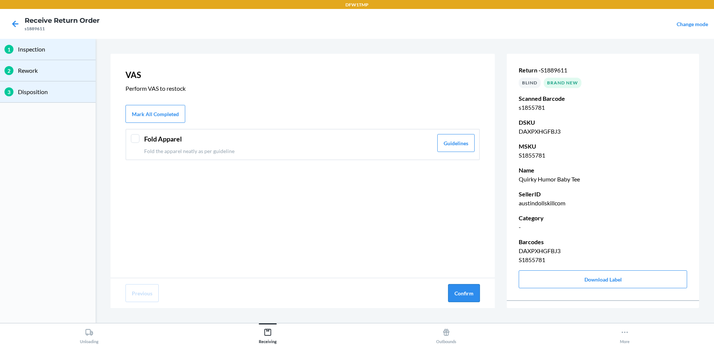
click at [468, 292] on button "Confirm" at bounding box center [464, 293] width 32 height 18
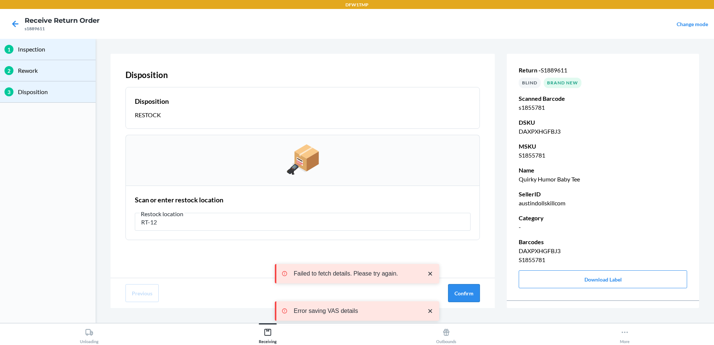
click at [465, 289] on button "Confirm" at bounding box center [464, 293] width 32 height 18
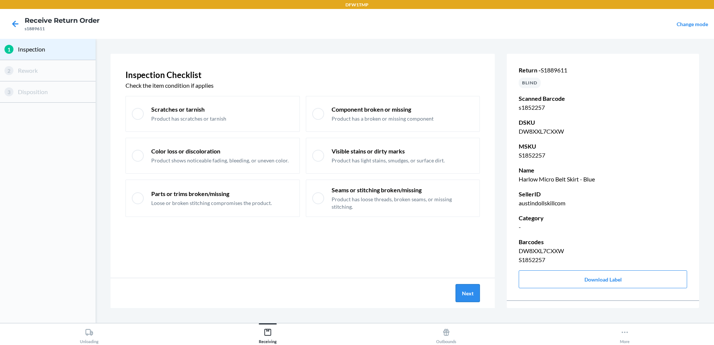
click at [475, 294] on button "Next" at bounding box center [468, 293] width 24 height 18
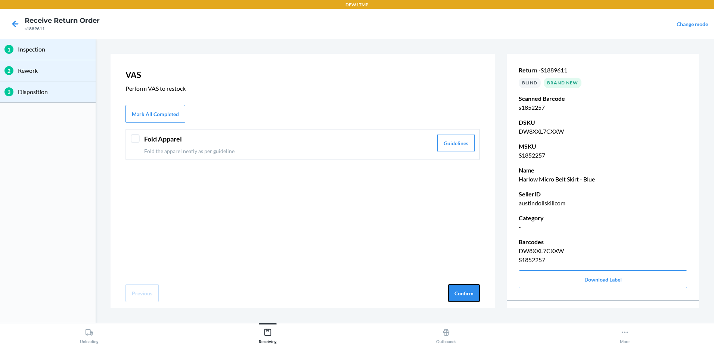
click at [475, 294] on button "Confirm" at bounding box center [464, 293] width 32 height 18
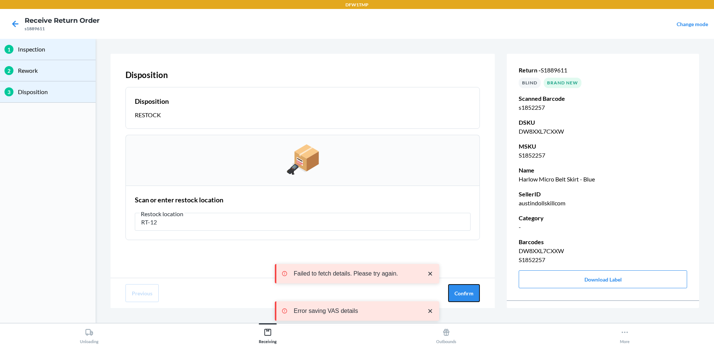
click at [475, 294] on button "Confirm" at bounding box center [464, 293] width 32 height 18
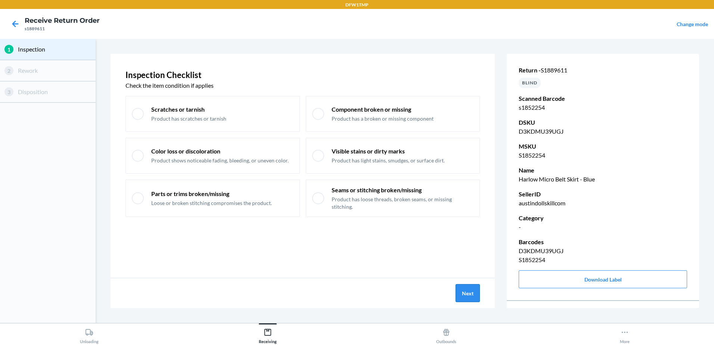
click at [473, 295] on button "Next" at bounding box center [468, 293] width 24 height 18
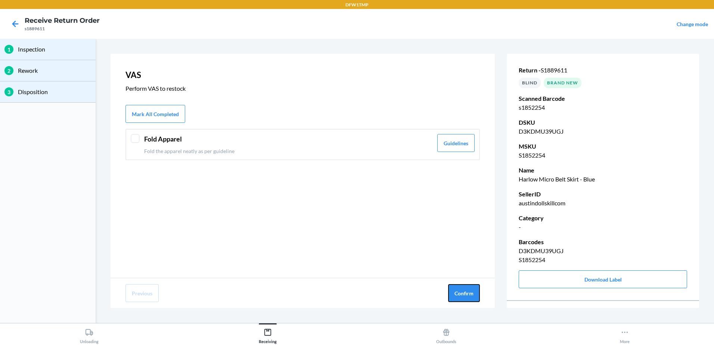
click at [473, 295] on button "Confirm" at bounding box center [464, 293] width 32 height 18
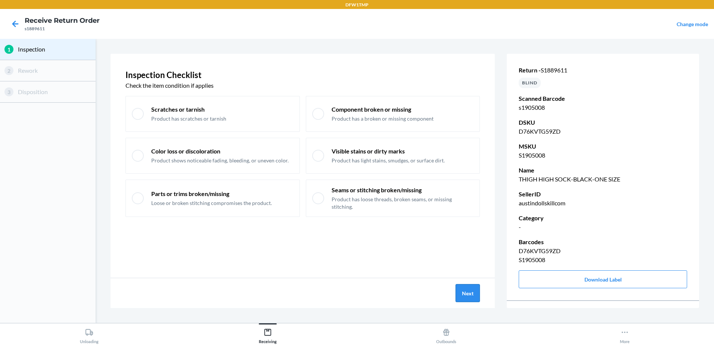
click at [470, 298] on button "Next" at bounding box center [468, 293] width 24 height 18
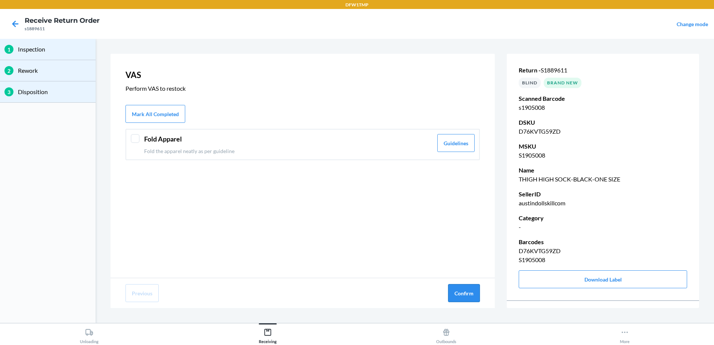
click at [458, 288] on button "Confirm" at bounding box center [464, 293] width 32 height 18
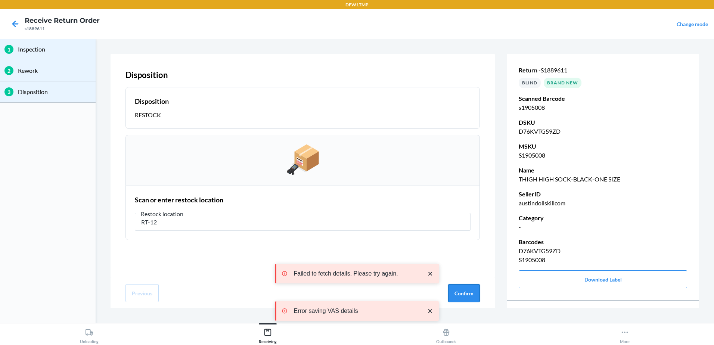
click at [468, 294] on button "Confirm" at bounding box center [464, 293] width 32 height 18
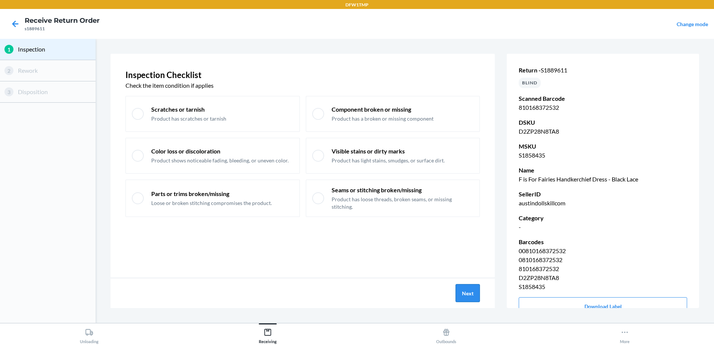
click at [467, 294] on button "Next" at bounding box center [468, 293] width 24 height 18
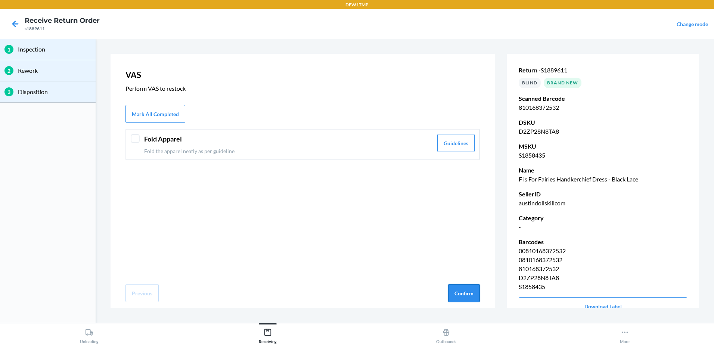
click at [464, 290] on button "Confirm" at bounding box center [464, 293] width 32 height 18
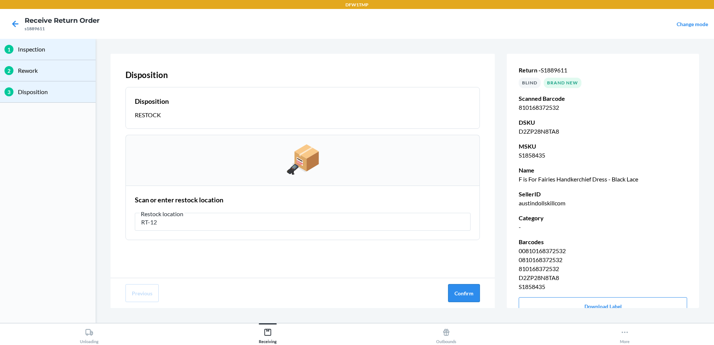
click at [470, 297] on button "Confirm" at bounding box center [464, 293] width 32 height 18
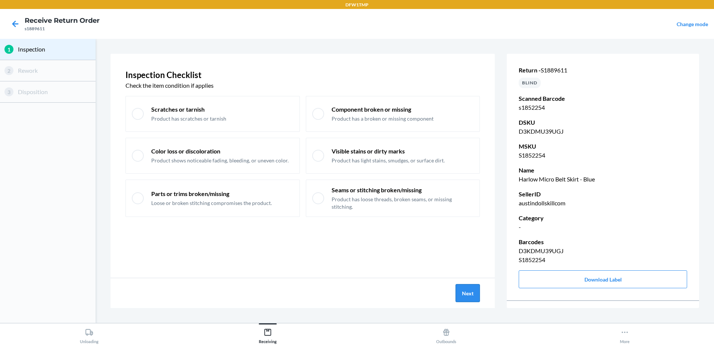
click at [465, 296] on button "Next" at bounding box center [468, 293] width 24 height 18
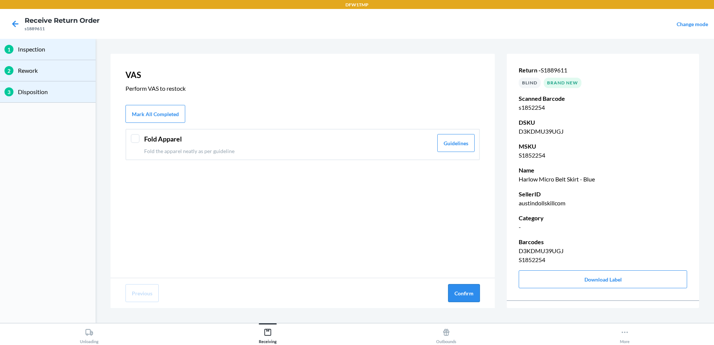
click at [464, 294] on button "Confirm" at bounding box center [464, 293] width 32 height 18
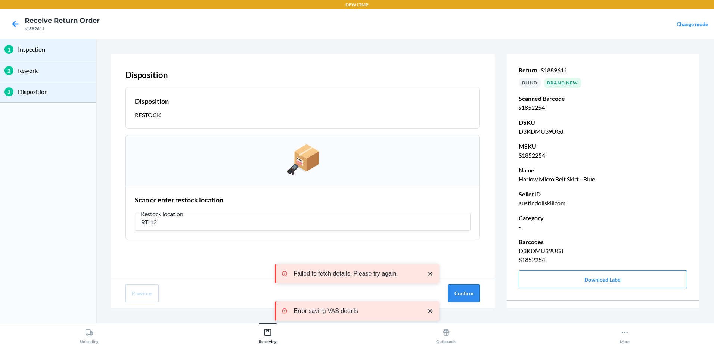
click at [466, 290] on button "Confirm" at bounding box center [464, 293] width 32 height 18
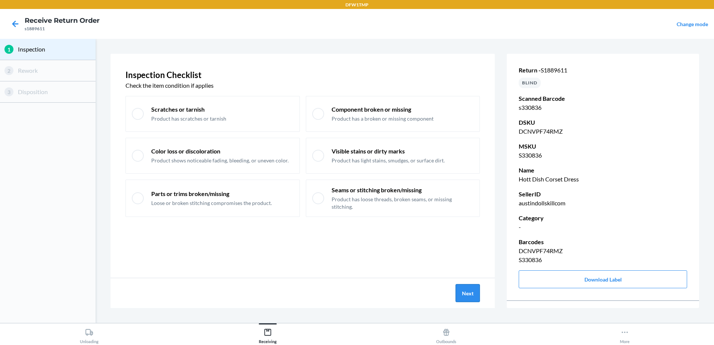
click at [464, 290] on button "Next" at bounding box center [468, 293] width 24 height 18
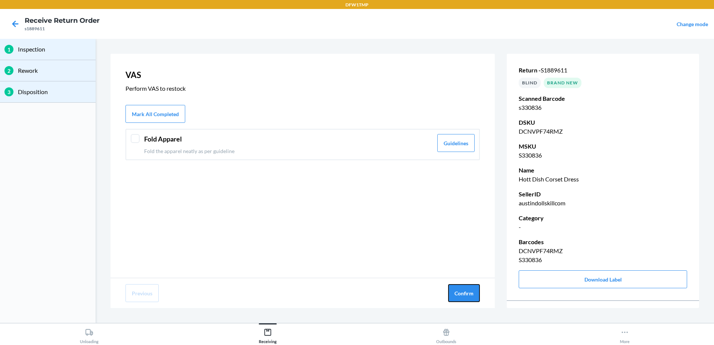
click at [464, 290] on button "Confirm" at bounding box center [464, 293] width 32 height 18
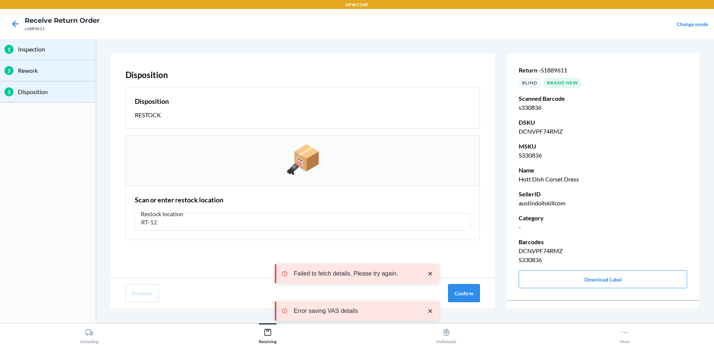
click at [469, 293] on button "Confirm" at bounding box center [464, 293] width 32 height 18
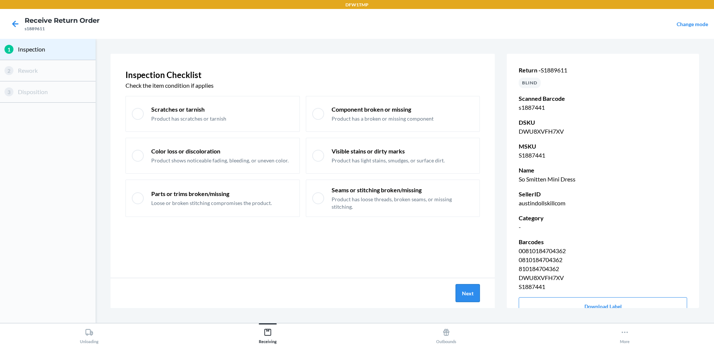
click at [471, 294] on button "Next" at bounding box center [468, 293] width 24 height 18
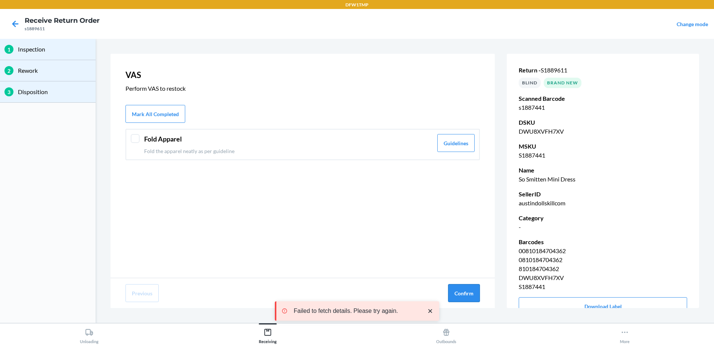
click at [466, 293] on button "Confirm" at bounding box center [464, 293] width 32 height 18
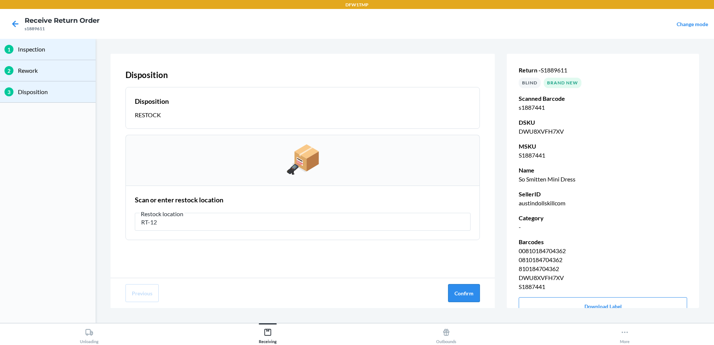
click at [469, 291] on button "Confirm" at bounding box center [464, 293] width 32 height 18
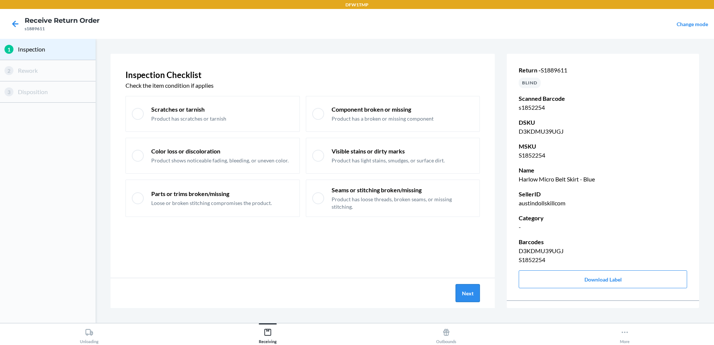
click at [474, 290] on button "Next" at bounding box center [468, 293] width 24 height 18
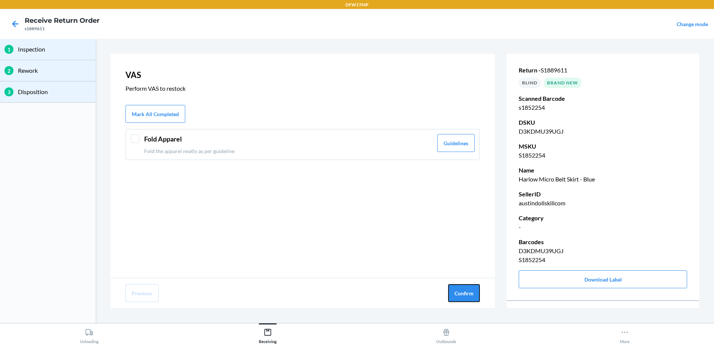
click at [474, 290] on button "Confirm" at bounding box center [464, 293] width 32 height 18
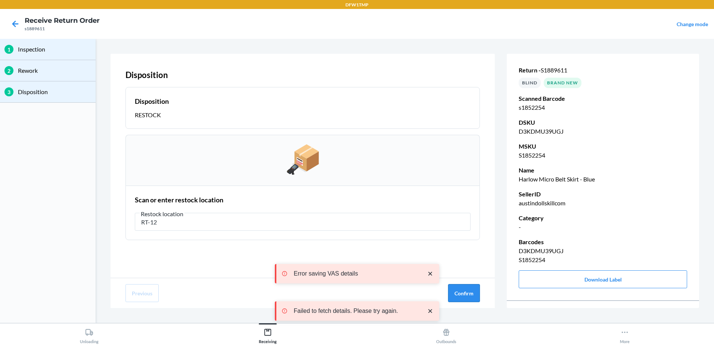
click at [469, 291] on button "Confirm" at bounding box center [464, 293] width 32 height 18
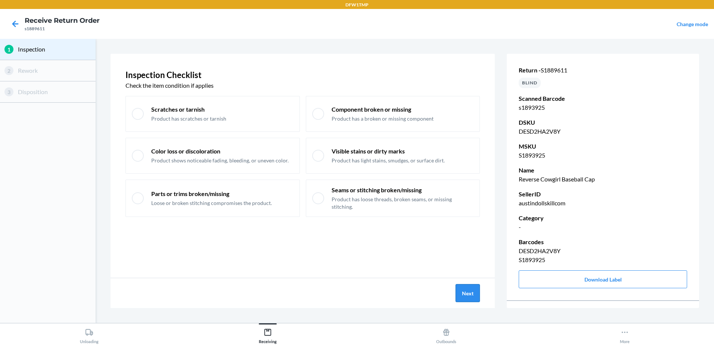
click at [475, 290] on button "Next" at bounding box center [468, 293] width 24 height 18
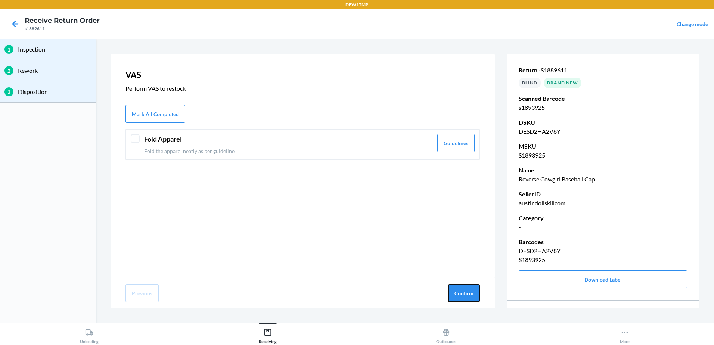
click at [475, 290] on button "Confirm" at bounding box center [464, 293] width 32 height 18
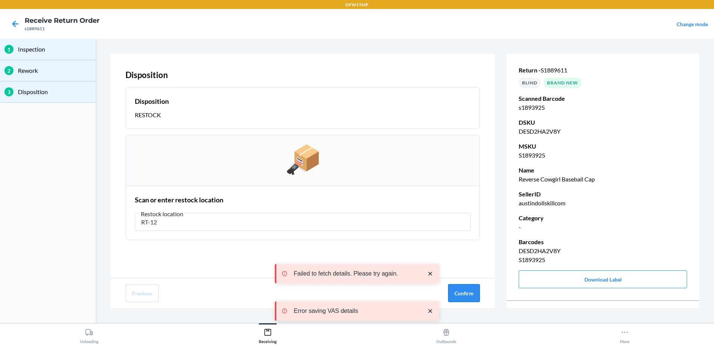
click at [466, 289] on button "Confirm" at bounding box center [464, 293] width 32 height 18
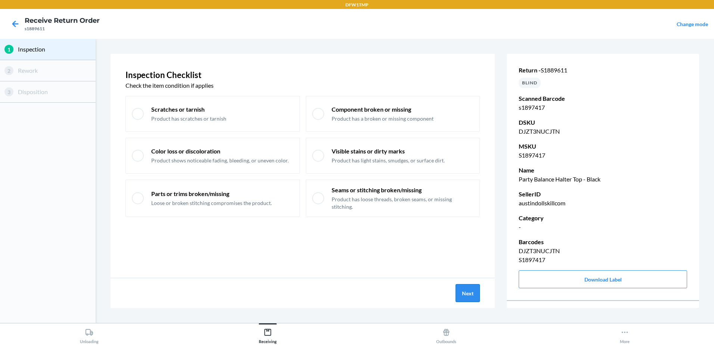
click at [462, 291] on button "Next" at bounding box center [468, 293] width 24 height 18
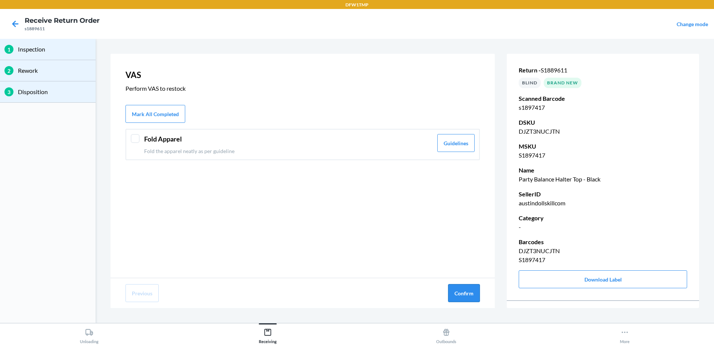
click at [460, 287] on button "Confirm" at bounding box center [464, 293] width 32 height 18
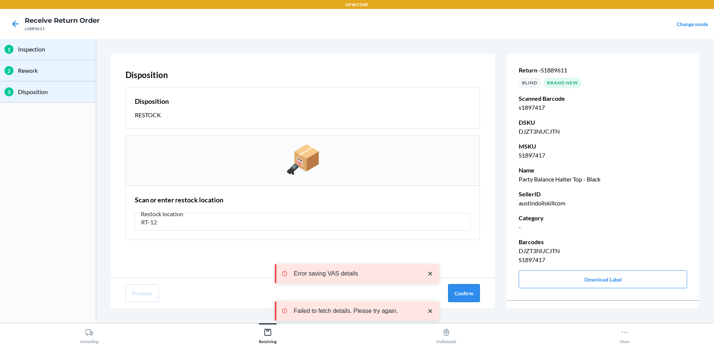
click at [456, 287] on button "Confirm" at bounding box center [464, 293] width 32 height 18
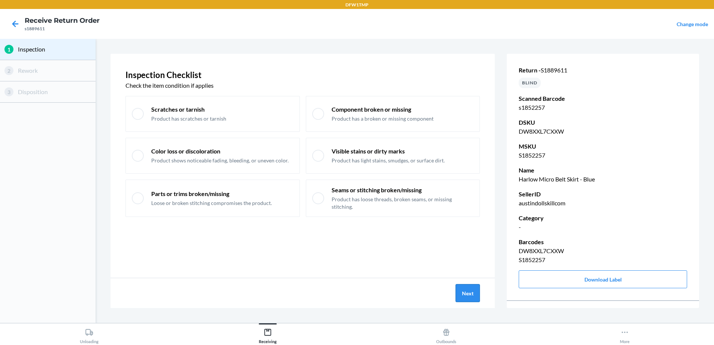
click at [461, 292] on button "Next" at bounding box center [468, 293] width 24 height 18
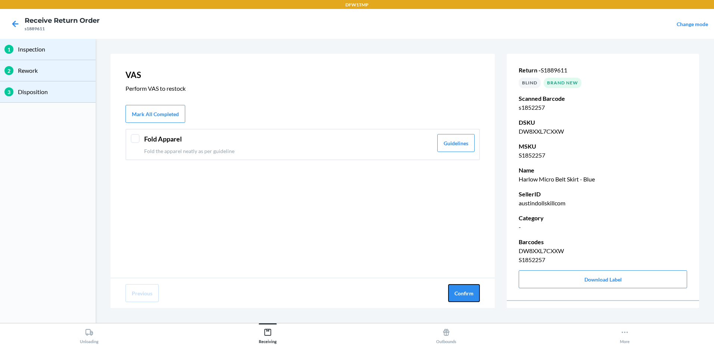
click at [461, 292] on button "Confirm" at bounding box center [464, 293] width 32 height 18
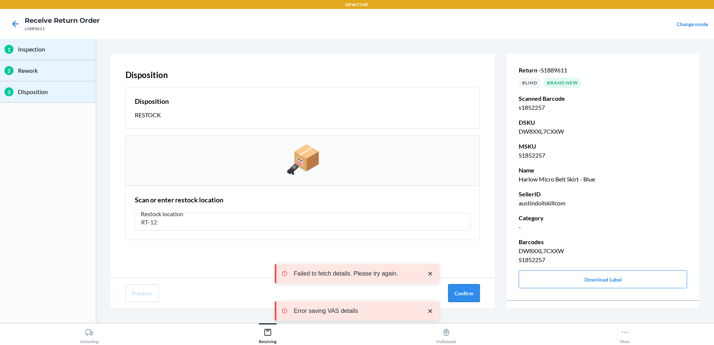
click at [462, 292] on button "Confirm" at bounding box center [464, 293] width 32 height 18
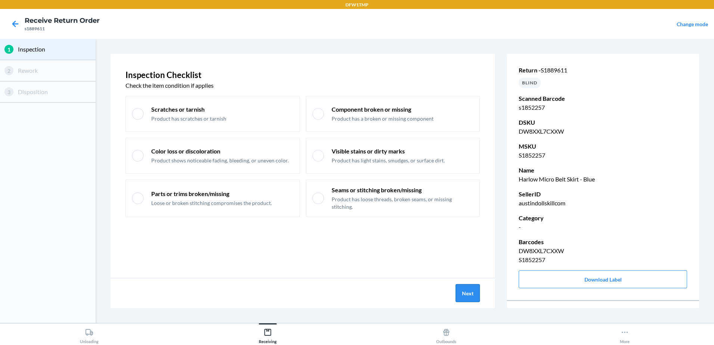
click at [468, 290] on button "Next" at bounding box center [468, 293] width 24 height 18
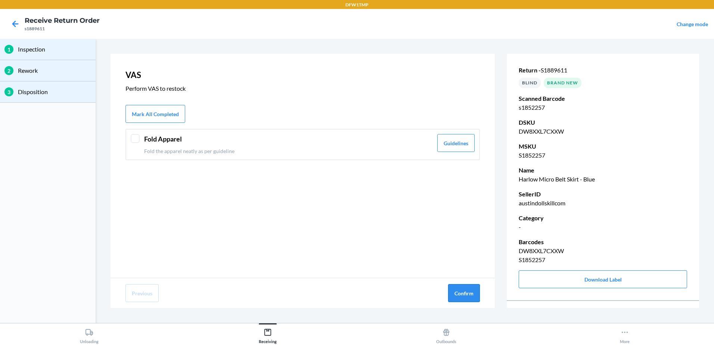
click at [466, 284] on button "Confirm" at bounding box center [464, 293] width 32 height 18
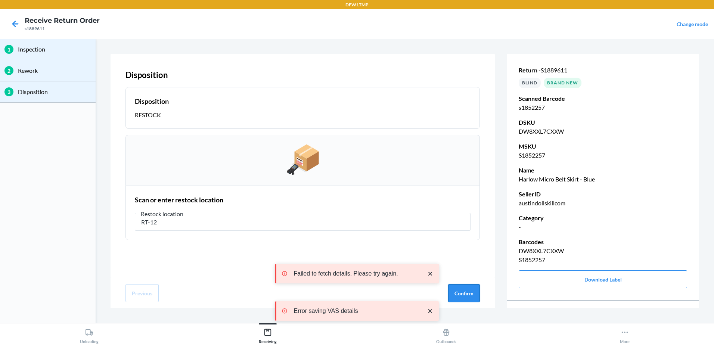
click at [469, 289] on button "Confirm" at bounding box center [464, 293] width 32 height 18
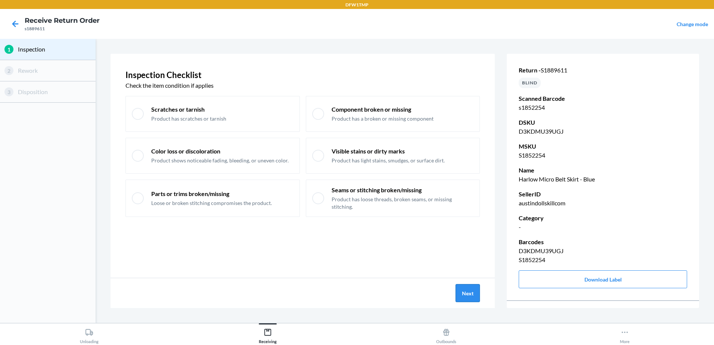
click at [473, 294] on button "Next" at bounding box center [468, 293] width 24 height 18
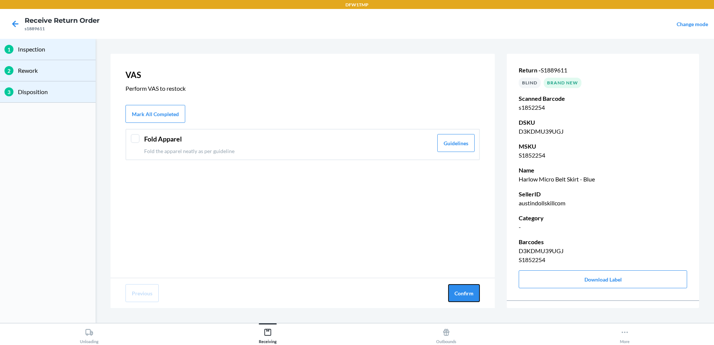
click at [473, 294] on button "Confirm" at bounding box center [464, 293] width 32 height 18
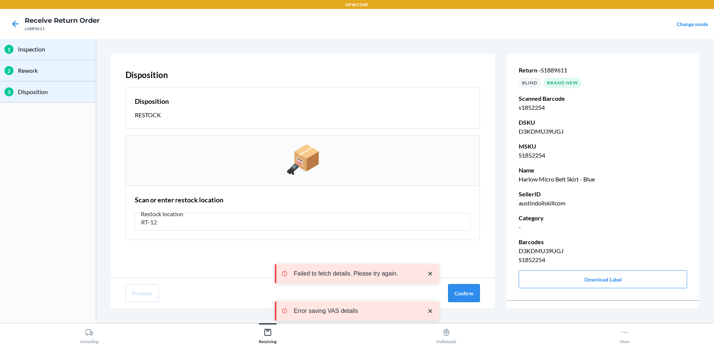
click at [467, 288] on button "Confirm" at bounding box center [464, 293] width 32 height 18
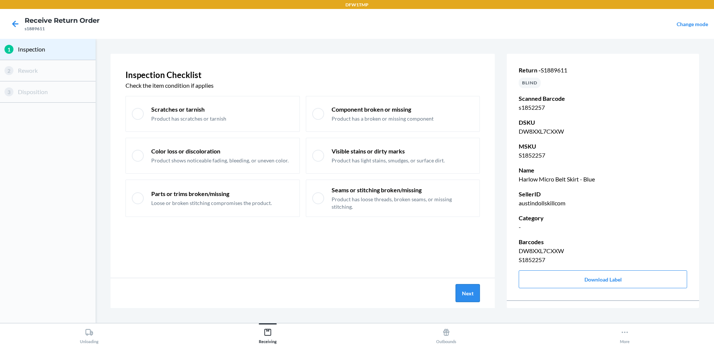
click at [465, 299] on button "Next" at bounding box center [468, 293] width 24 height 18
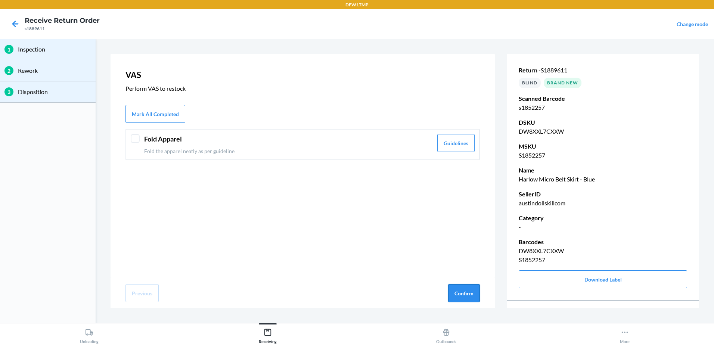
click at [462, 292] on button "Confirm" at bounding box center [464, 293] width 32 height 18
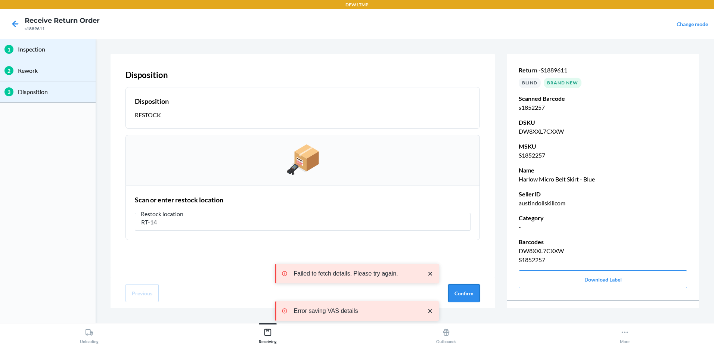
click at [467, 293] on button "Confirm" at bounding box center [464, 293] width 32 height 18
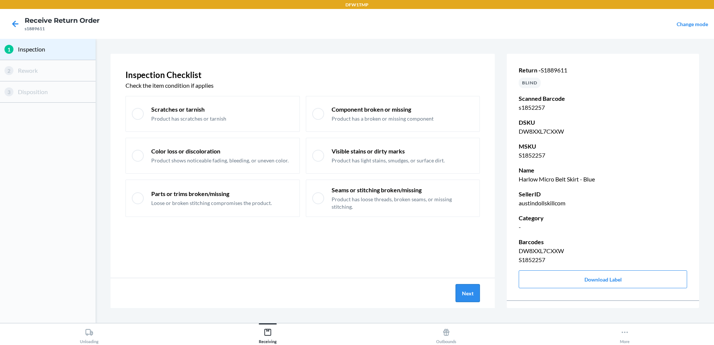
click at [473, 290] on button "Next" at bounding box center [468, 293] width 24 height 18
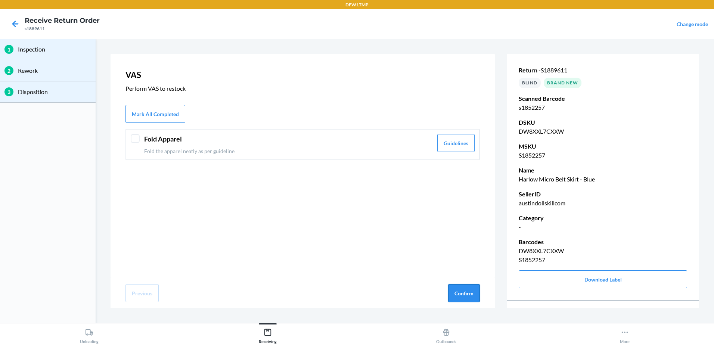
click at [459, 288] on button "Confirm" at bounding box center [464, 293] width 32 height 18
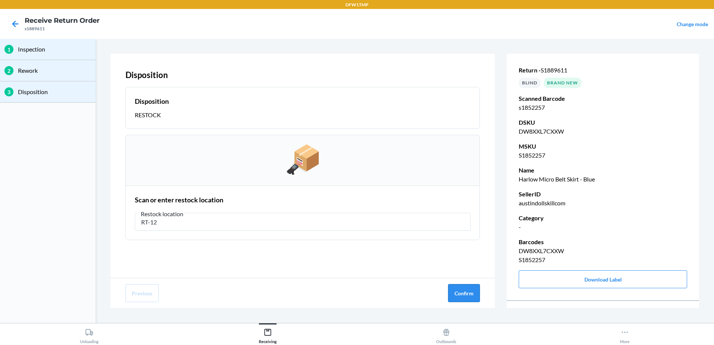
click at [472, 292] on button "Confirm" at bounding box center [464, 293] width 32 height 18
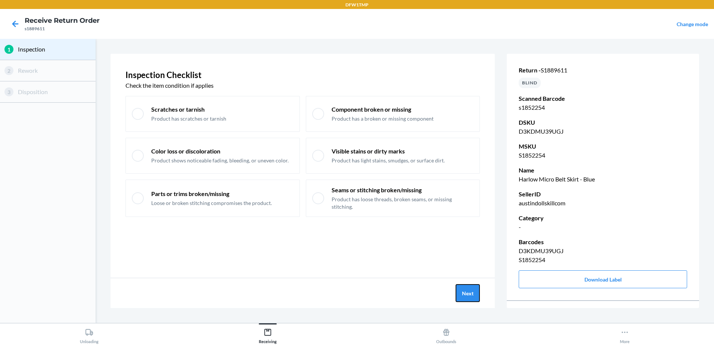
click at [474, 298] on button "Next" at bounding box center [468, 293] width 24 height 18
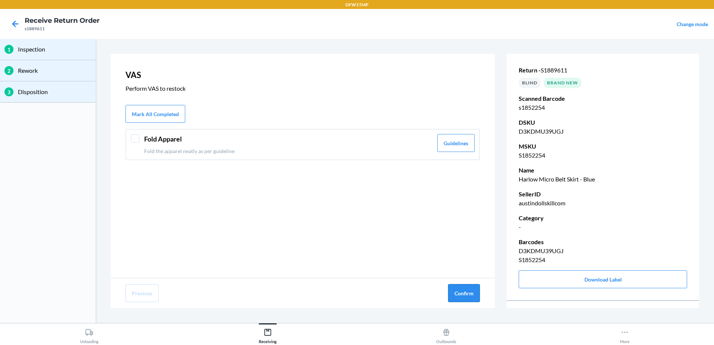
click at [473, 297] on button "Confirm" at bounding box center [464, 293] width 32 height 18
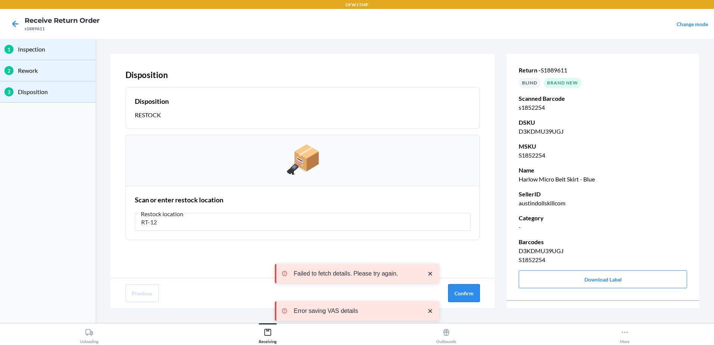
click at [468, 293] on button "Confirm" at bounding box center [464, 293] width 32 height 18
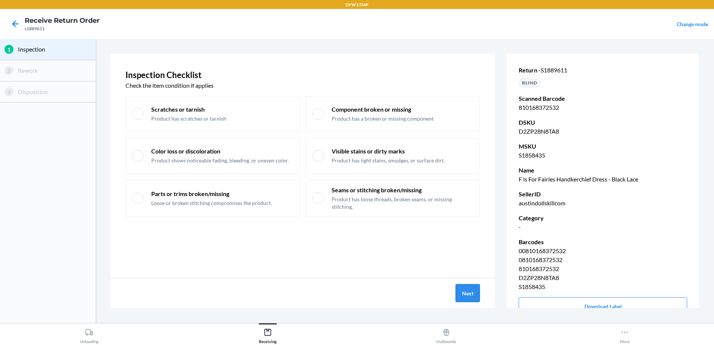
click at [471, 294] on button "Next" at bounding box center [468, 293] width 24 height 18
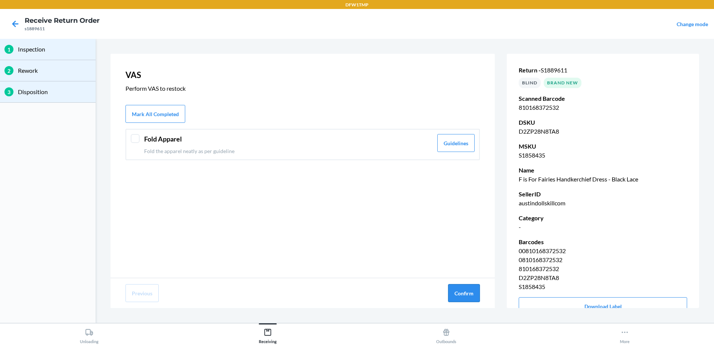
click at [467, 296] on button "Confirm" at bounding box center [464, 293] width 32 height 18
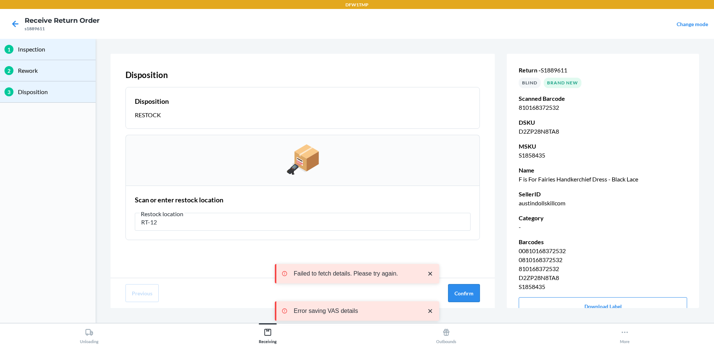
click at [455, 294] on button "Confirm" at bounding box center [464, 293] width 32 height 18
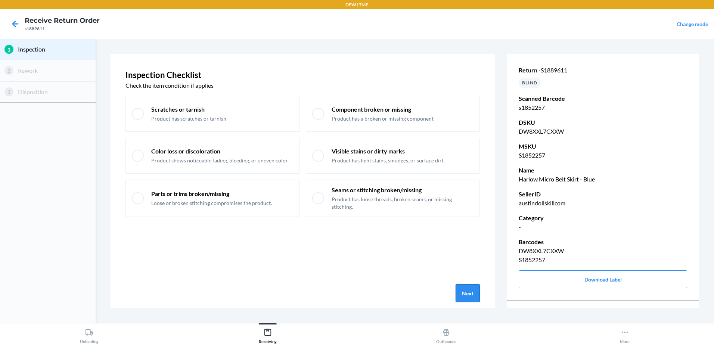
click at [461, 288] on button "Next" at bounding box center [468, 293] width 24 height 18
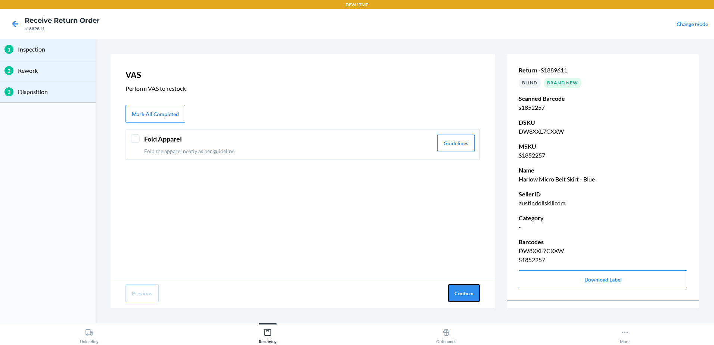
click at [461, 288] on button "Confirm" at bounding box center [464, 293] width 32 height 18
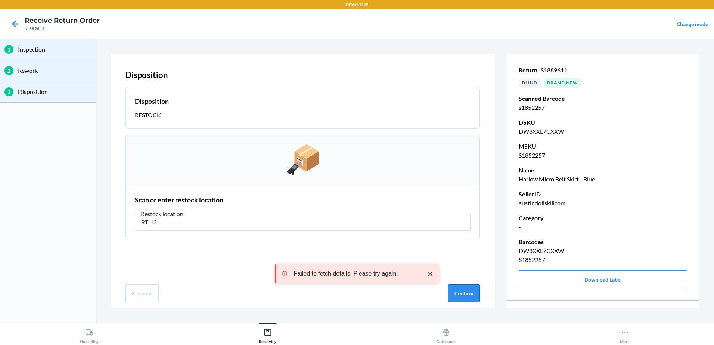
click at [463, 293] on button "Confirm" at bounding box center [464, 293] width 32 height 18
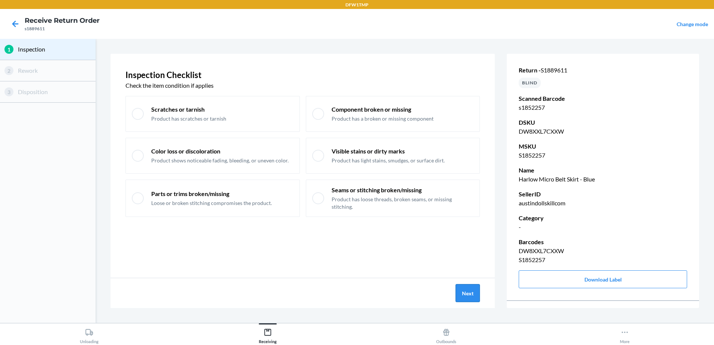
click at [473, 295] on button "Next" at bounding box center [468, 293] width 24 height 18
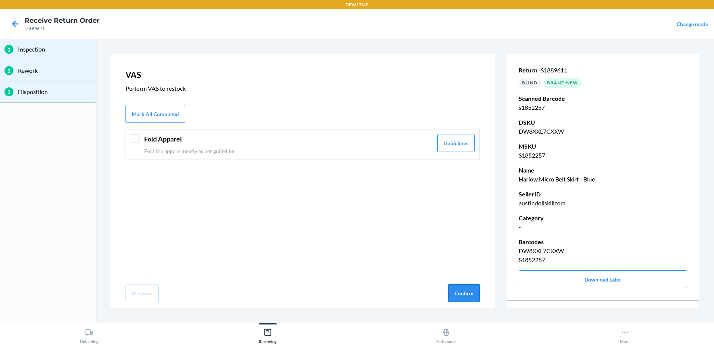
click at [476, 296] on button "Confirm" at bounding box center [464, 293] width 32 height 18
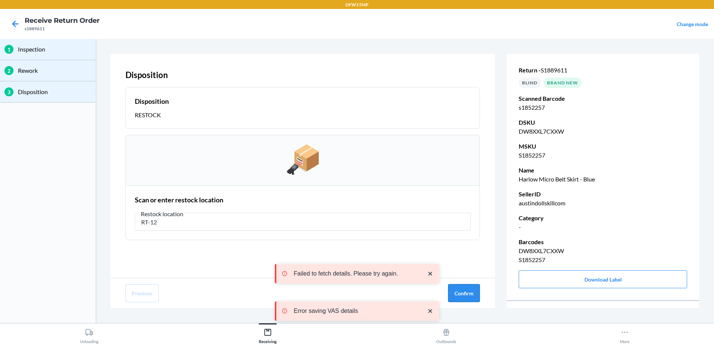
click at [464, 291] on button "Confirm" at bounding box center [464, 293] width 32 height 18
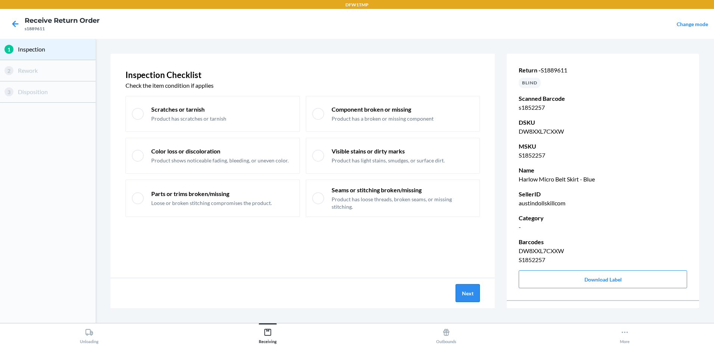
click at [460, 286] on button "Next" at bounding box center [468, 293] width 24 height 18
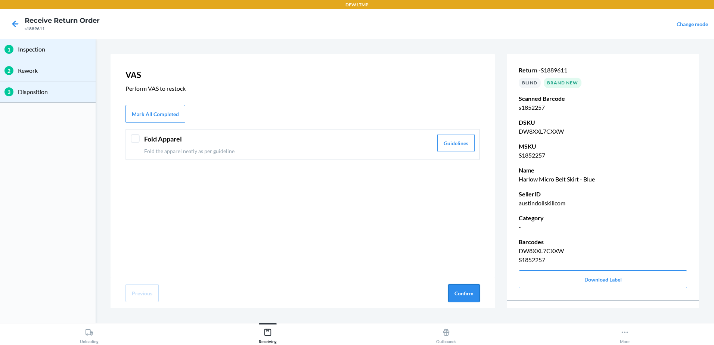
click at [453, 290] on button "Confirm" at bounding box center [464, 293] width 32 height 18
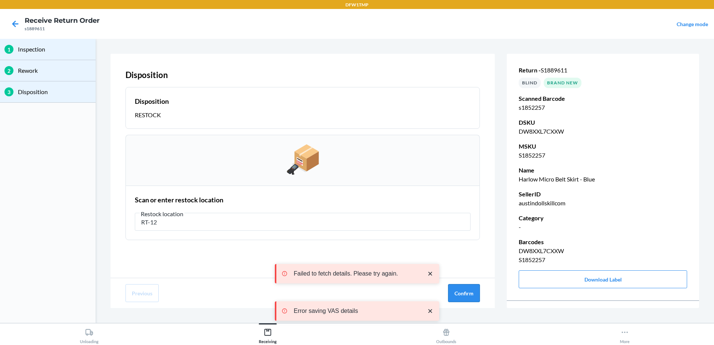
click at [466, 295] on button "Confirm" at bounding box center [464, 293] width 32 height 18
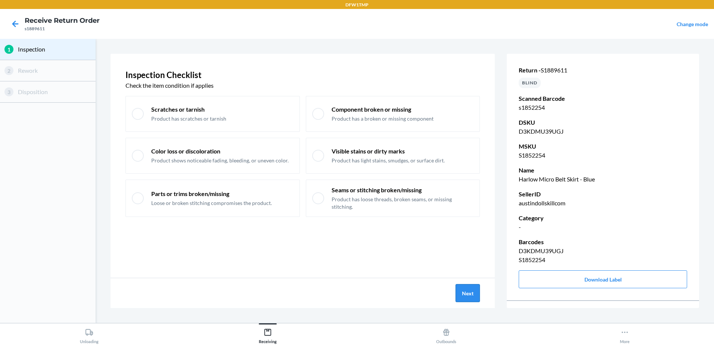
click at [472, 291] on button "Next" at bounding box center [468, 293] width 24 height 18
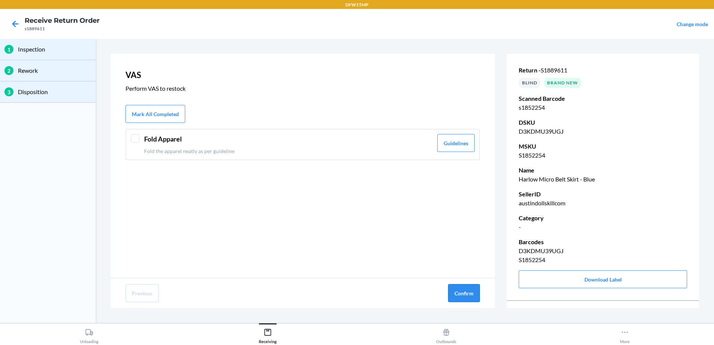
click at [468, 291] on button "Confirm" at bounding box center [464, 293] width 32 height 18
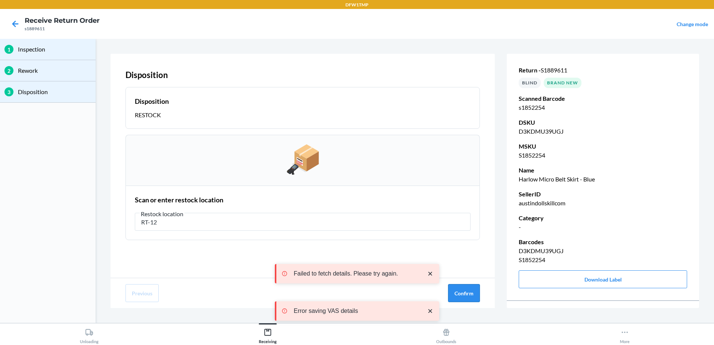
click at [472, 290] on button "Confirm" at bounding box center [464, 293] width 32 height 18
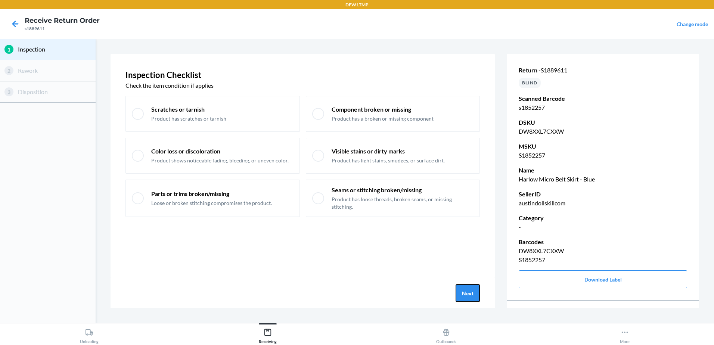
click at [474, 294] on button "Next" at bounding box center [468, 293] width 24 height 18
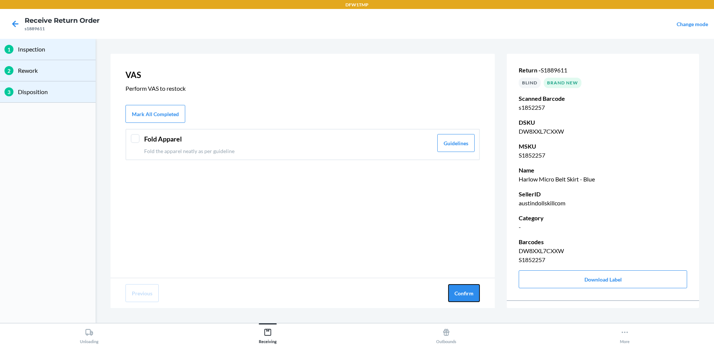
click at [474, 294] on button "Confirm" at bounding box center [464, 293] width 32 height 18
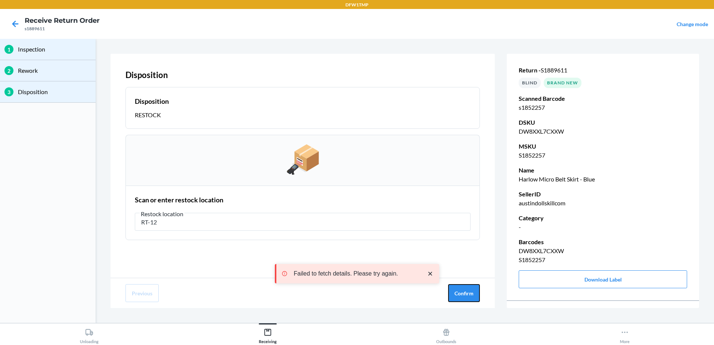
click at [474, 294] on button "Confirm" at bounding box center [464, 293] width 32 height 18
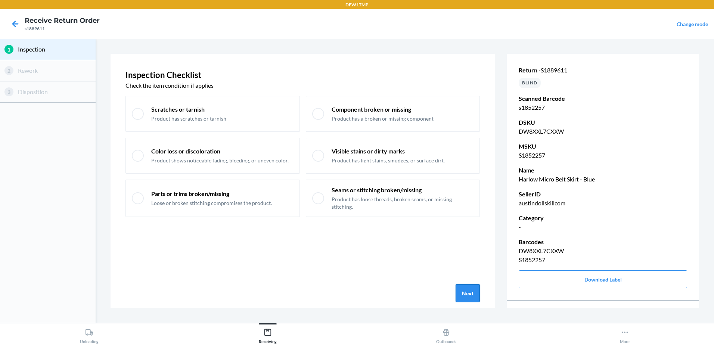
click at [469, 293] on button "Next" at bounding box center [468, 293] width 24 height 18
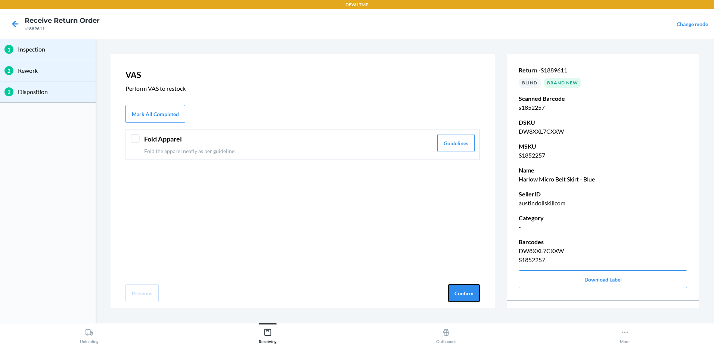
click at [469, 293] on button "Confirm" at bounding box center [464, 293] width 32 height 18
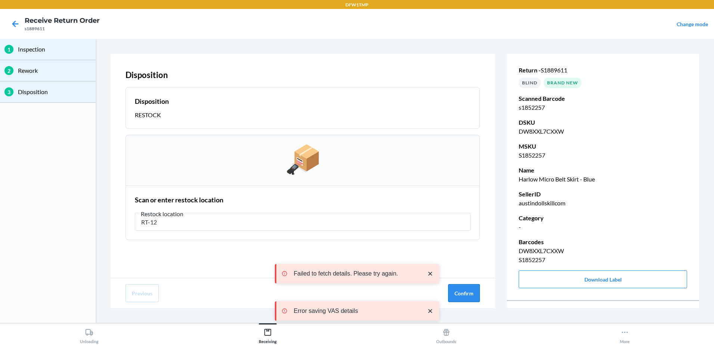
click at [465, 296] on button "Confirm" at bounding box center [464, 293] width 32 height 18
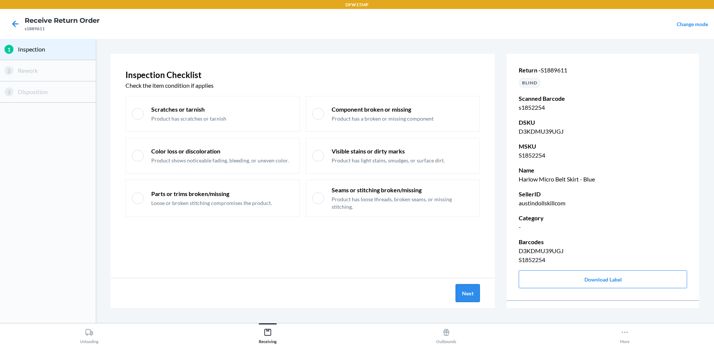
click at [475, 299] on button "Next" at bounding box center [468, 293] width 24 height 18
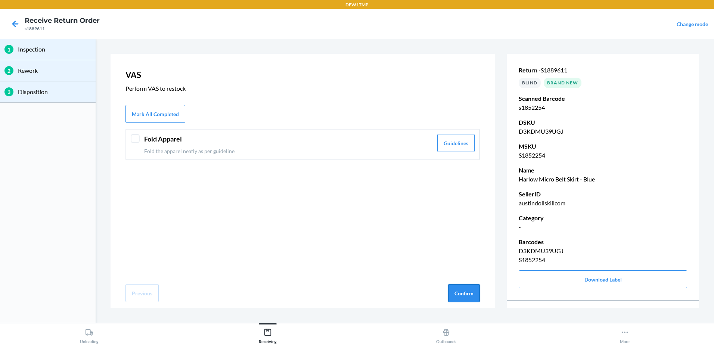
click at [471, 297] on button "Confirm" at bounding box center [464, 293] width 32 height 18
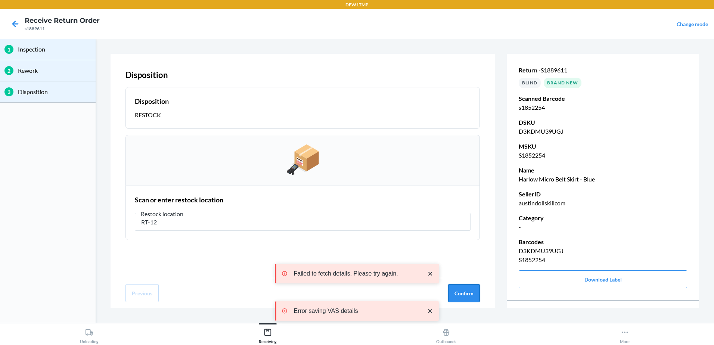
click at [460, 290] on button "Confirm" at bounding box center [464, 293] width 32 height 18
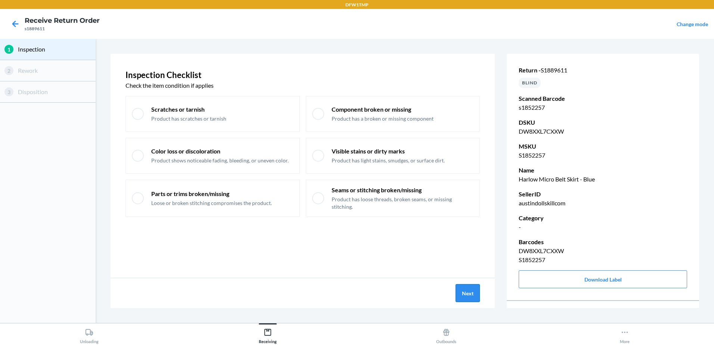
click at [465, 297] on button "Next" at bounding box center [468, 293] width 24 height 18
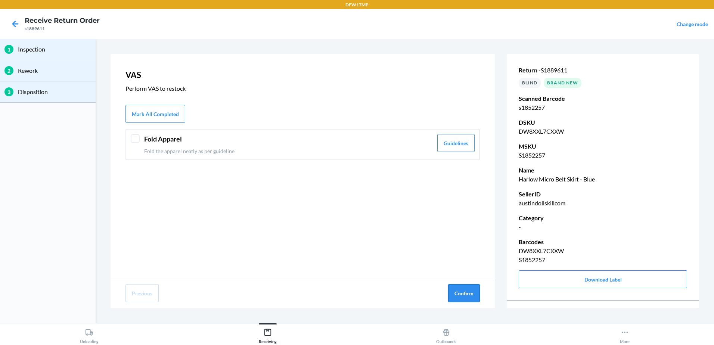
click at [466, 294] on button "Confirm" at bounding box center [464, 293] width 32 height 18
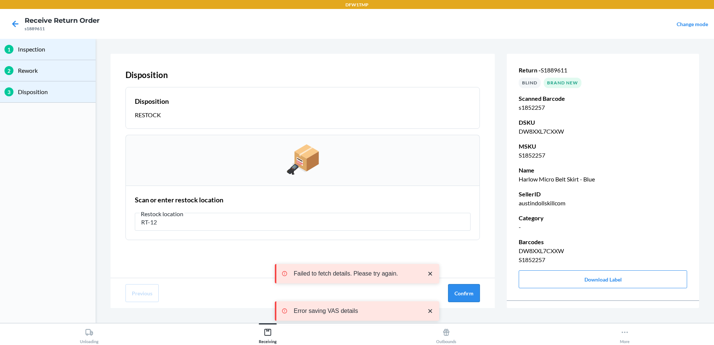
click at [469, 298] on button "Confirm" at bounding box center [464, 293] width 32 height 18
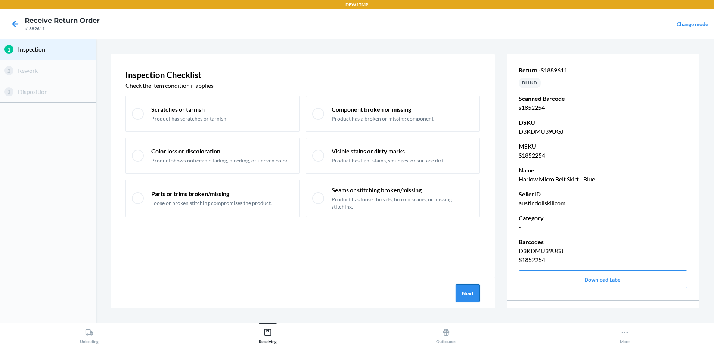
click at [473, 295] on button "Next" at bounding box center [468, 293] width 24 height 18
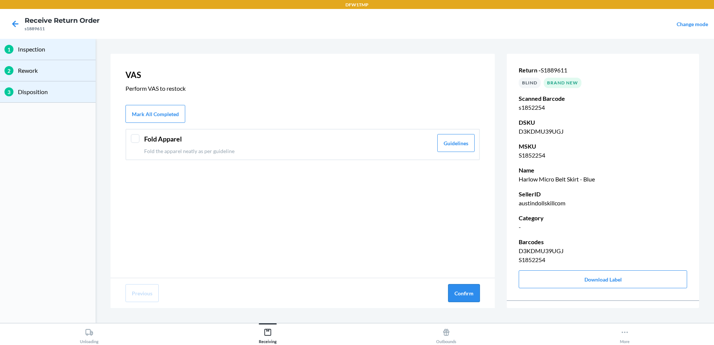
click at [467, 288] on button "Confirm" at bounding box center [464, 293] width 32 height 18
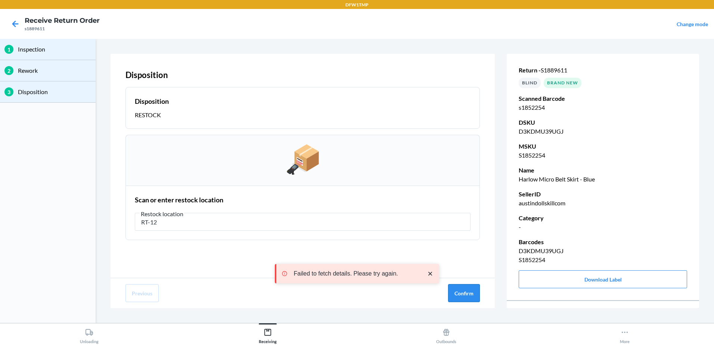
click at [465, 295] on button "Confirm" at bounding box center [464, 293] width 32 height 18
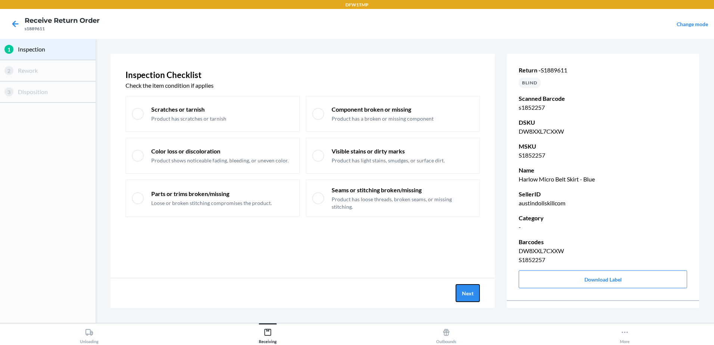
click at [466, 295] on button "Next" at bounding box center [468, 293] width 24 height 18
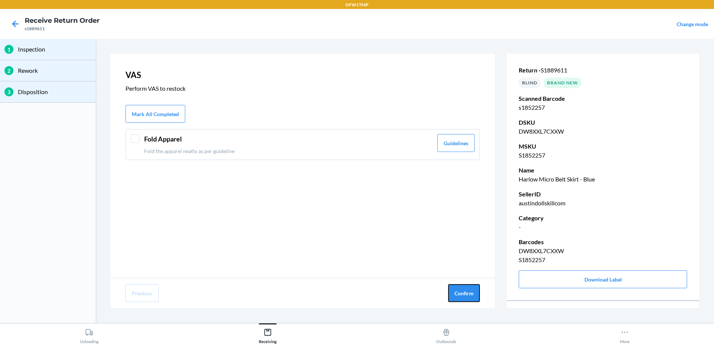
click at [466, 295] on button "Confirm" at bounding box center [464, 293] width 32 height 18
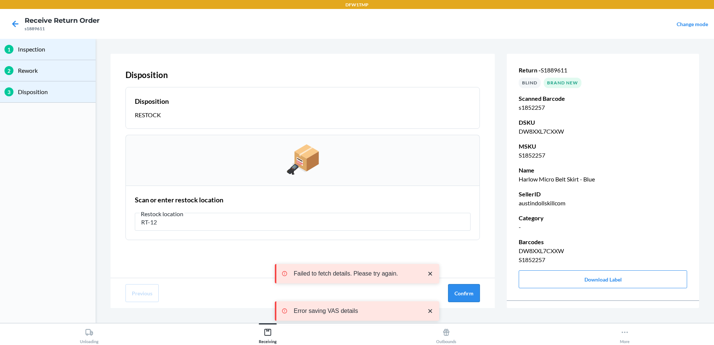
click at [454, 293] on button "Confirm" at bounding box center [464, 293] width 32 height 18
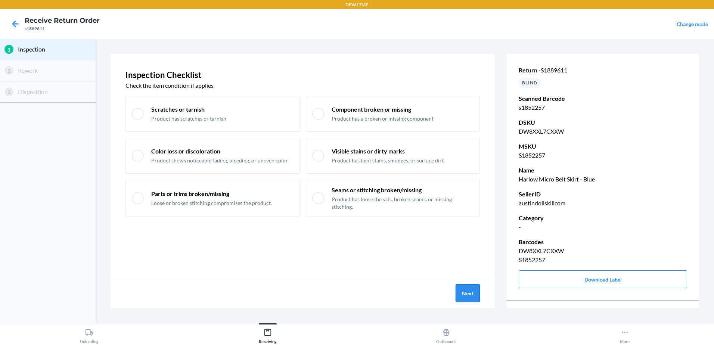
click at [465, 296] on button "Next" at bounding box center [468, 293] width 24 height 18
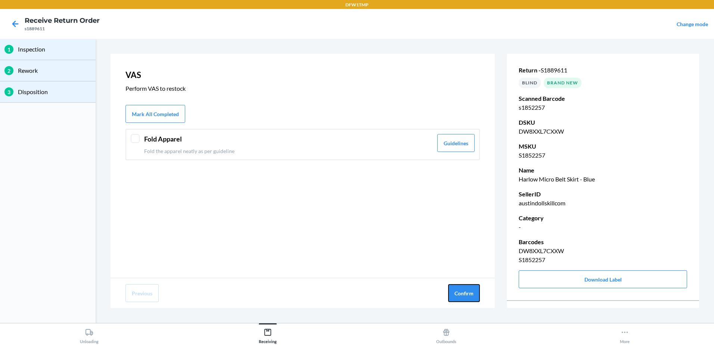
click at [465, 296] on button "Confirm" at bounding box center [464, 293] width 32 height 18
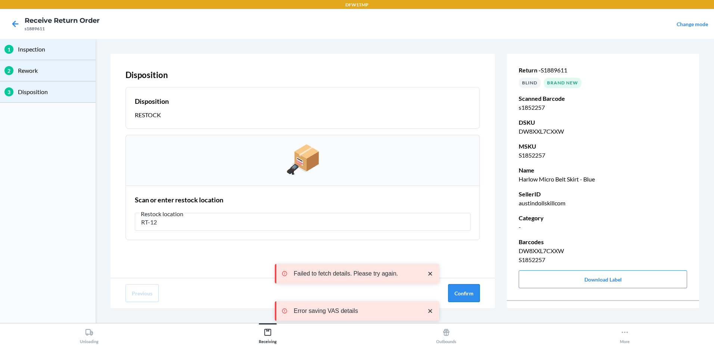
click at [463, 289] on button "Confirm" at bounding box center [464, 293] width 32 height 18
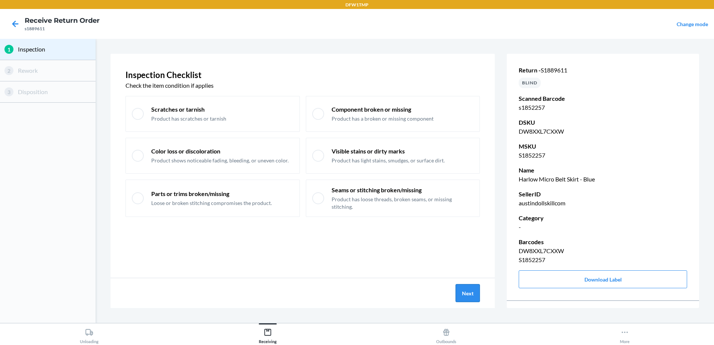
click at [464, 291] on button "Next" at bounding box center [468, 293] width 24 height 18
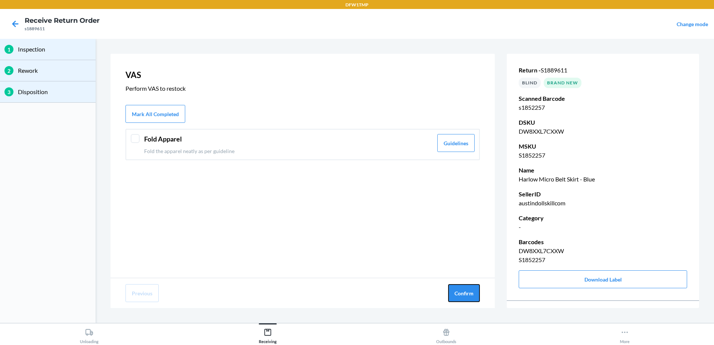
click at [464, 291] on button "Confirm" at bounding box center [464, 293] width 32 height 18
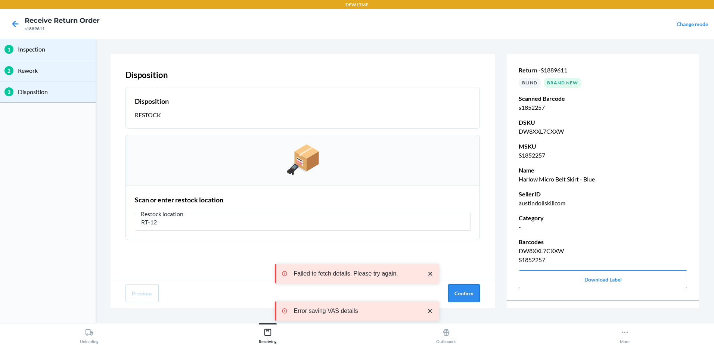
click at [456, 288] on button "Confirm" at bounding box center [464, 293] width 32 height 18
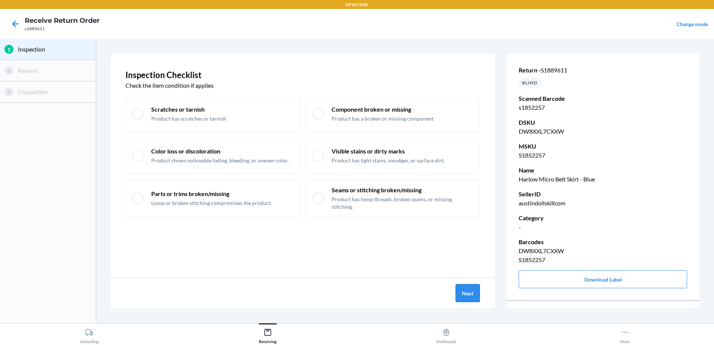
click at [466, 295] on button "Next" at bounding box center [468, 293] width 24 height 18
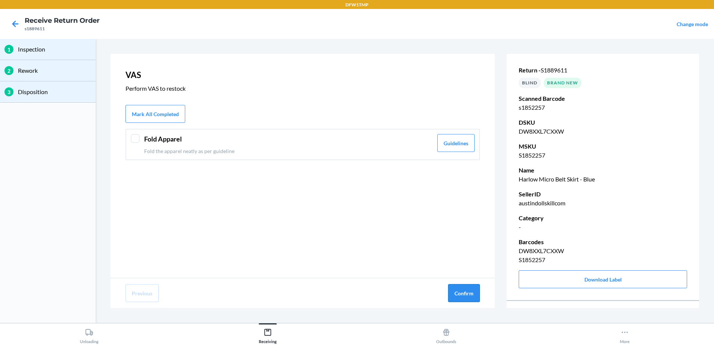
click at [464, 293] on button "Confirm" at bounding box center [464, 293] width 32 height 18
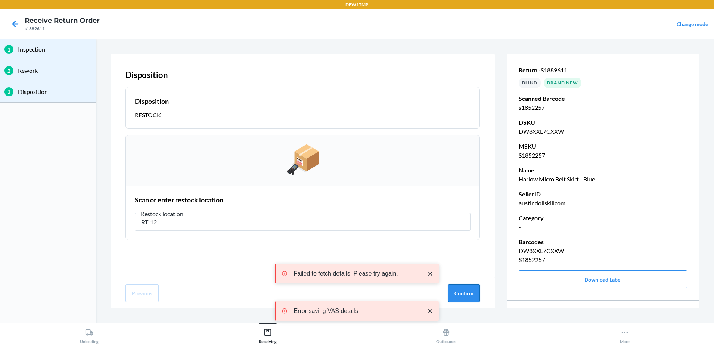
click at [468, 286] on button "Confirm" at bounding box center [464, 293] width 32 height 18
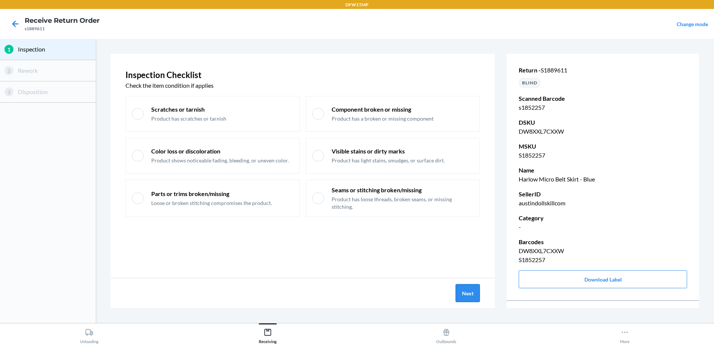
click at [475, 292] on button "Next" at bounding box center [468, 293] width 24 height 18
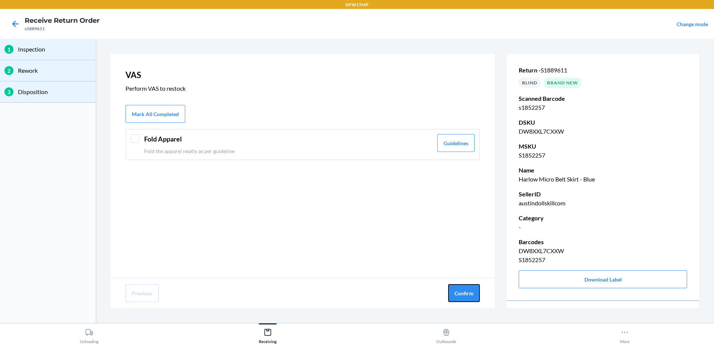
click at [475, 292] on button "Confirm" at bounding box center [464, 293] width 32 height 18
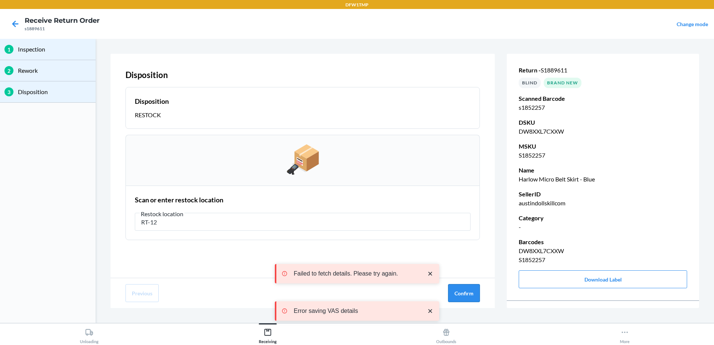
click at [463, 293] on button "Confirm" at bounding box center [464, 293] width 32 height 18
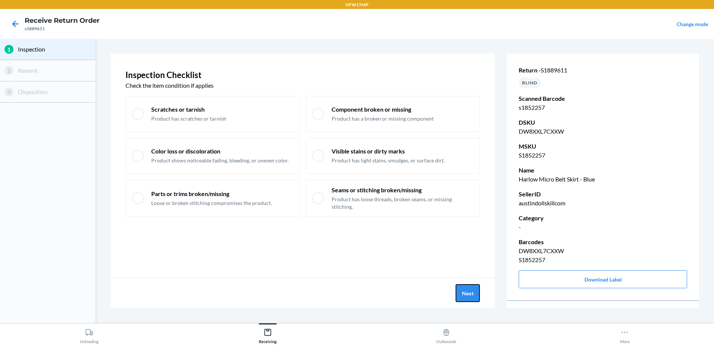
click at [463, 293] on button "Next" at bounding box center [468, 293] width 24 height 18
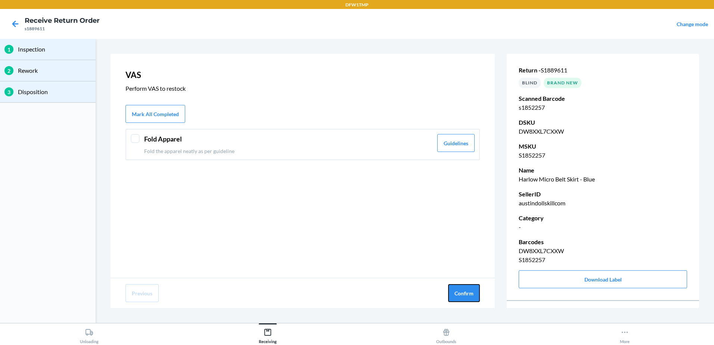
click at [463, 293] on button "Confirm" at bounding box center [464, 293] width 32 height 18
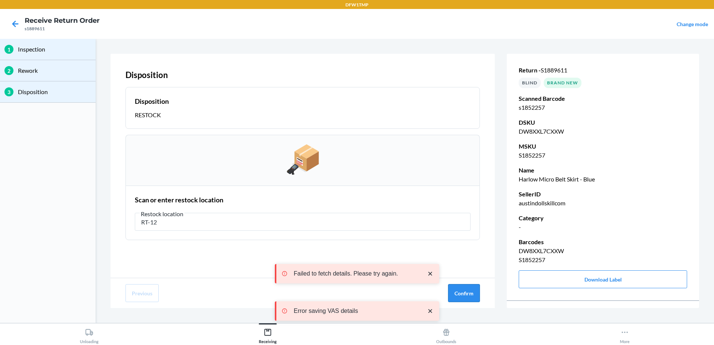
click at [469, 293] on button "Confirm" at bounding box center [464, 293] width 32 height 18
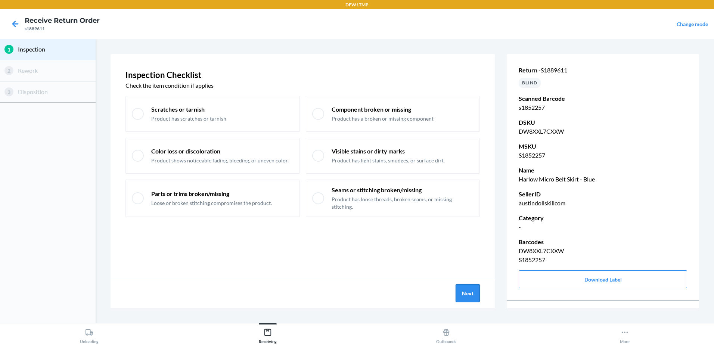
click at [465, 286] on button "Next" at bounding box center [468, 293] width 24 height 18
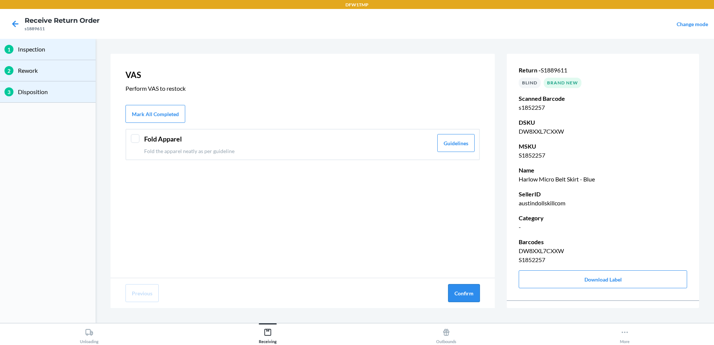
click at [466, 292] on button "Confirm" at bounding box center [464, 293] width 32 height 18
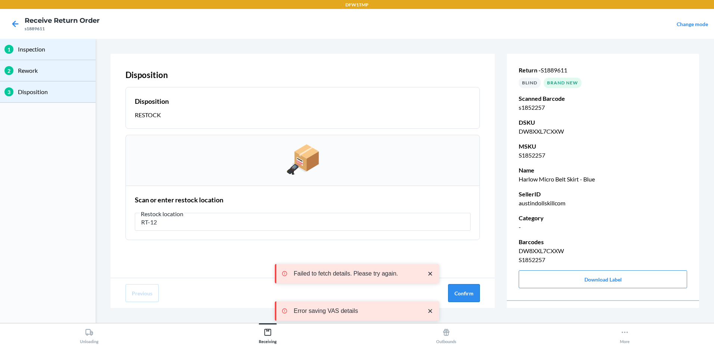
click at [465, 286] on button "Confirm" at bounding box center [464, 293] width 32 height 18
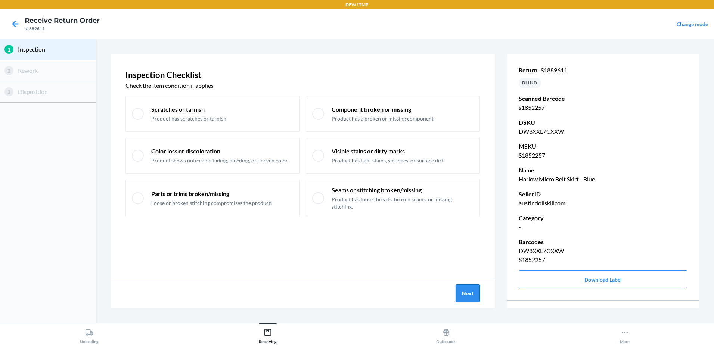
click at [464, 292] on button "Next" at bounding box center [468, 293] width 24 height 18
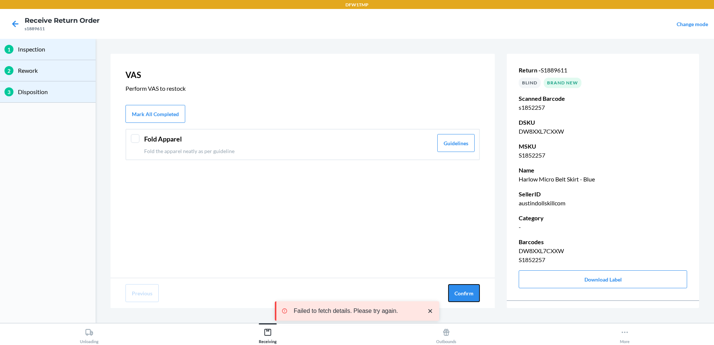
click at [464, 292] on button "Confirm" at bounding box center [464, 293] width 32 height 18
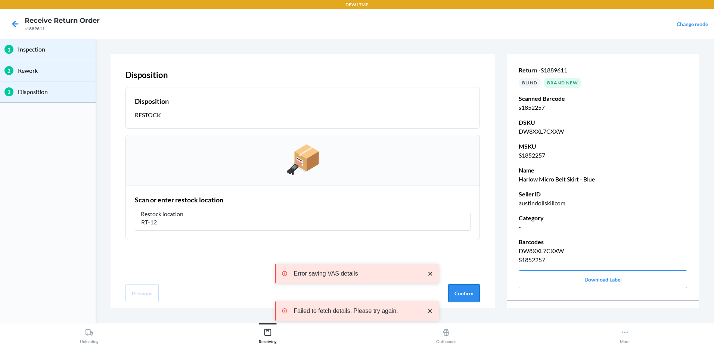
click at [462, 291] on button "Confirm" at bounding box center [464, 293] width 32 height 18
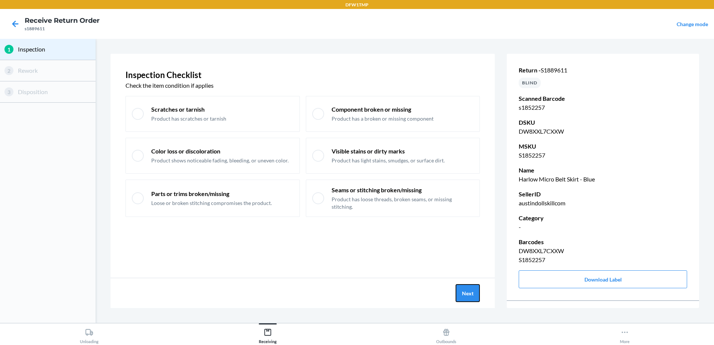
click at [472, 284] on div "Next" at bounding box center [303, 293] width 385 height 30
click at [477, 293] on button "Next" at bounding box center [468, 293] width 24 height 18
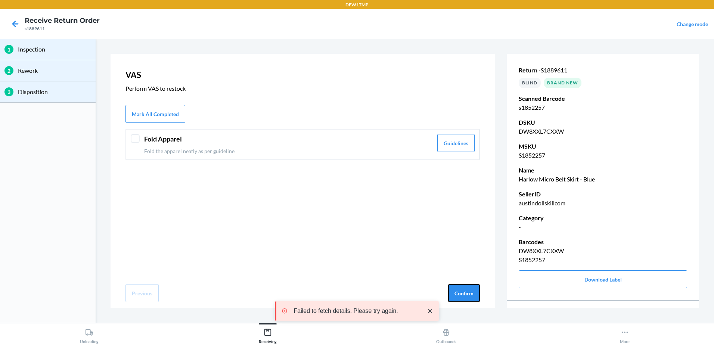
click at [477, 293] on button "Confirm" at bounding box center [464, 293] width 32 height 18
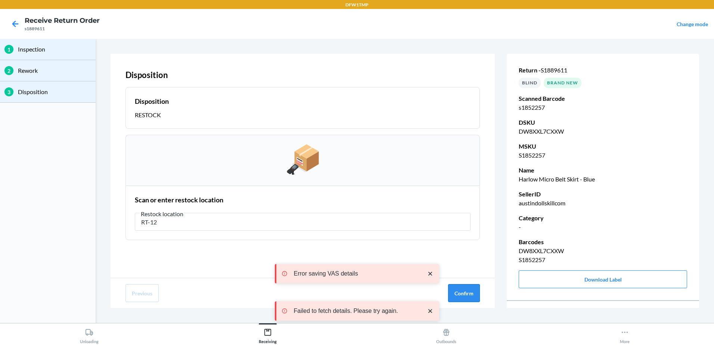
click at [470, 295] on button "Confirm" at bounding box center [464, 293] width 32 height 18
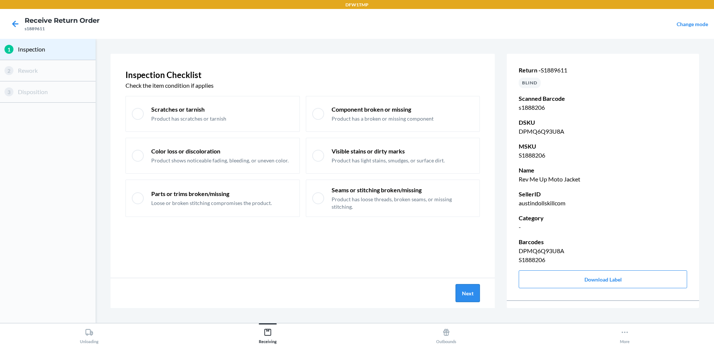
click at [467, 295] on button "Next" at bounding box center [468, 293] width 24 height 18
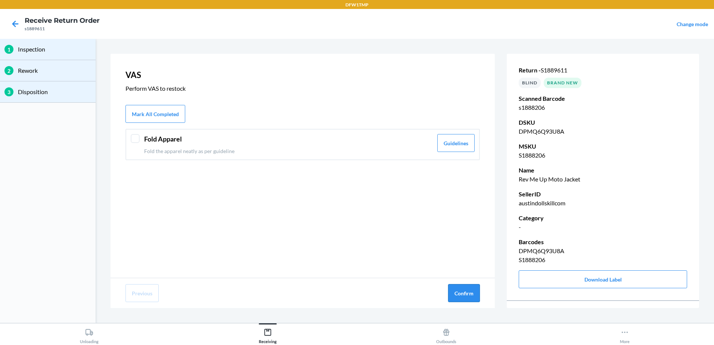
click at [458, 288] on button "Confirm" at bounding box center [464, 293] width 32 height 18
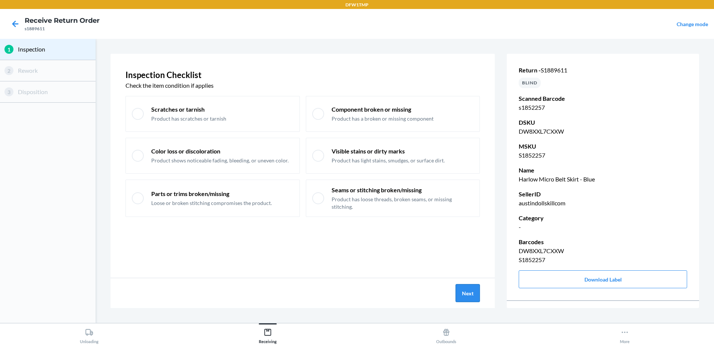
click at [463, 291] on button "Next" at bounding box center [468, 293] width 24 height 18
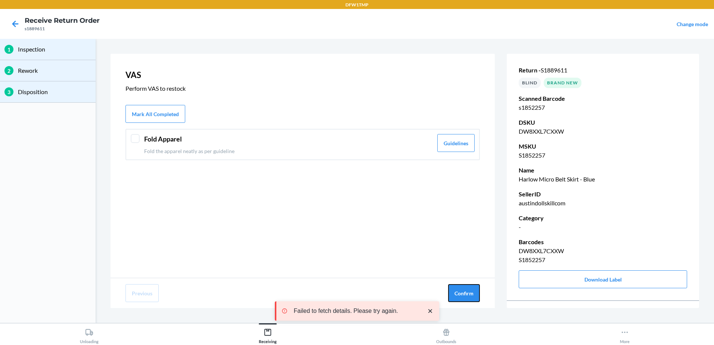
click at [463, 291] on button "Confirm" at bounding box center [464, 293] width 32 height 18
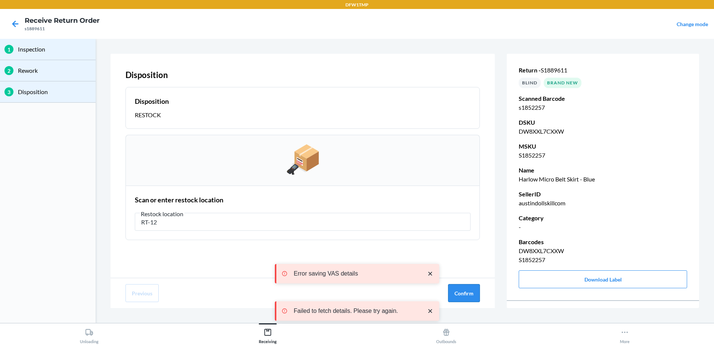
click at [466, 287] on button "Confirm" at bounding box center [464, 293] width 32 height 18
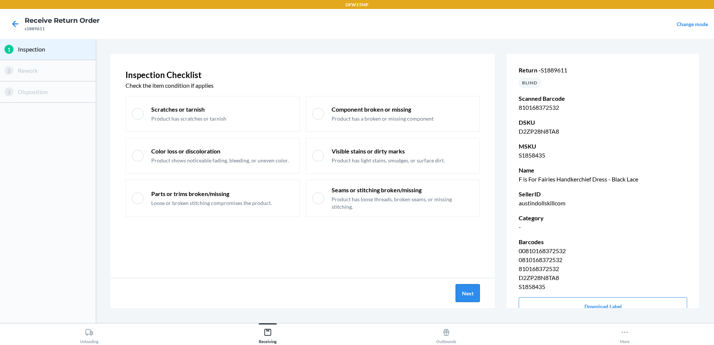
click at [468, 293] on button "Next" at bounding box center [468, 293] width 24 height 18
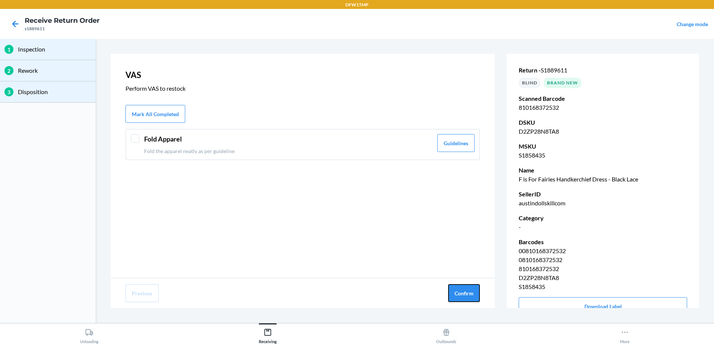
click at [468, 293] on button "Confirm" at bounding box center [464, 293] width 32 height 18
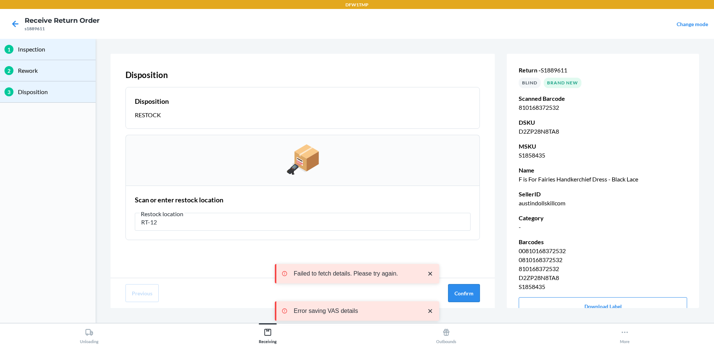
click at [473, 294] on button "Confirm" at bounding box center [464, 293] width 32 height 18
